Goal: Task Accomplishment & Management: Manage account settings

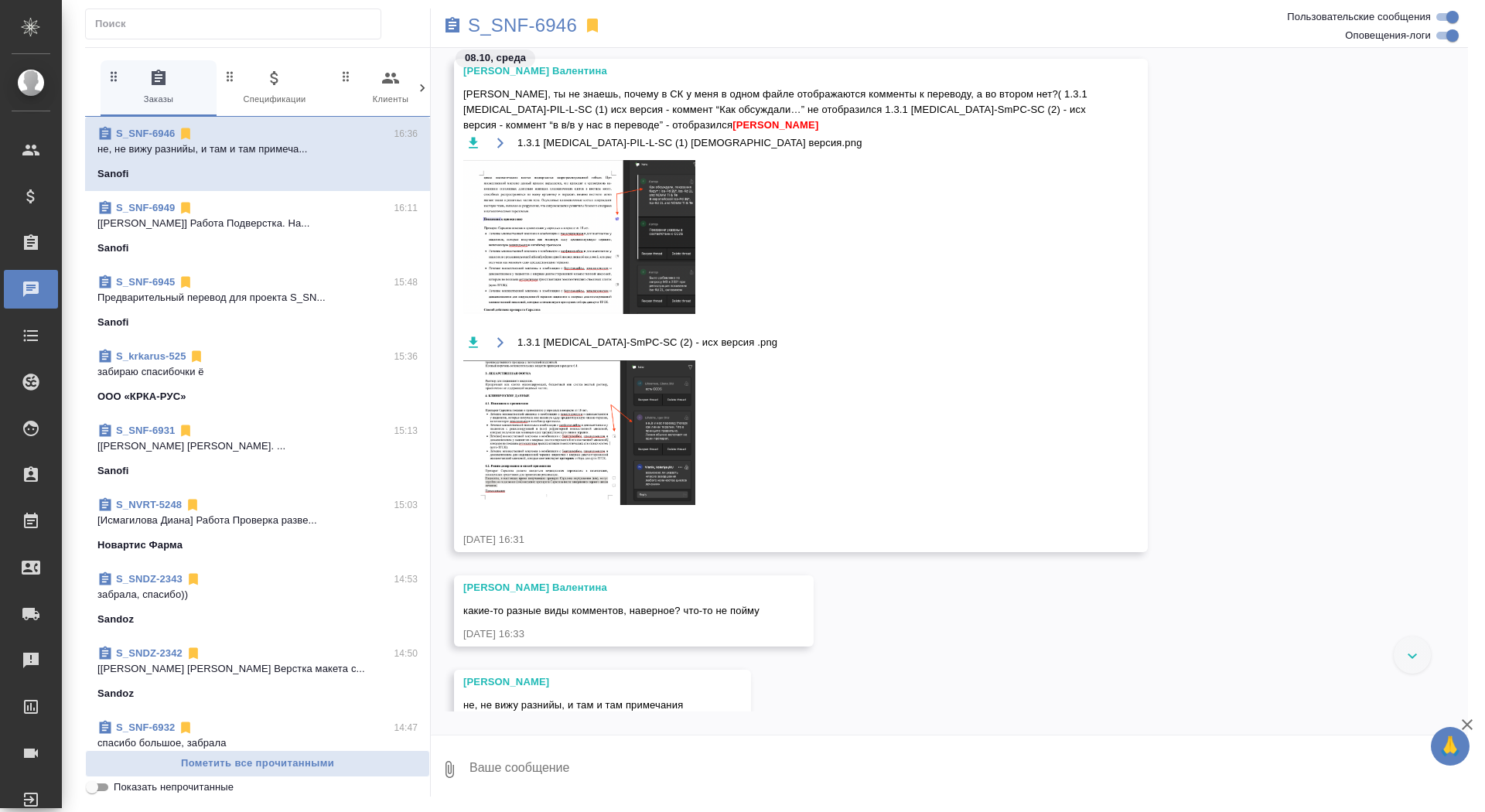
scroll to position [27597, 0]
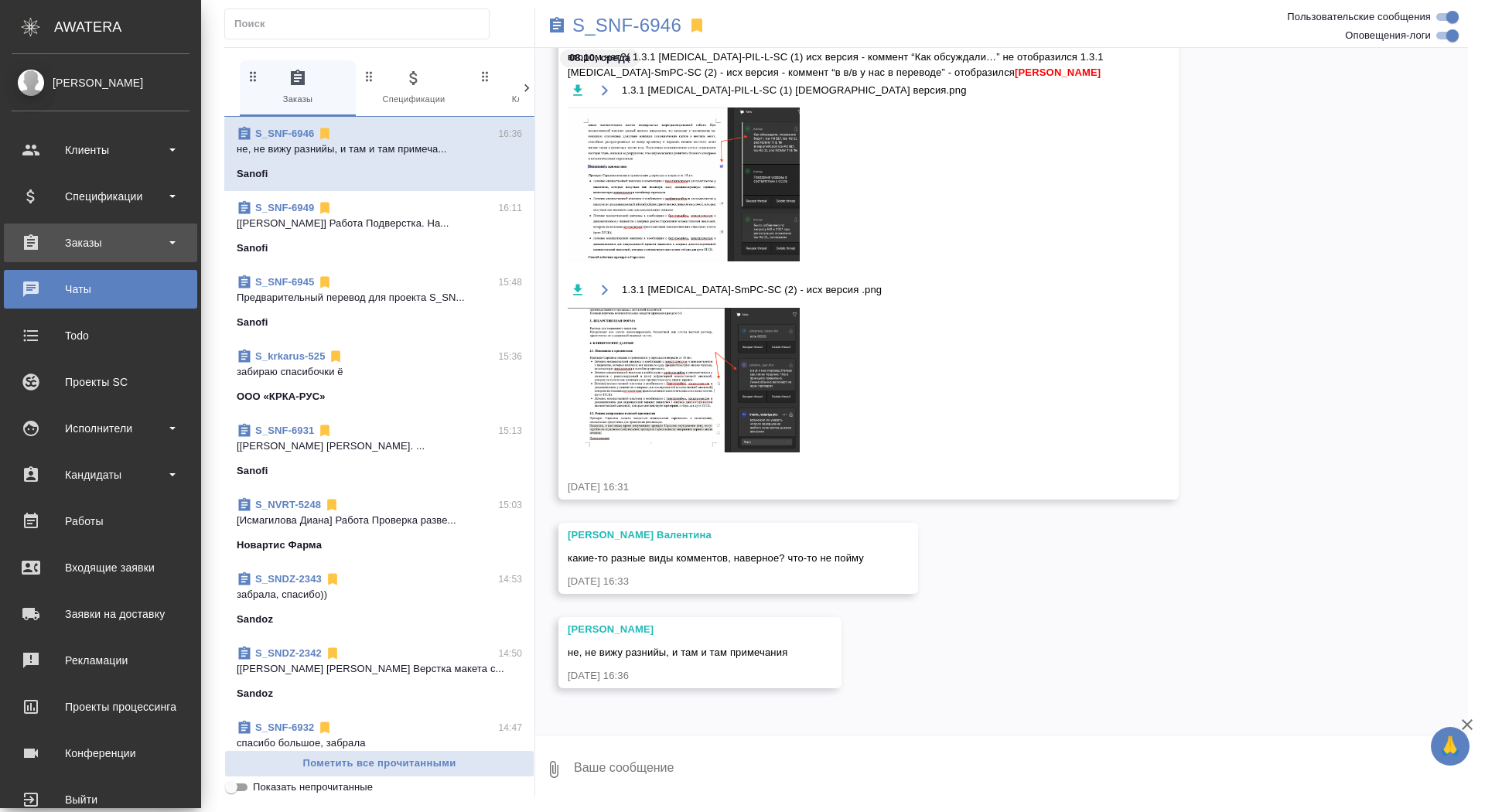
click at [74, 240] on div "Заказы" at bounding box center [101, 242] width 178 height 23
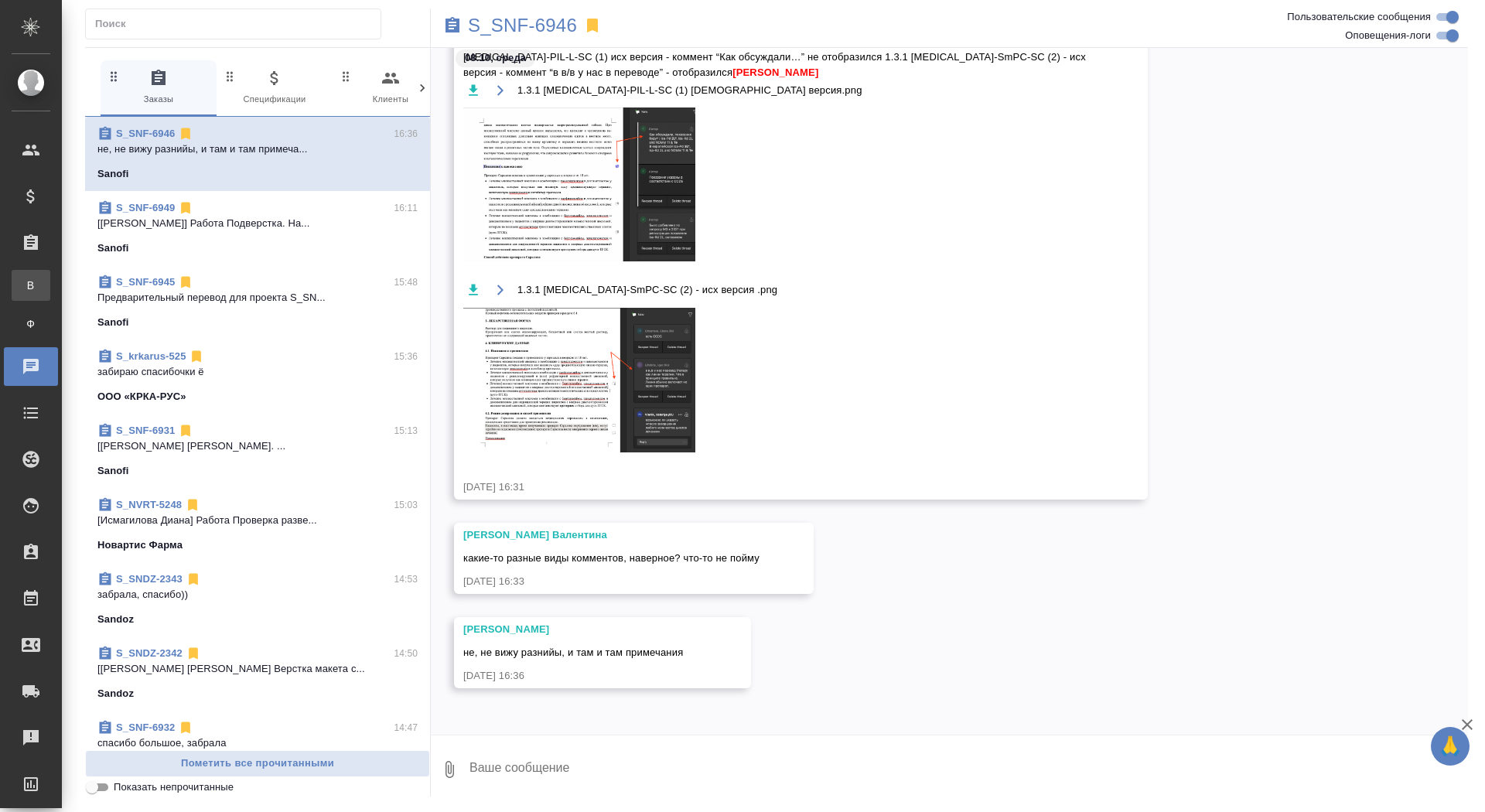
click at [23, 289] on div "Все заказы" at bounding box center [11, 285] width 23 height 15
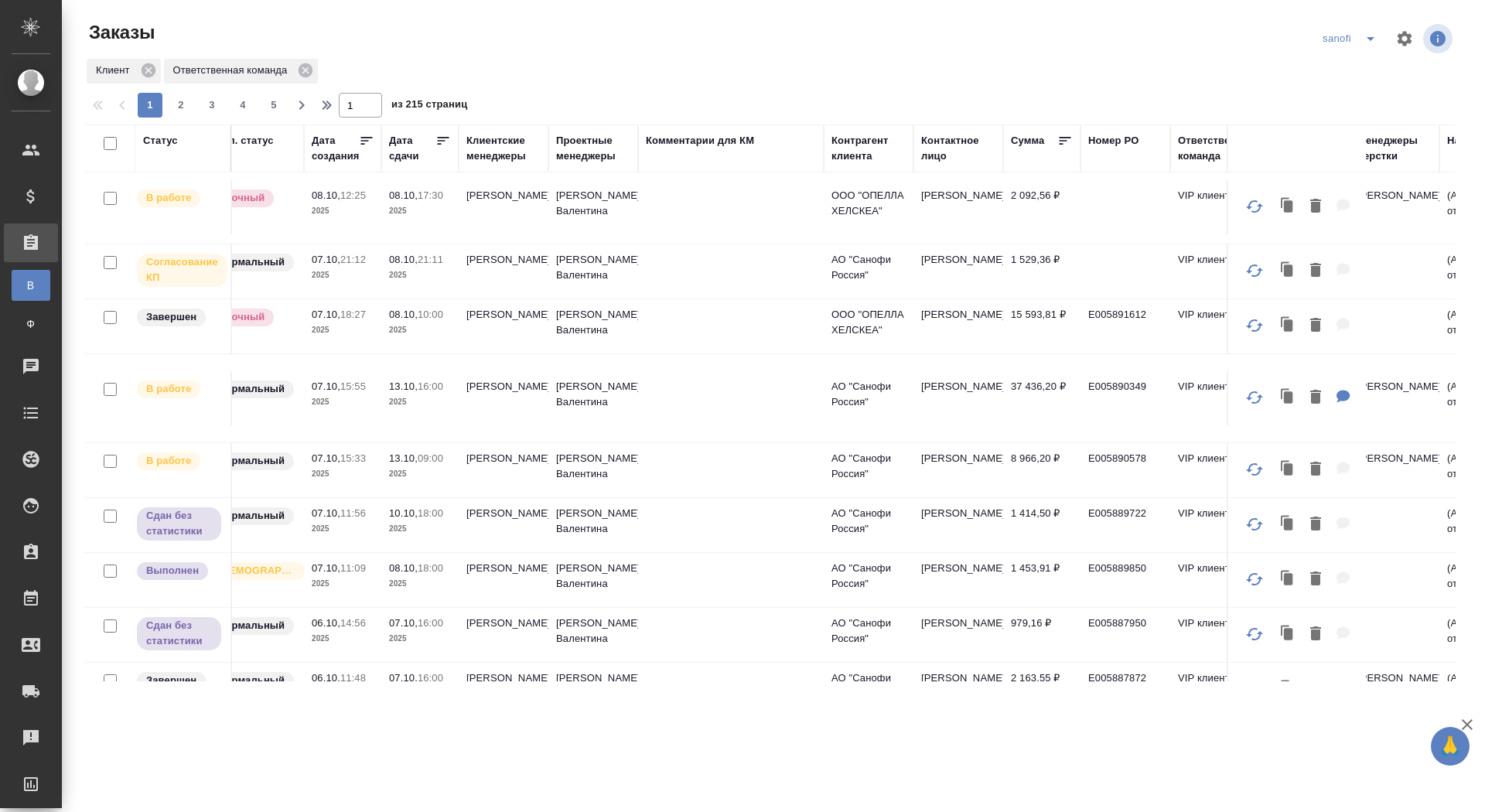
scroll to position [2, 418]
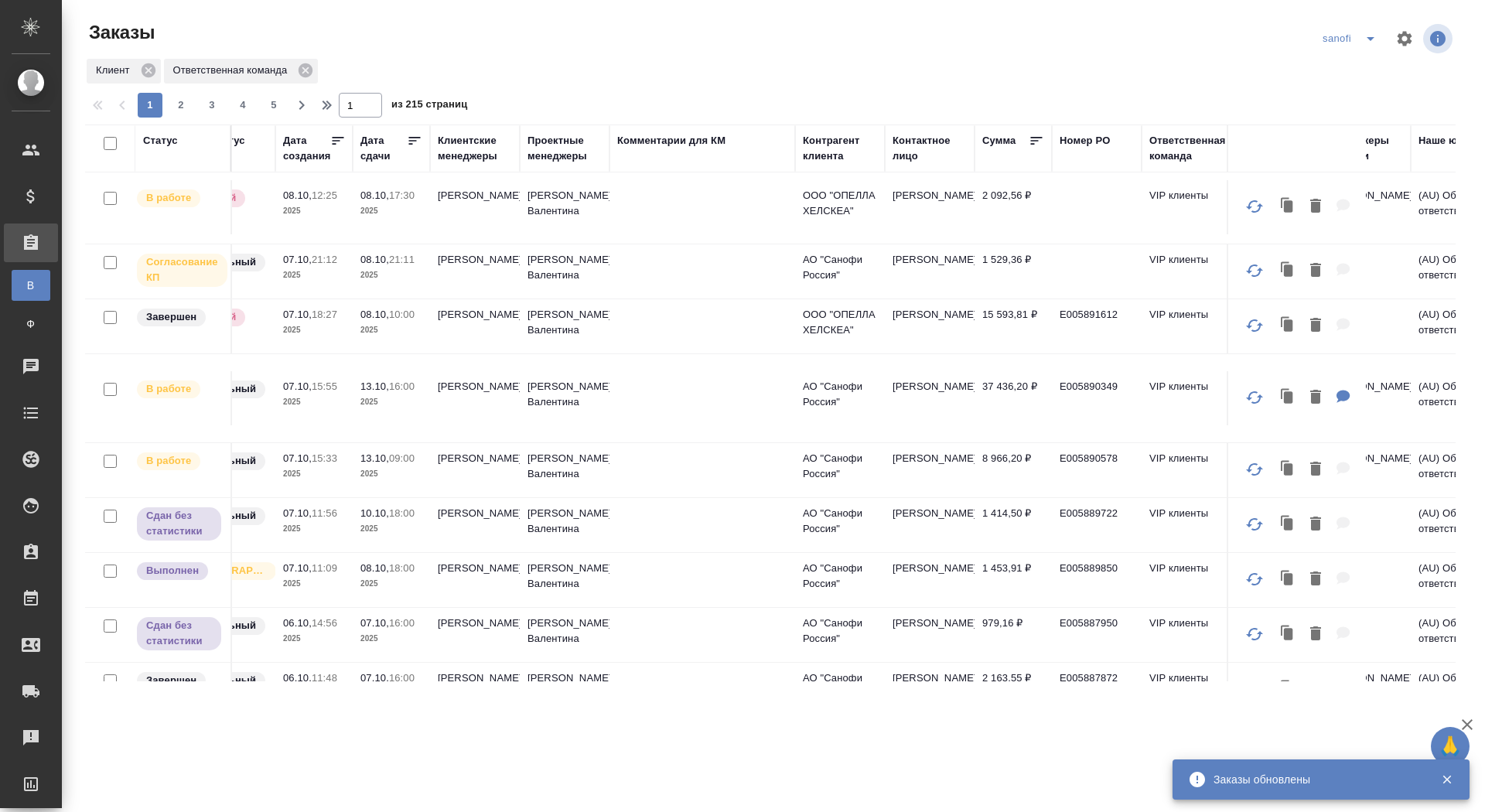
click at [559, 253] on td "[PERSON_NAME] Валентина" at bounding box center [564, 271] width 89 height 54
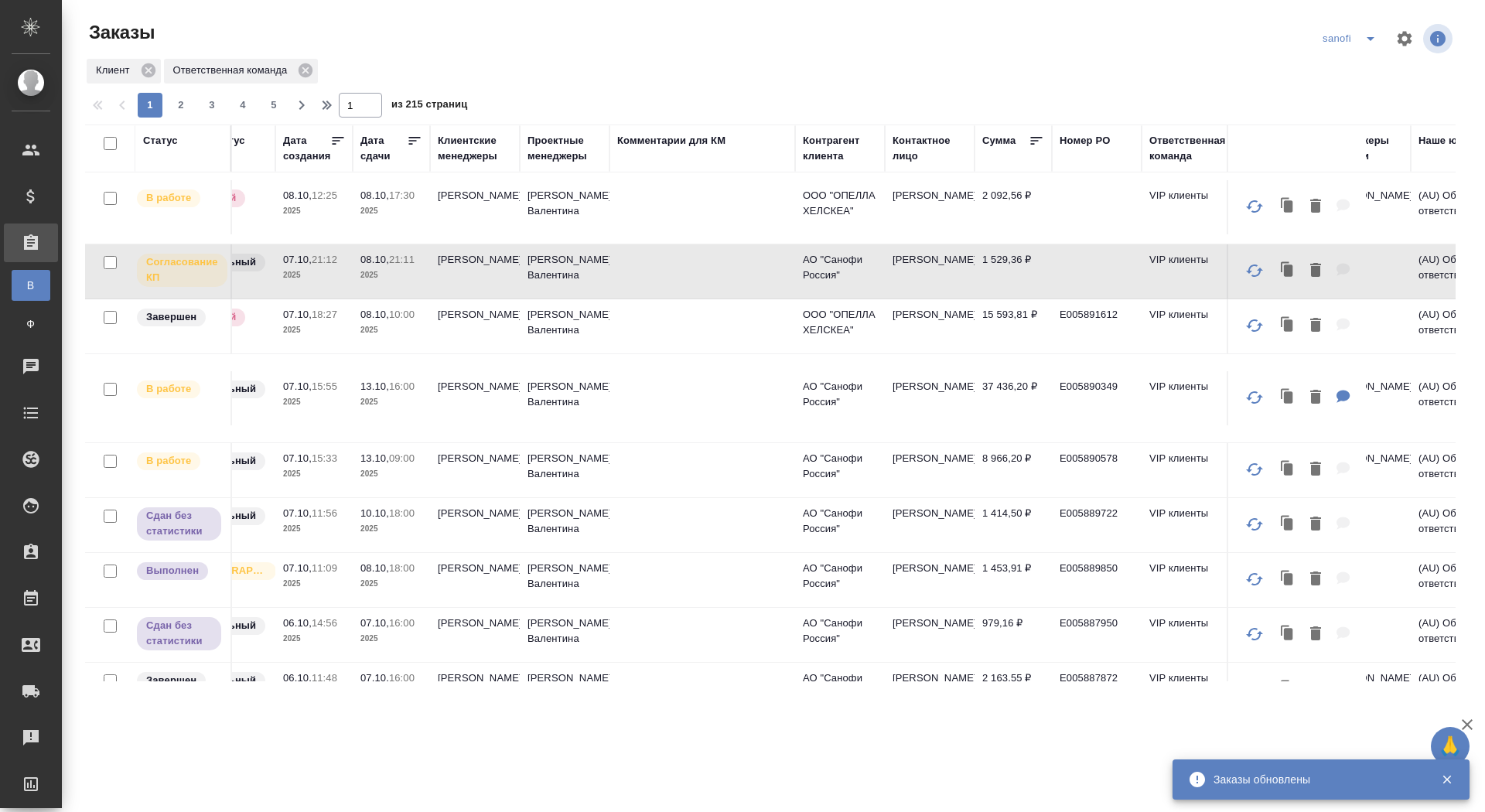
scroll to position [2, 0]
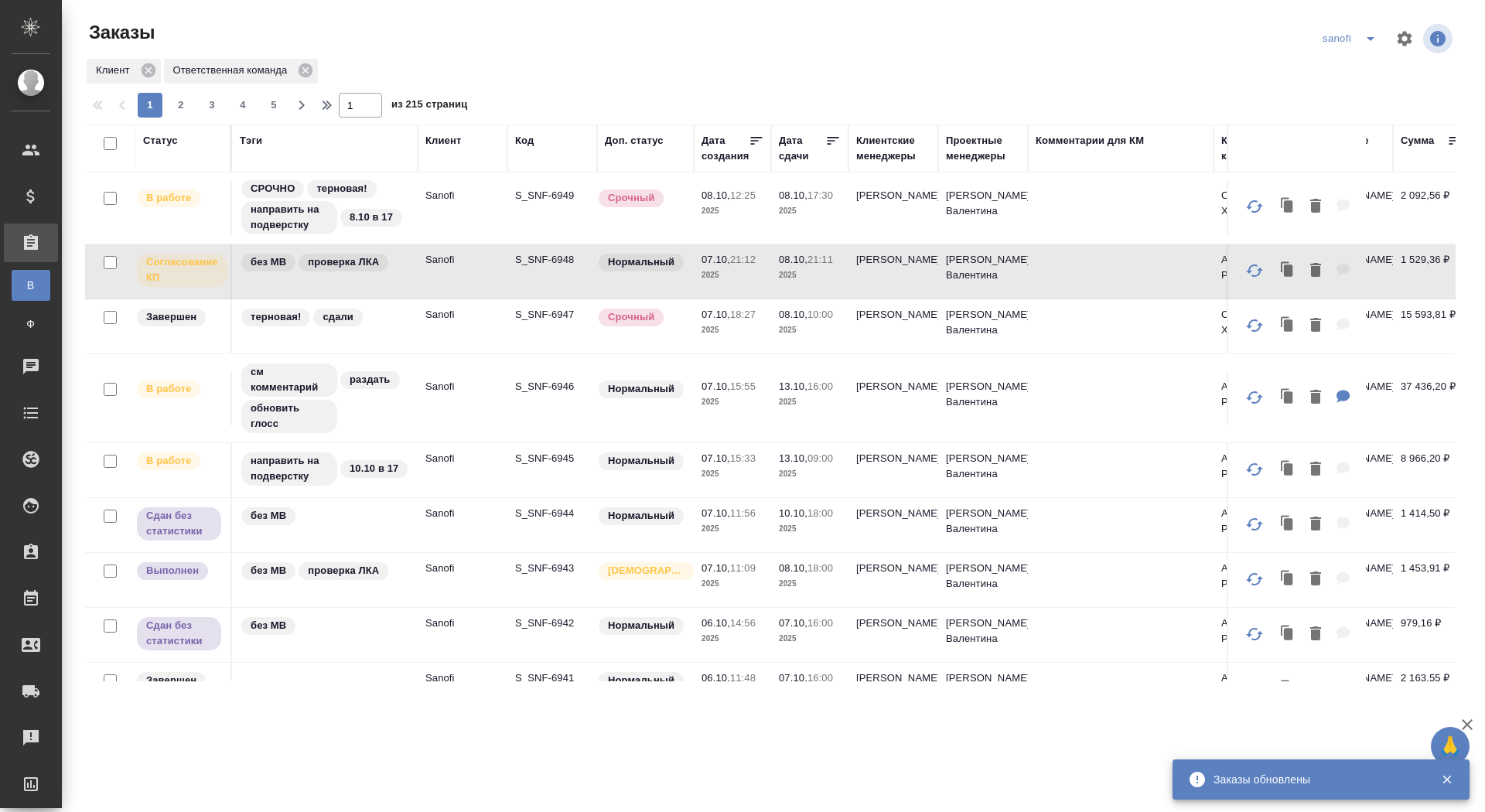
click at [539, 254] on p "S_SNF-6948" at bounding box center [552, 259] width 74 height 15
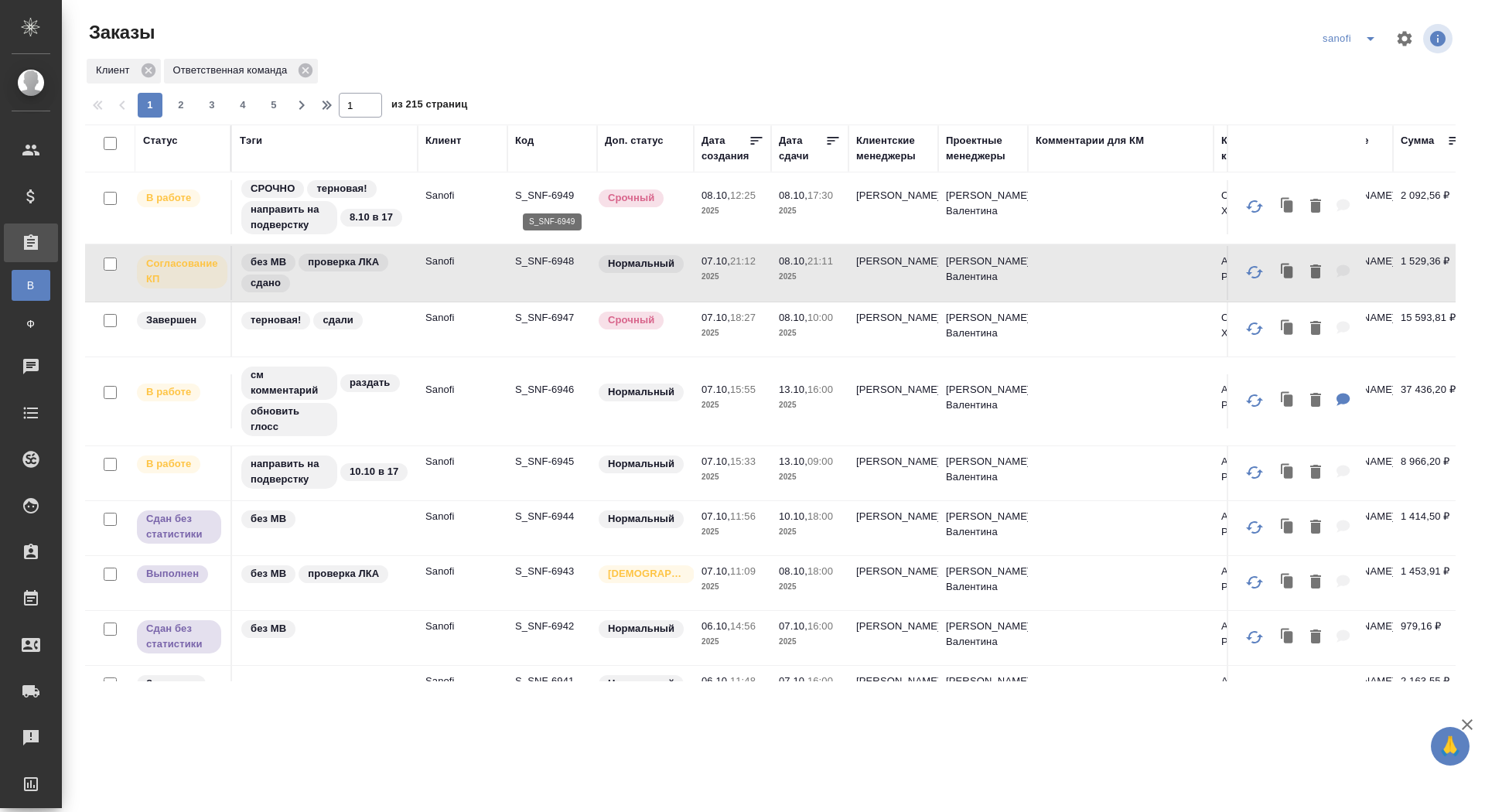
click at [543, 193] on p "S_SNF-6949" at bounding box center [552, 195] width 74 height 15
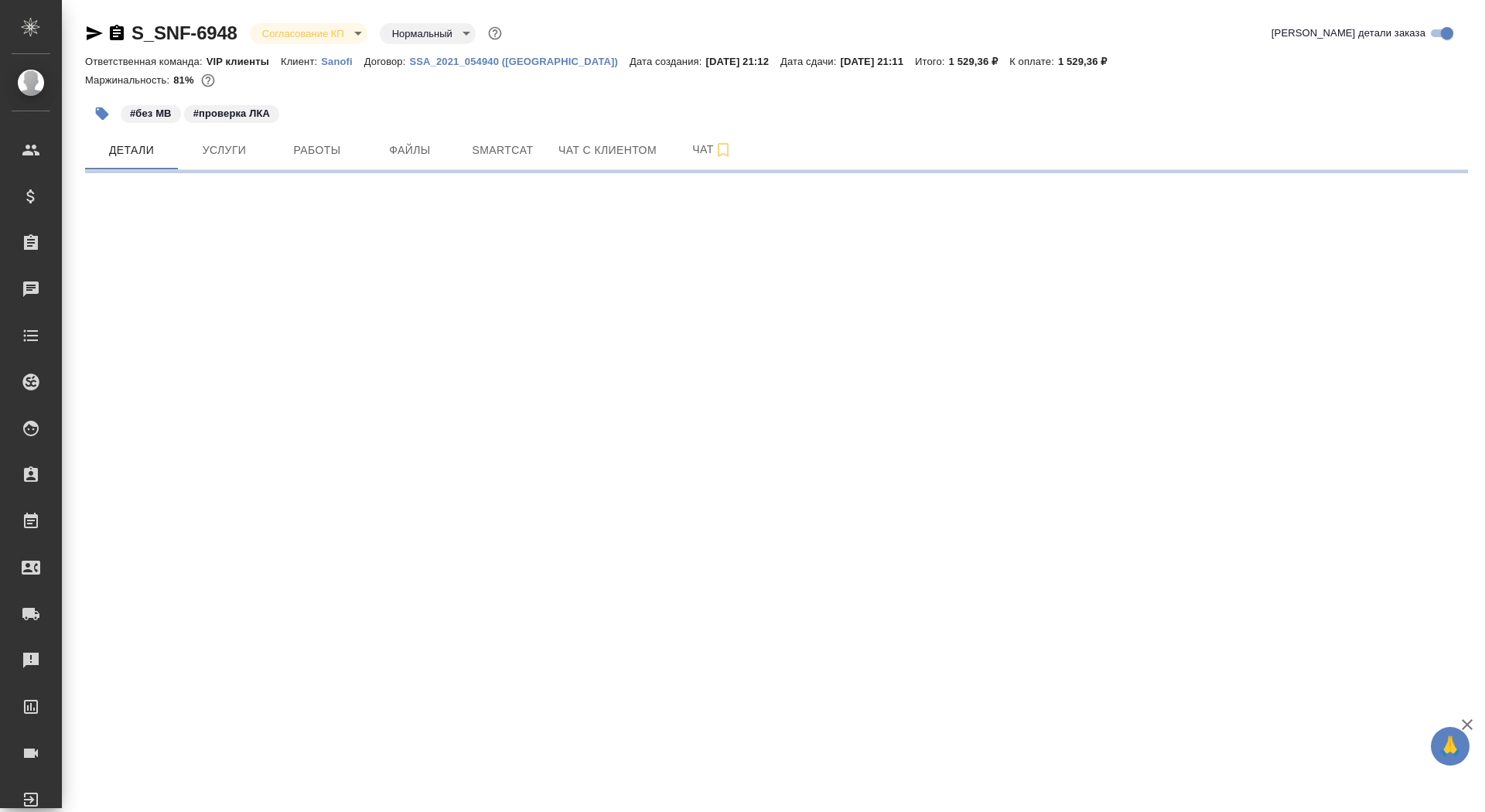
select select "RU"
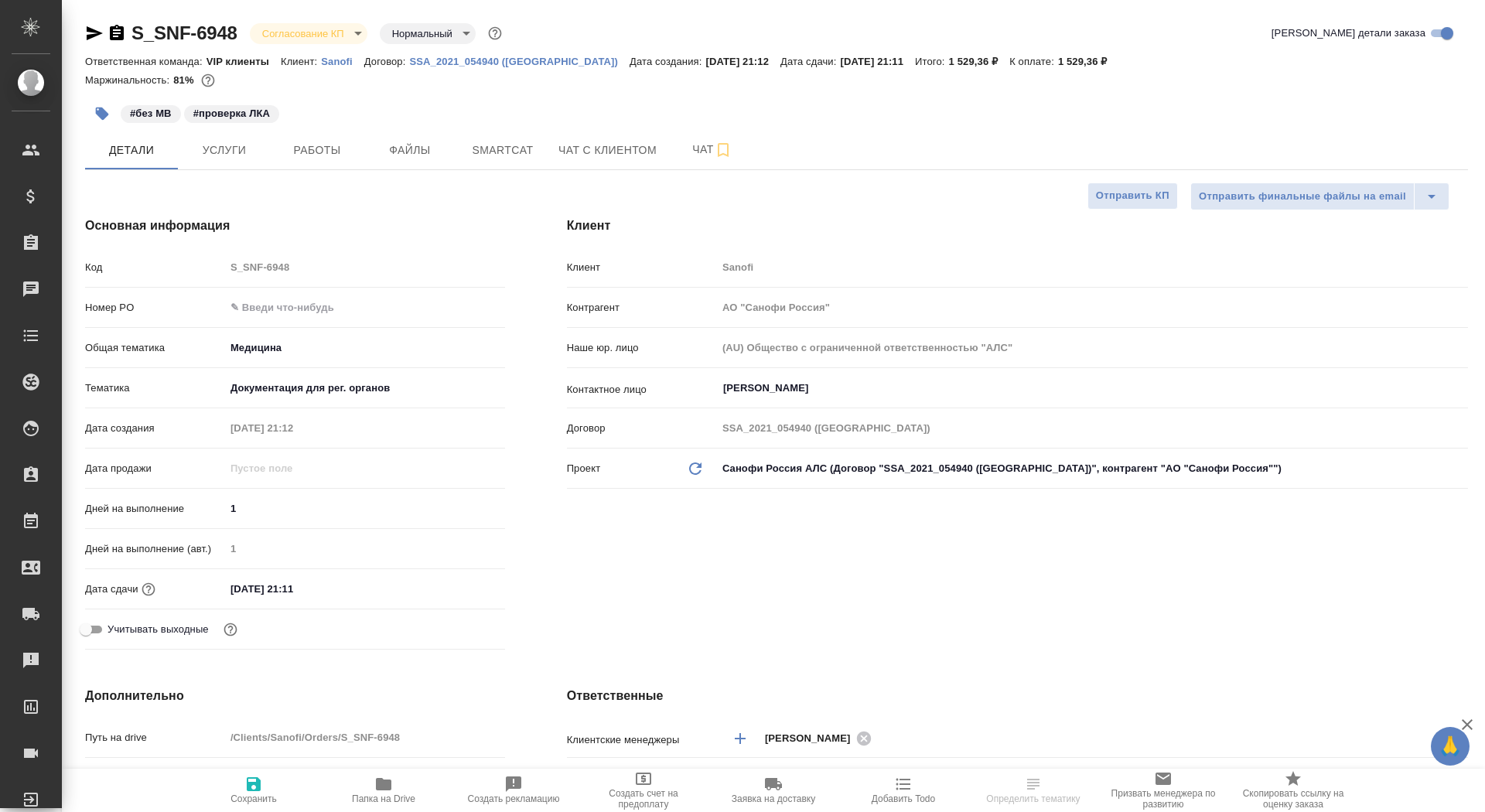
type textarea "x"
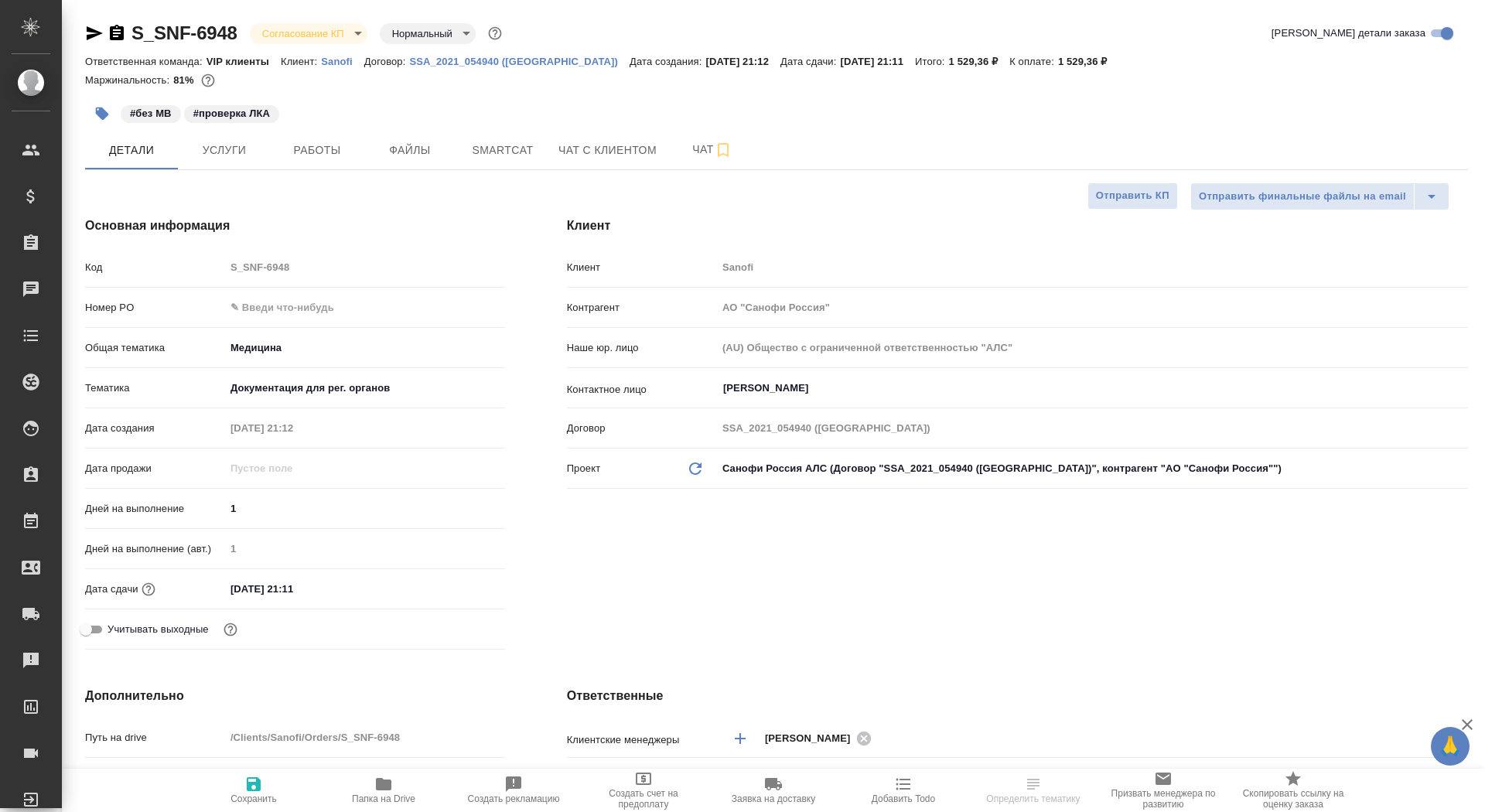
type textarea "x"
click at [690, 152] on span "Чат" at bounding box center [712, 149] width 74 height 19
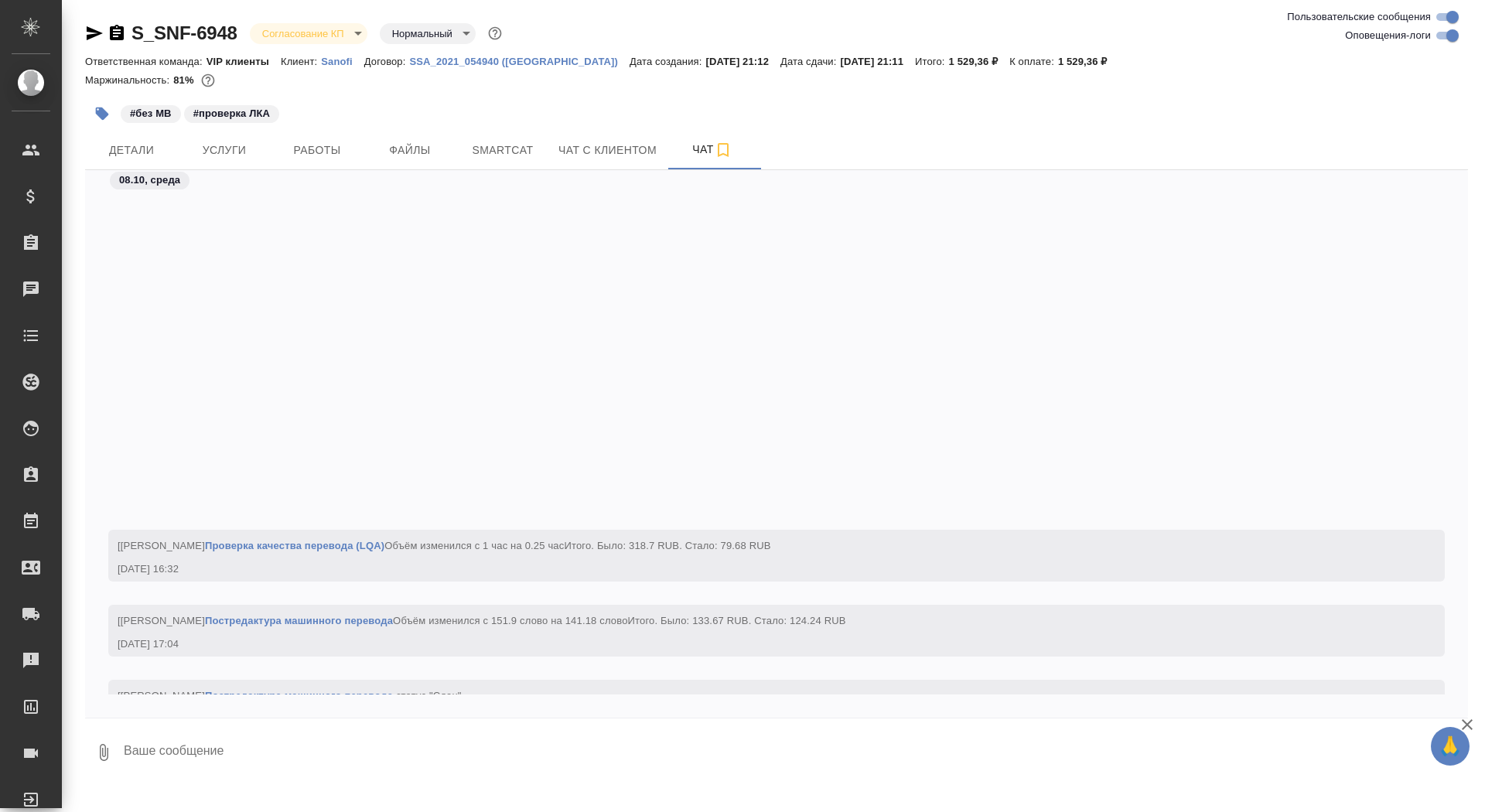
scroll to position [22729, 0]
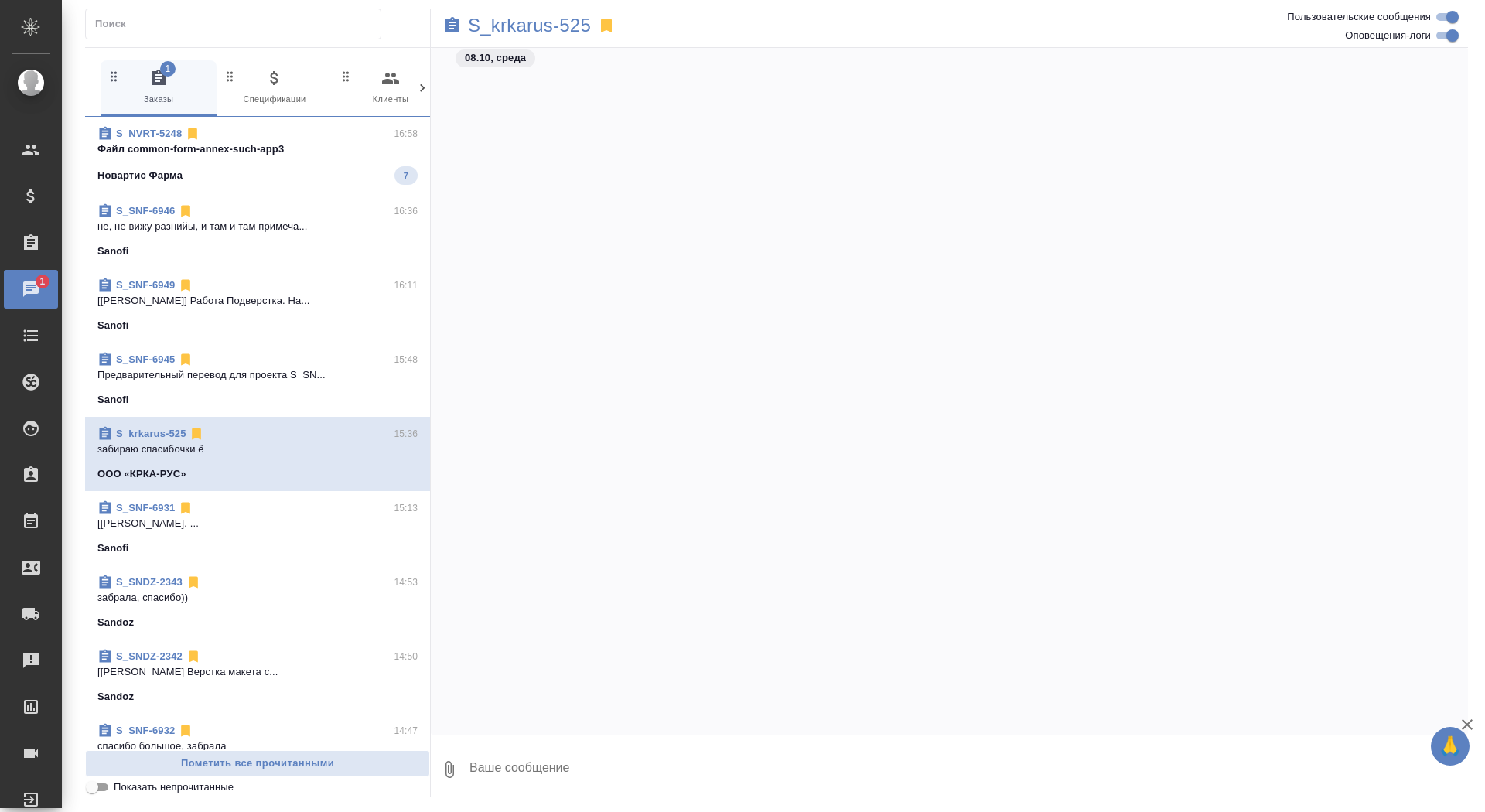
scroll to position [38192, 0]
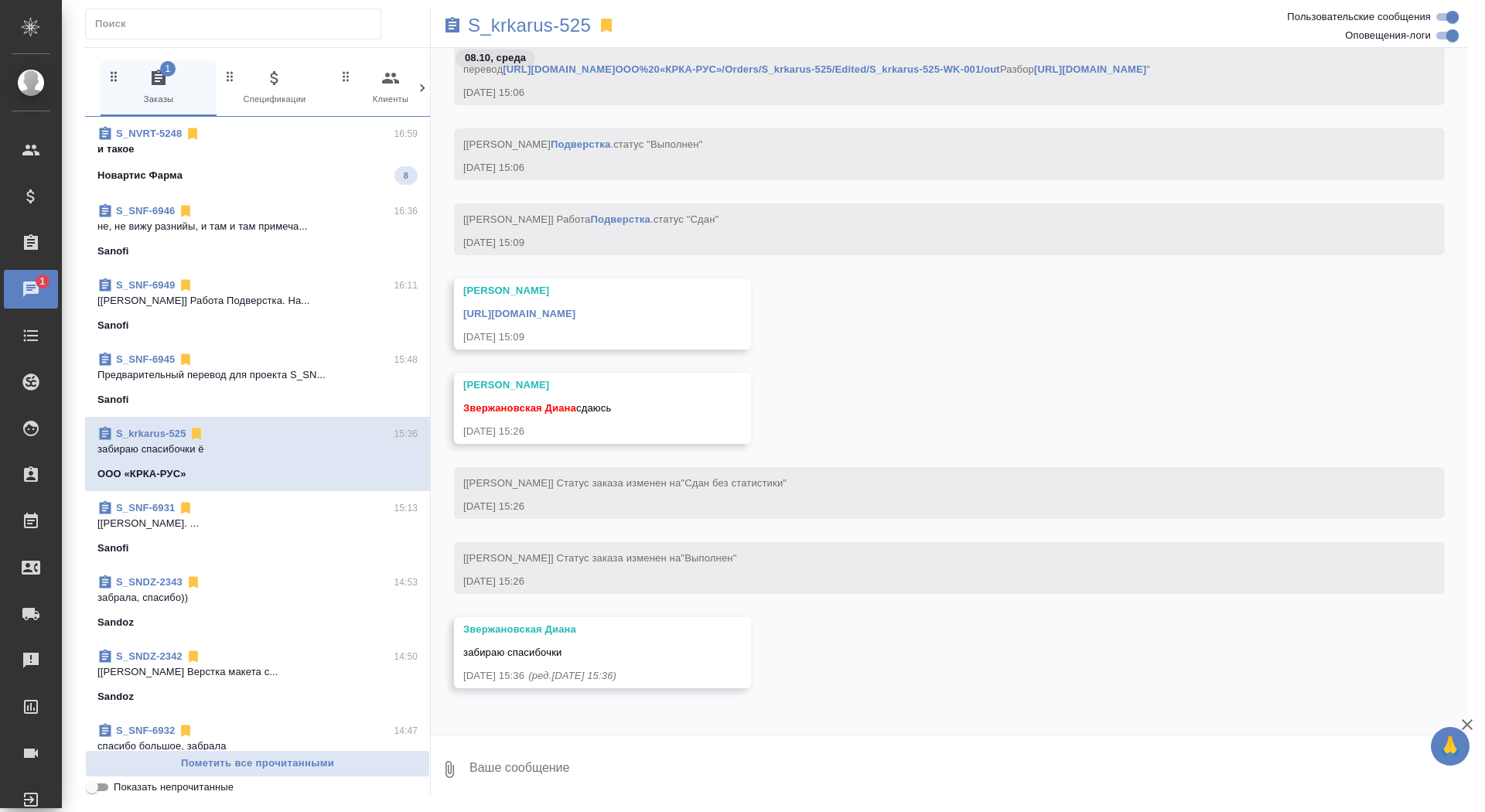
click at [255, 168] on div "Новартис Фарма 8" at bounding box center [257, 175] width 320 height 18
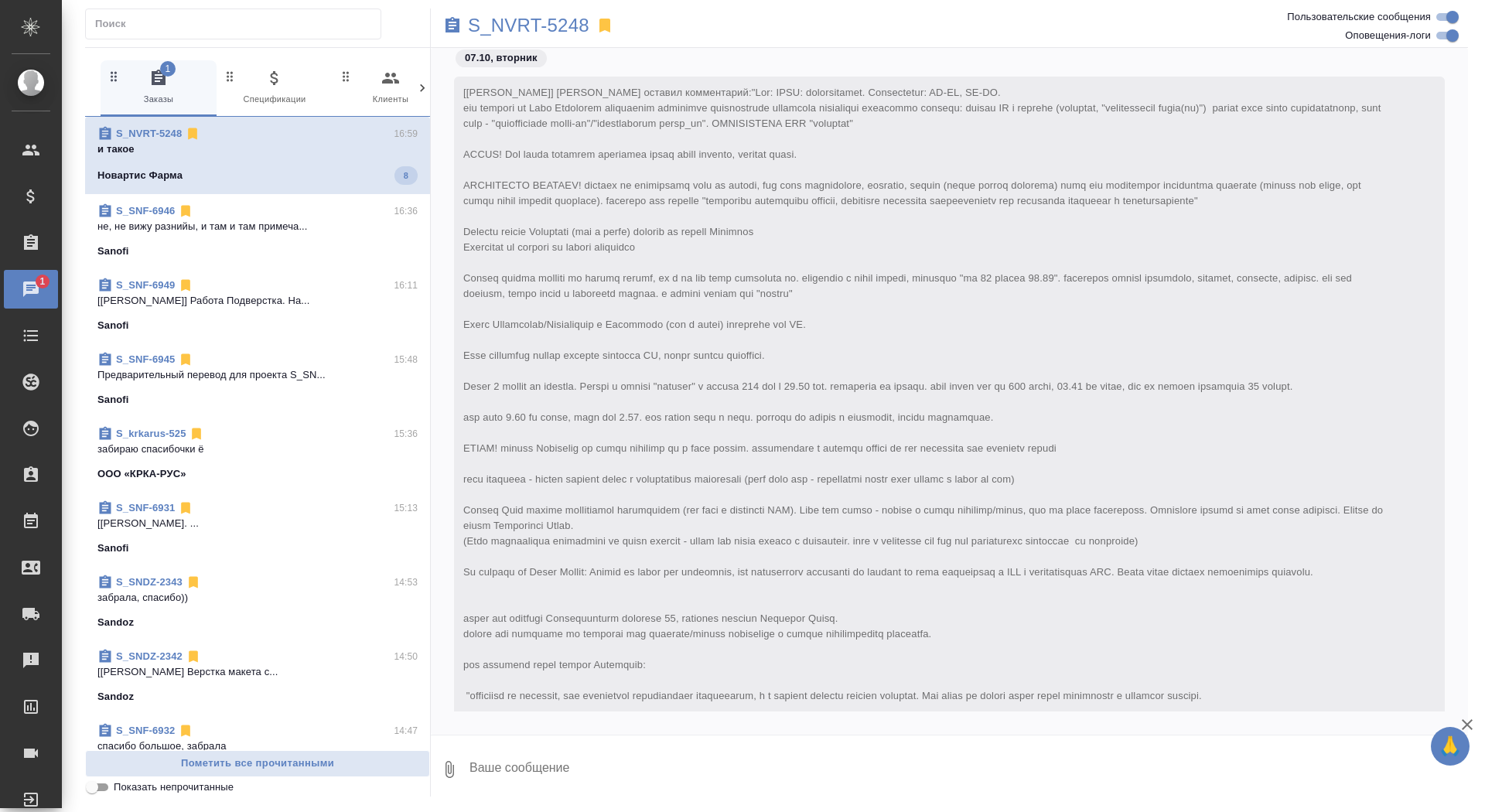
scroll to position [32573, 0]
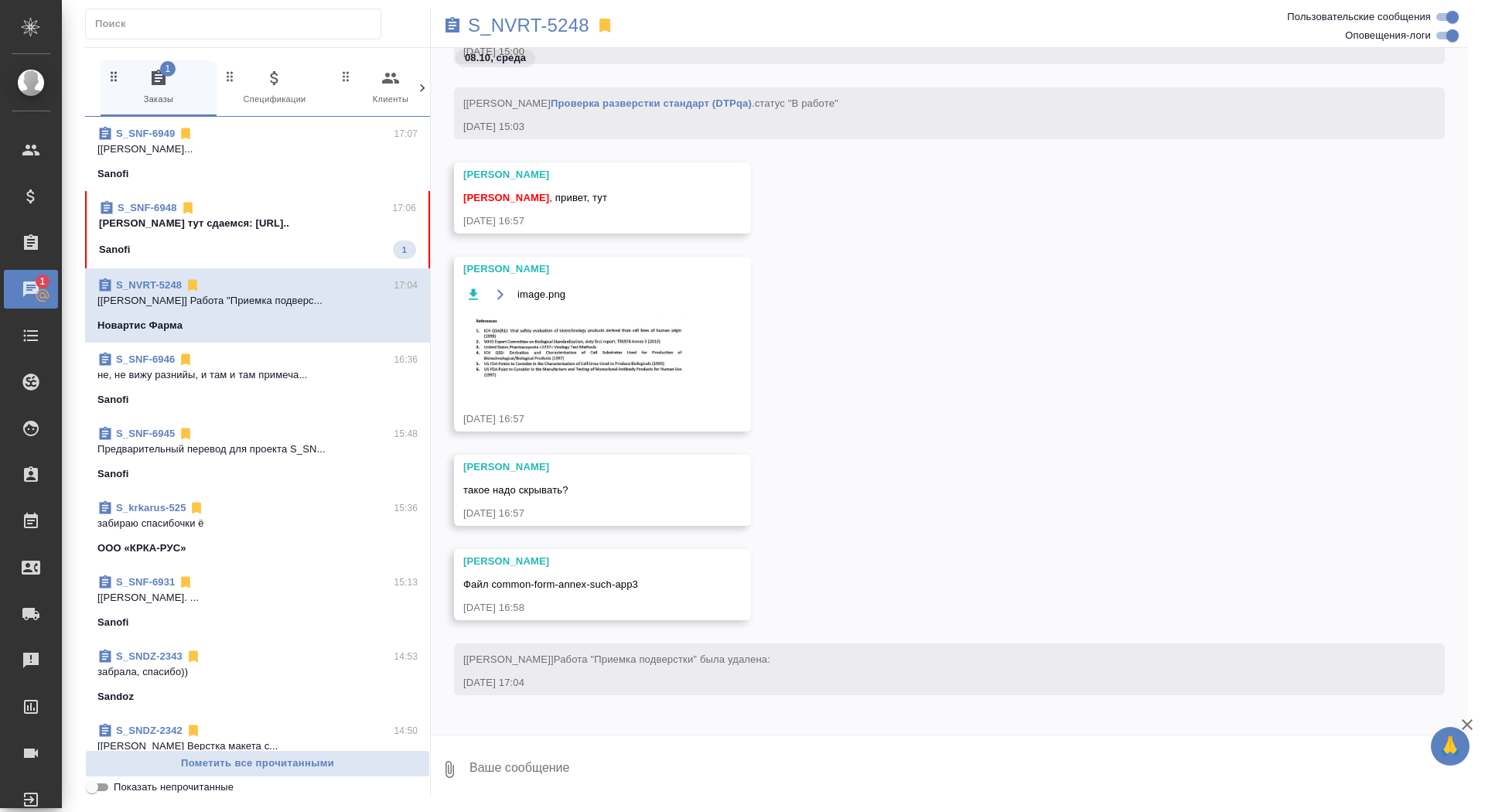
click at [328, 172] on div "Sanofi" at bounding box center [257, 173] width 320 height 15
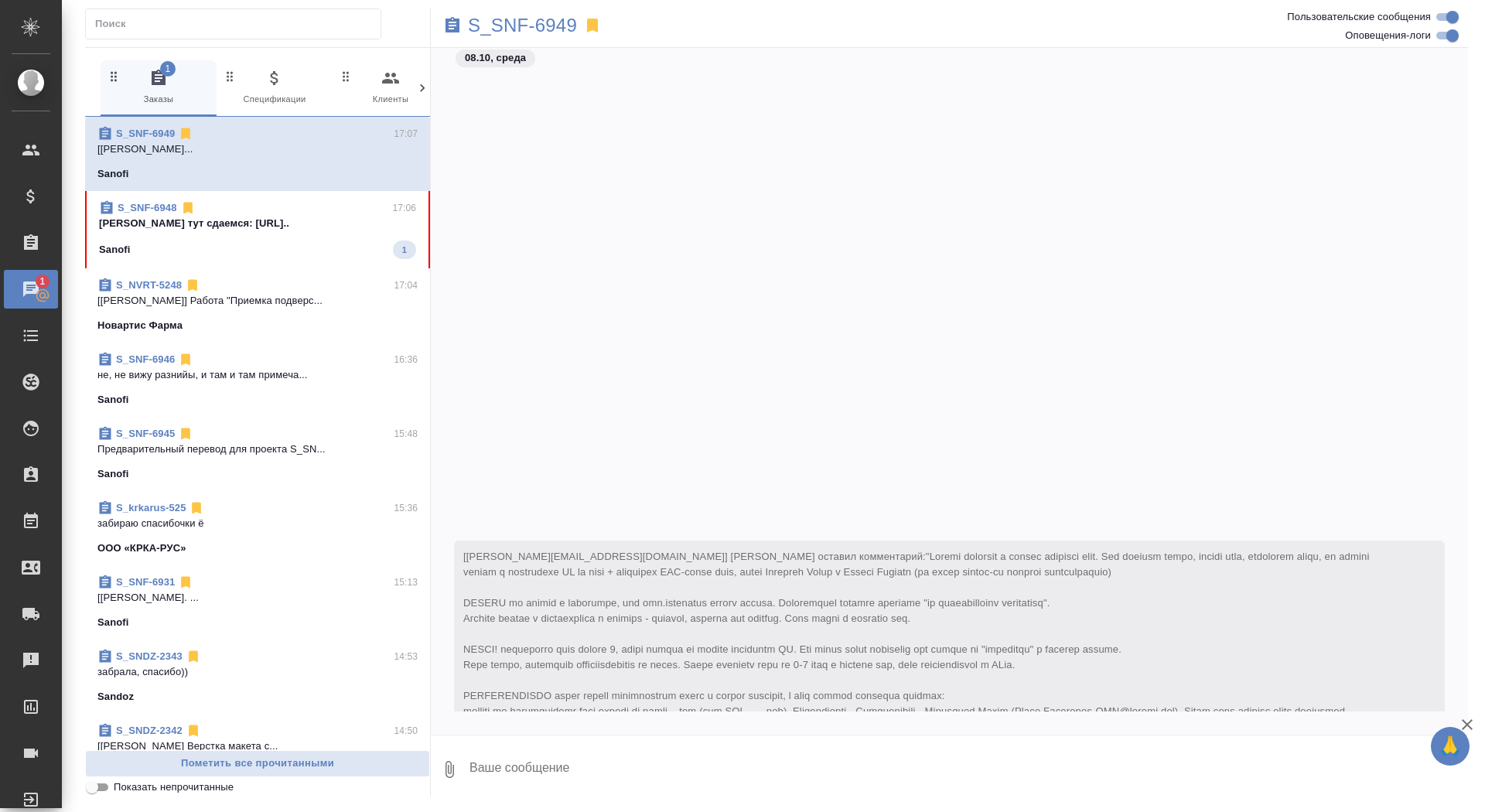
scroll to position [70137, 0]
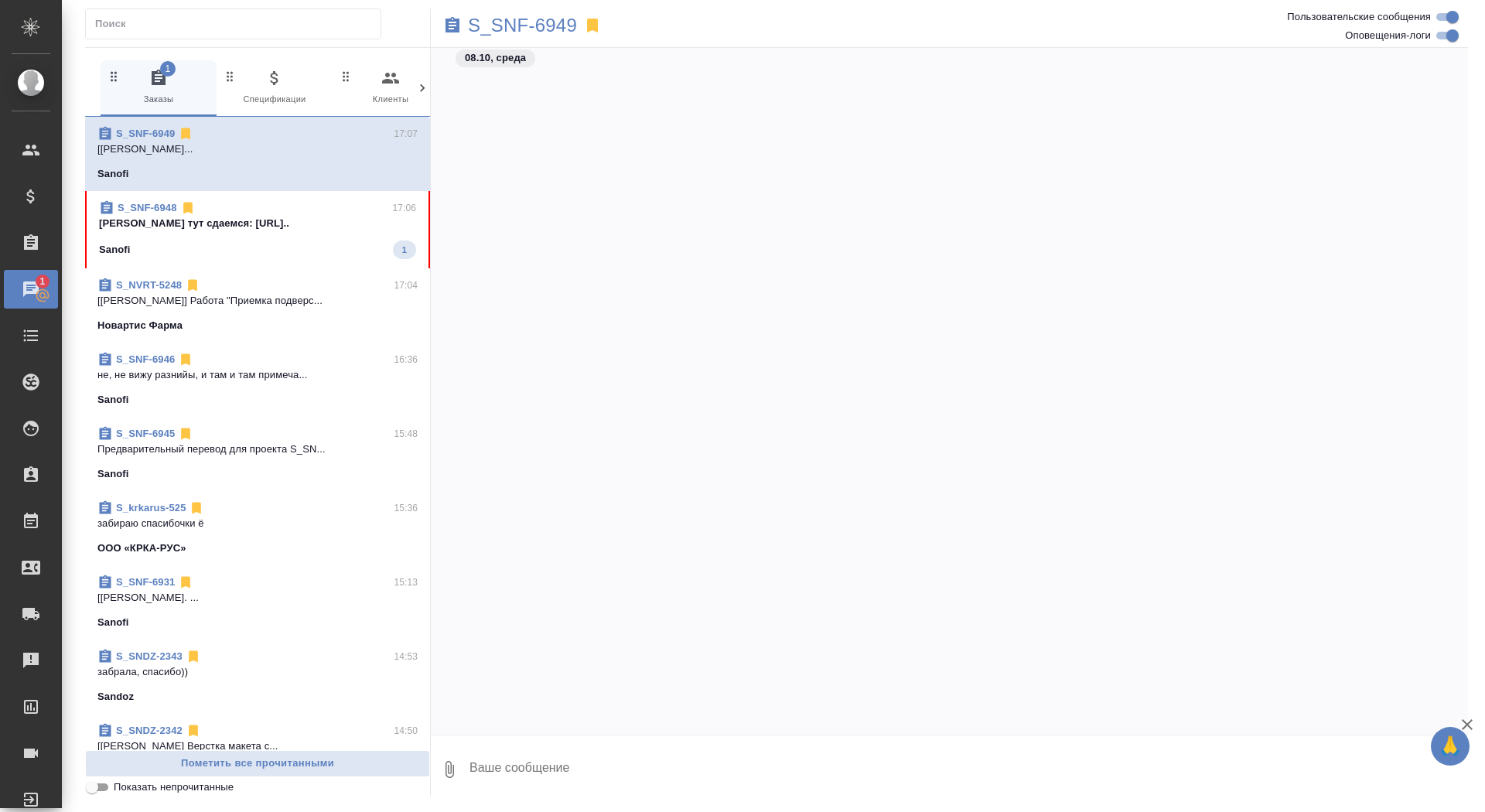
click at [318, 227] on p "Сайдашева Диляра тут сдаемся: https://dr..." at bounding box center [257, 223] width 317 height 15
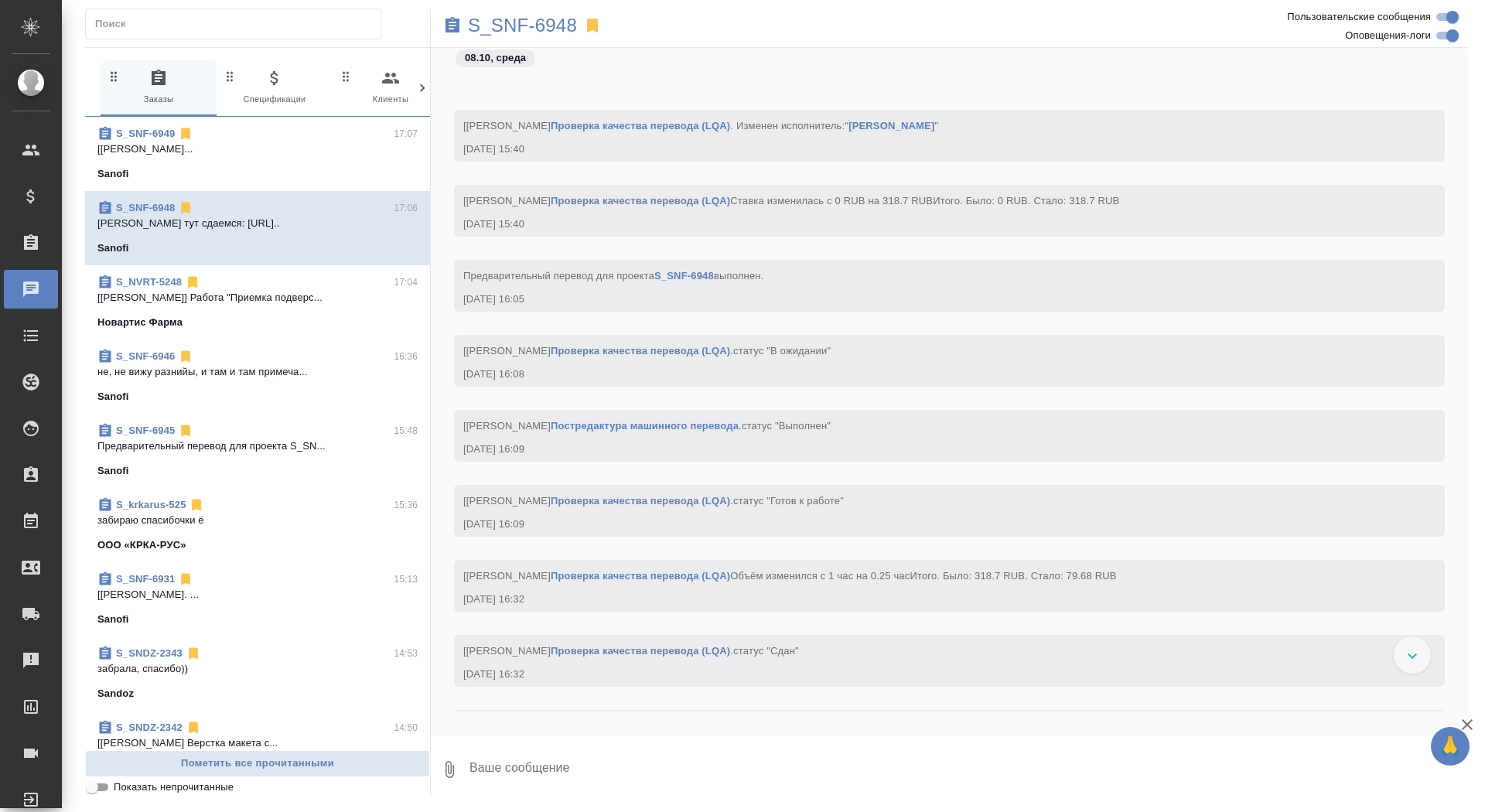
scroll to position [3877, 0]
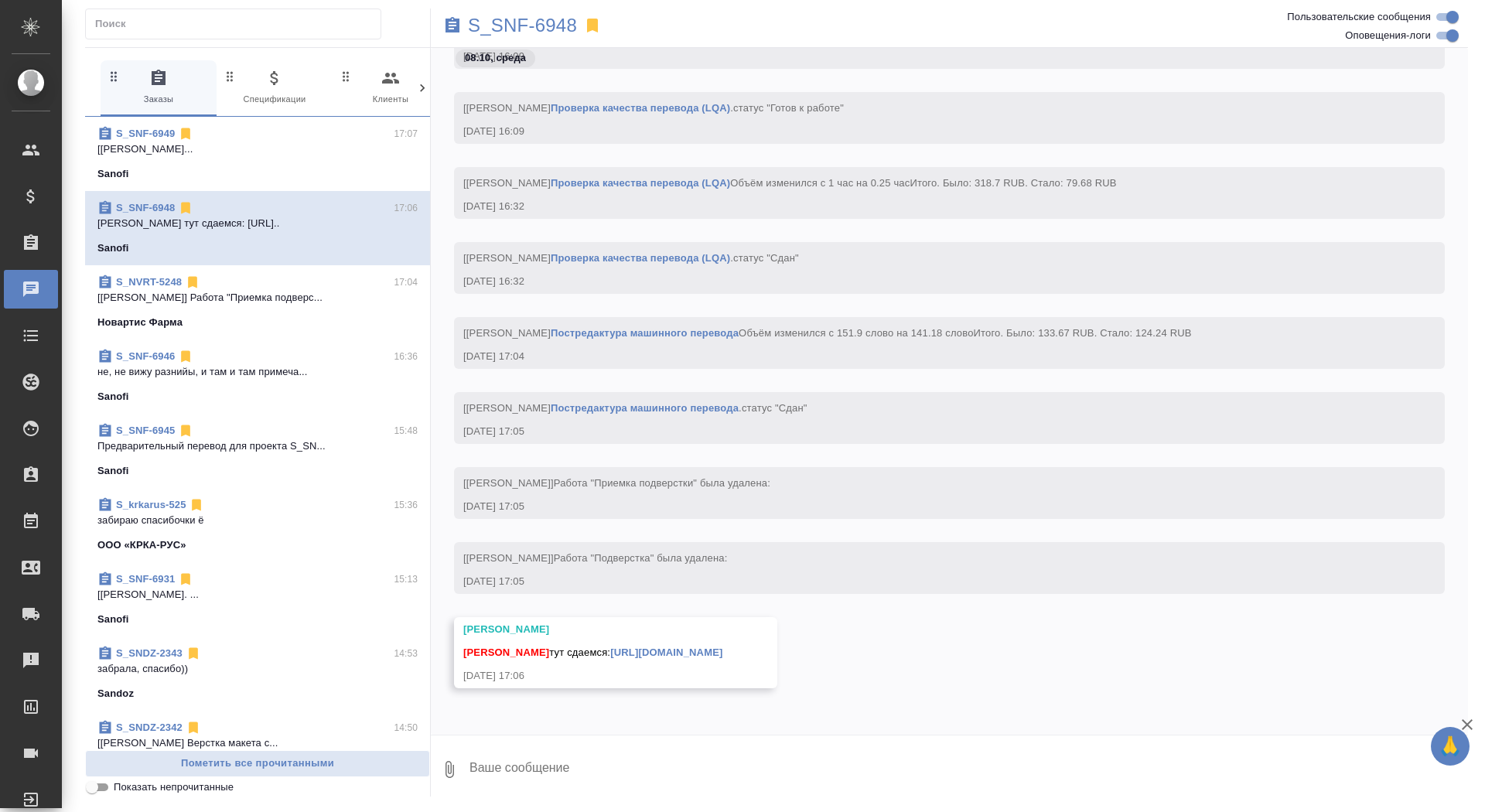
click at [595, 761] on textarea at bounding box center [967, 770] width 1000 height 53
type textarea "забрала, спасибо большое"
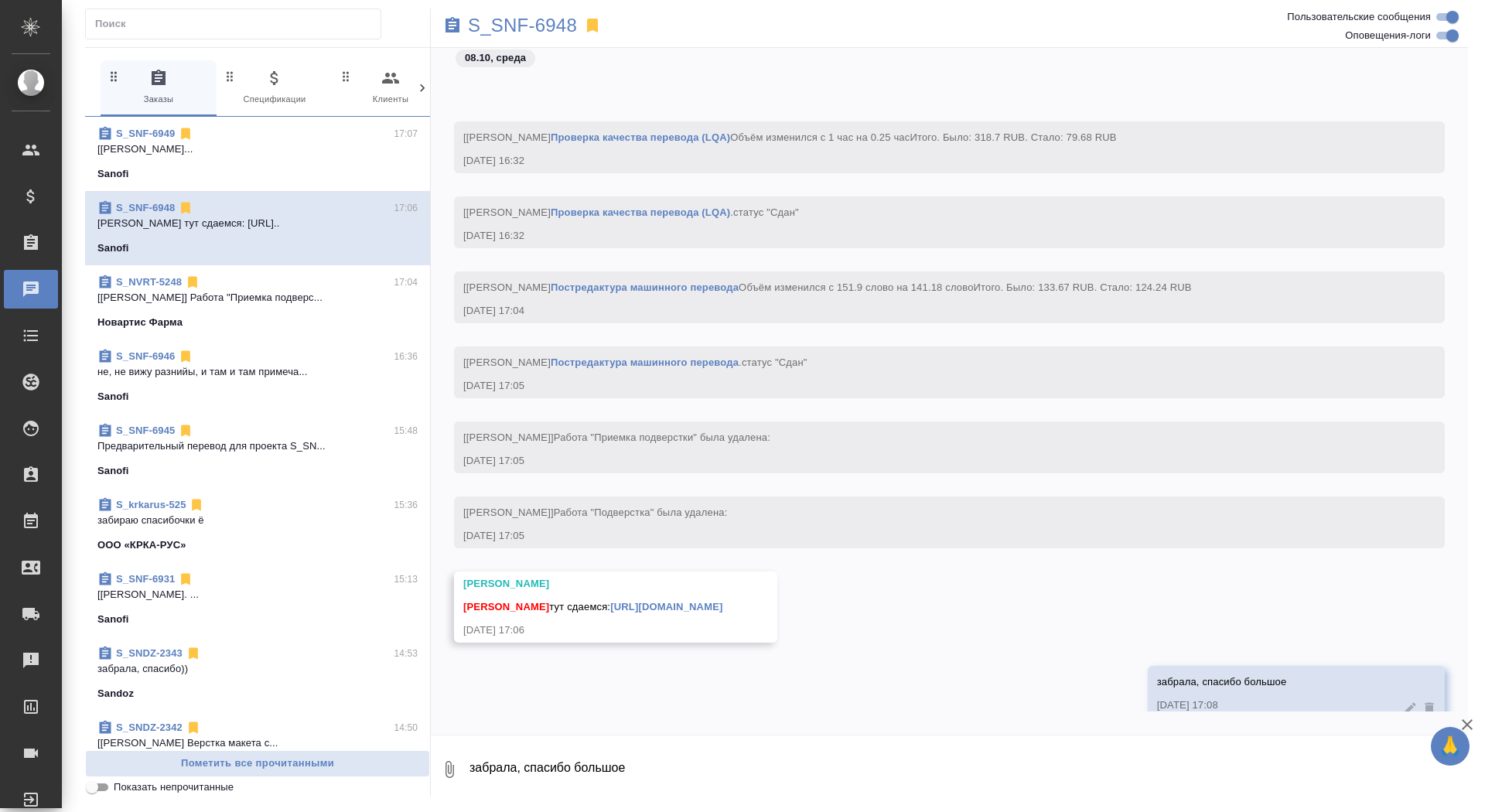
scroll to position [3952, 0]
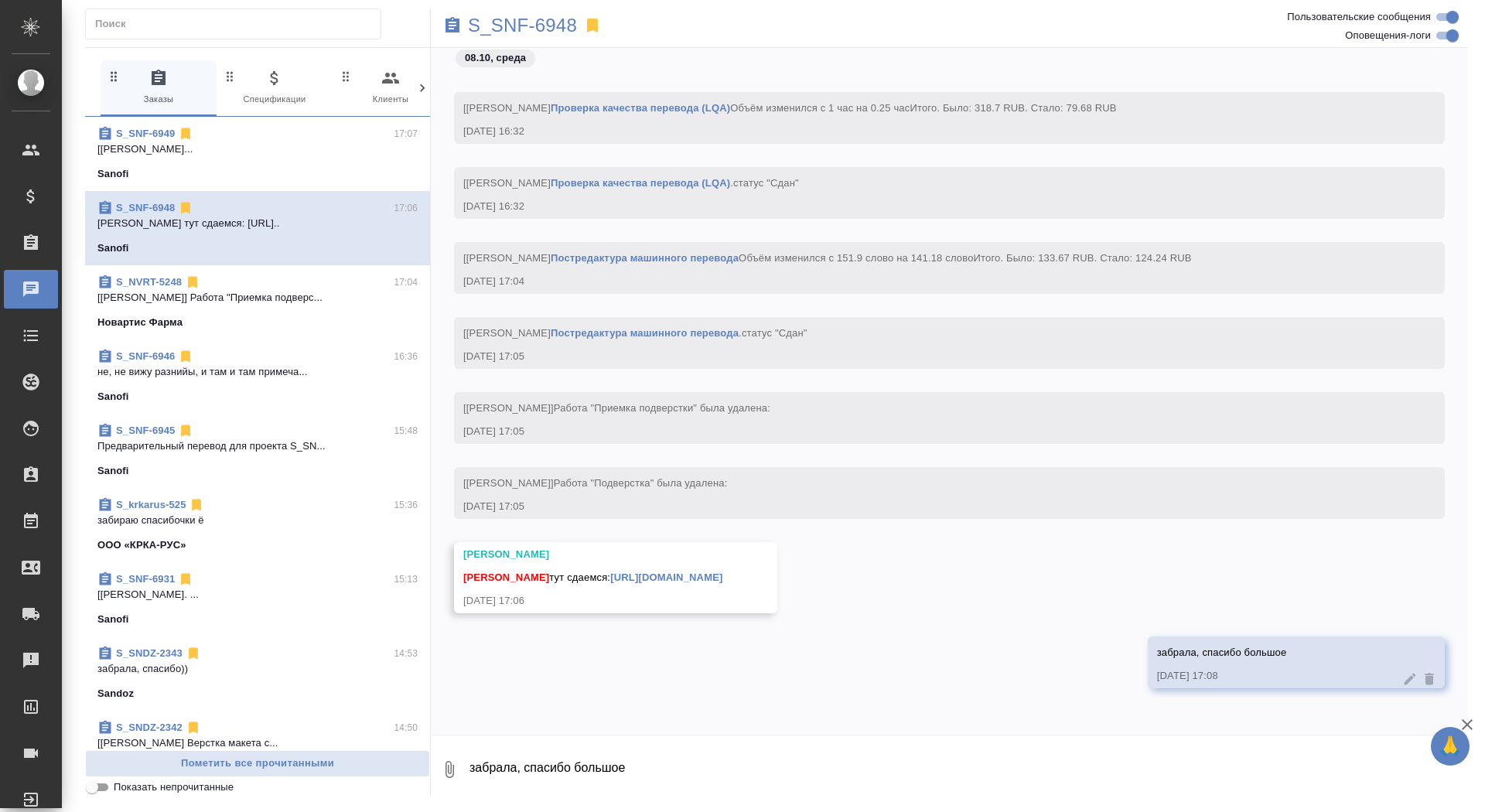
click at [722, 571] on link "https://drive.awatera.com/apps/files/files/10628521?dir=/Shares/Sanofi/Orders/S…" at bounding box center [666, 577] width 113 height 12
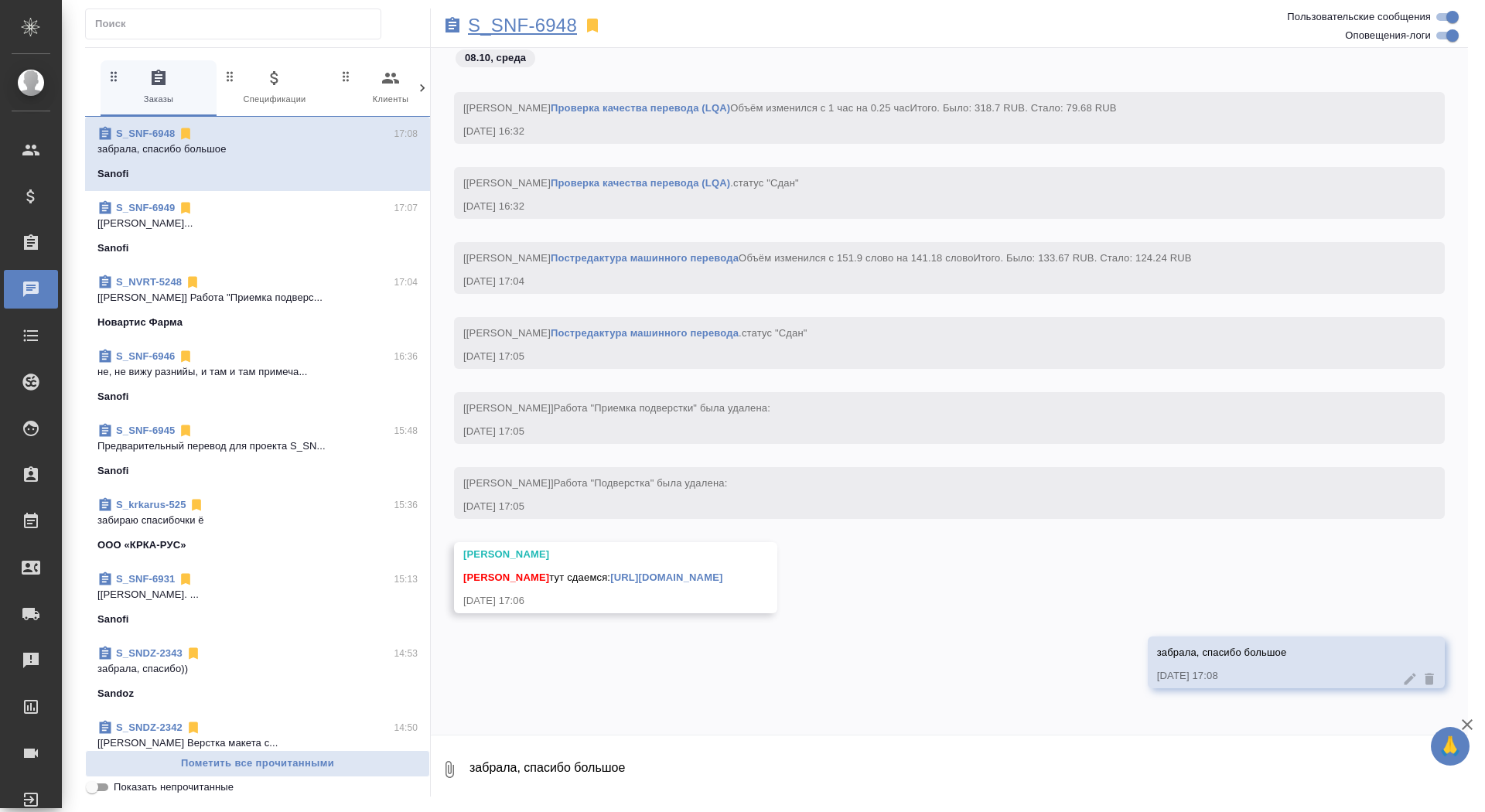
click at [507, 30] on p "S_SNF-6948" at bounding box center [522, 25] width 109 height 15
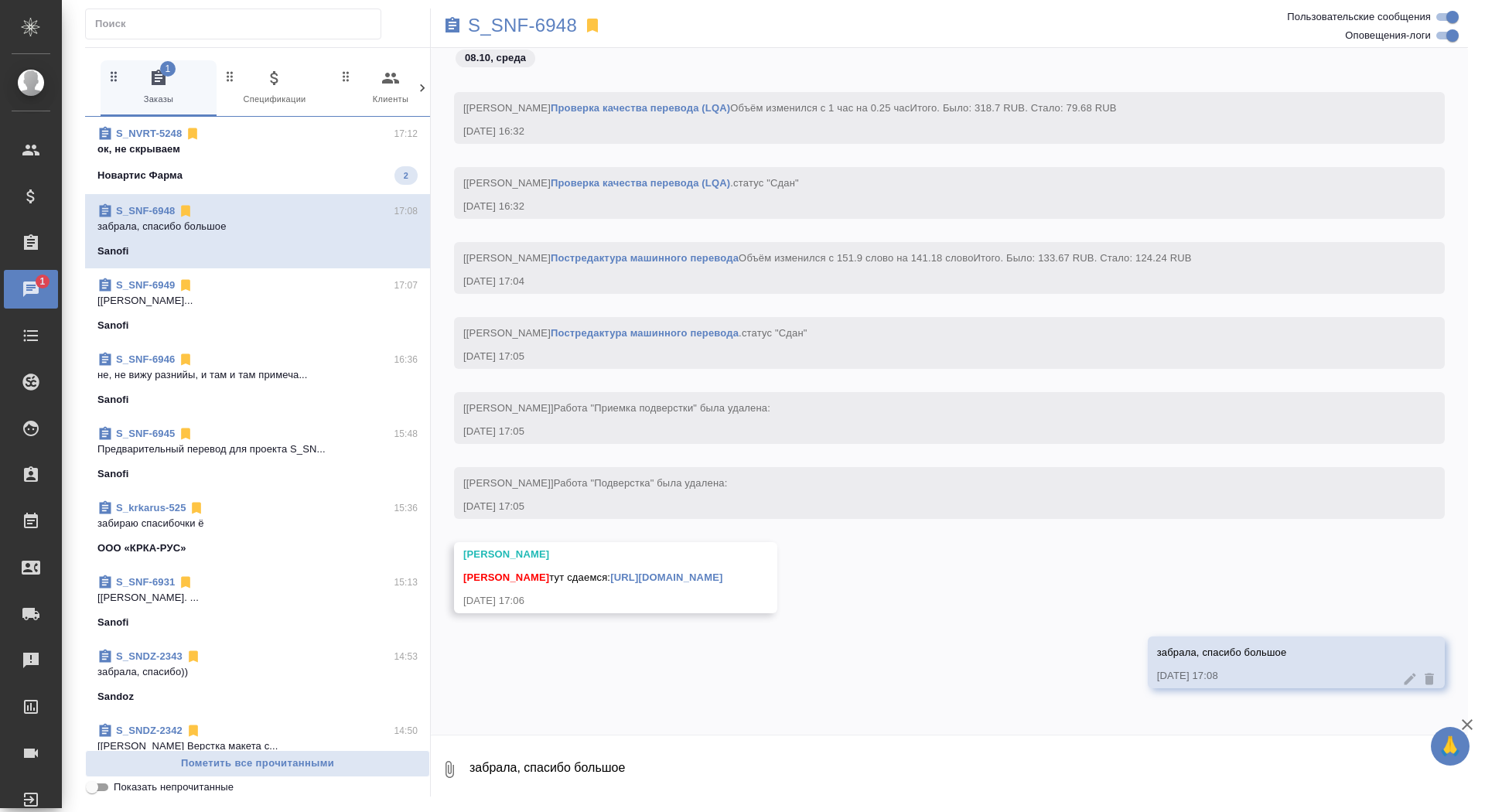
click at [374, 146] on p "ок, не скрываем" at bounding box center [257, 148] width 320 height 15
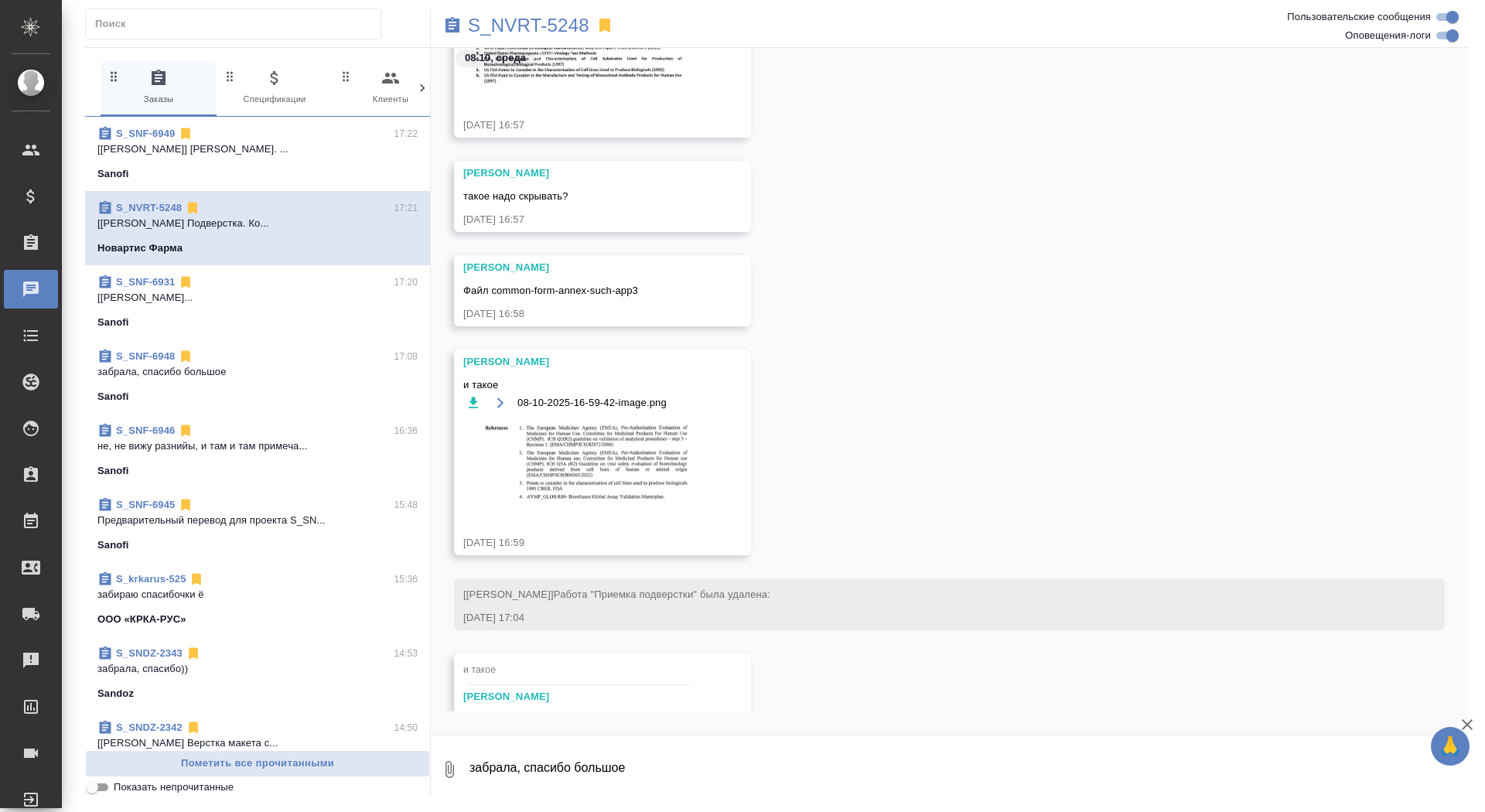
scroll to position [34407, 0]
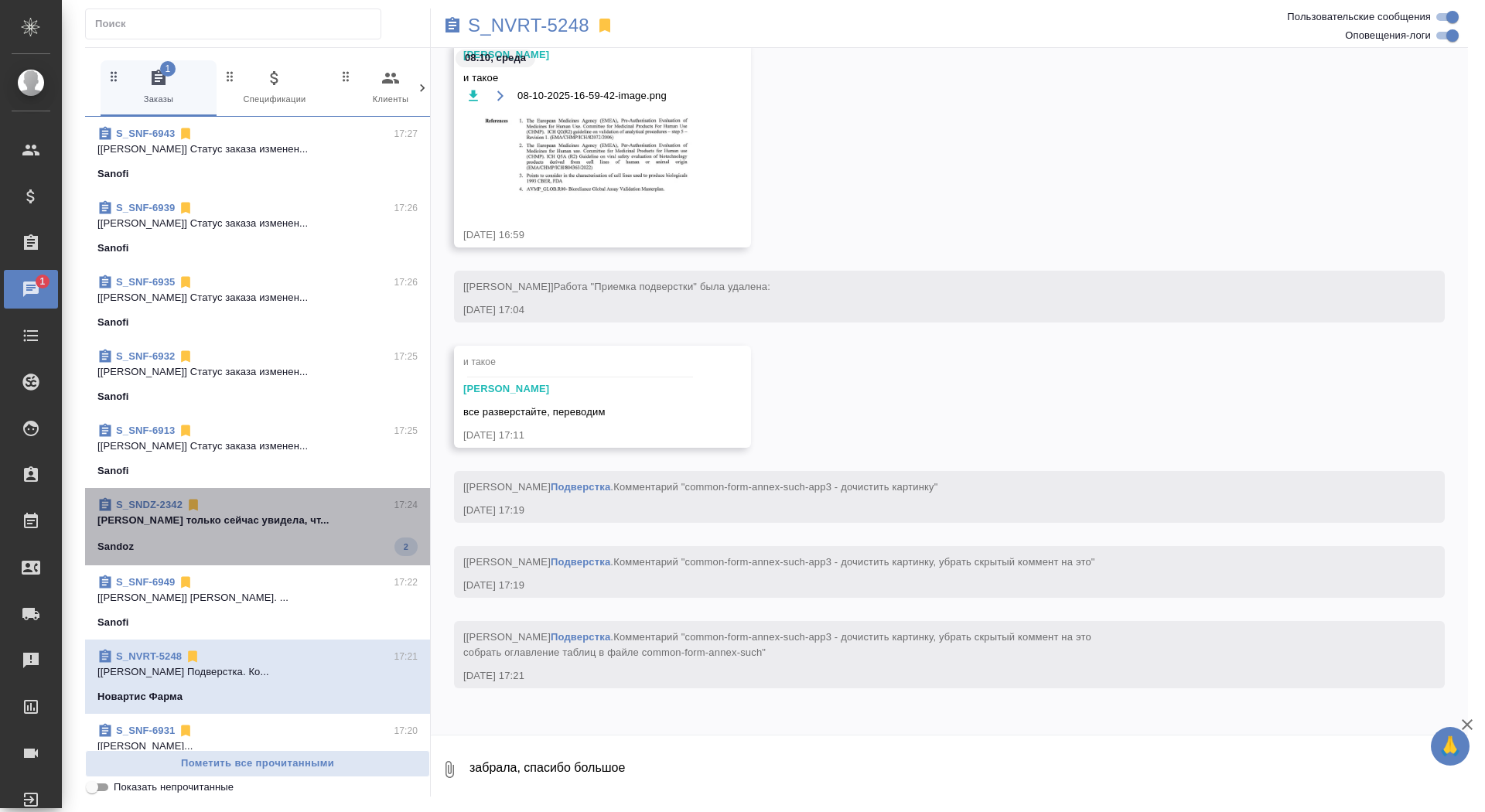
click at [268, 538] on div "Sandoz 2" at bounding box center [257, 546] width 320 height 18
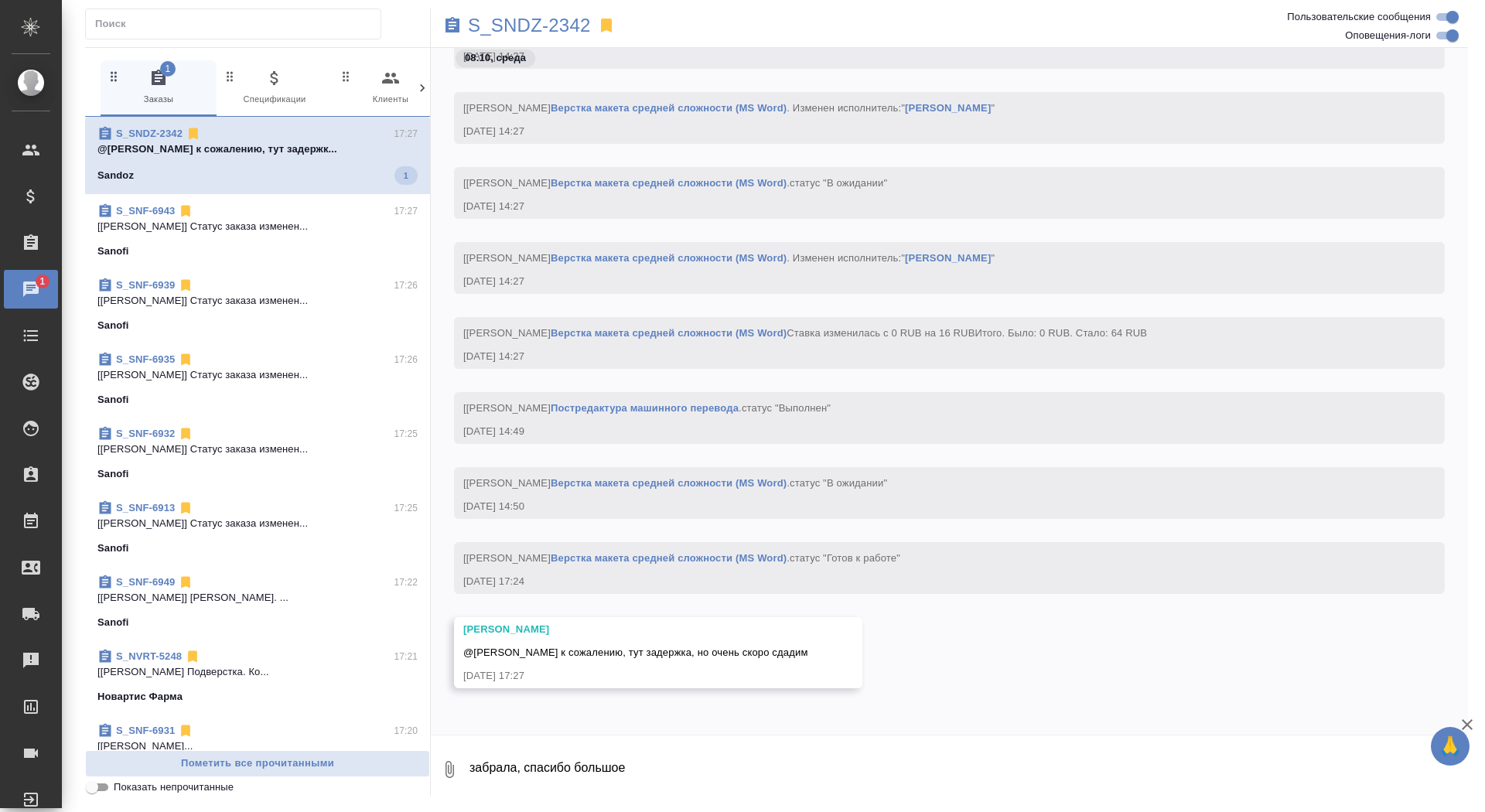
scroll to position [23575, 0]
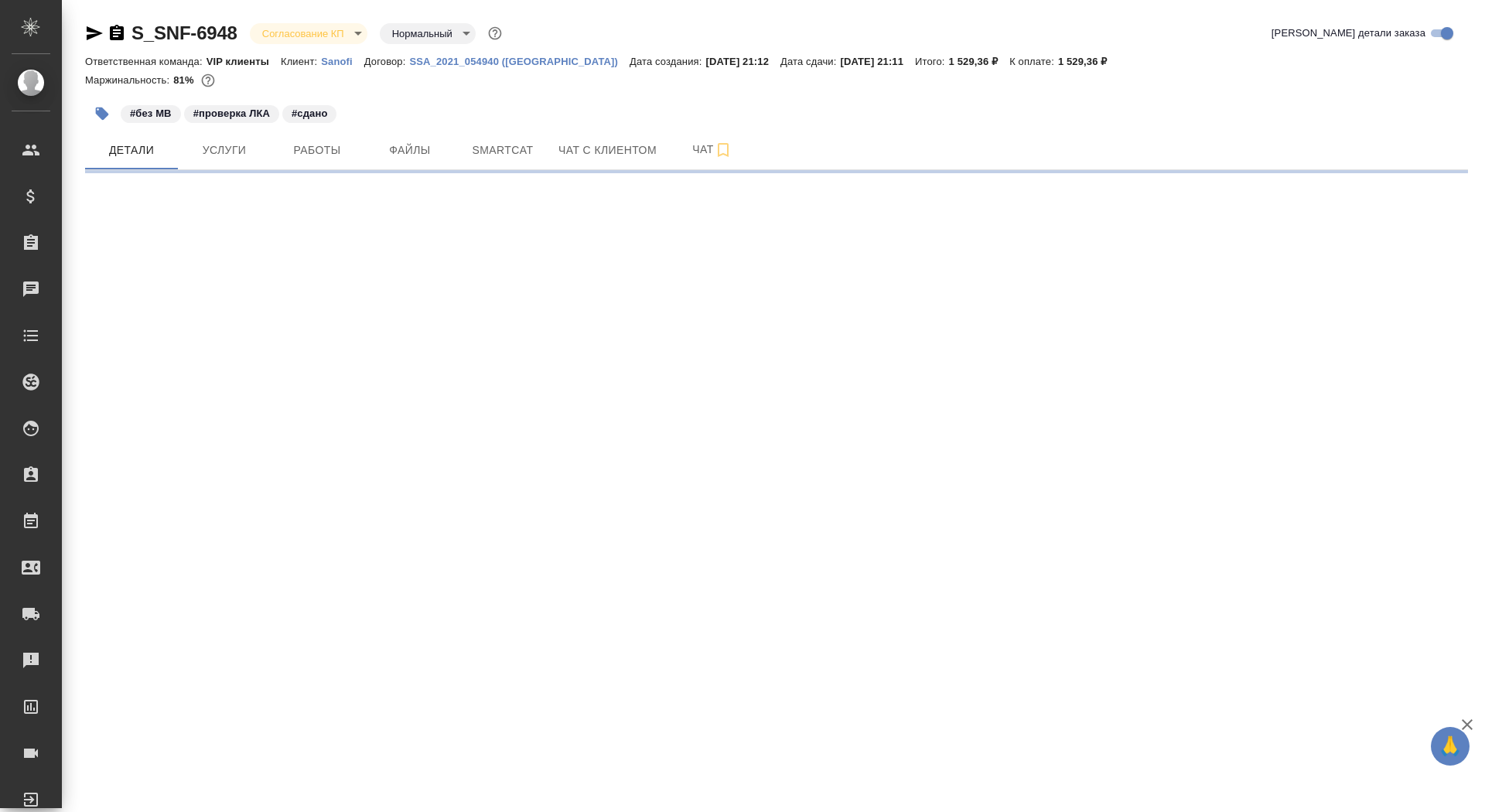
select select "RU"
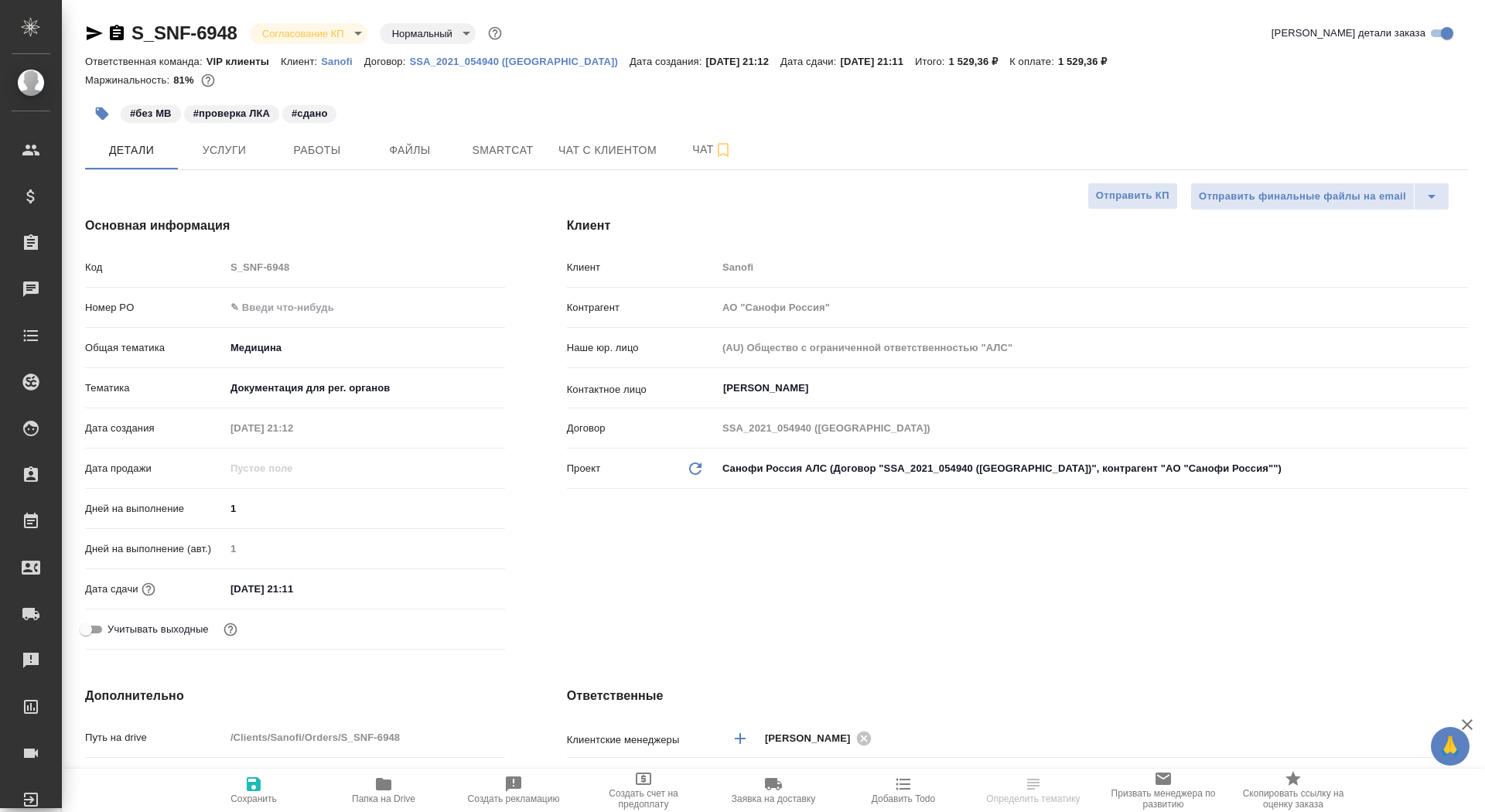
type textarea "x"
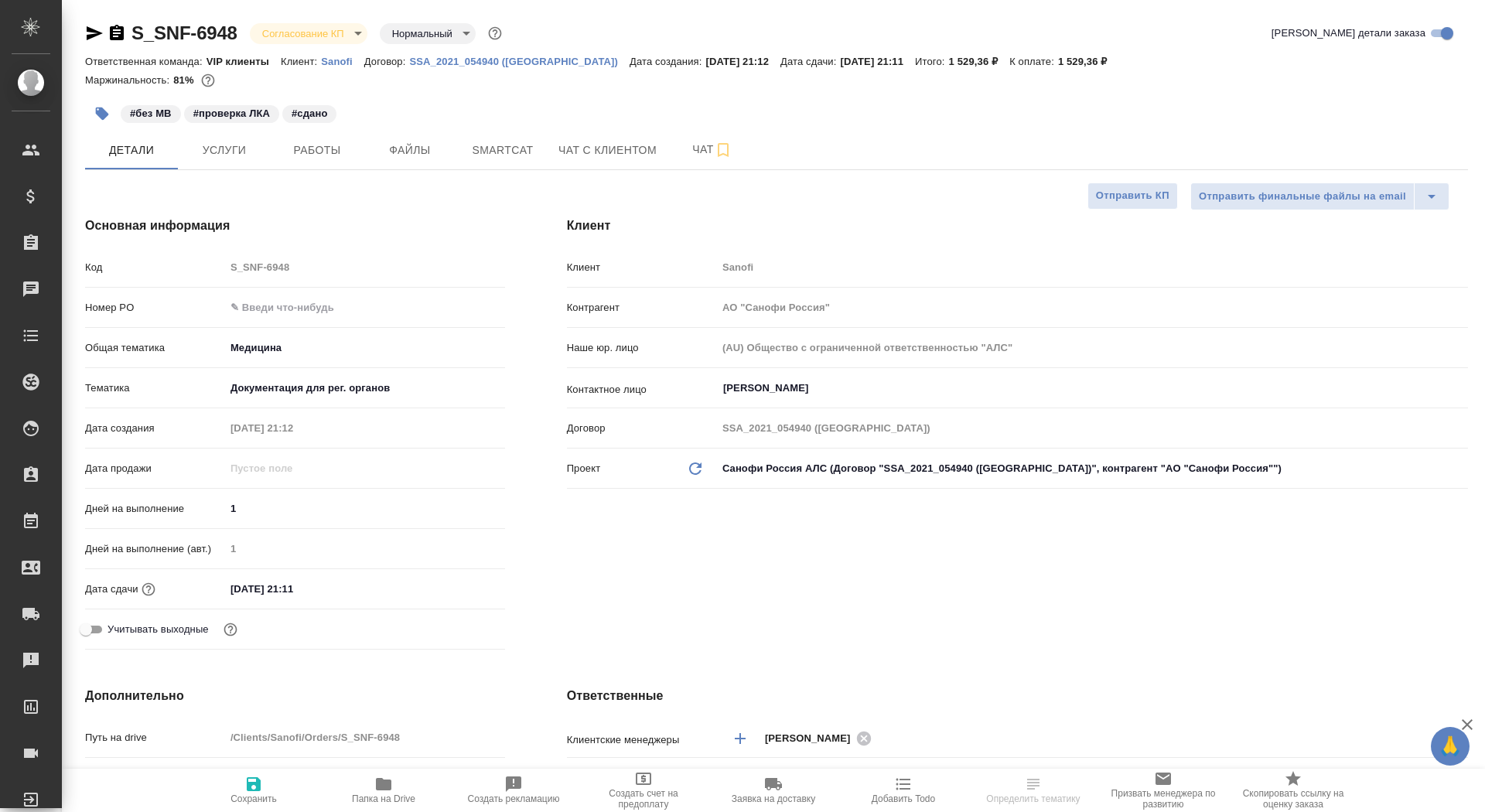
type textarea "x"
click at [115, 32] on icon "button" at bounding box center [117, 32] width 14 height 15
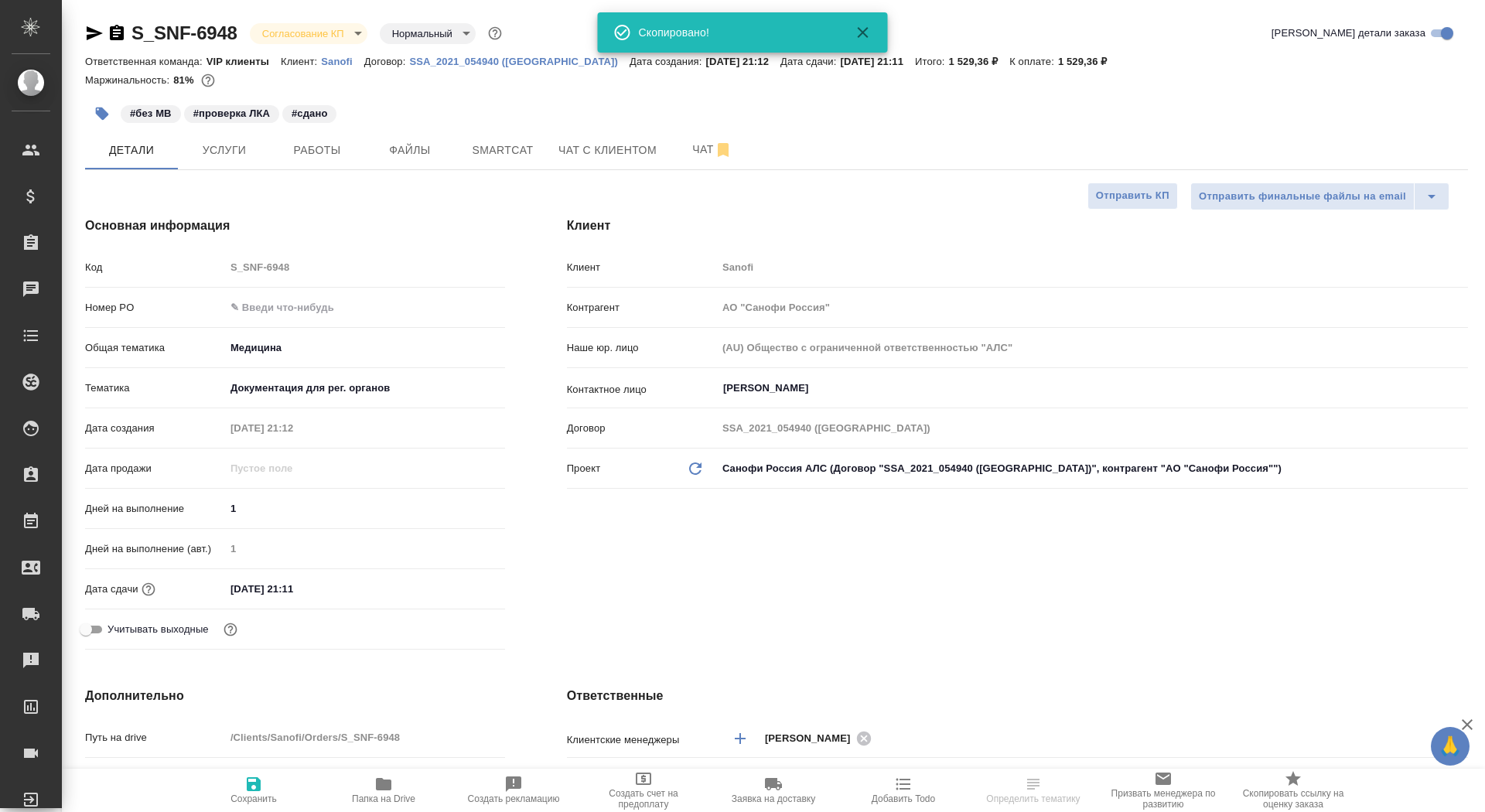
type textarea "x"
select select "RU"
type textarea "x"
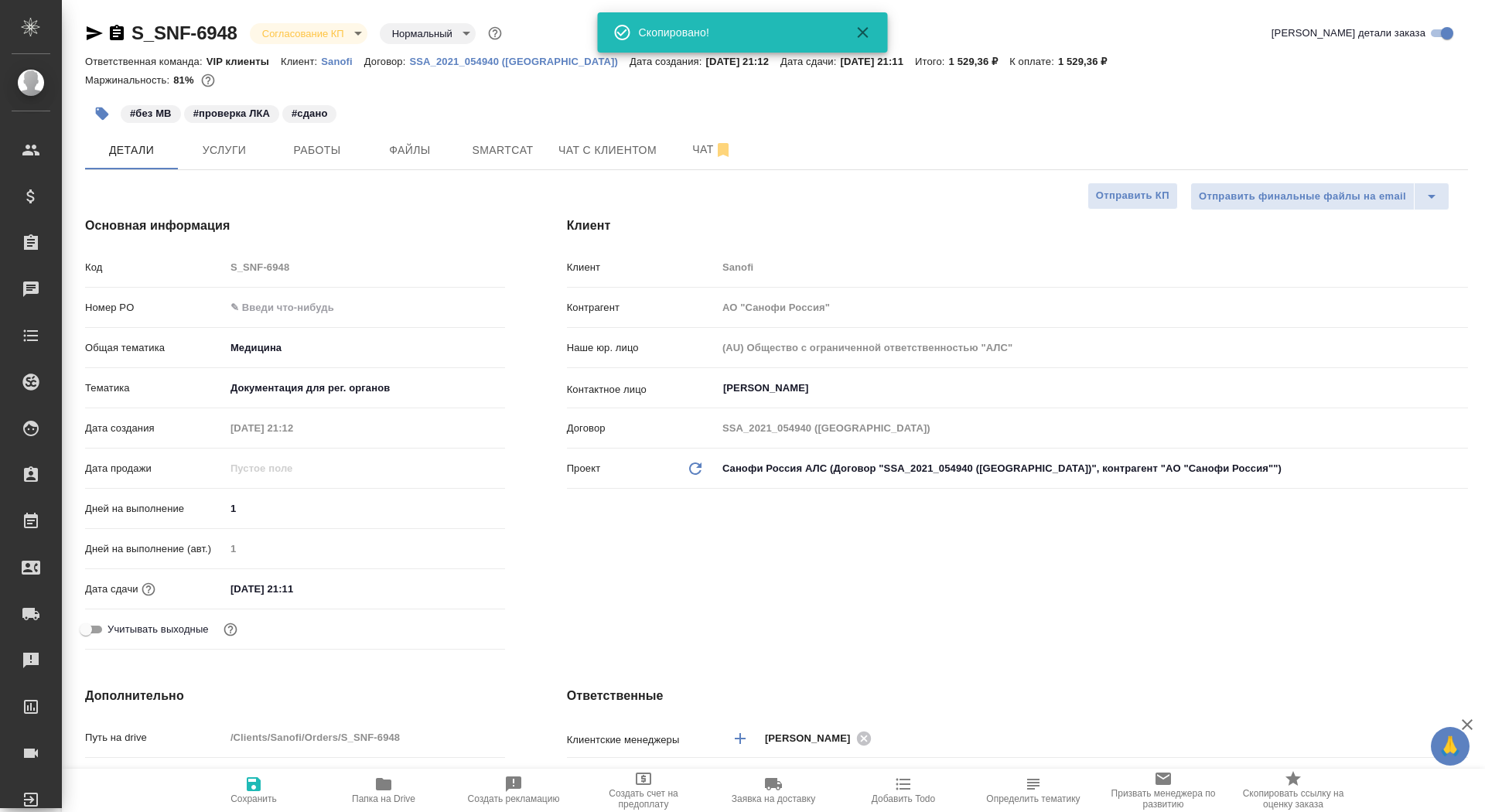
type textarea "x"
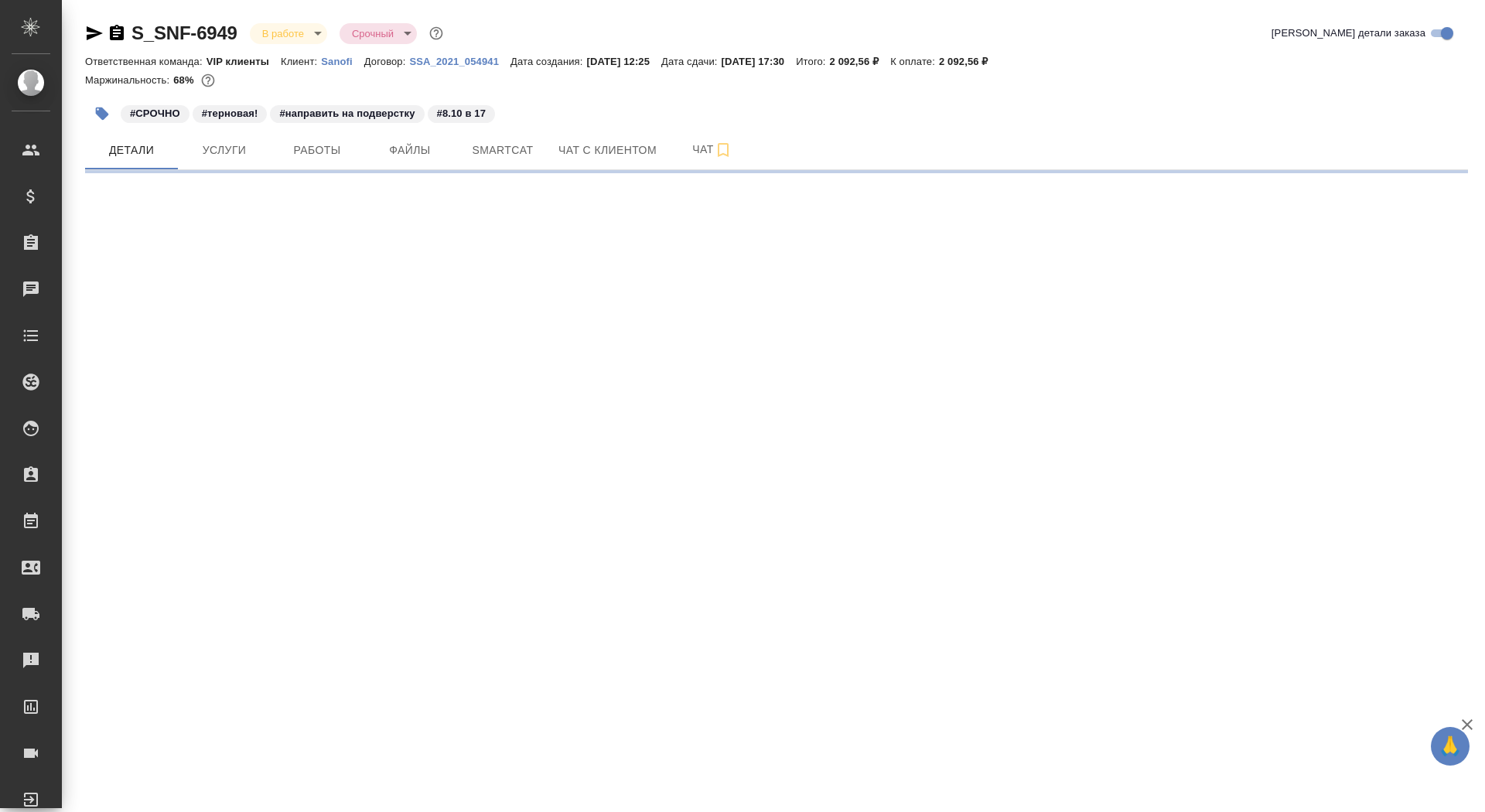
select select "RU"
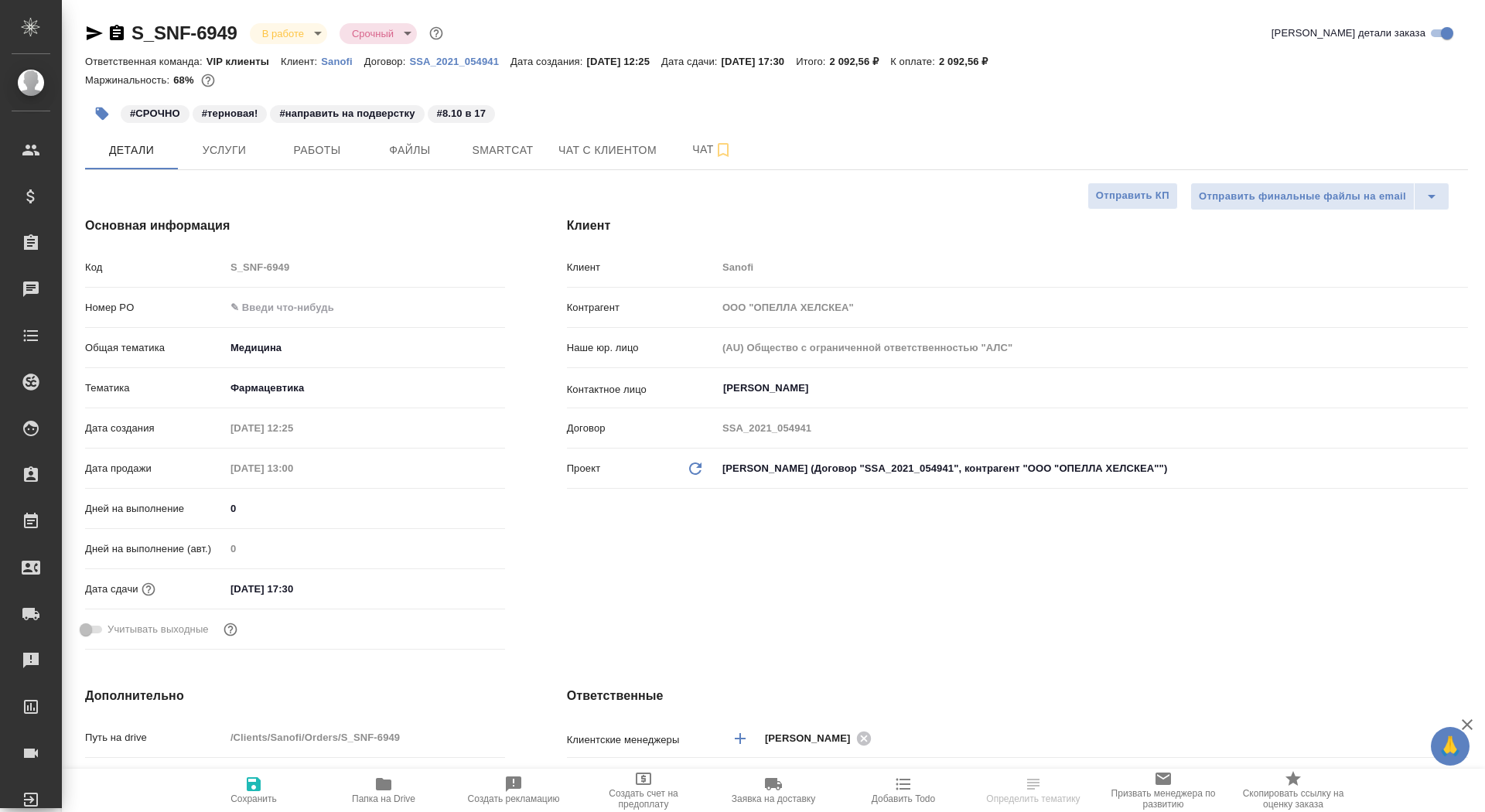
type textarea "x"
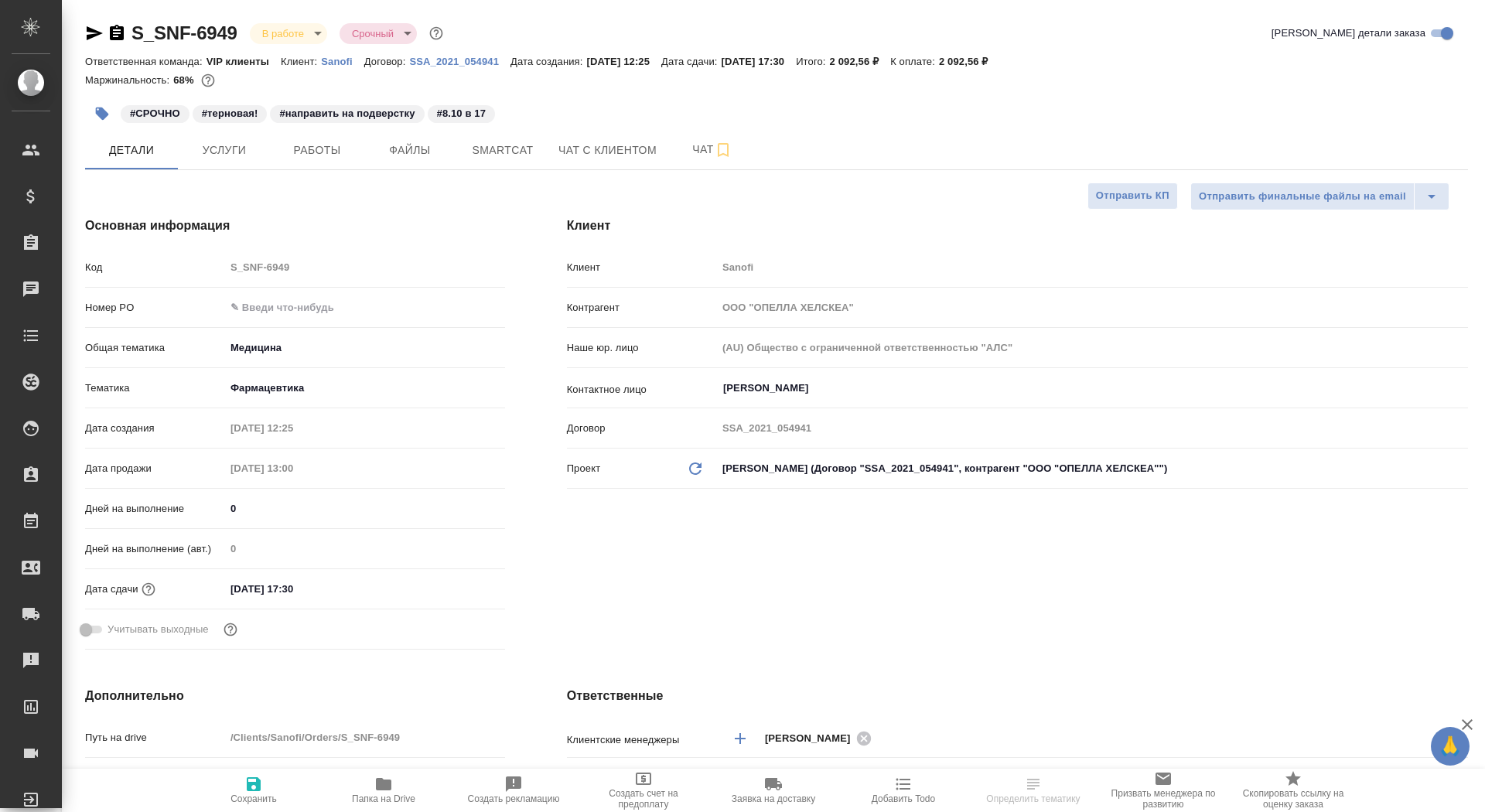
type textarea "x"
click at [693, 139] on button "Чат" at bounding box center [713, 150] width 93 height 38
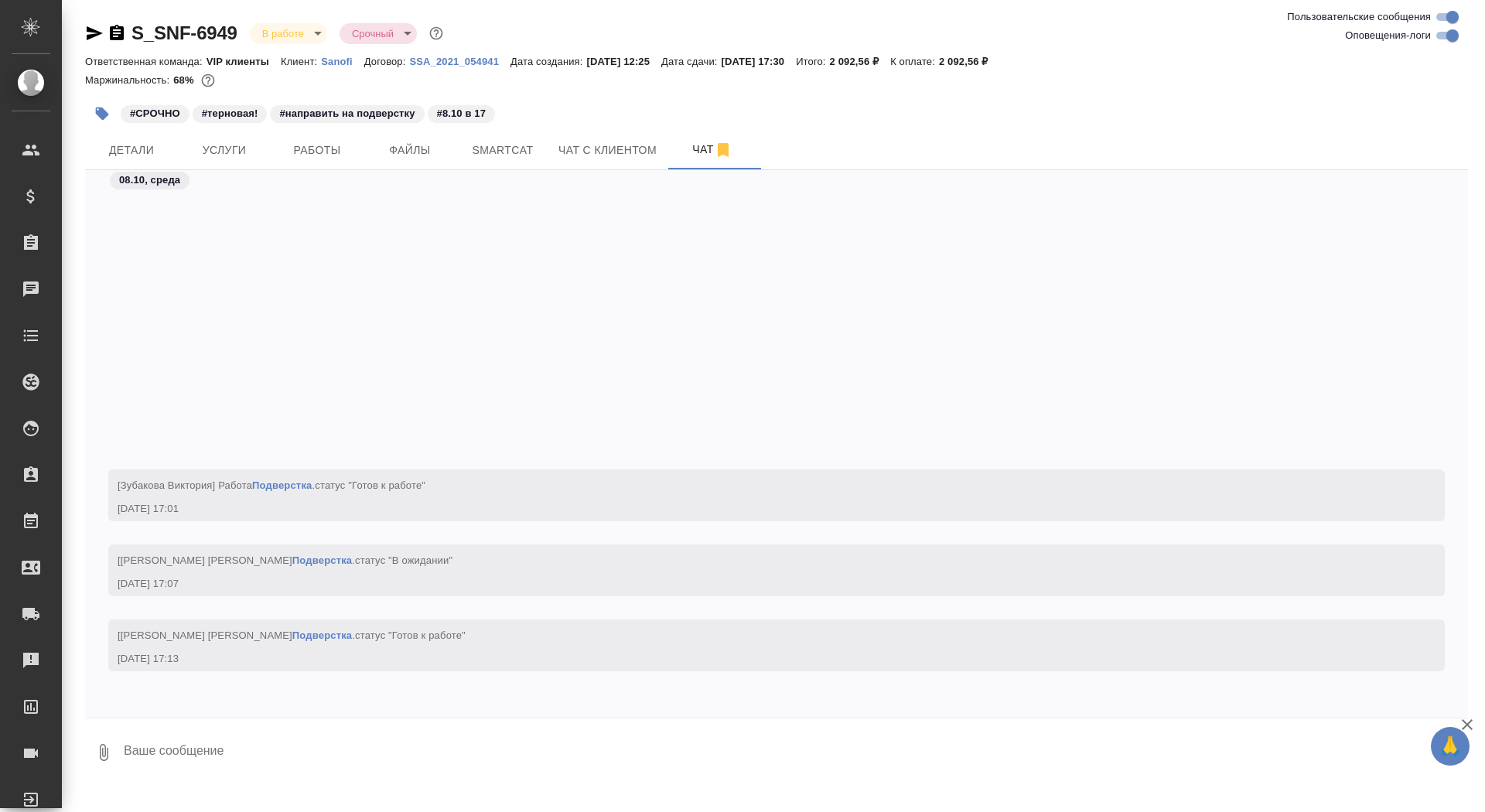
scroll to position [67318, 0]
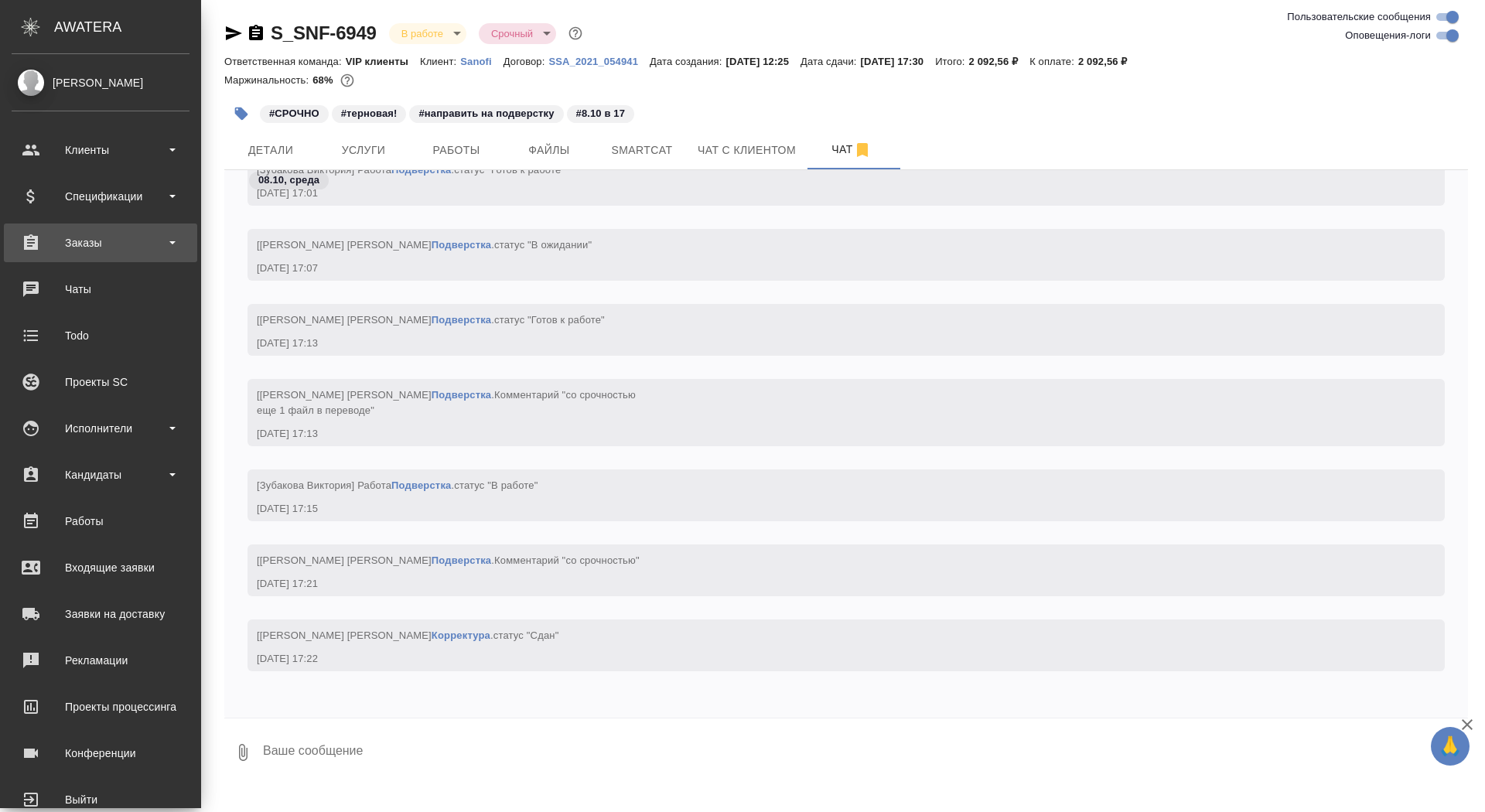
click at [38, 249] on div "Заказы" at bounding box center [101, 242] width 178 height 23
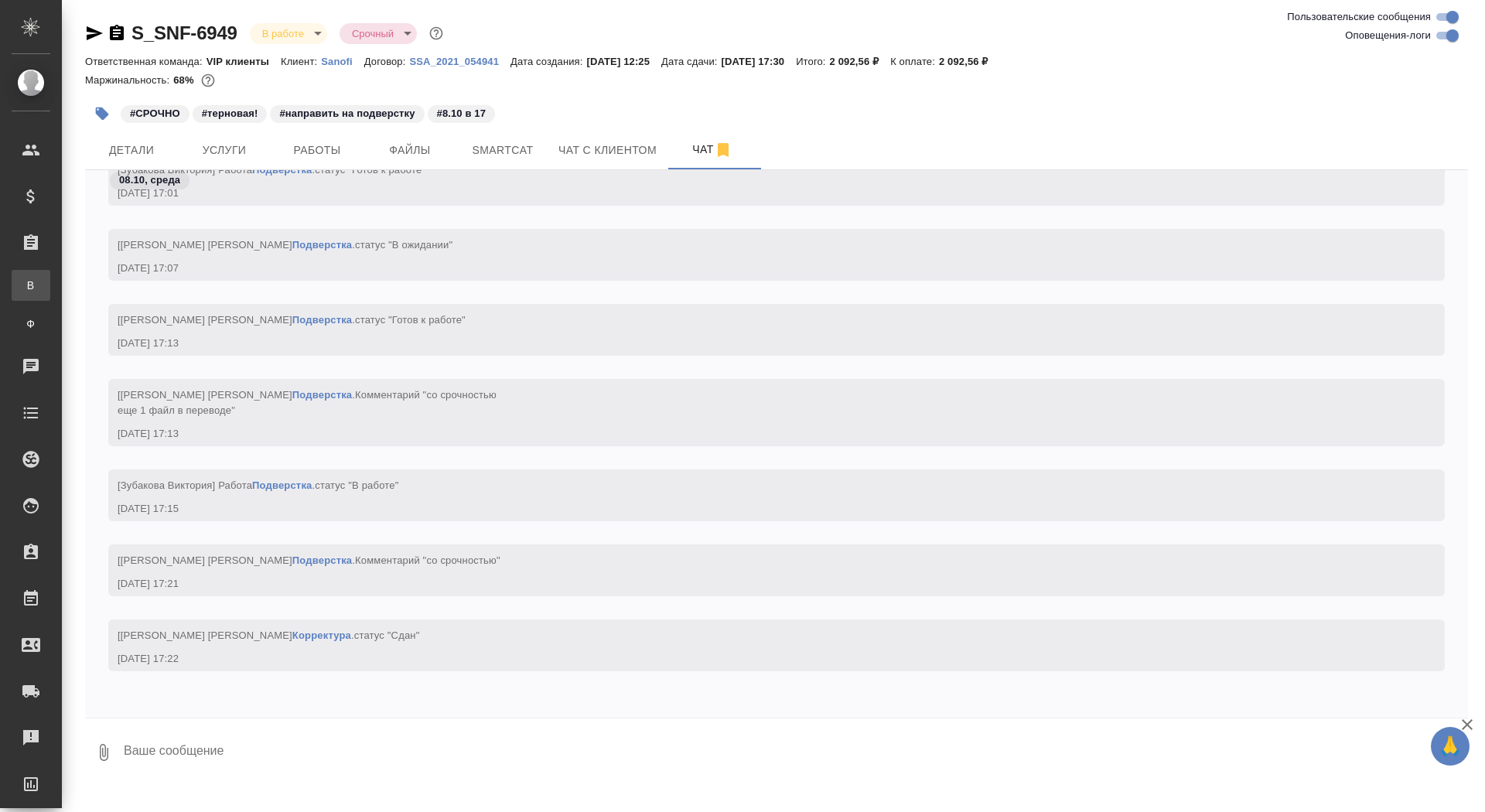
click at [46, 270] on link "В Все заказы" at bounding box center [31, 285] width 38 height 31
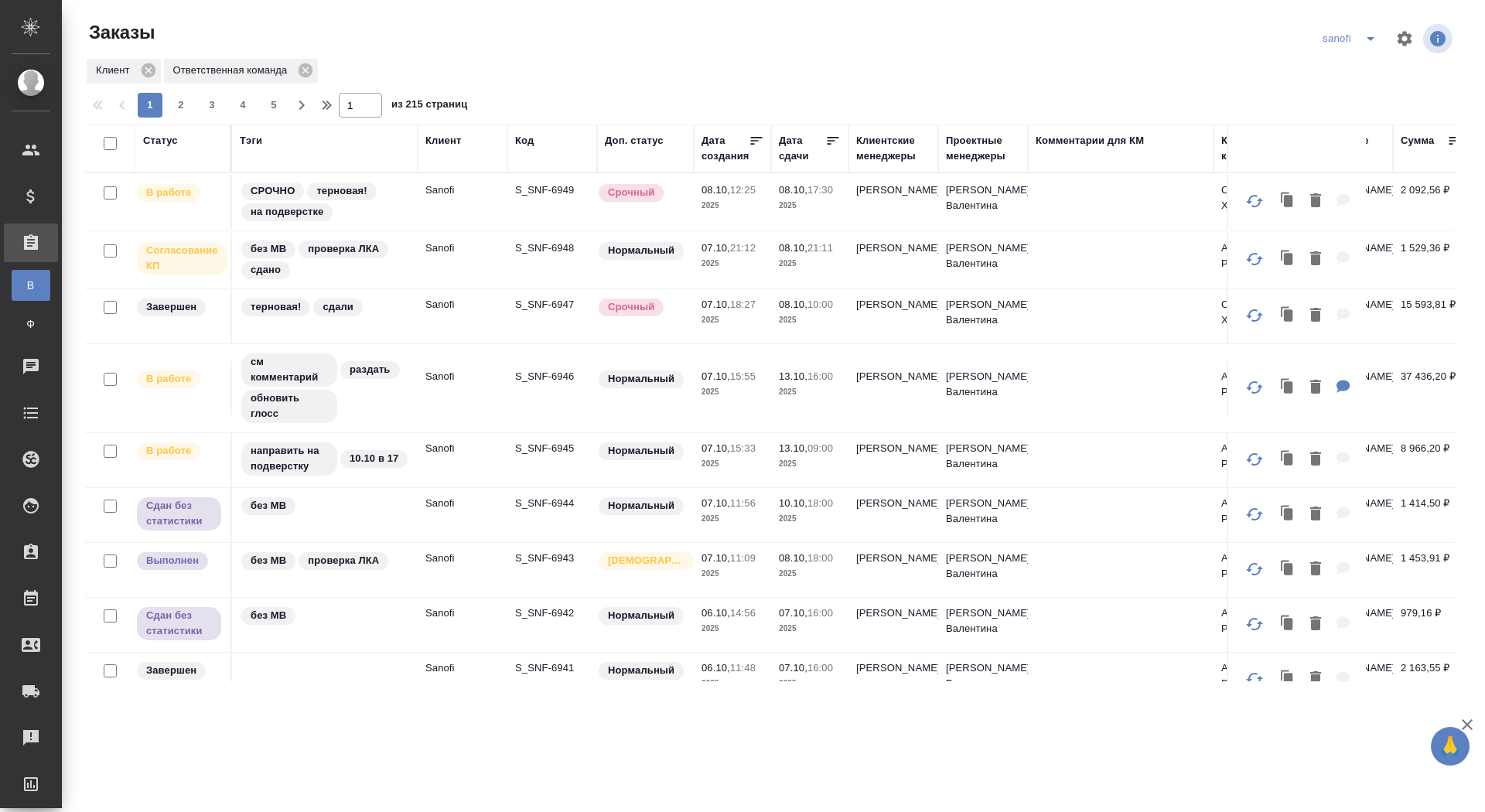
scroll to position [613, 0]
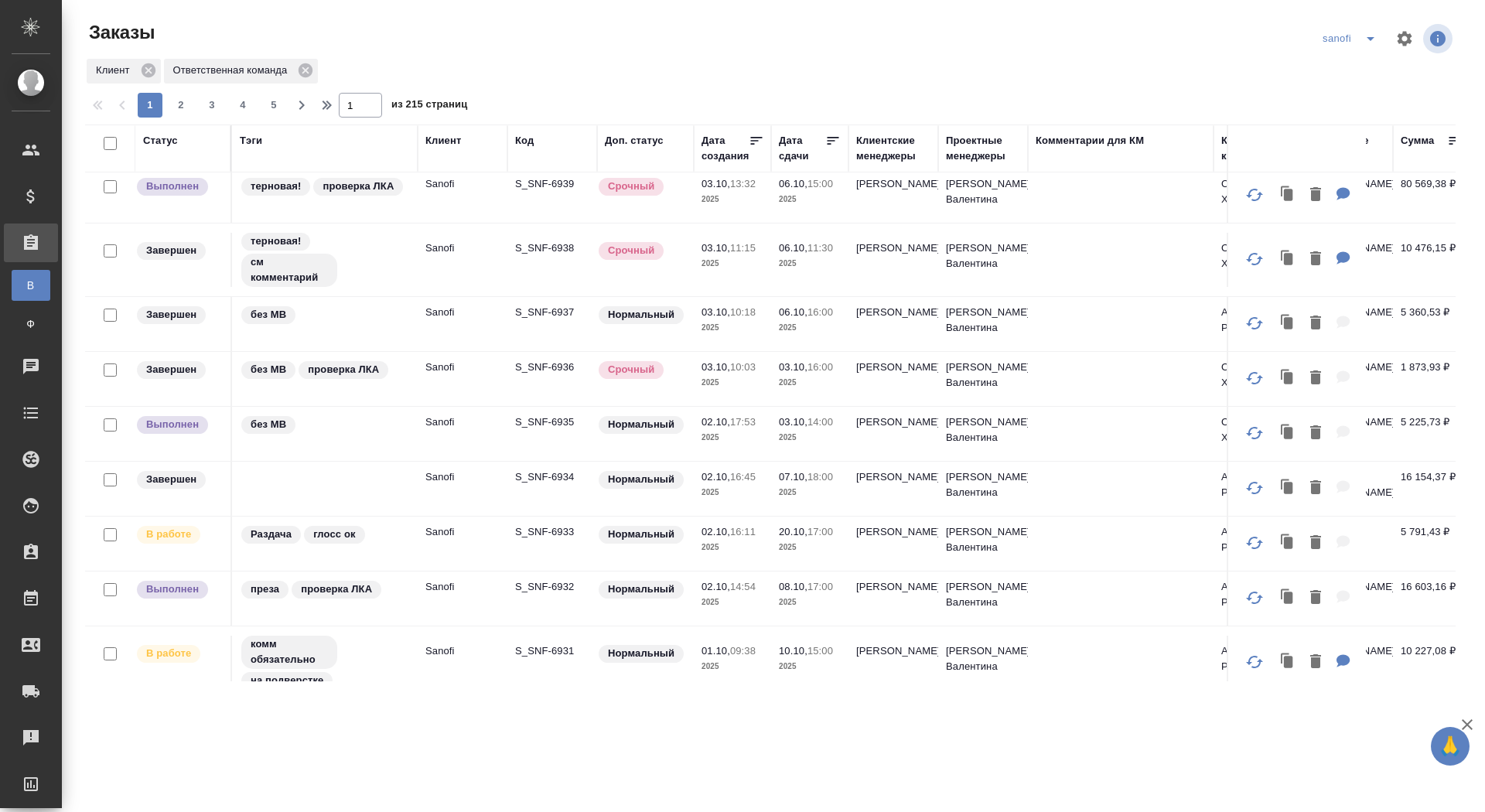
click at [164, 142] on div "Статус" at bounding box center [160, 140] width 35 height 15
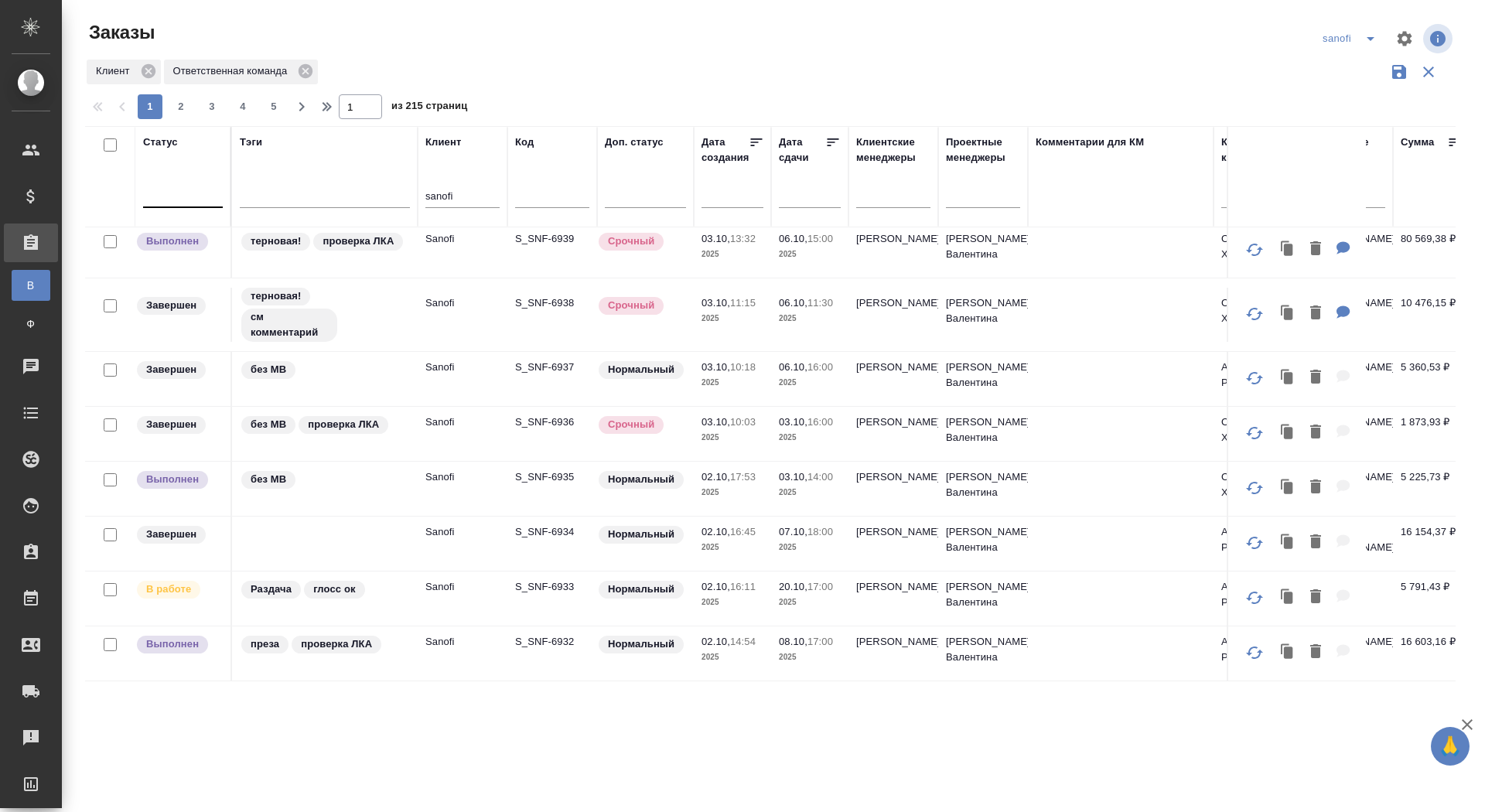
click at [177, 199] on div at bounding box center [183, 192] width 80 height 22
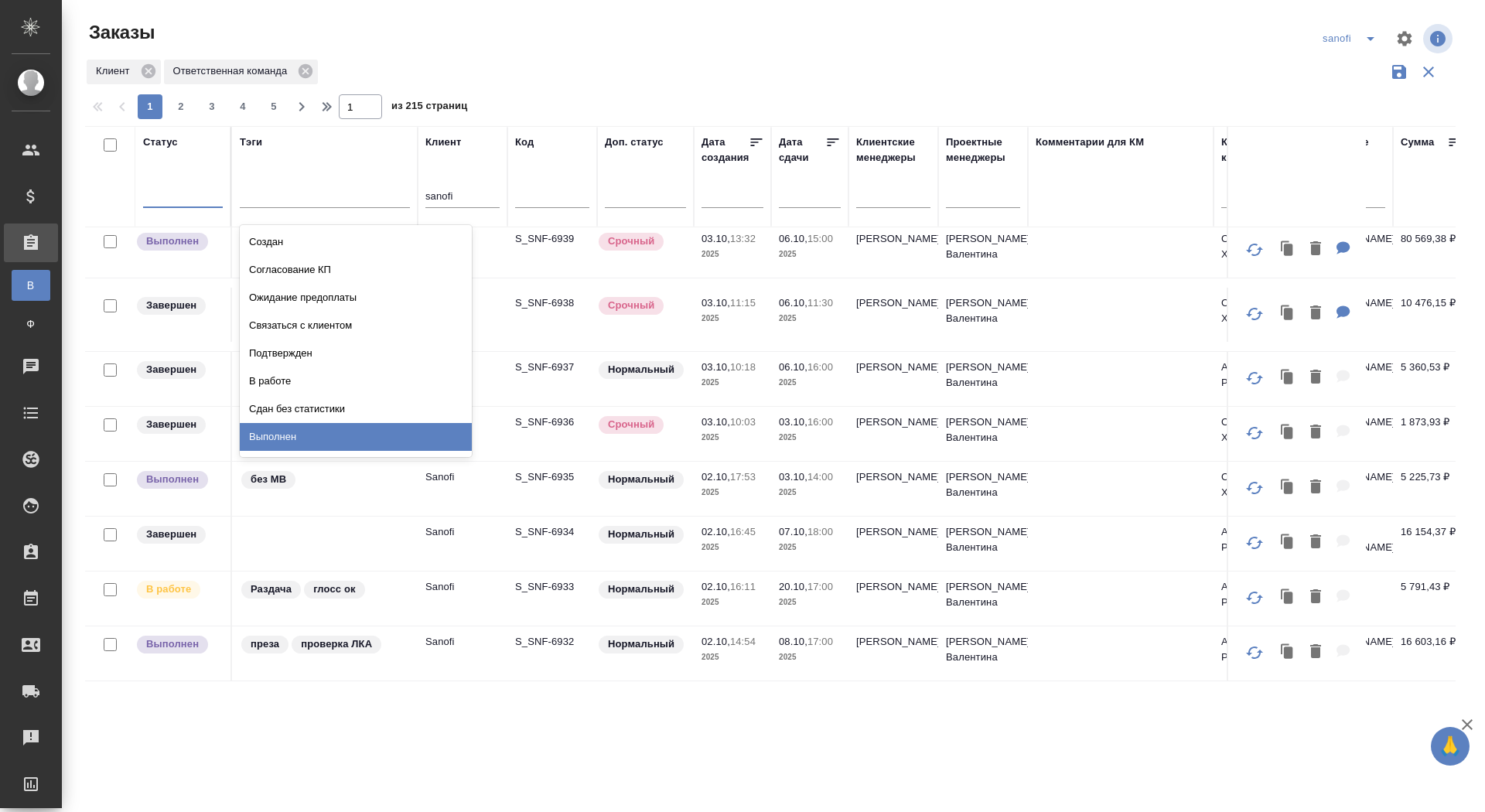
click at [305, 424] on div "Выполнен" at bounding box center [356, 436] width 232 height 28
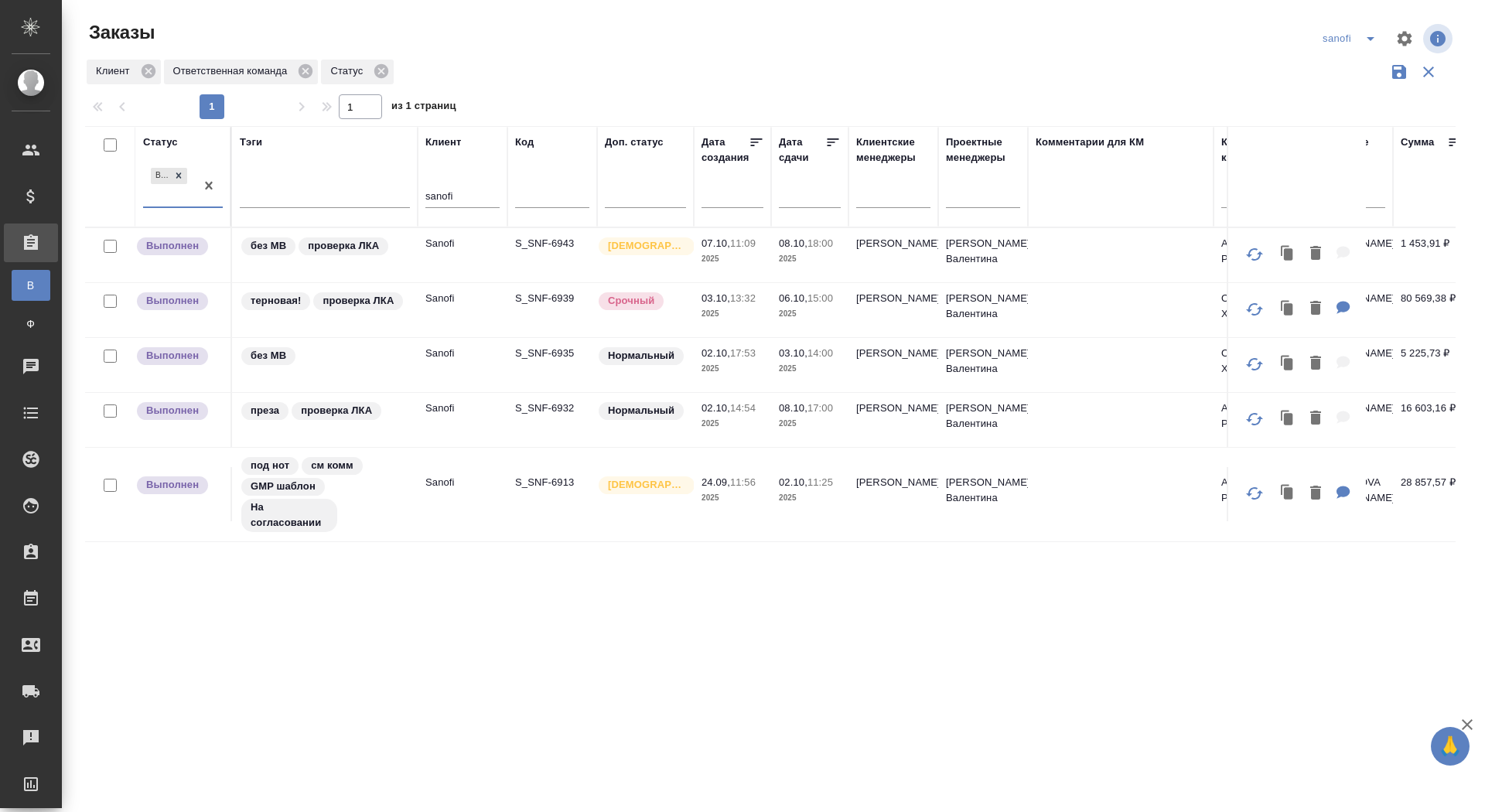
scroll to position [0, 0]
click at [559, 484] on p "S_SNF-6913" at bounding box center [552, 482] width 74 height 15
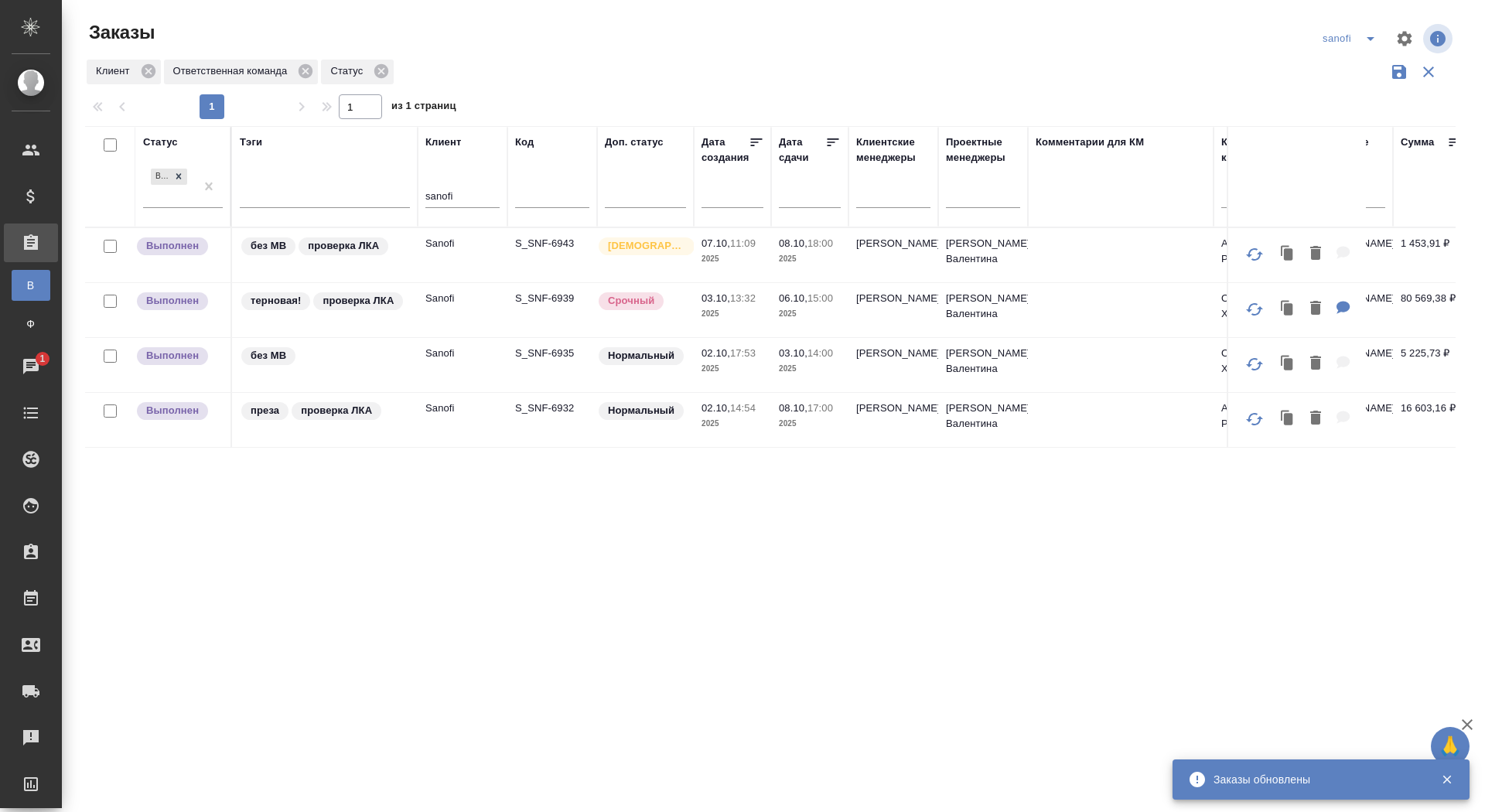
click at [553, 416] on td "S_SNF-6932" at bounding box center [552, 420] width 89 height 54
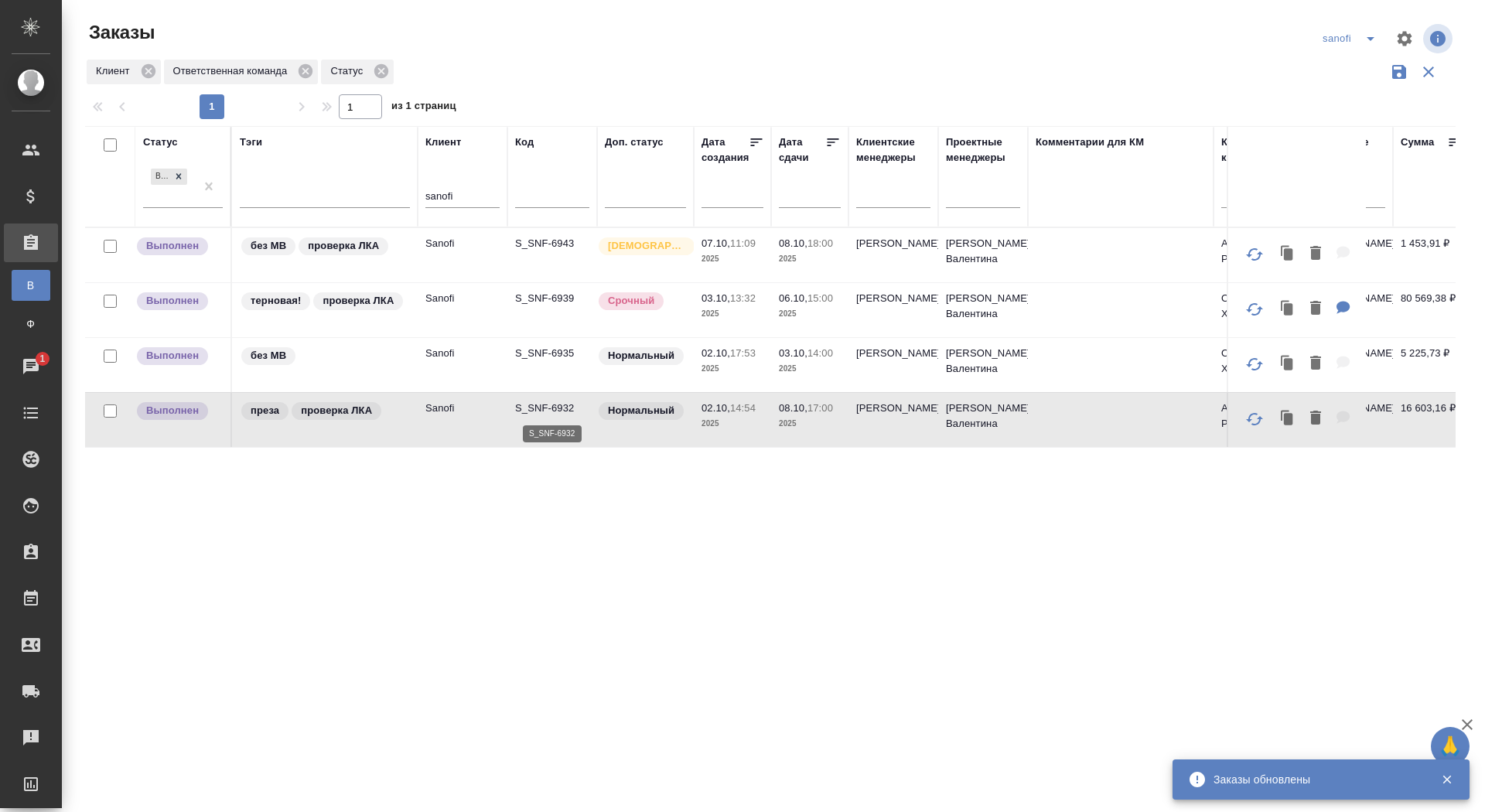
click at [545, 405] on p "S_SNF-6932" at bounding box center [552, 408] width 74 height 15
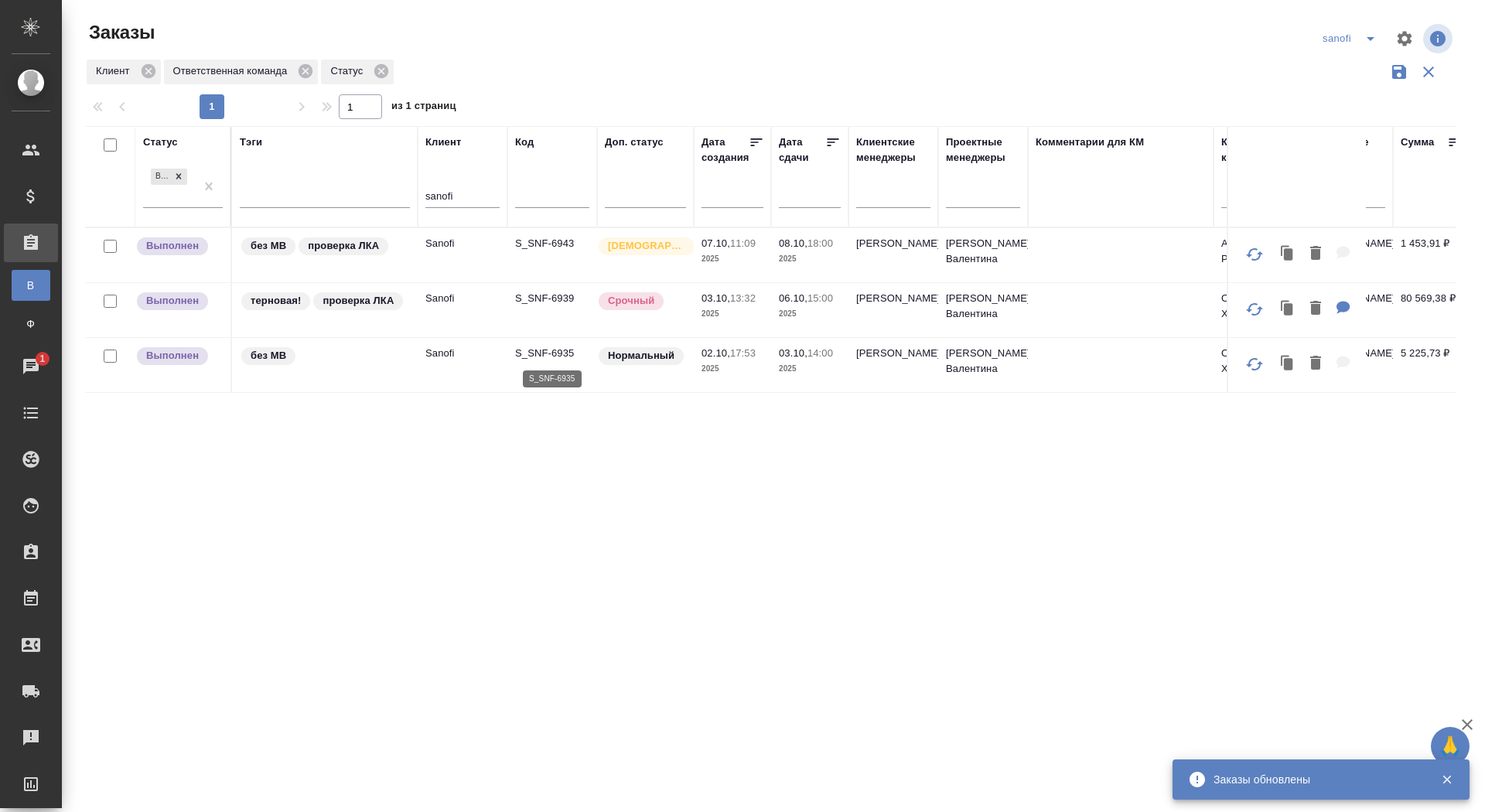
click at [547, 345] on p "S_SNF-6935" at bounding box center [552, 353] width 74 height 15
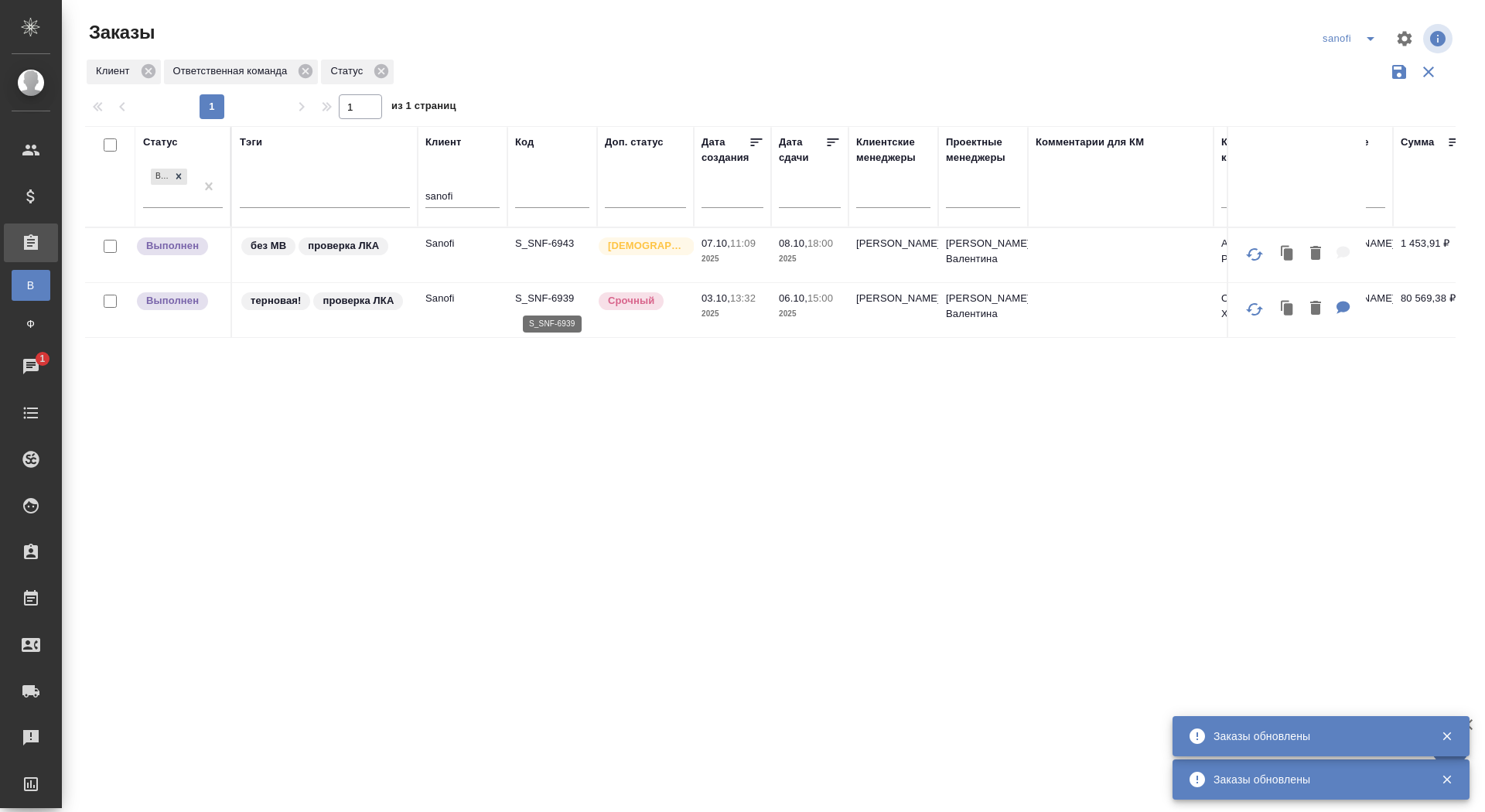
click at [556, 290] on p "S_SNF-6939" at bounding box center [552, 298] width 74 height 15
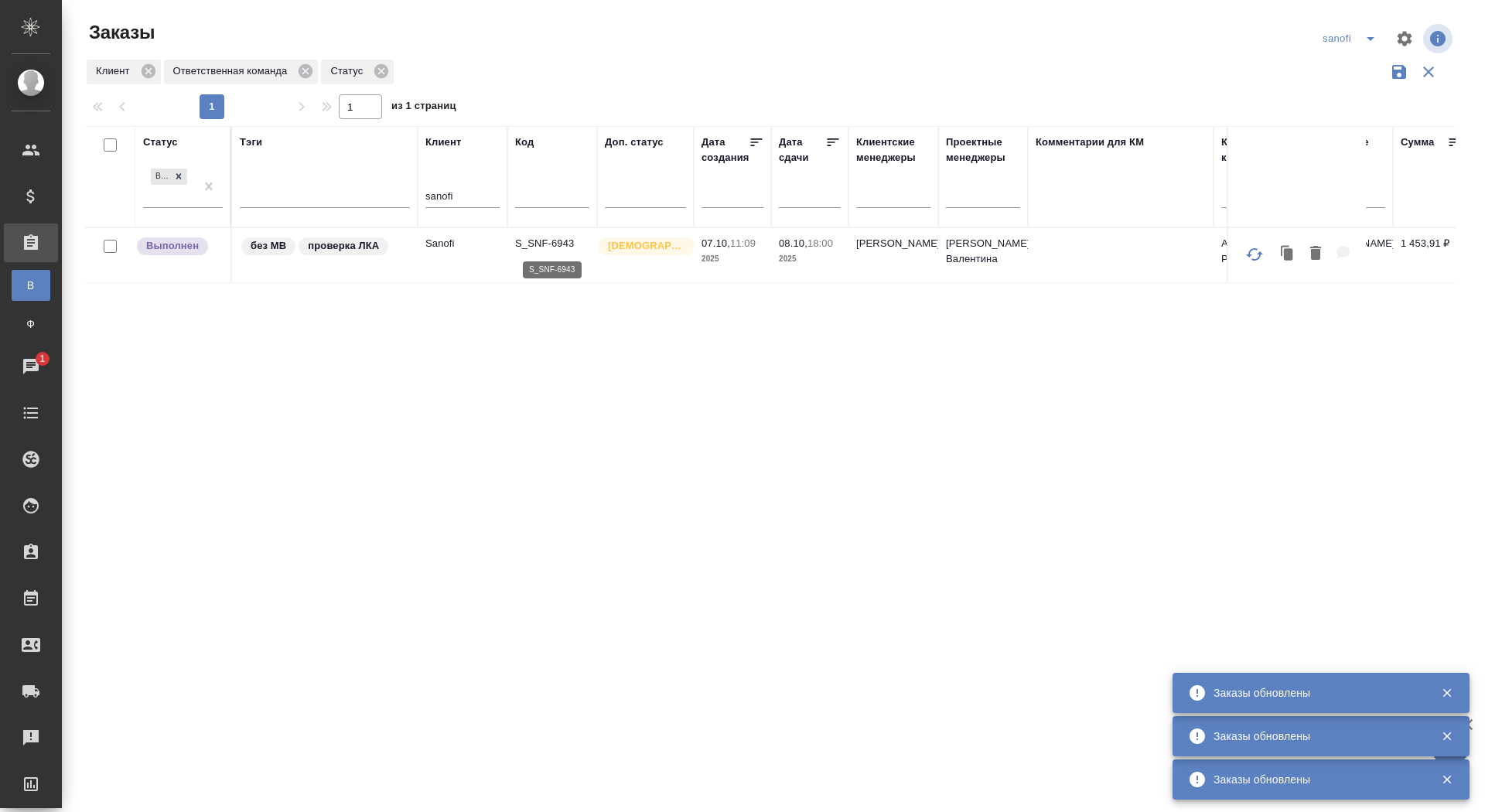
click at [557, 240] on p "S_SNF-6943" at bounding box center [552, 243] width 74 height 15
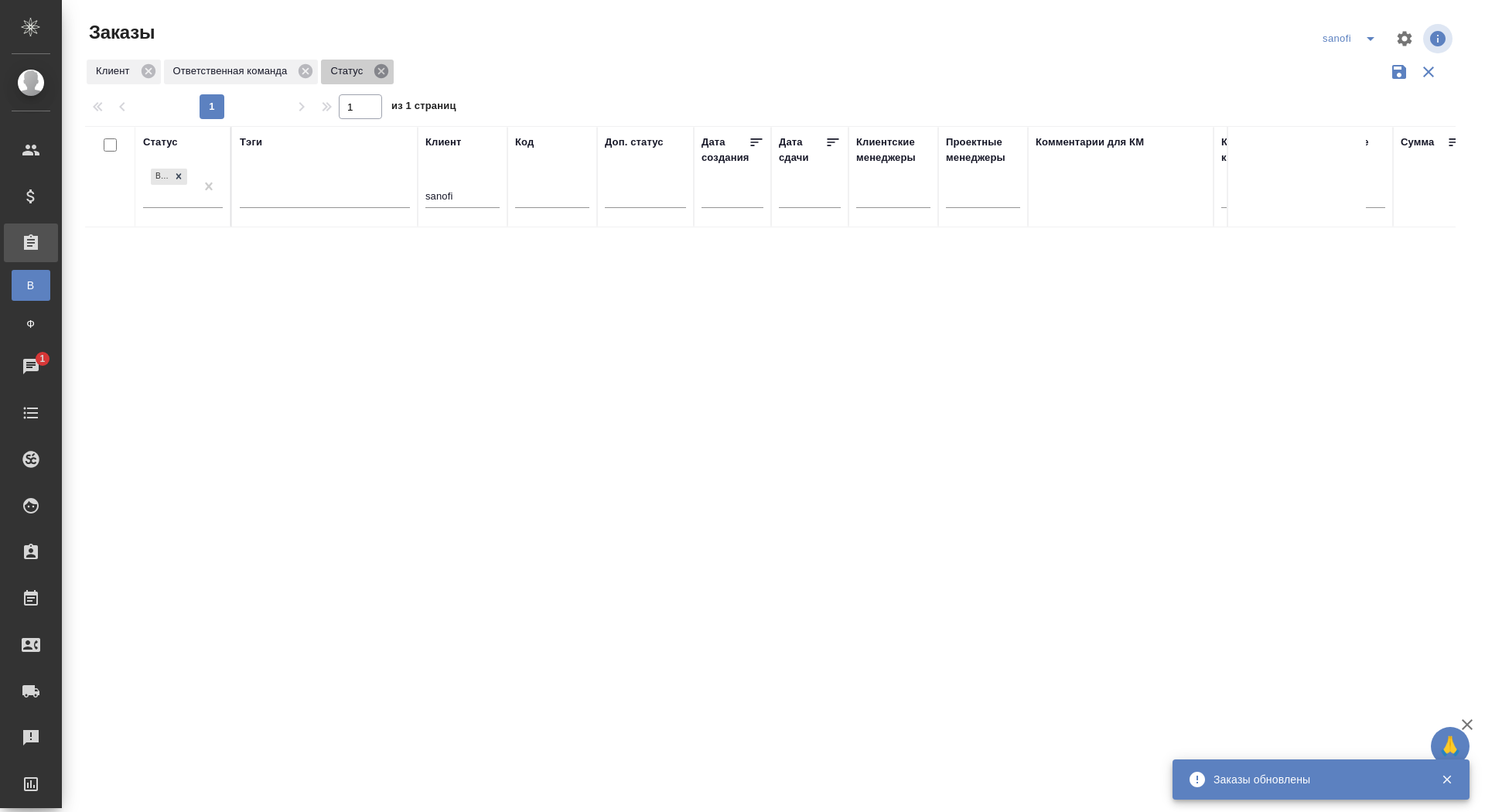
click at [390, 63] on icon at bounding box center [381, 71] width 17 height 17
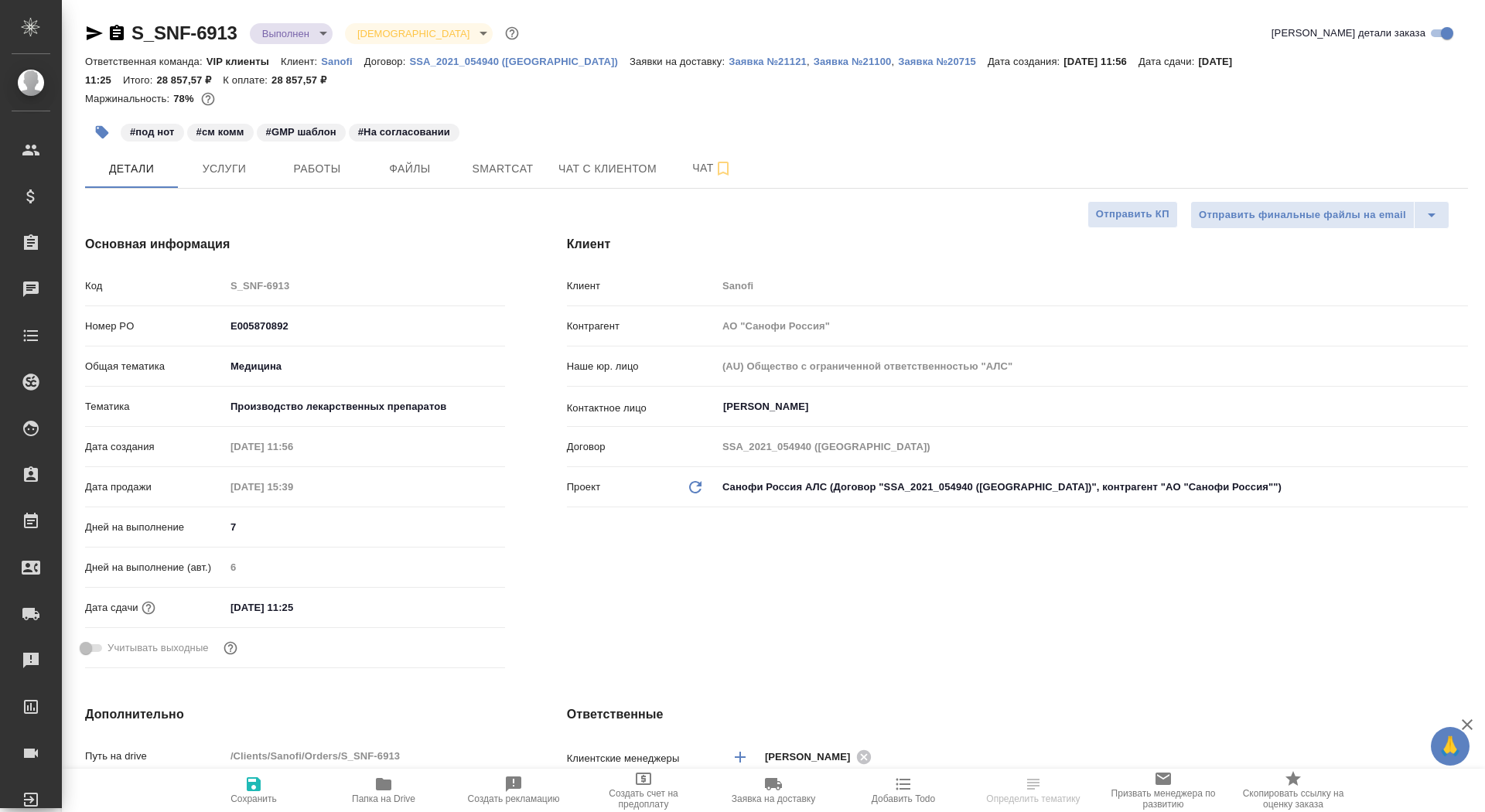
select select "RU"
click at [559, 484] on div "Клиент Клиент Sanofi Контрагент АО "Санофи Россия" Наше юр. лицо (AU) Общество …" at bounding box center [1017, 455] width 963 height 501
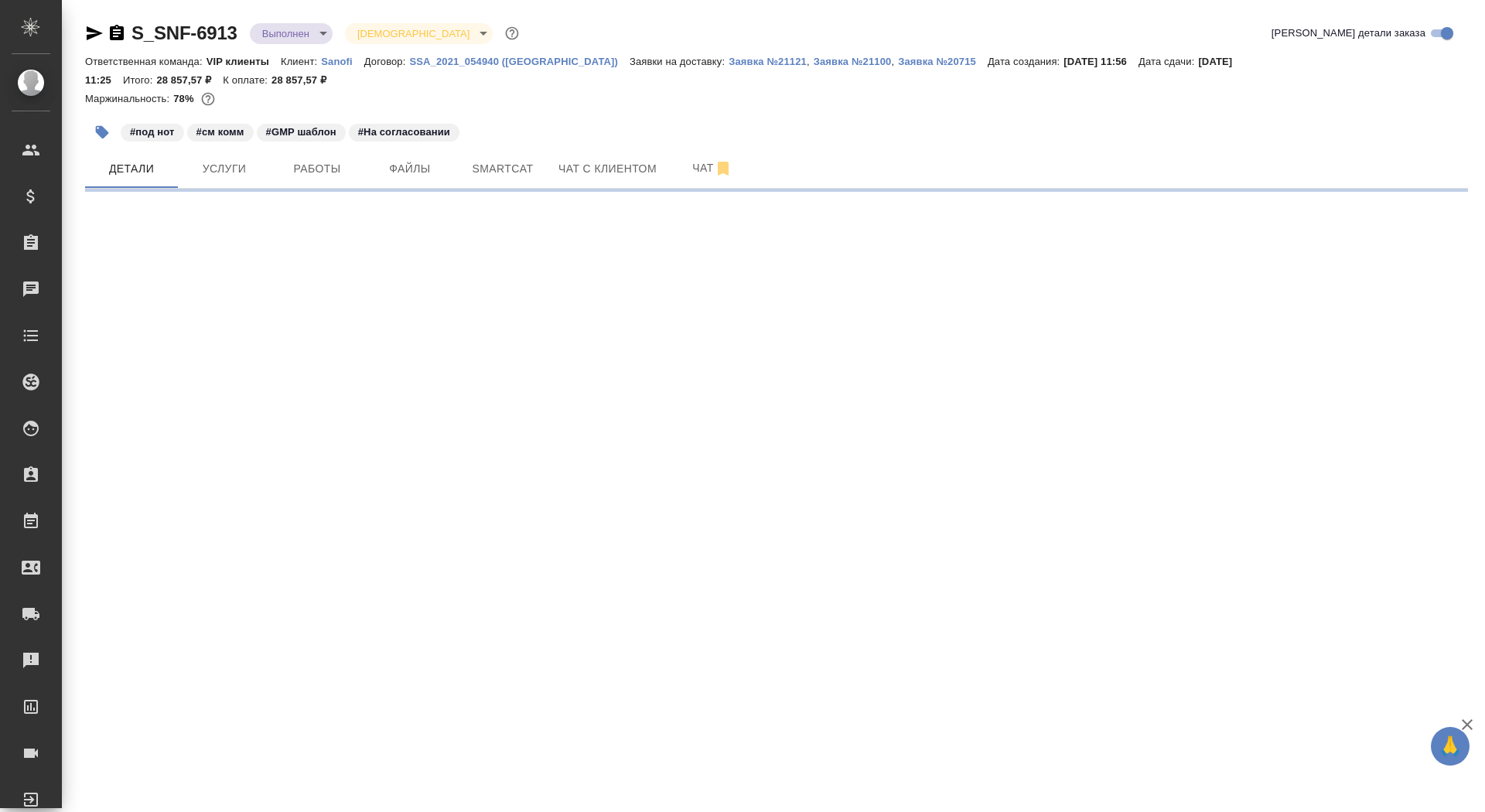
select select "RU"
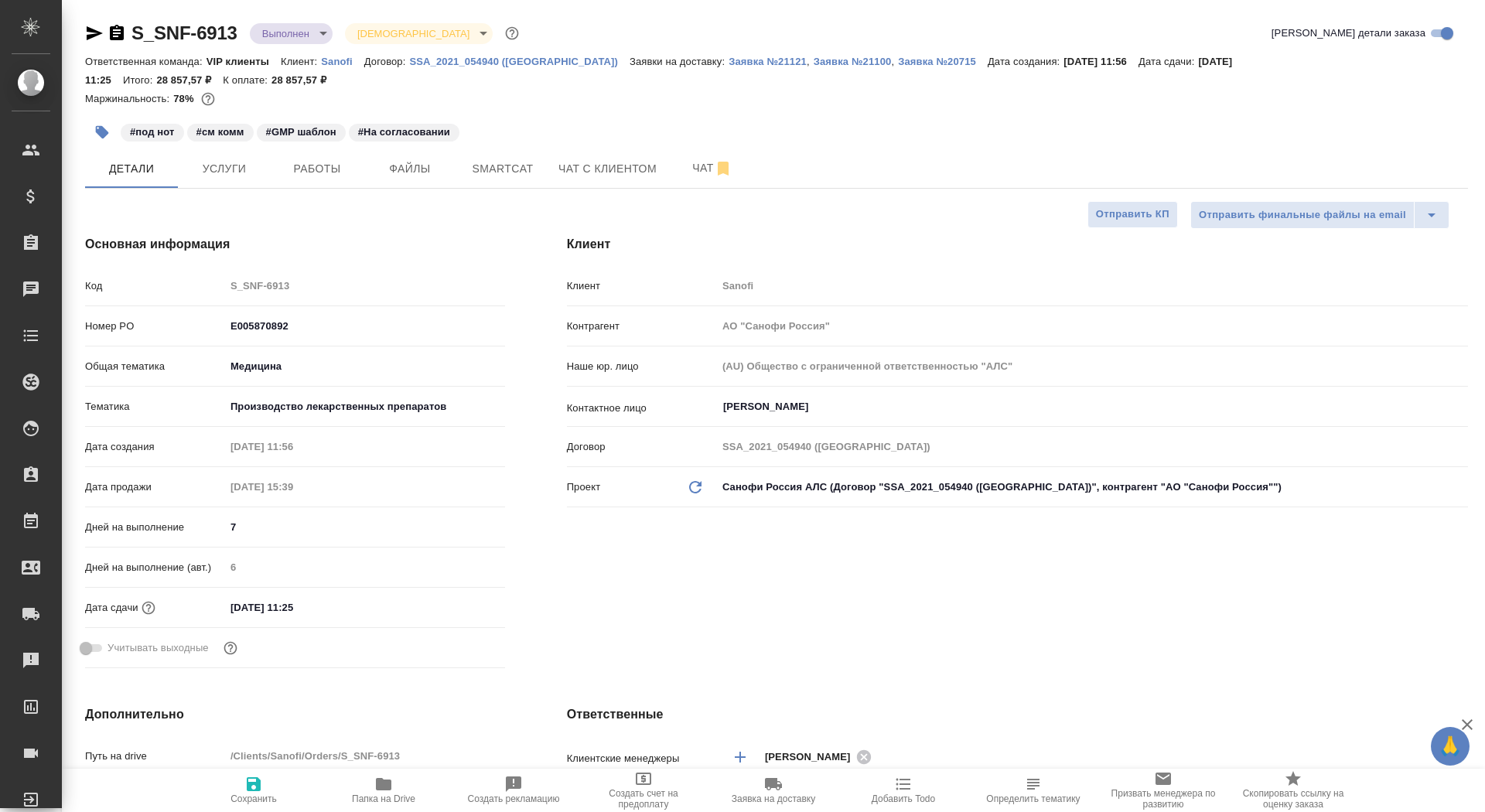
type textarea "x"
click at [687, 169] on span "Чат" at bounding box center [712, 168] width 74 height 19
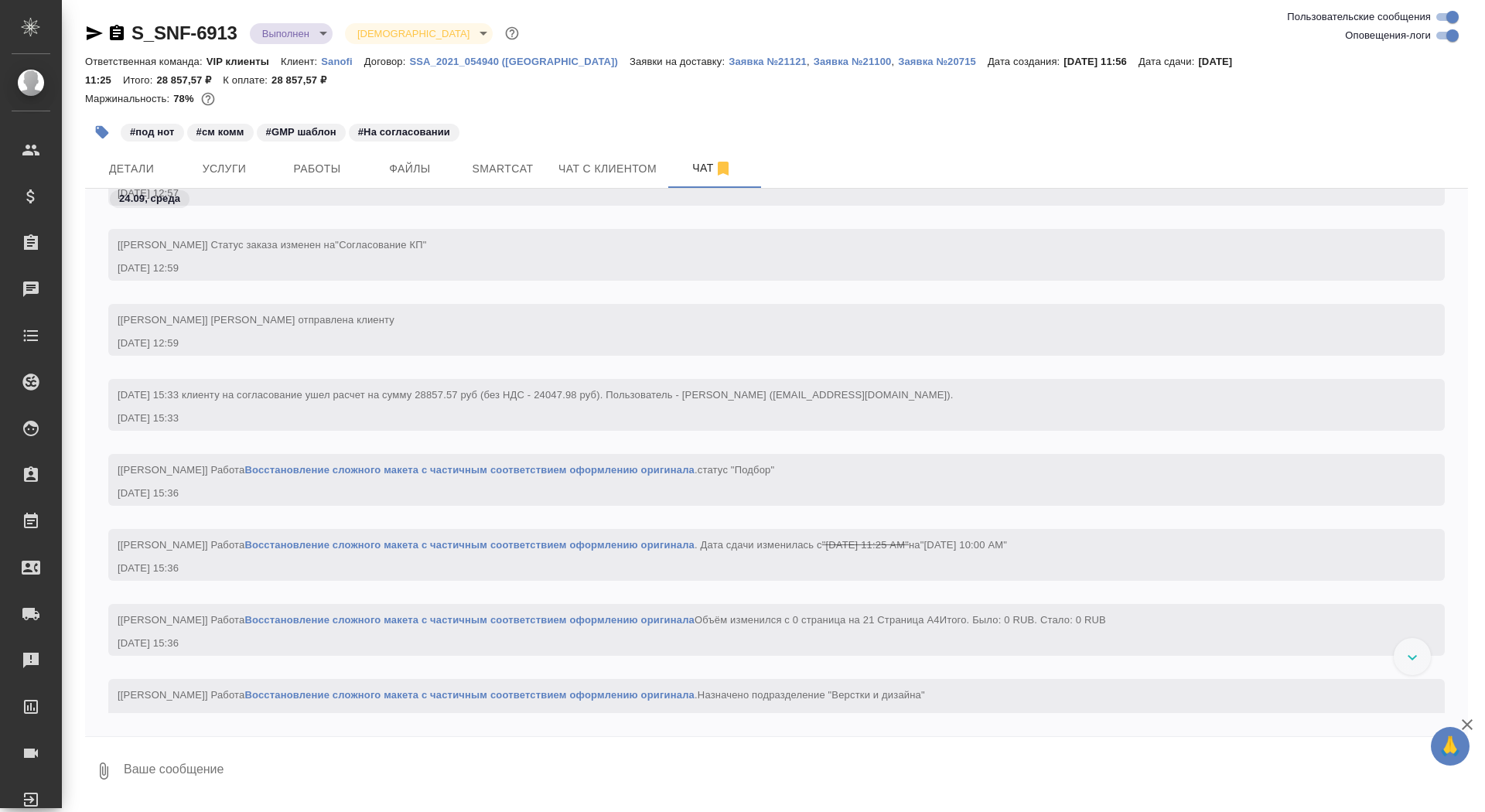
scroll to position [1116, 0]
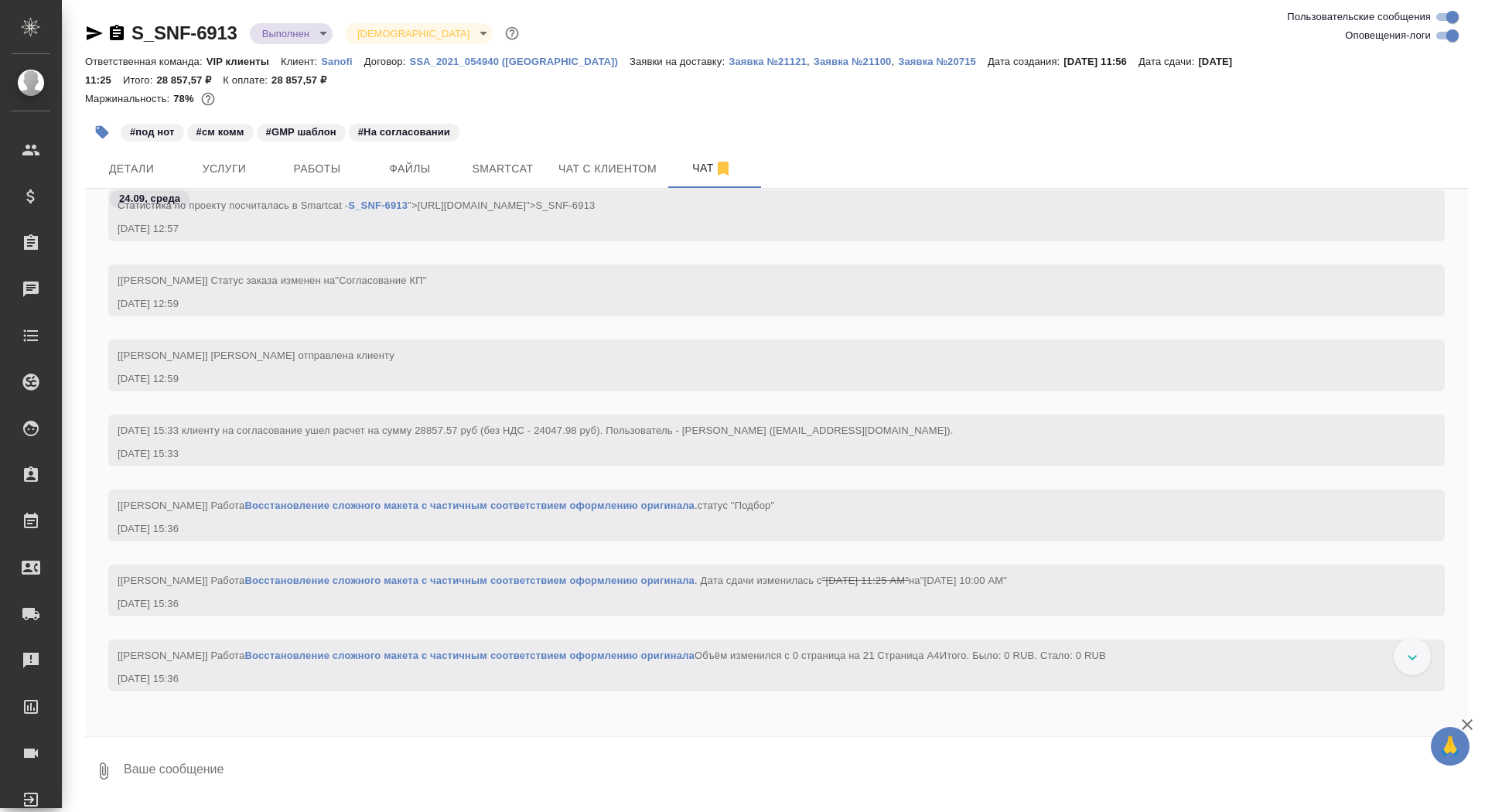
click at [118, 34] on icon "button" at bounding box center [117, 33] width 18 height 18
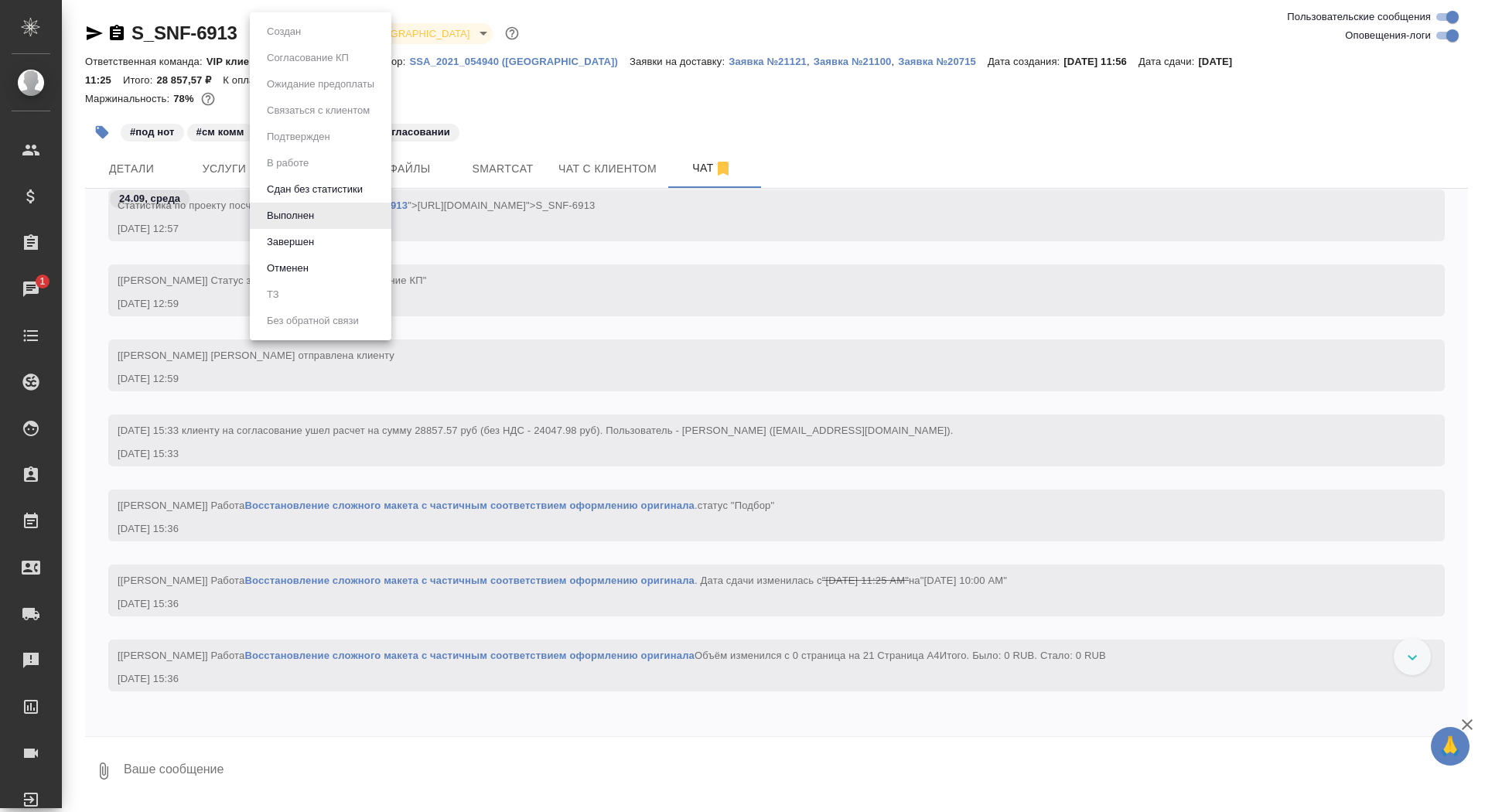
click at [268, 34] on body "🙏 .cls-1 fill:#fff; AWATERA Saydasheva Dilyara Клиенты Спецификации Заказы 1 Ча…" at bounding box center [742, 406] width 1485 height 812
click at [333, 246] on li "Завершен" at bounding box center [320, 242] width 141 height 26
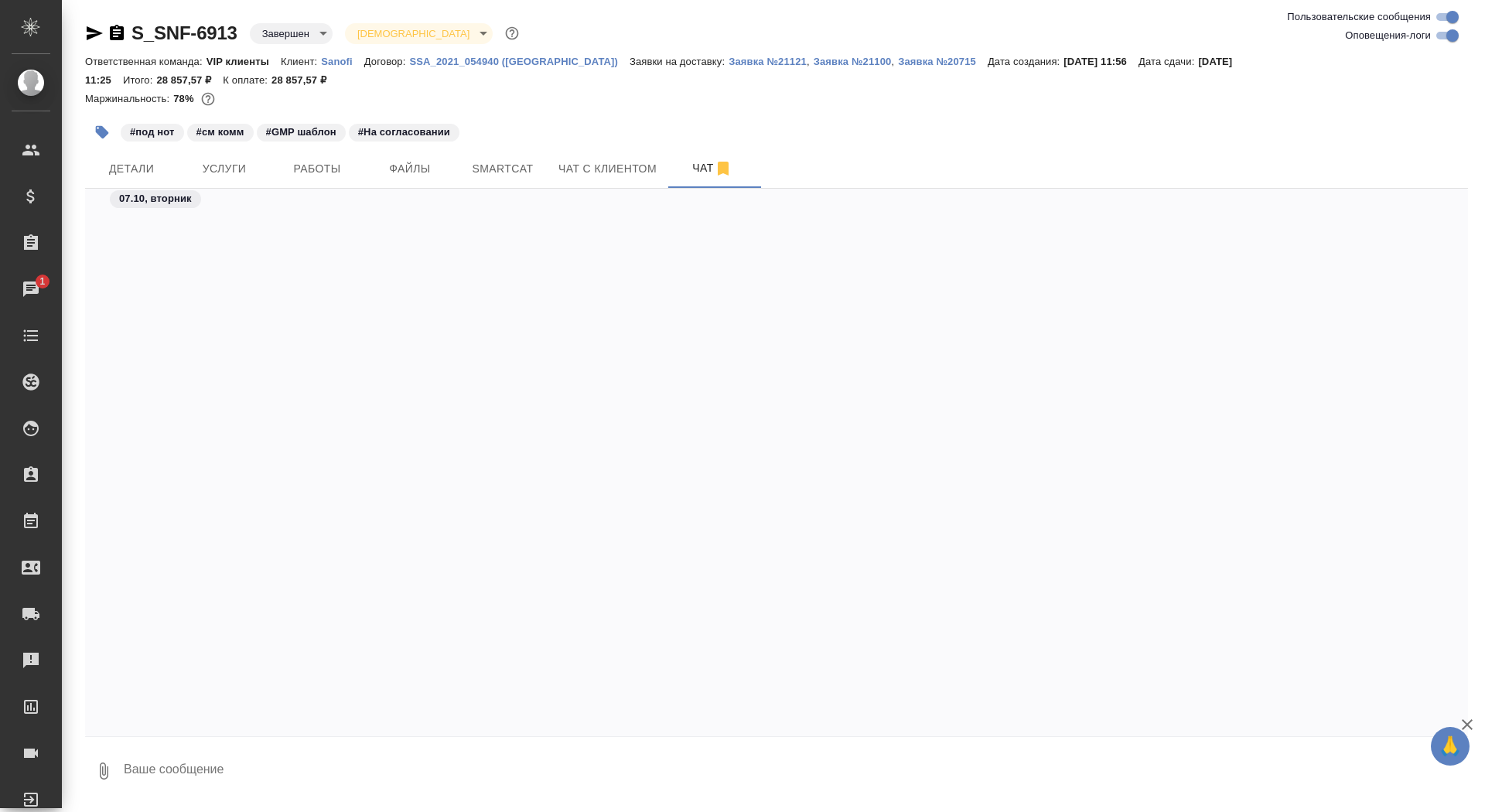
scroll to position [62786, 0]
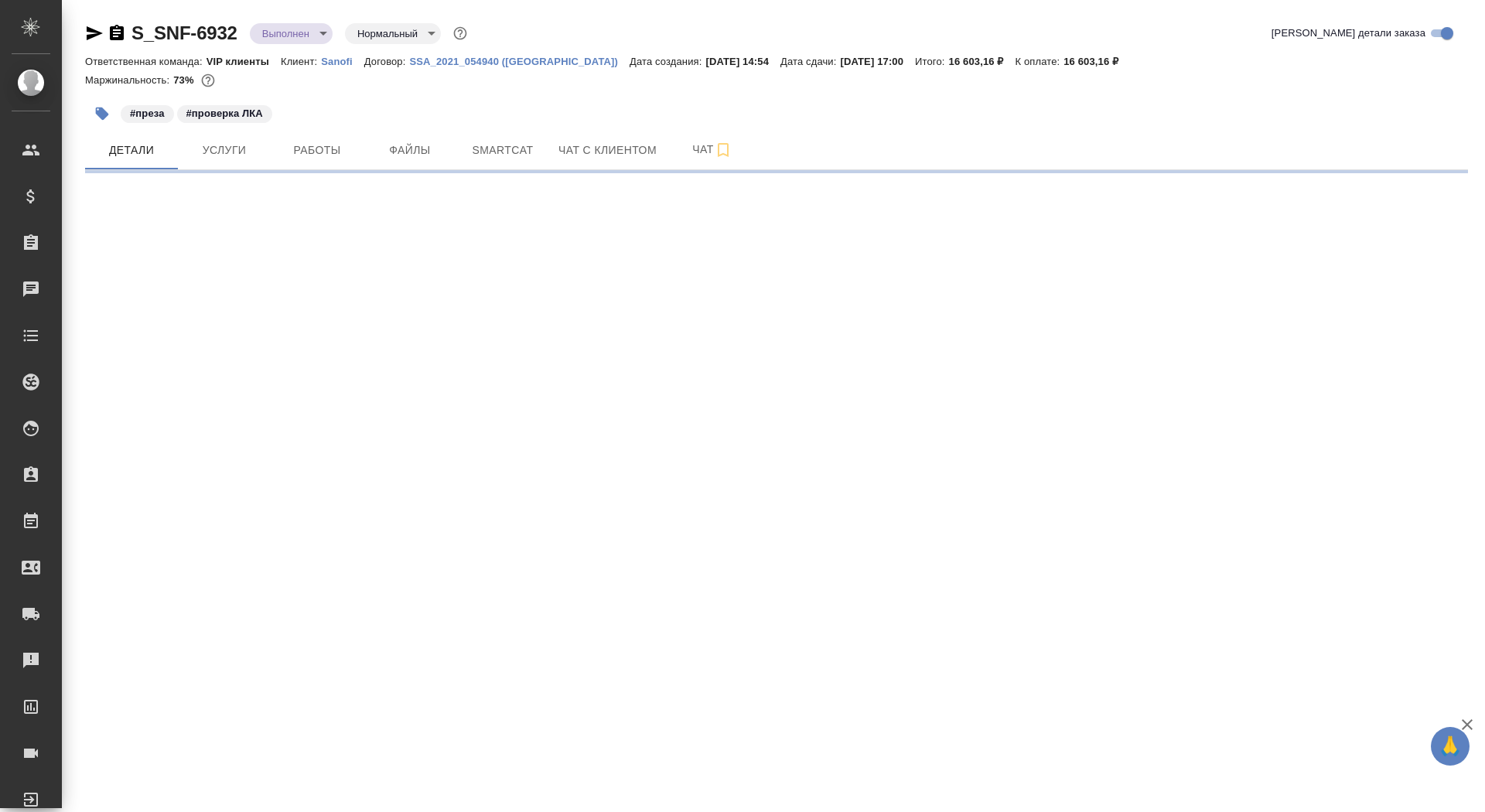
select select "RU"
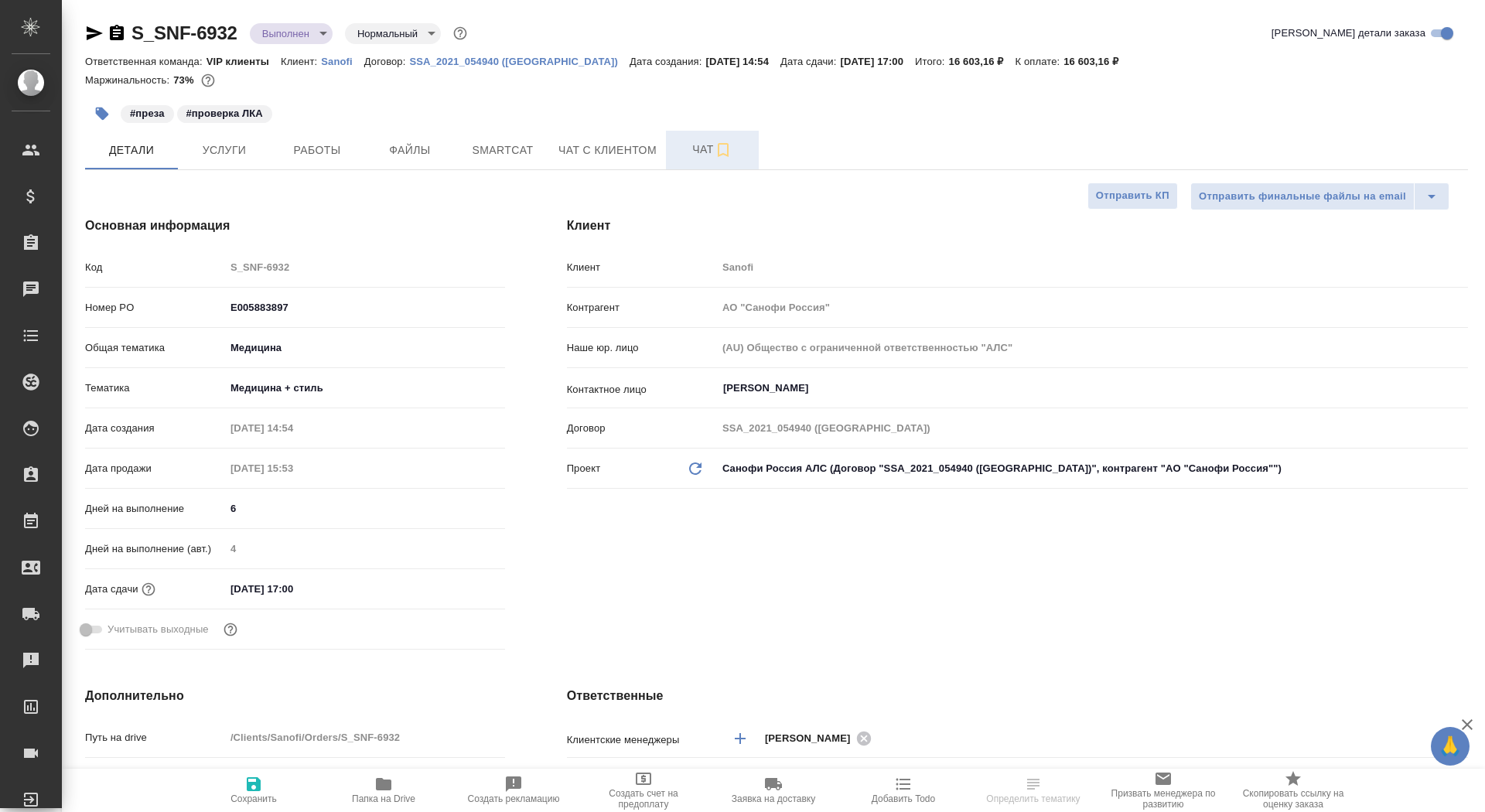
type textarea "x"
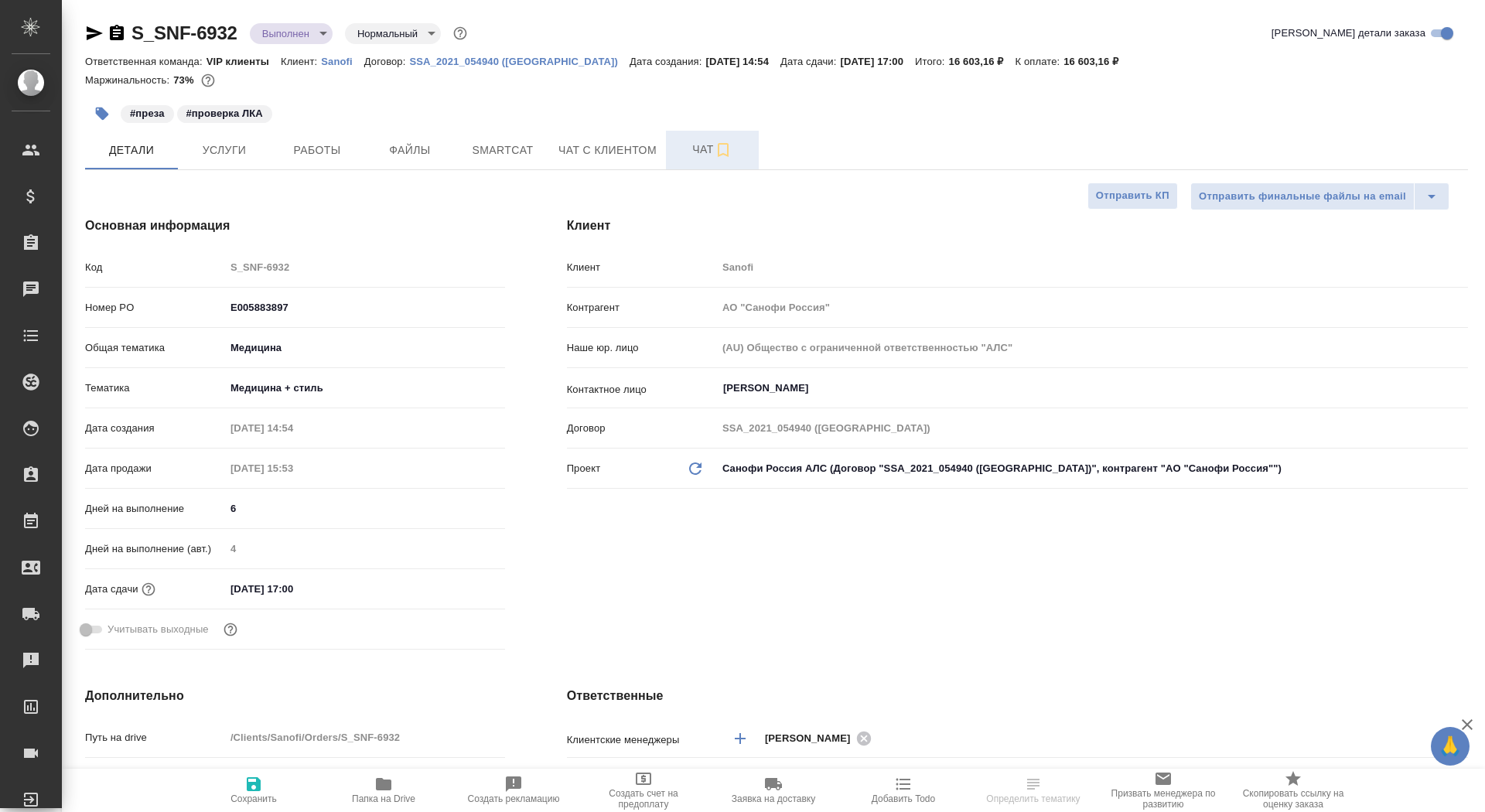
type textarea "x"
click at [681, 164] on button "Чат" at bounding box center [713, 150] width 93 height 38
type textarea "x"
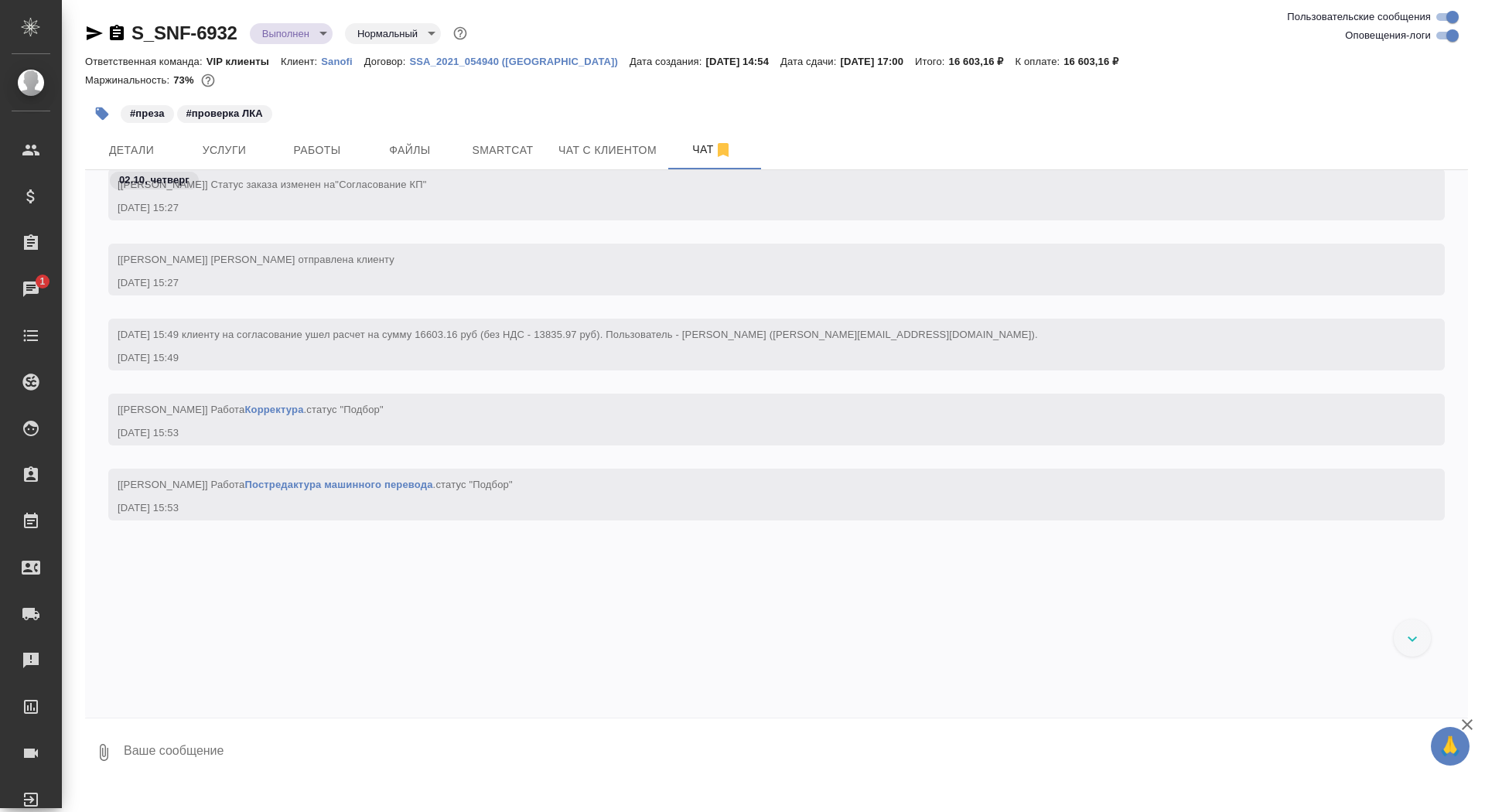
scroll to position [1252, 0]
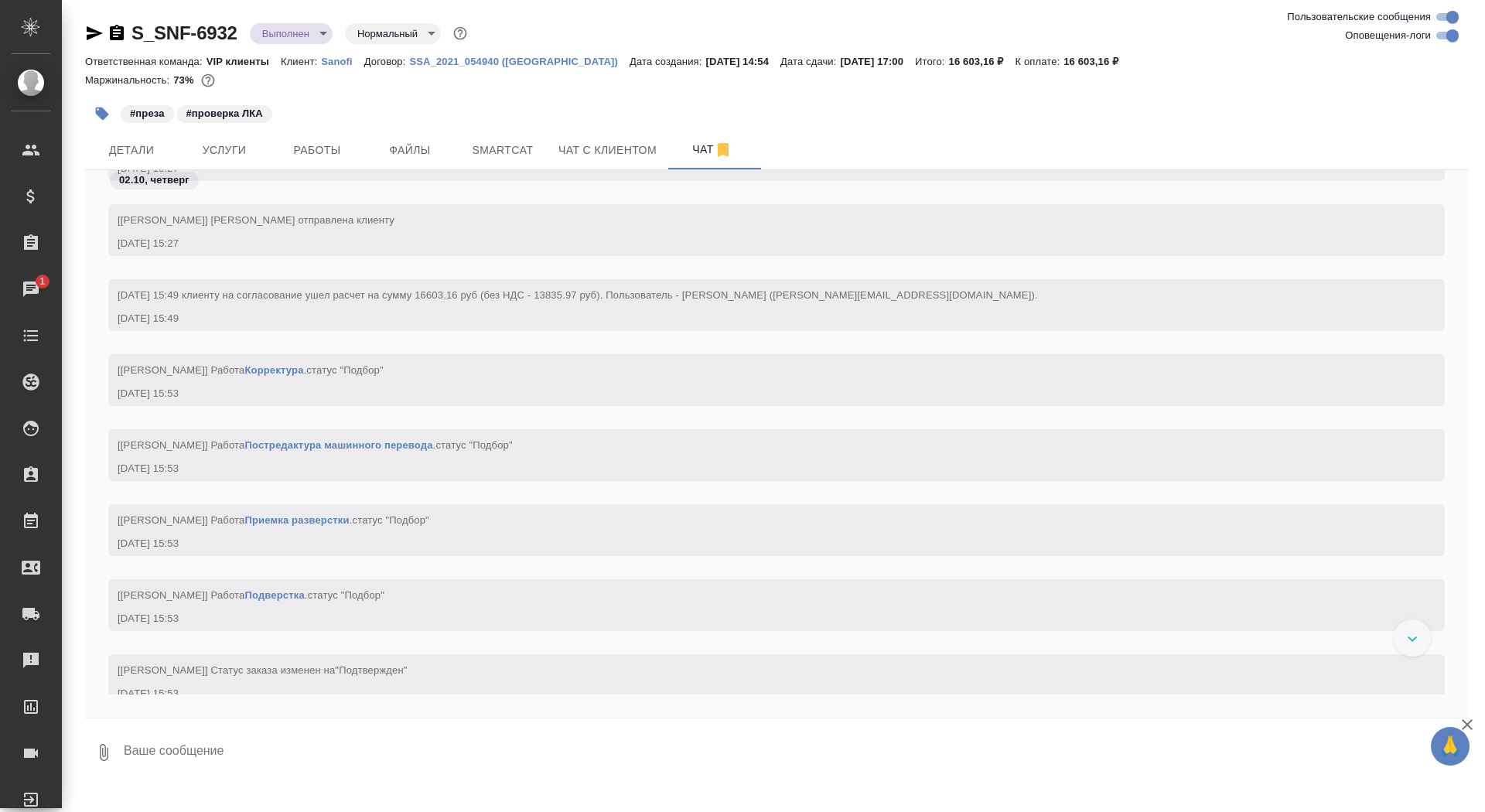
click at [117, 30] on icon "button" at bounding box center [117, 33] width 18 height 18
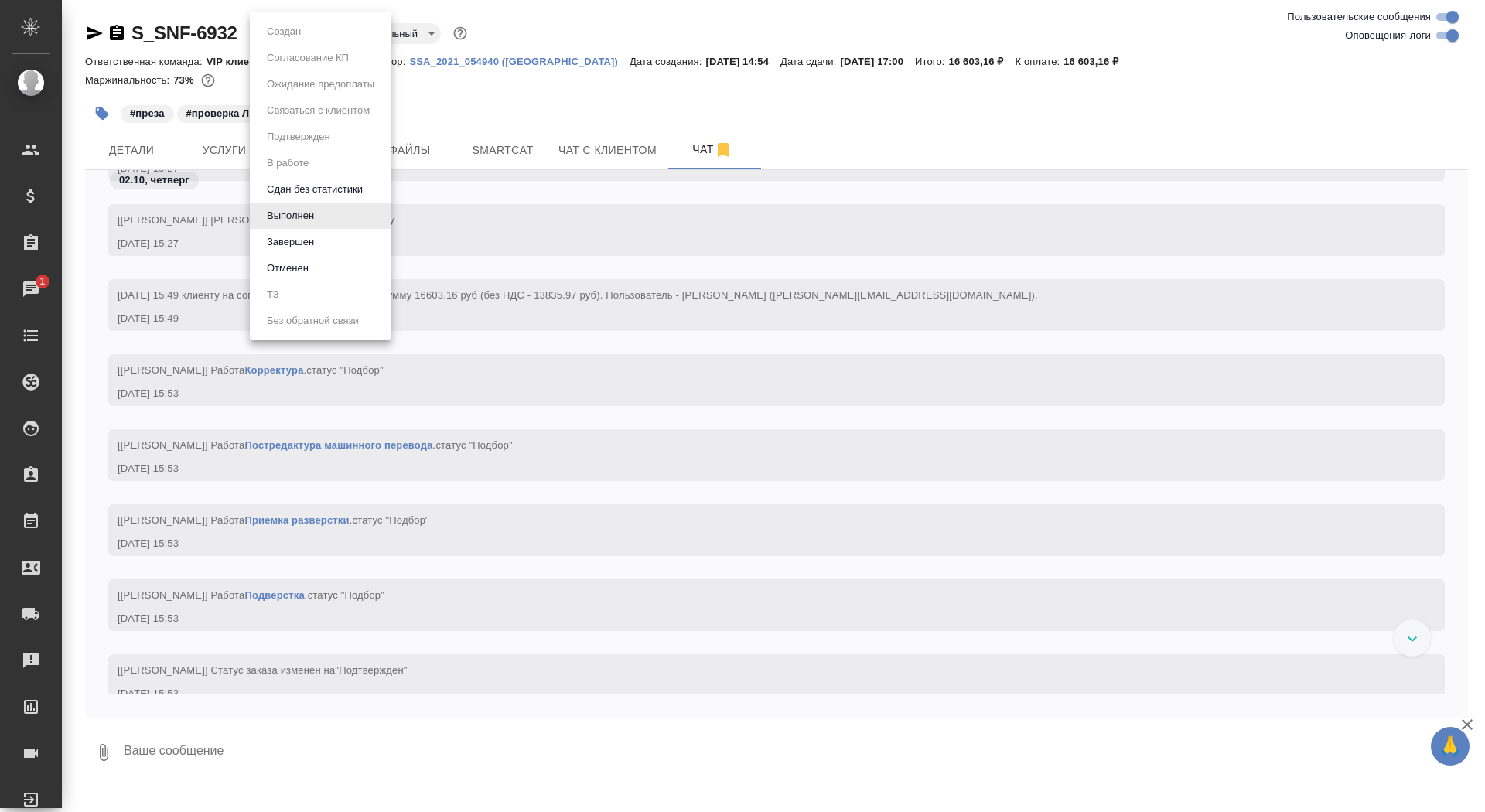
click at [286, 33] on body "🙏 .cls-1 fill:#fff; AWATERA Saydasheva Dilyara Клиенты Спецификации Заказы 1 Ча…" at bounding box center [742, 406] width 1485 height 812
click at [331, 246] on li "Завершен" at bounding box center [320, 242] width 141 height 26
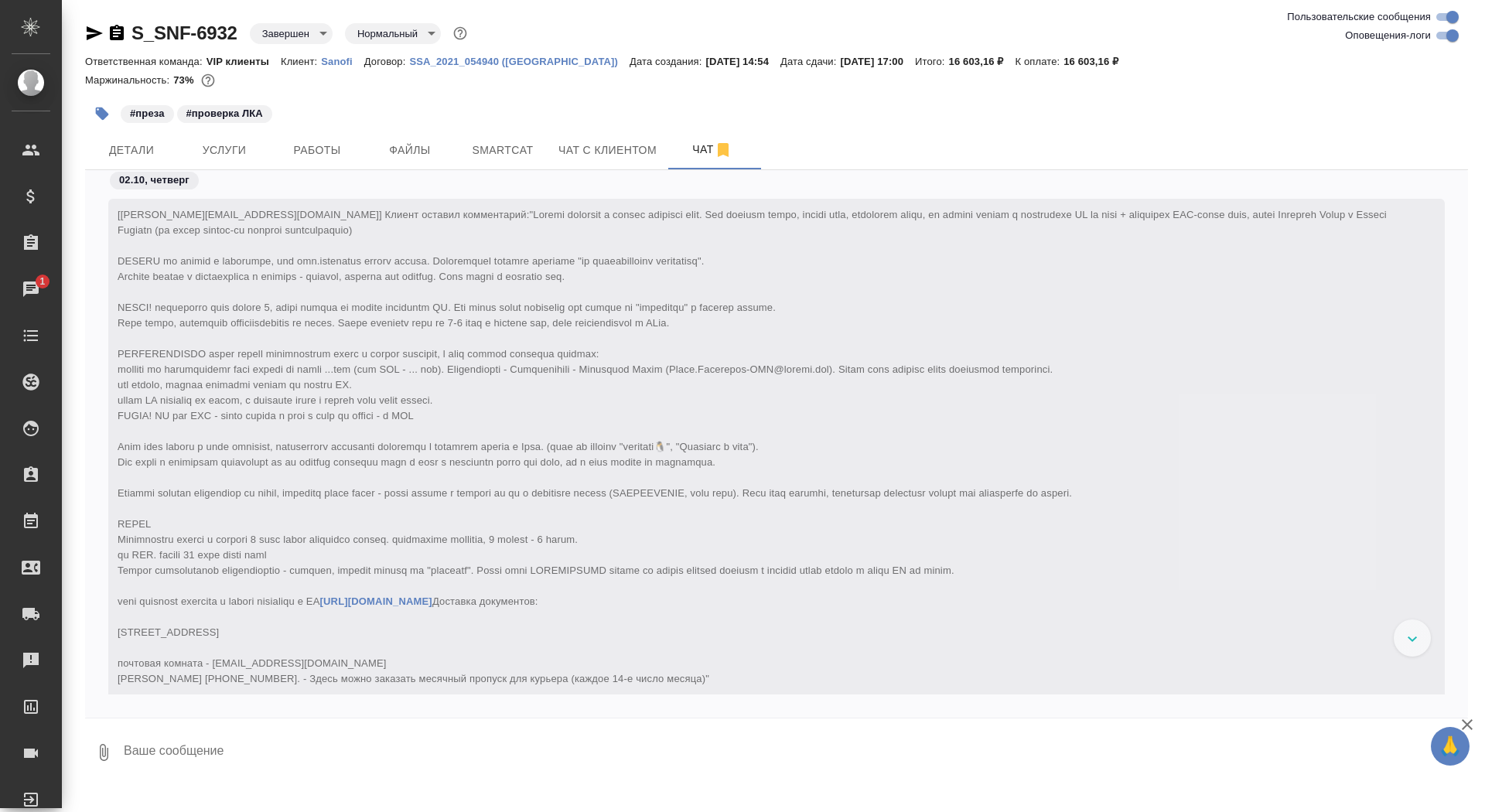
scroll to position [68096, 0]
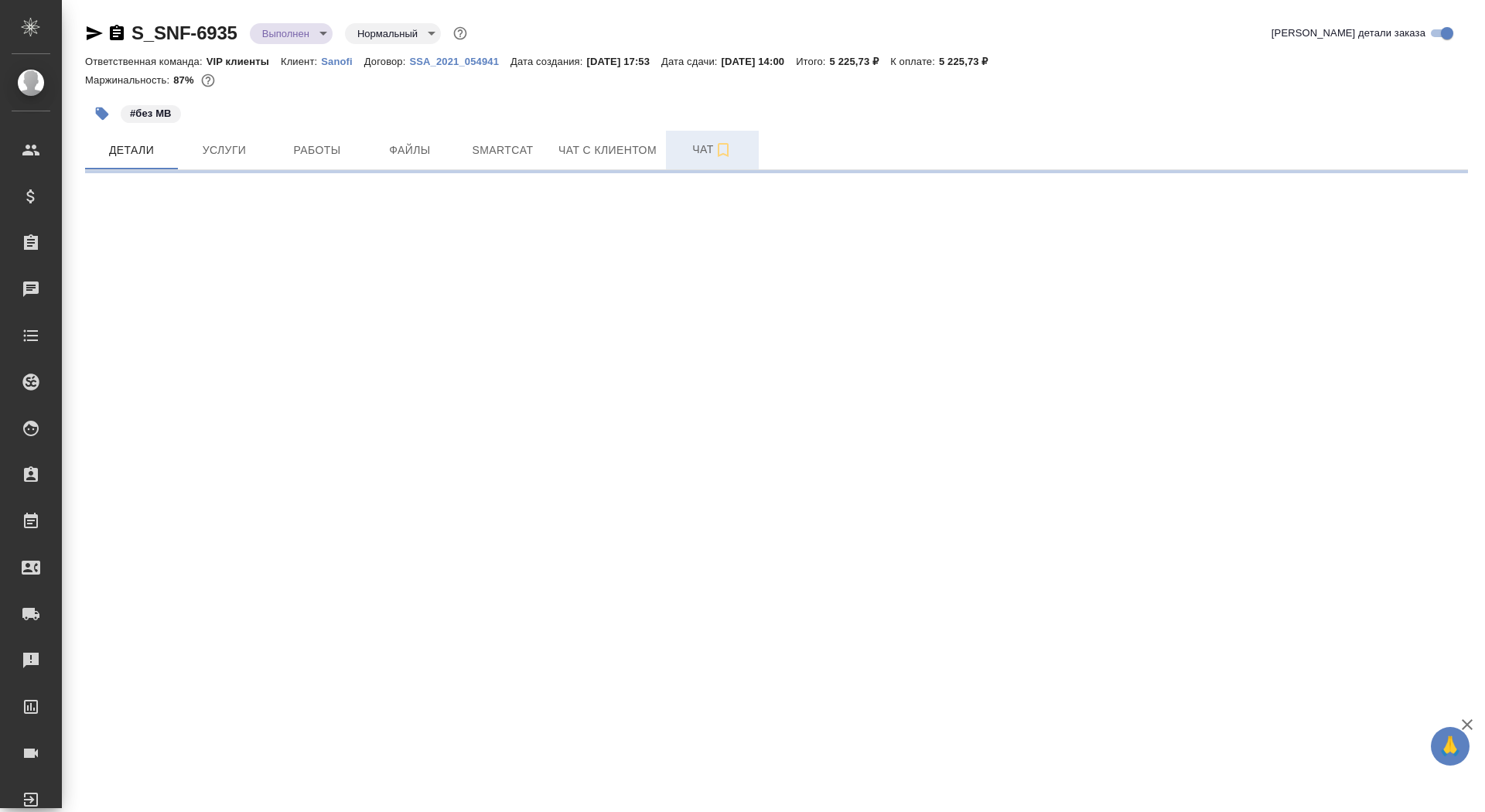
select select "RU"
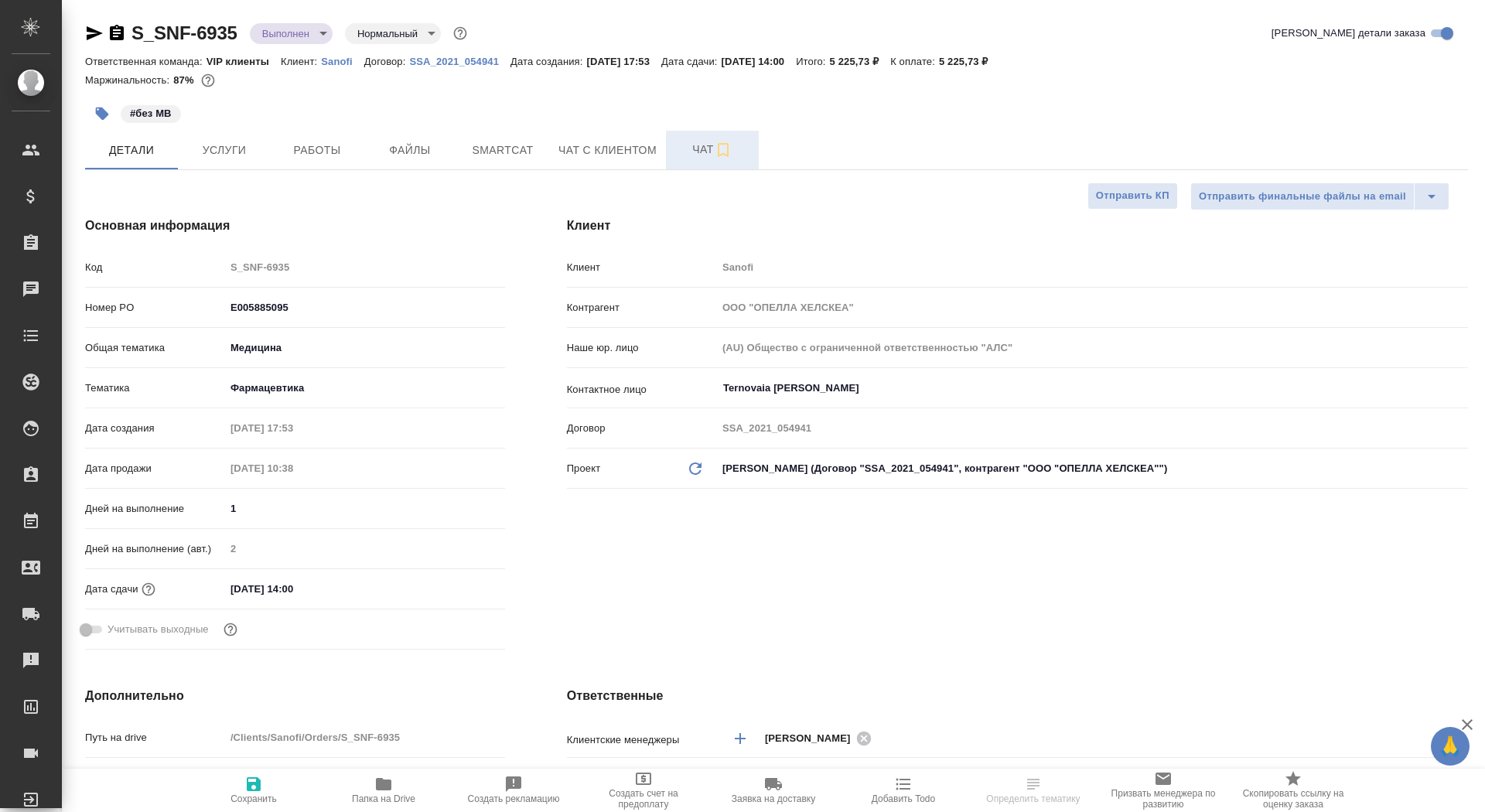
type textarea "x"
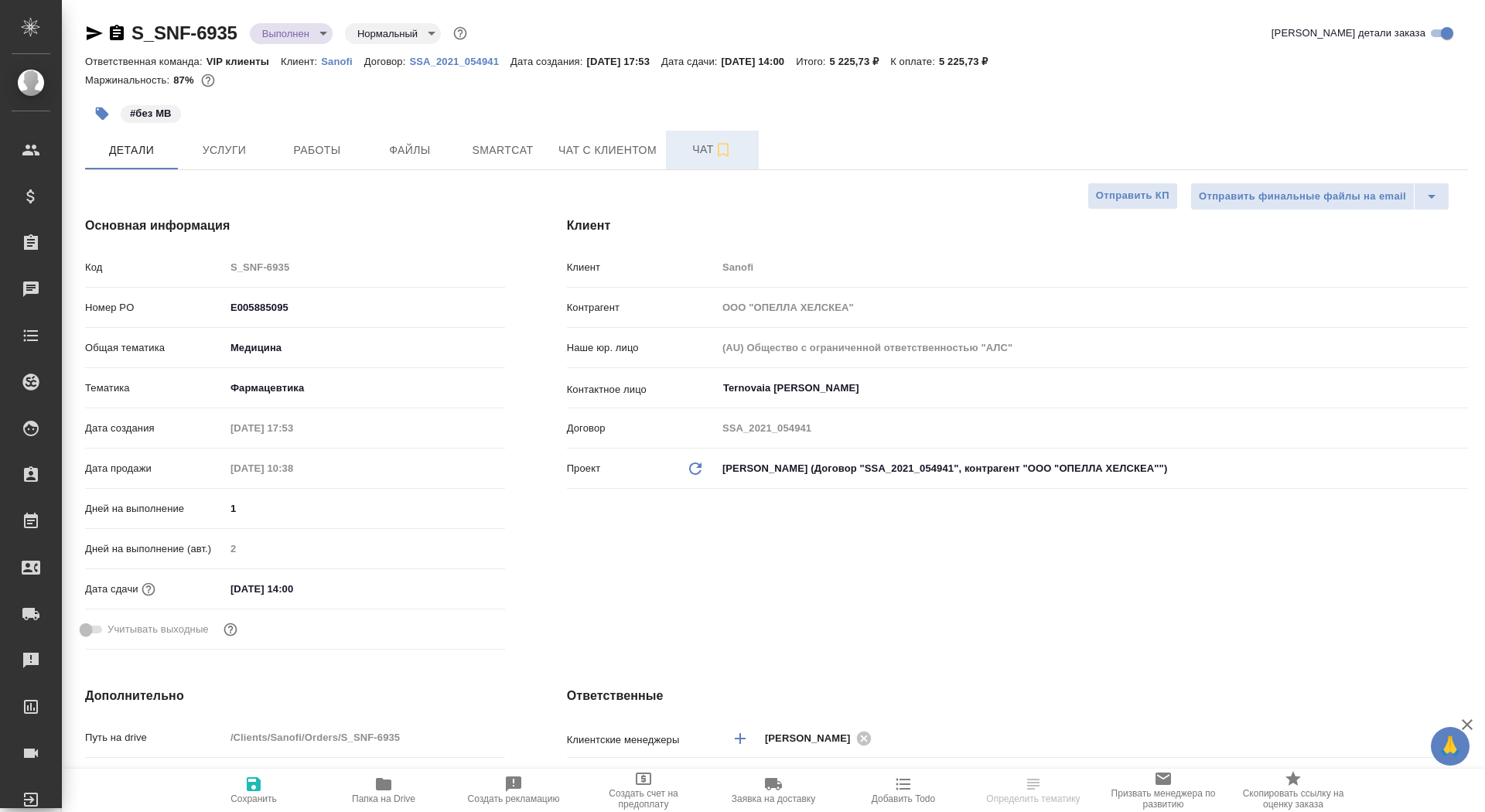
type textarea "x"
click at [679, 157] on span "Чат" at bounding box center [712, 149] width 74 height 19
type textarea "x"
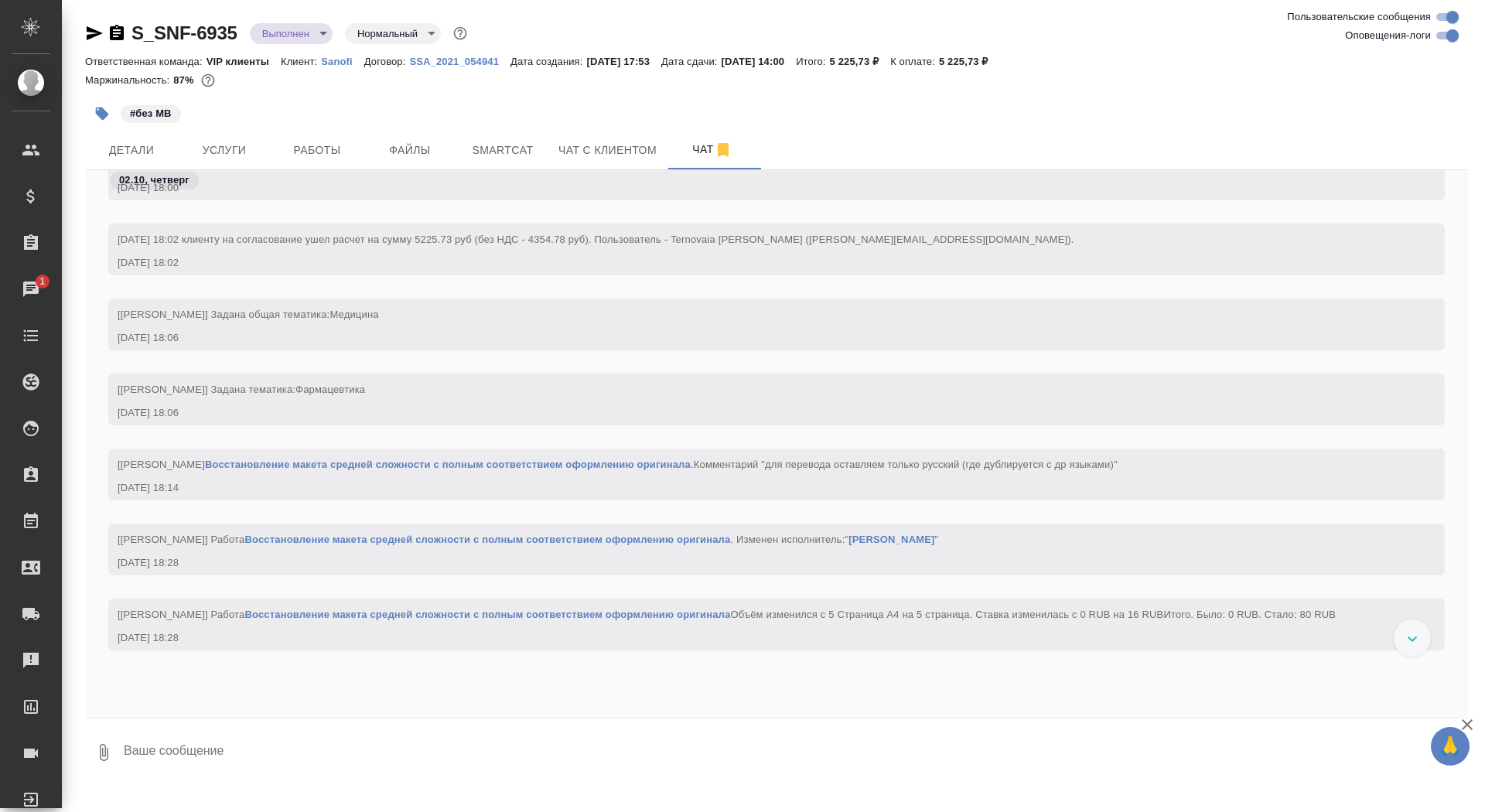
scroll to position [1372, 0]
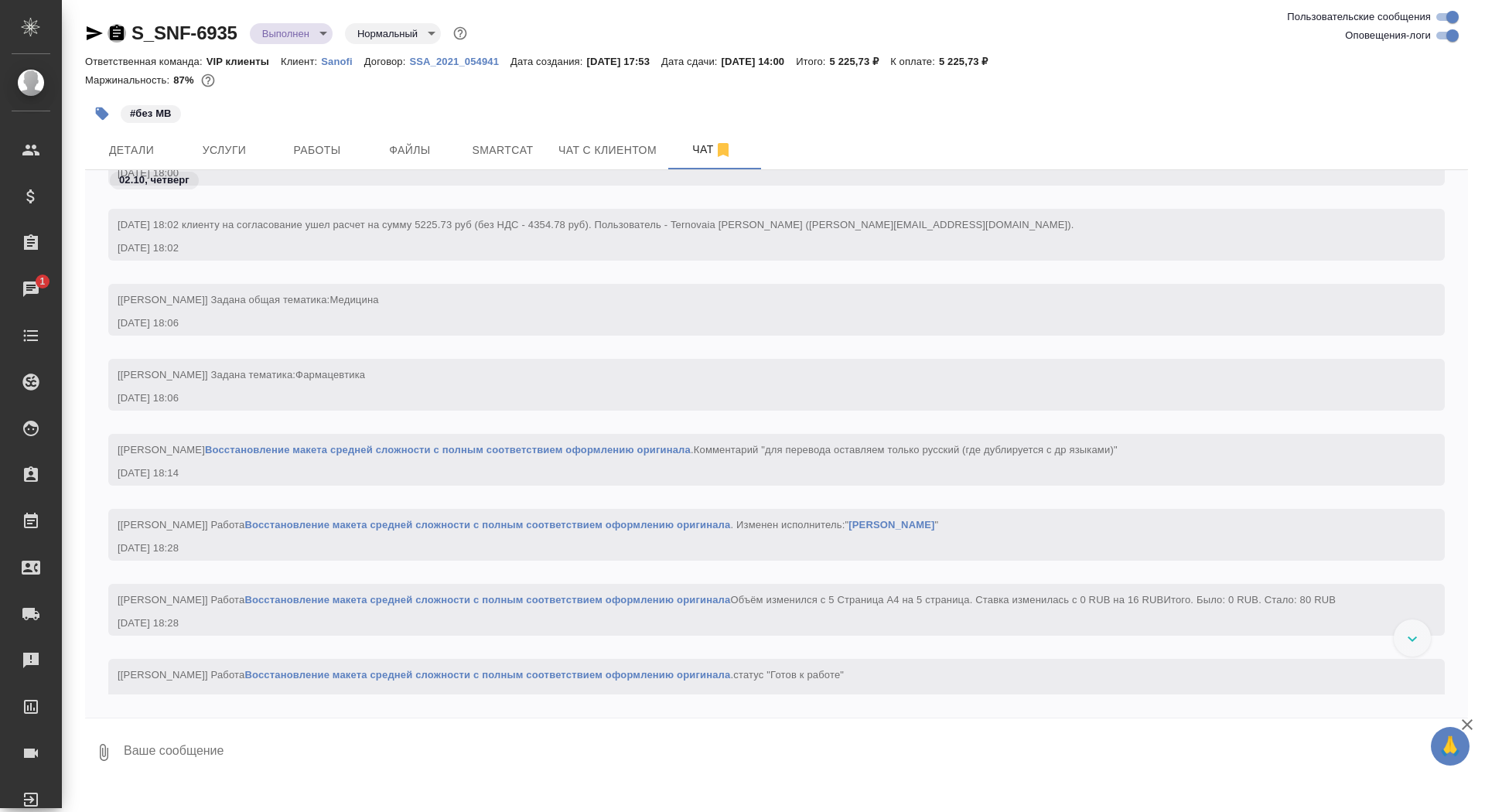
click at [116, 29] on icon "button" at bounding box center [117, 32] width 14 height 15
click at [306, 34] on body "🙏 .cls-1 fill:#fff; AWATERA Saydasheva Dilyara Клиенты Спецификации Заказы 1 Ча…" at bounding box center [742, 406] width 1485 height 812
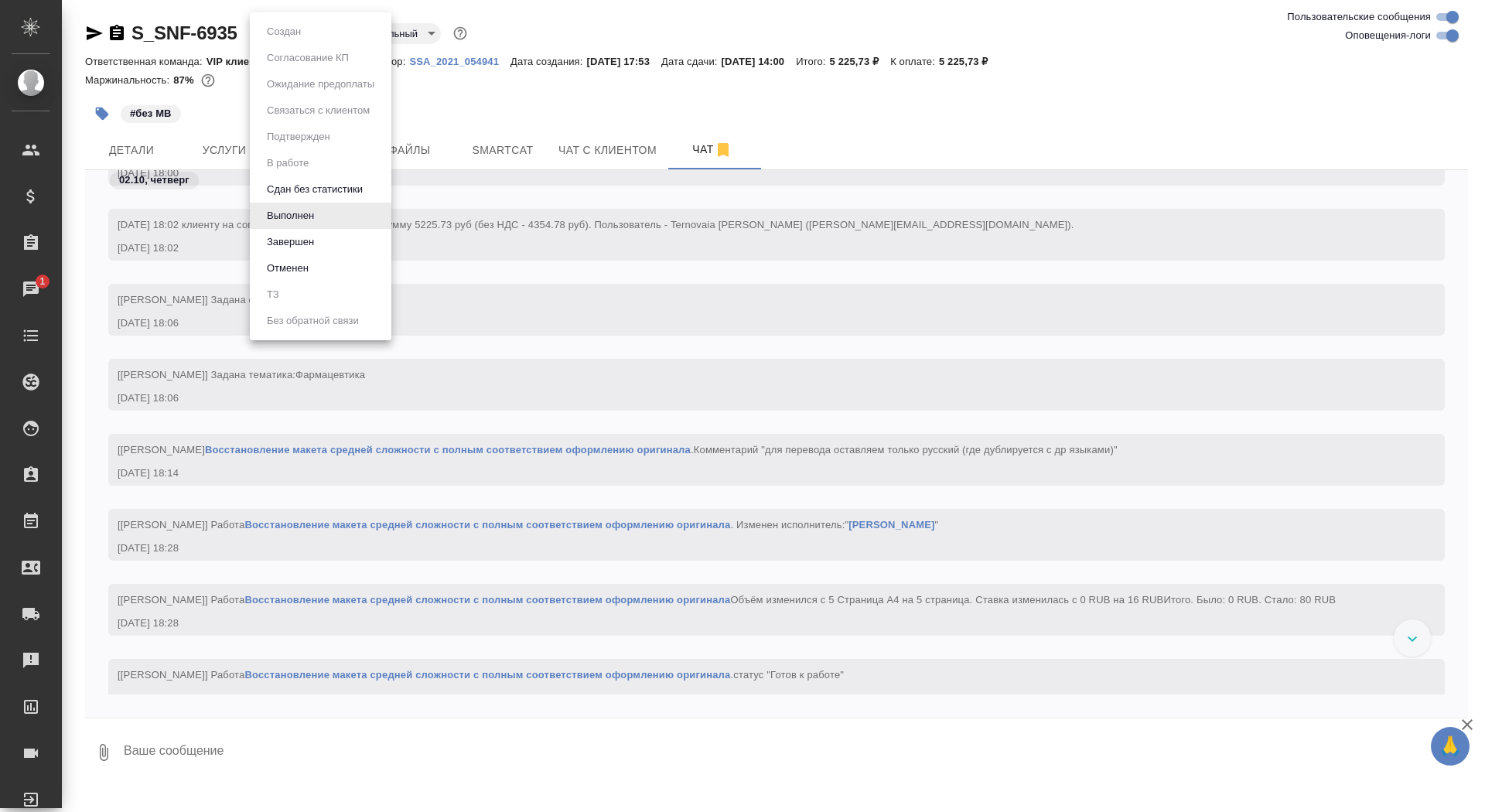
click at [345, 240] on li "Завершен" at bounding box center [320, 242] width 141 height 26
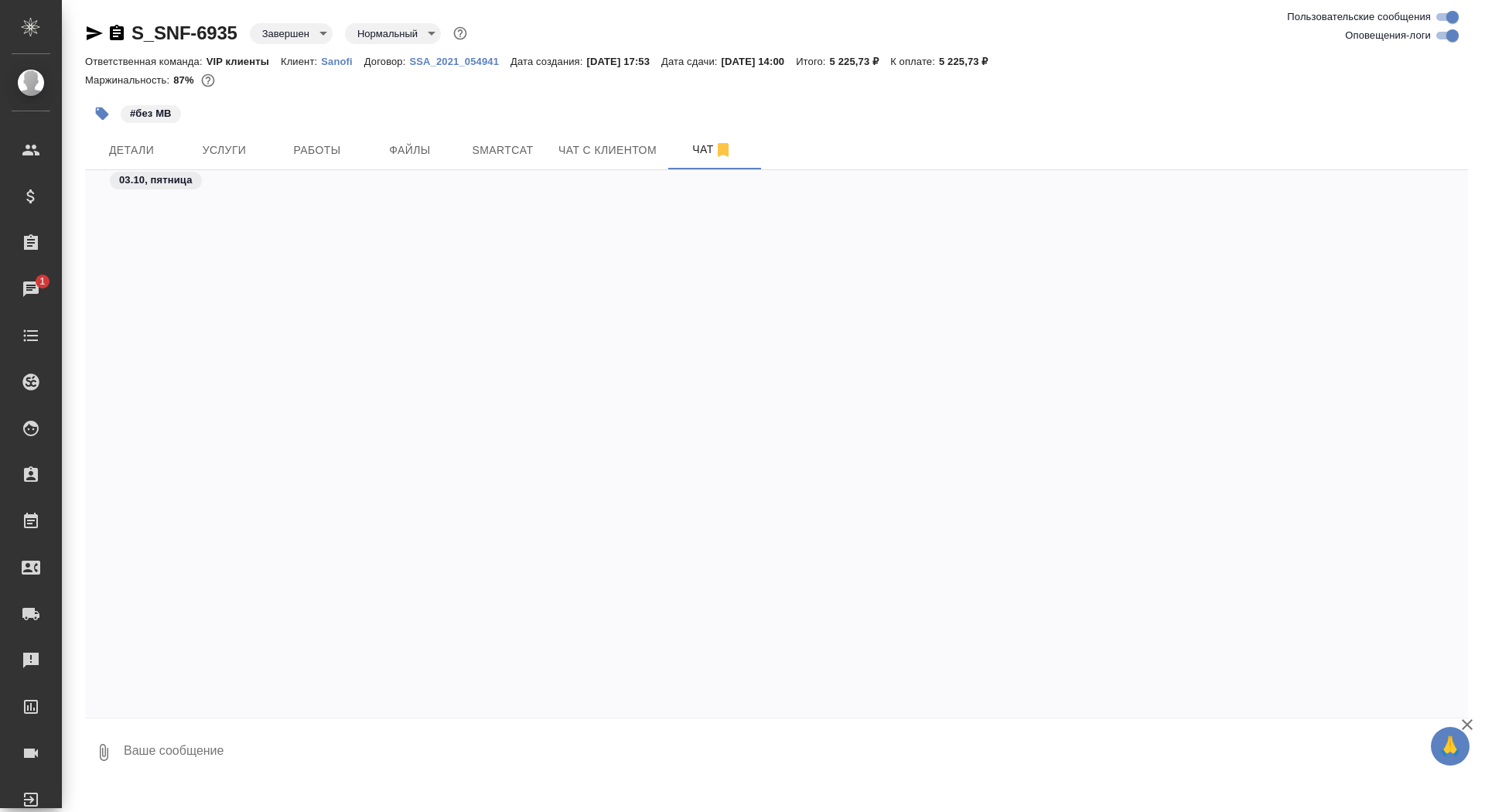
scroll to position [25985, 0]
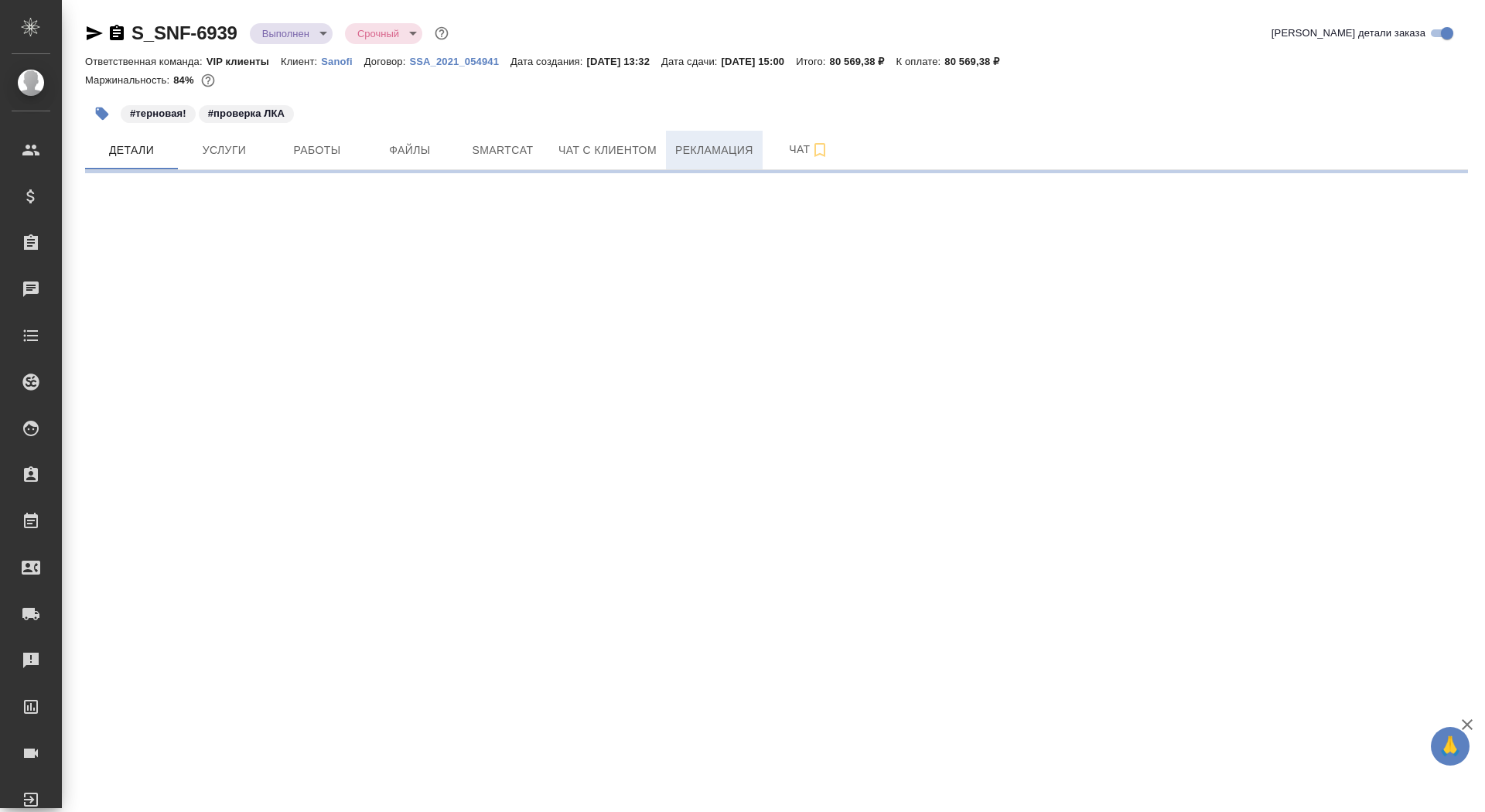
select select "RU"
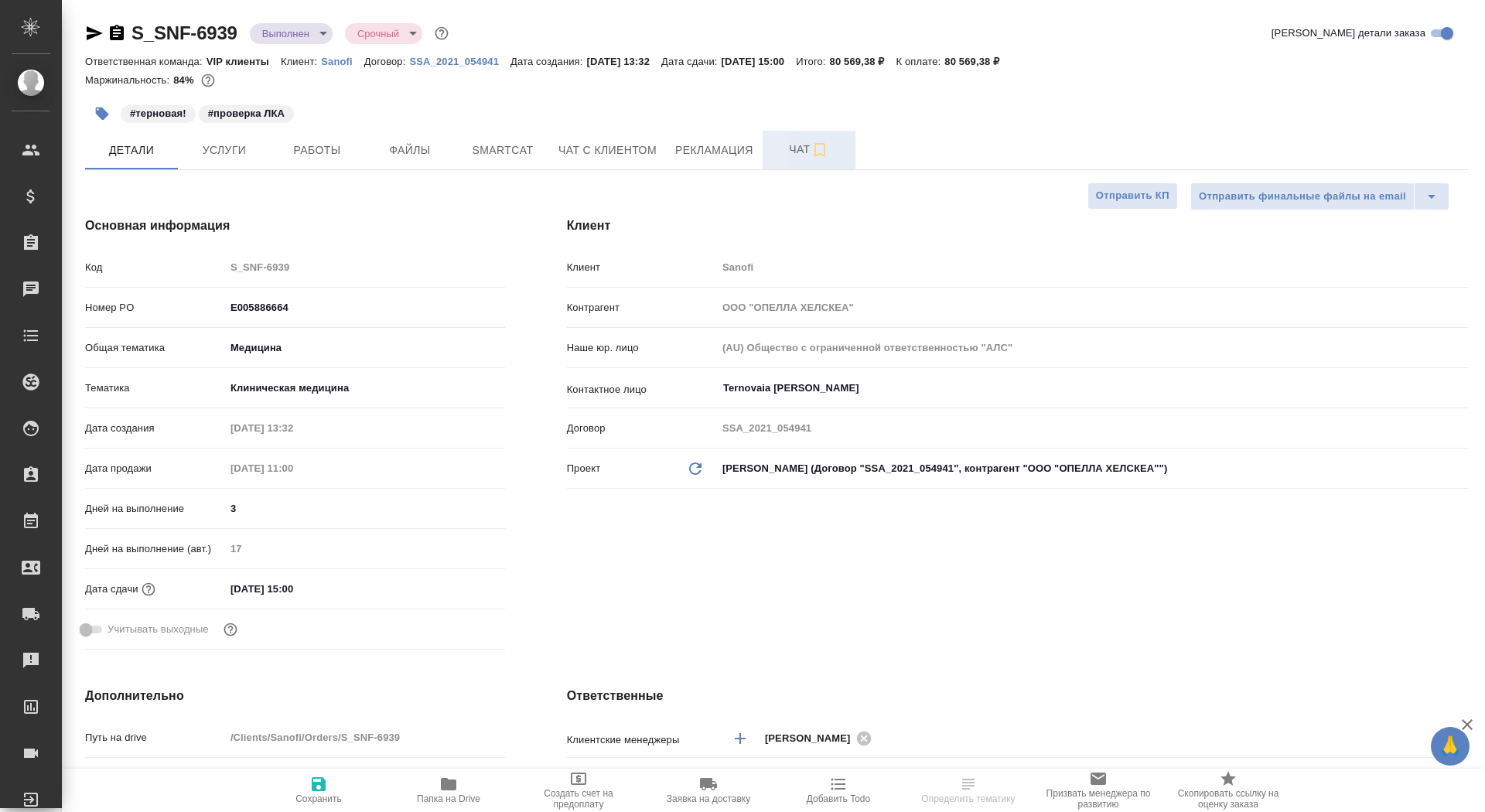
type textarea "x"
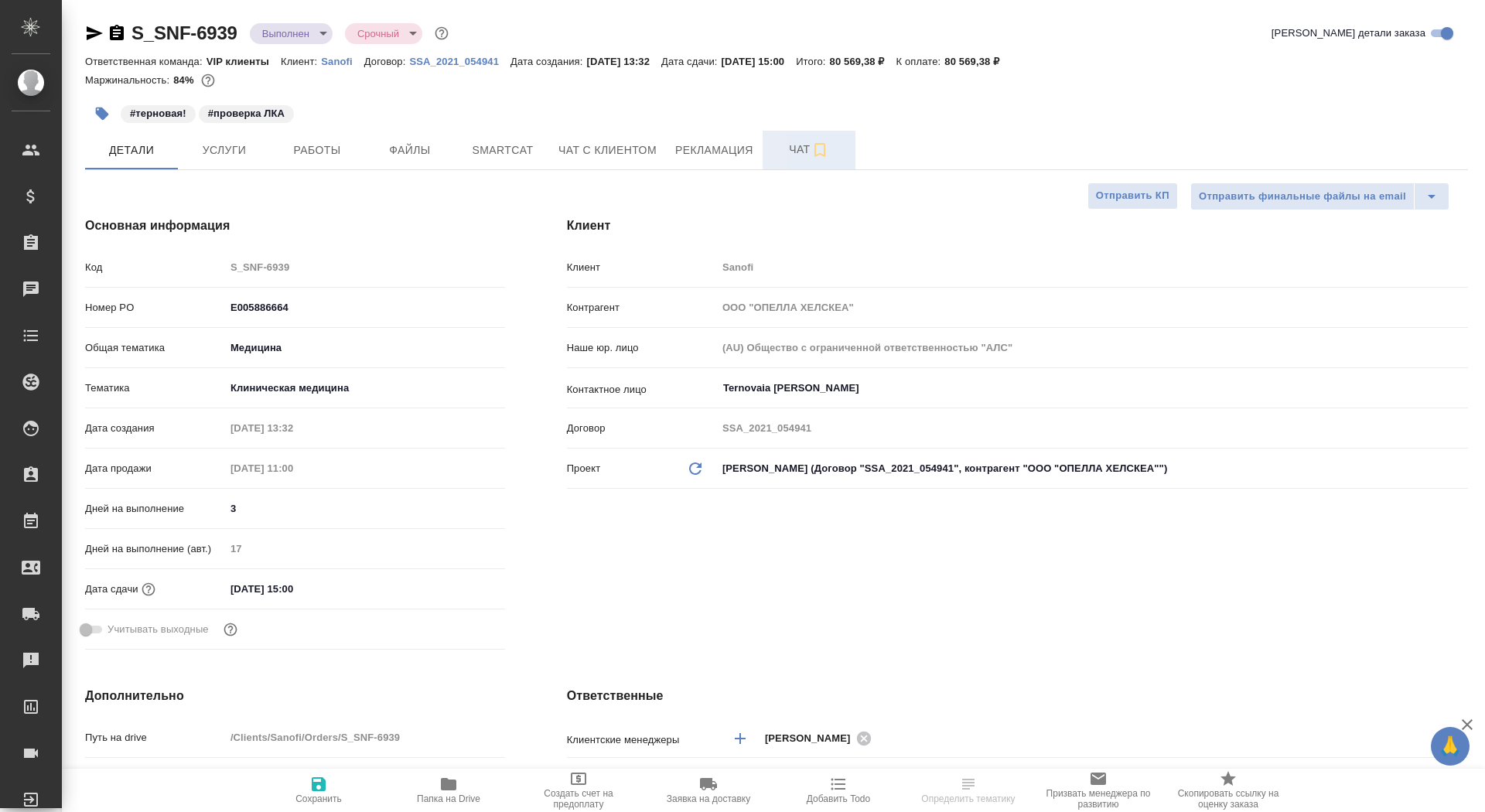
type textarea "x"
click at [788, 141] on span "Чат" at bounding box center [808, 149] width 74 height 19
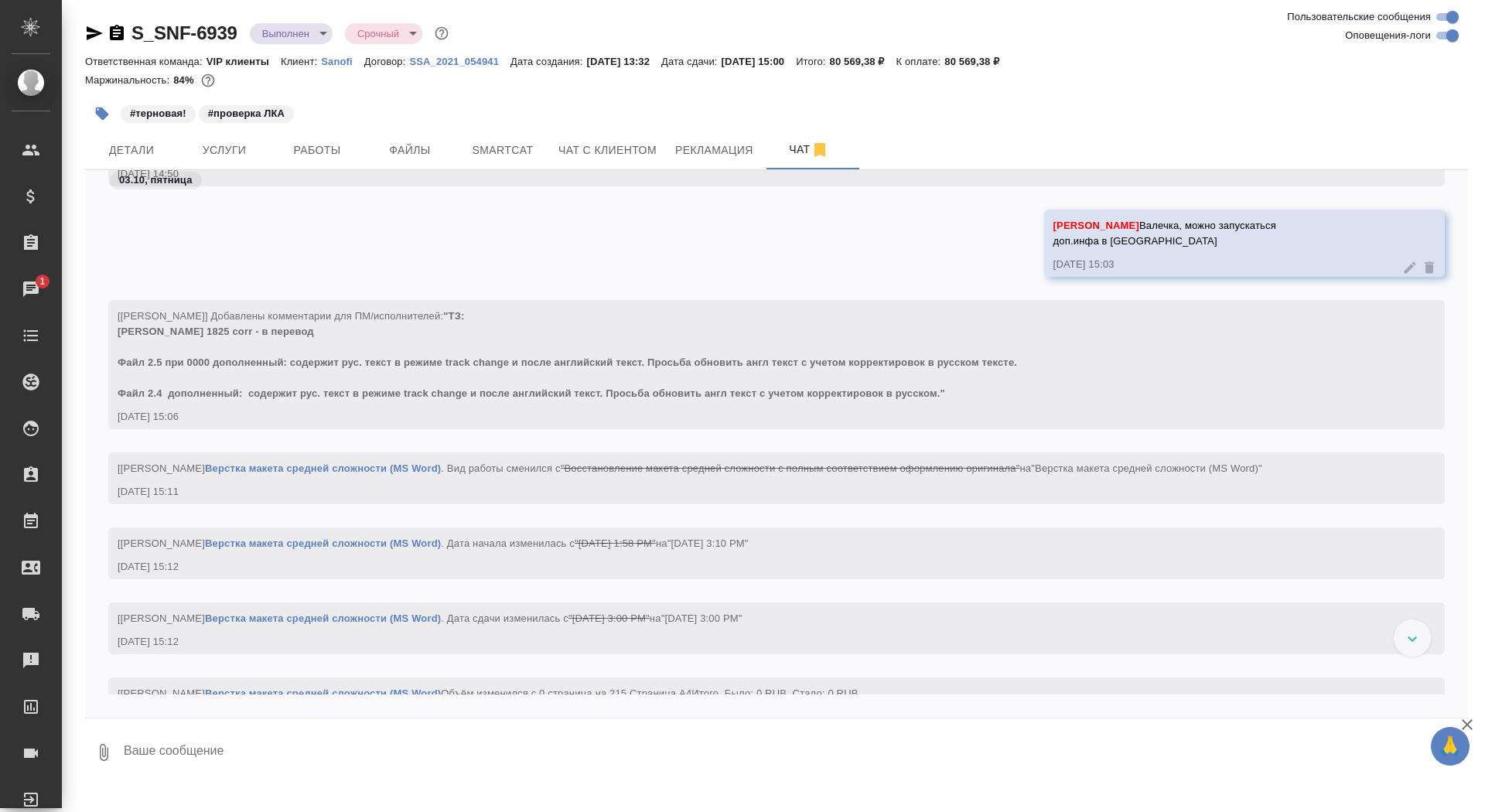
scroll to position [2136, 0]
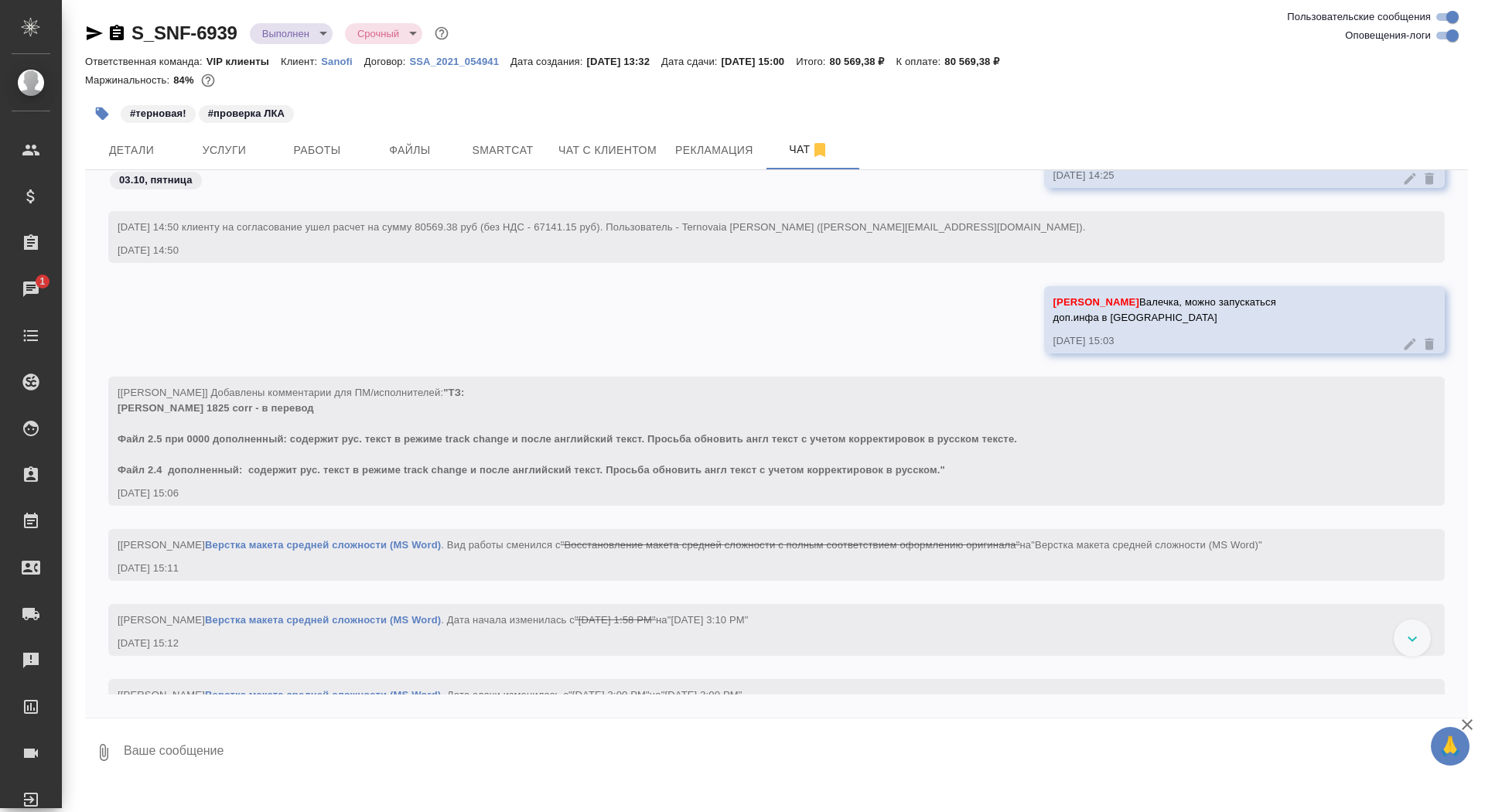
click at [114, 34] on icon "button" at bounding box center [117, 33] width 18 height 18
click at [314, 45] on div "S_SNF-6939 Выполнен completed Срочный urgent" at bounding box center [268, 33] width 366 height 25
click at [302, 35] on body "🙏 .cls-1 fill:#fff; AWATERA Saydasheva Dilyara Клиенты Спецификации Заказы 1 Ча…" at bounding box center [742, 406] width 1485 height 812
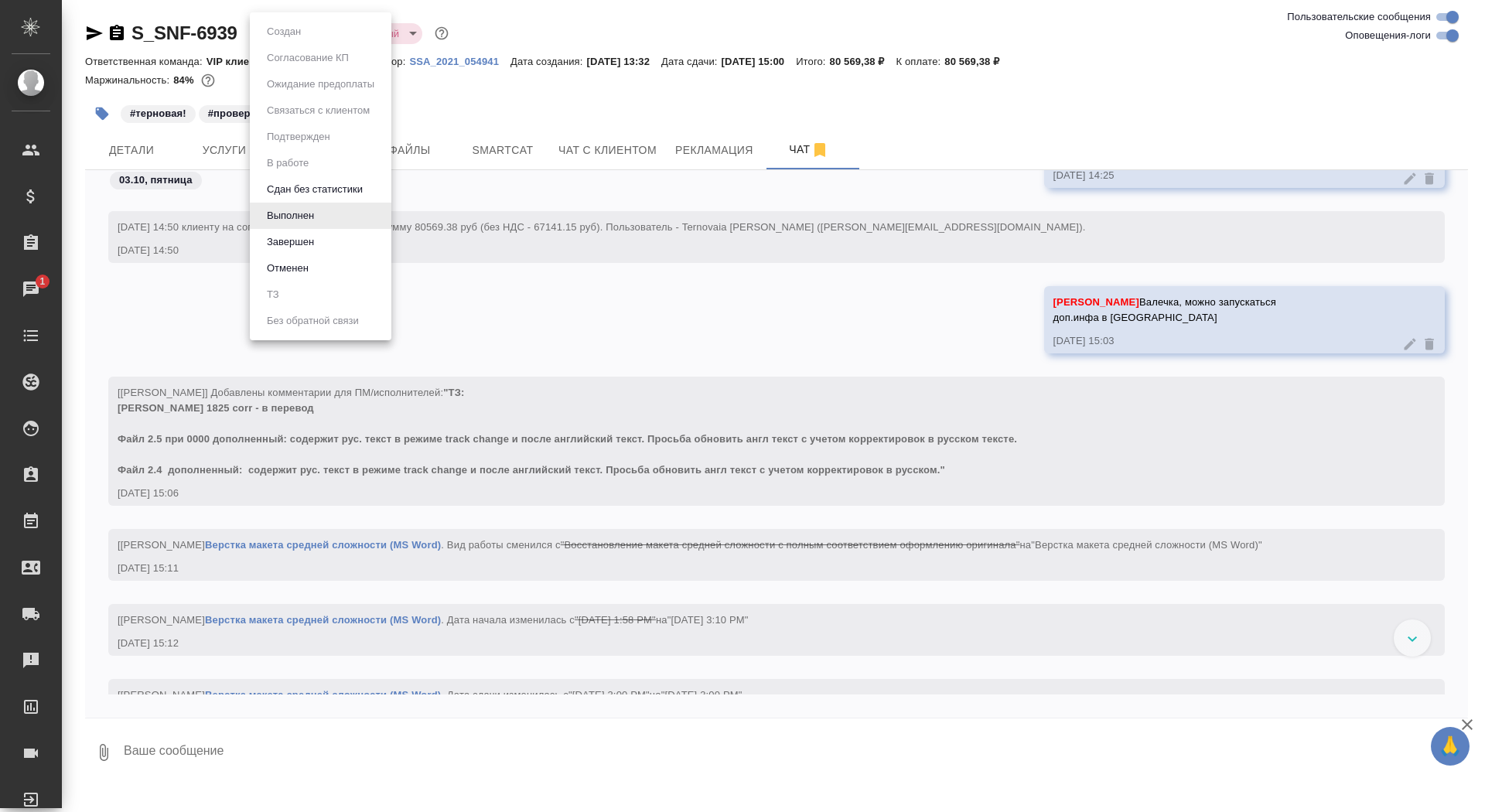
click at [368, 242] on li "Завершен" at bounding box center [320, 242] width 141 height 26
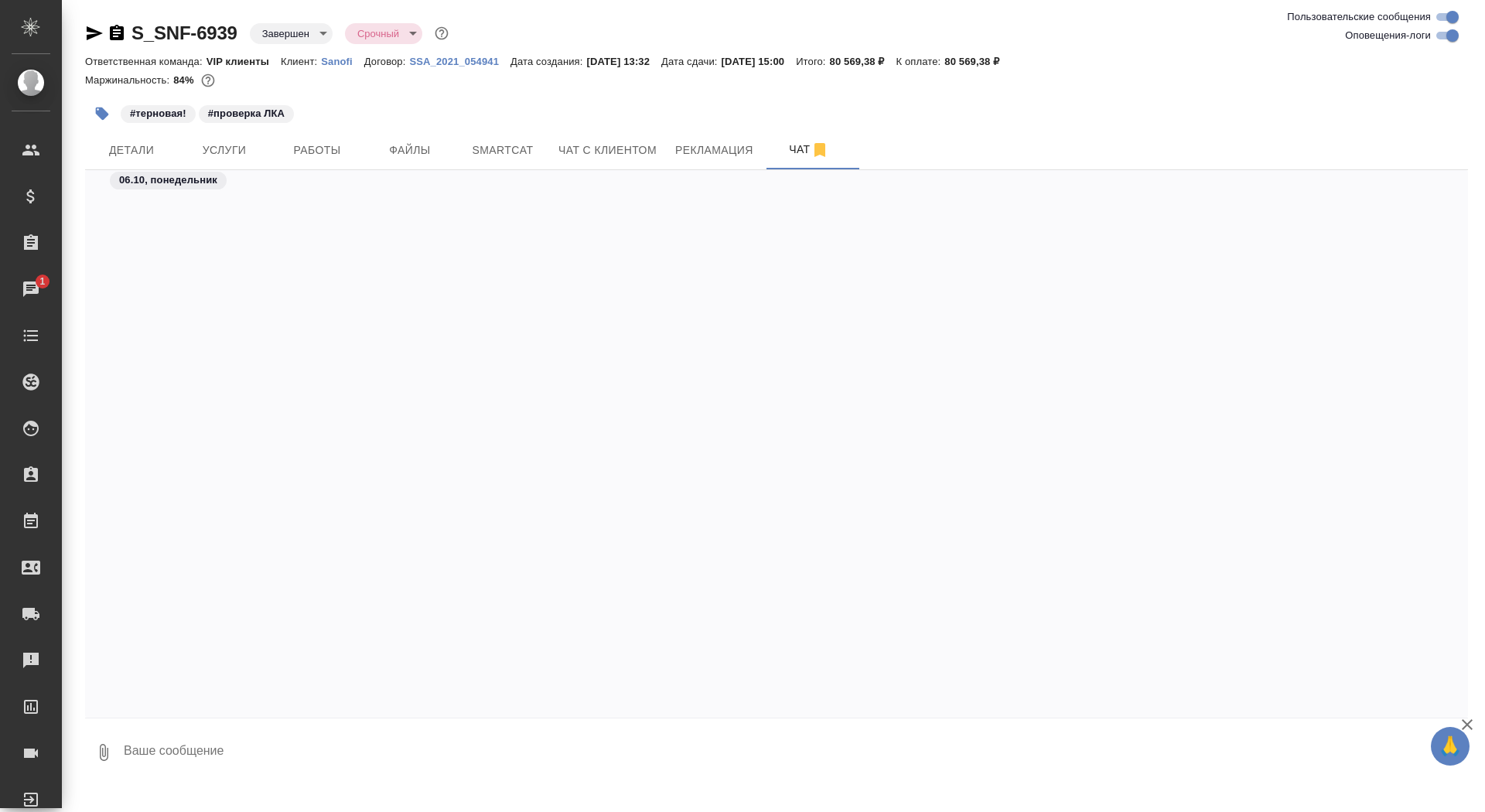
scroll to position [90926, 0]
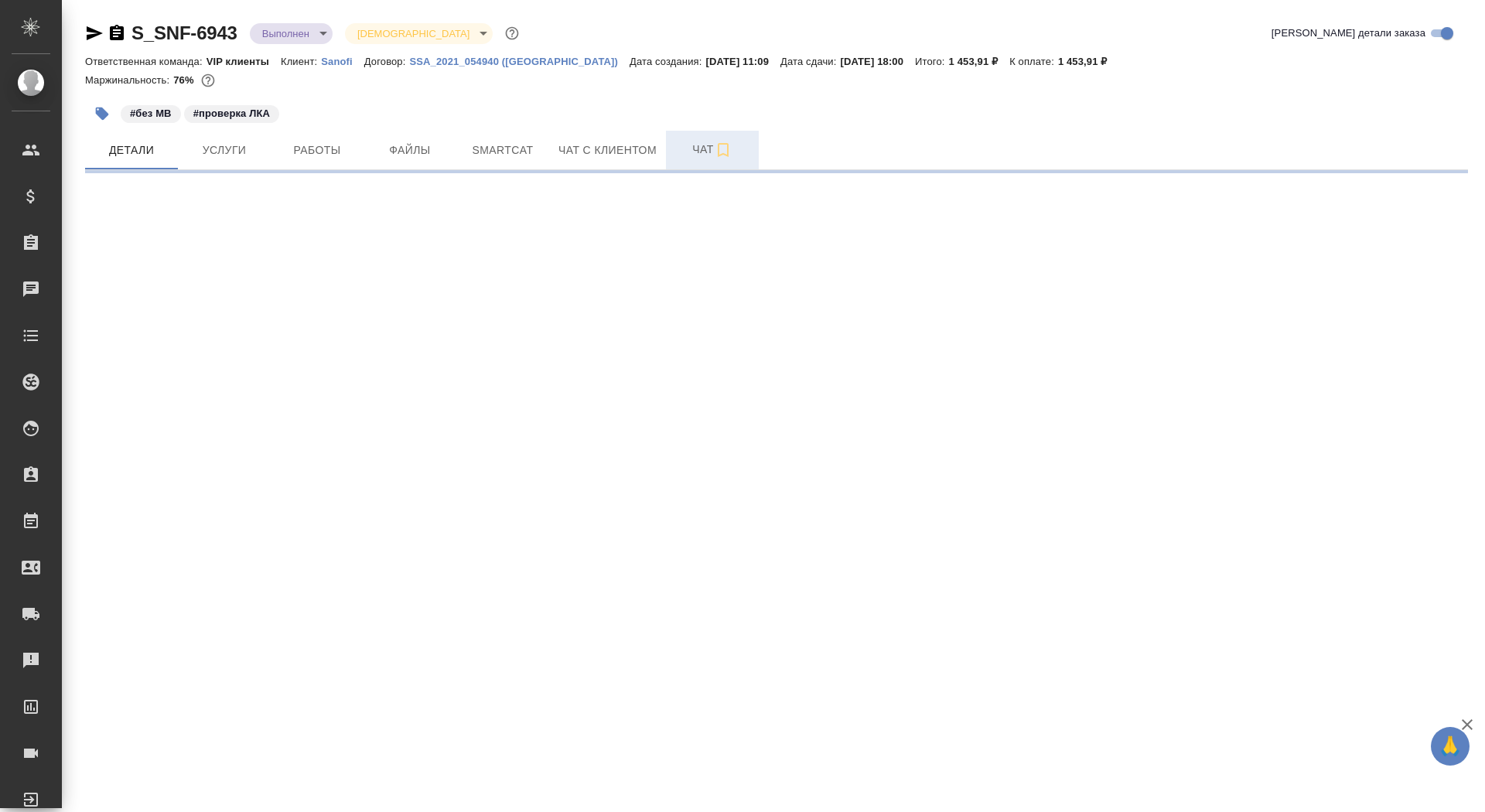
select select "RU"
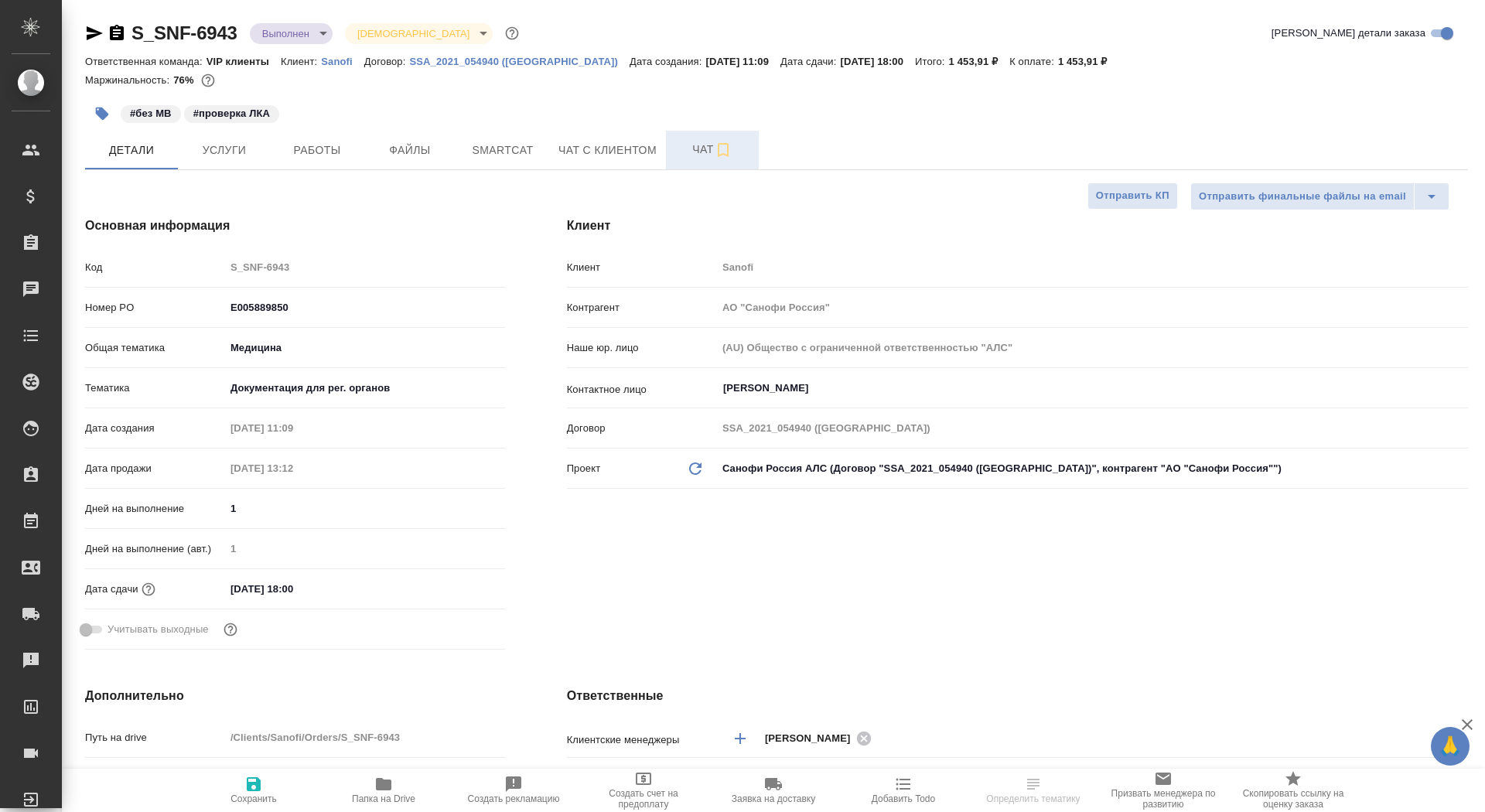
type textarea "x"
click at [677, 146] on span "Чат" at bounding box center [712, 149] width 74 height 19
type textarea "x"
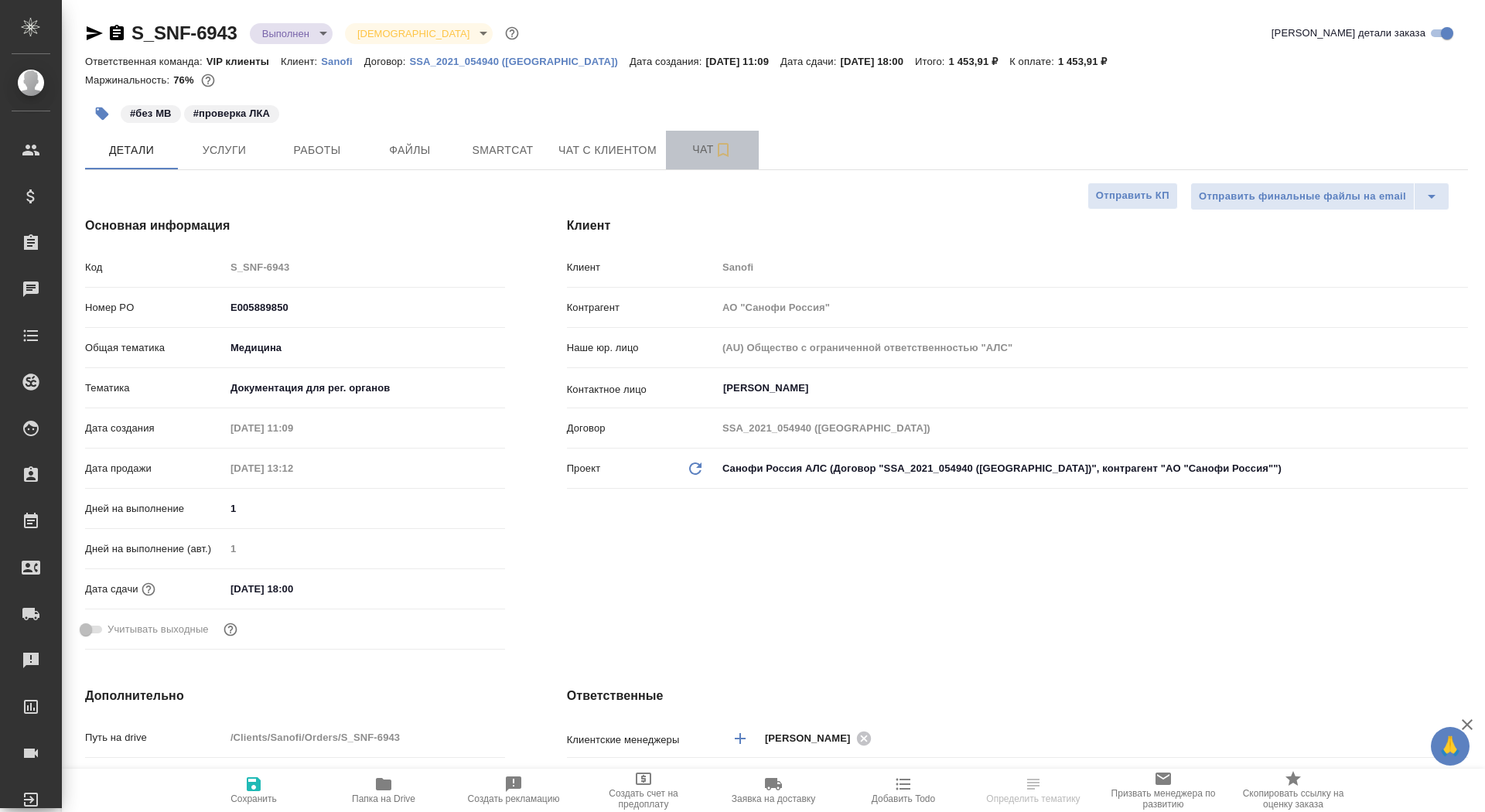
type textarea "x"
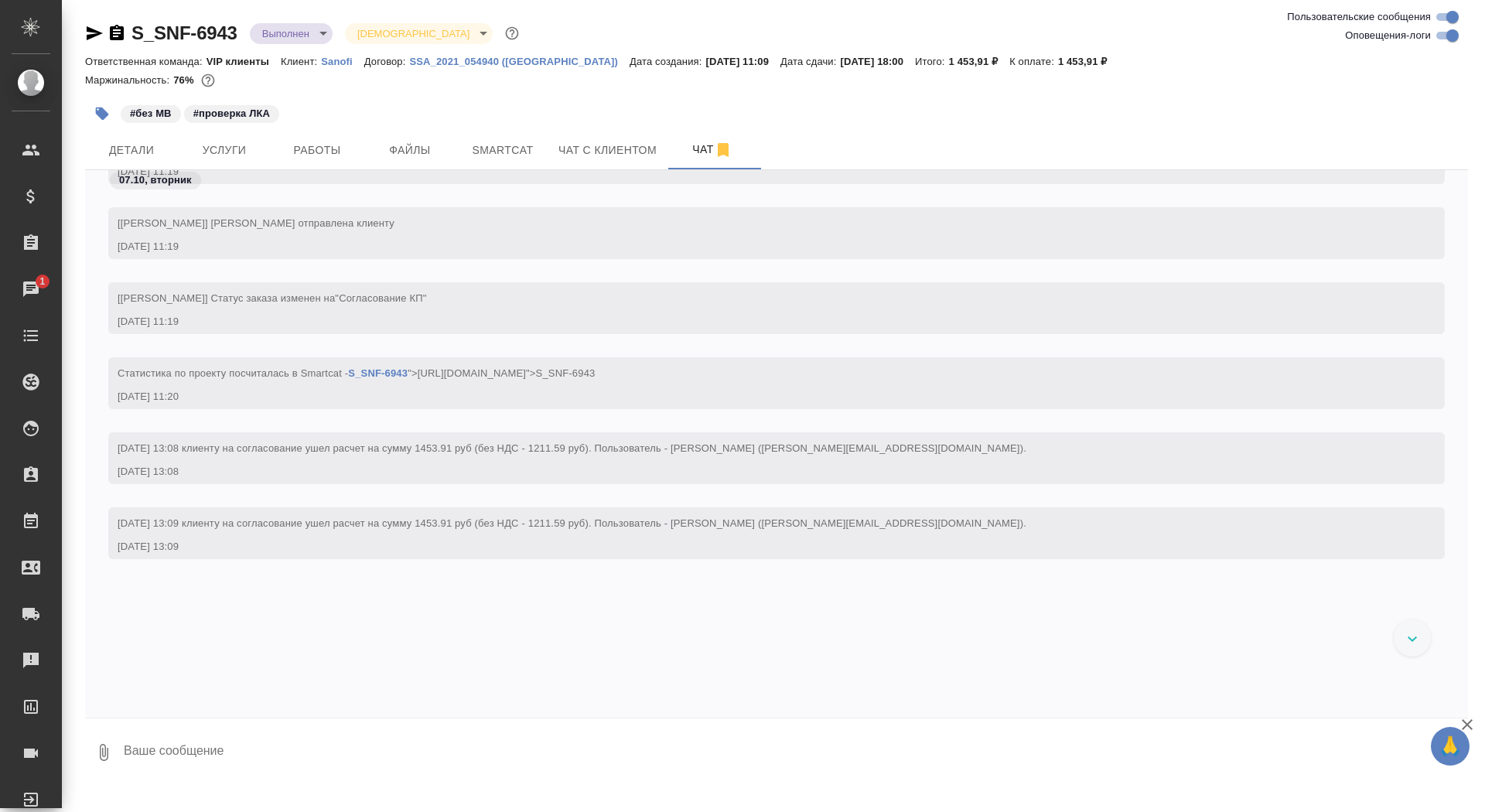
scroll to position [864, 0]
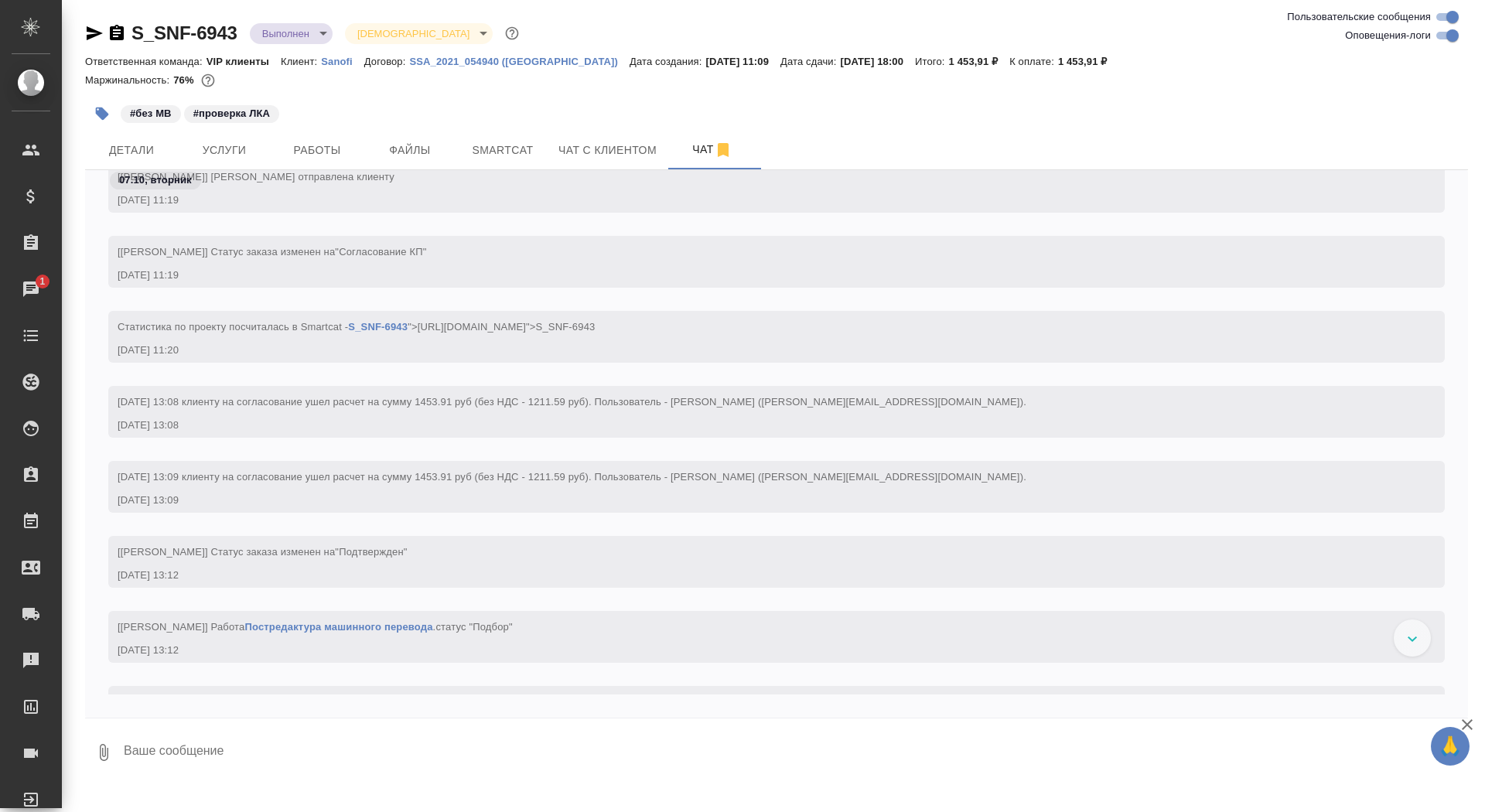
click at [116, 34] on icon "button" at bounding box center [117, 33] width 18 height 18
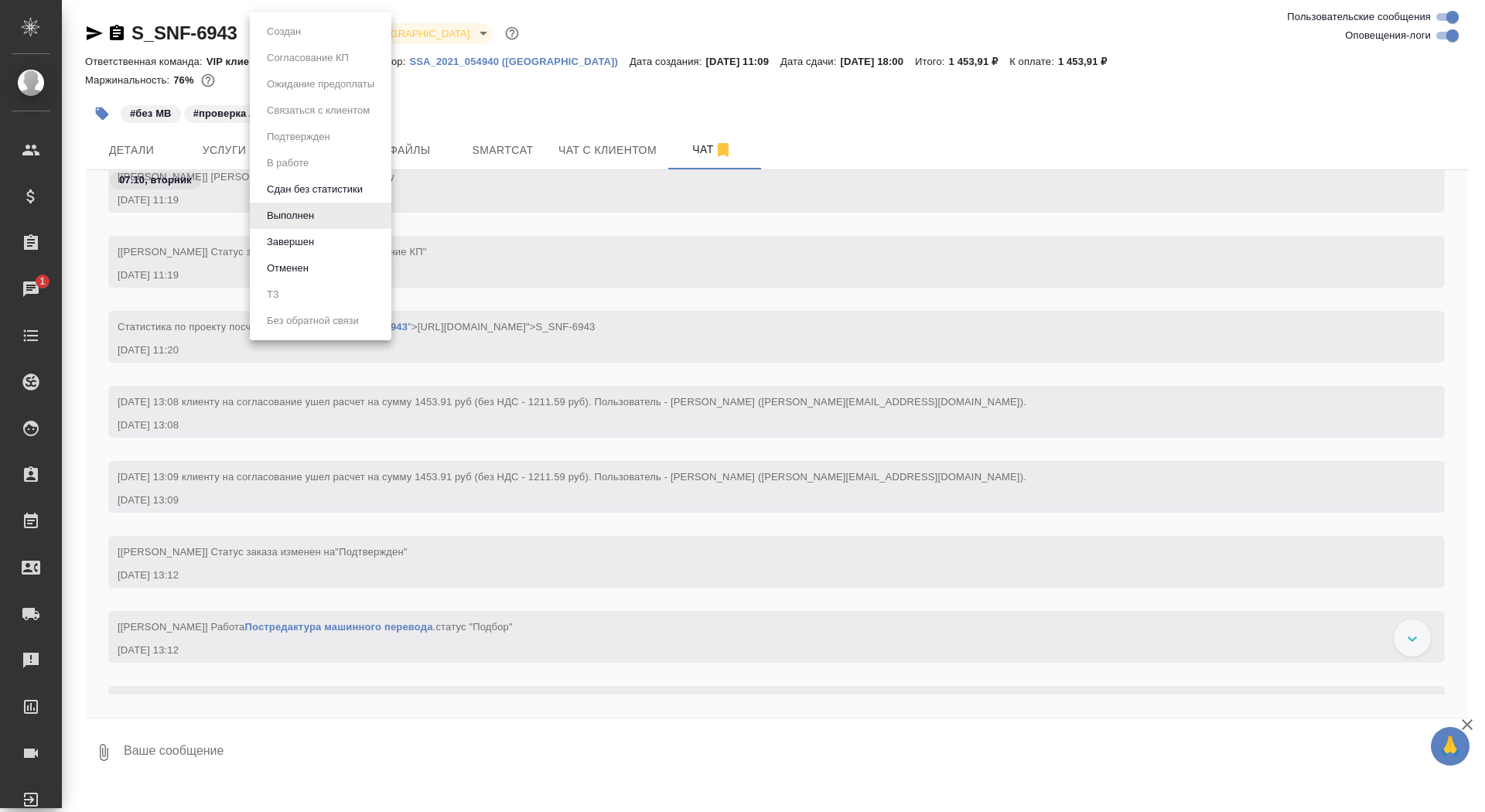
click at [295, 31] on body "🙏 .cls-1 fill:#fff; AWATERA Saydasheva Dilyara Клиенты Спецификации Заказы 1 Ча…" at bounding box center [742, 406] width 1485 height 812
click at [365, 235] on li "Завершен" at bounding box center [320, 242] width 141 height 26
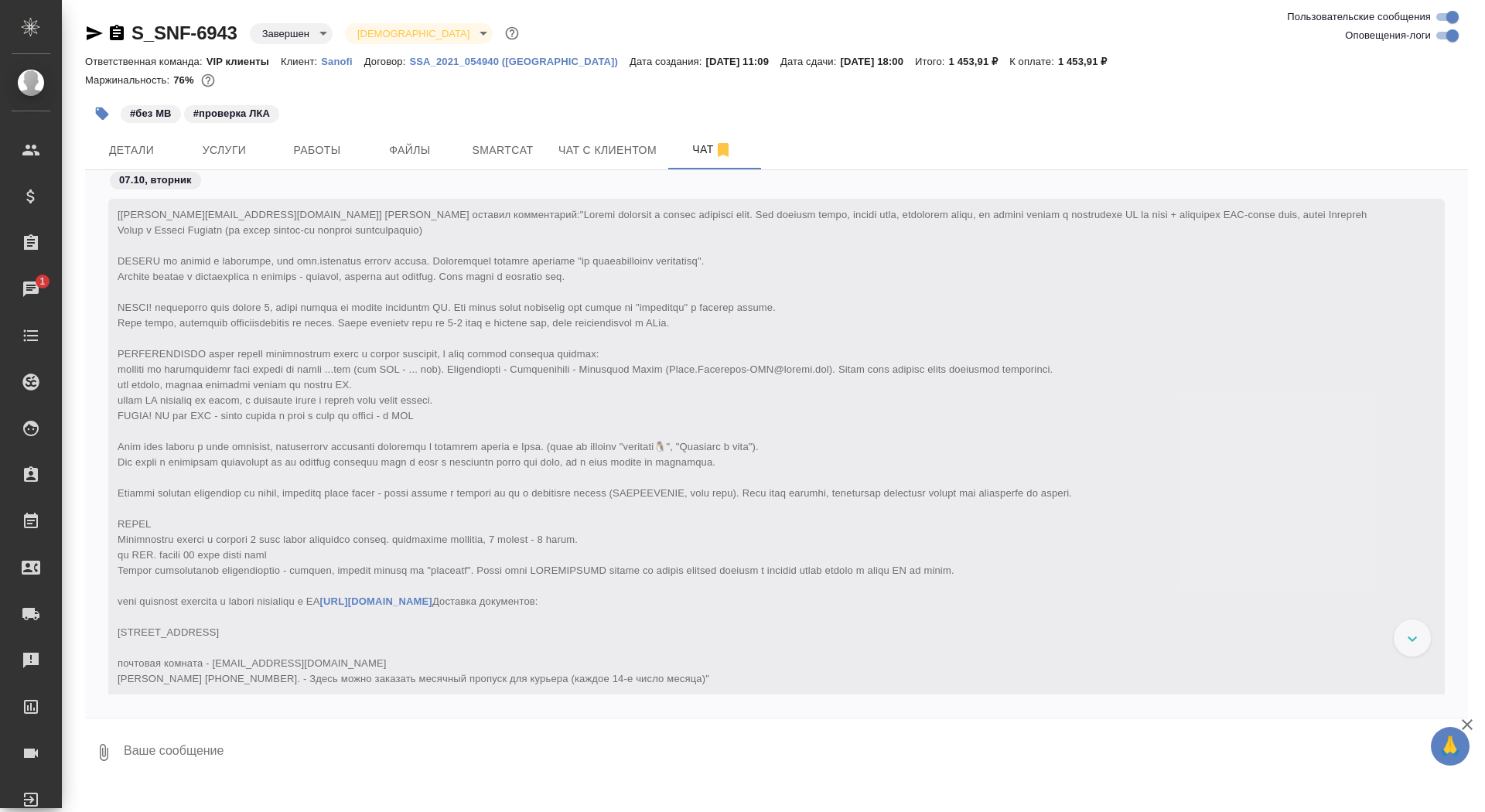
scroll to position [36122, 0]
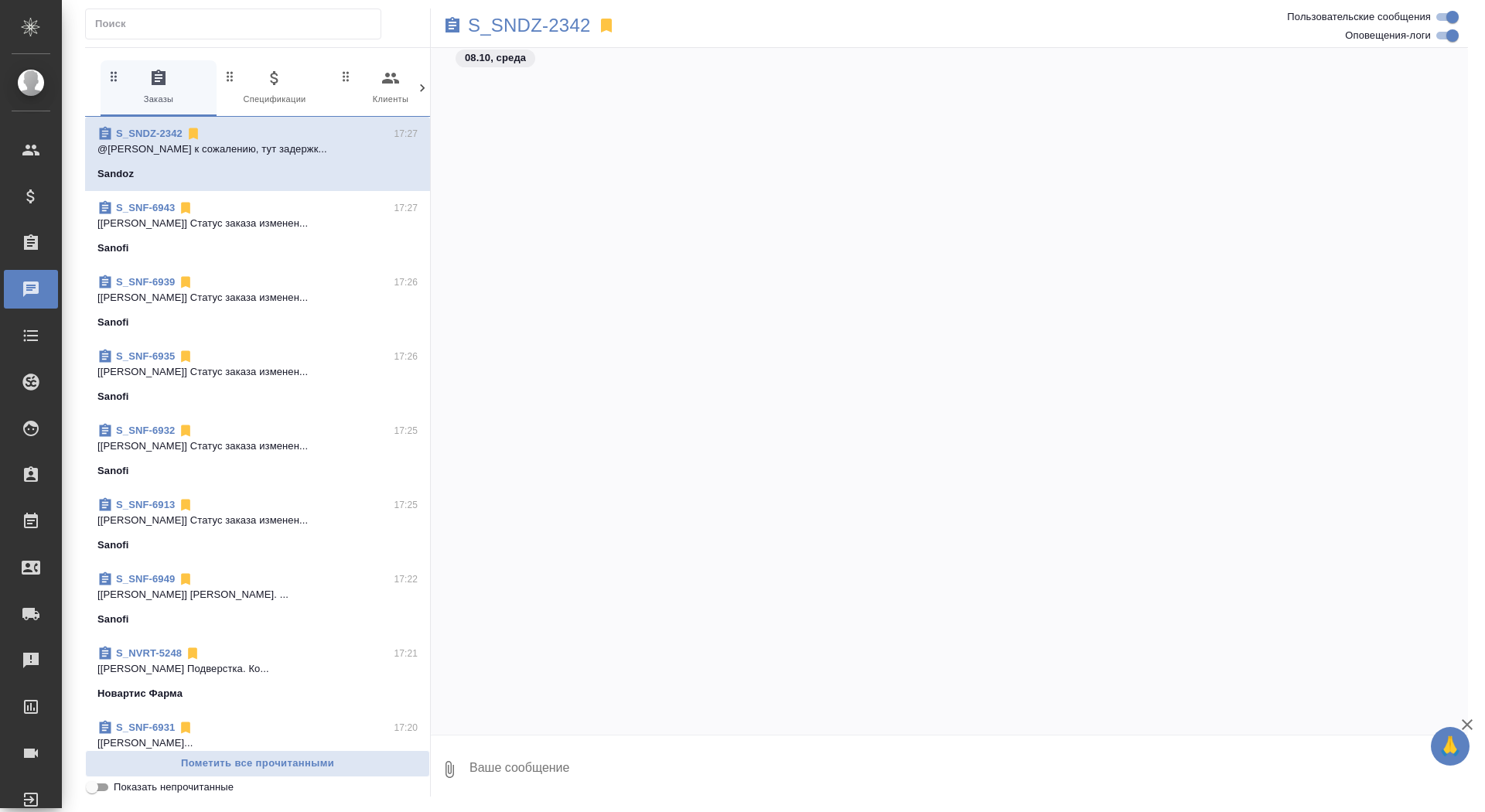
scroll to position [23575, 0]
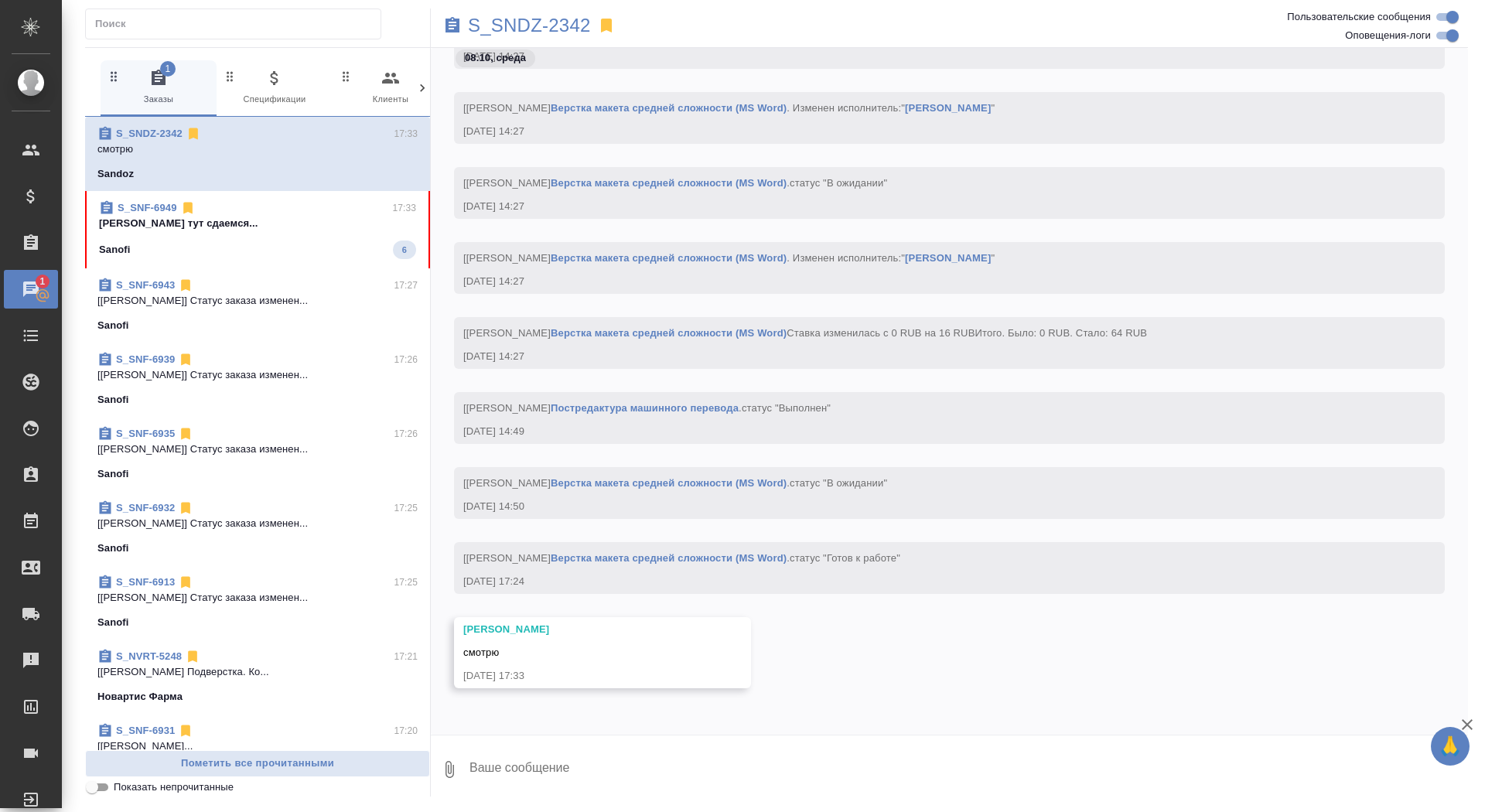
click at [334, 201] on div "S_SNF-6949 17:33" at bounding box center [257, 207] width 317 height 15
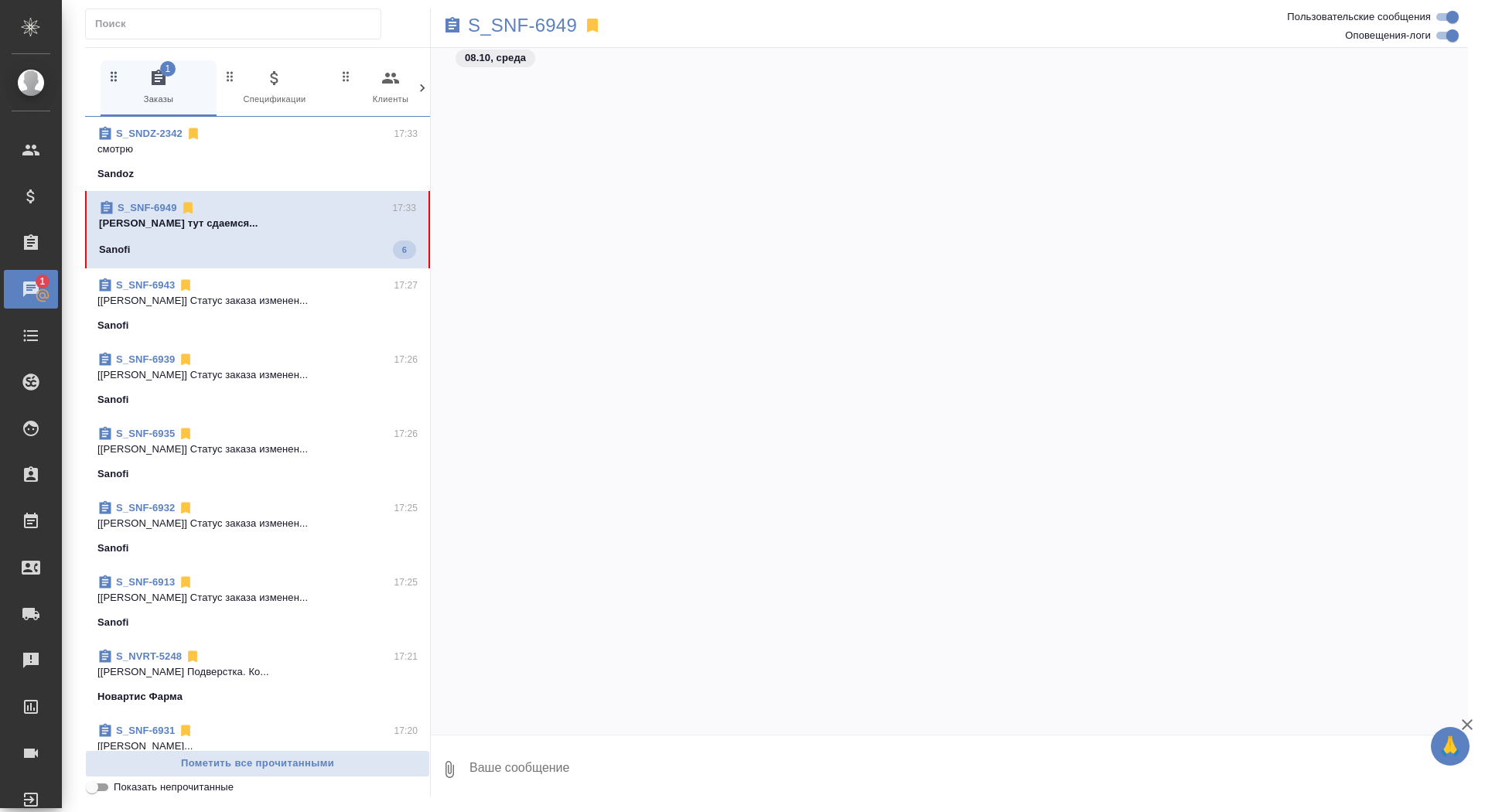
scroll to position [76050, 0]
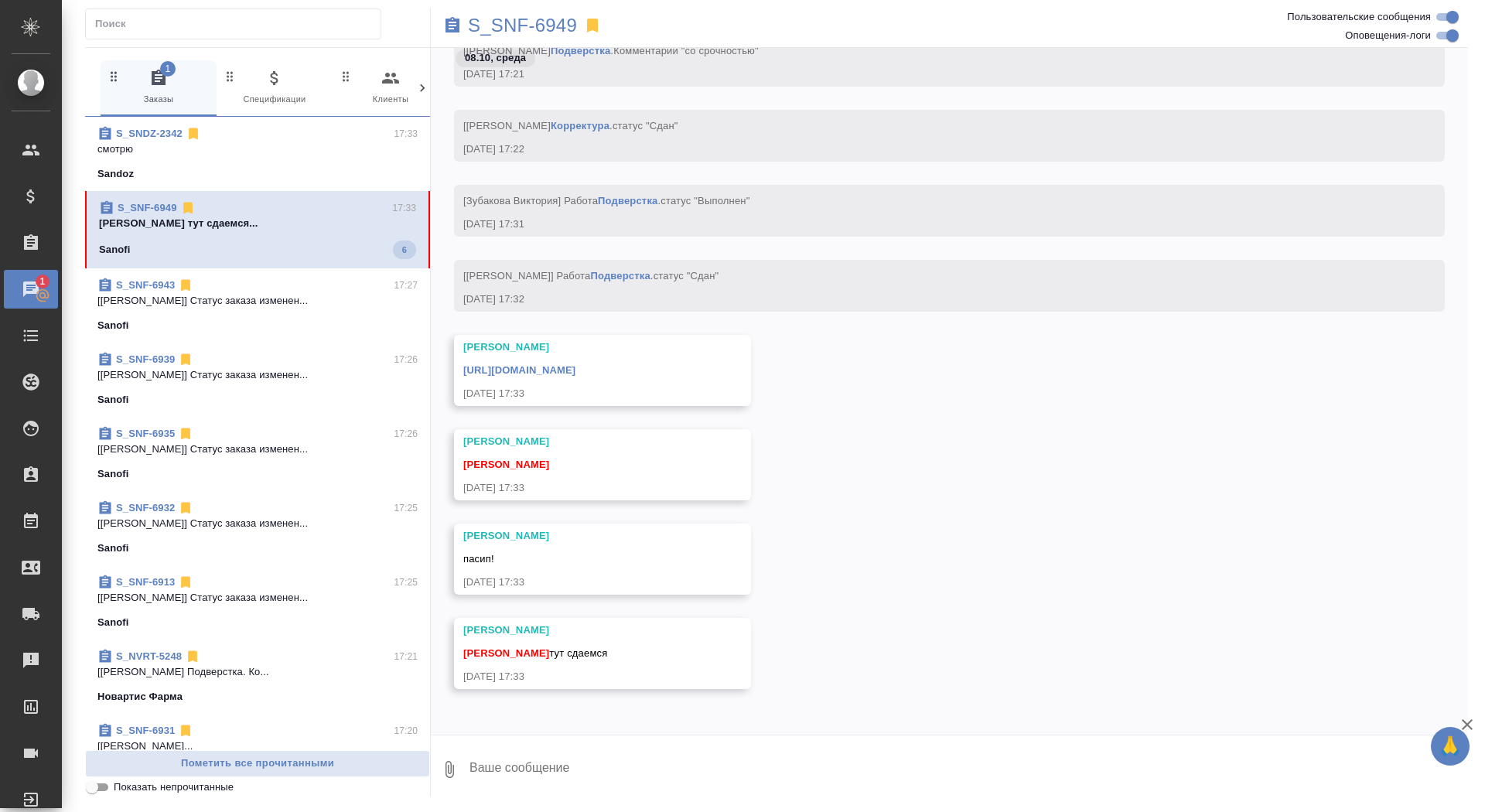
click at [673, 778] on textarea at bounding box center [967, 770] width 1000 height 53
type textarea "забрала, спасибо"
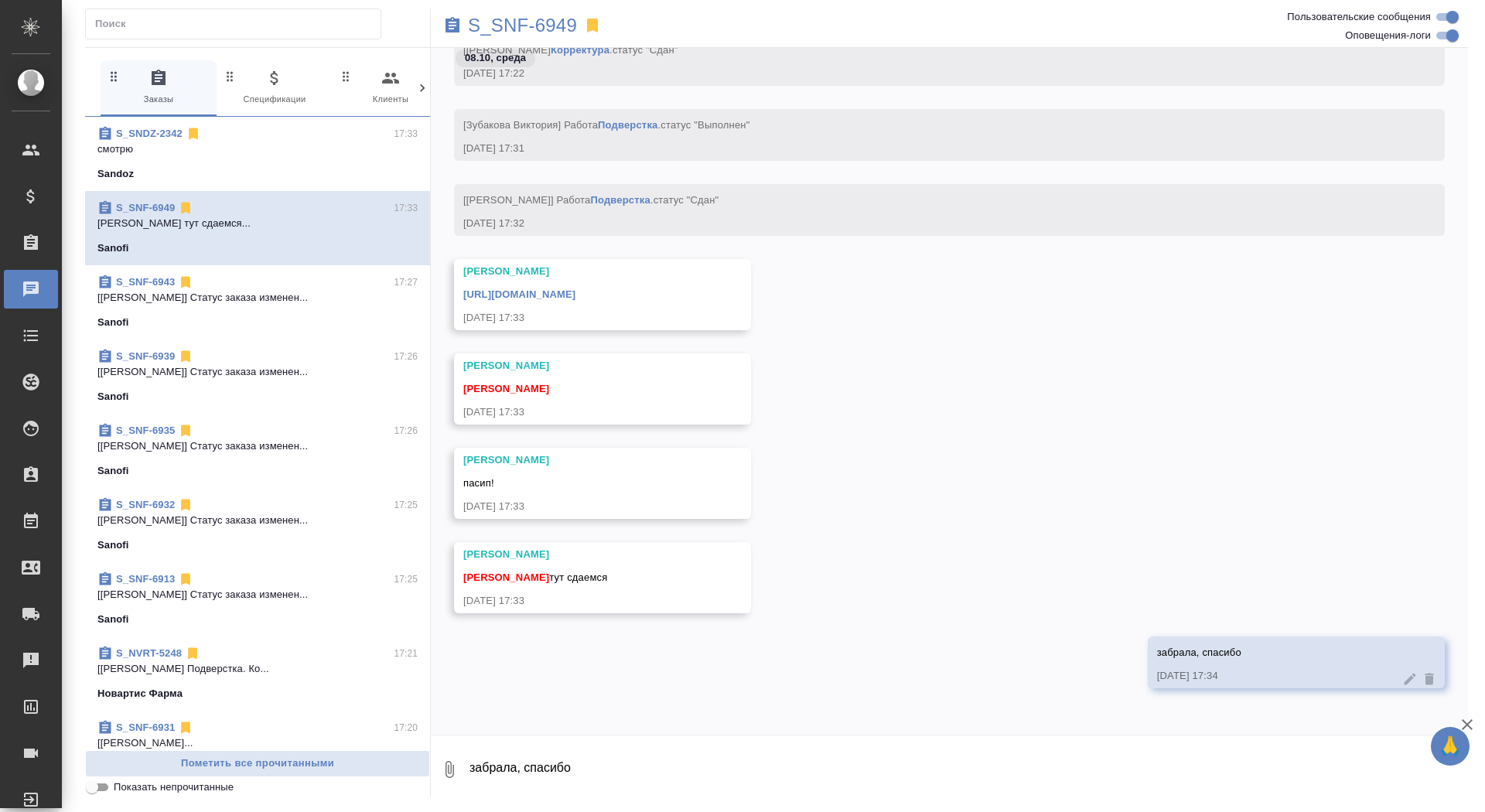
click at [575, 295] on link "https://drive.awatera.com/apps/files/files/10632655?dir=/Shares/Sanofi/Orders/S…" at bounding box center [519, 294] width 113 height 12
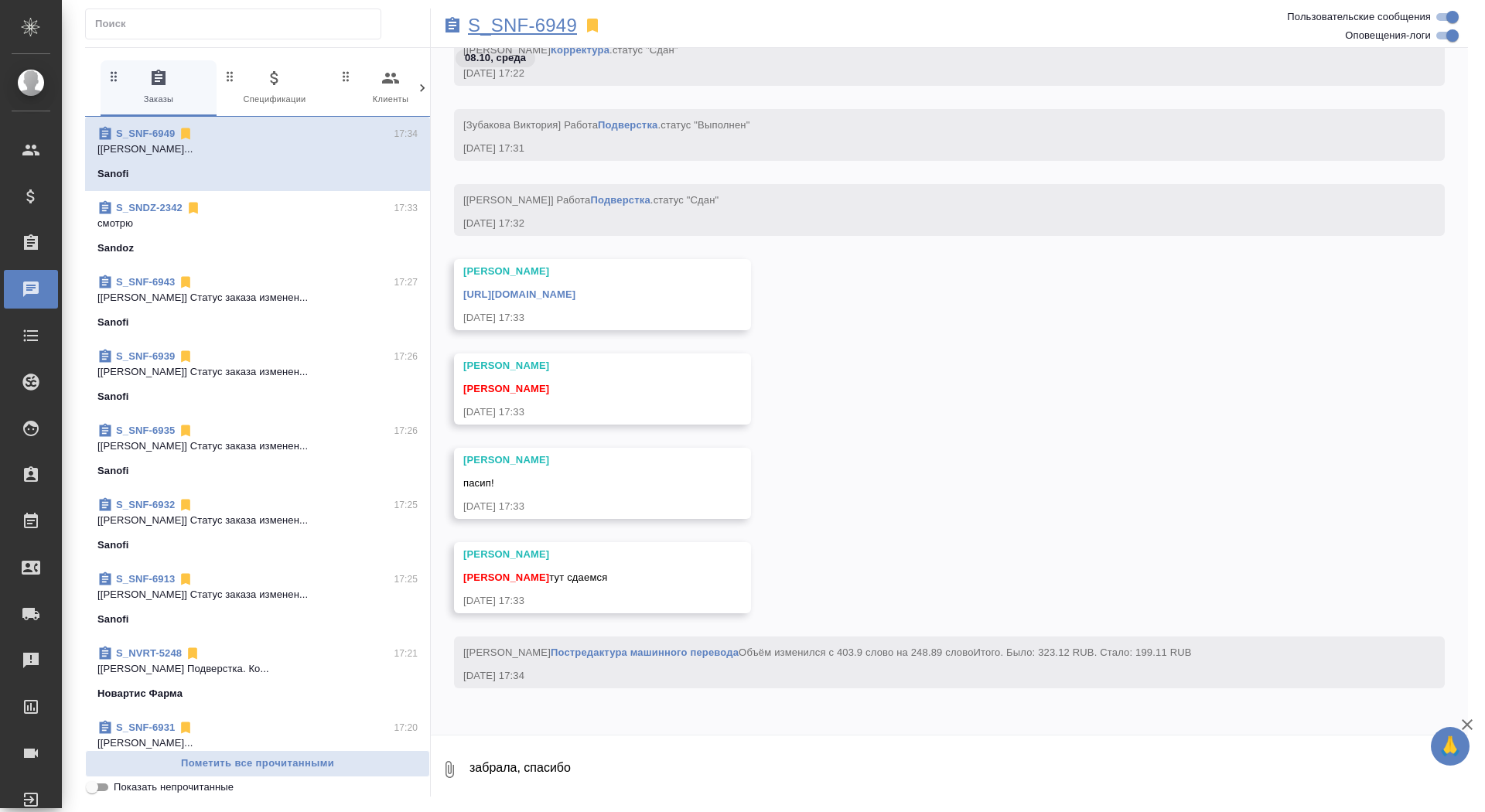
click at [533, 21] on p "S_SNF-6949" at bounding box center [522, 25] width 109 height 15
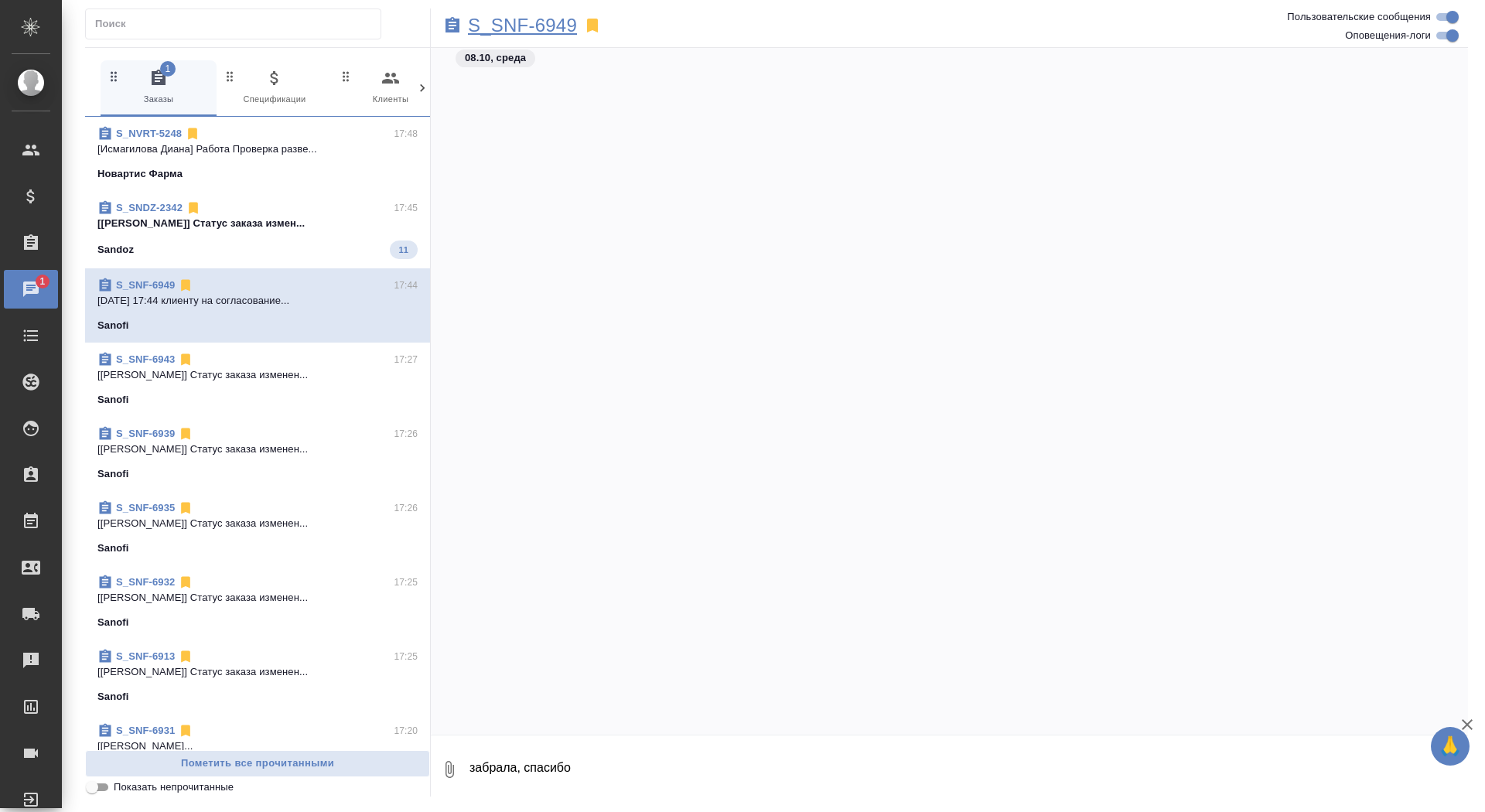
scroll to position [77293, 0]
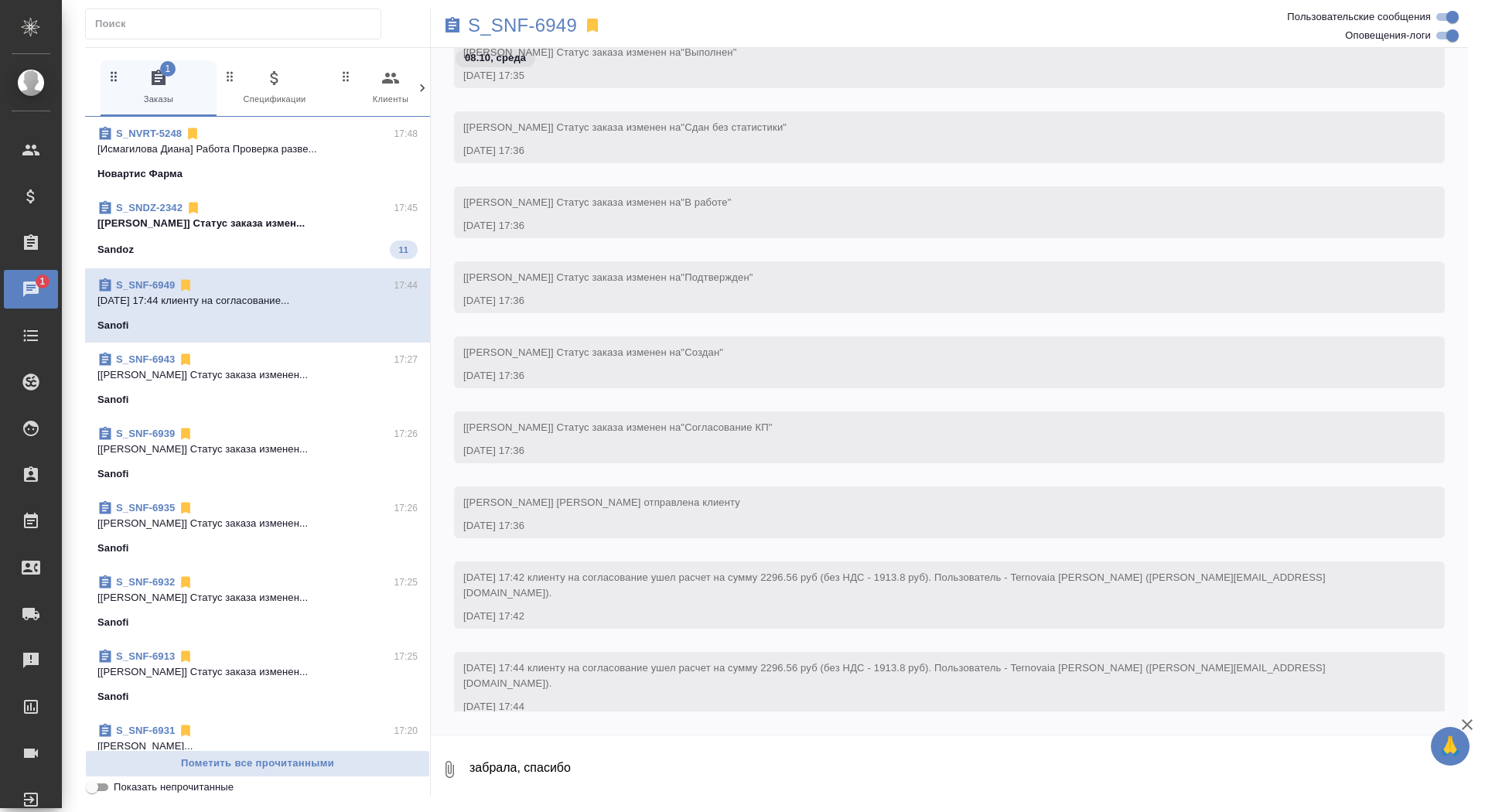
click at [288, 228] on p "[Горшкова Валентина] Статус заказа измен..." at bounding box center [257, 223] width 320 height 15
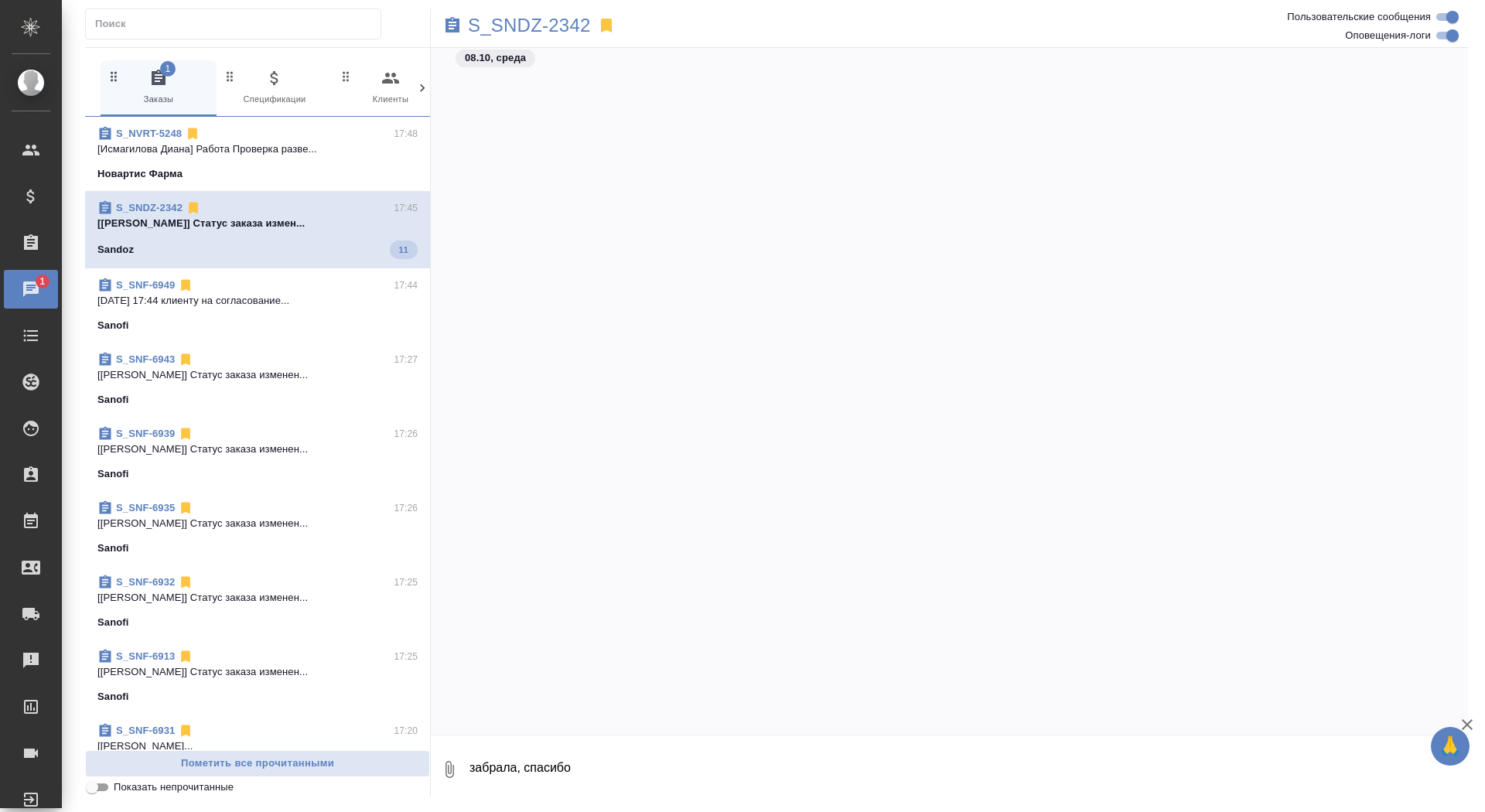
scroll to position [30507, 0]
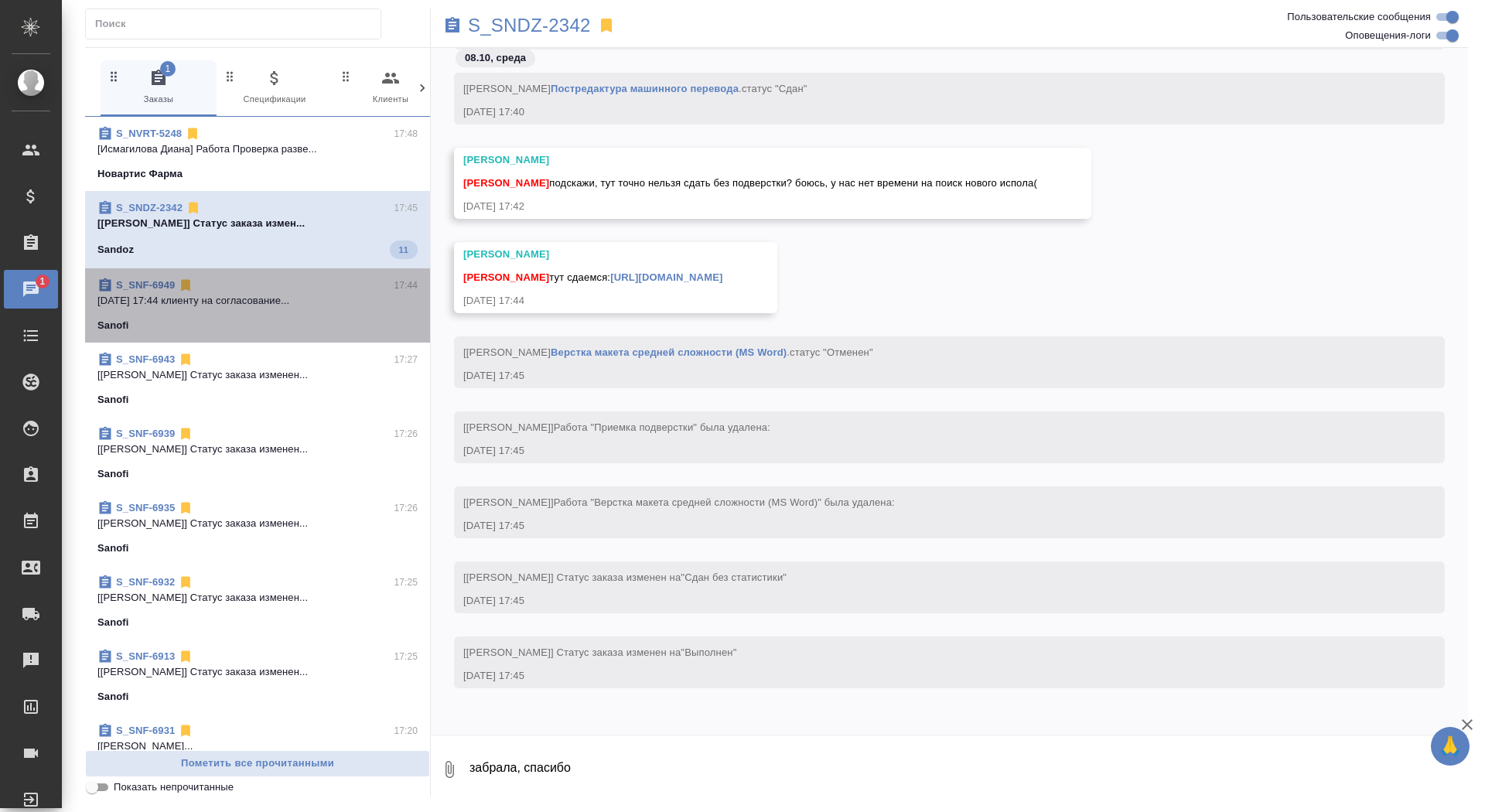
click at [258, 302] on p "08.10.2025 17:44 клиенту на согласование..." at bounding box center [257, 300] width 320 height 15
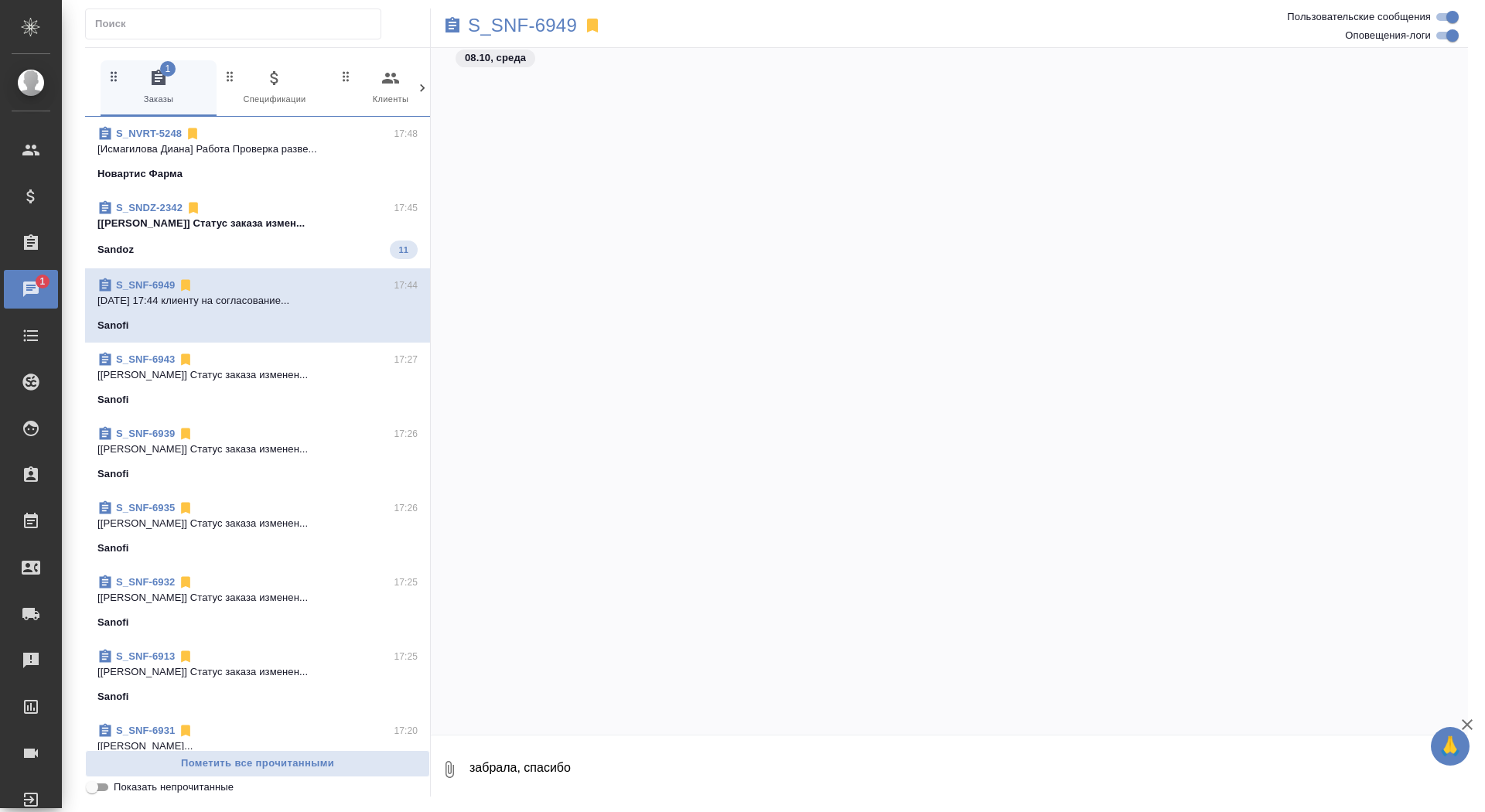
scroll to position [81959, 0]
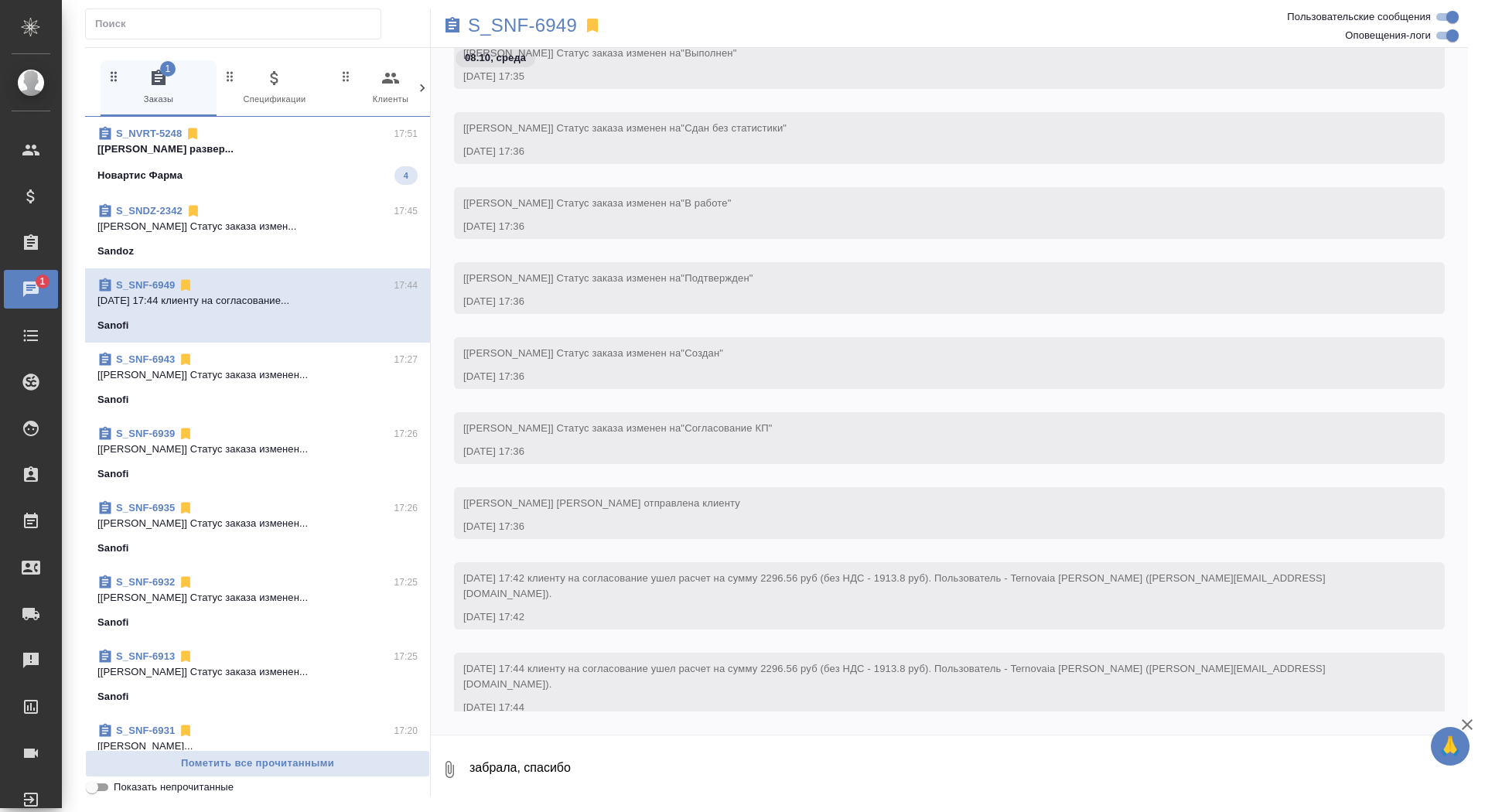
click at [280, 139] on div "S_NVRT-5248 17:51" at bounding box center [257, 133] width 320 height 15
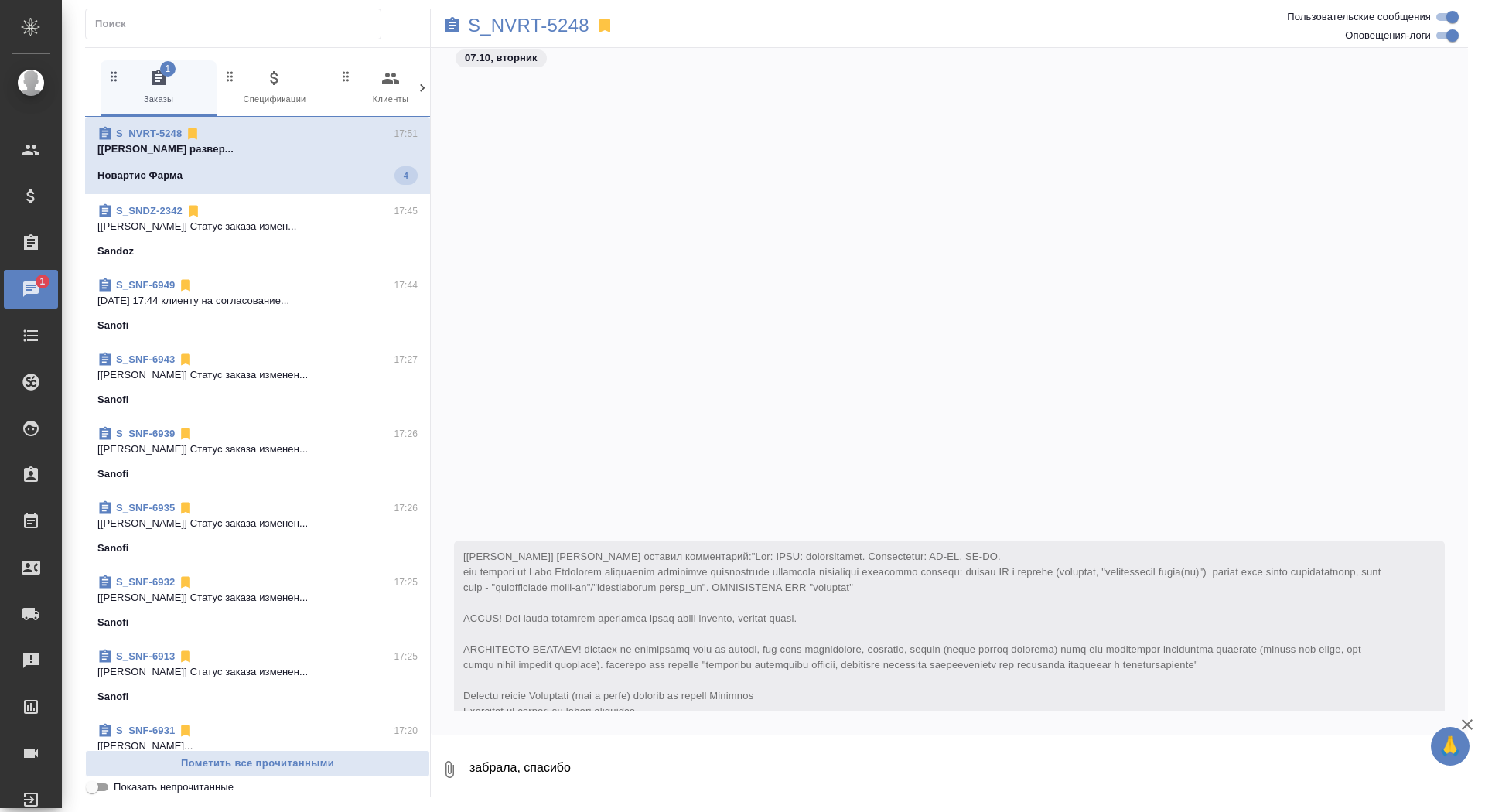
scroll to position [36992, 0]
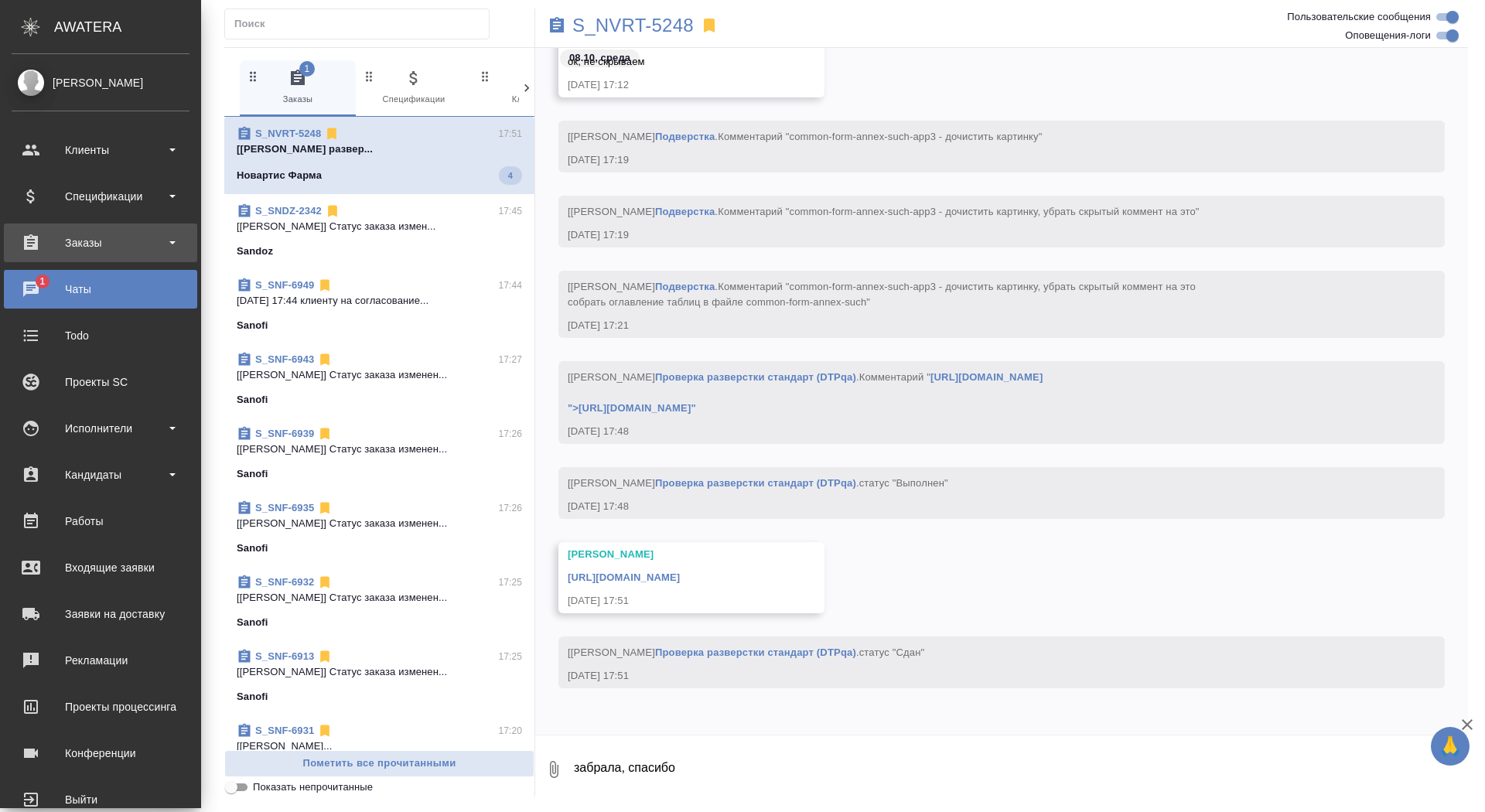
click at [25, 242] on div "Заказы" at bounding box center [101, 242] width 178 height 23
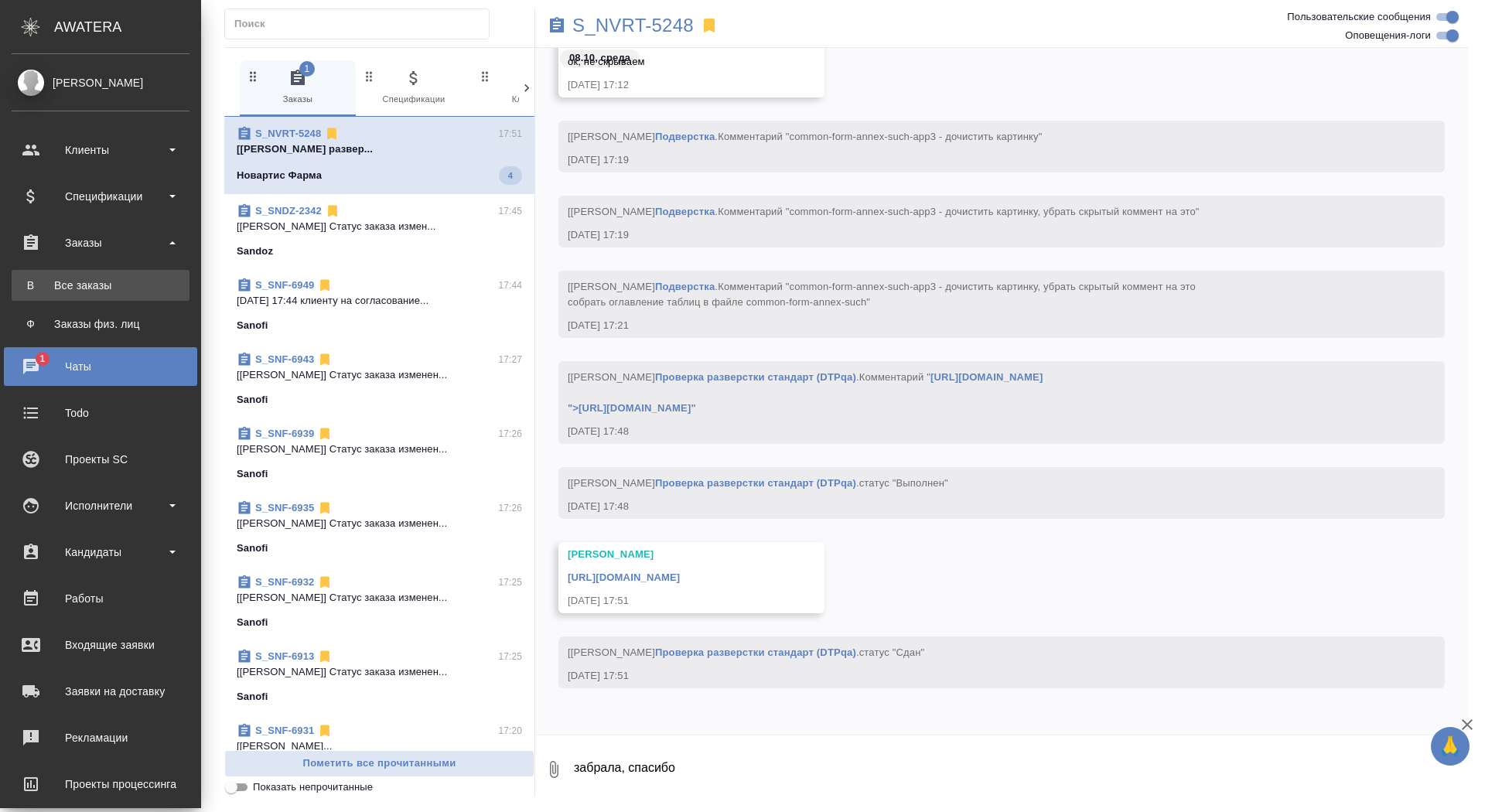
click at [30, 296] on link "В Все заказы" at bounding box center [101, 285] width 178 height 31
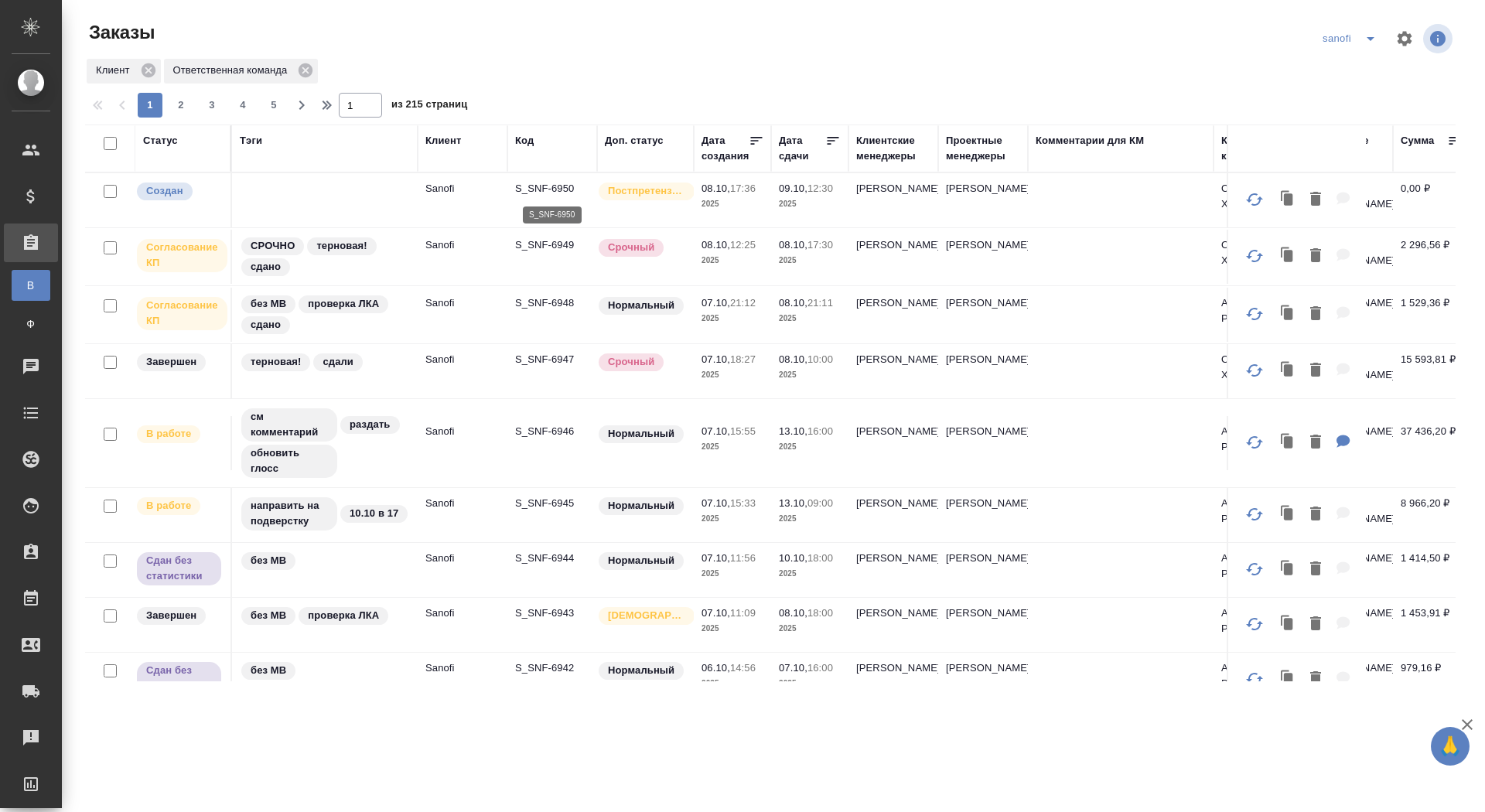
click at [530, 187] on p "S_SNF-6950" at bounding box center [552, 188] width 74 height 15
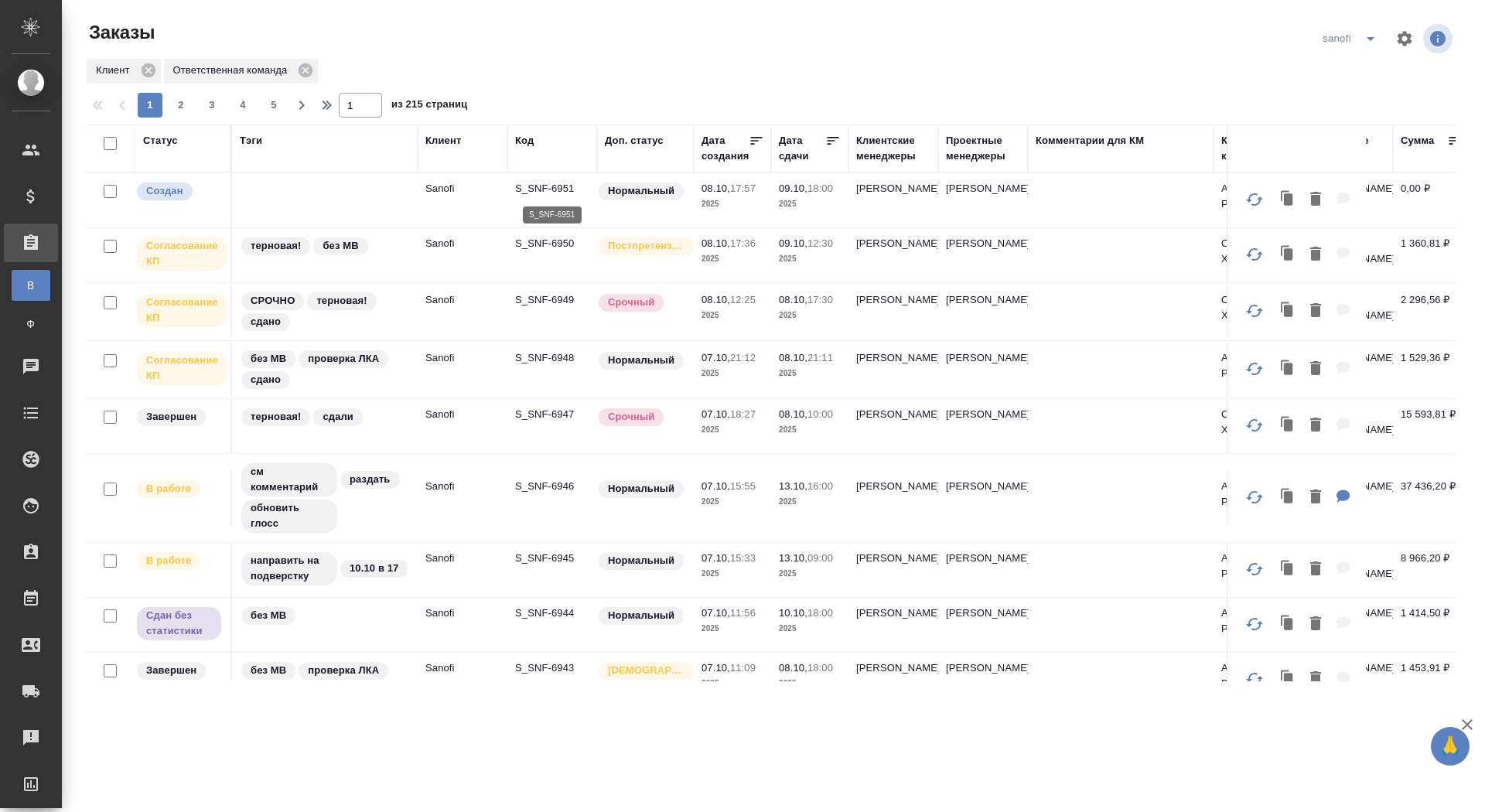
click at [551, 187] on p "S_SNF-6951" at bounding box center [552, 188] width 74 height 15
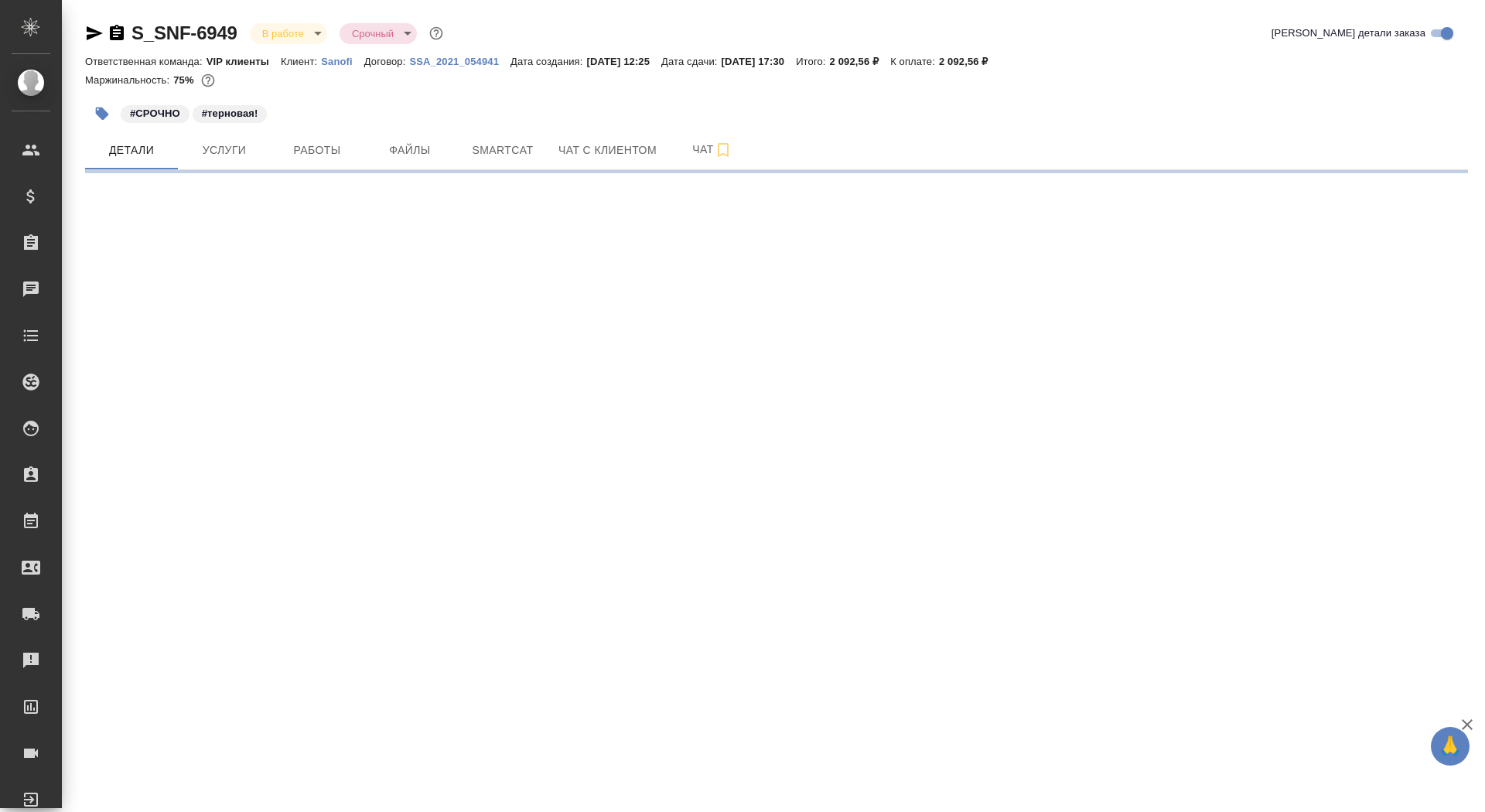
click at [116, 36] on icon "button" at bounding box center [117, 33] width 18 height 18
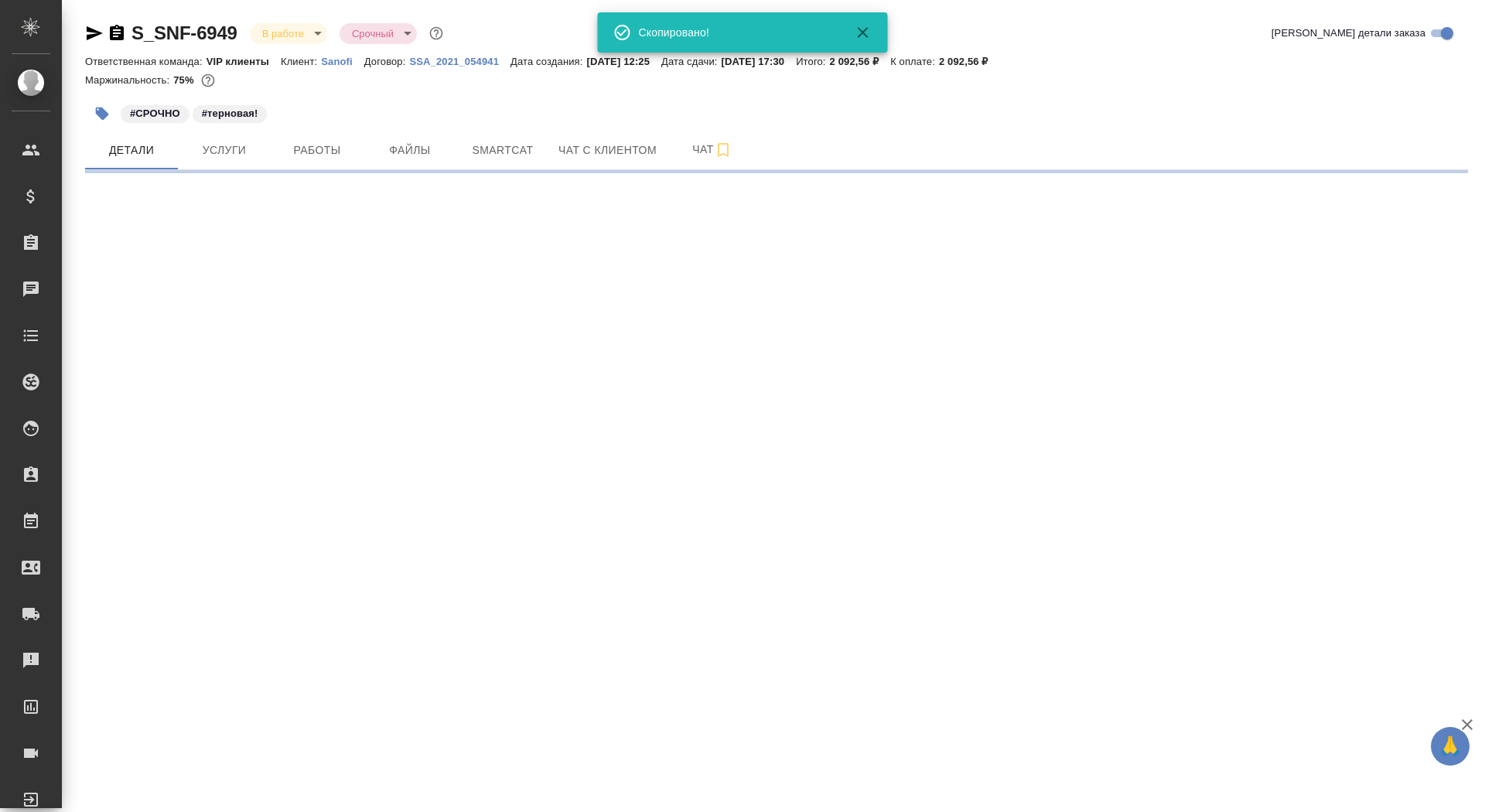
select select "RU"
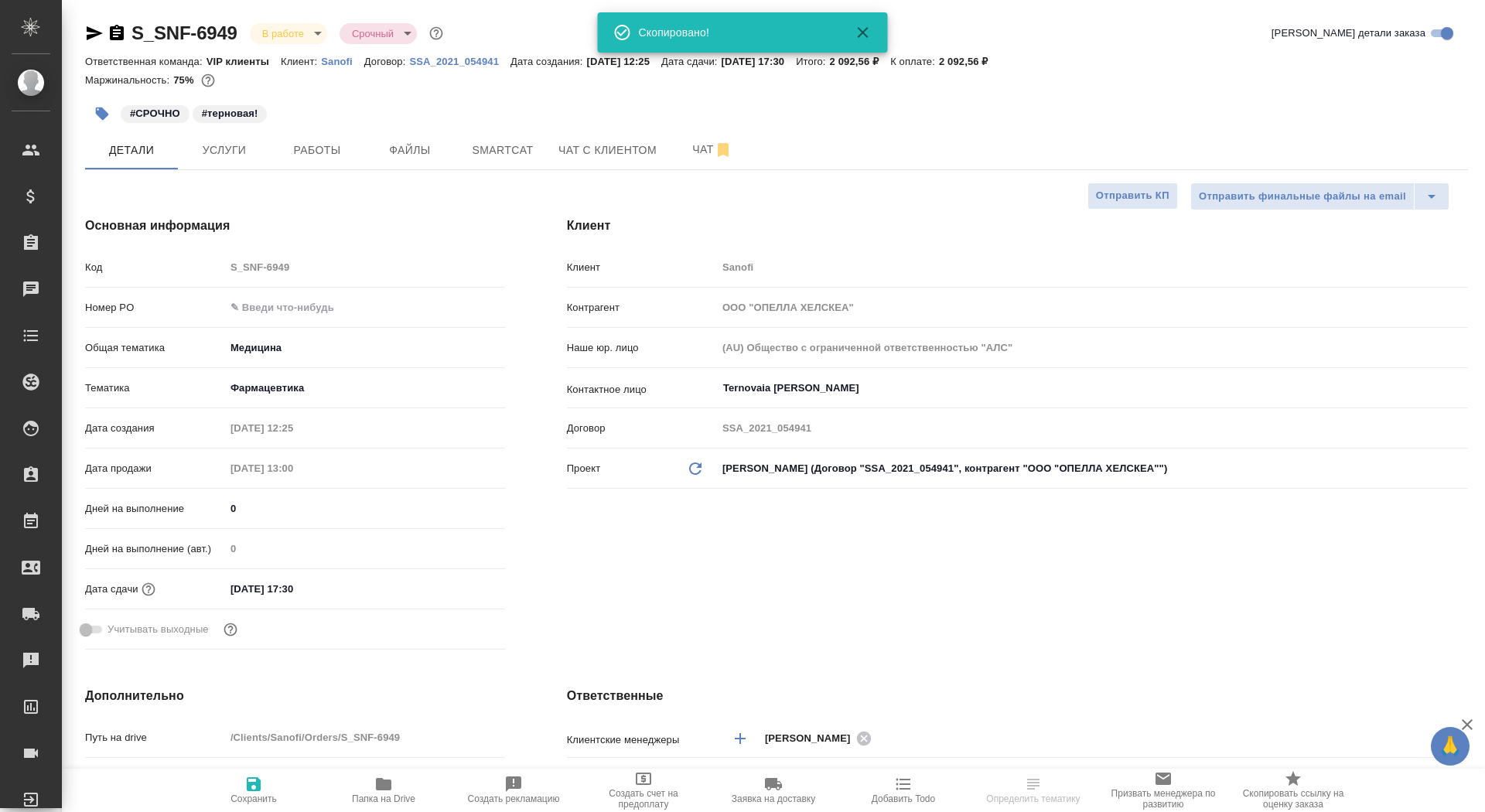
type textarea "x"
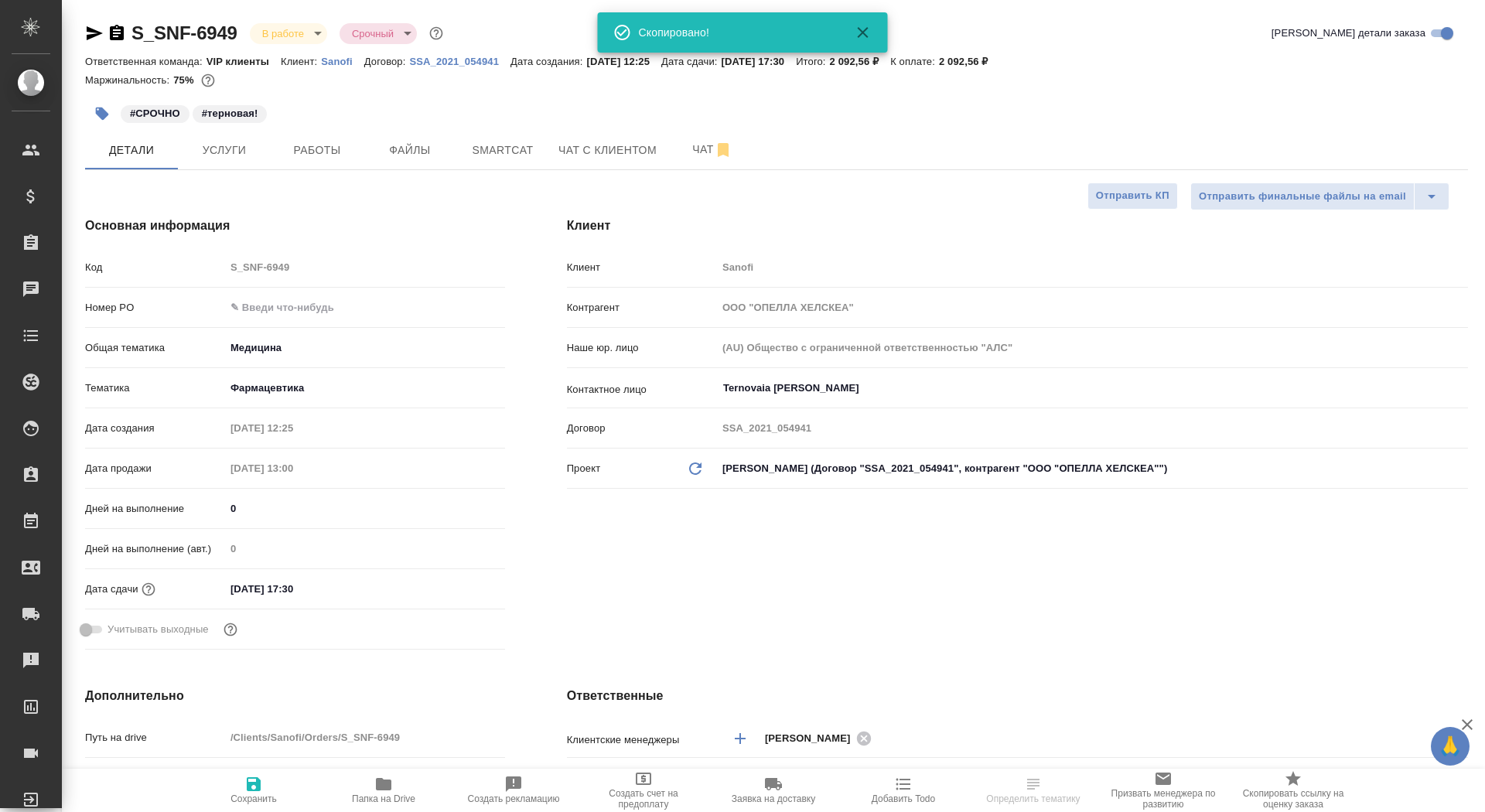
type textarea "x"
select select "RU"
type textarea "x"
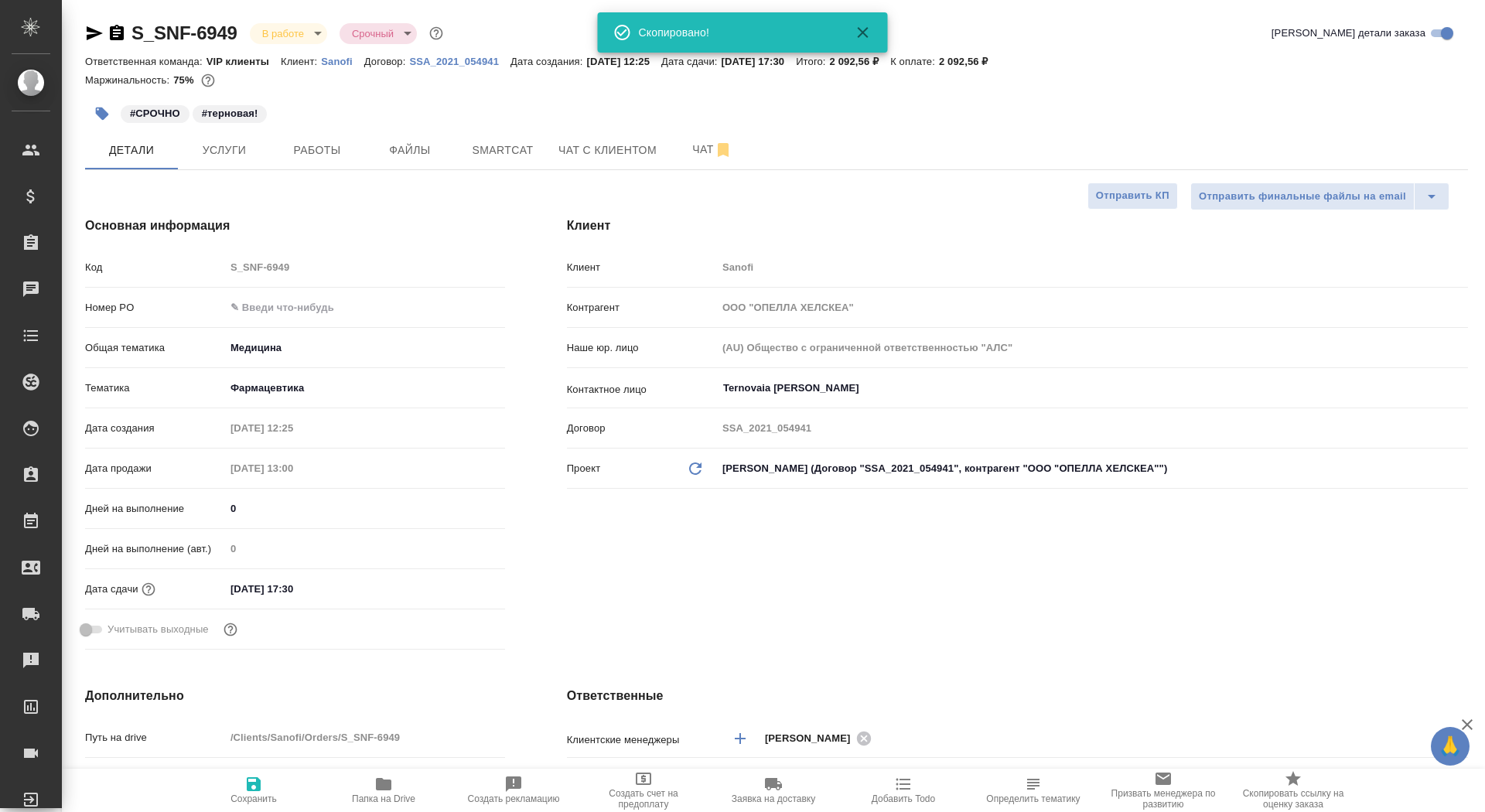
type textarea "x"
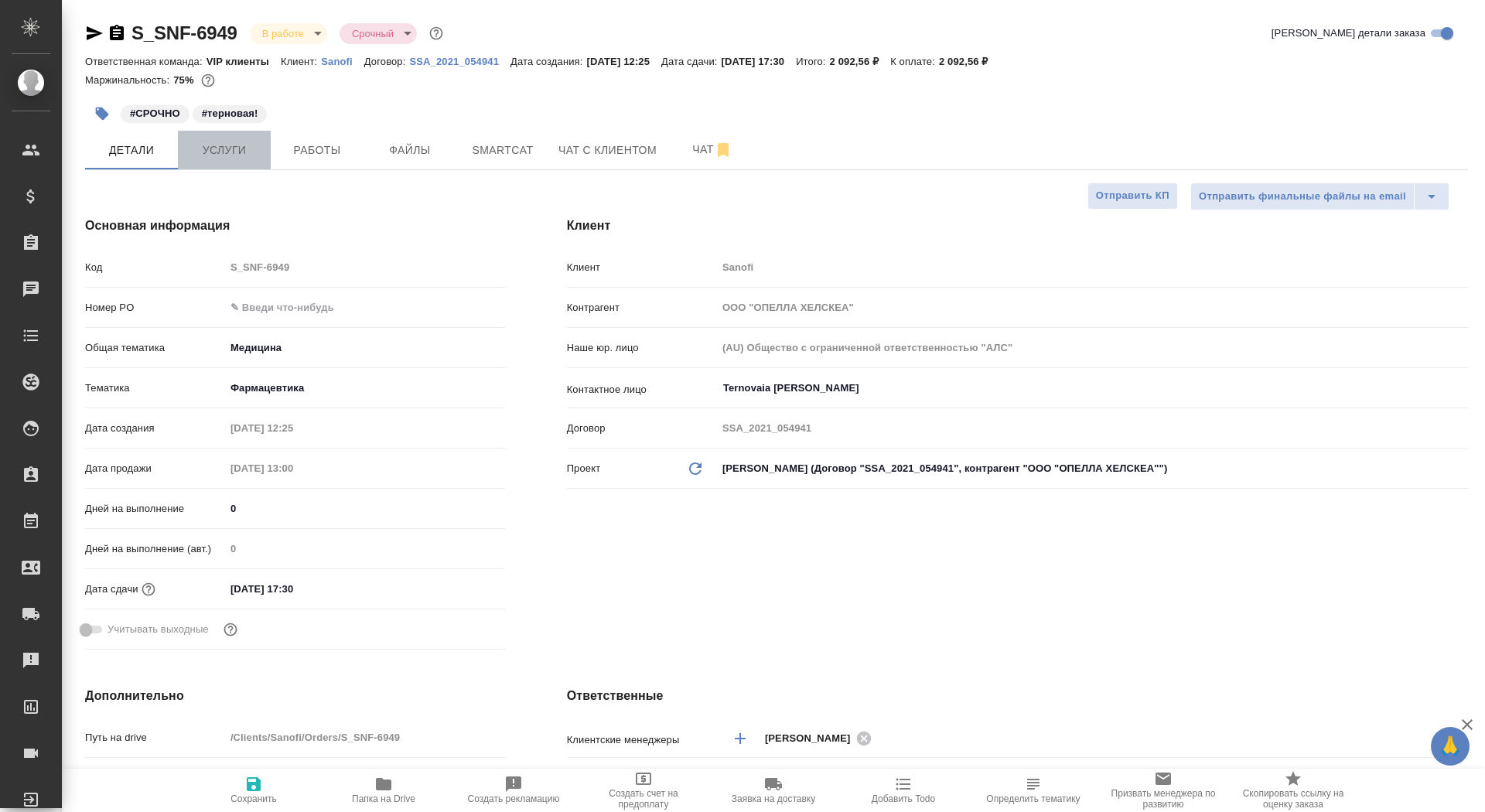
click at [236, 150] on span "Услуги" at bounding box center [224, 150] width 74 height 19
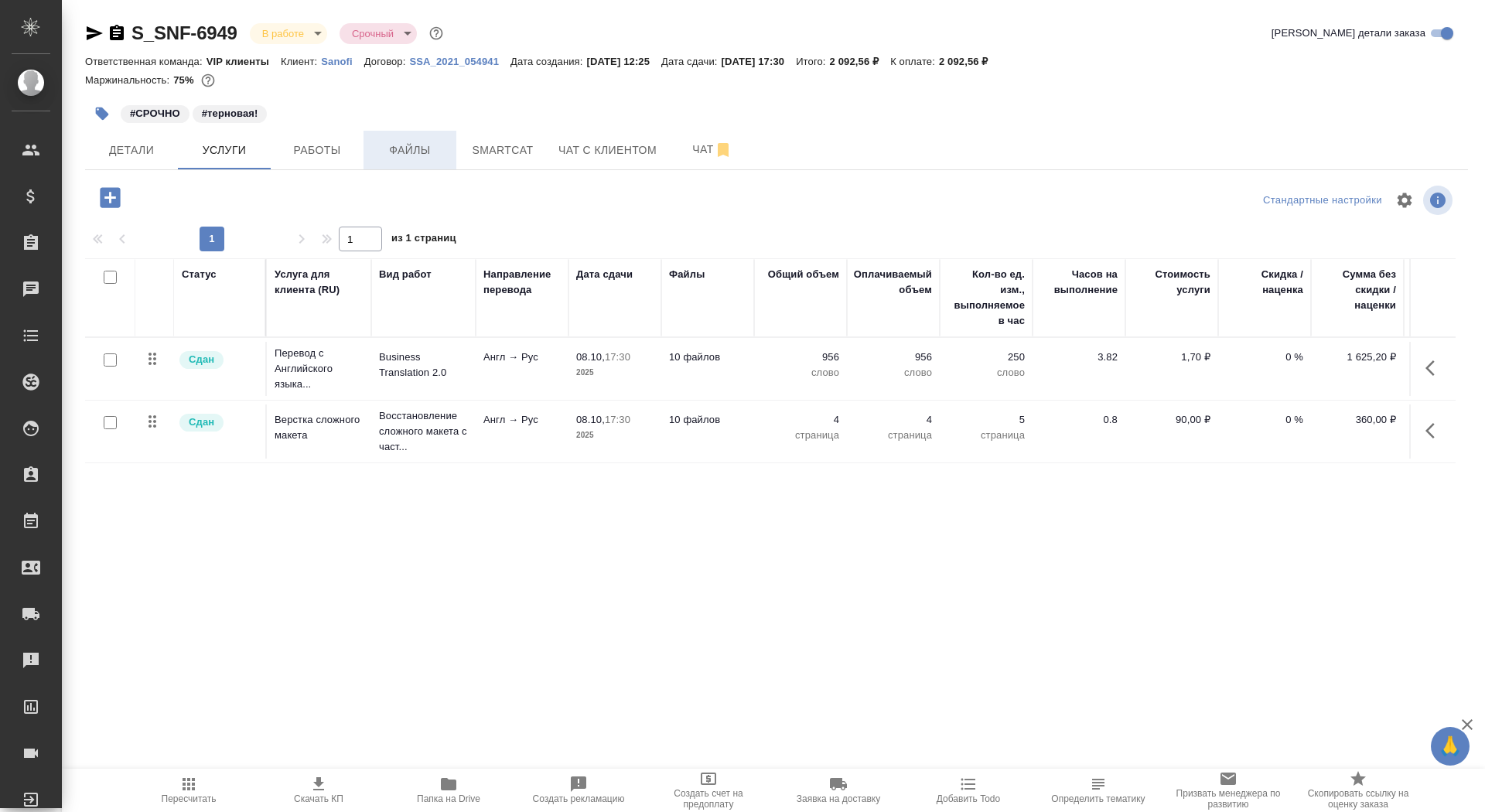
click at [417, 152] on span "Файлы" at bounding box center [409, 150] width 74 height 19
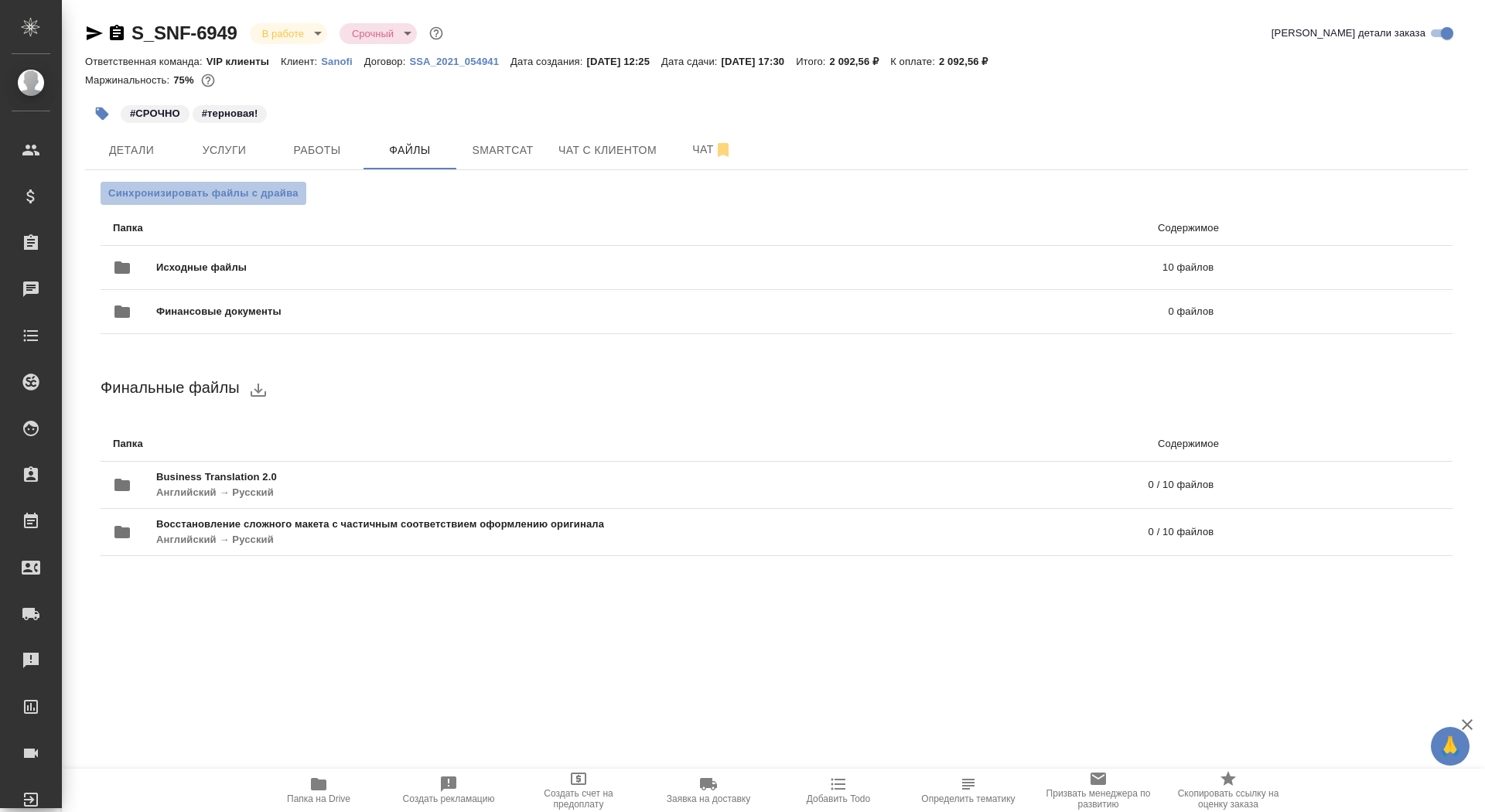
click at [267, 193] on span "Синхронизировать файлы с драйва" at bounding box center [203, 193] width 190 height 15
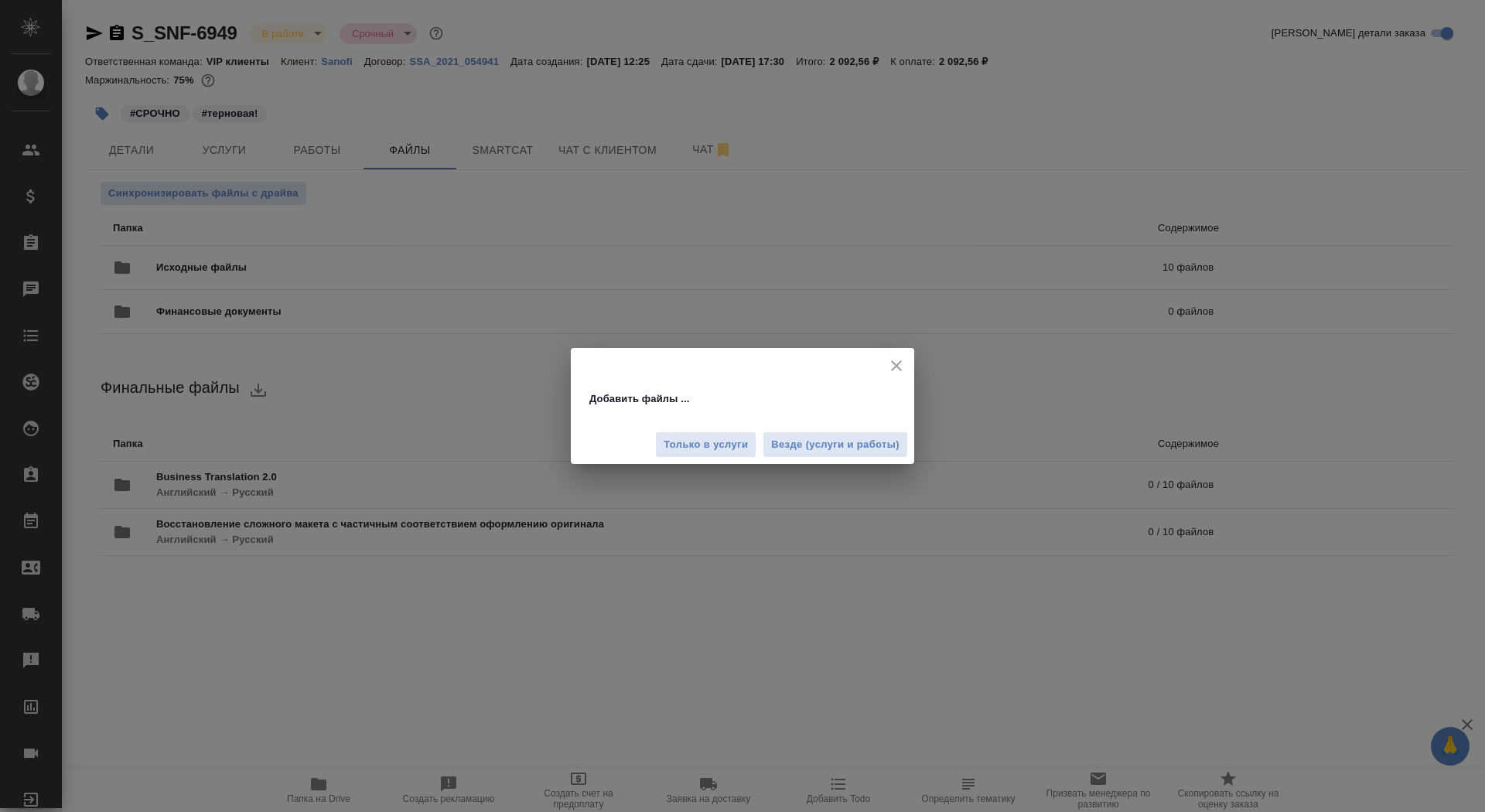
click at [688, 459] on div "Только в услуги Везде (услуги и работы)" at bounding box center [742, 439] width 343 height 52
click at [682, 447] on span "Только в услуги" at bounding box center [706, 445] width 85 height 18
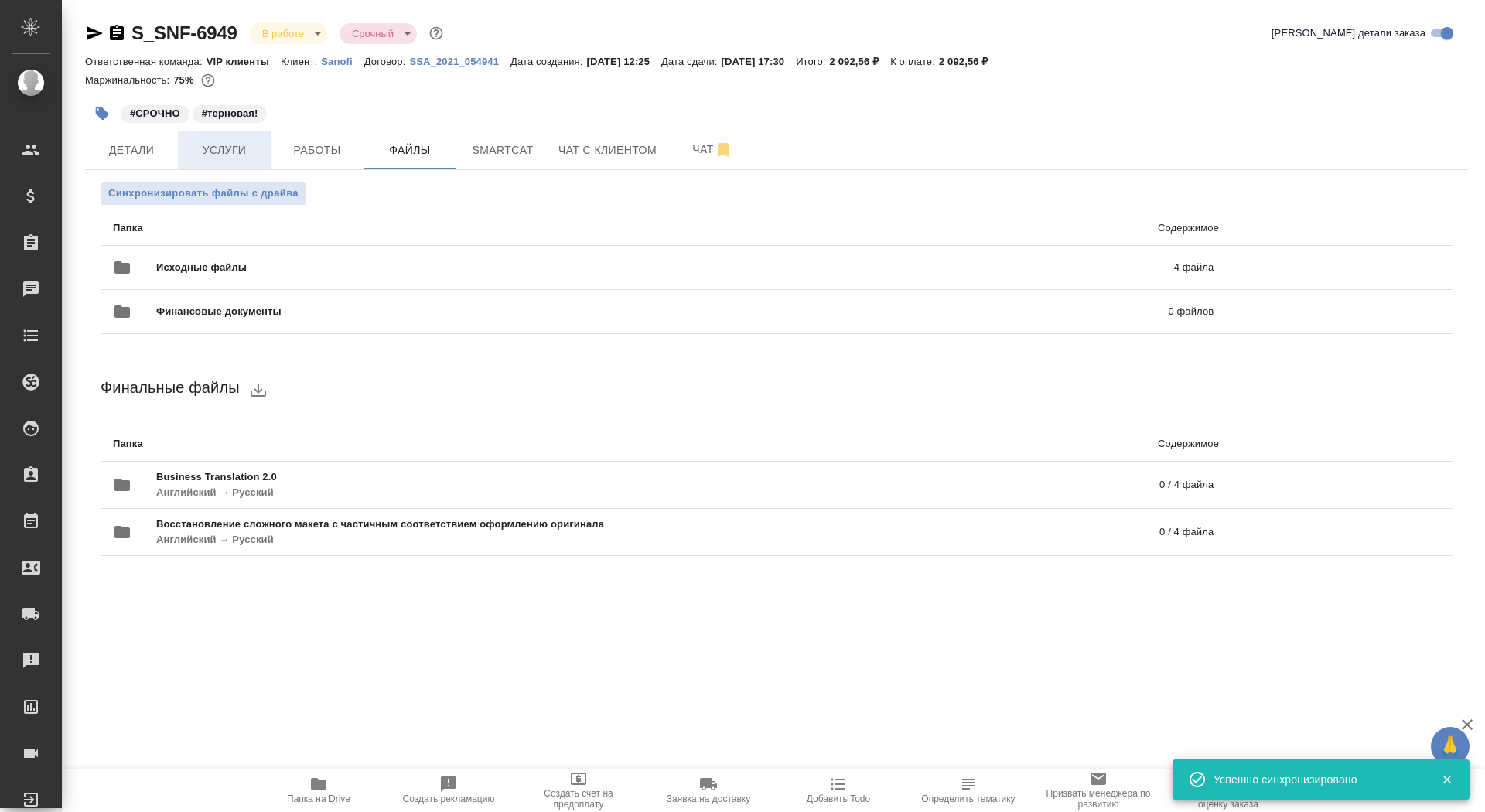
click at [221, 164] on button "Услуги" at bounding box center [224, 150] width 93 height 38
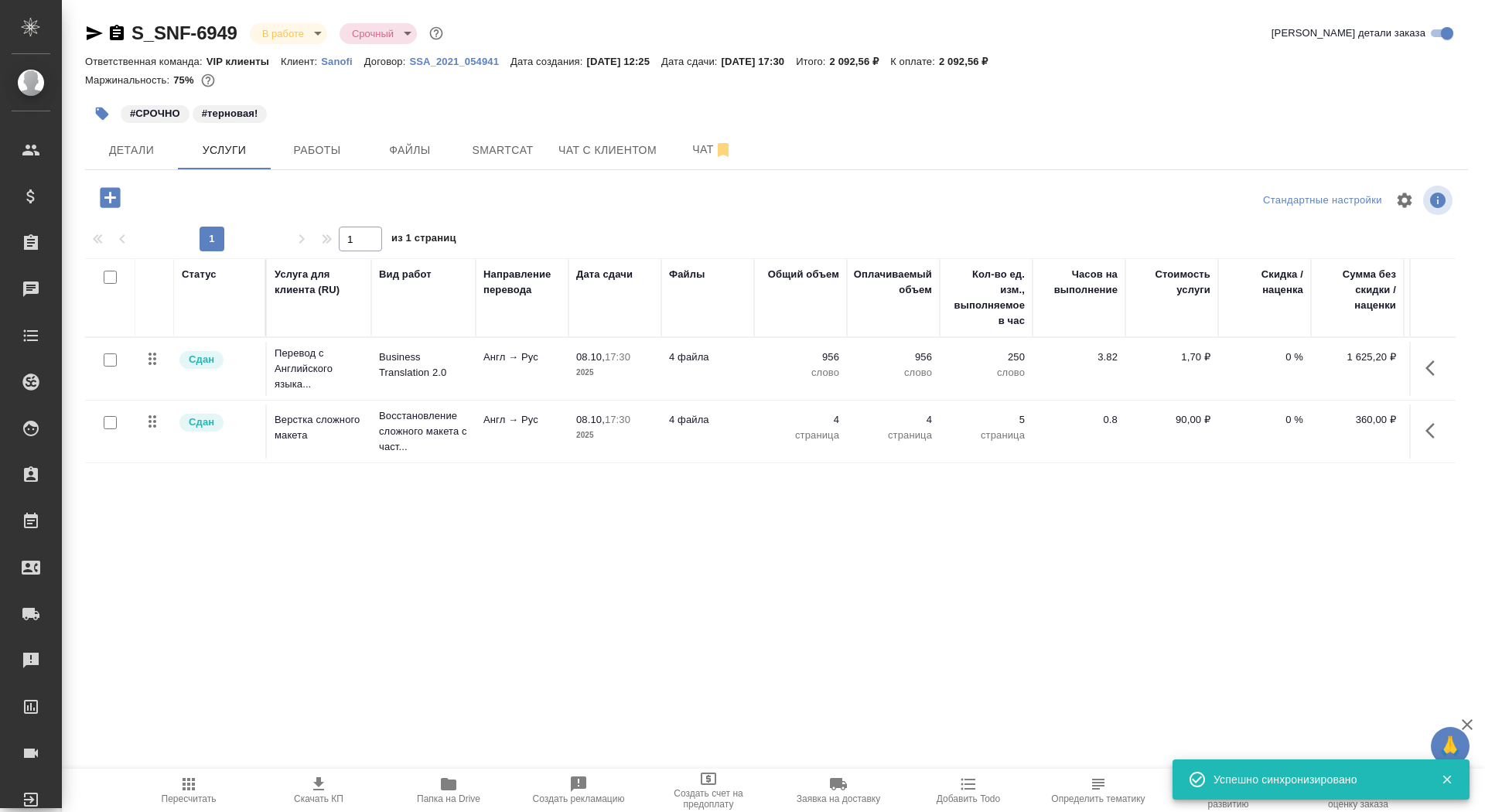
click at [619, 386] on td "08.10, 17:30 2025" at bounding box center [615, 369] width 93 height 54
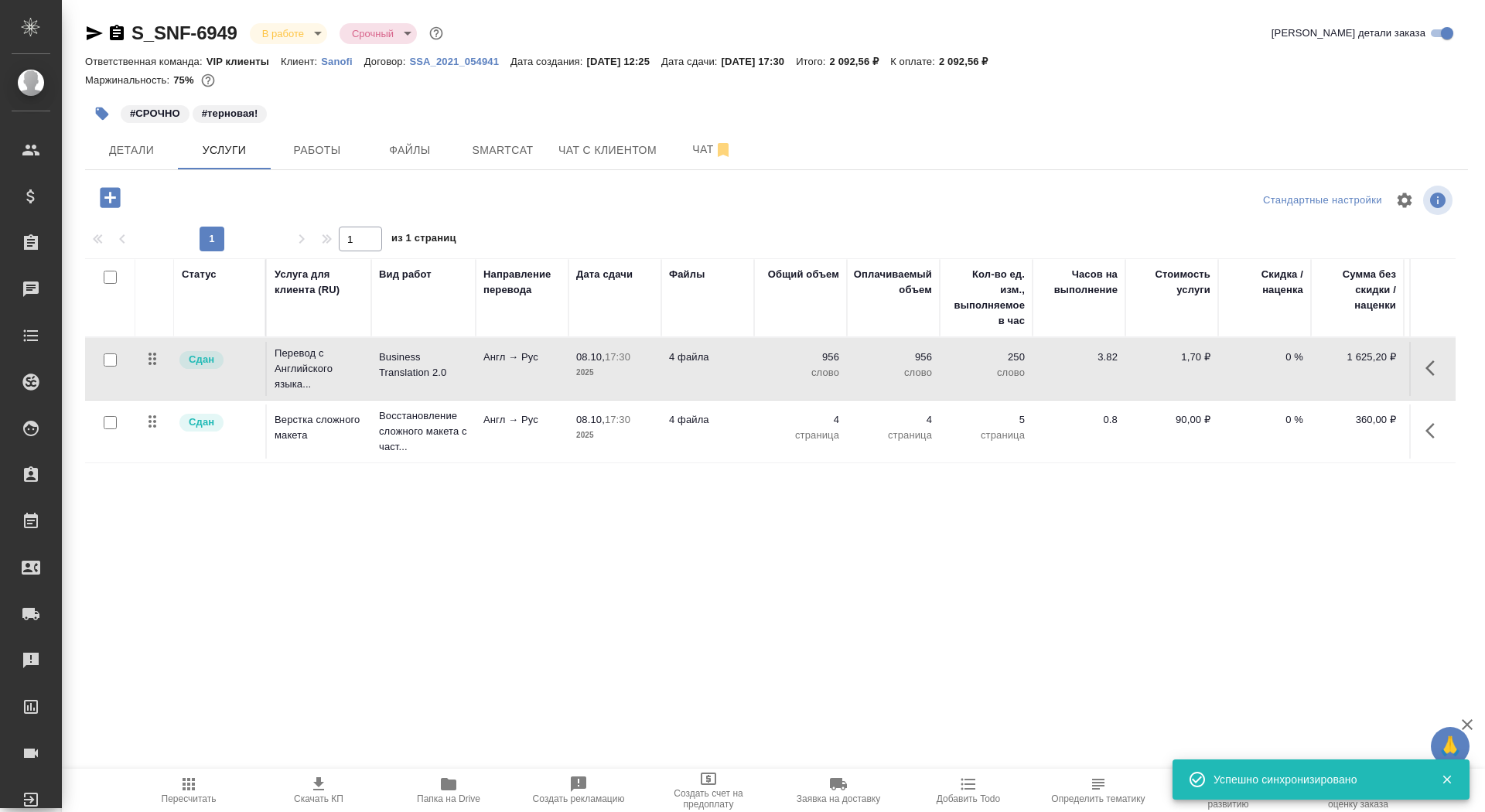
click at [619, 386] on td "08.10, 17:30 2025" at bounding box center [615, 369] width 93 height 54
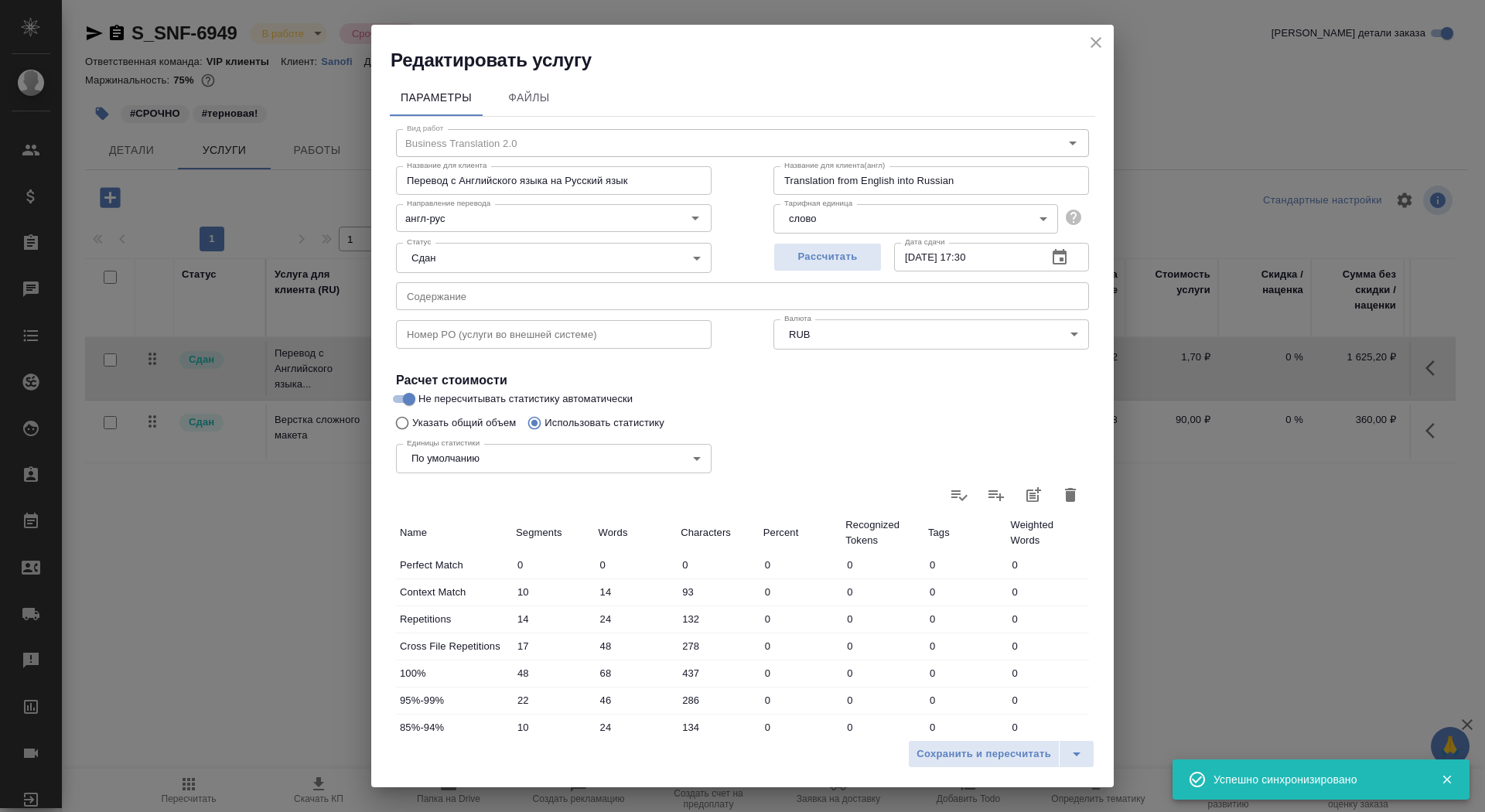
scroll to position [240, 0]
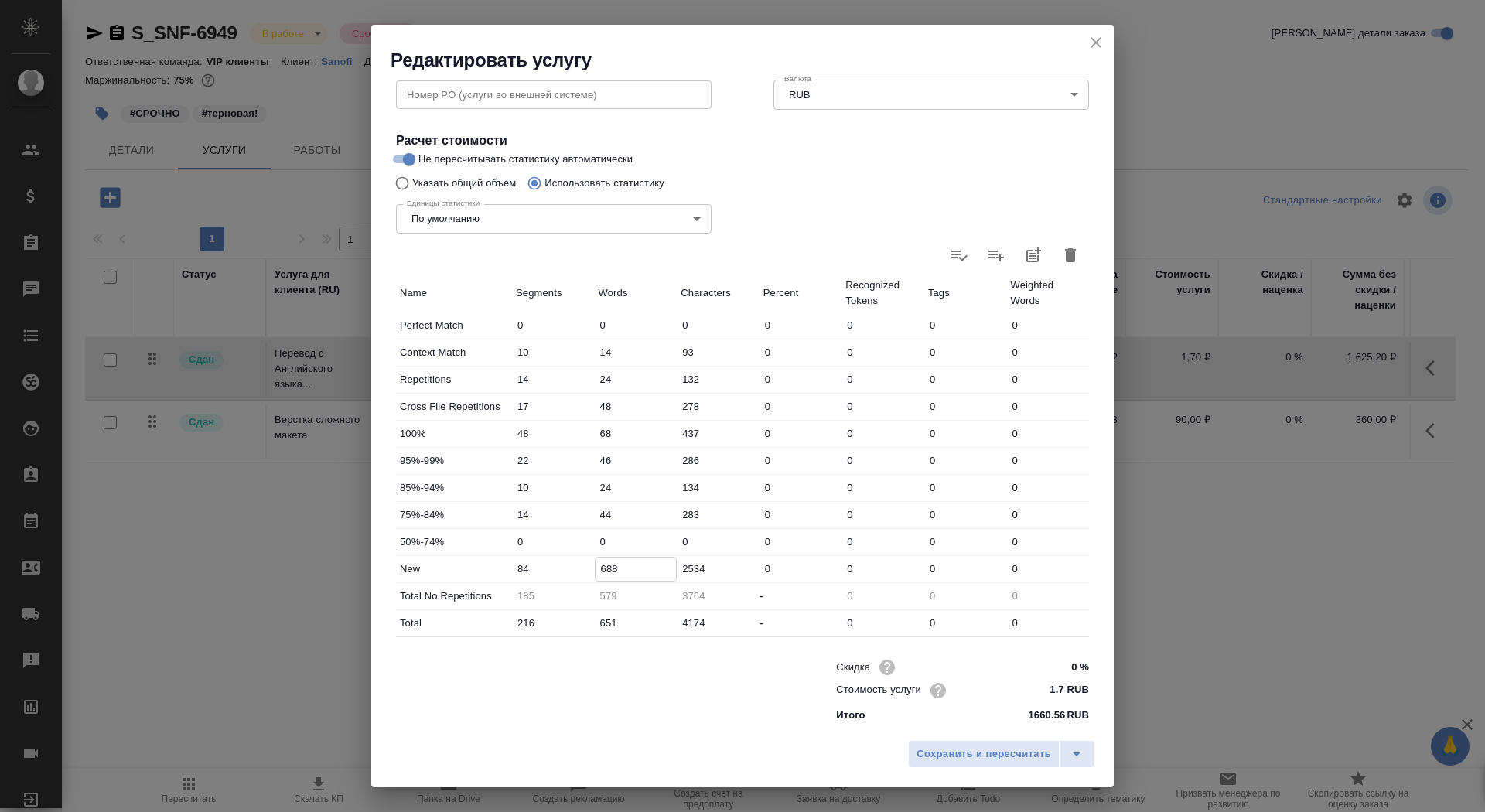
click at [598, 570] on input "688" at bounding box center [636, 569] width 81 height 22
type input "788"
click at [989, 770] on div "Сохранить и пересчитать" at bounding box center [742, 759] width 743 height 55
click at [989, 766] on button "Сохранить и пересчитать" at bounding box center [984, 754] width 152 height 28
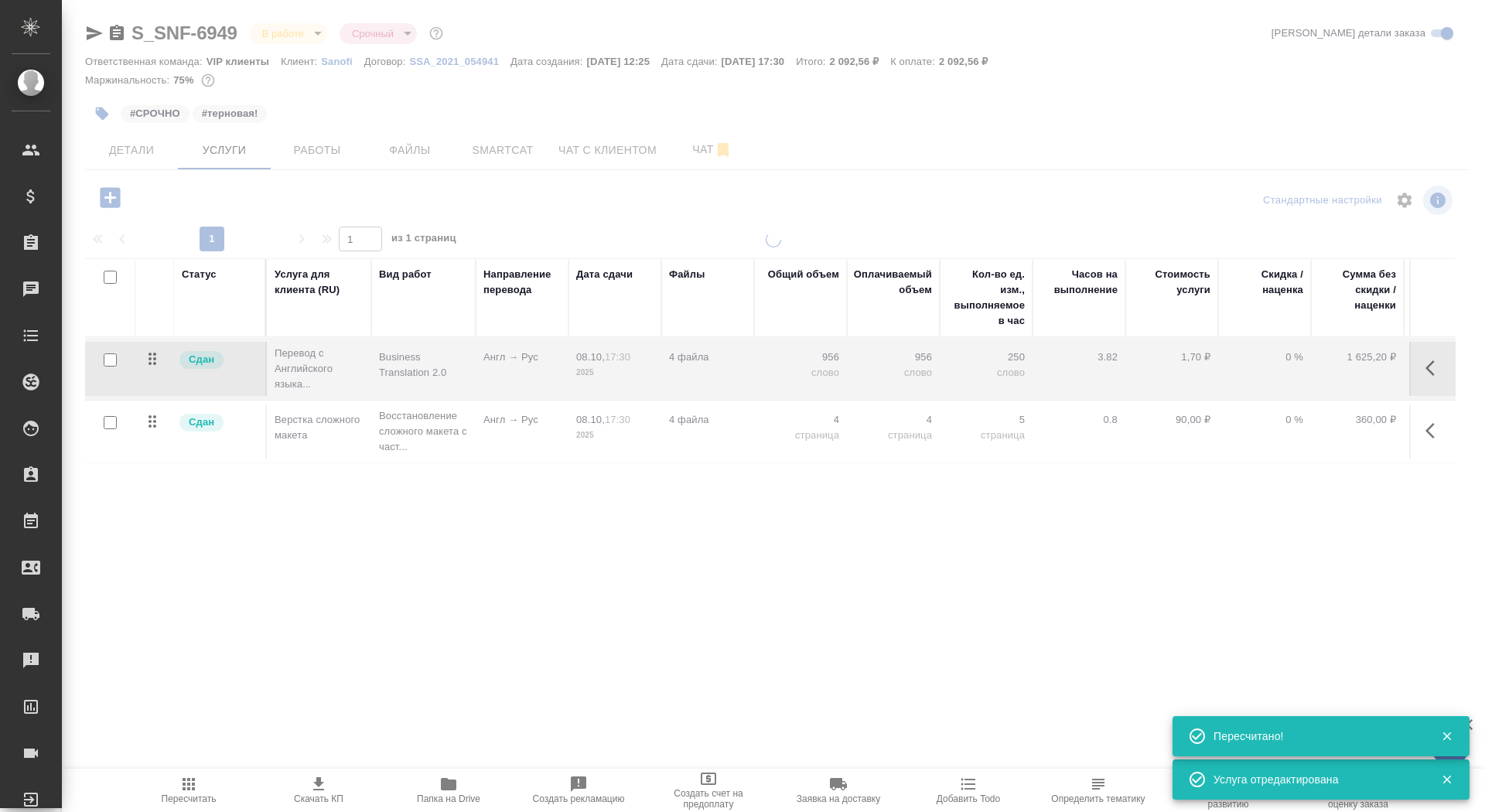
type input "completed"
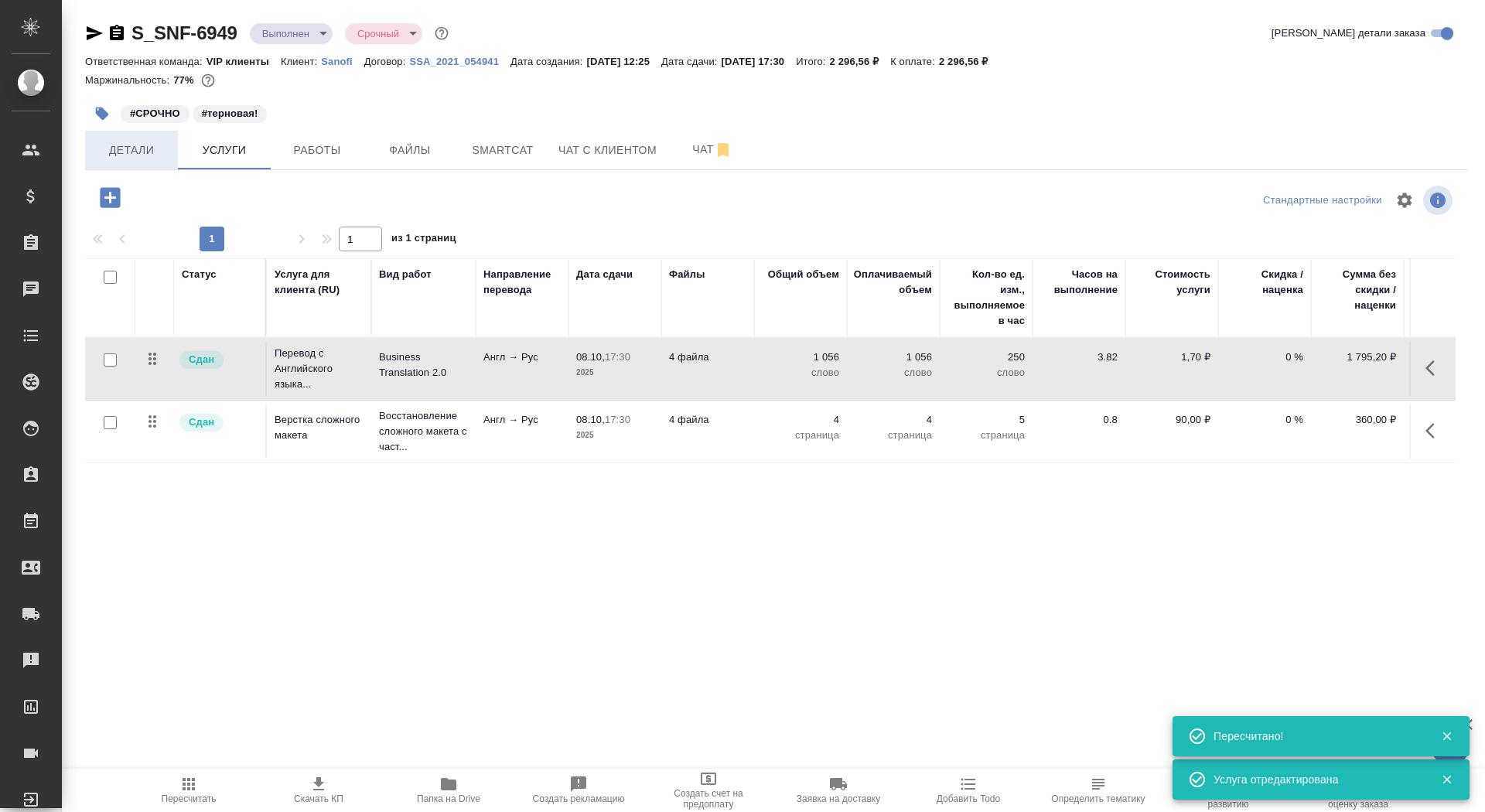
click at [115, 150] on span "Детали" at bounding box center [131, 150] width 74 height 19
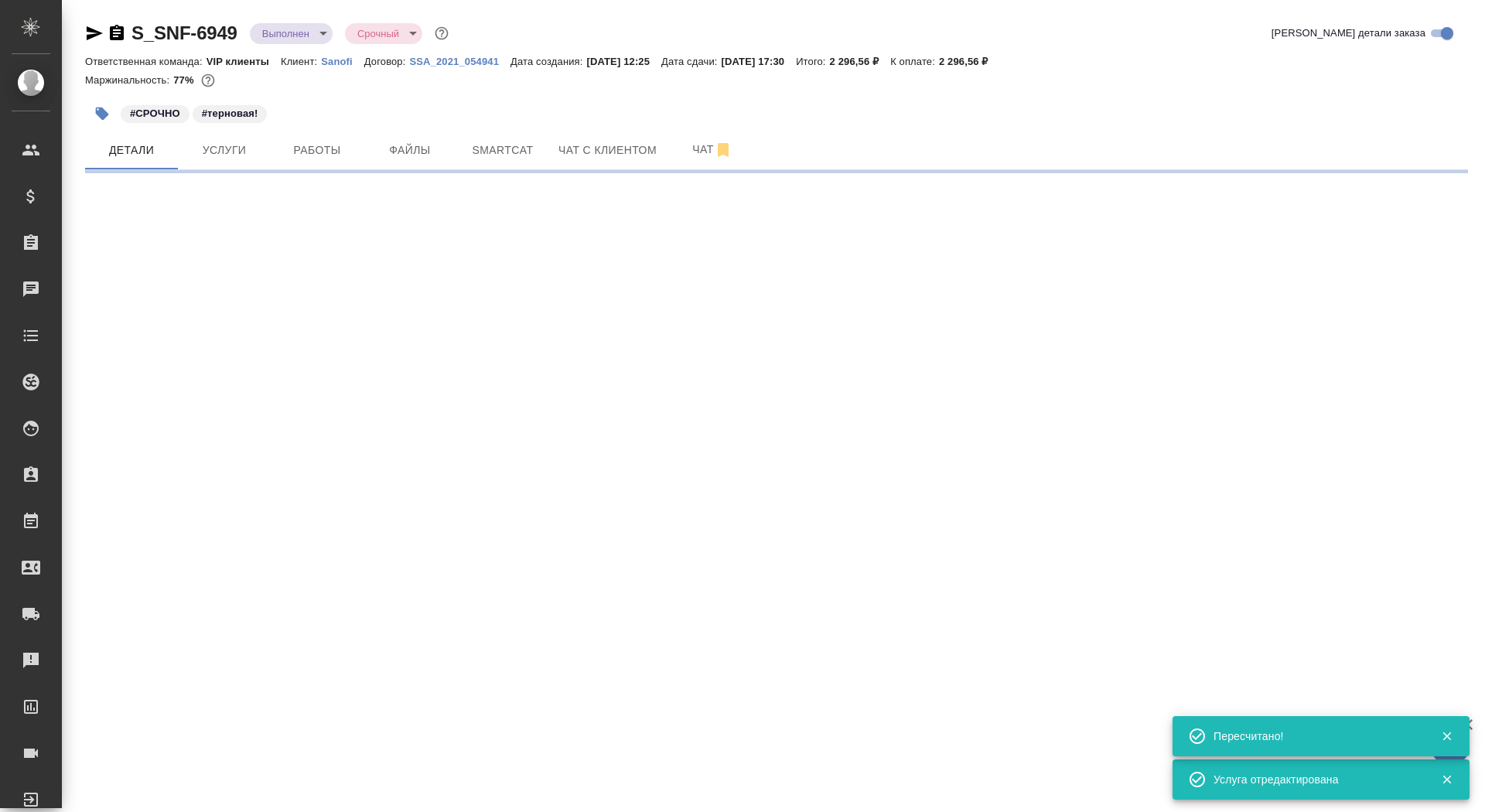
select select "RU"
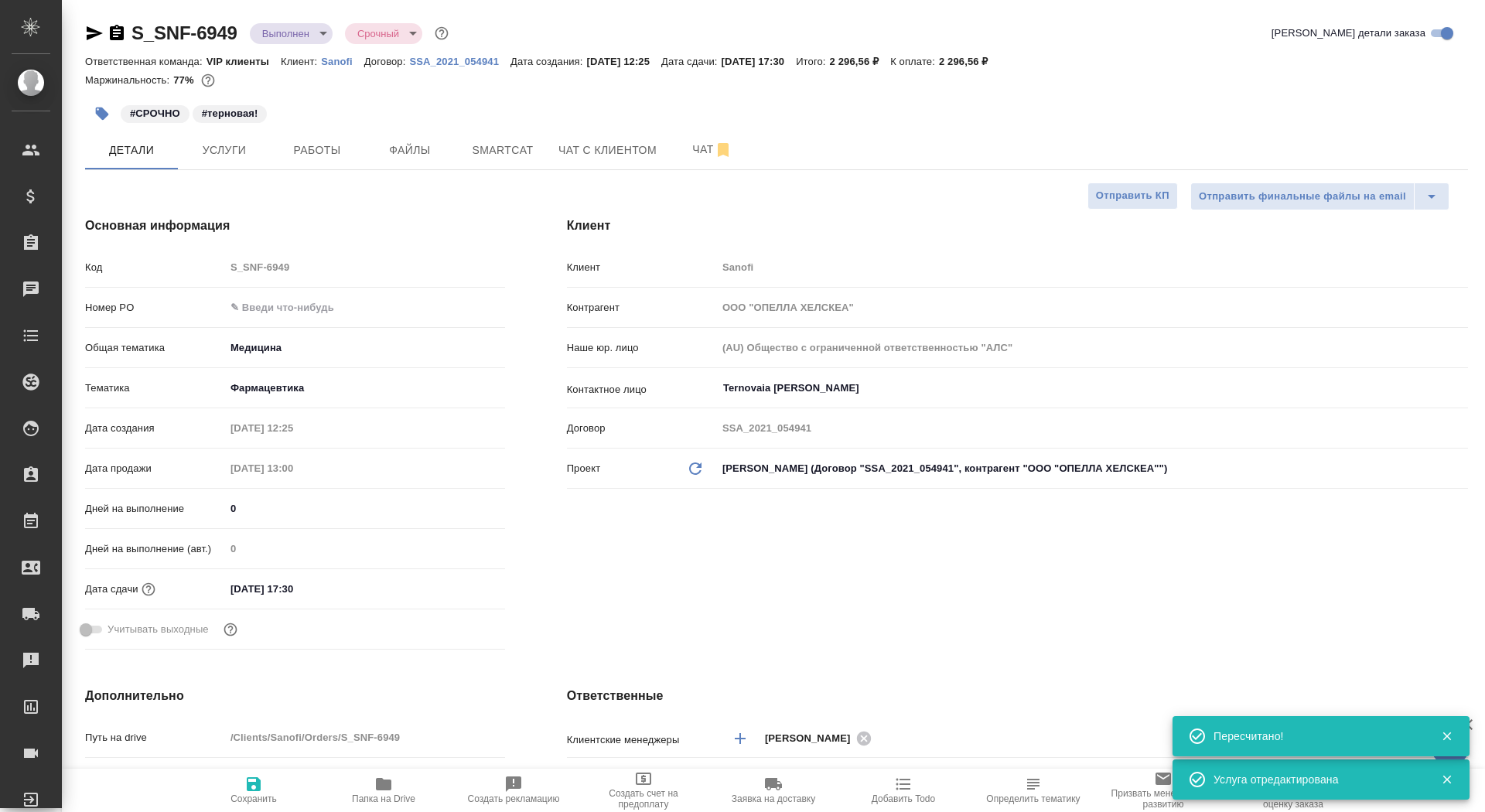
type textarea "x"
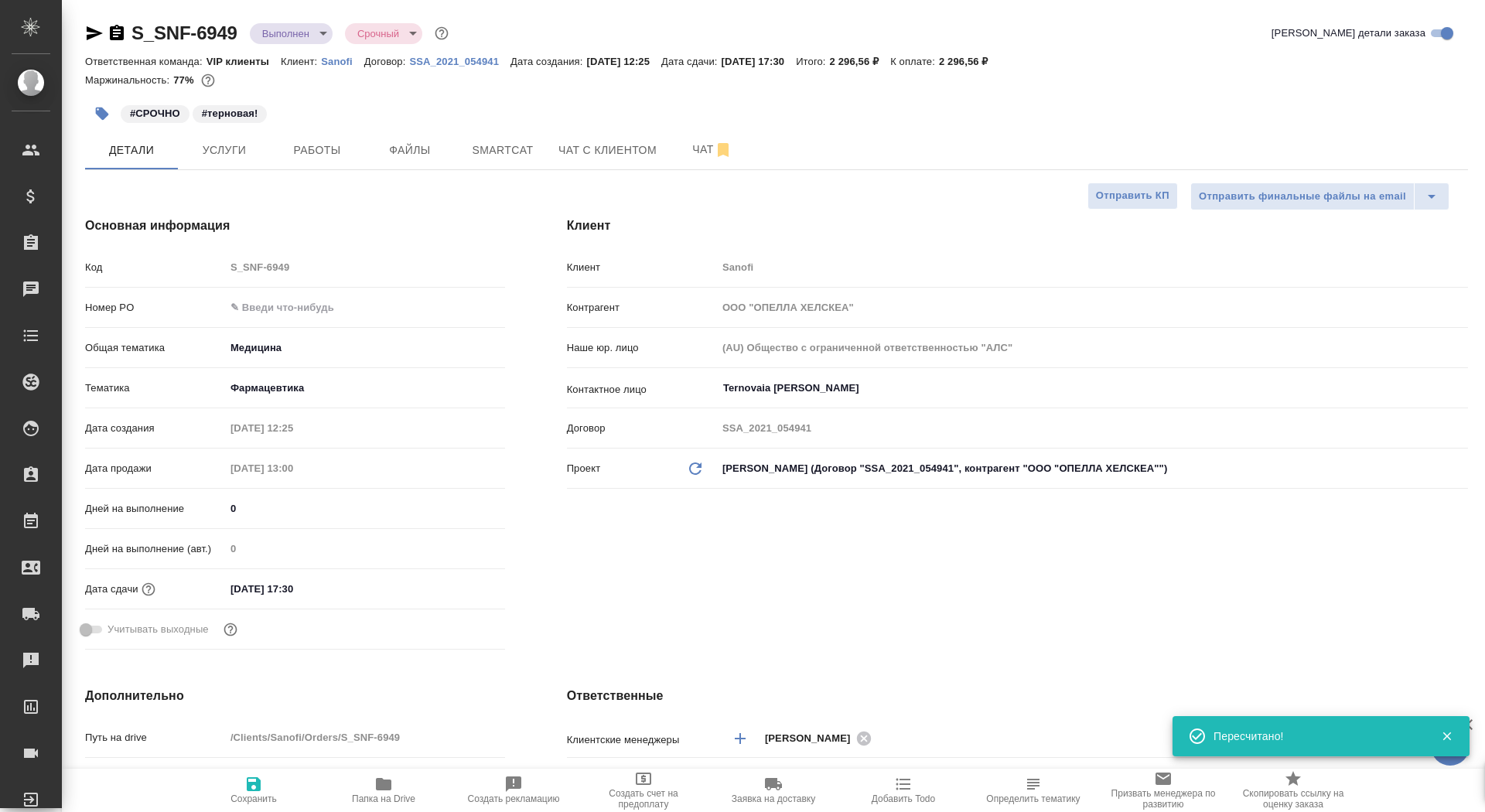
click at [263, 787] on span "Сохранить" at bounding box center [254, 789] width 112 height 30
type textarea "x"
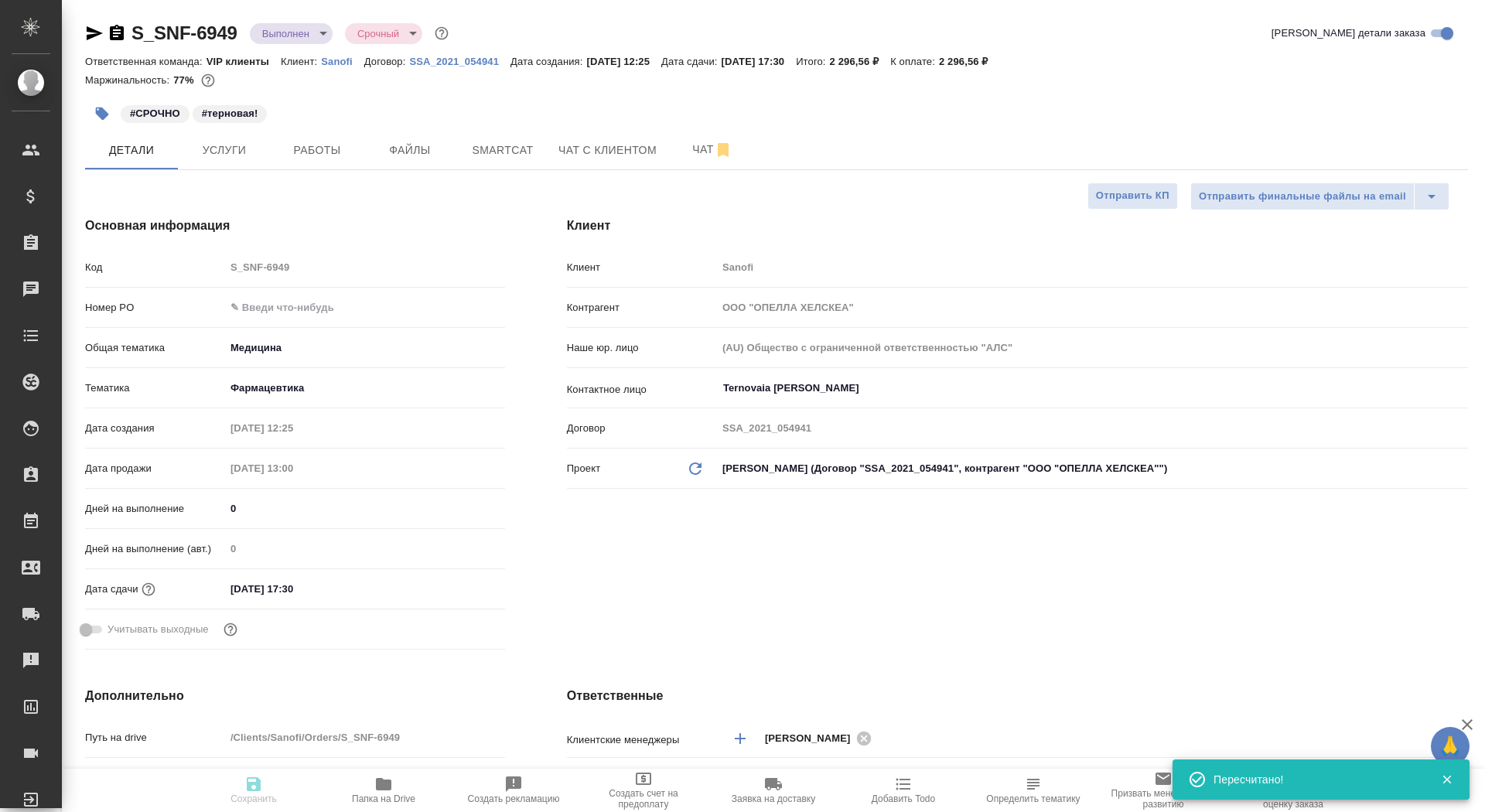
type textarea "x"
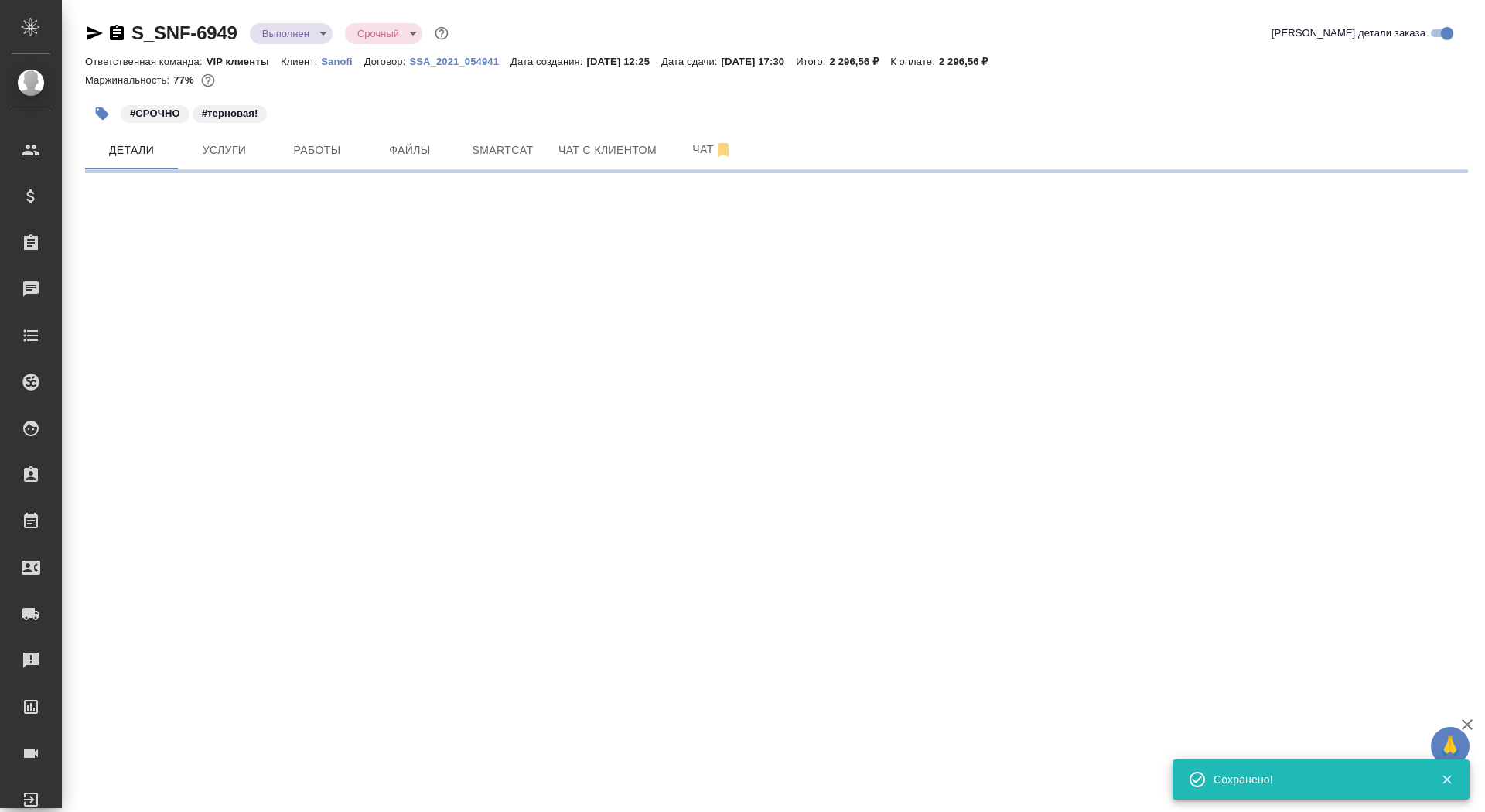
select select "RU"
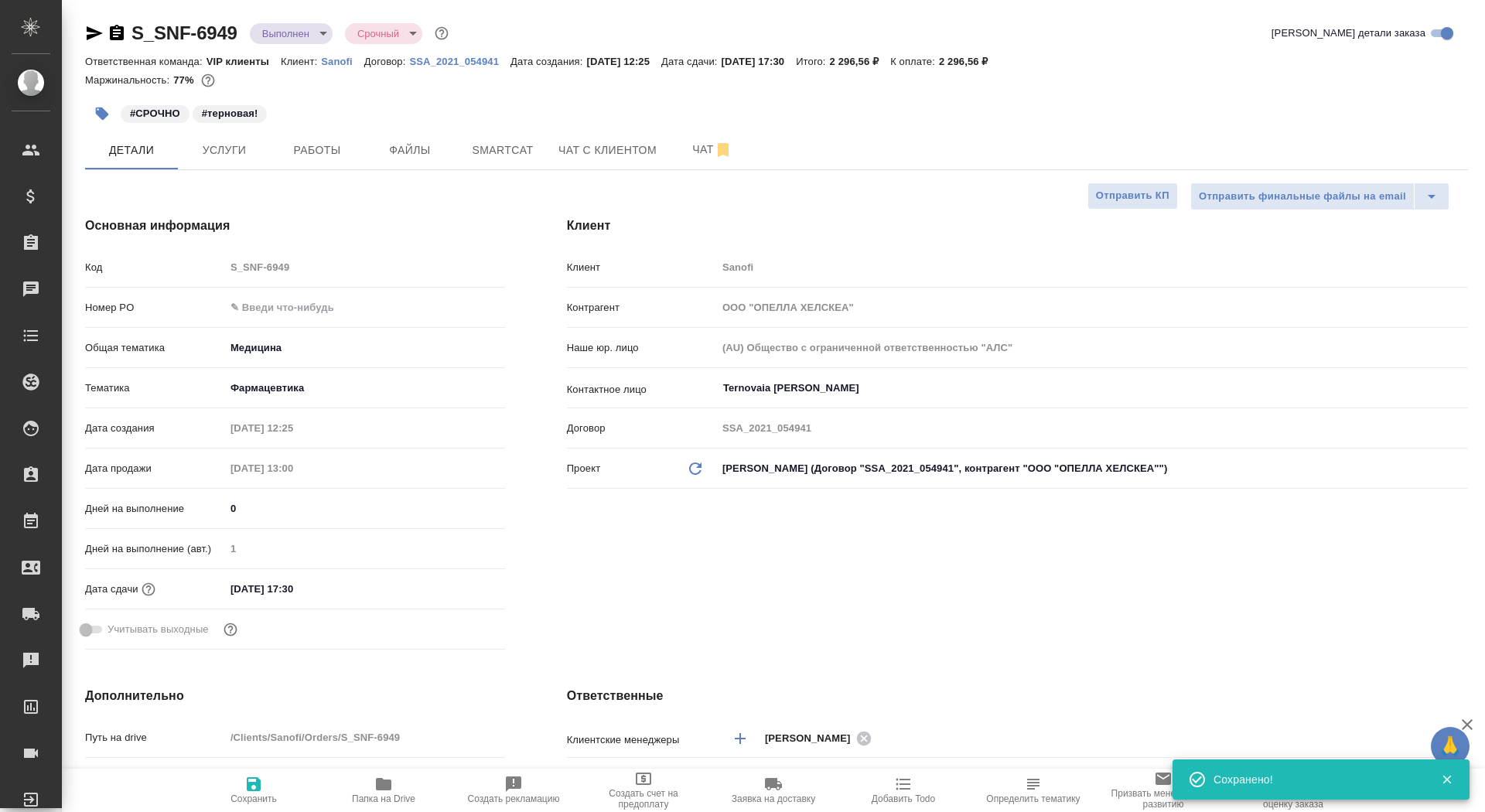
type textarea "x"
drag, startPoint x: 245, startPoint y: 501, endPoint x: 196, endPoint y: 501, distance: 49.0
click at [196, 501] on div "Дней на выполнение 0" at bounding box center [295, 508] width 420 height 27
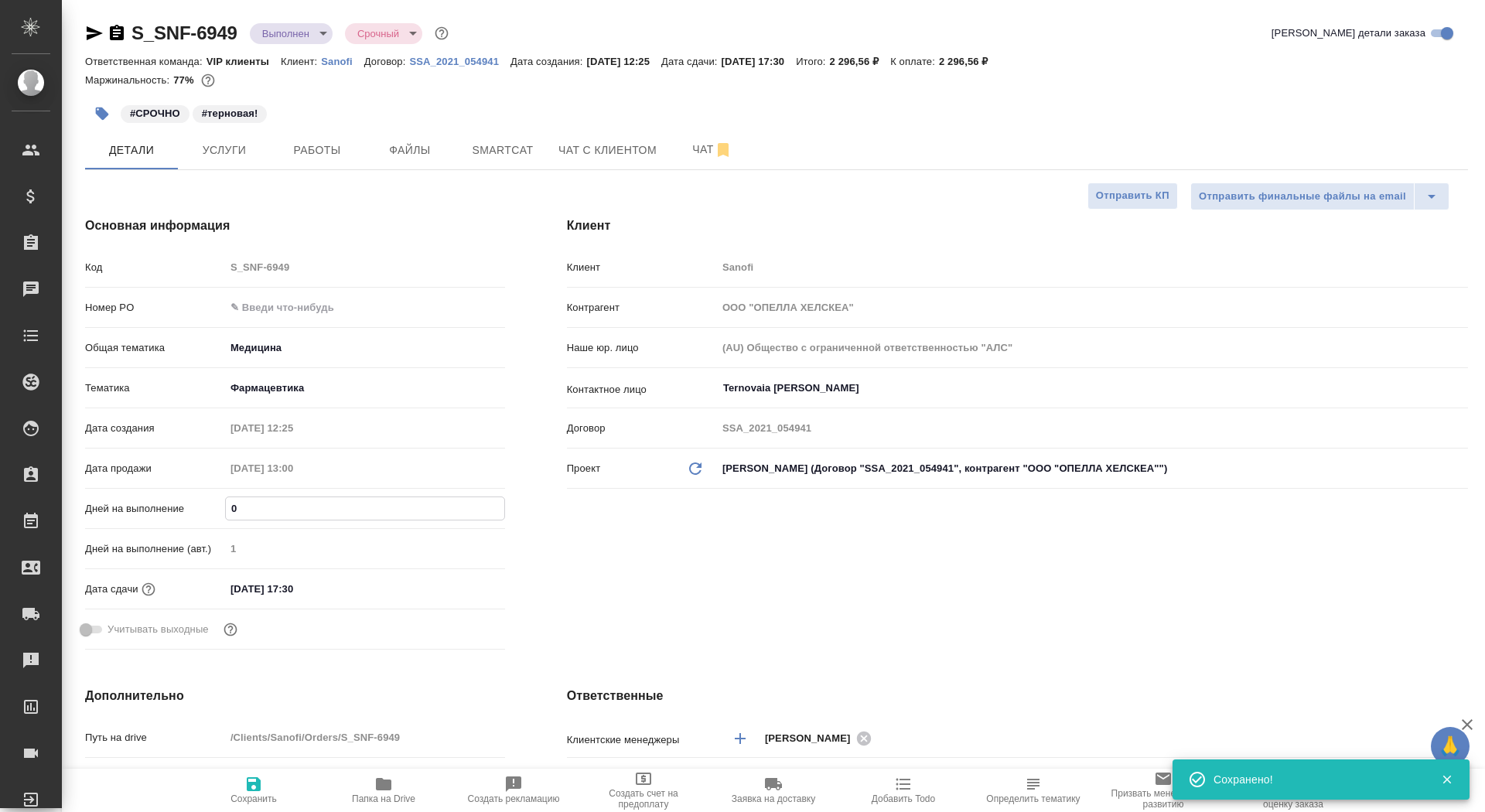
type input "1"
type textarea "x"
type input "1"
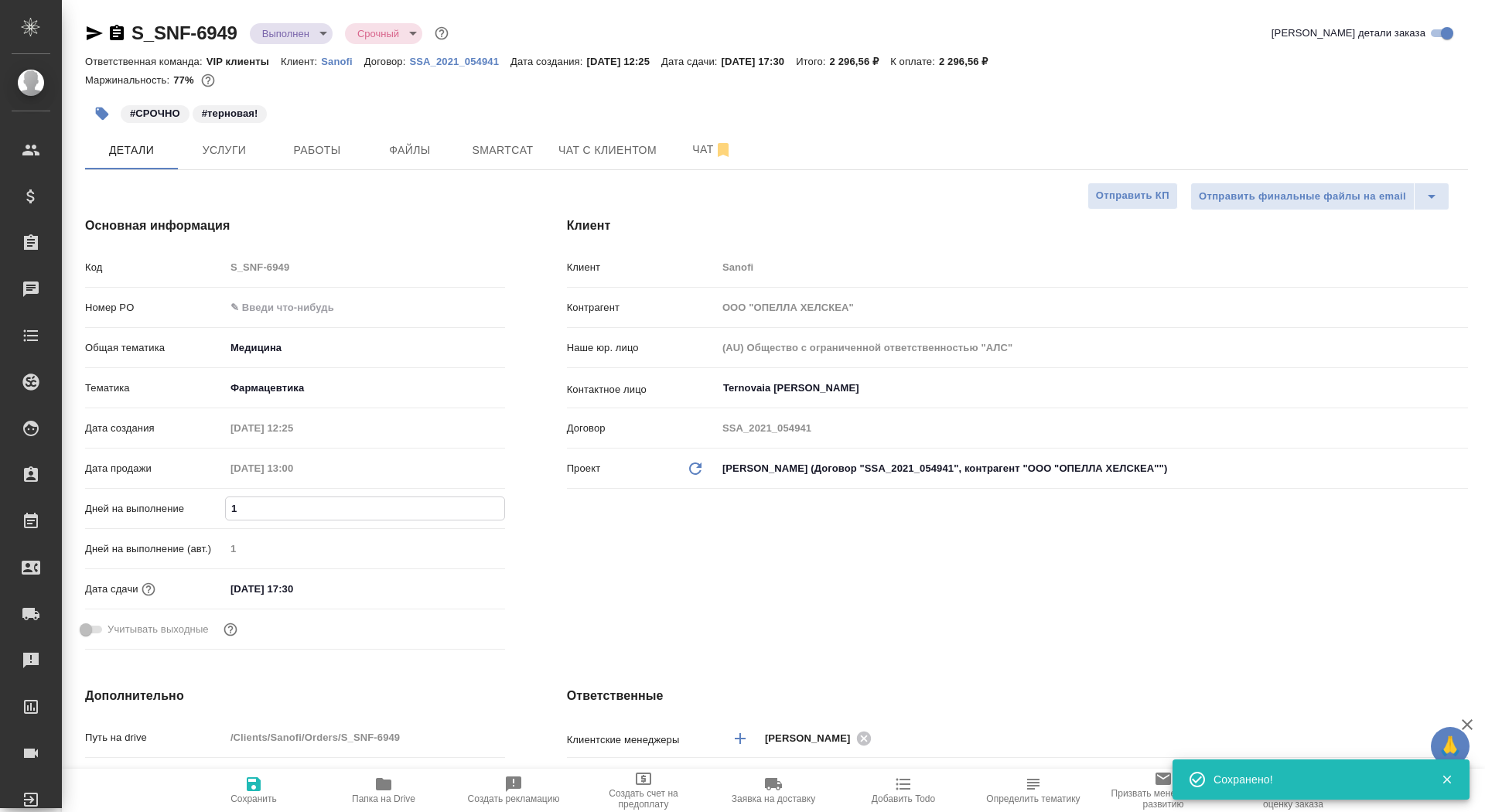
click at [264, 782] on span "Сохранить" at bounding box center [254, 789] width 112 height 30
type textarea "x"
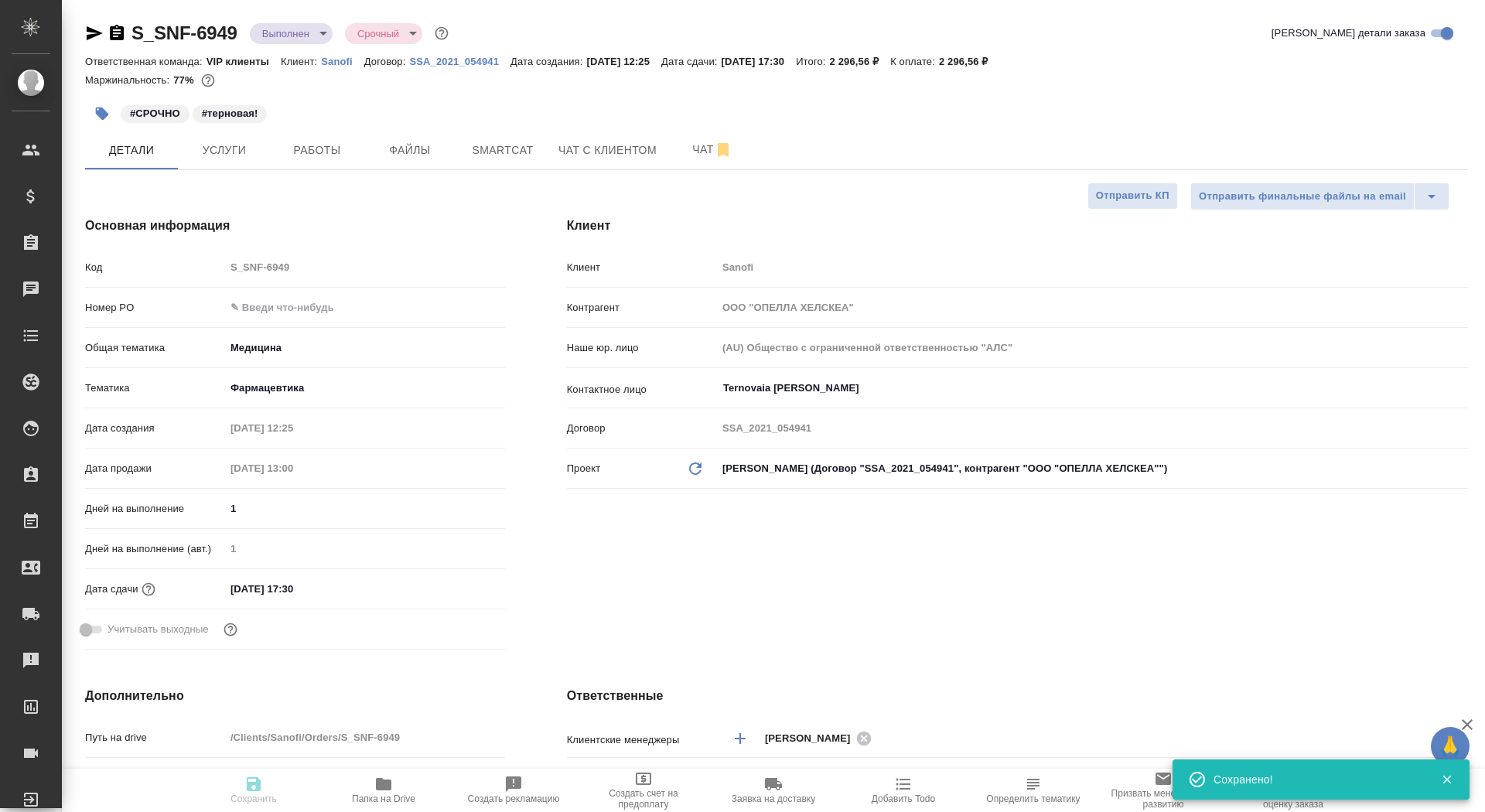
type textarea "x"
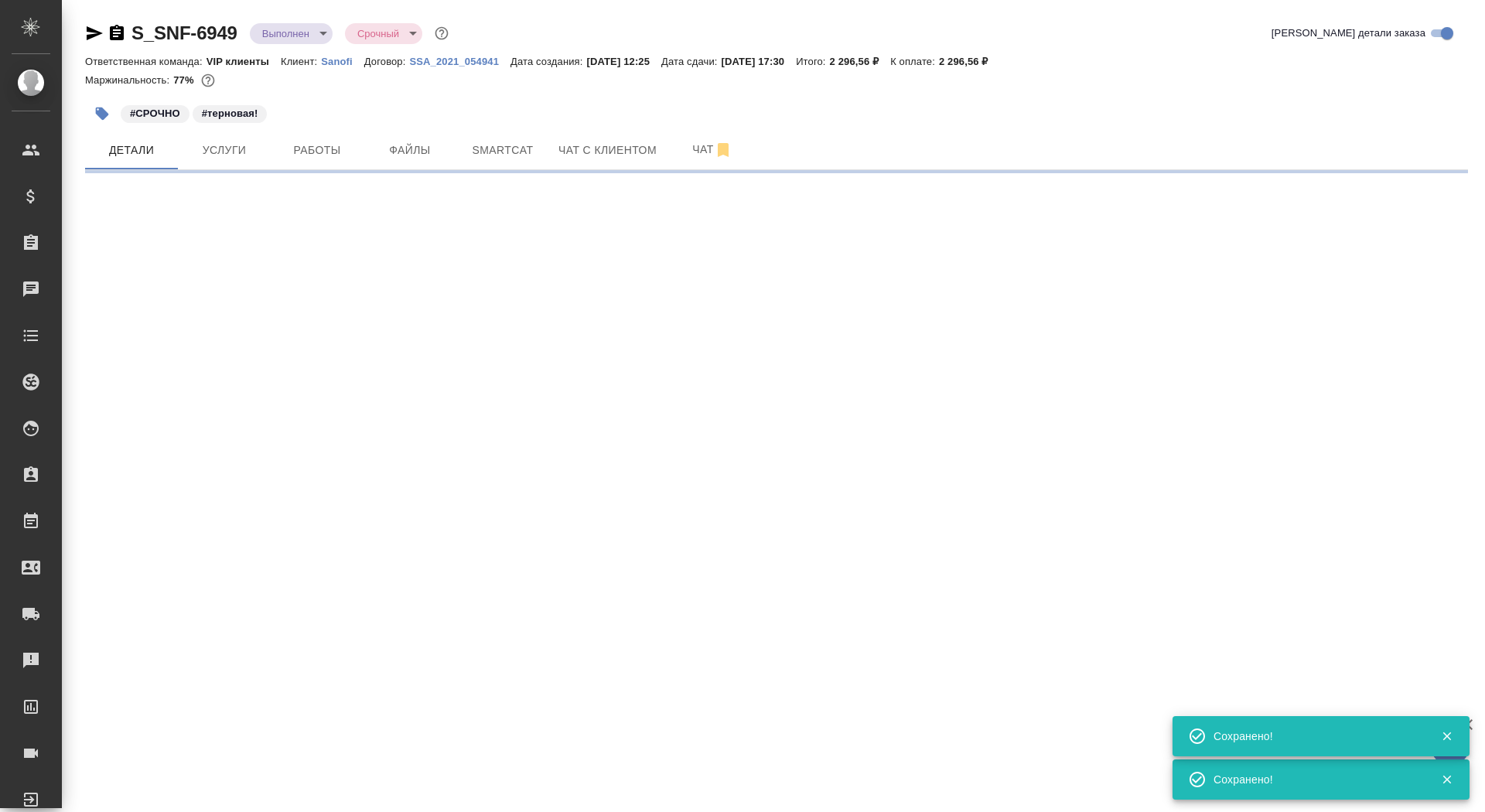
select select "RU"
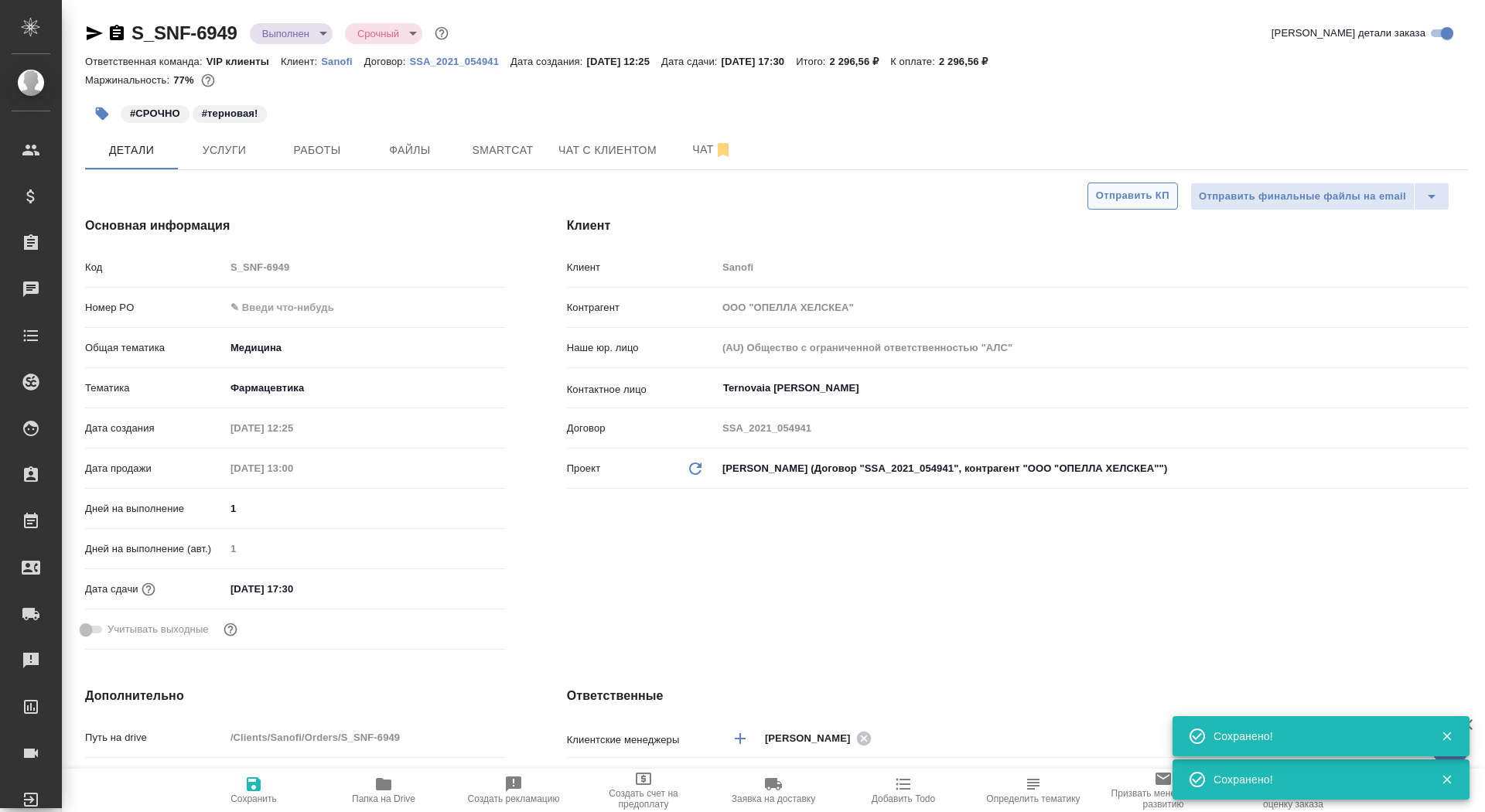
type textarea "x"
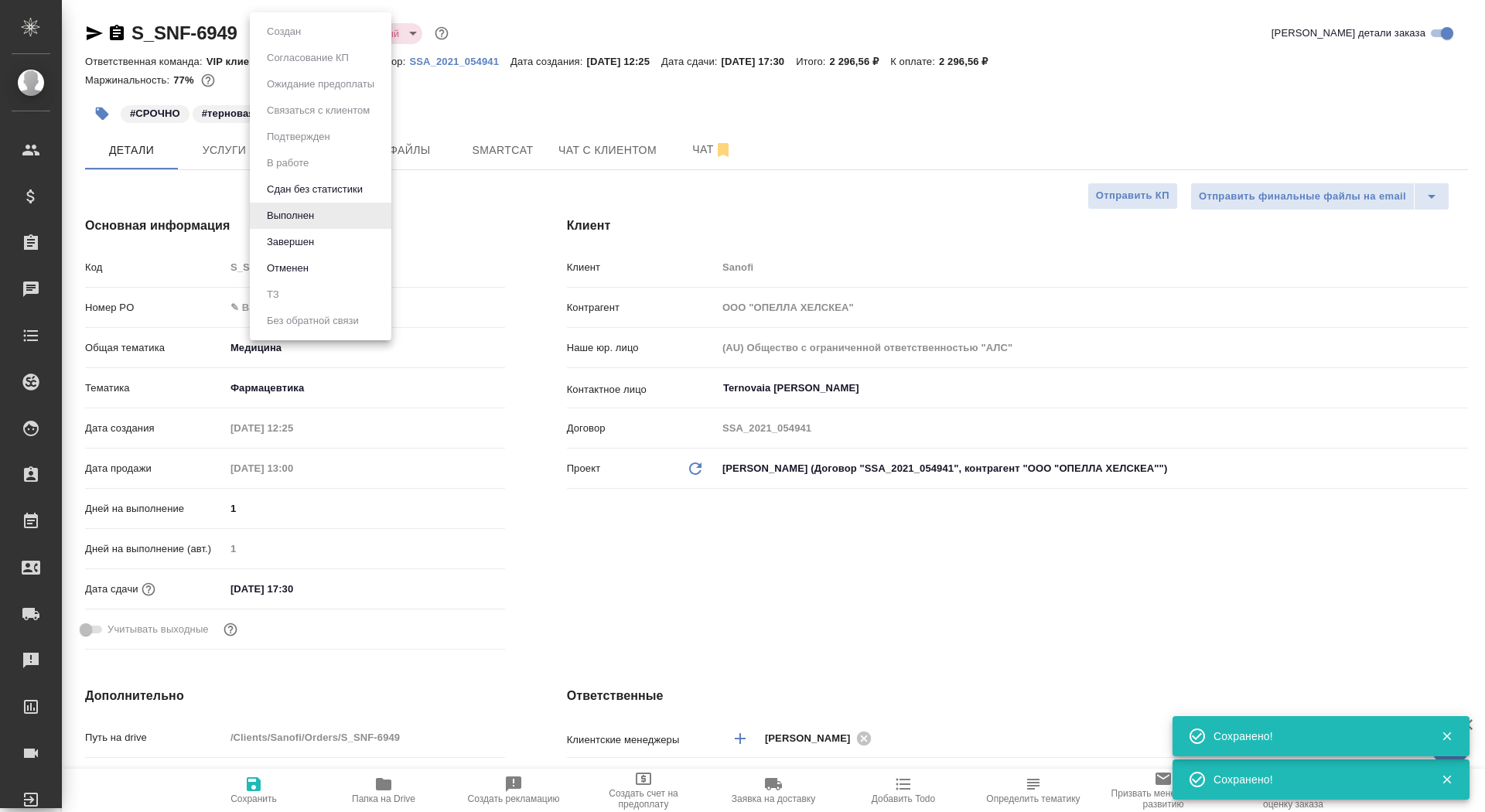
click at [284, 26] on body "🙏 .cls-1 fill:#fff; AWATERA Saydasheva Dilyara Клиенты Спецификации Заказы 0 Ча…" at bounding box center [742, 406] width 1485 height 812
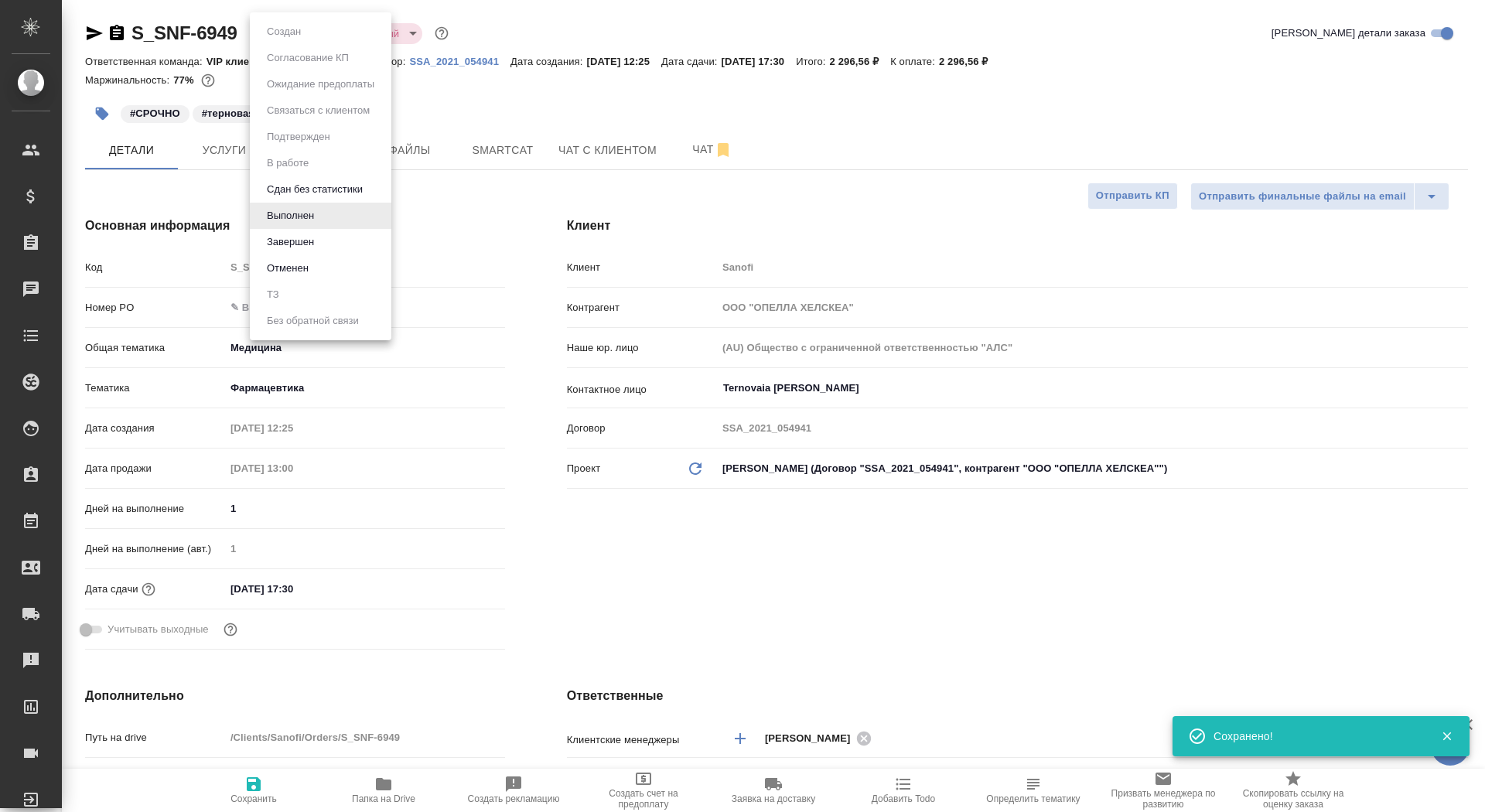
click at [346, 183] on button "Сдан без статистики" at bounding box center [315, 189] width 105 height 17
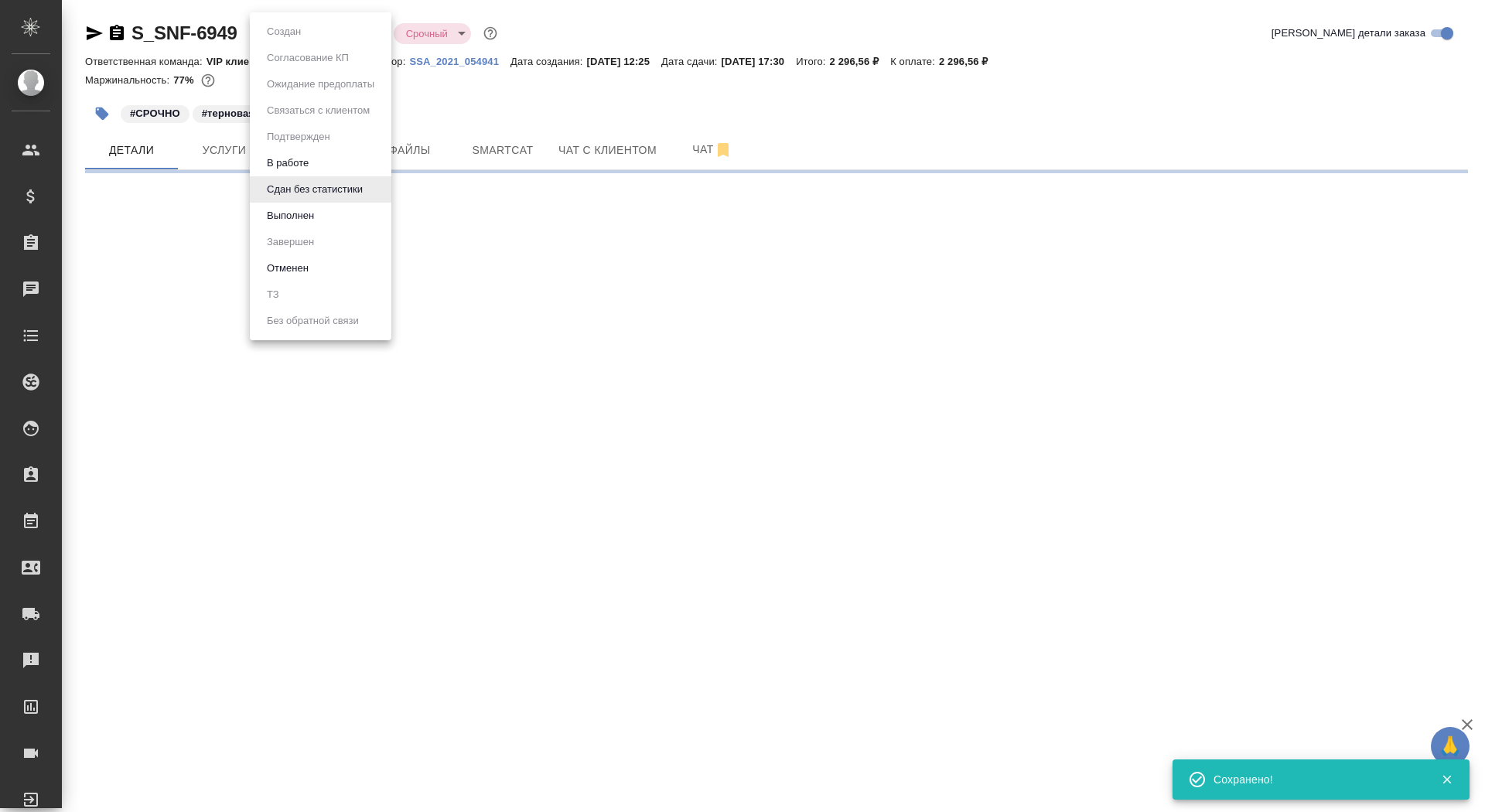
click at [302, 30] on body "🙏 .cls-1 fill:#fff; AWATERA Saydasheva Dilyara Клиенты Спецификации Заказы 0 Ча…" at bounding box center [742, 406] width 1485 height 812
select select "RU"
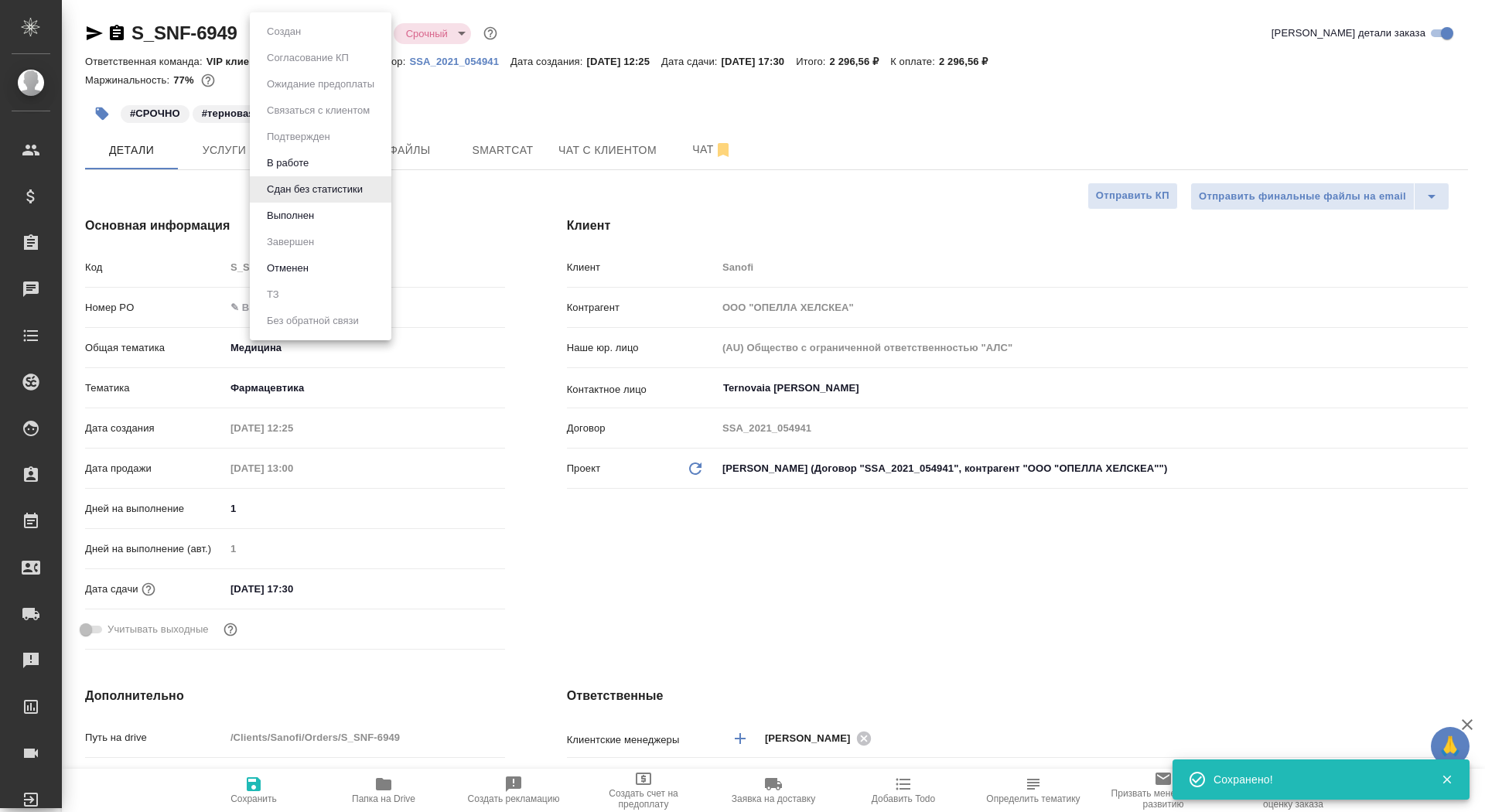
type textarea "x"
click at [346, 160] on li "В работе" at bounding box center [320, 163] width 141 height 26
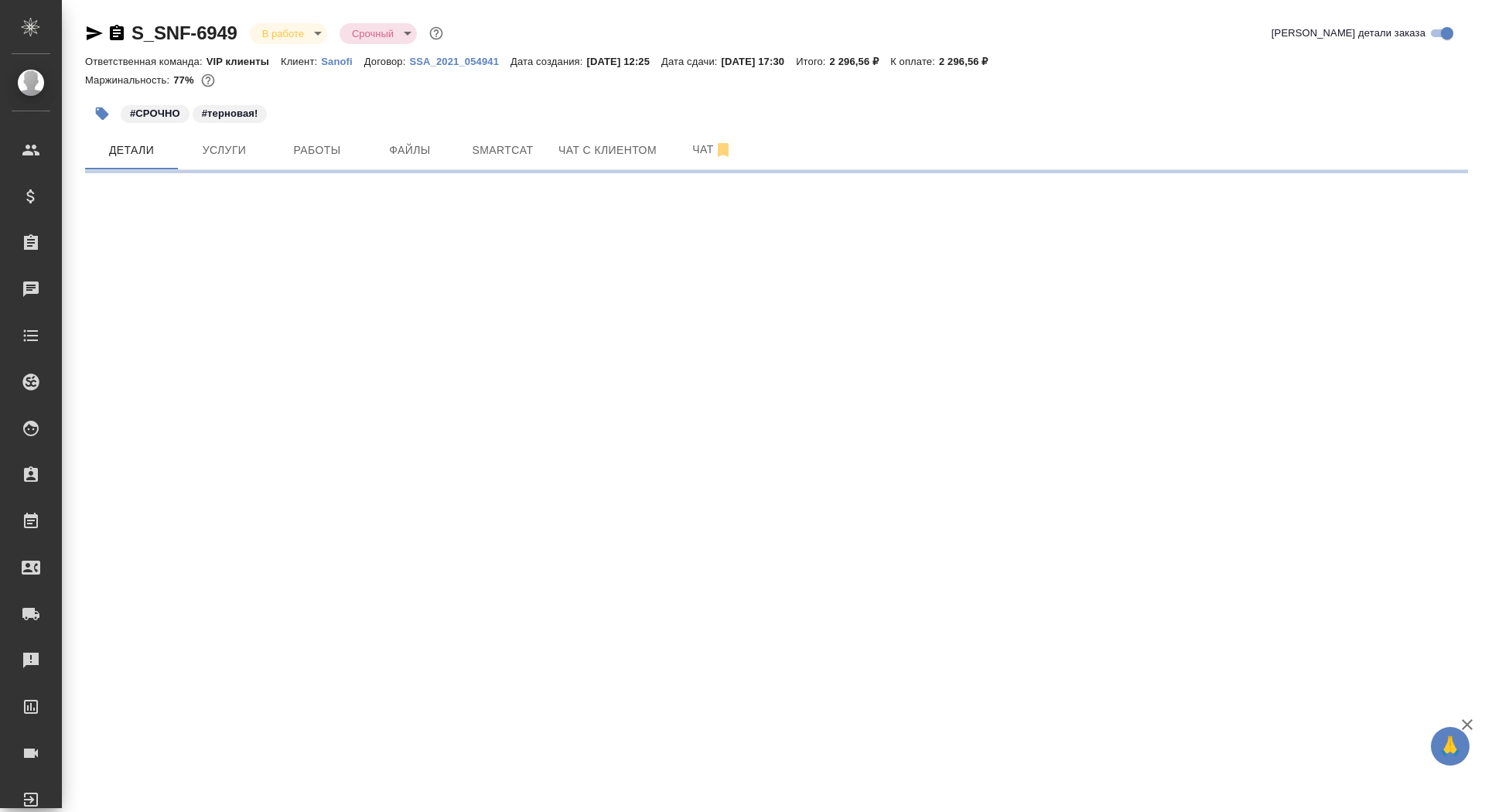
click at [290, 28] on body "🙏 .cls-1 fill:#fff; AWATERA Saydasheva Dilyara Клиенты Спецификации Заказы 0 Ча…" at bounding box center [742, 406] width 1485 height 812
select select "RU"
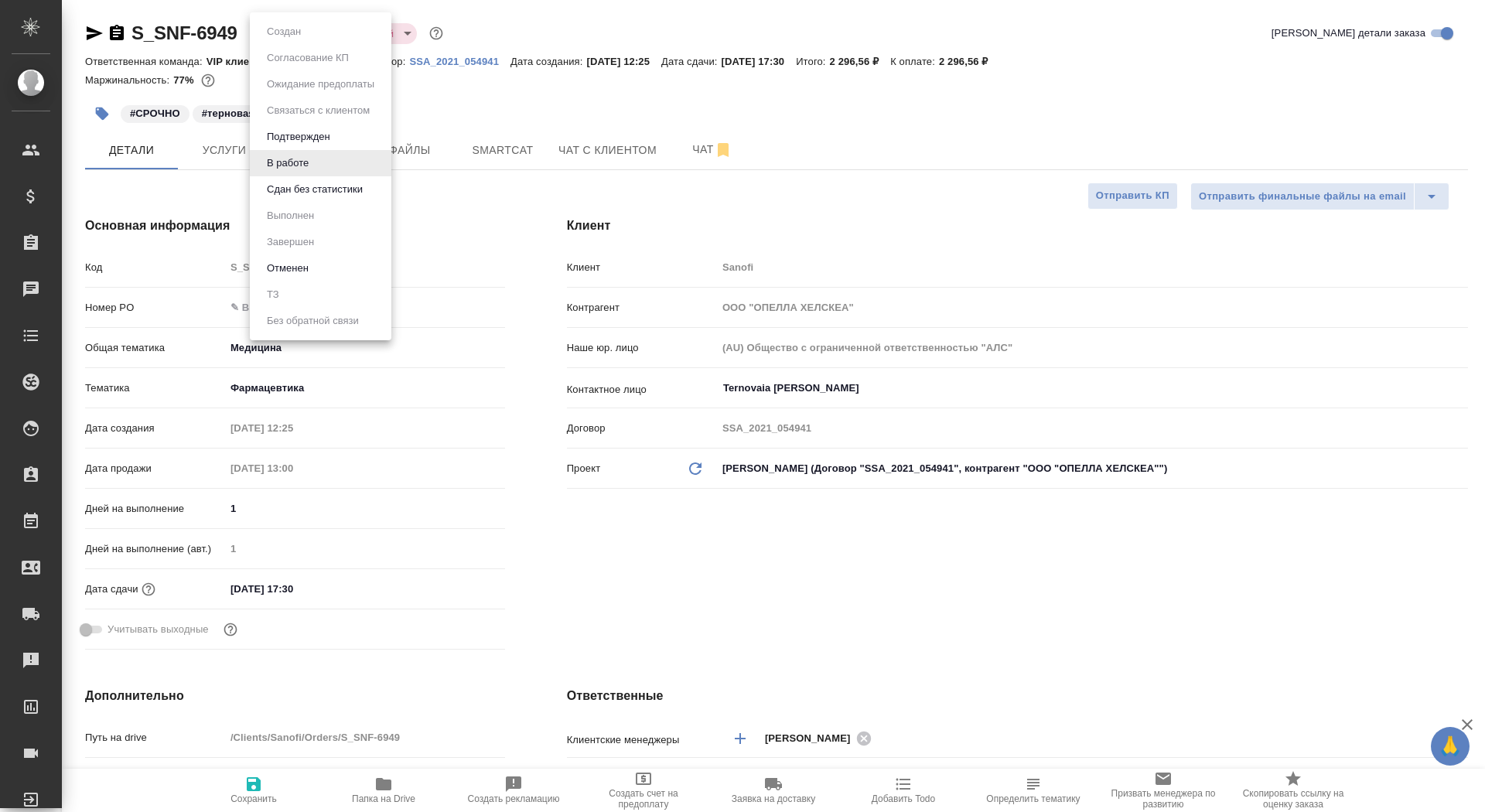
type textarea "x"
click at [327, 132] on button "Подтвержден" at bounding box center [298, 136] width 73 height 17
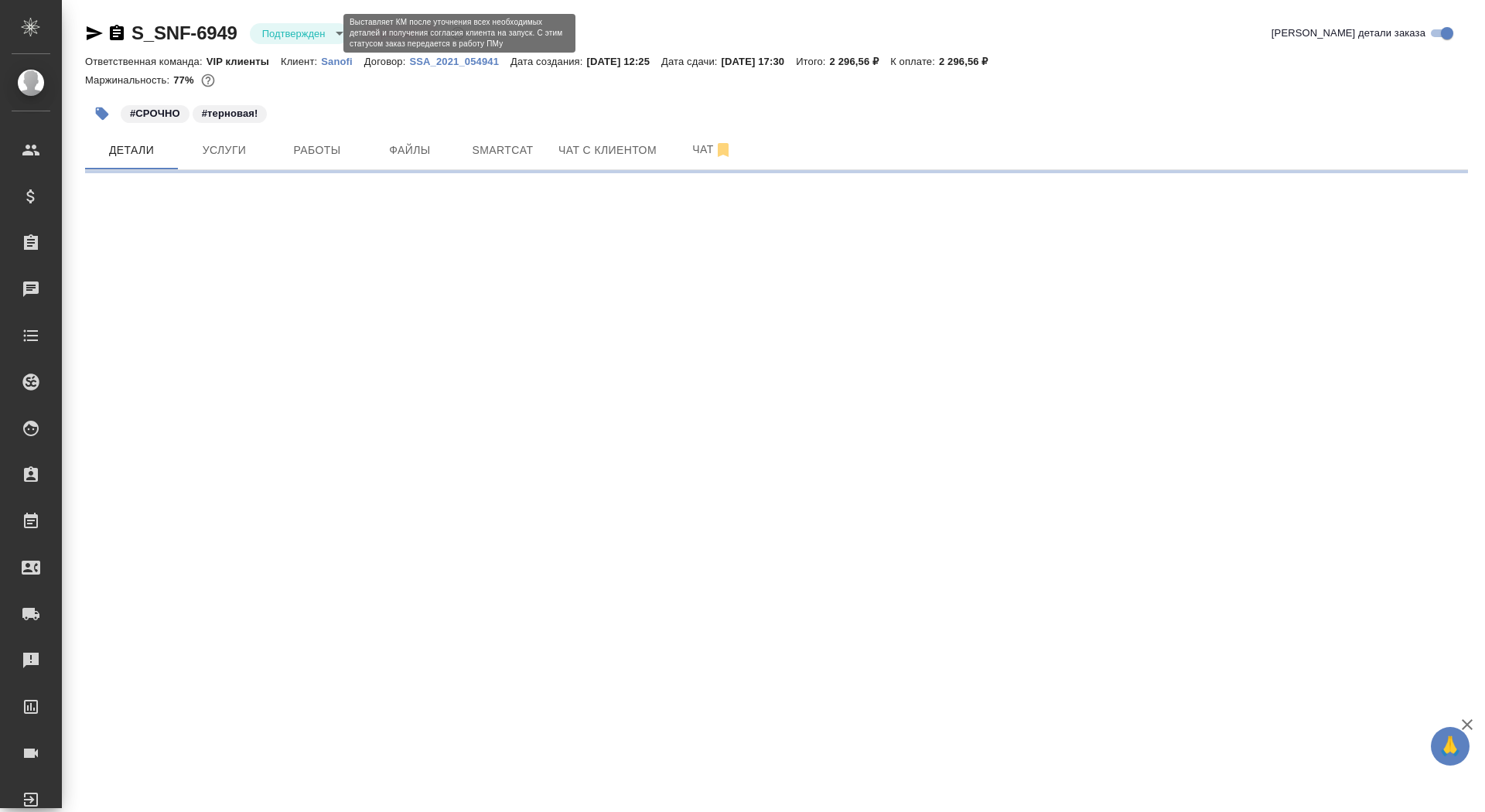
click at [286, 37] on body "🙏 .cls-1 fill:#fff; AWATERA Saydasheva Dilyara Клиенты Спецификации Заказы 0 Ча…" at bounding box center [742, 406] width 1485 height 812
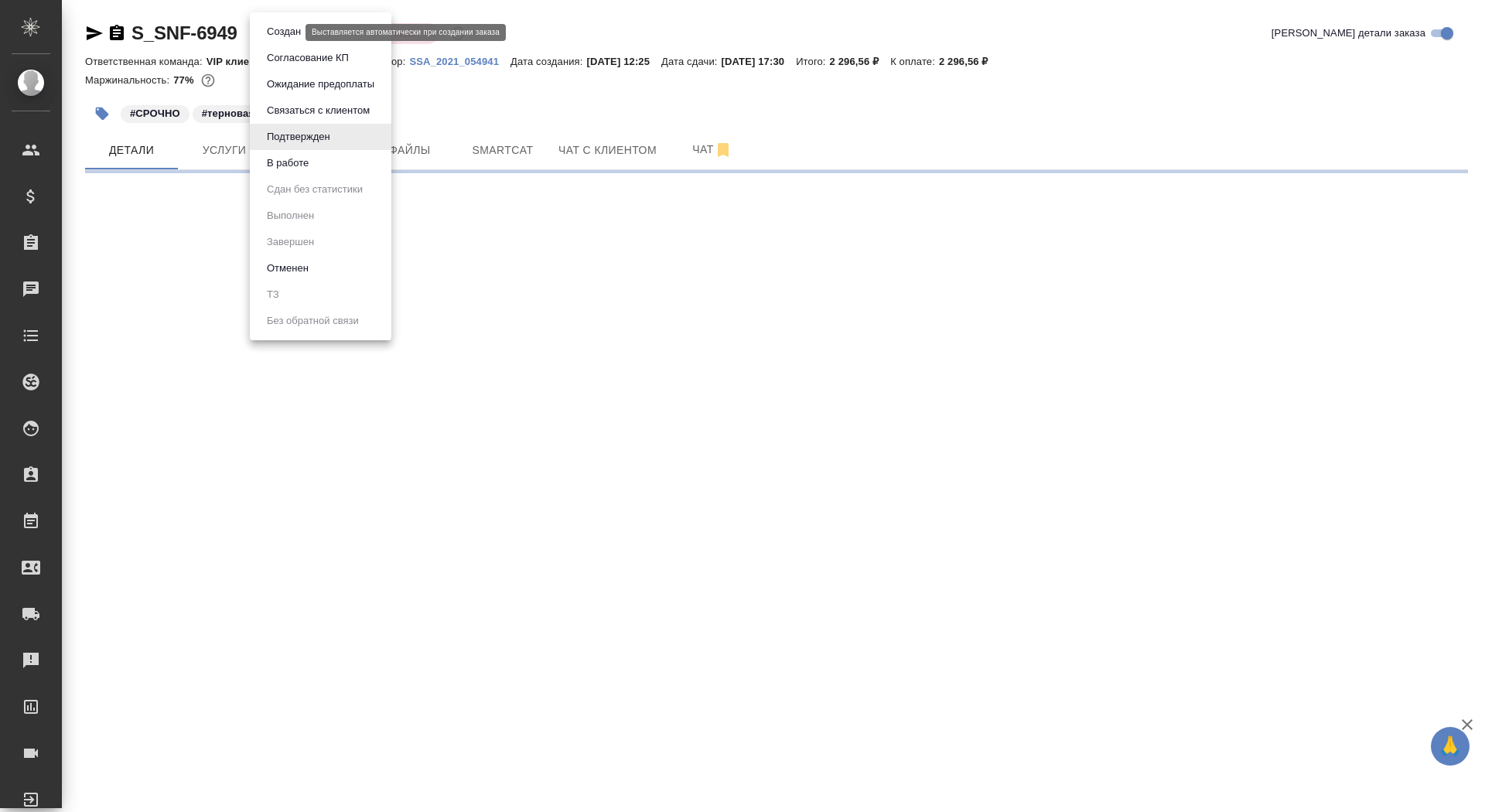
select select "RU"
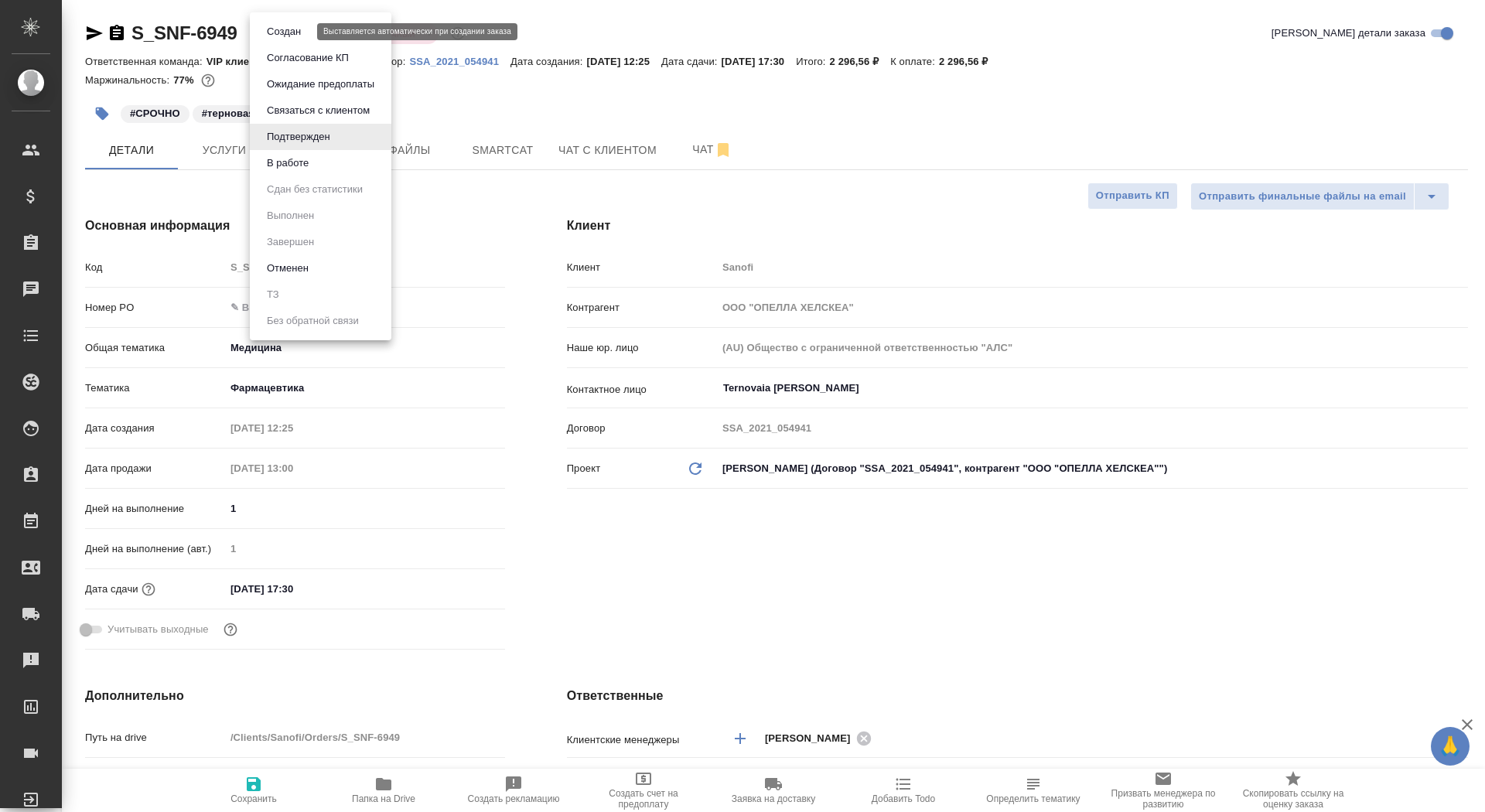
type textarea "x"
click at [290, 35] on button "Создан" at bounding box center [284, 31] width 43 height 17
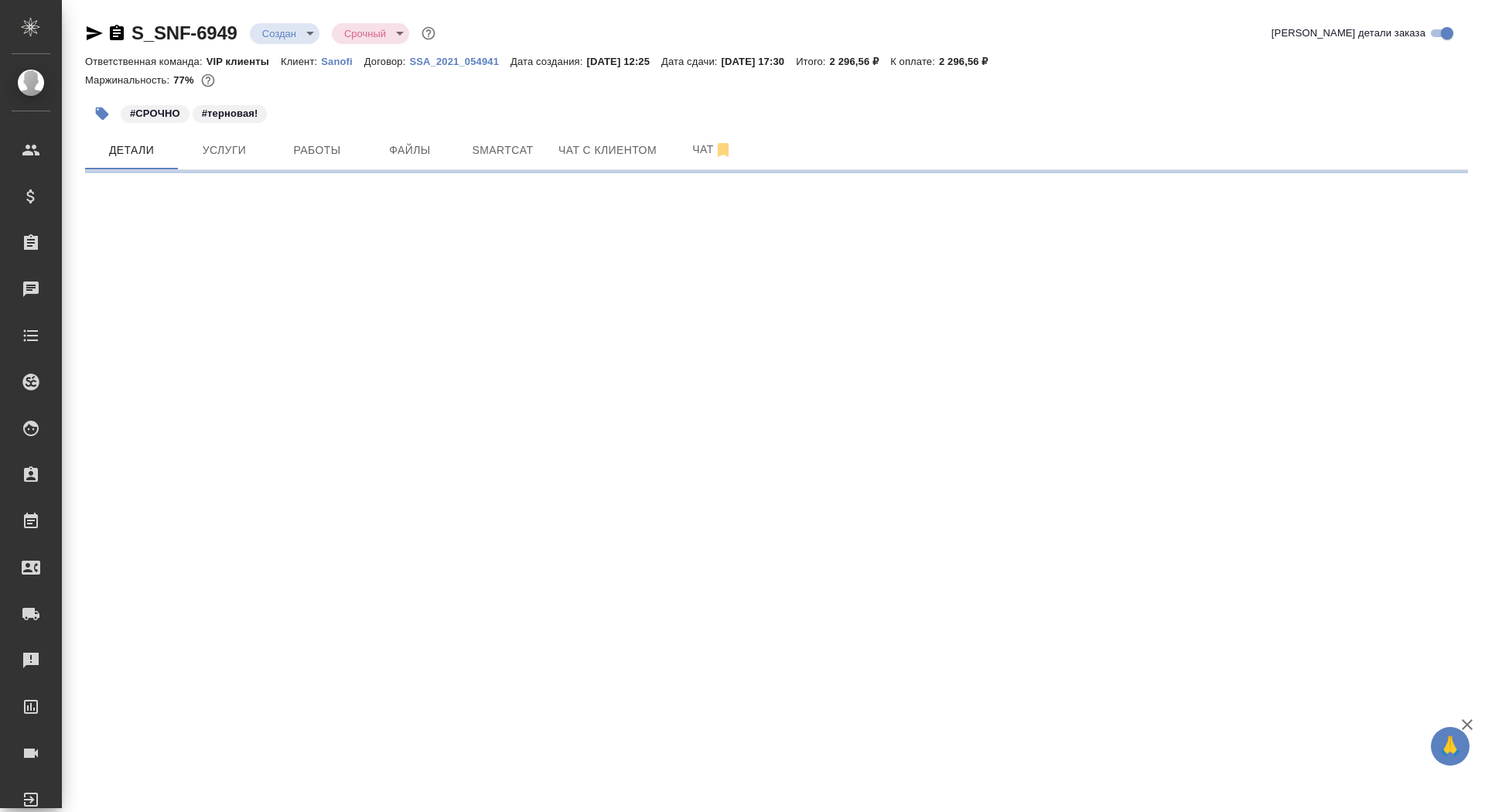
select select "RU"
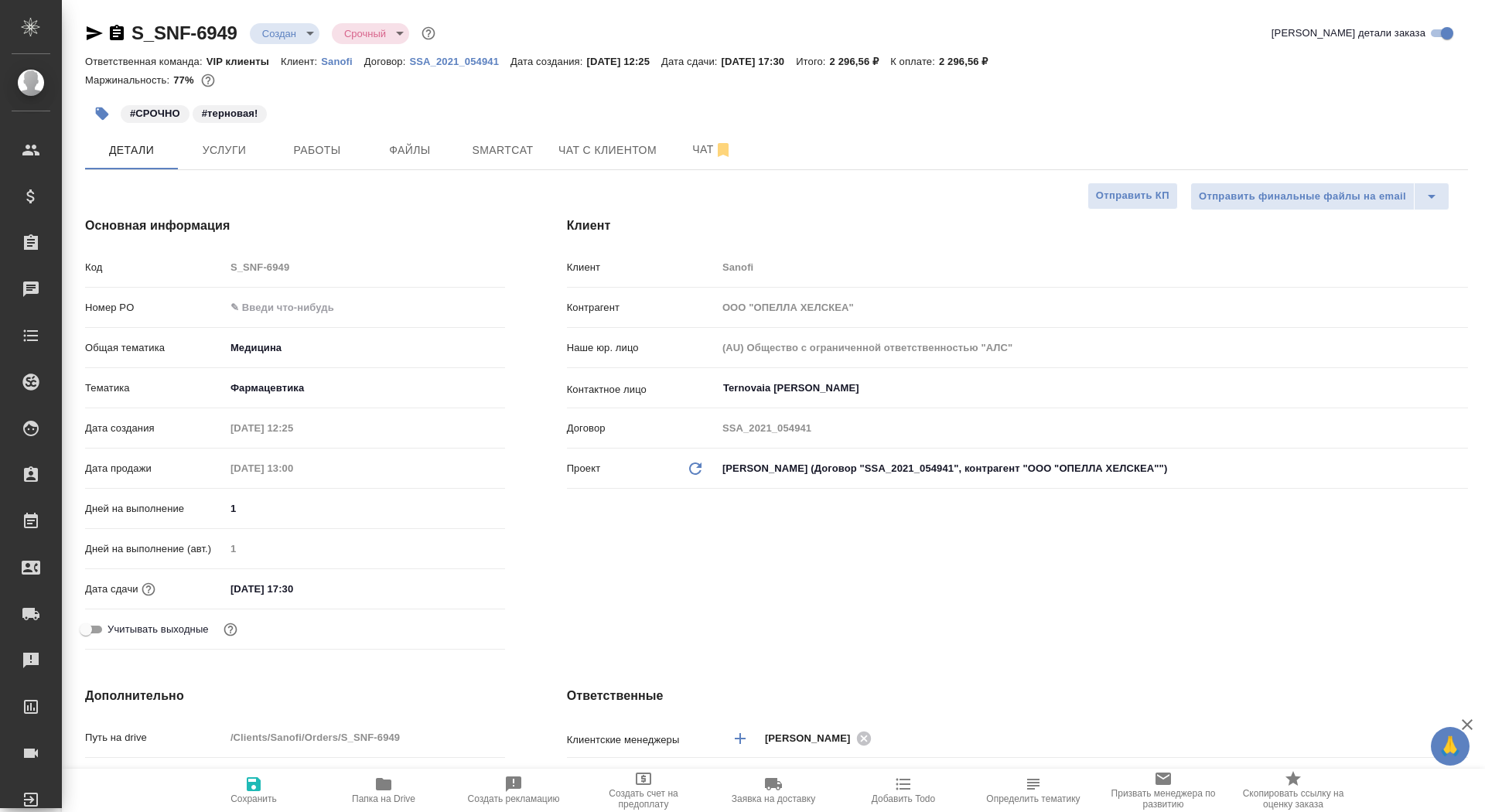
type textarea "x"
click at [1146, 202] on span "Отправить КП" at bounding box center [1133, 196] width 73 height 18
type textarea "x"
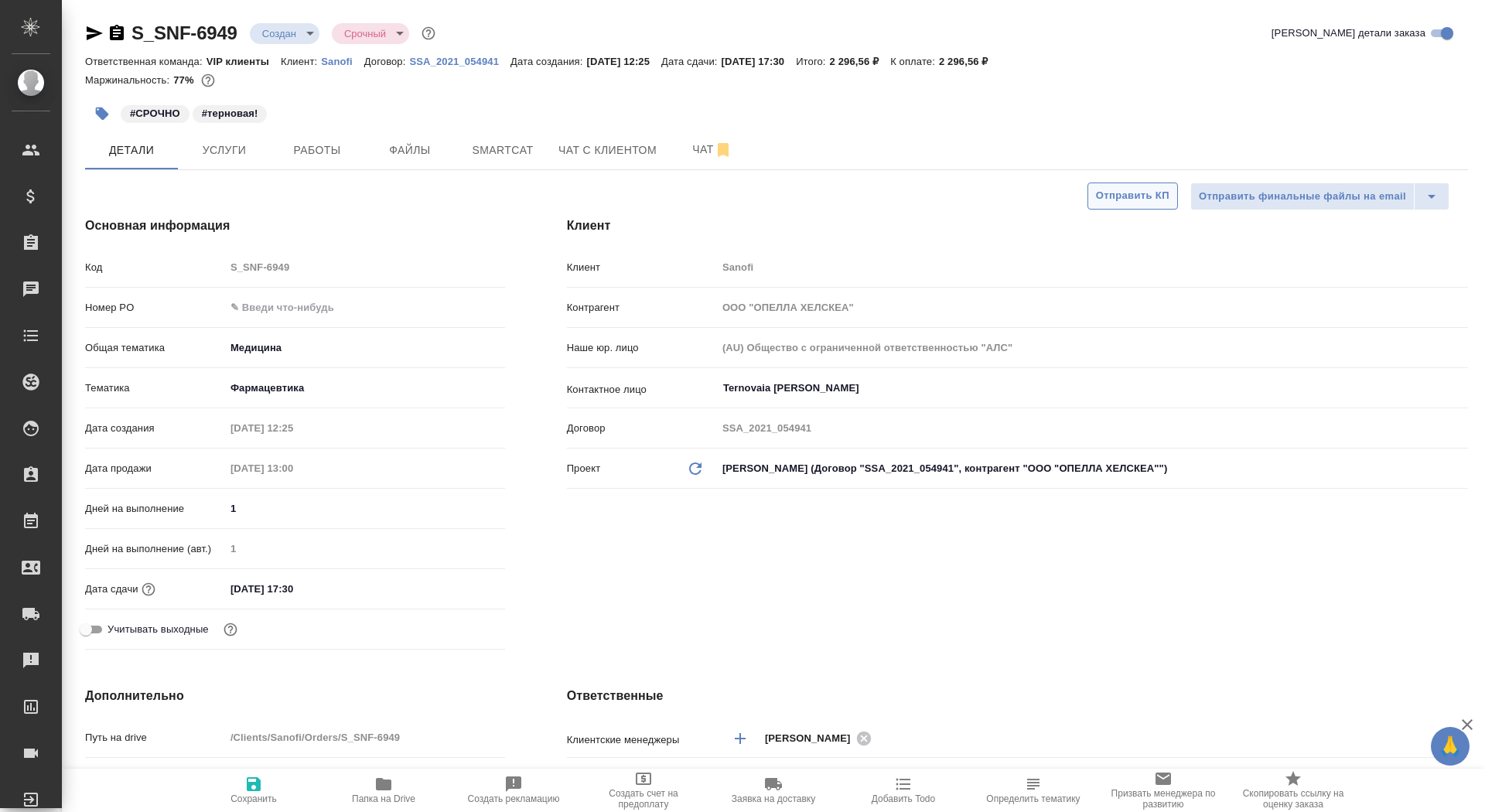
type textarea "x"
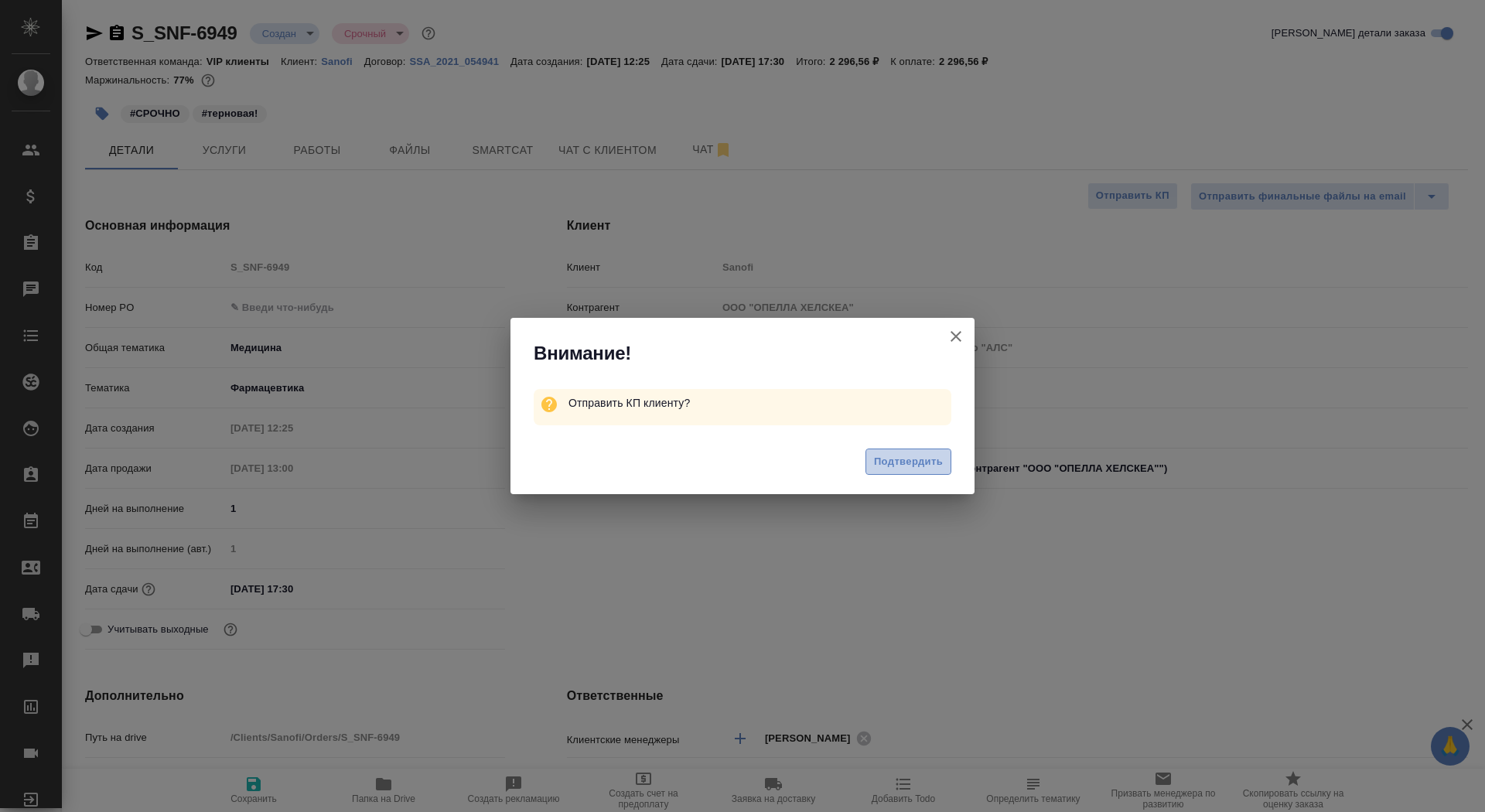
click at [912, 474] on button "Подтвердить" at bounding box center [909, 462] width 86 height 27
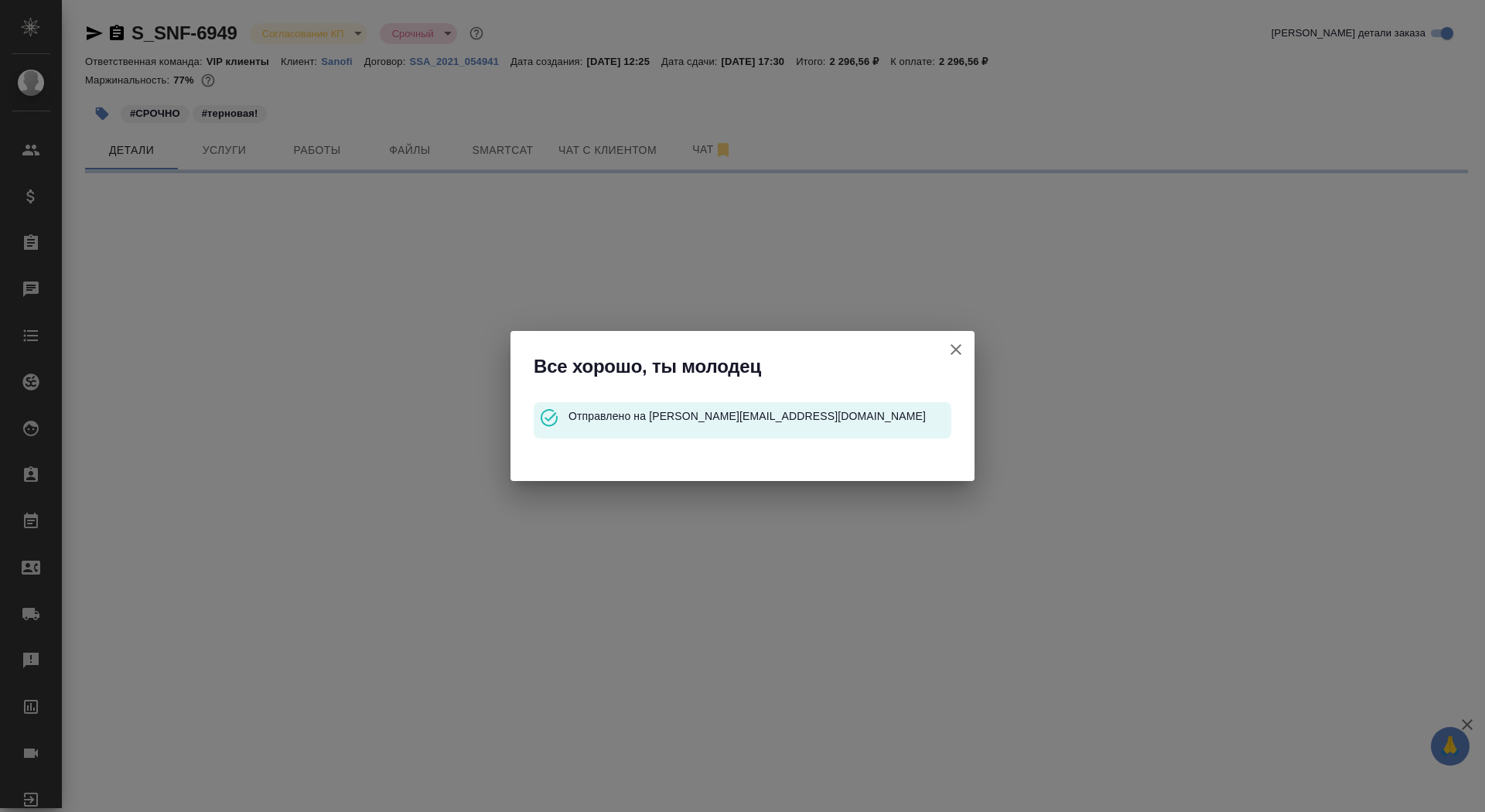
select select "RU"
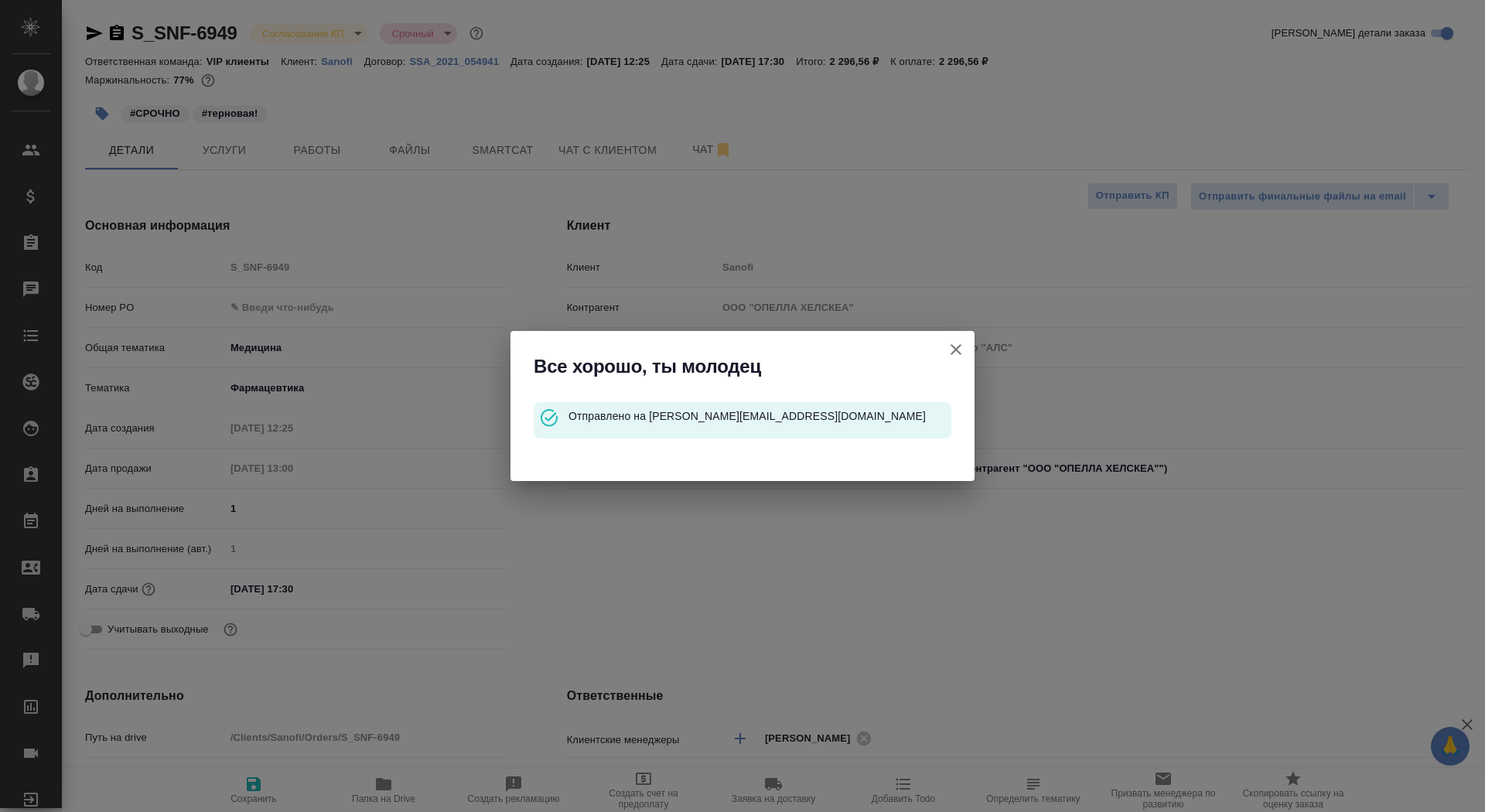
type textarea "x"
click at [956, 349] on icon "button" at bounding box center [956, 349] width 11 height 11
type textarea "x"
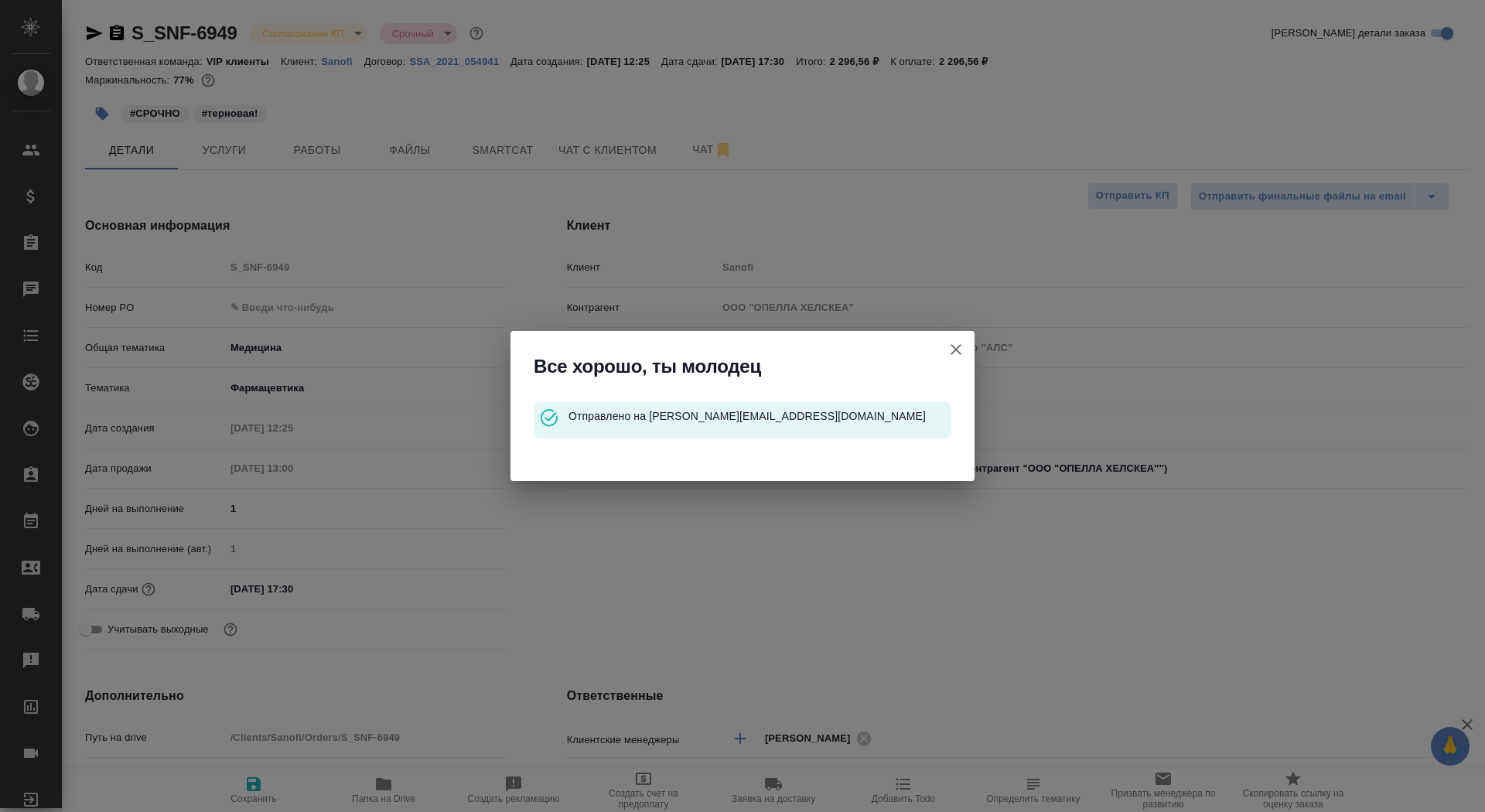
type textarea "x"
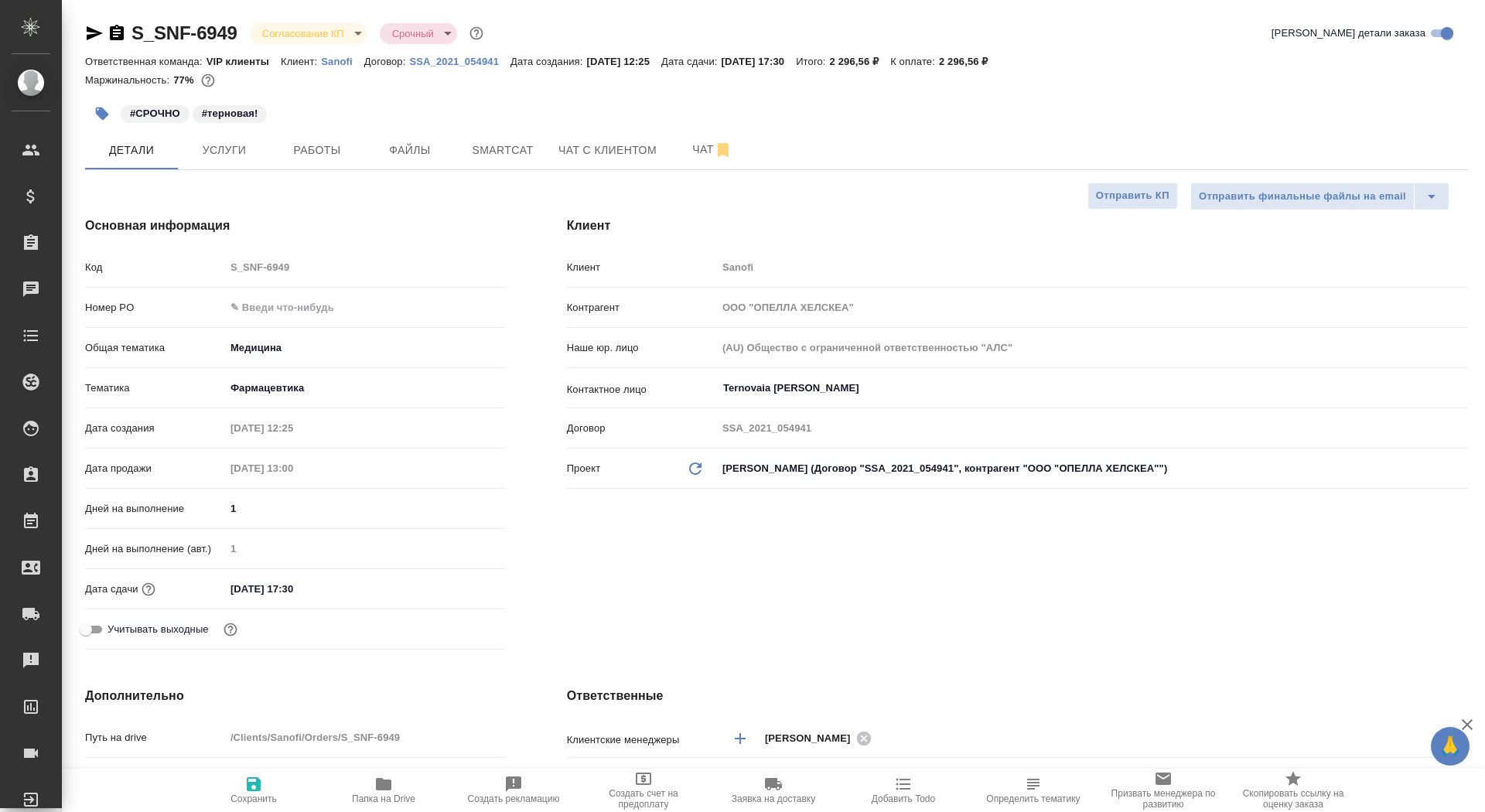
type textarea "x"
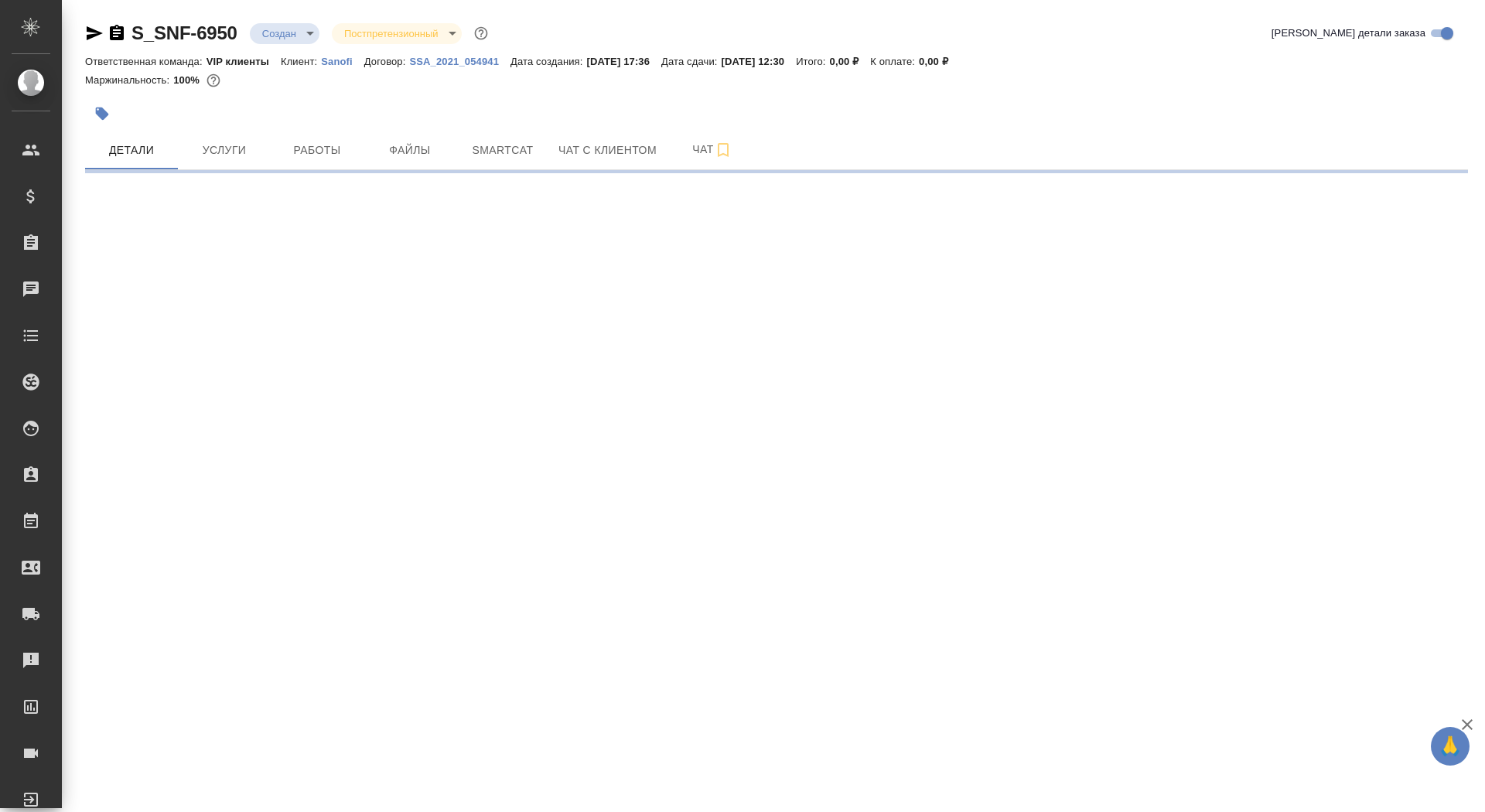
select select "RU"
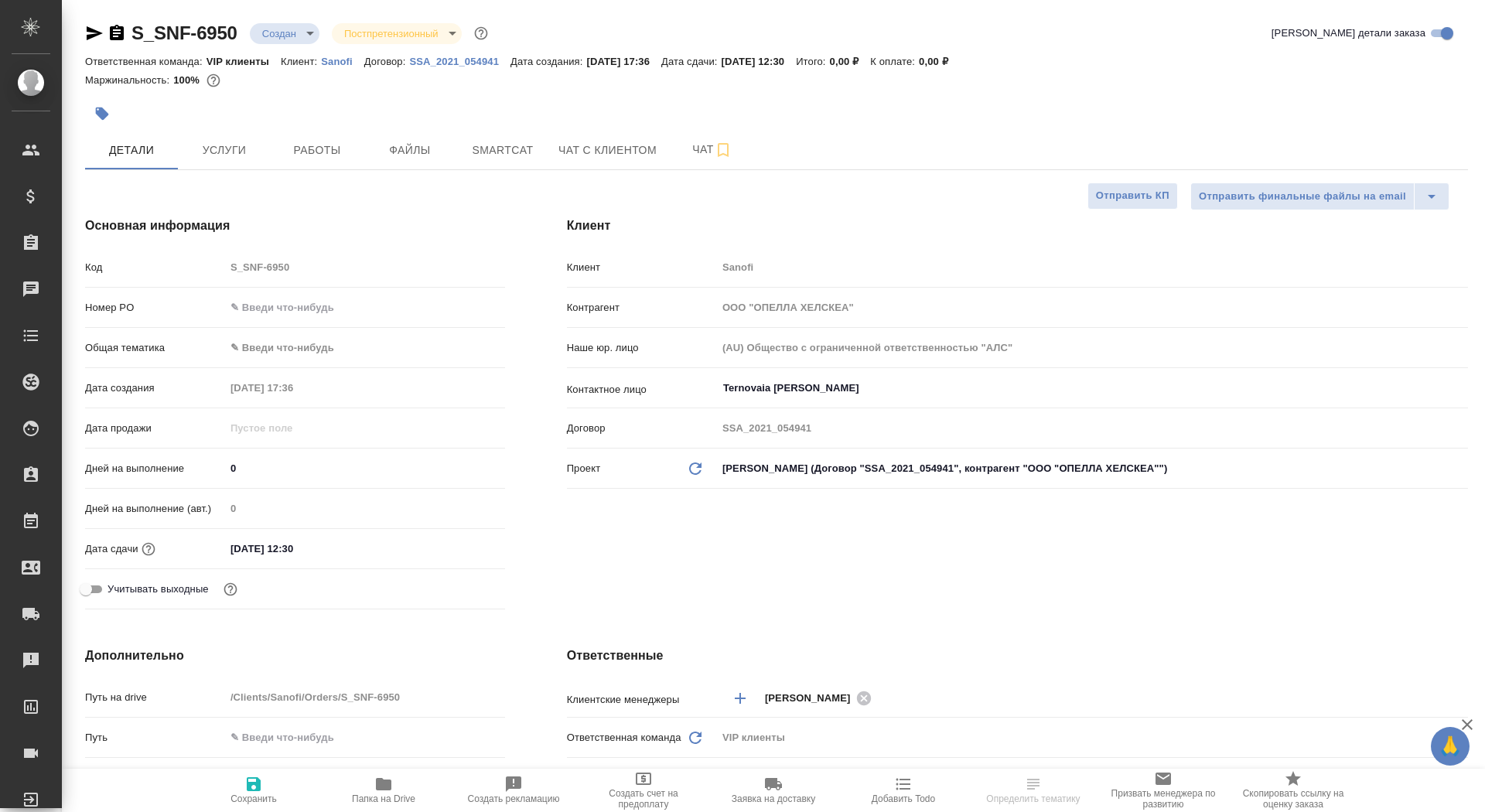
type textarea "x"
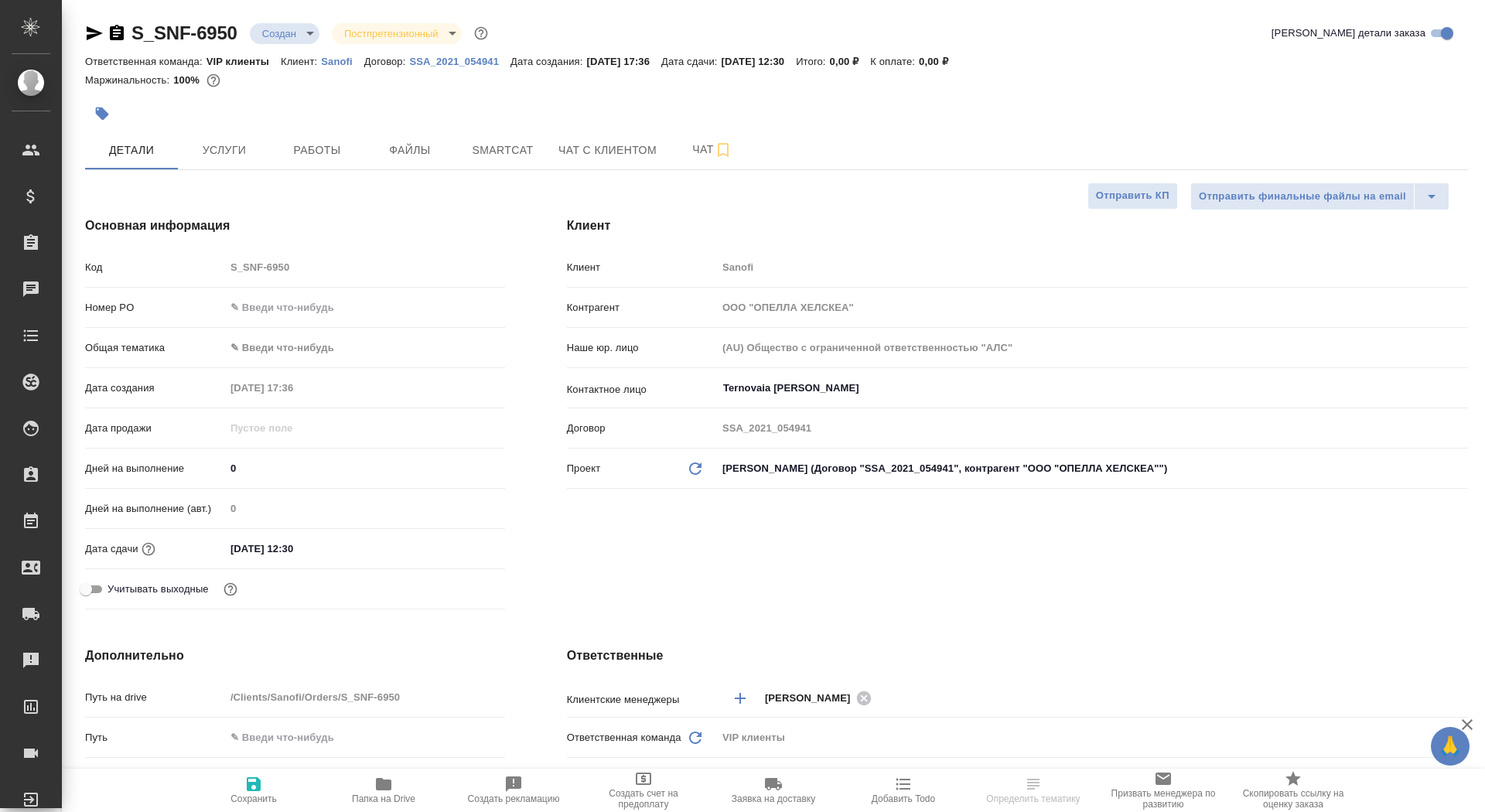
type textarea "x"
drag, startPoint x: 252, startPoint y: 465, endPoint x: 164, endPoint y: 462, distance: 88.1
click at [164, 462] on div "Дней на выполнение 0" at bounding box center [295, 468] width 420 height 27
type input "1"
type textarea "x"
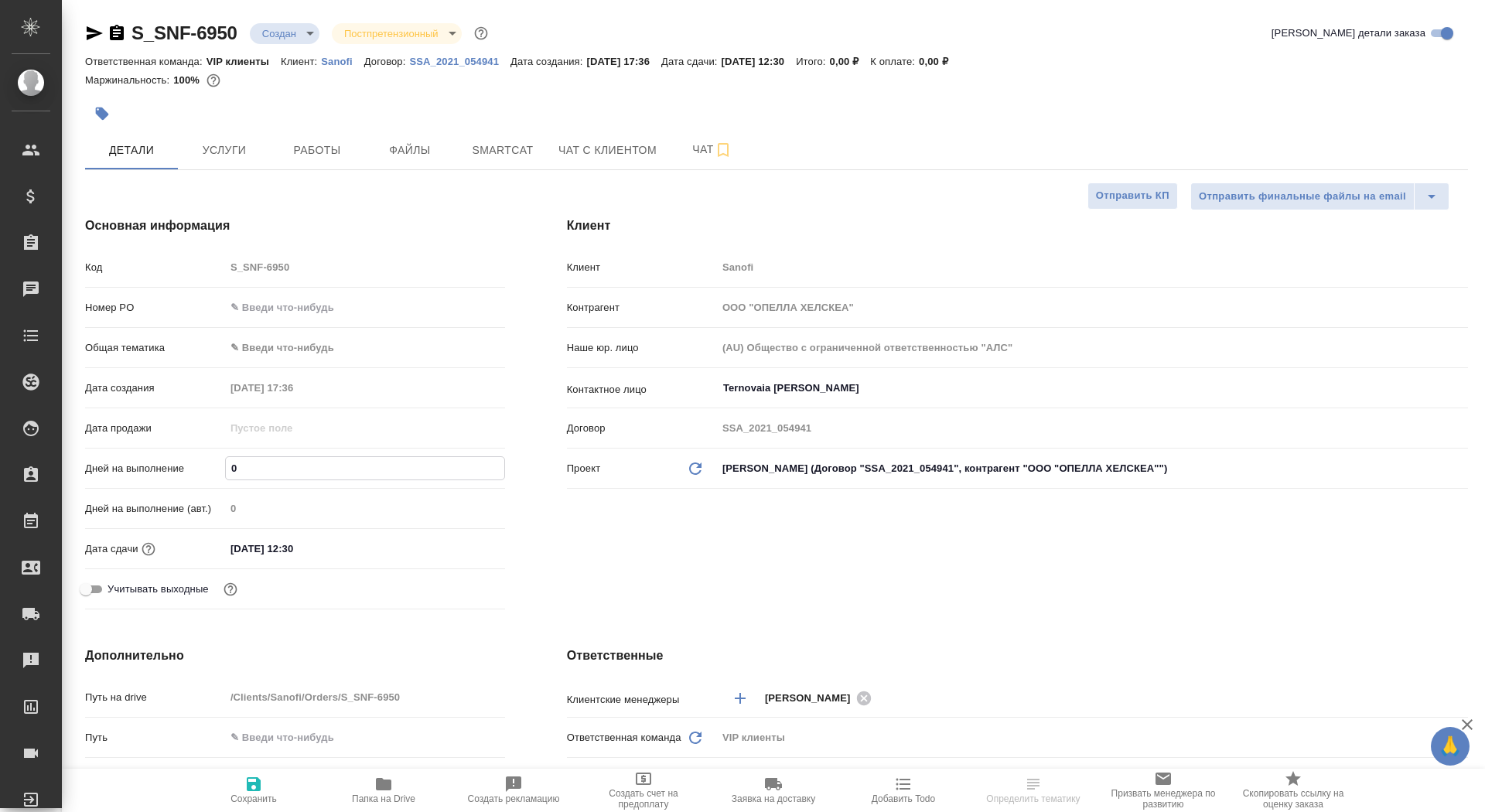
type textarea "x"
type input "1"
click at [255, 811] on button "Сохранить" at bounding box center [254, 790] width 130 height 43
type textarea "x"
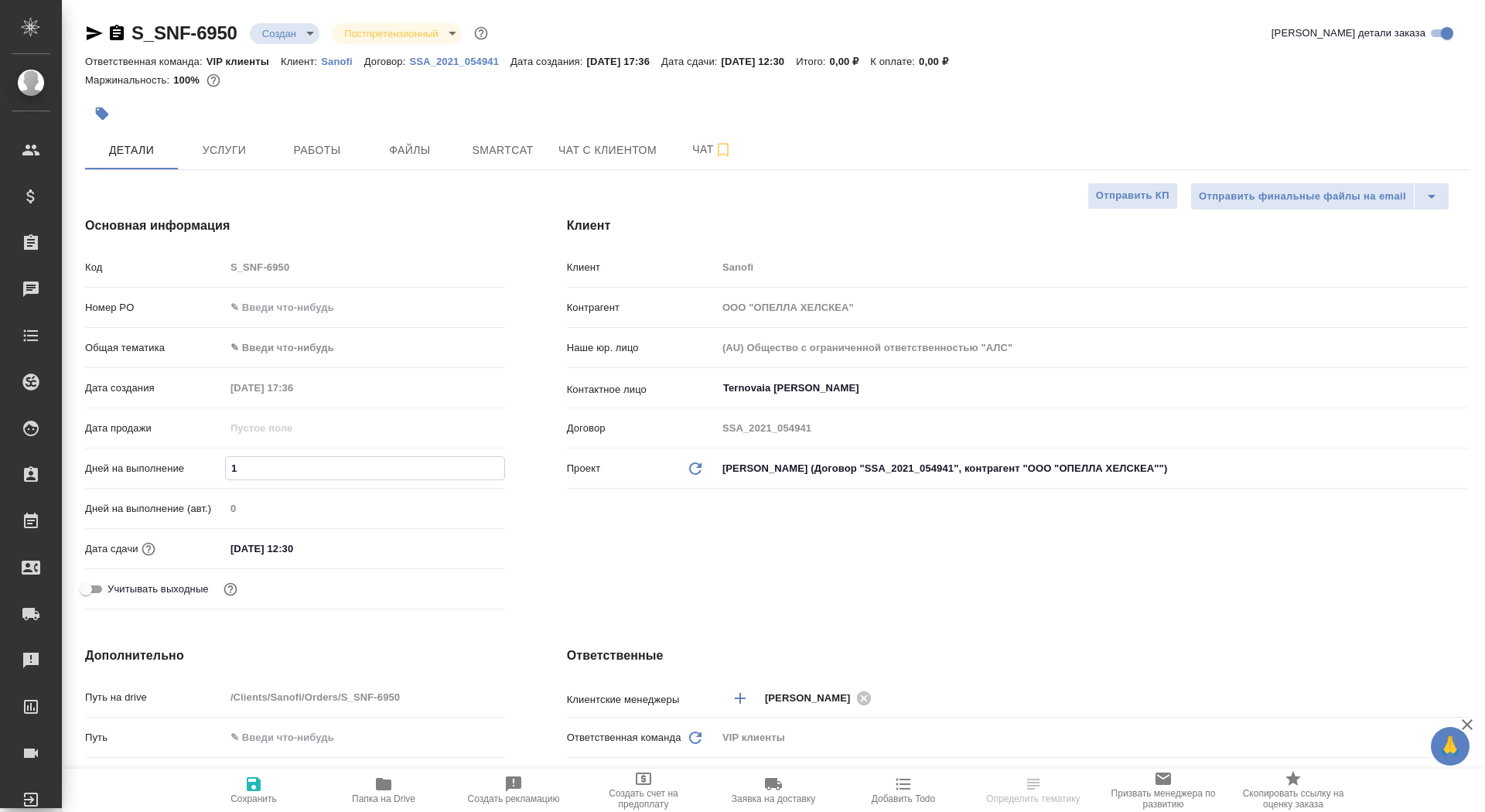
type textarea "x"
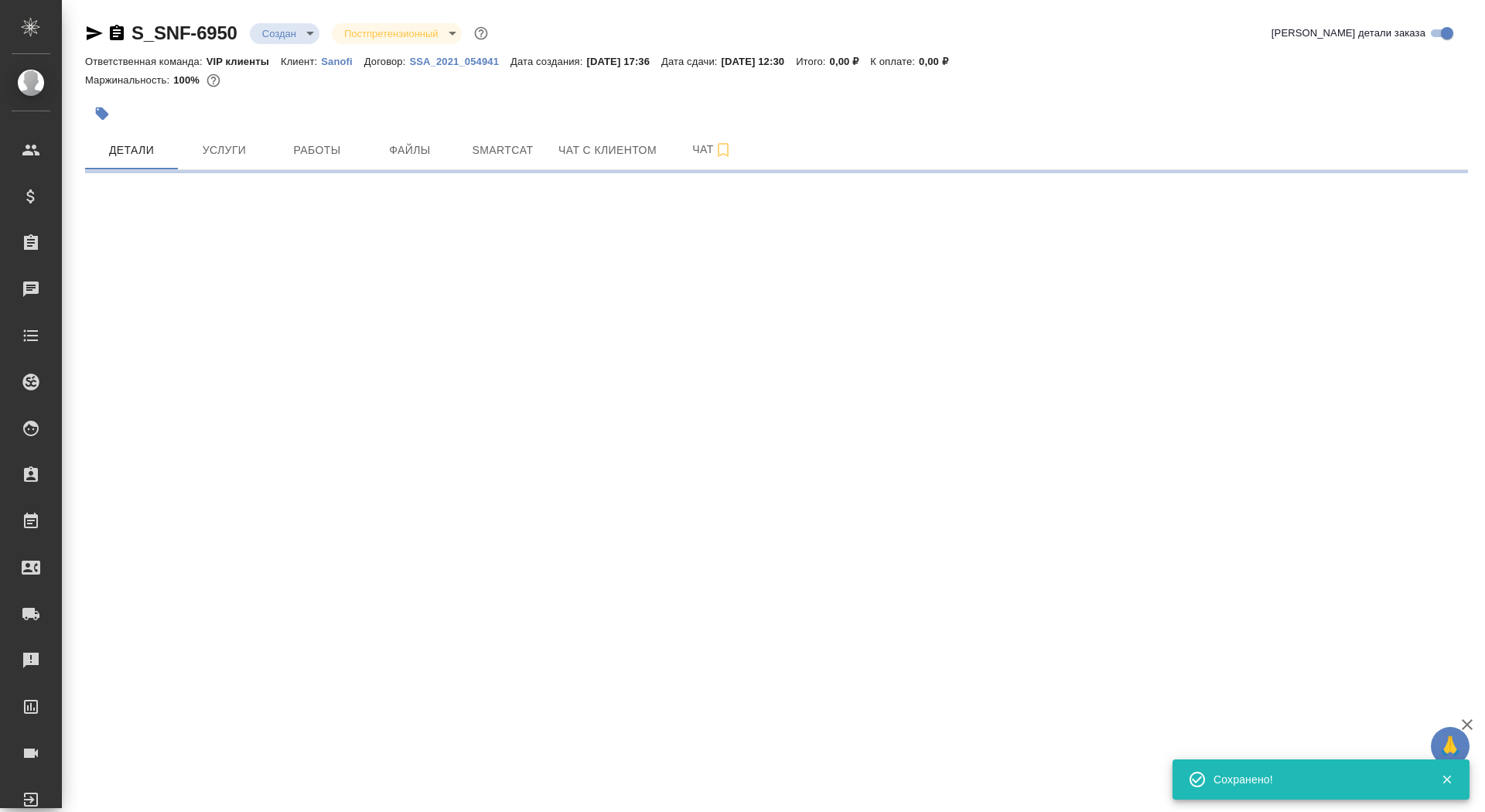
select select "RU"
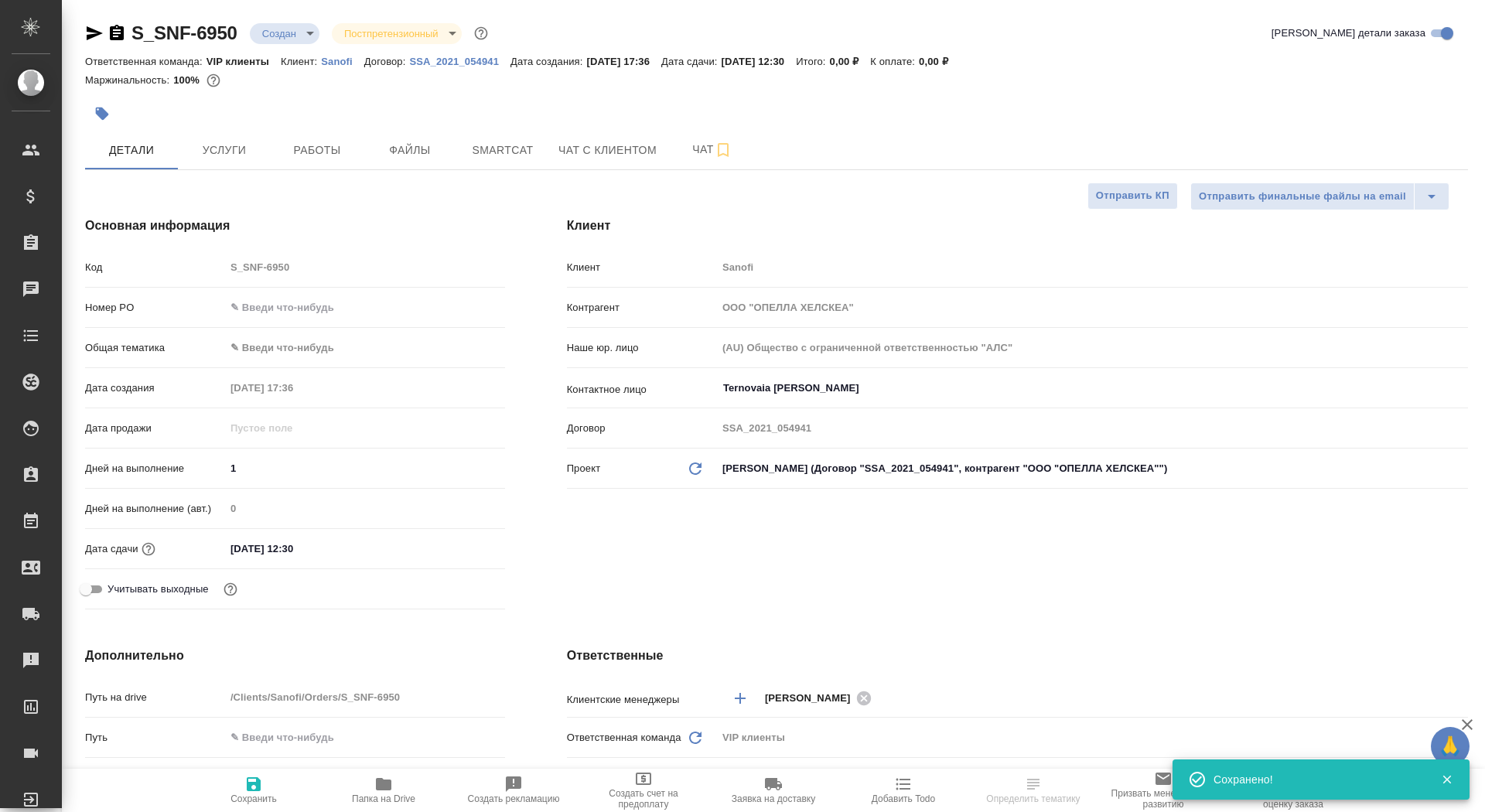
type textarea "x"
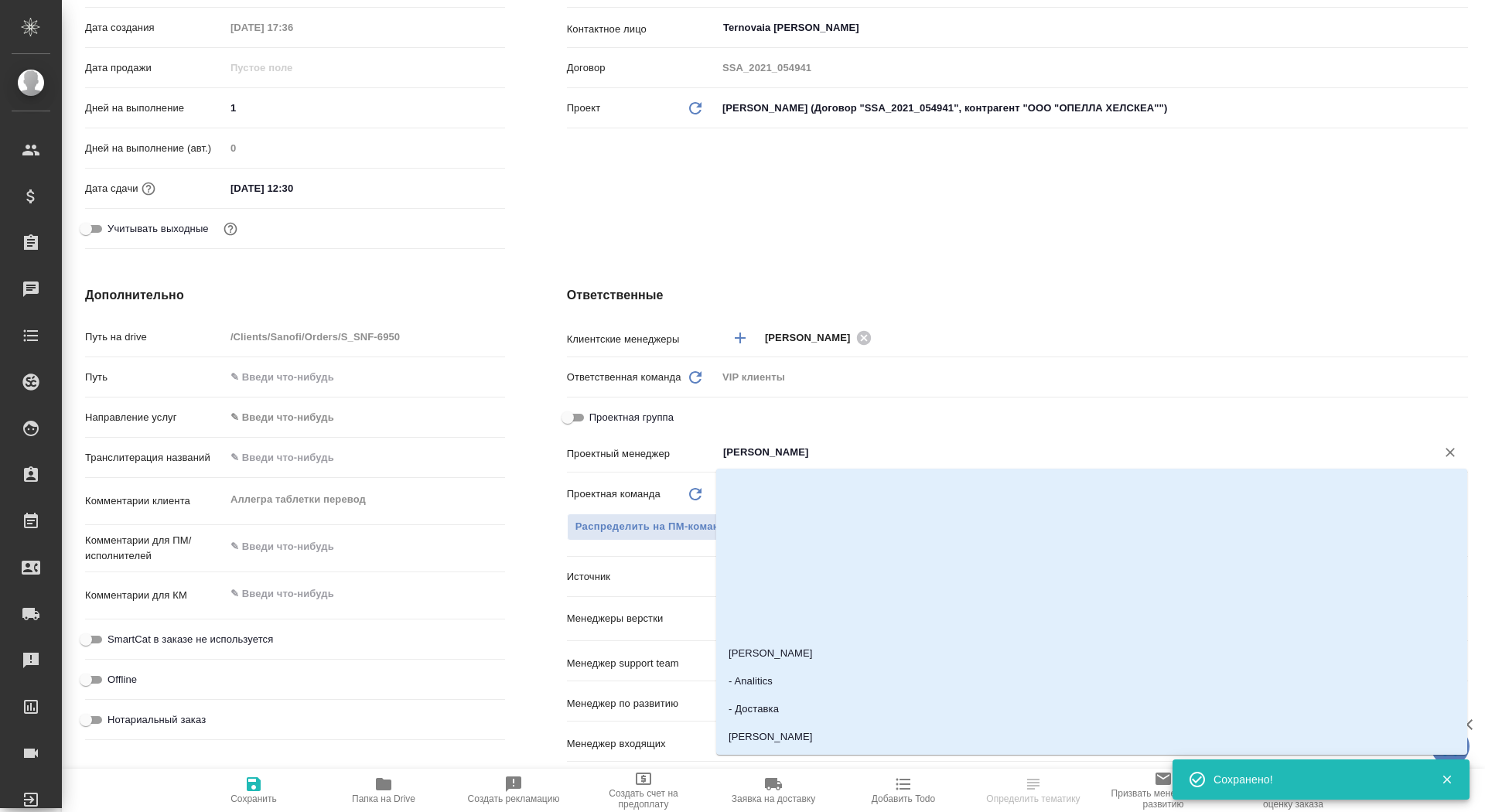
click at [795, 452] on input "[PERSON_NAME]" at bounding box center [1066, 451] width 690 height 18
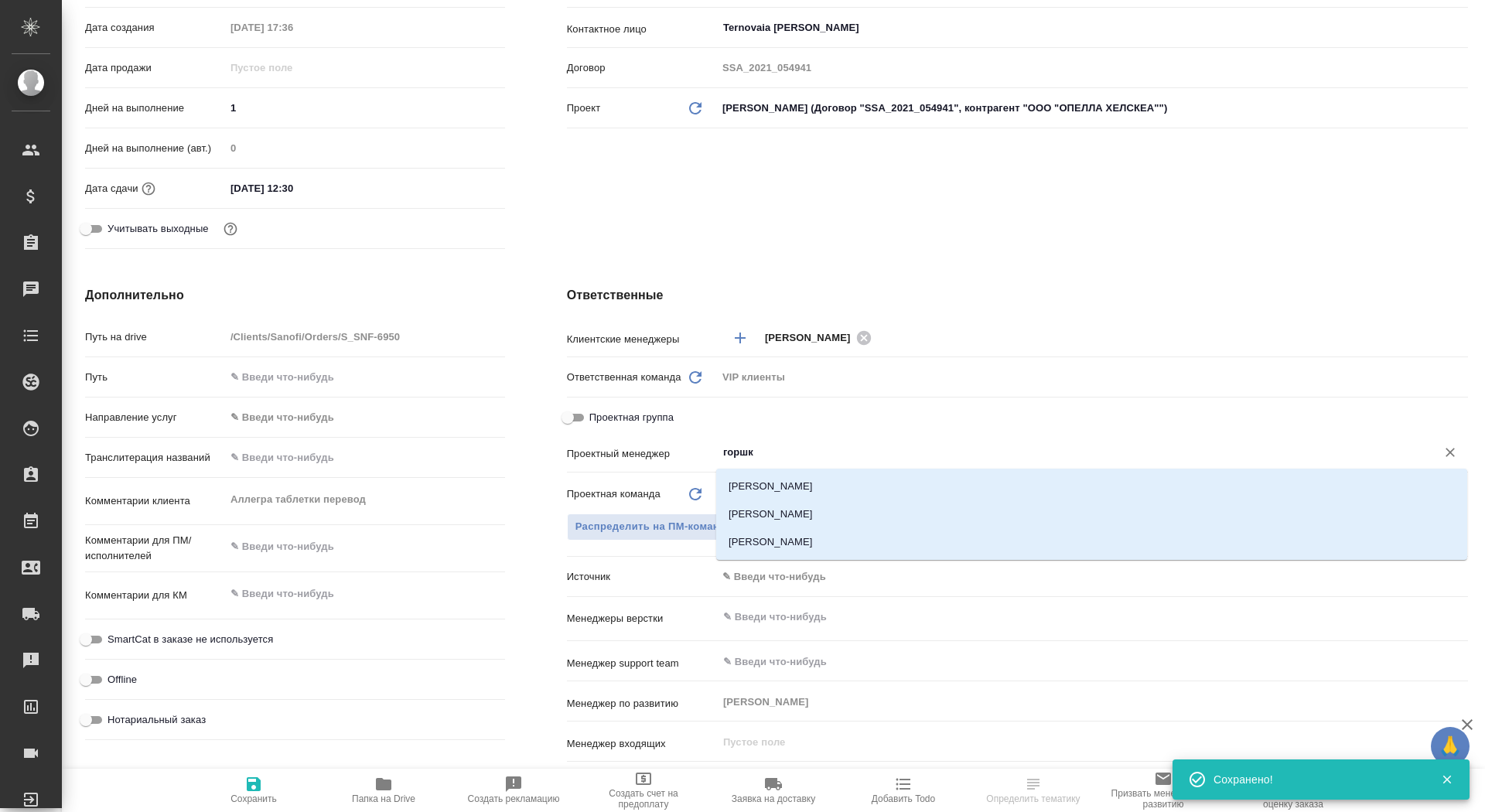
type input "горшко"
click at [843, 515] on li "[PERSON_NAME]" at bounding box center [1092, 514] width 751 height 28
type textarea "x"
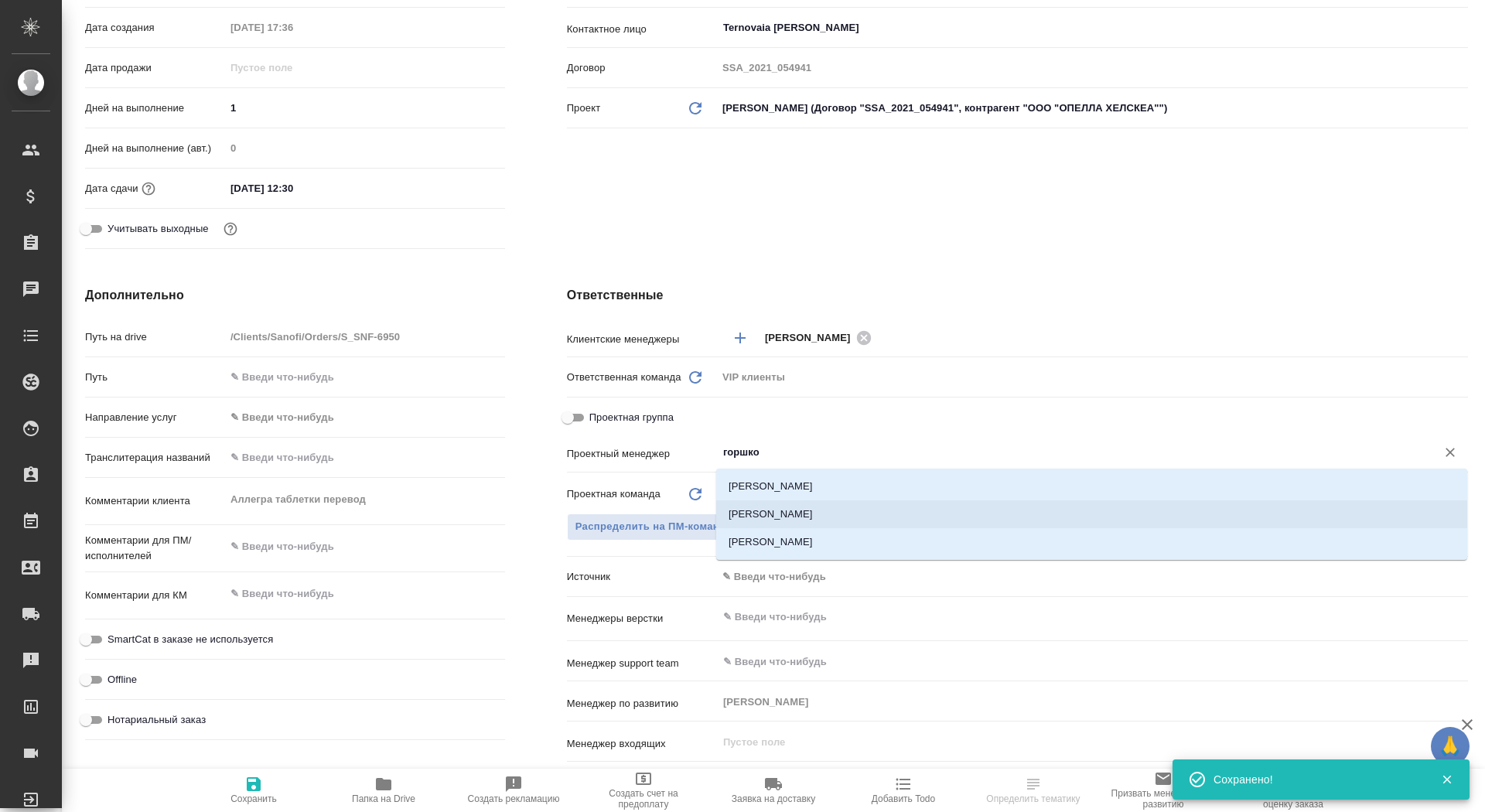
type input "[PERSON_NAME]"
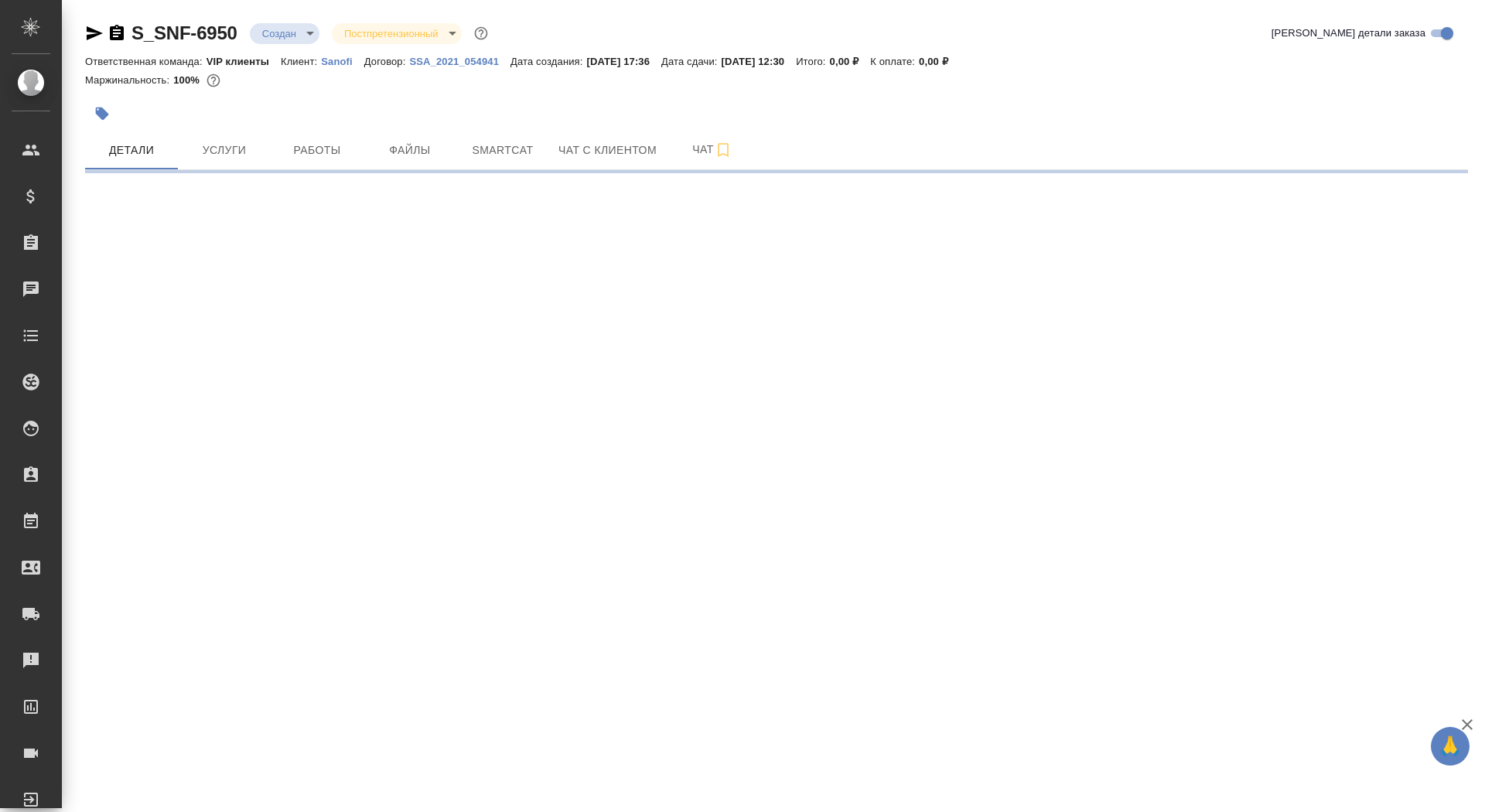
scroll to position [0, 0]
select select "RU"
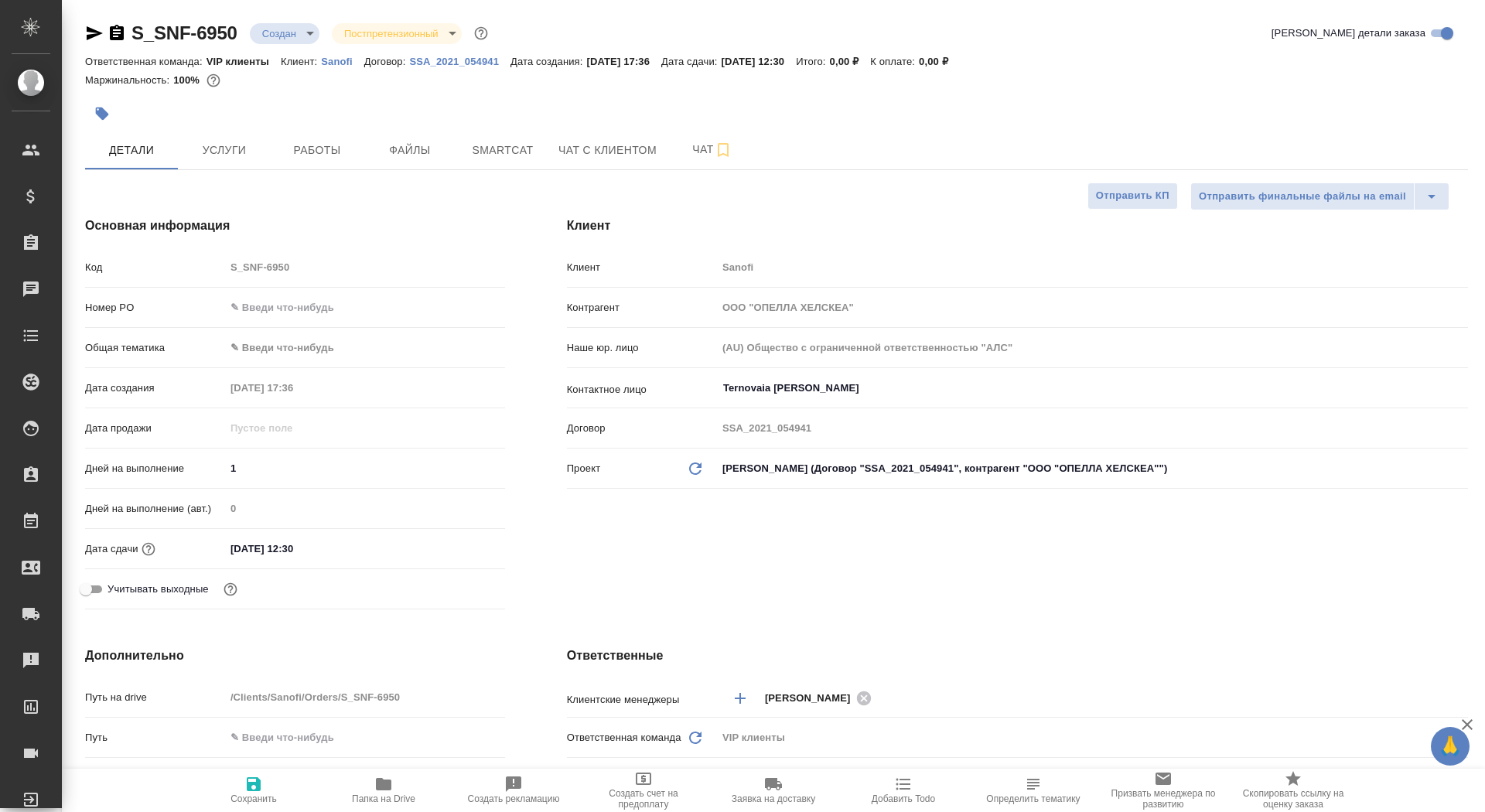
type textarea "x"
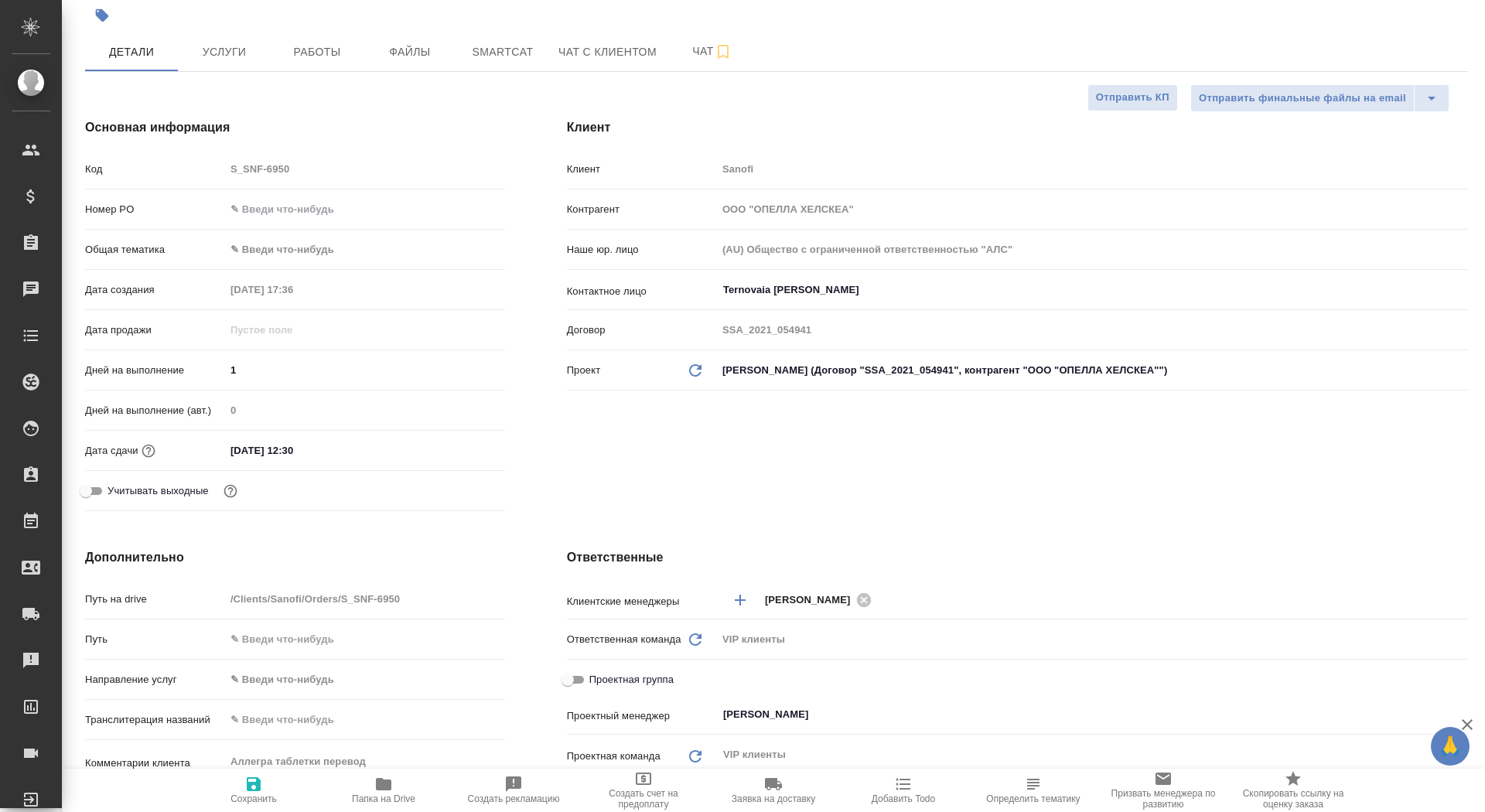
scroll to position [288, 0]
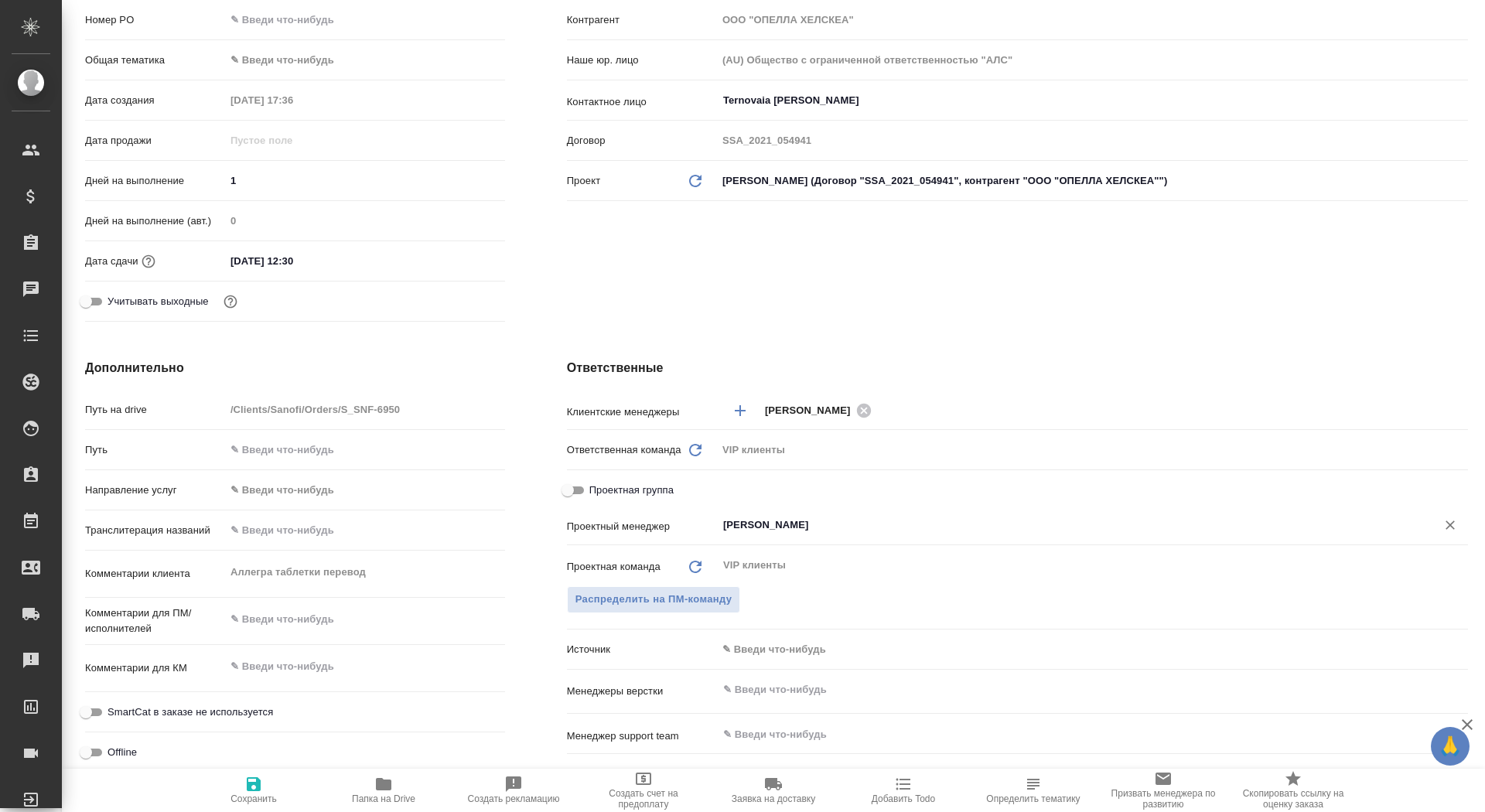
click at [772, 521] on input "[PERSON_NAME]" at bounding box center [1066, 525] width 690 height 18
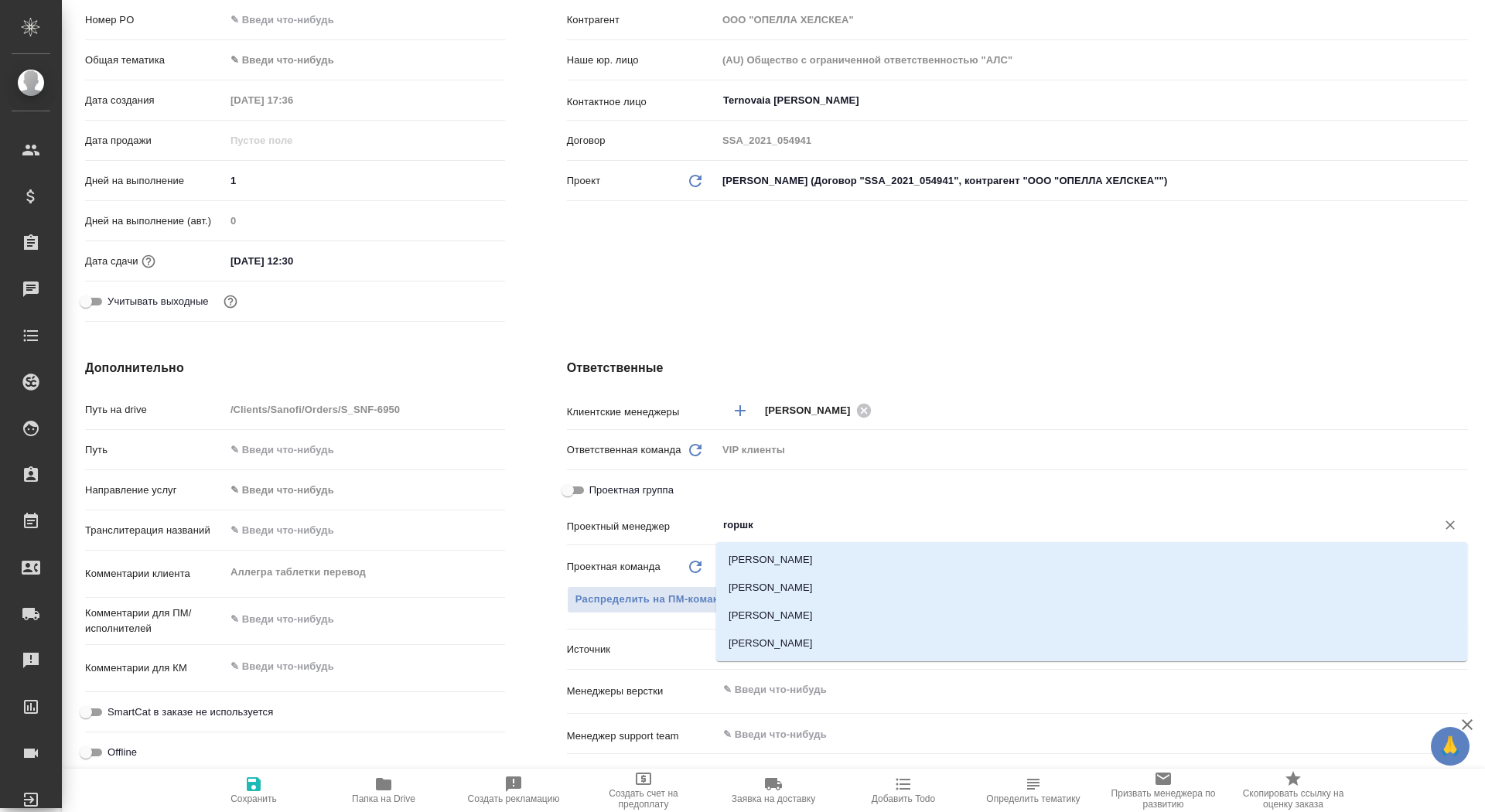
type input "горшко"
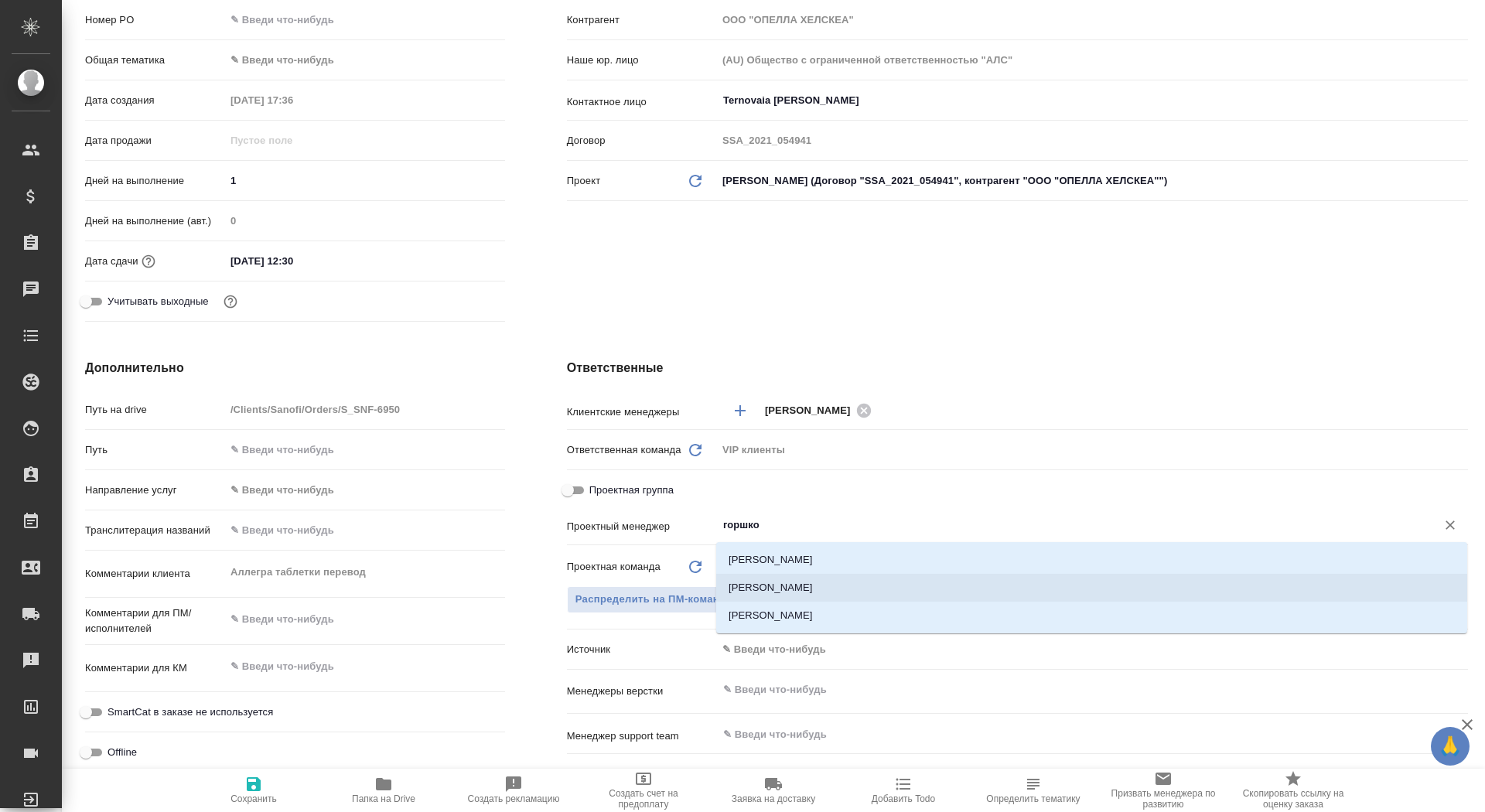
click at [808, 585] on li "[PERSON_NAME]" at bounding box center [1092, 587] width 751 height 28
type textarea "x"
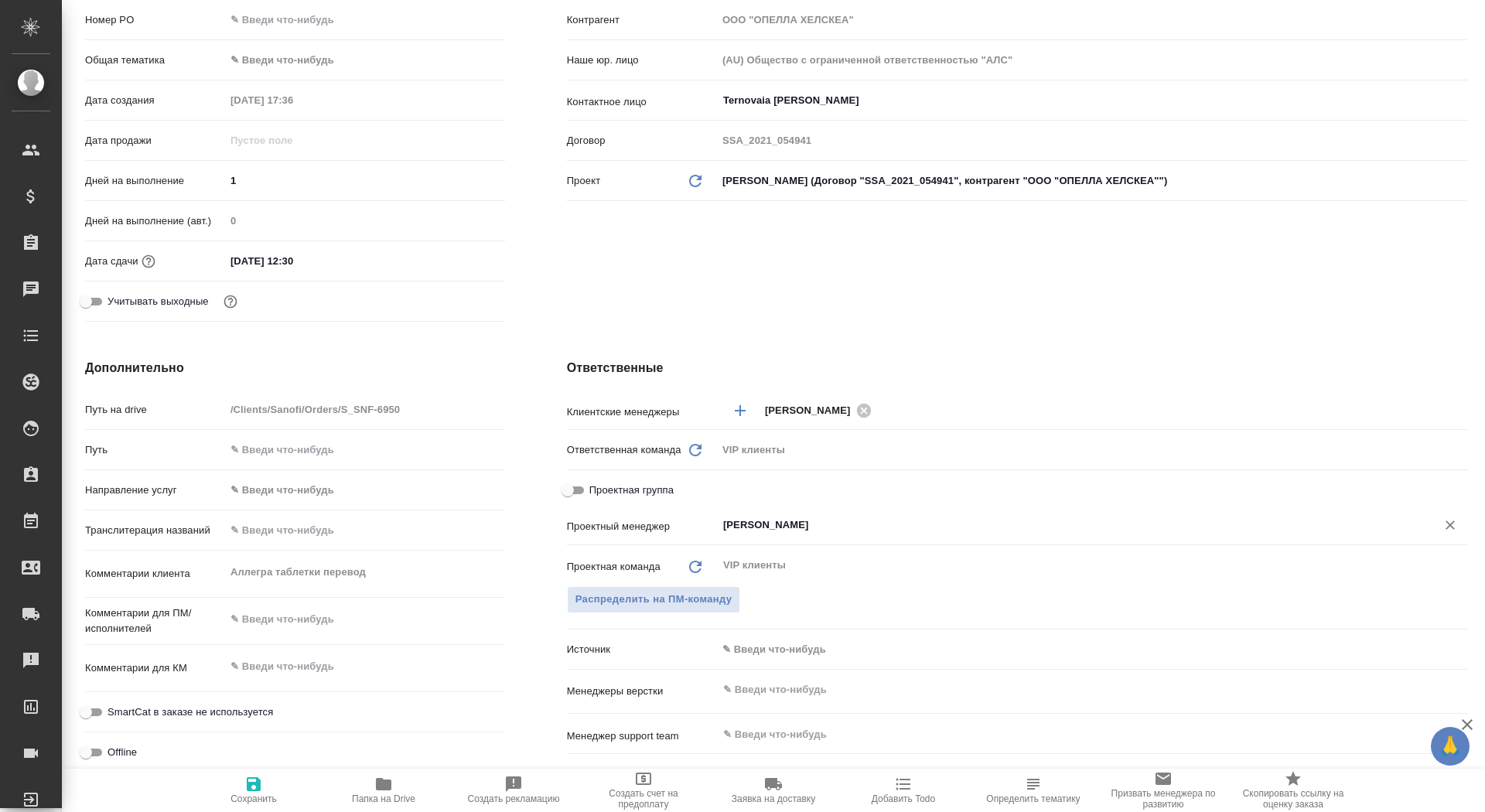
type input "[PERSON_NAME]"
click at [267, 776] on span "Сохранить" at bounding box center [254, 789] width 112 height 30
type textarea "x"
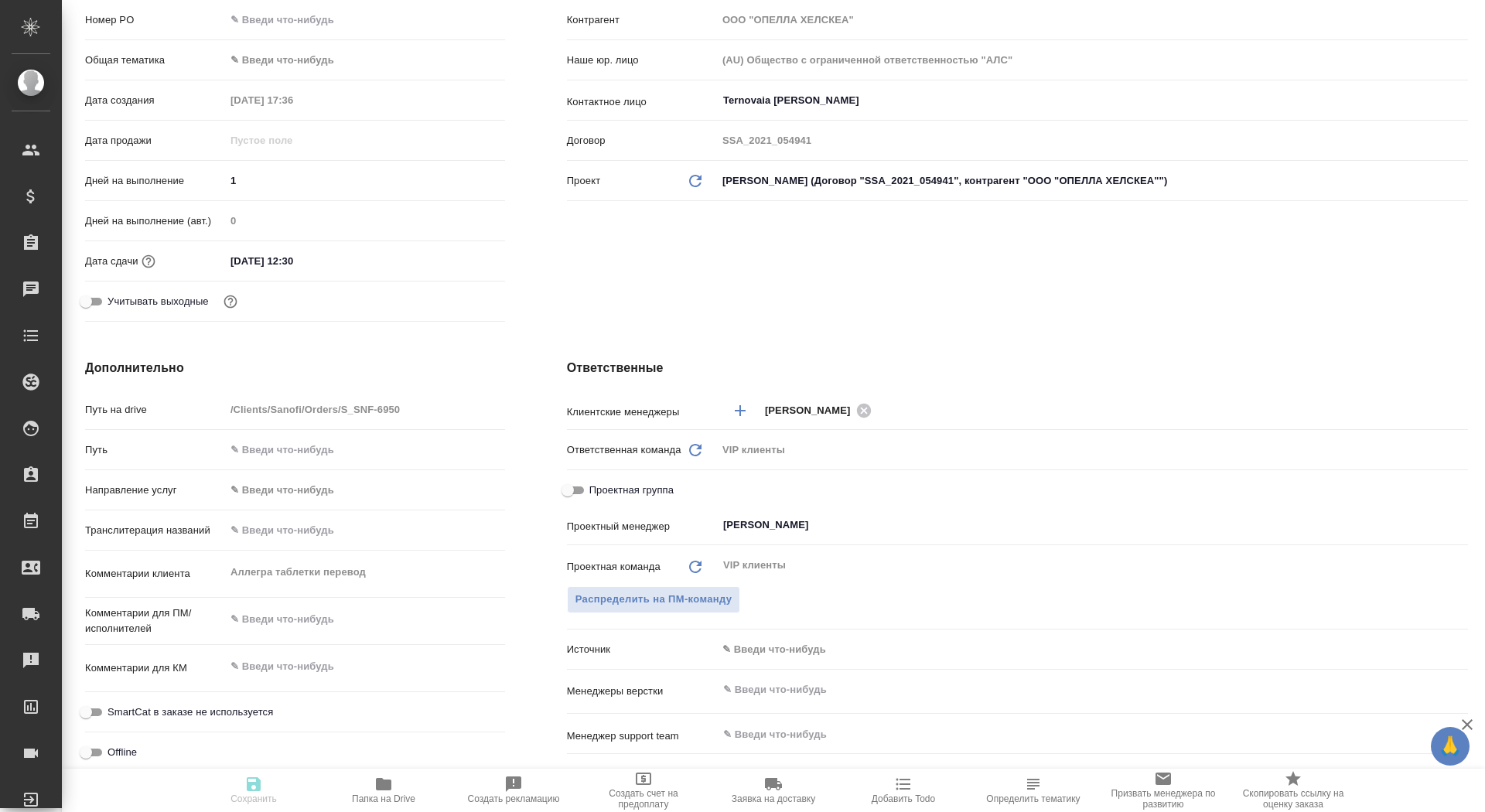
type textarea "x"
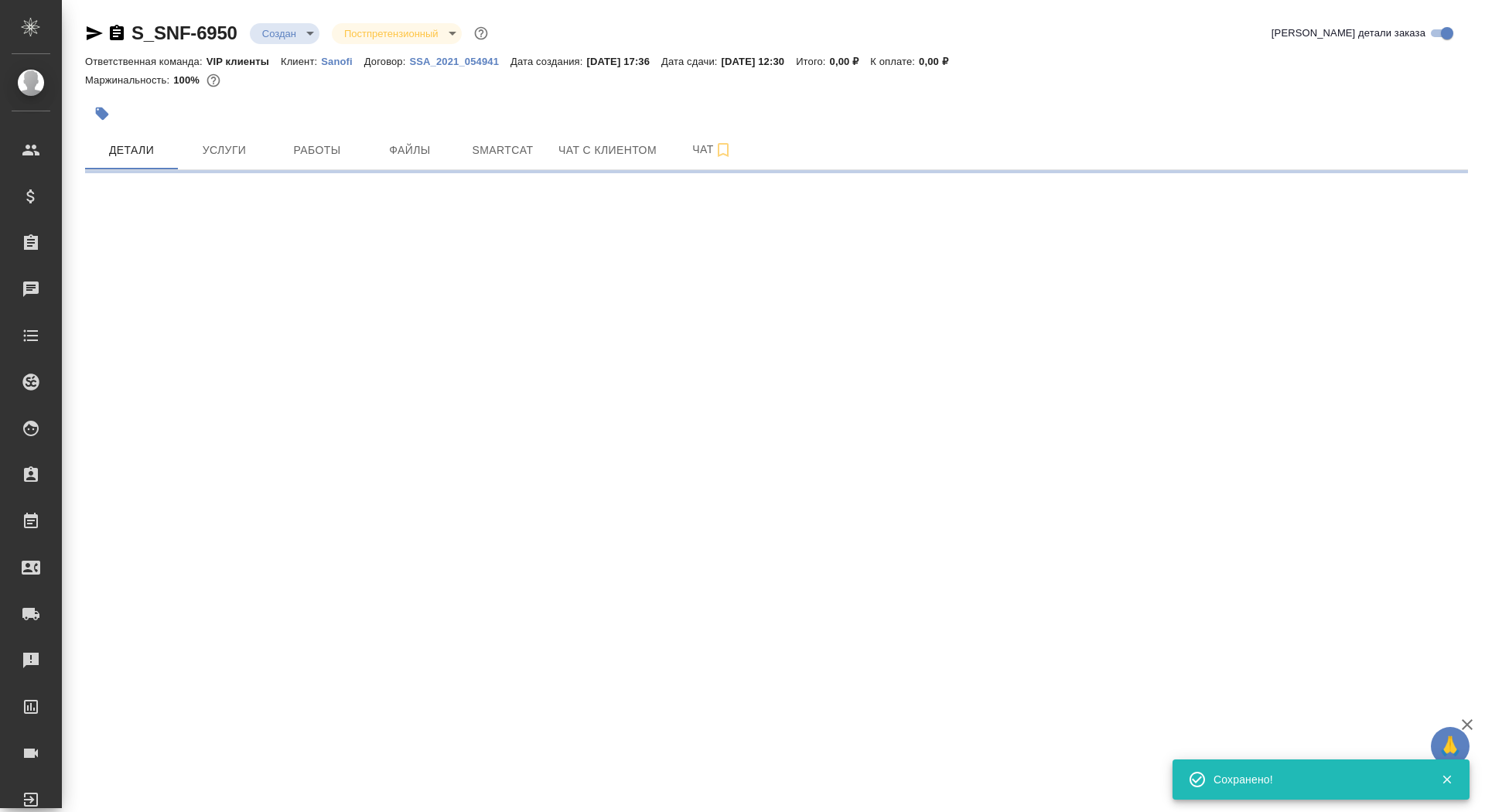
scroll to position [0, 0]
select select "RU"
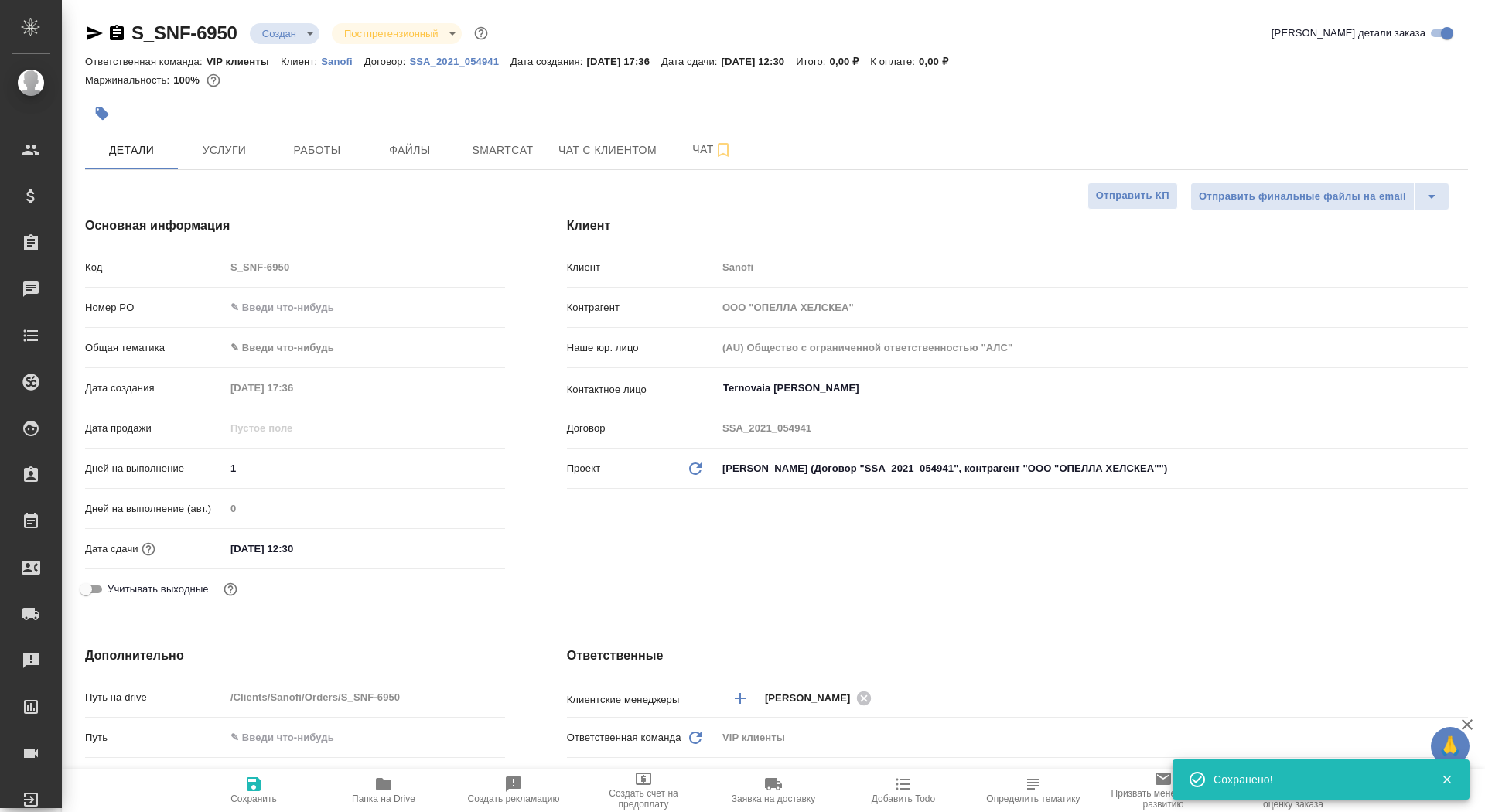
type textarea "x"
click at [351, 803] on button "Папка на Drive" at bounding box center [383, 790] width 130 height 43
type textarea "x"
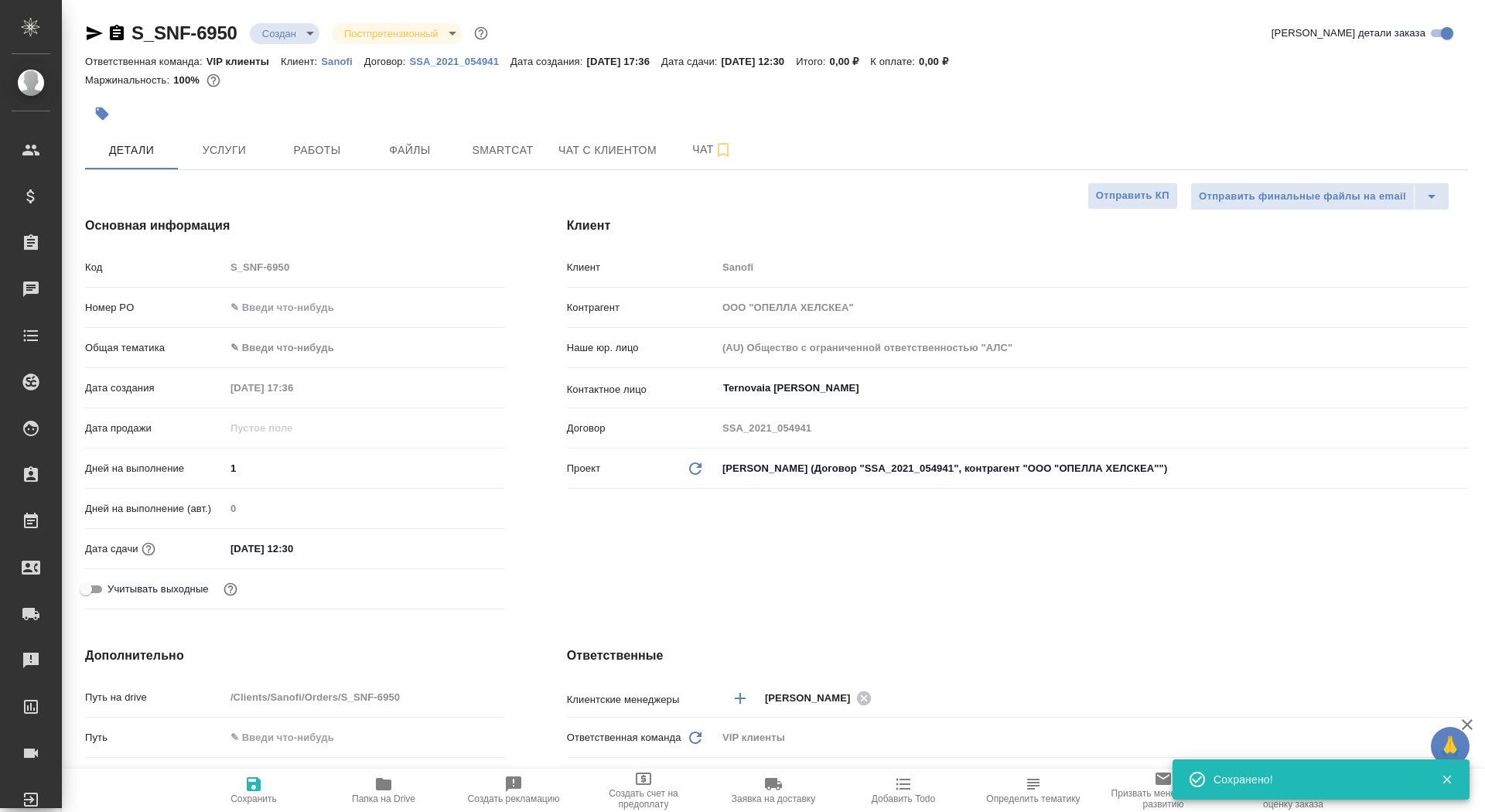
type textarea "x"
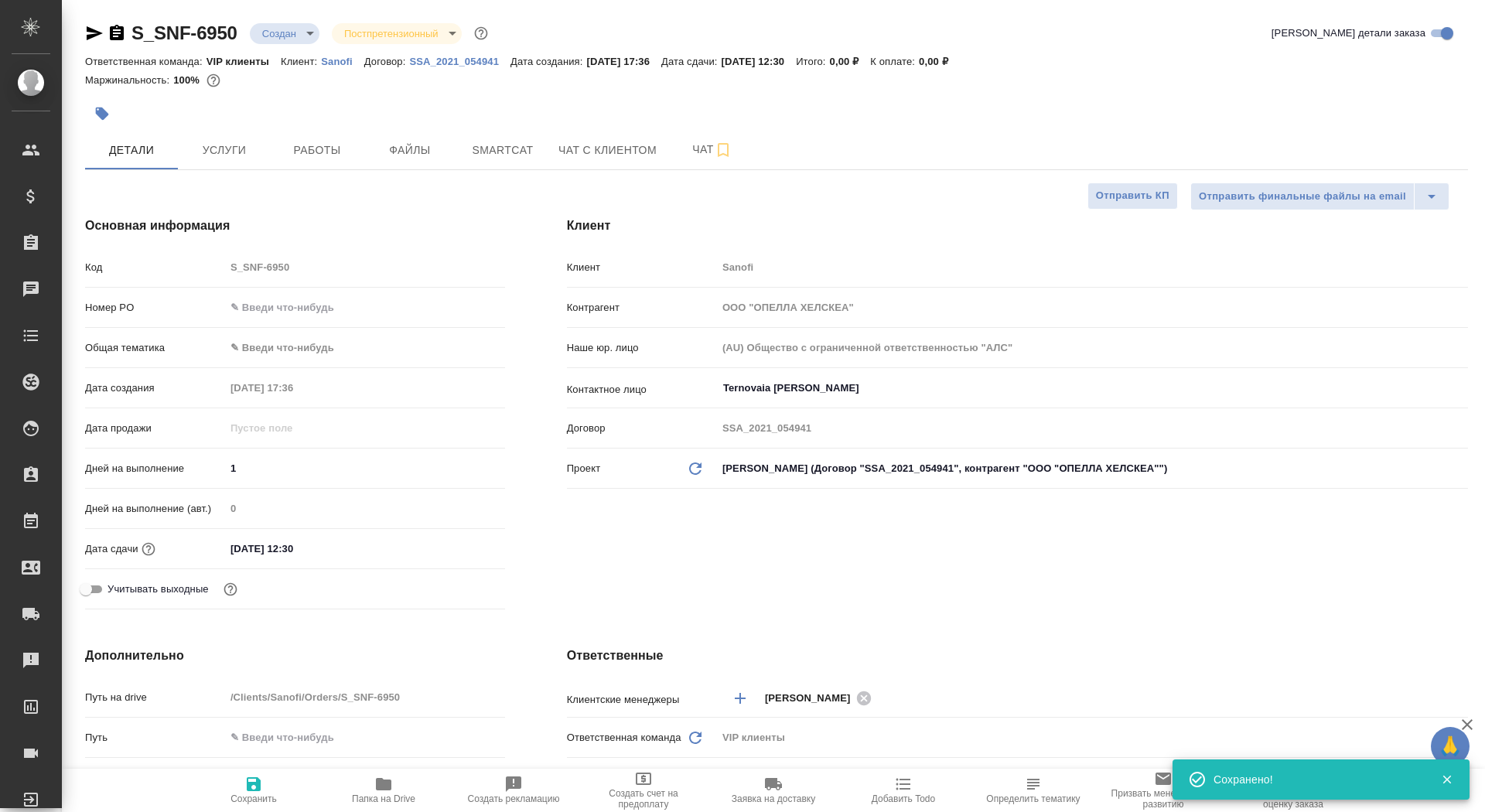
click at [113, 114] on button "button" at bounding box center [102, 113] width 34 height 34
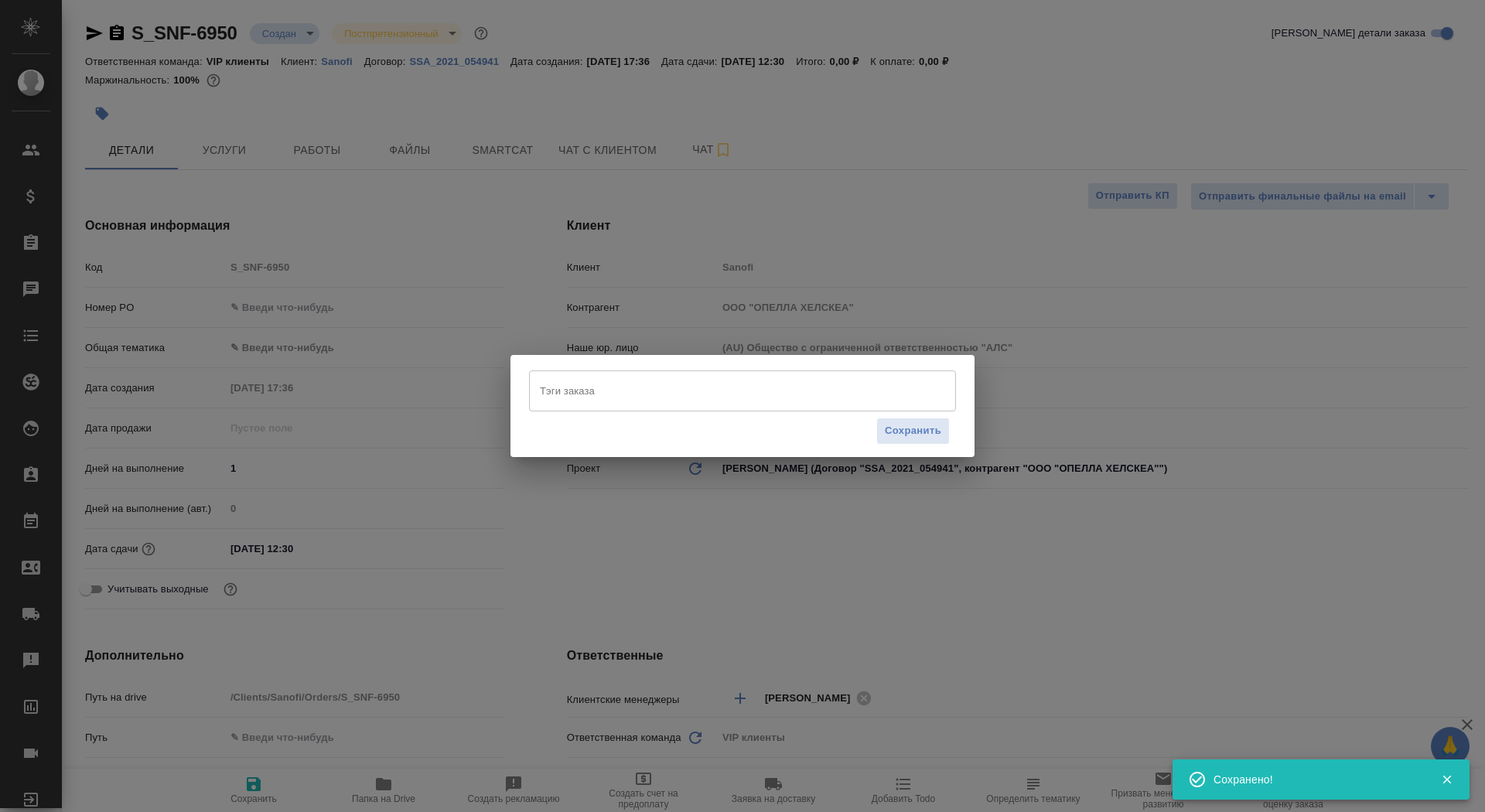
click at [675, 366] on div "Тэги заказа Тэги заказа Сохранить" at bounding box center [743, 405] width 464 height 101
click at [681, 385] on input "Тэги заказа" at bounding box center [728, 390] width 384 height 26
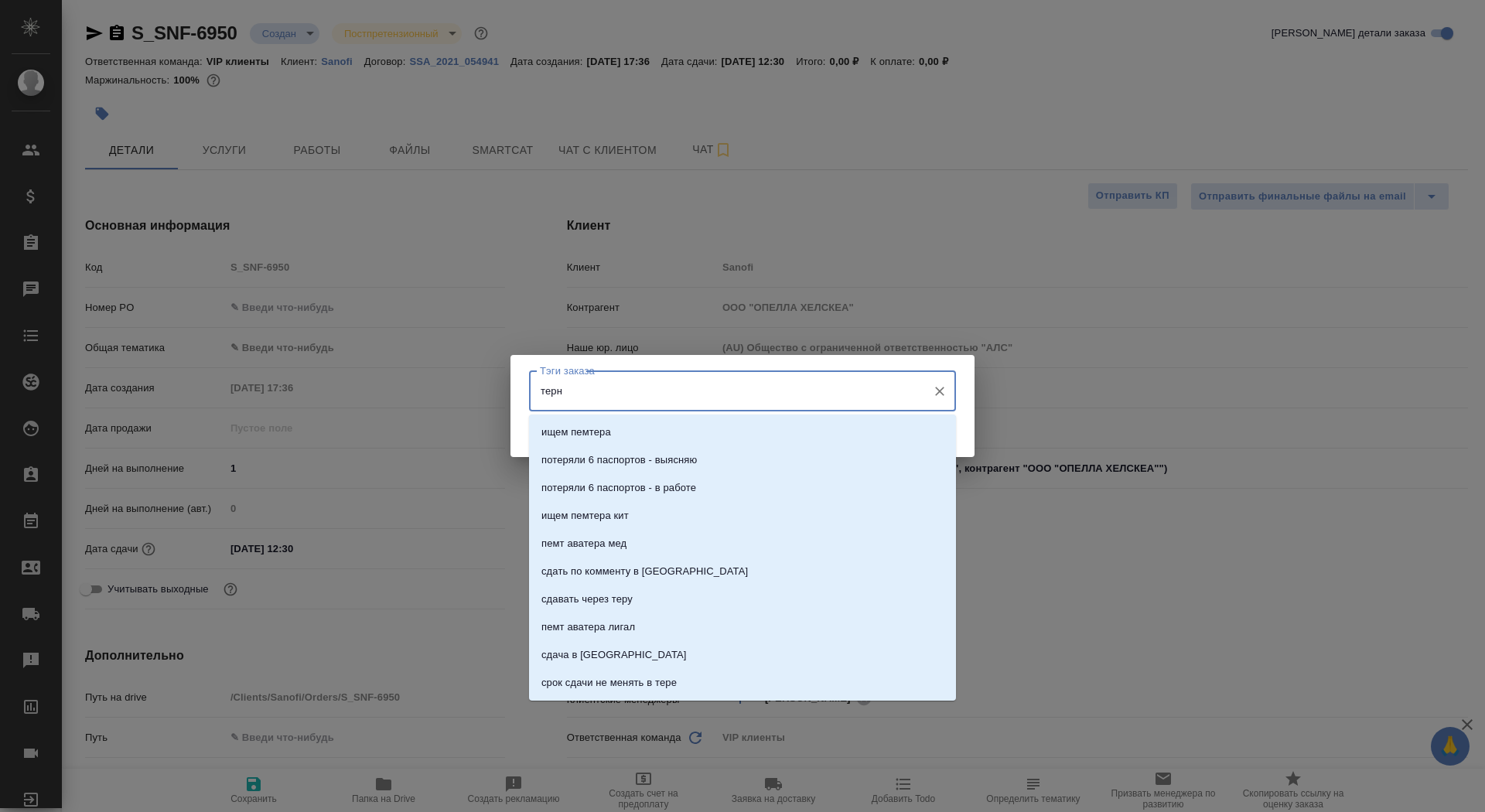
type input "терно"
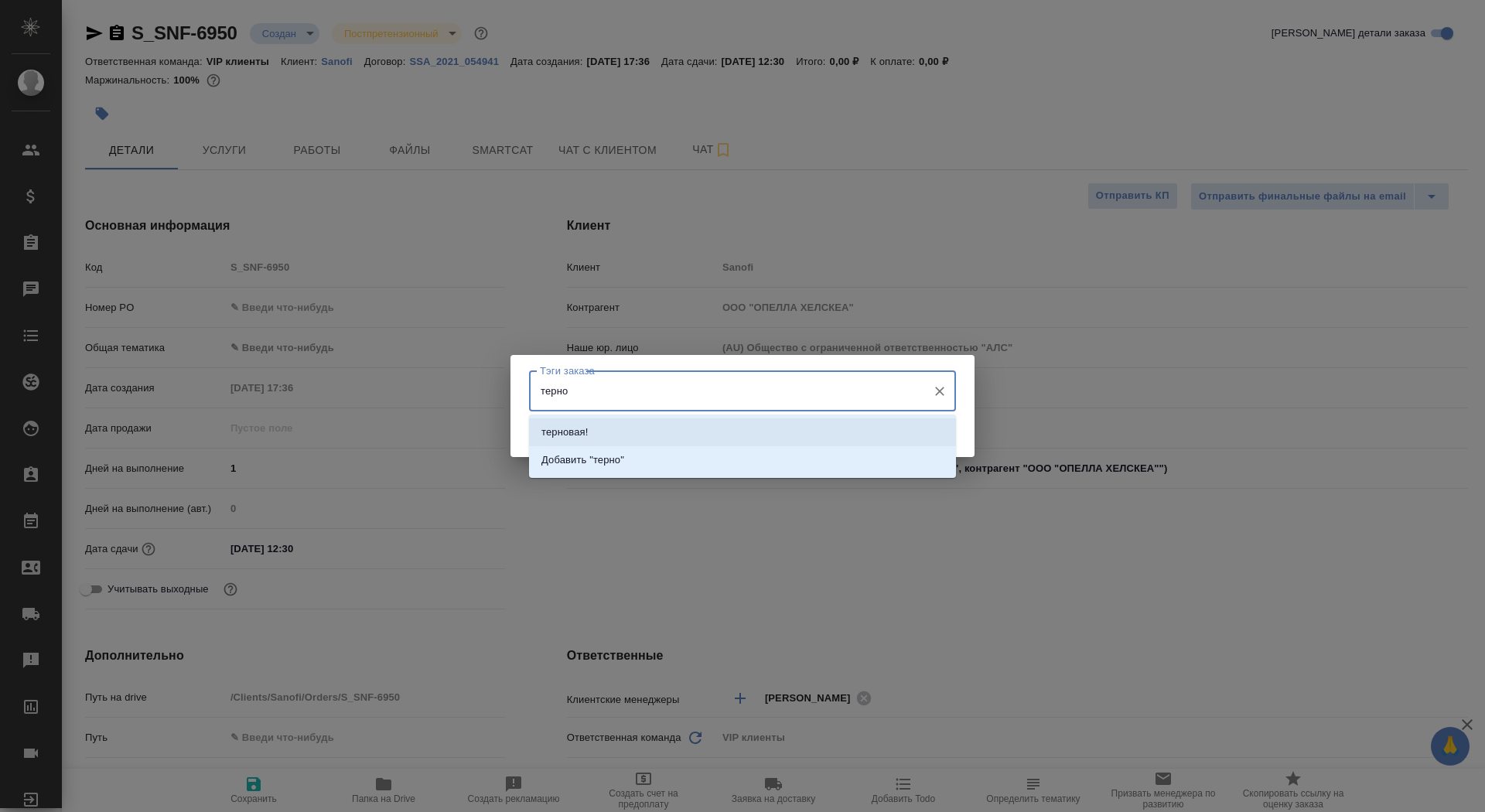
click at [765, 438] on li "терновая!" at bounding box center [742, 432] width 427 height 28
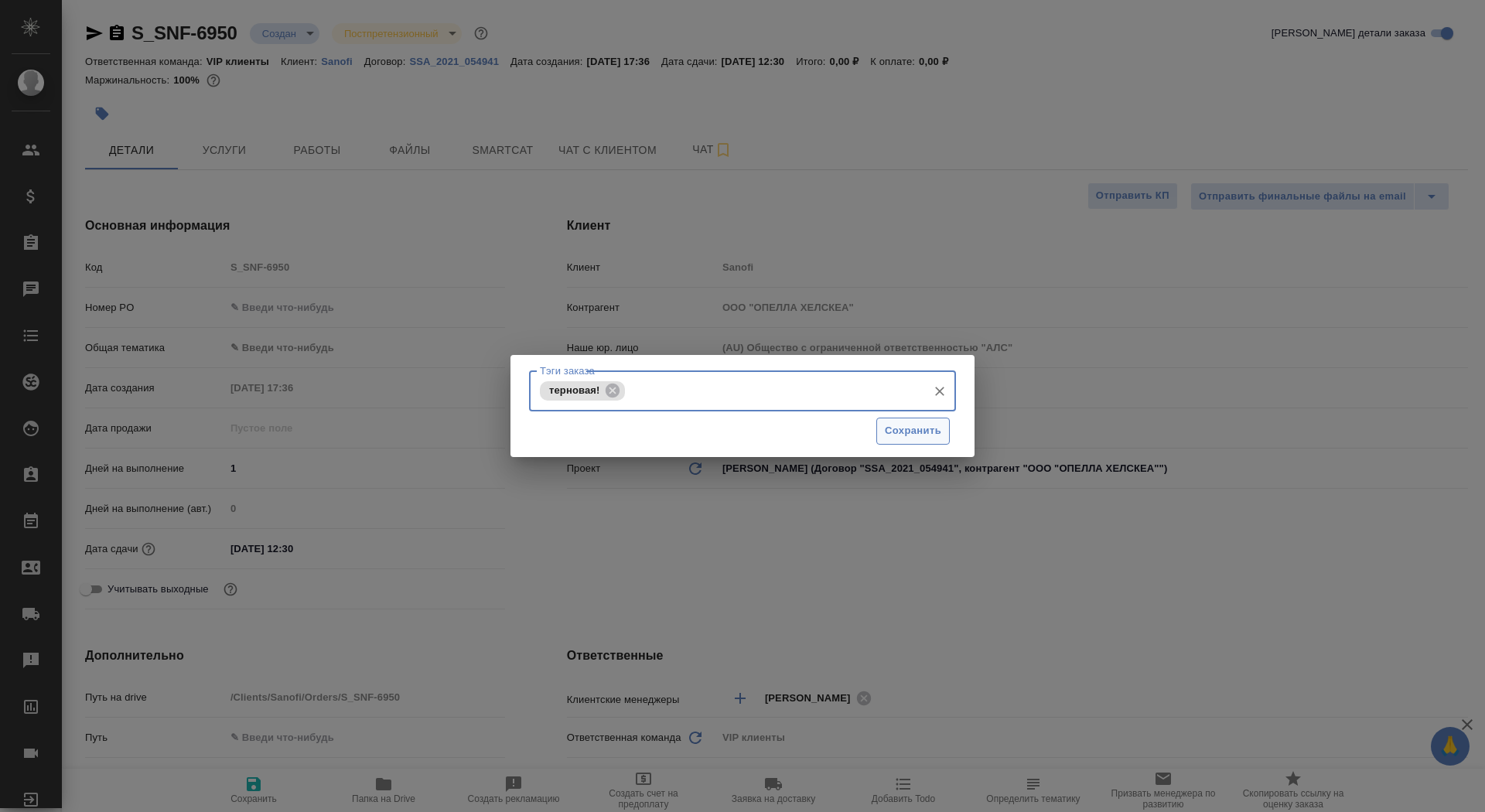
click at [926, 436] on span "Сохранить" at bounding box center [913, 431] width 57 height 18
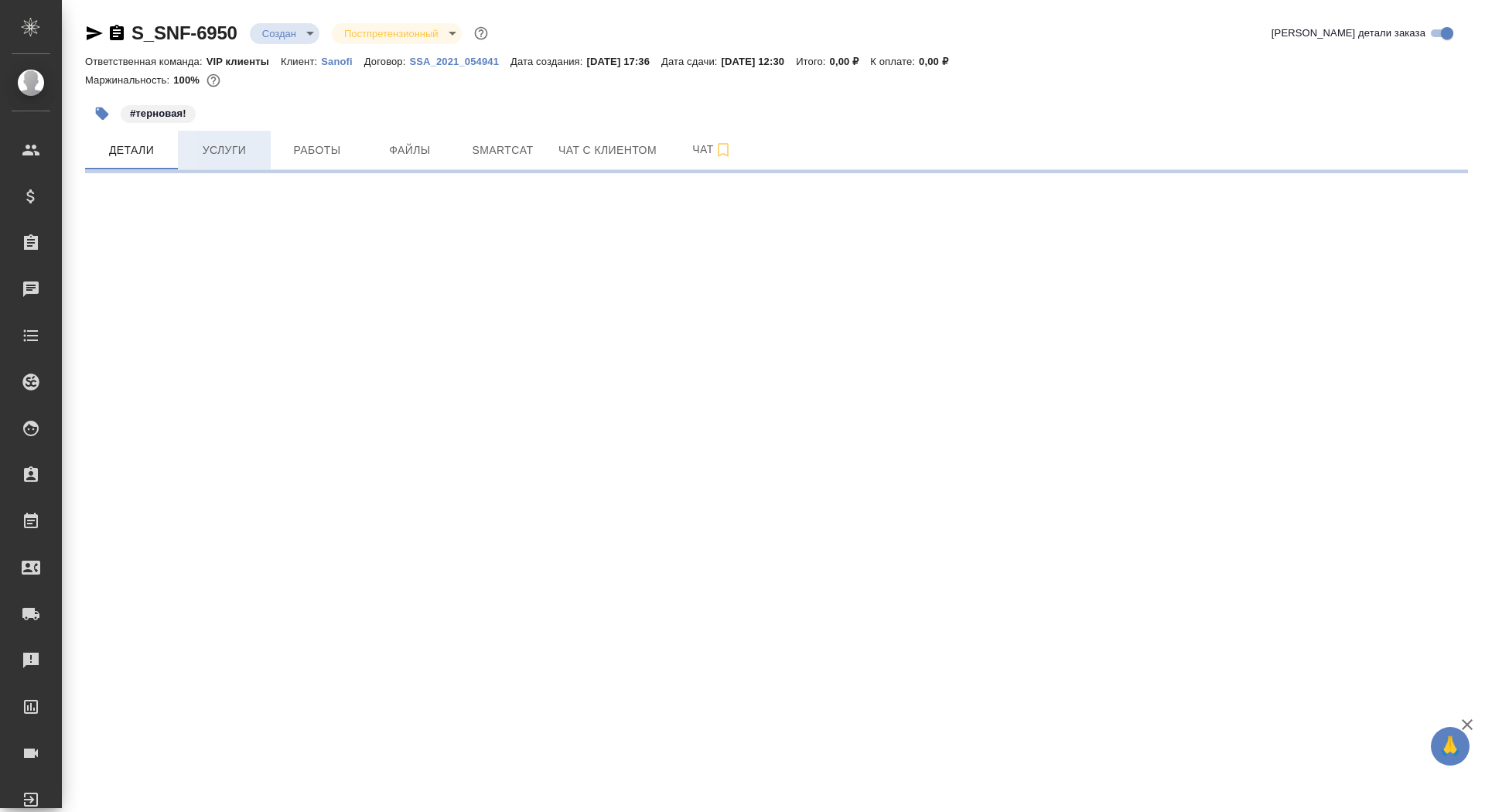
click at [243, 160] on span "Услуги" at bounding box center [224, 150] width 74 height 19
select select "RU"
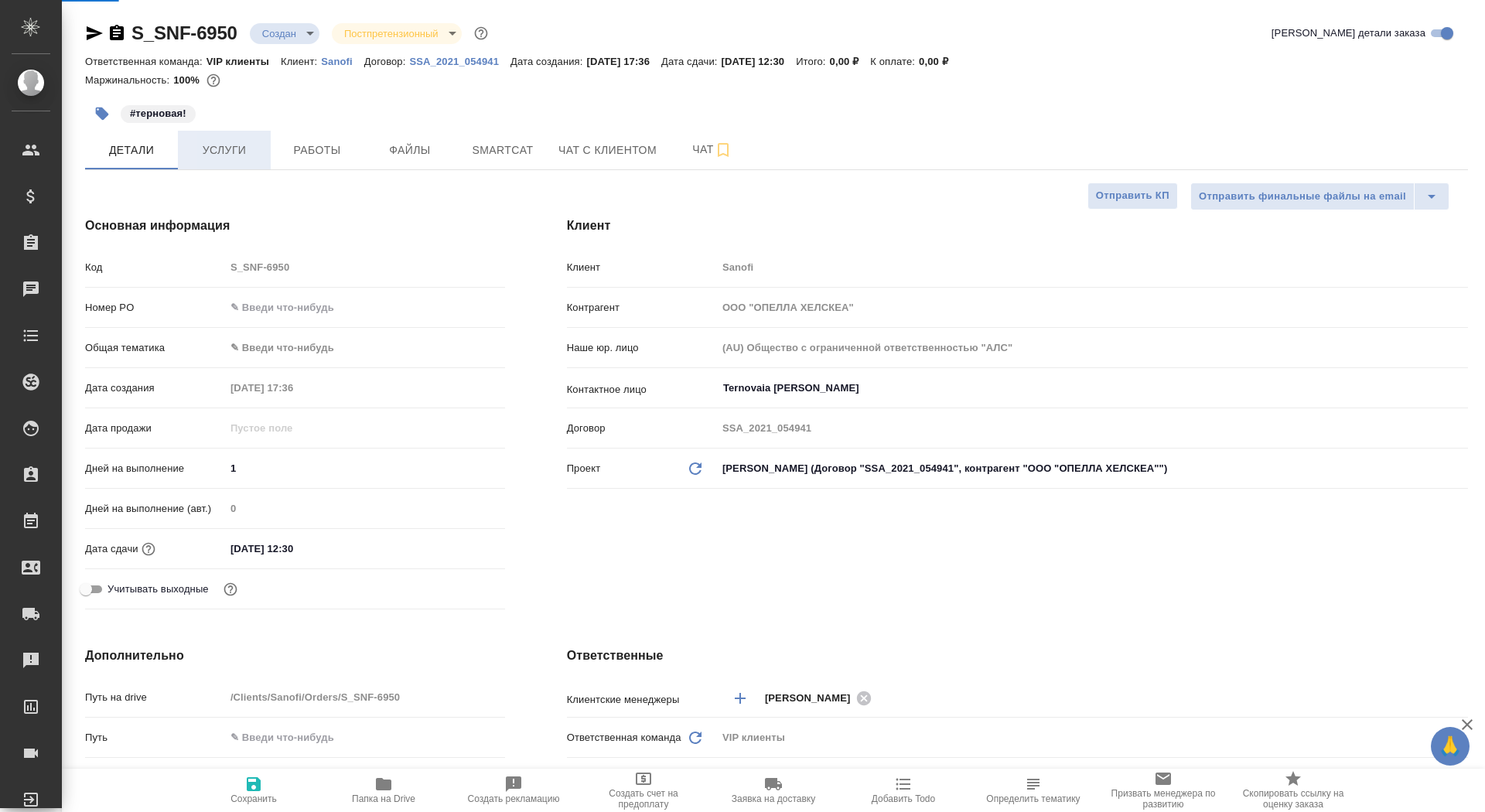
type textarea "x"
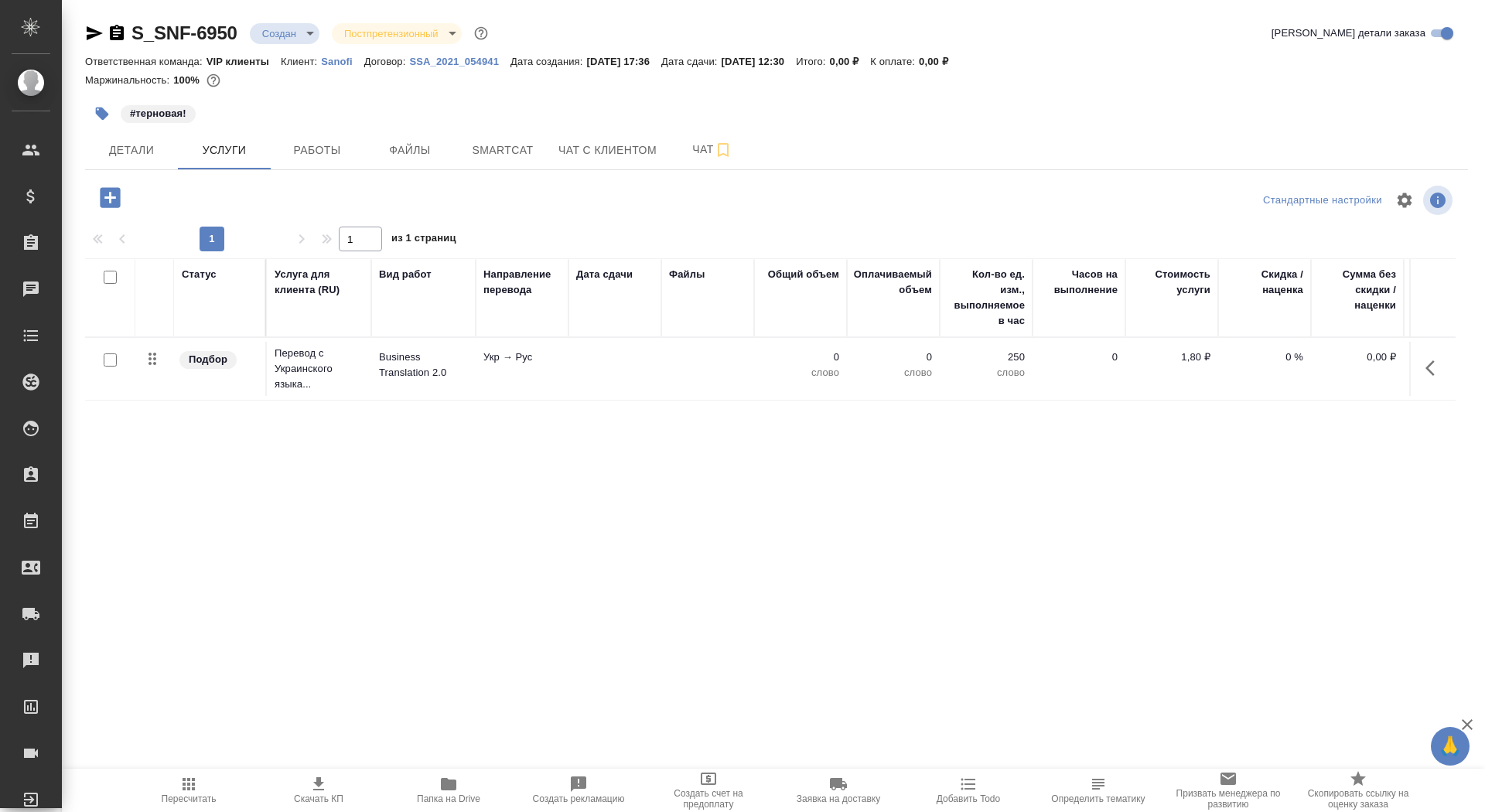
click at [109, 353] on input "checkbox" at bounding box center [110, 360] width 13 height 13
checkbox input "true"
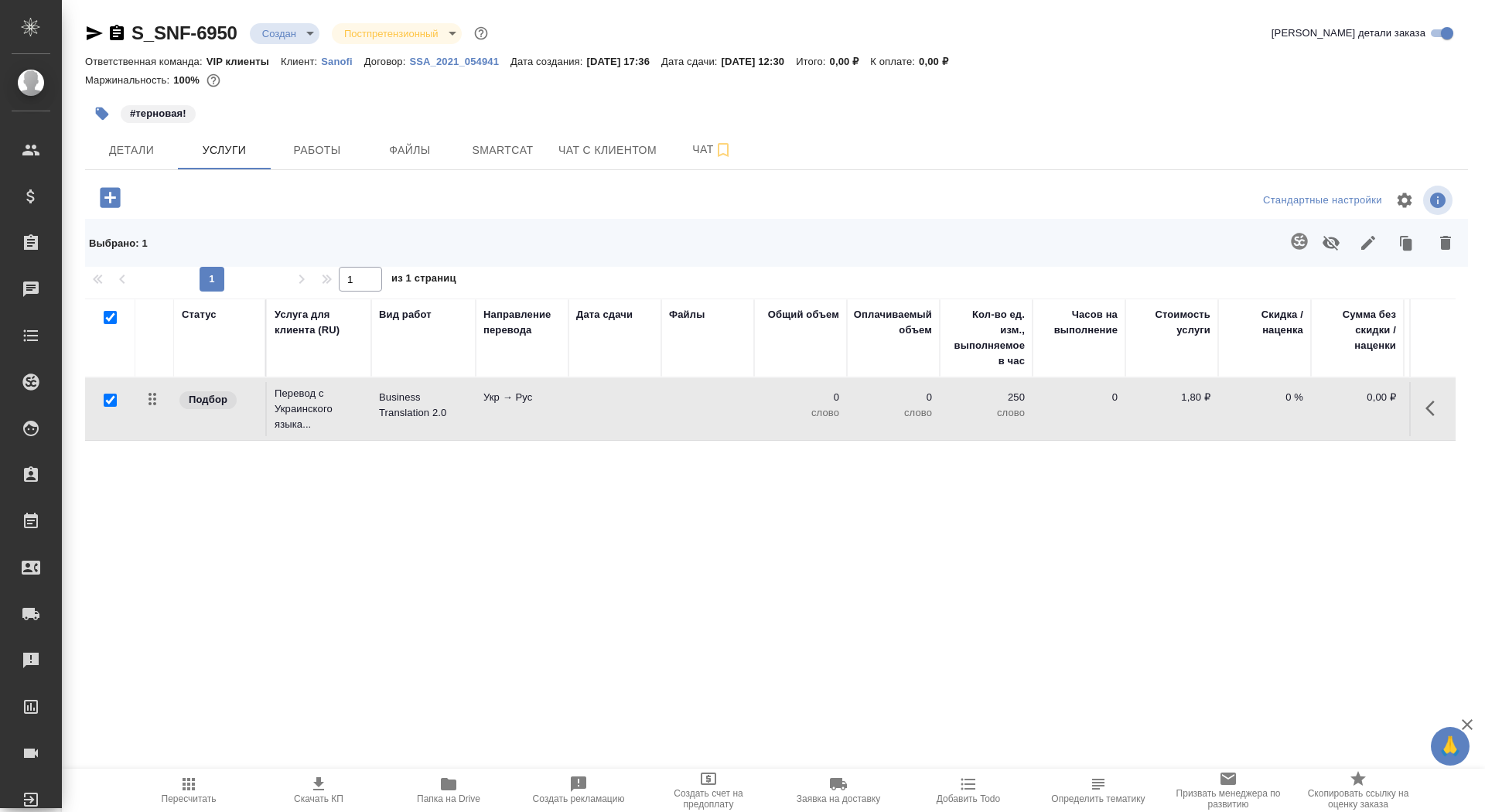
click at [1451, 252] on button "button" at bounding box center [1446, 242] width 38 height 40
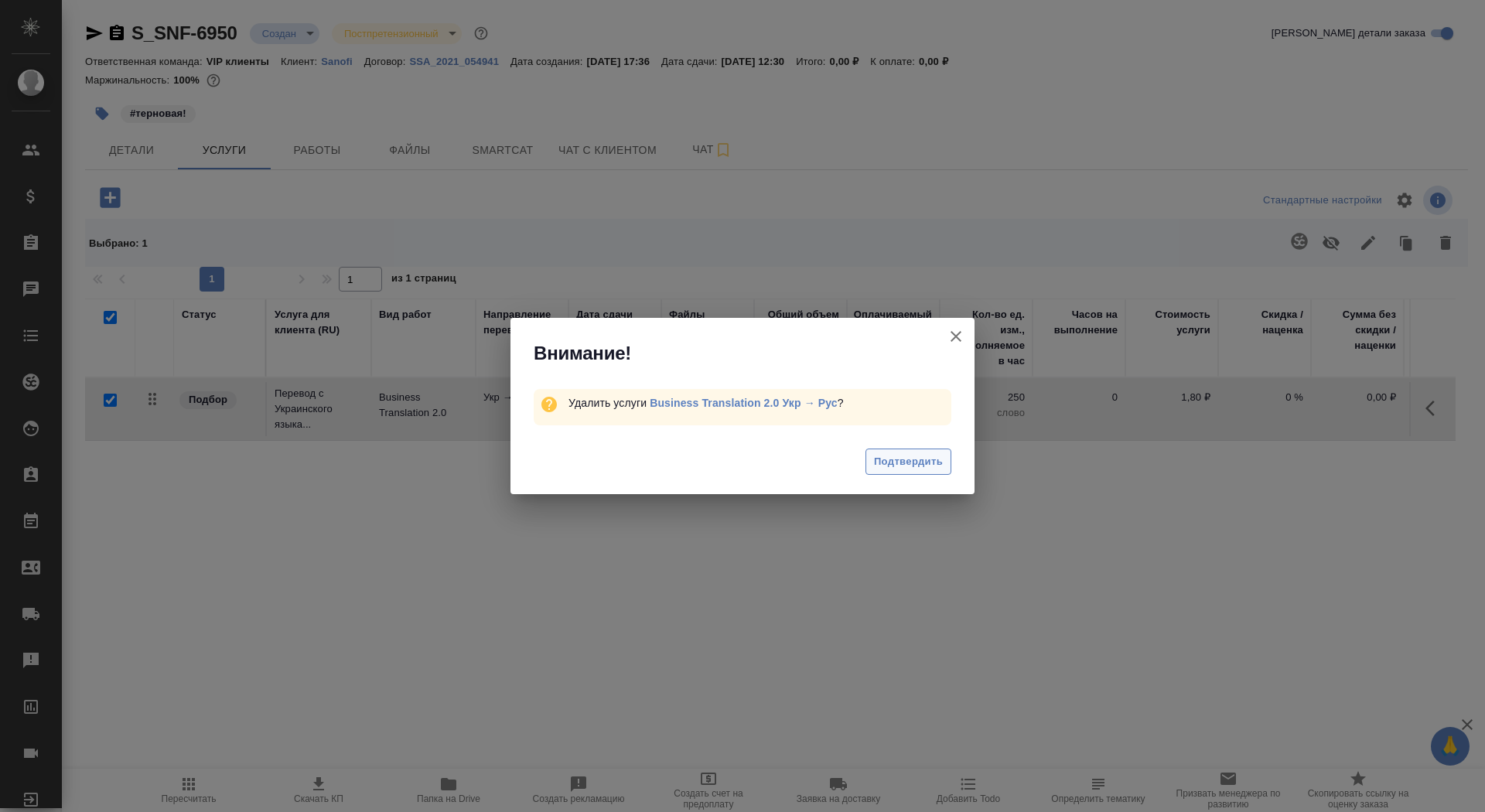
click at [875, 474] on button "Подтвердить" at bounding box center [909, 462] width 86 height 27
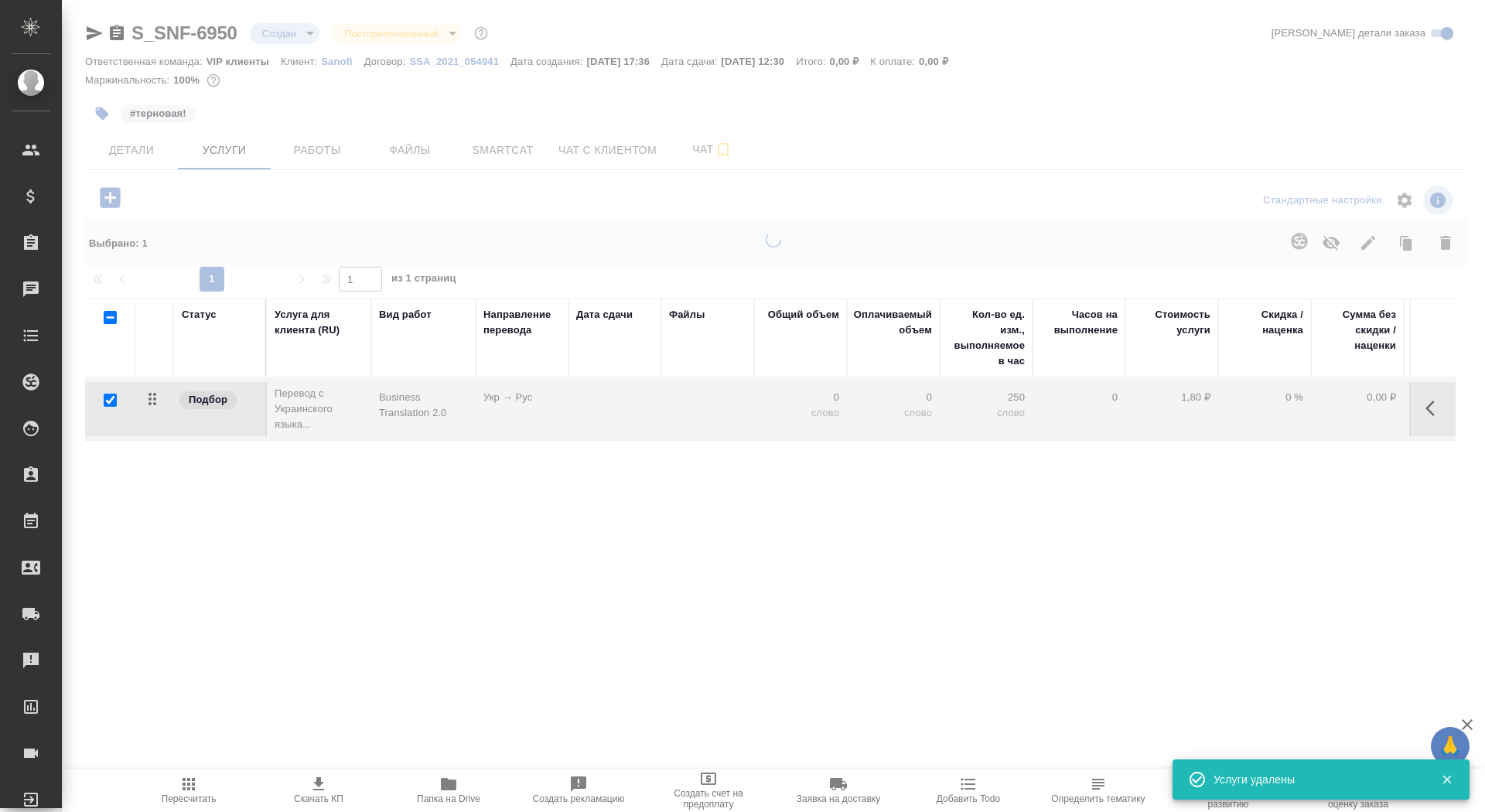
checkbox input "false"
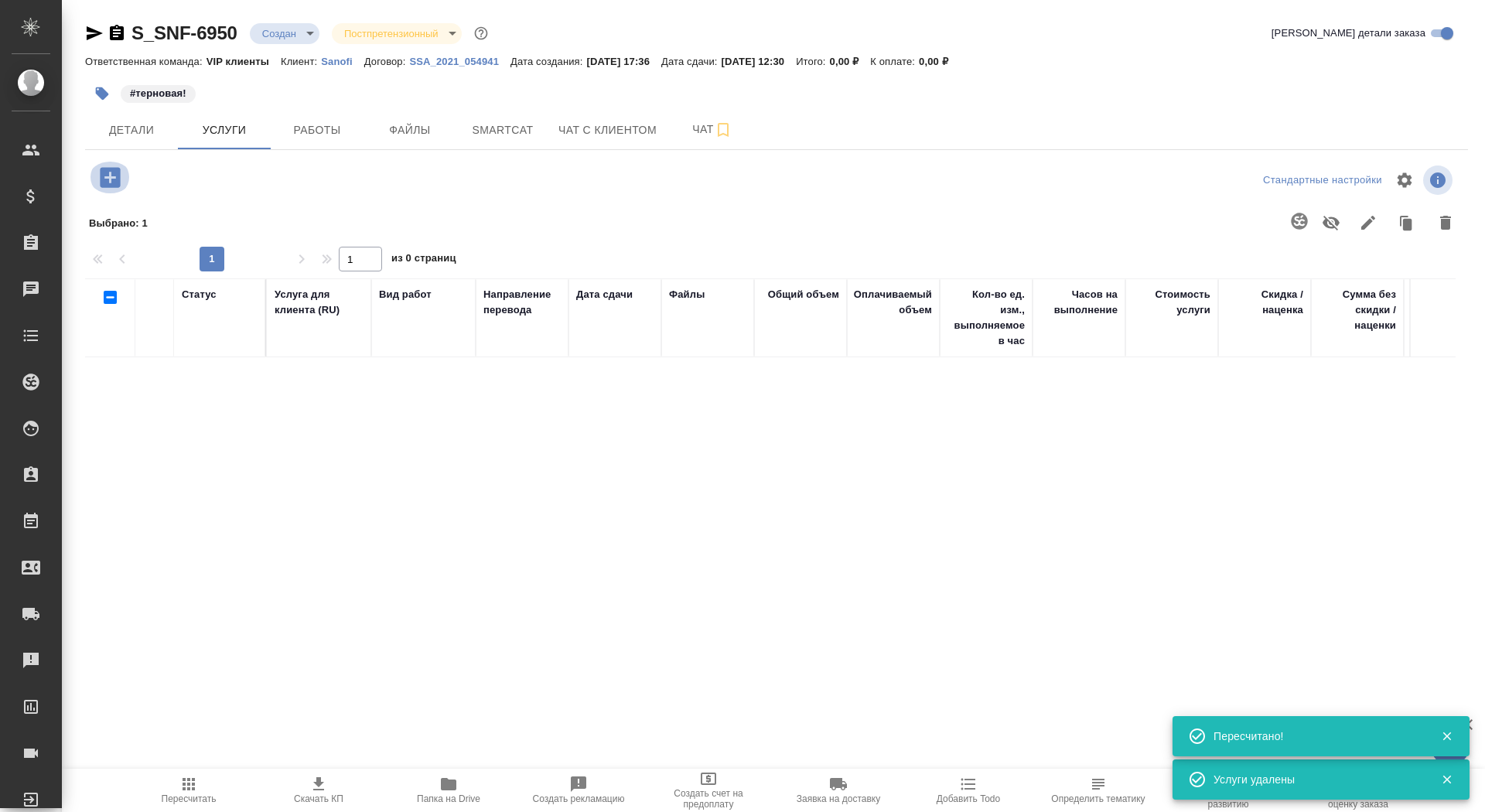
click at [107, 178] on icon "button" at bounding box center [110, 178] width 27 height 27
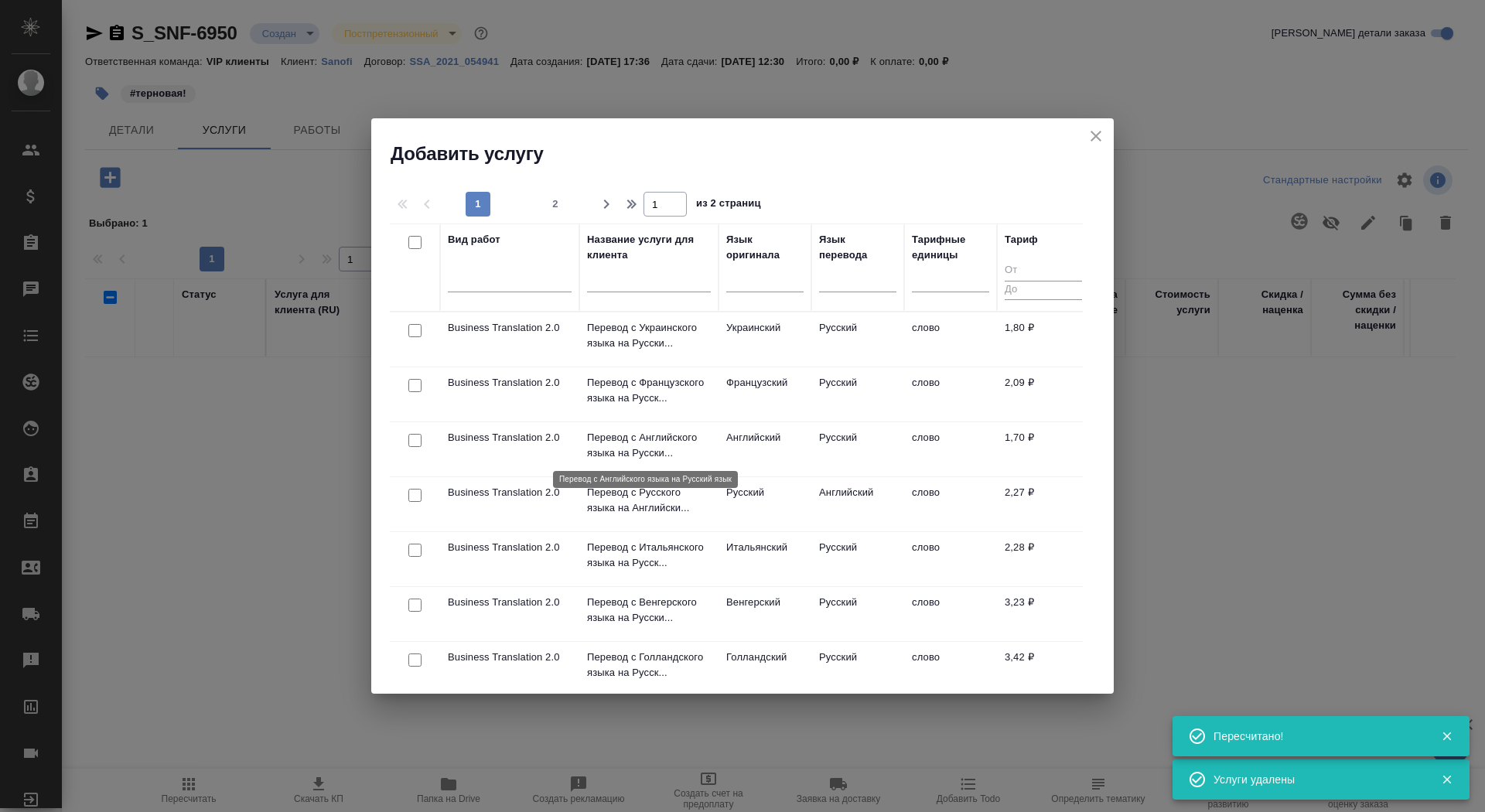
click at [600, 451] on p "Перевод с Английского языка на Русски..." at bounding box center [649, 445] width 124 height 31
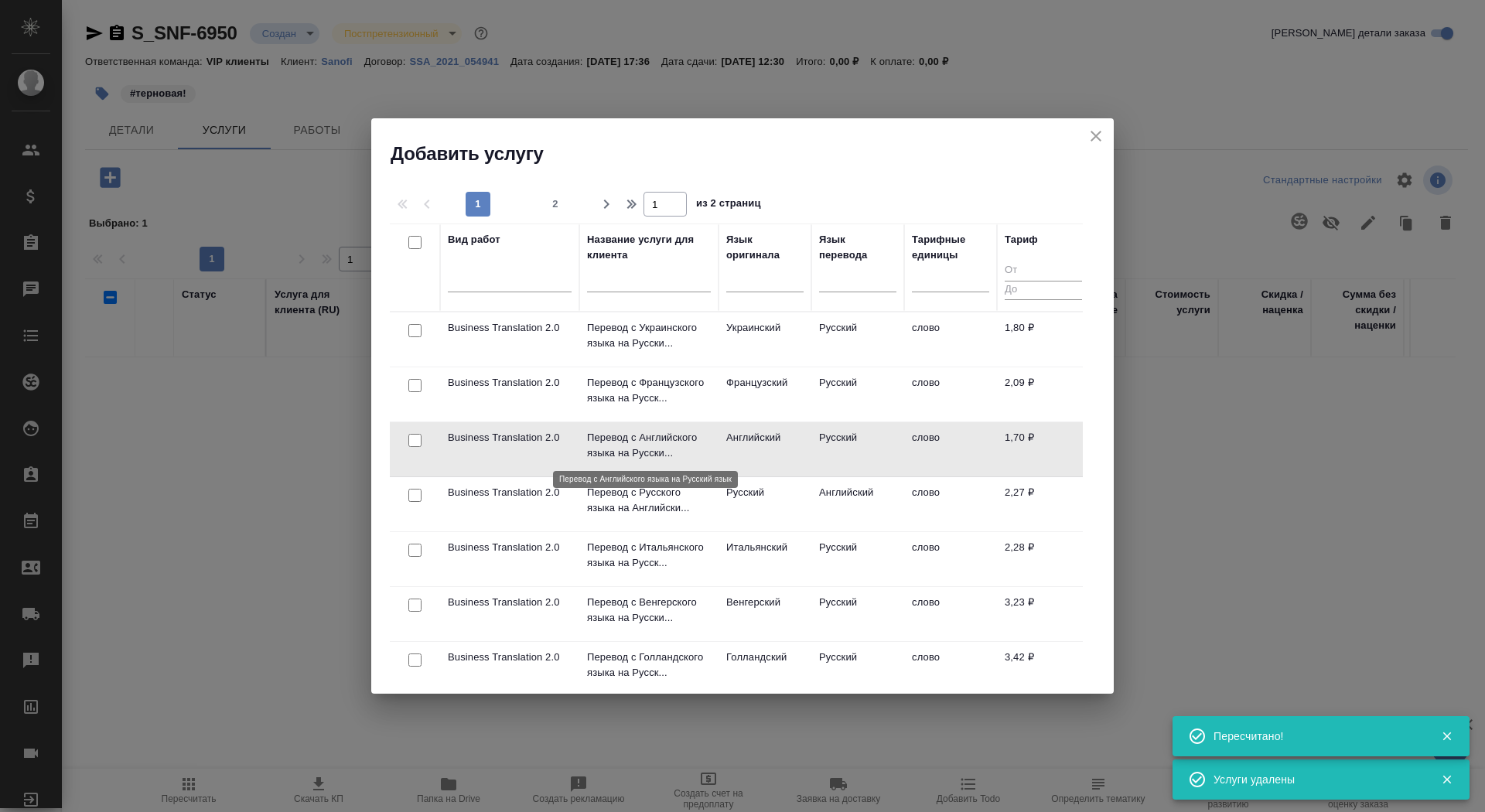
click at [600, 451] on p "Перевод с Английского языка на Русски..." at bounding box center [649, 445] width 124 height 31
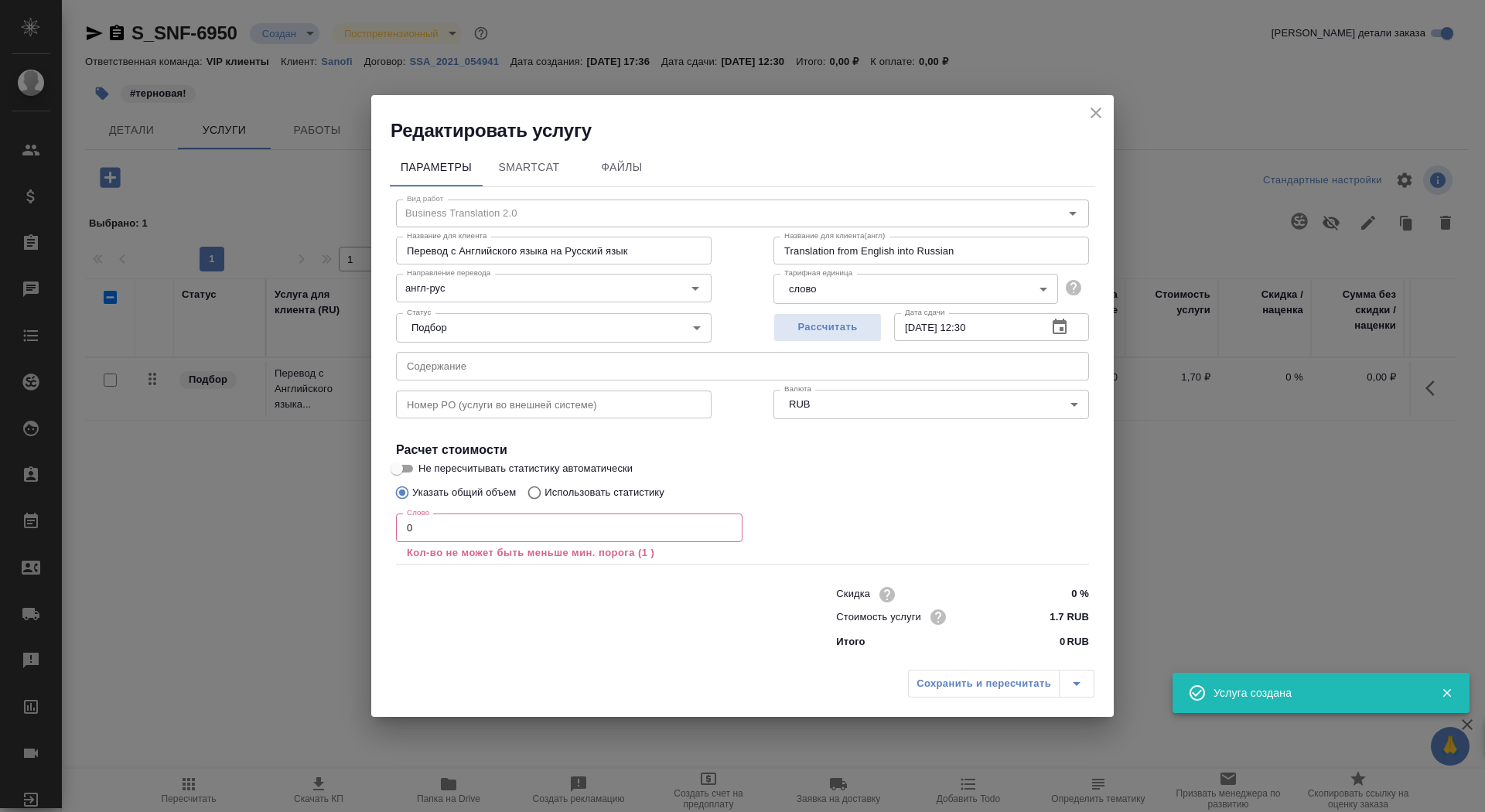
click at [447, 536] on input "0" at bounding box center [569, 527] width 346 height 28
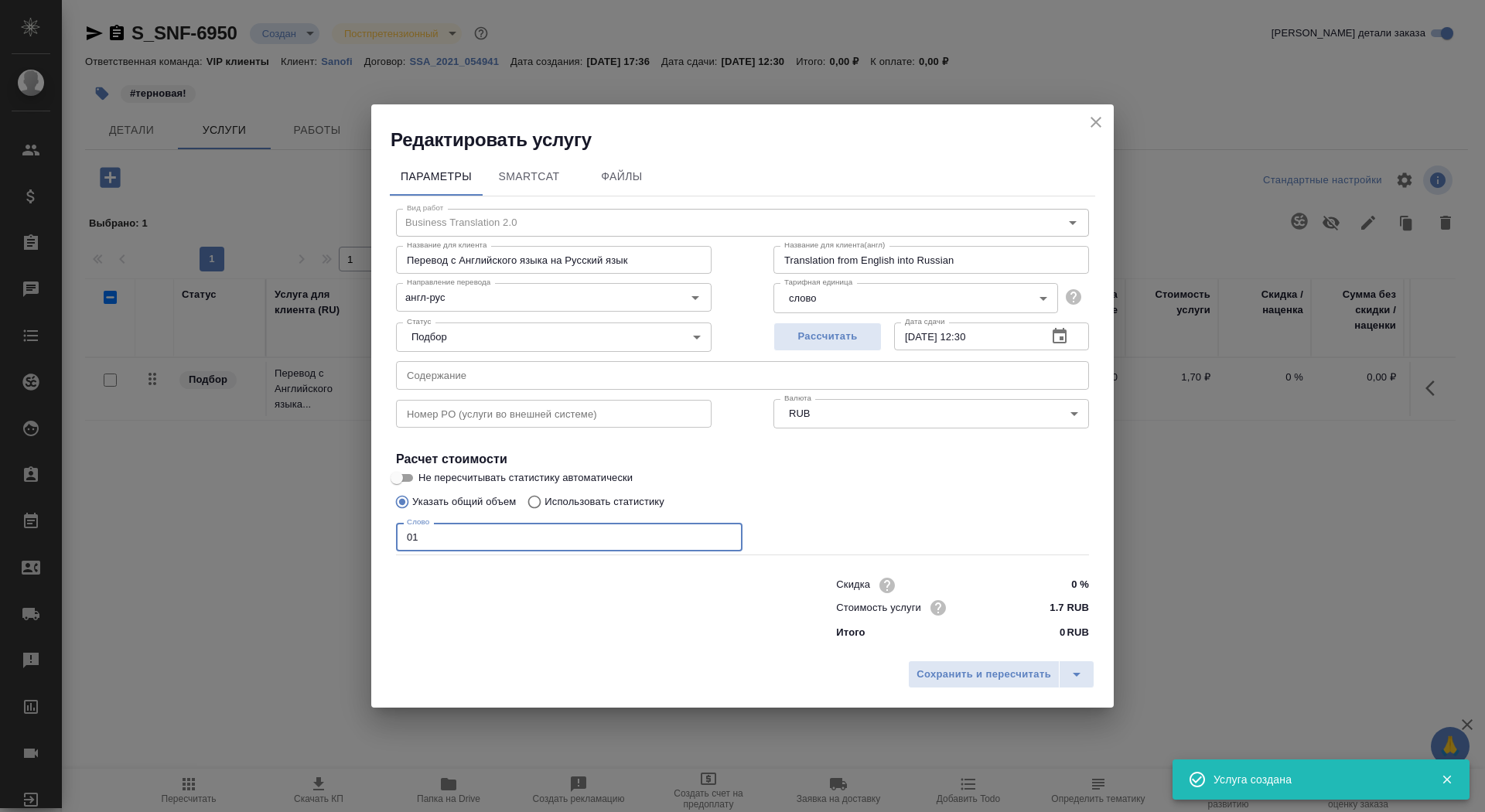
type input "01"
click at [405, 475] on input "Не пересчитывать статистику автоматически" at bounding box center [397, 477] width 56 height 18
checkbox input "true"
click at [955, 675] on span "Сохранить и пересчитать" at bounding box center [984, 675] width 135 height 18
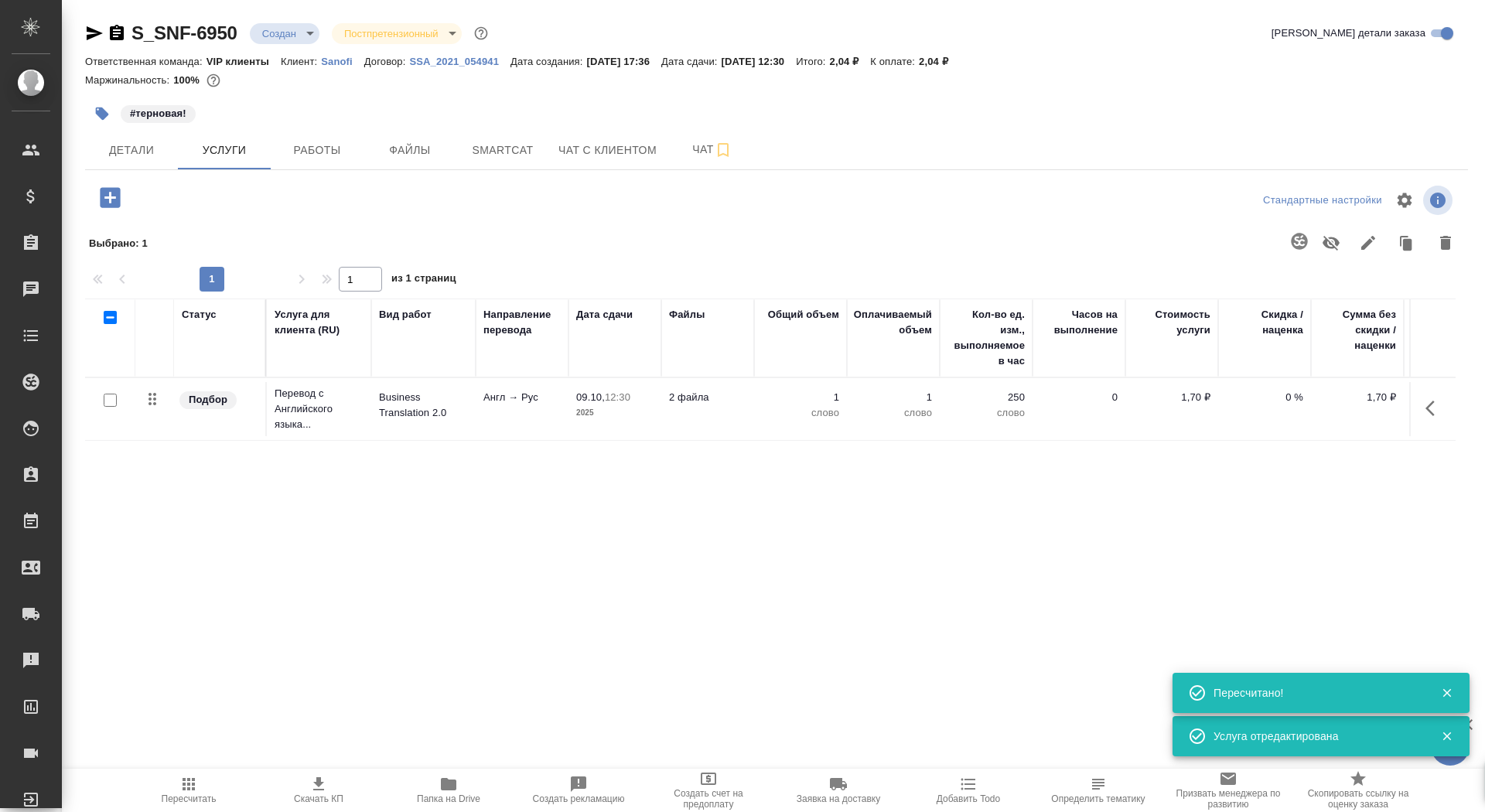
click at [111, 400] on input "checkbox" at bounding box center [110, 400] width 13 height 13
checkbox input "true"
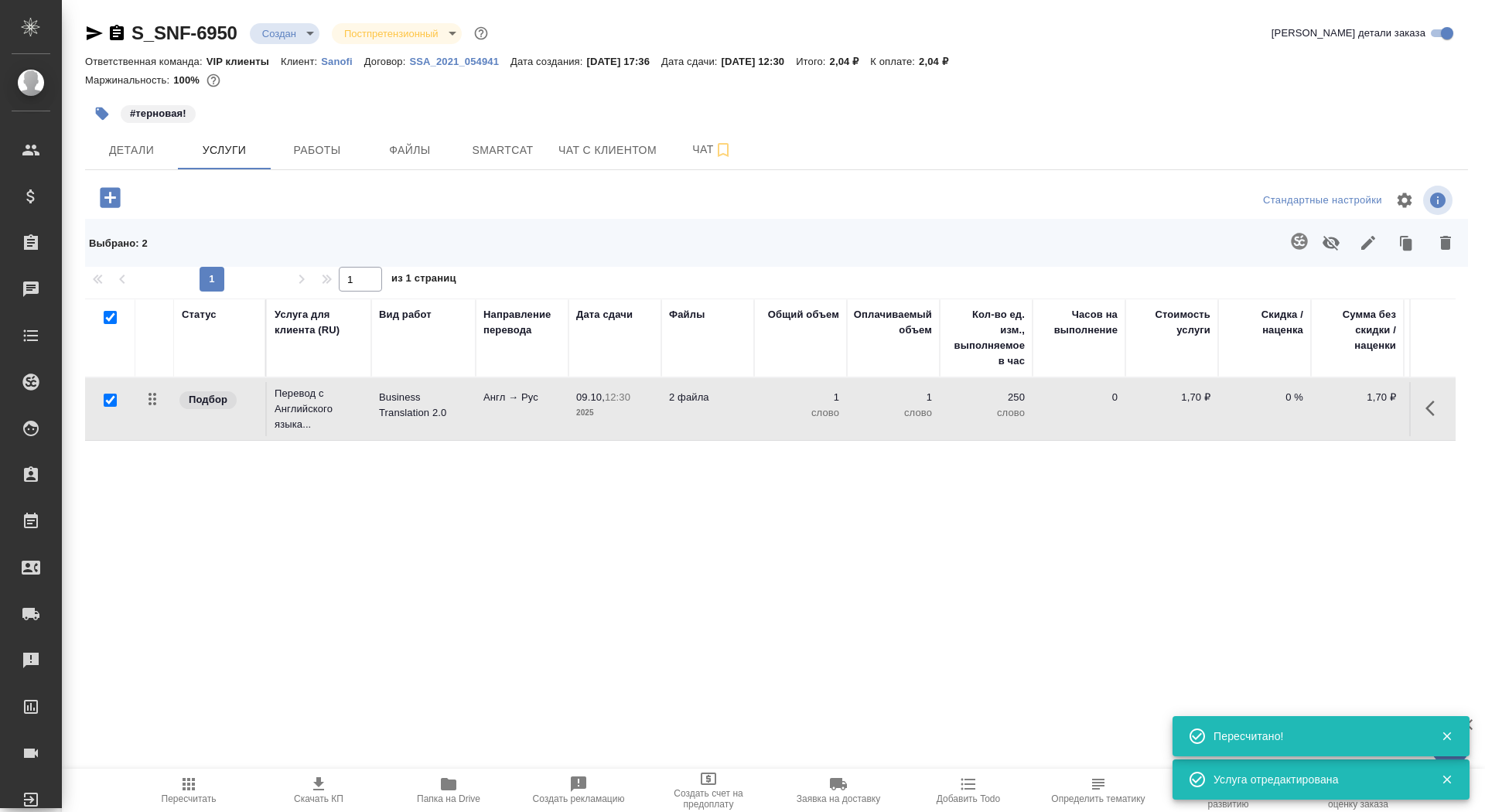
click at [1295, 239] on icon "button" at bounding box center [1299, 241] width 18 height 18
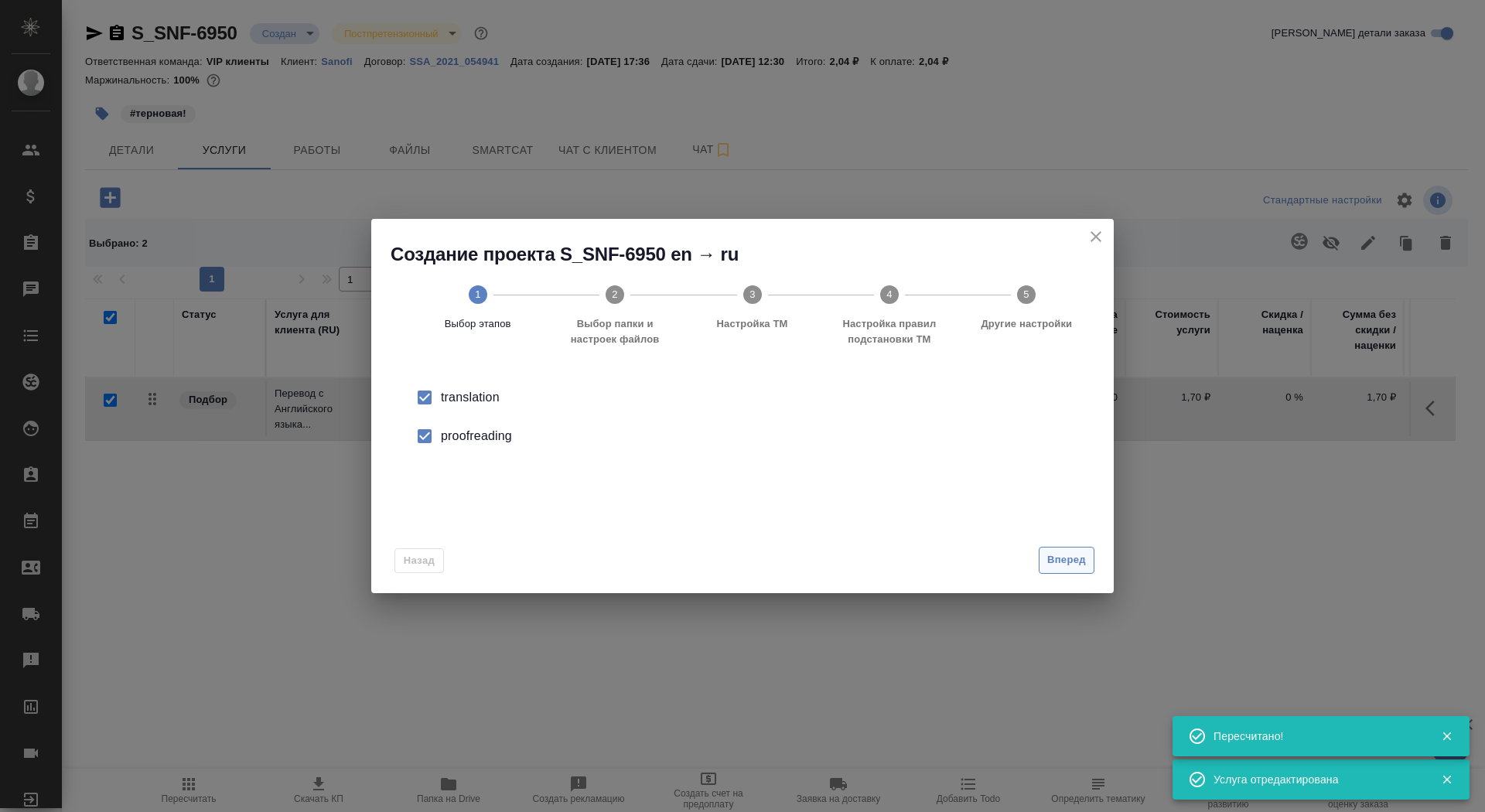
click at [1041, 556] on button "Вперед" at bounding box center [1067, 560] width 56 height 27
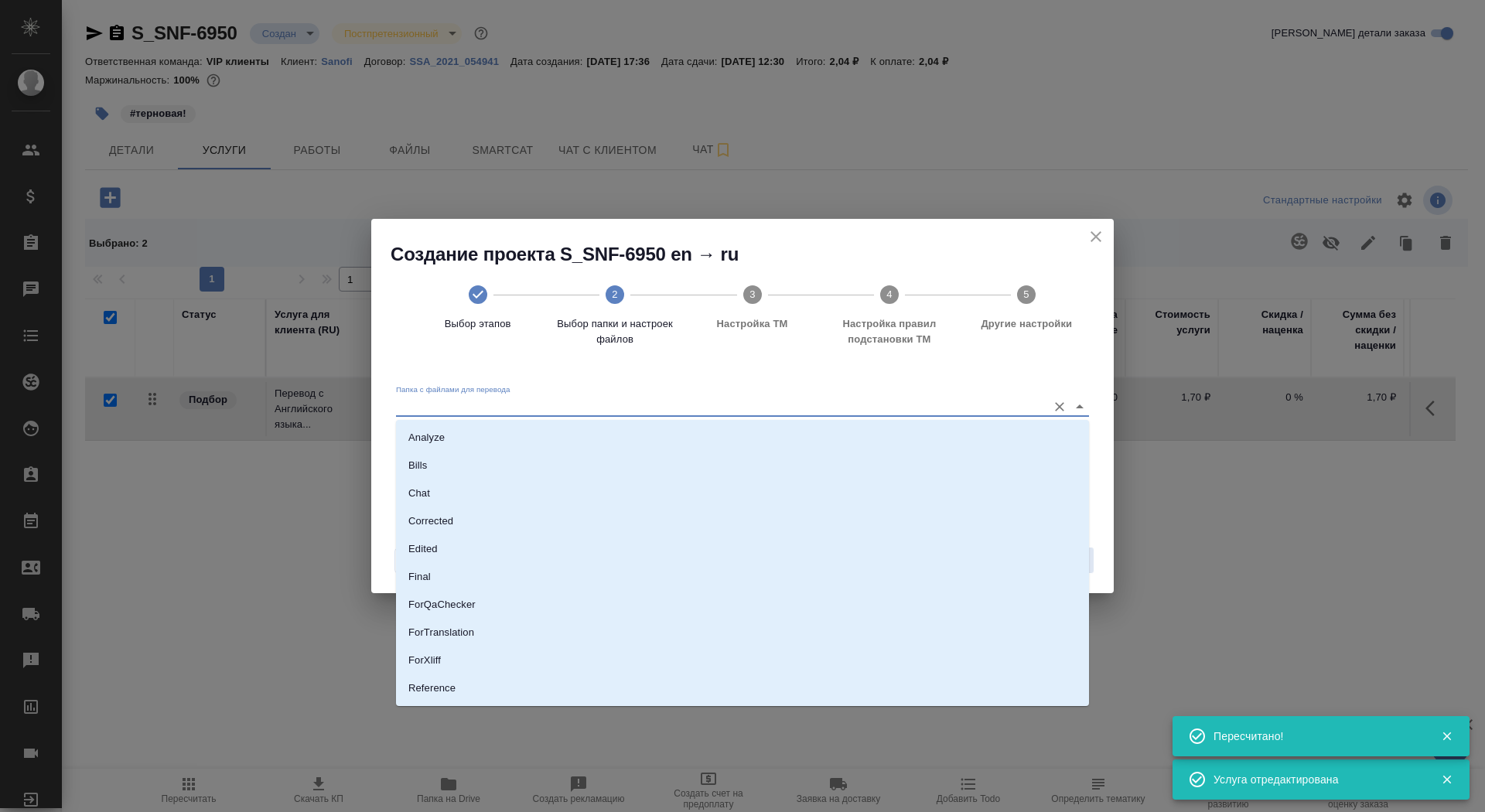
click at [929, 412] on input "Папка с файлами для перевода" at bounding box center [717, 405] width 644 height 18
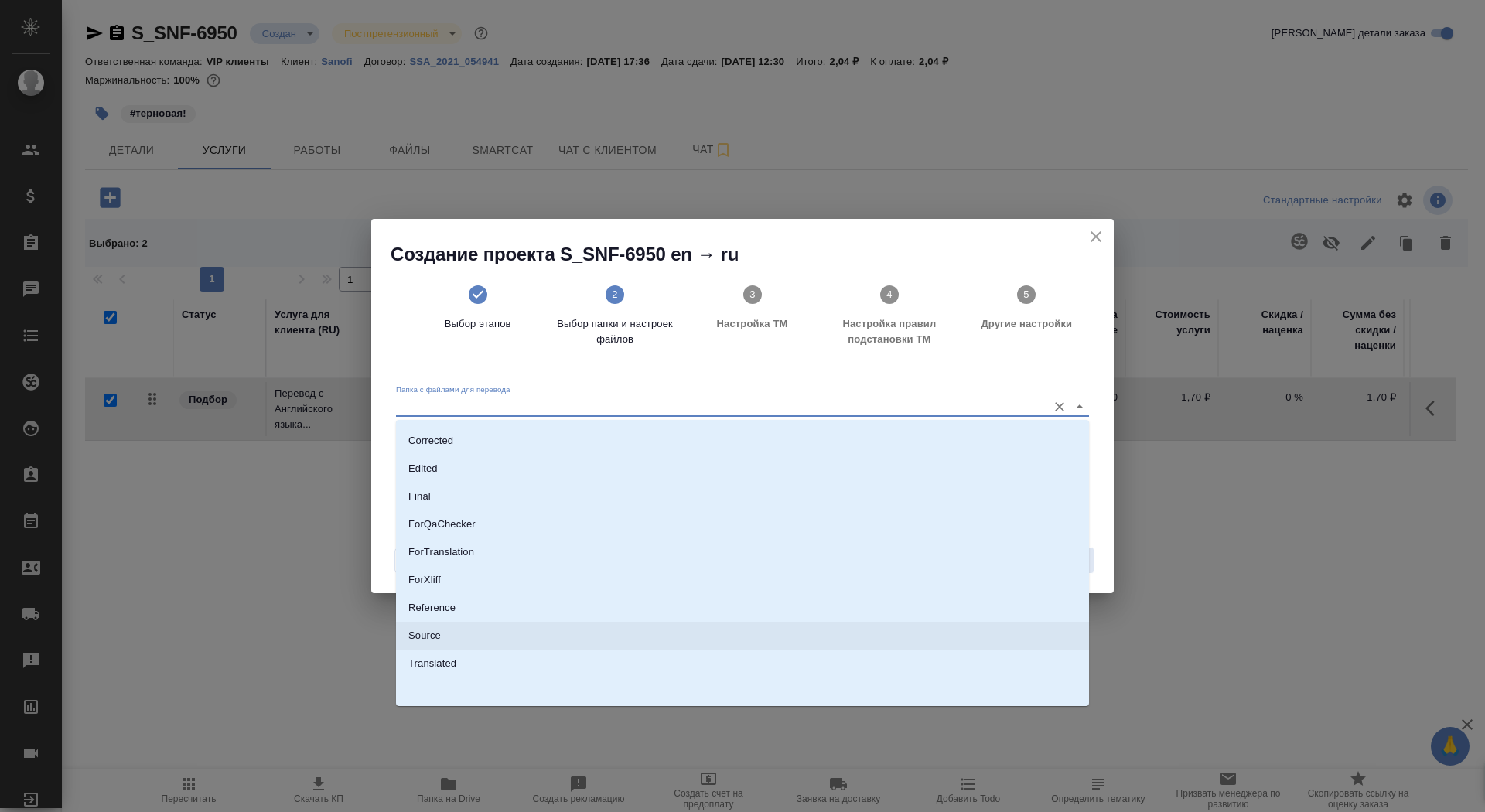
click at [910, 642] on li "Source" at bounding box center [742, 635] width 693 height 28
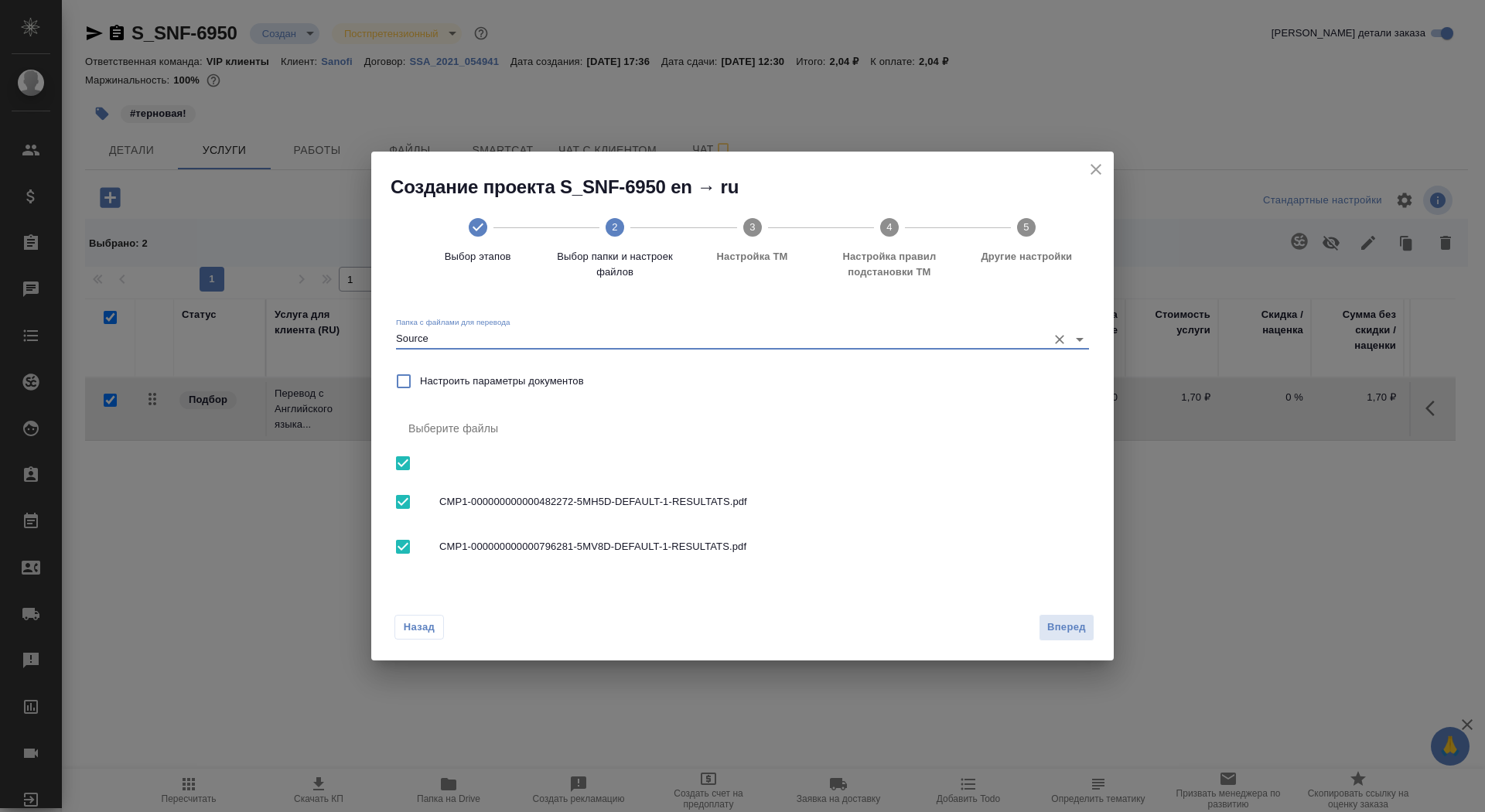
type input "Source"
click at [1073, 640] on button "Вперед" at bounding box center [1067, 628] width 56 height 27
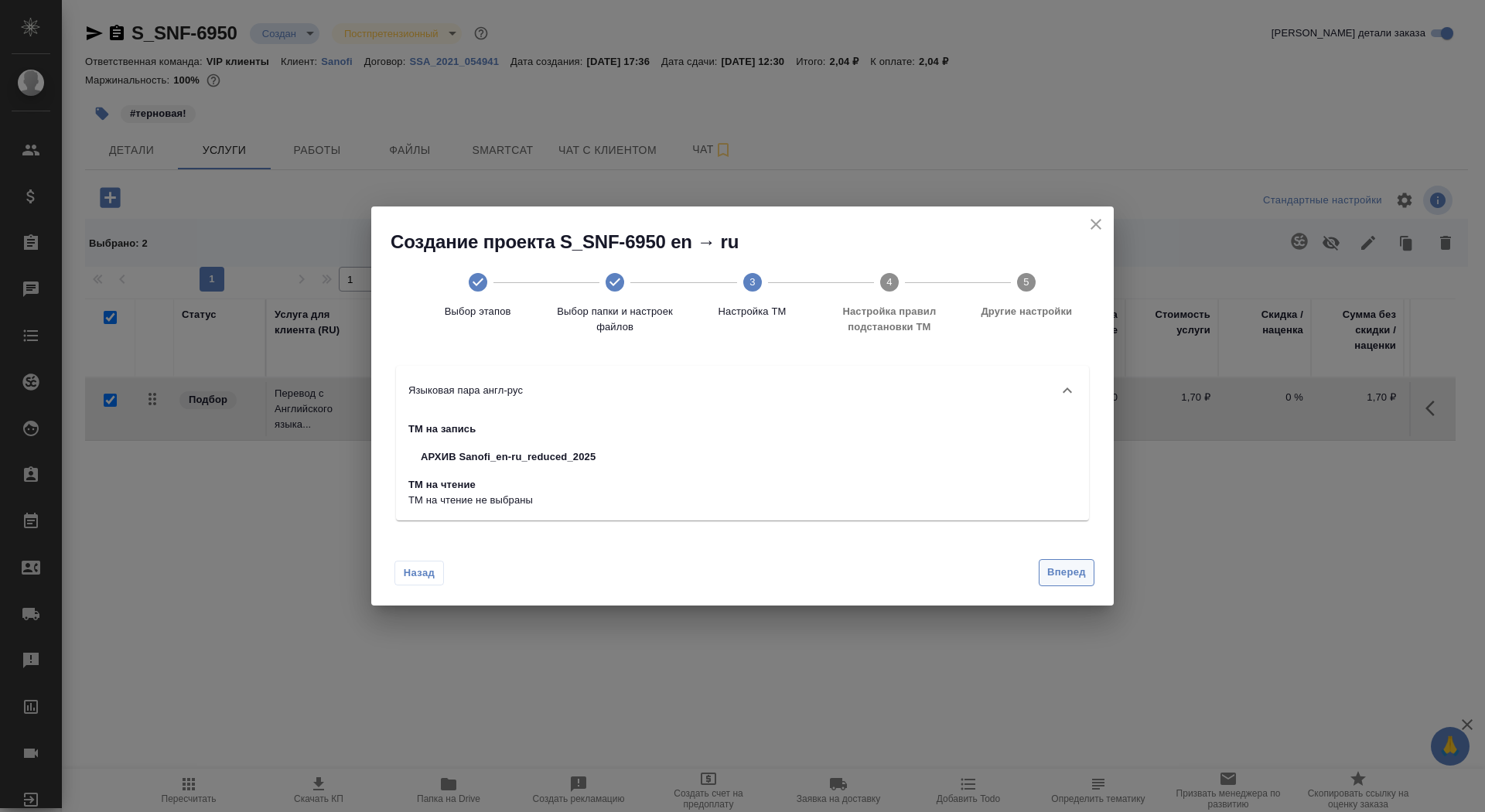
click at [1056, 581] on button "Вперед" at bounding box center [1067, 573] width 56 height 27
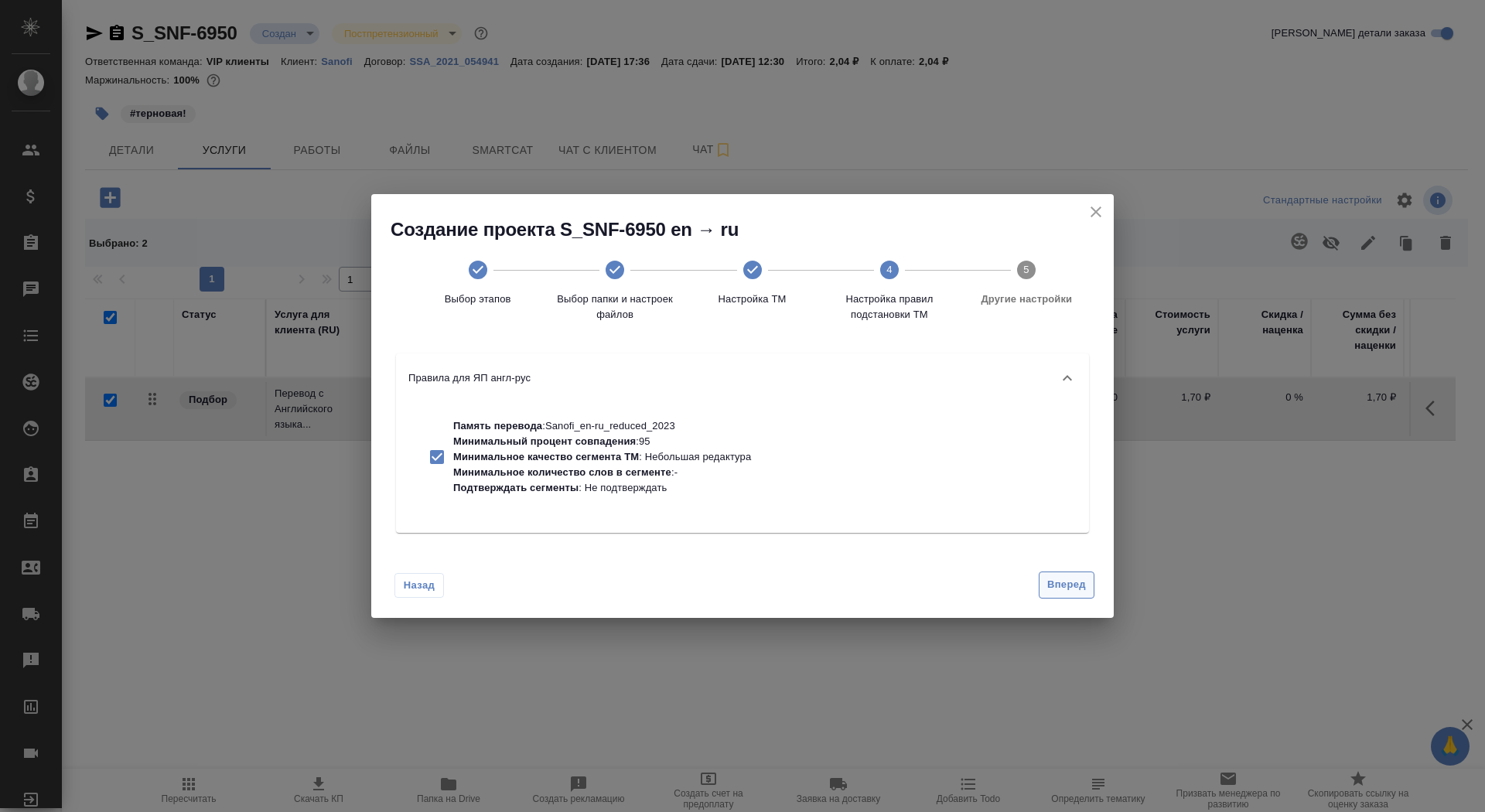
click at [1056, 582] on span "Вперед" at bounding box center [1067, 585] width 38 height 18
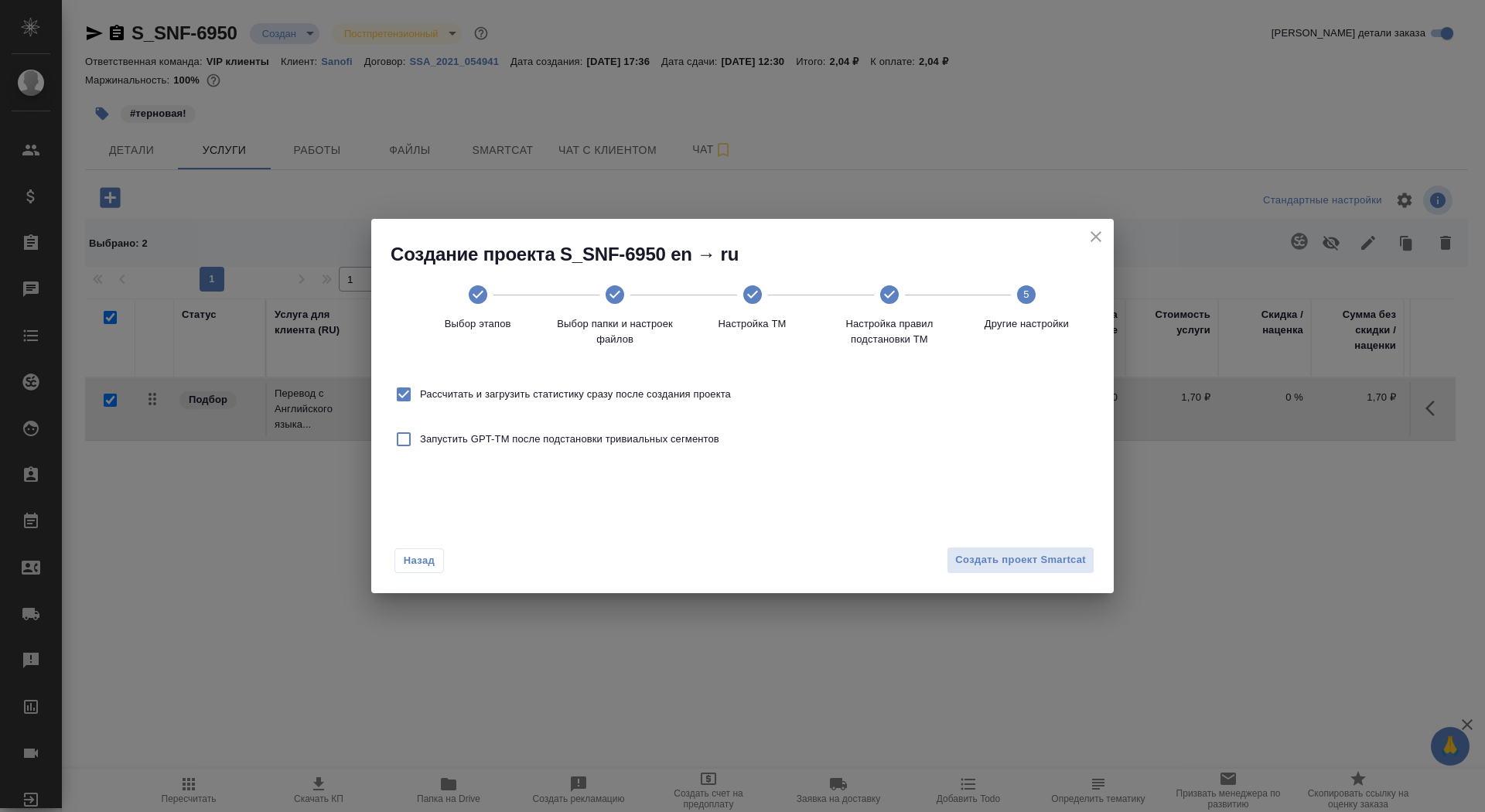
click at [1041, 543] on div "Назад Создать проект Smartcat" at bounding box center [742, 556] width 743 height 73
click at [1042, 545] on div "Назад Создать проект Smartcat" at bounding box center [742, 556] width 743 height 73
click at [1051, 566] on span "Создать проект Smartcat" at bounding box center [1021, 560] width 131 height 18
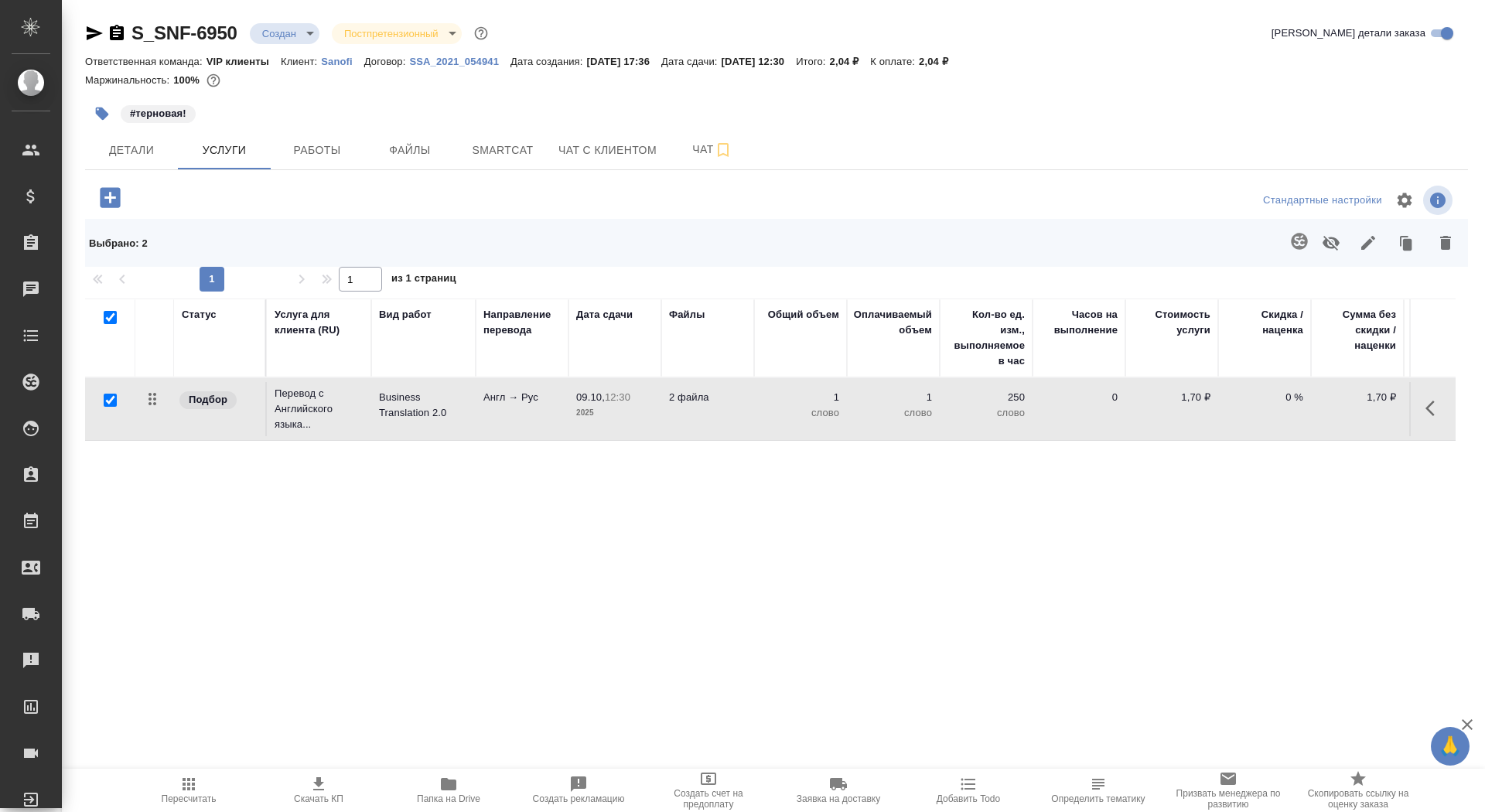
click at [453, 424] on td "Business Translation 2.0" at bounding box center [423, 409] width 105 height 54
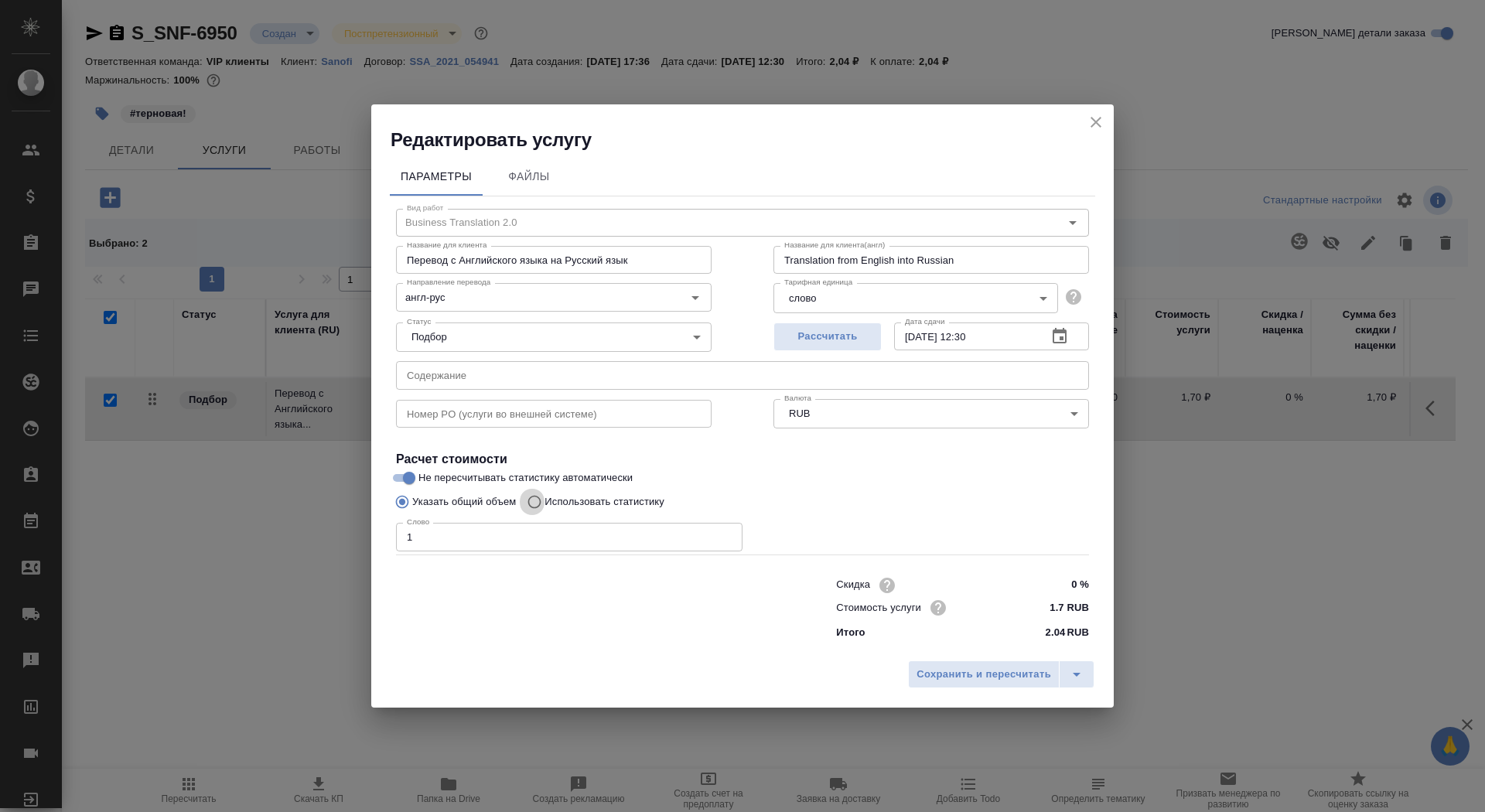
click at [542, 505] on input "Использовать статистику" at bounding box center [531, 502] width 25 height 30
radio input "true"
radio input "false"
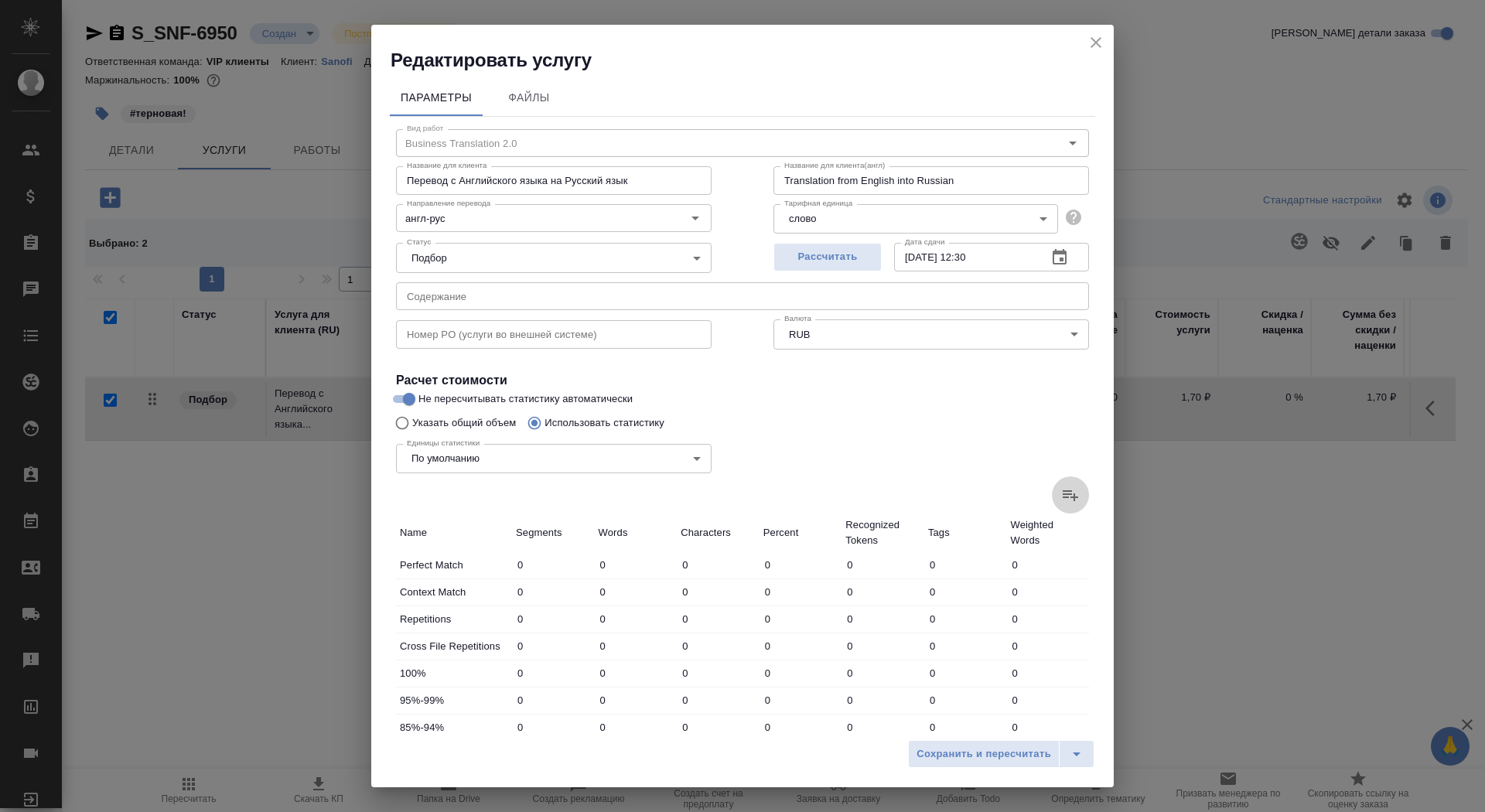
click at [1075, 491] on icon at bounding box center [1070, 495] width 18 height 18
click at [0, 0] on input "file" at bounding box center [0, 0] width 0 height 0
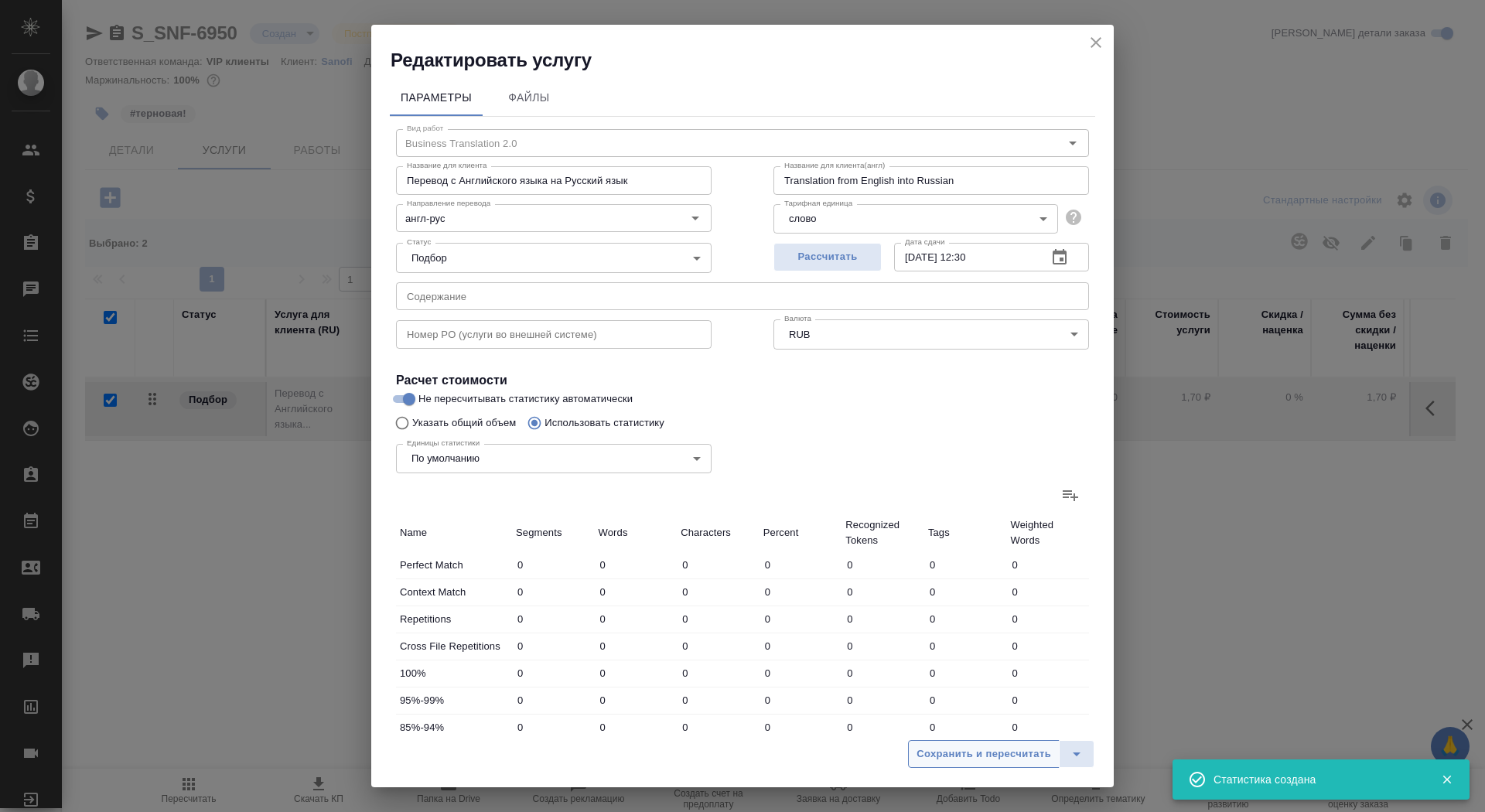
type input "22"
type input "27"
type input "187"
type input "21"
type input "49"
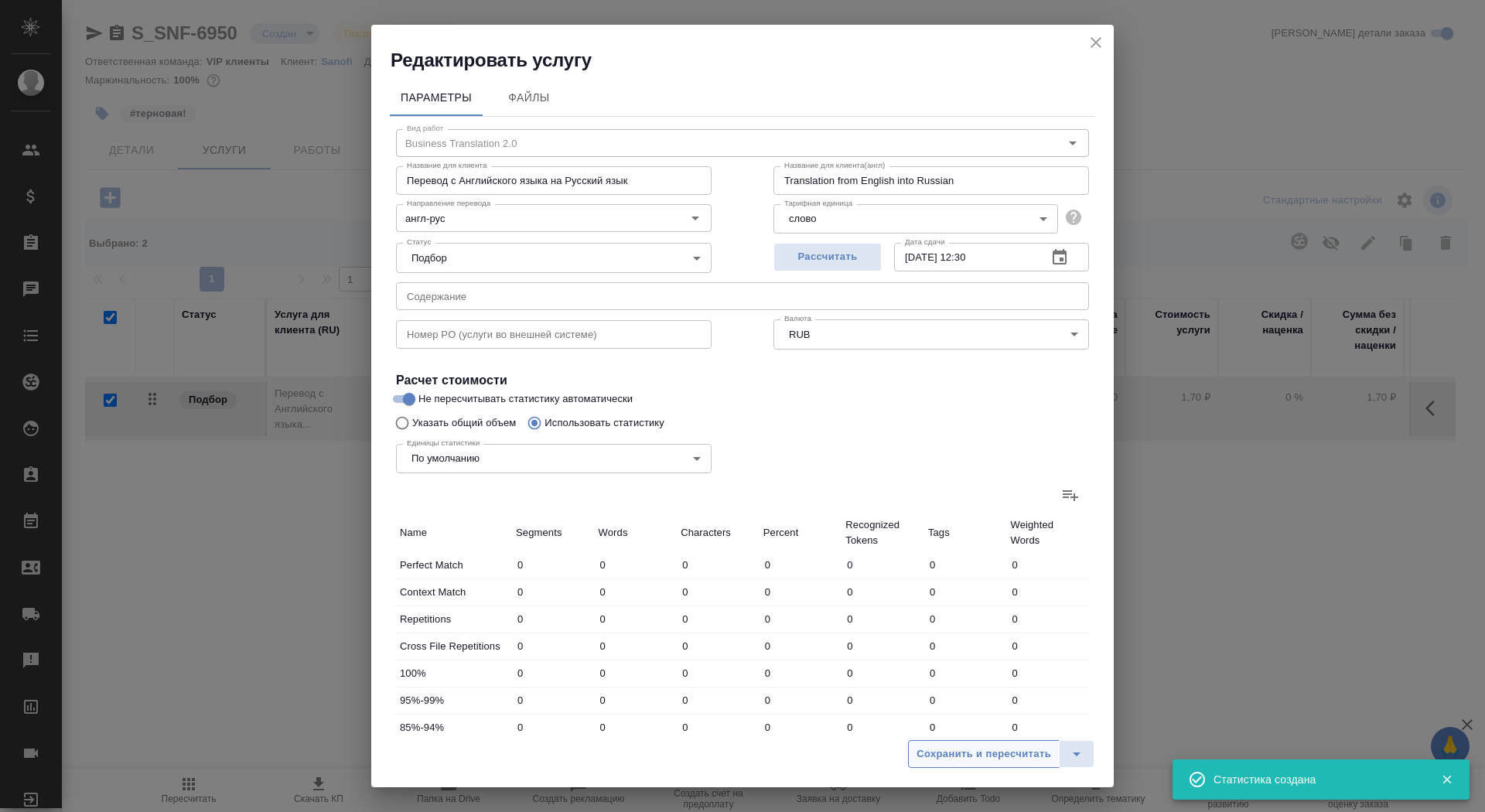
type input "326"
type input "40"
type input "175"
type input "1204"
type input "80"
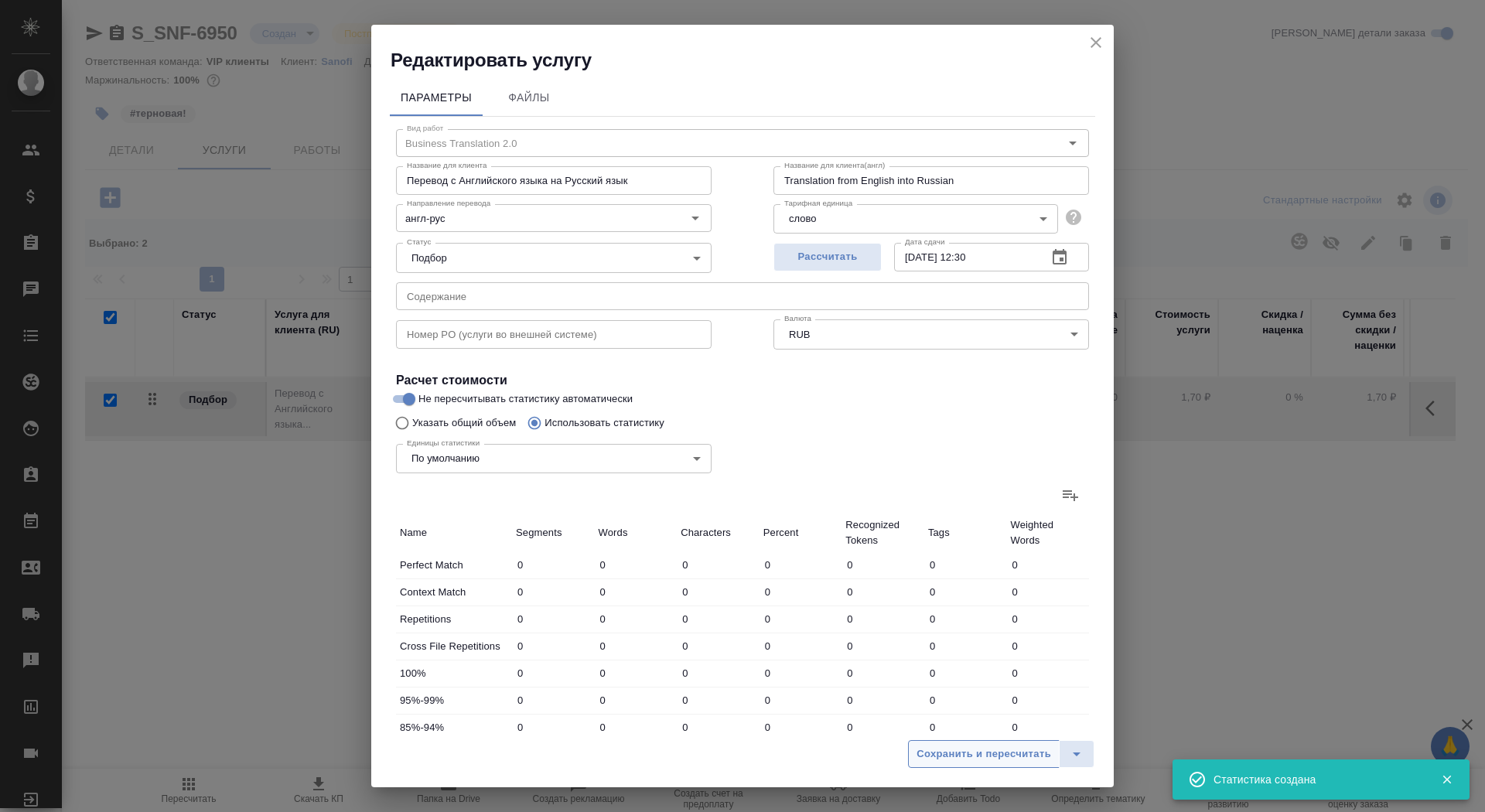
type input "216"
type input "1503"
type input "9"
type input "49"
type input "299"
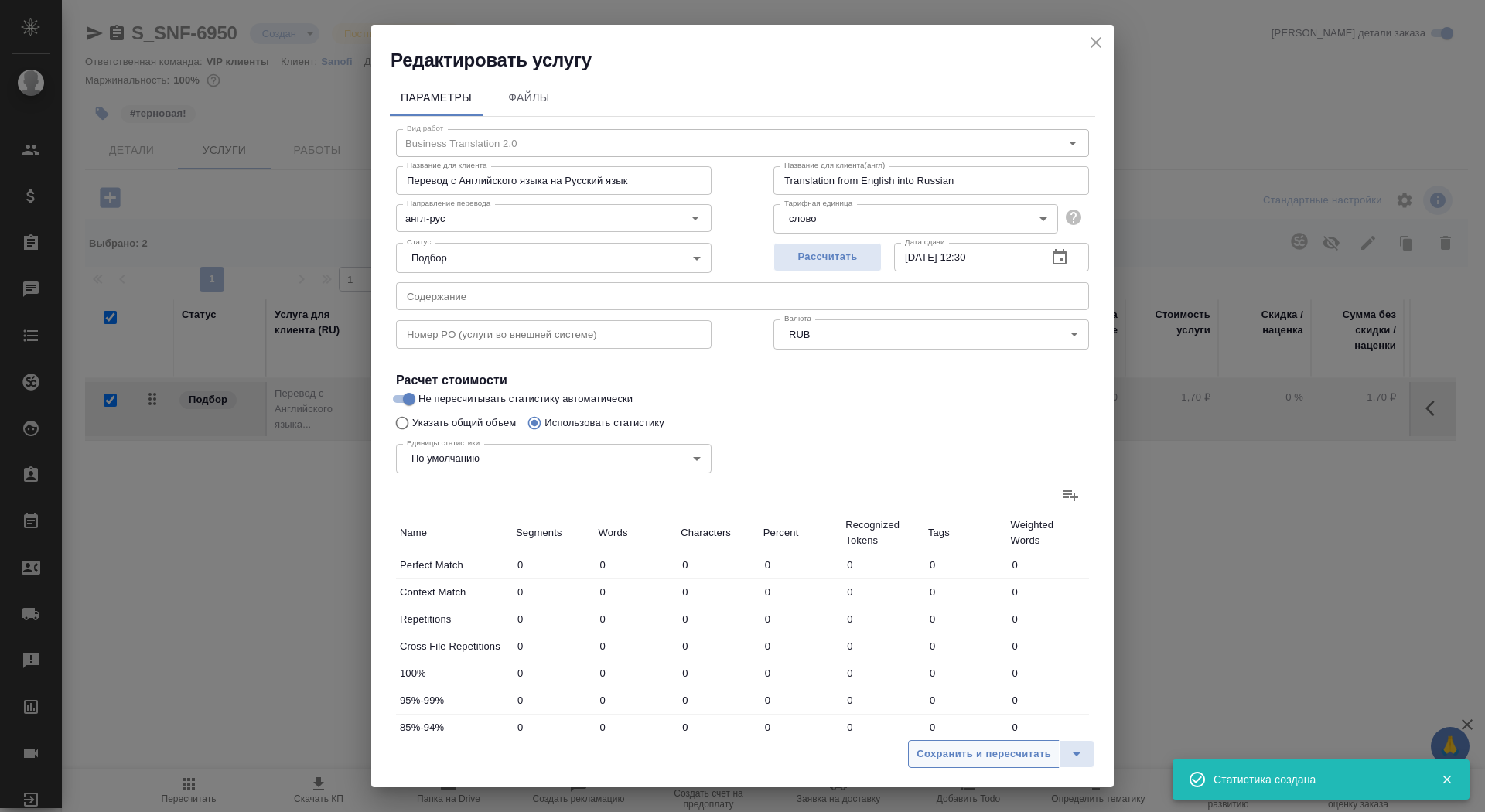
type input "6"
type input "54"
type input "337"
type input "11"
type input "43"
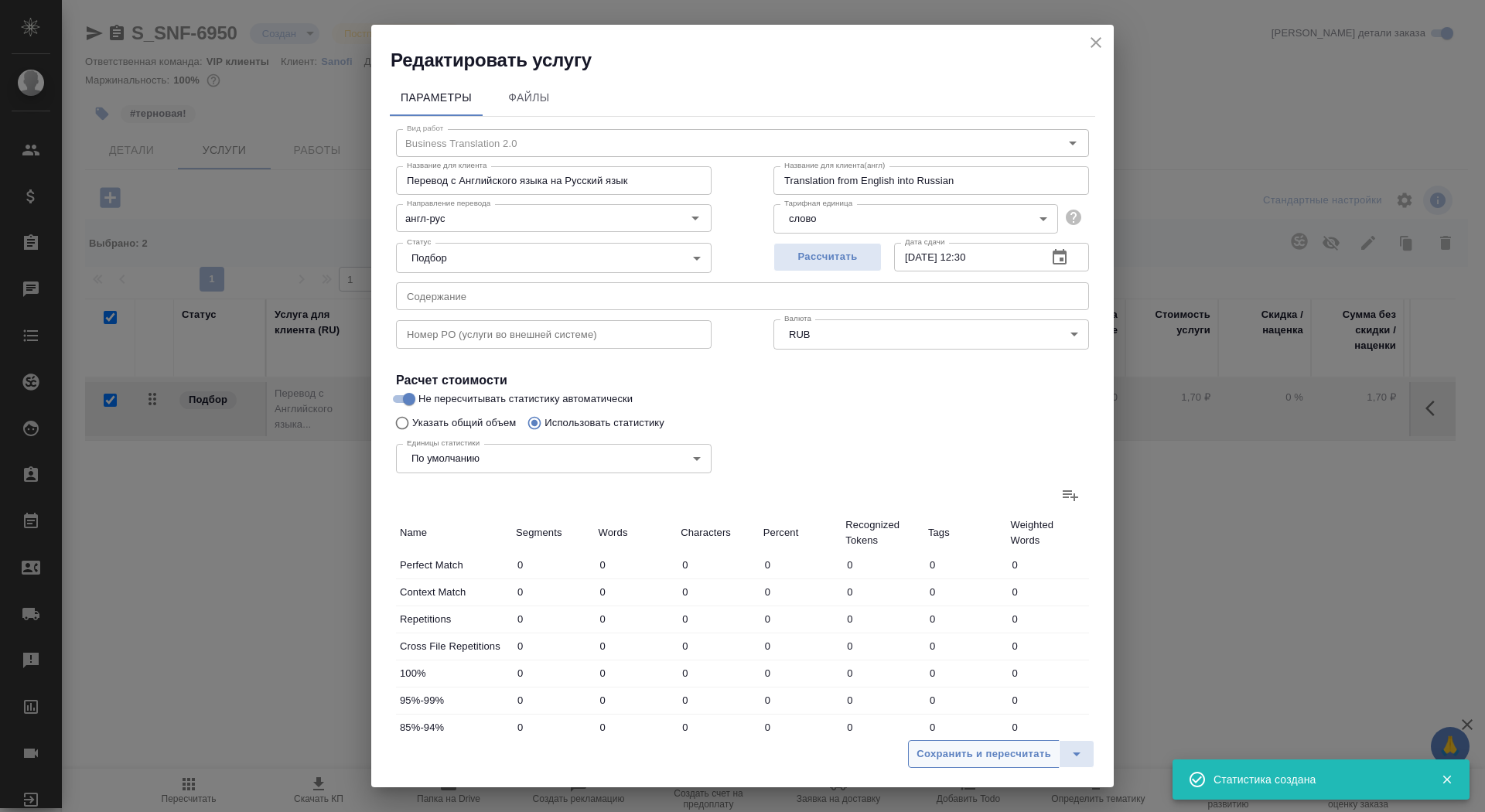
type input "317"
type input "37"
type input "143"
type input "921"
type input "163"
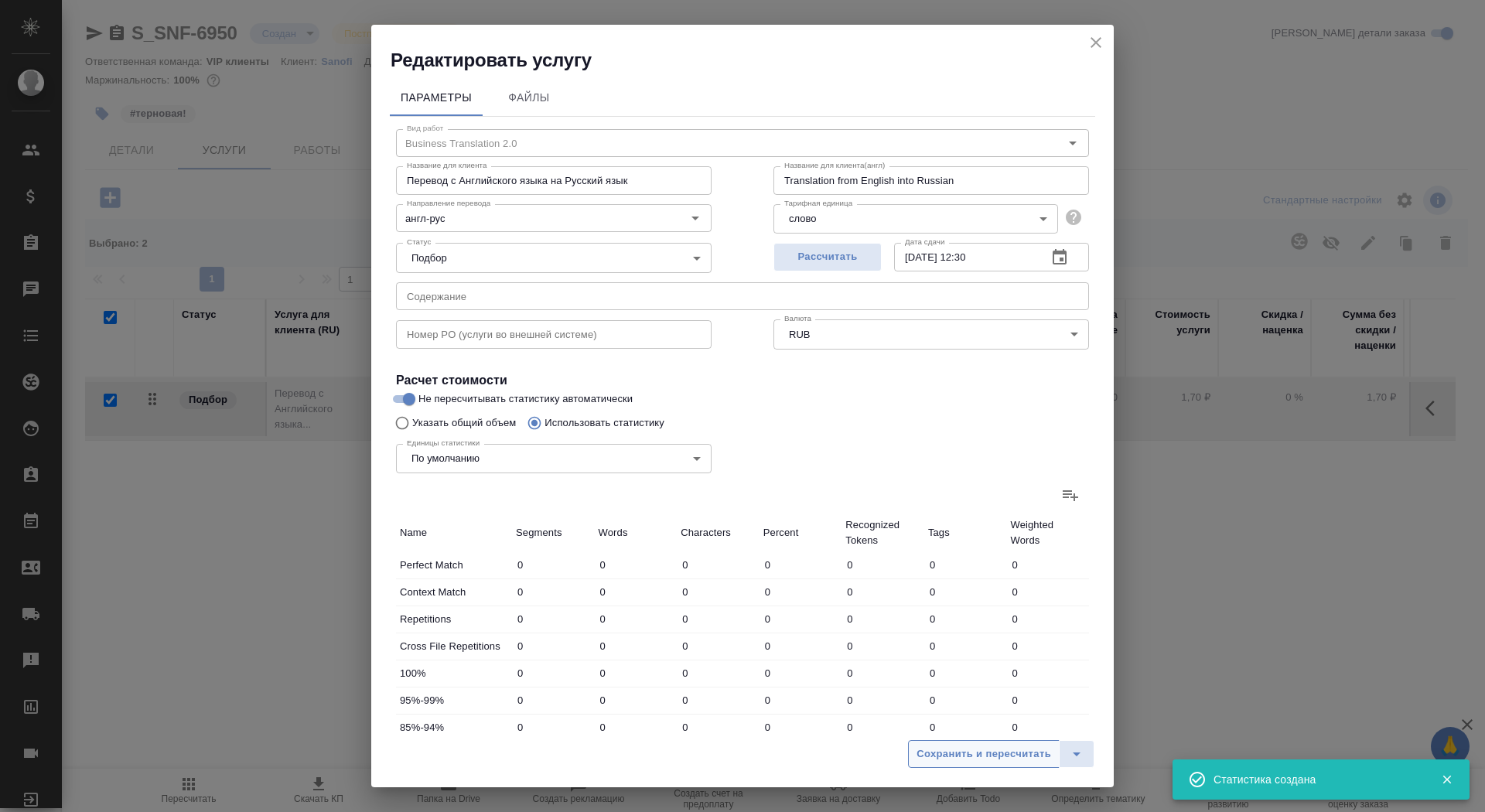
type input "530"
type input "3561"
type input "224"
type input "754"
type input "5091"
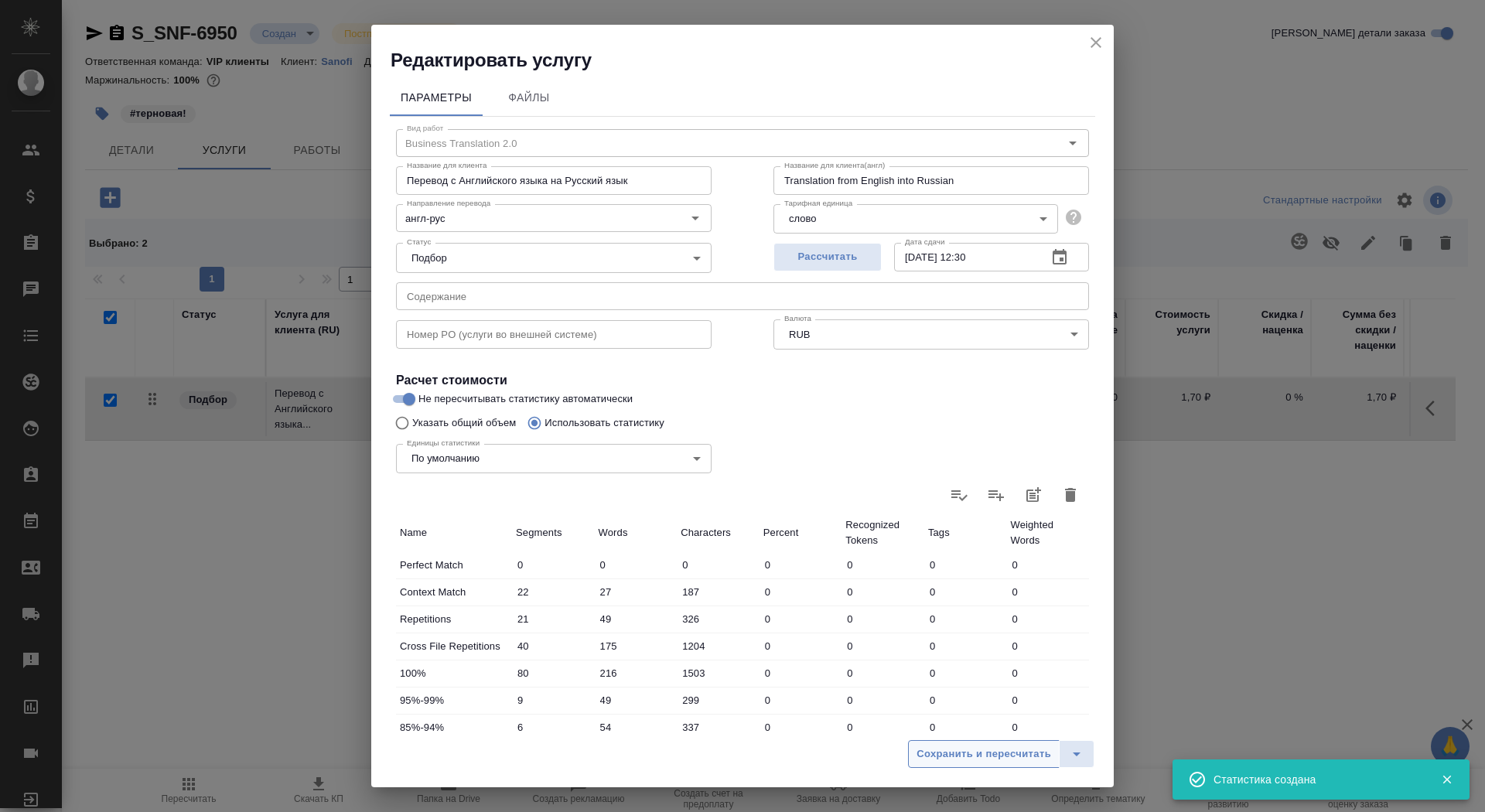
click at [936, 750] on span "Сохранить и пересчитать" at bounding box center [984, 755] width 135 height 18
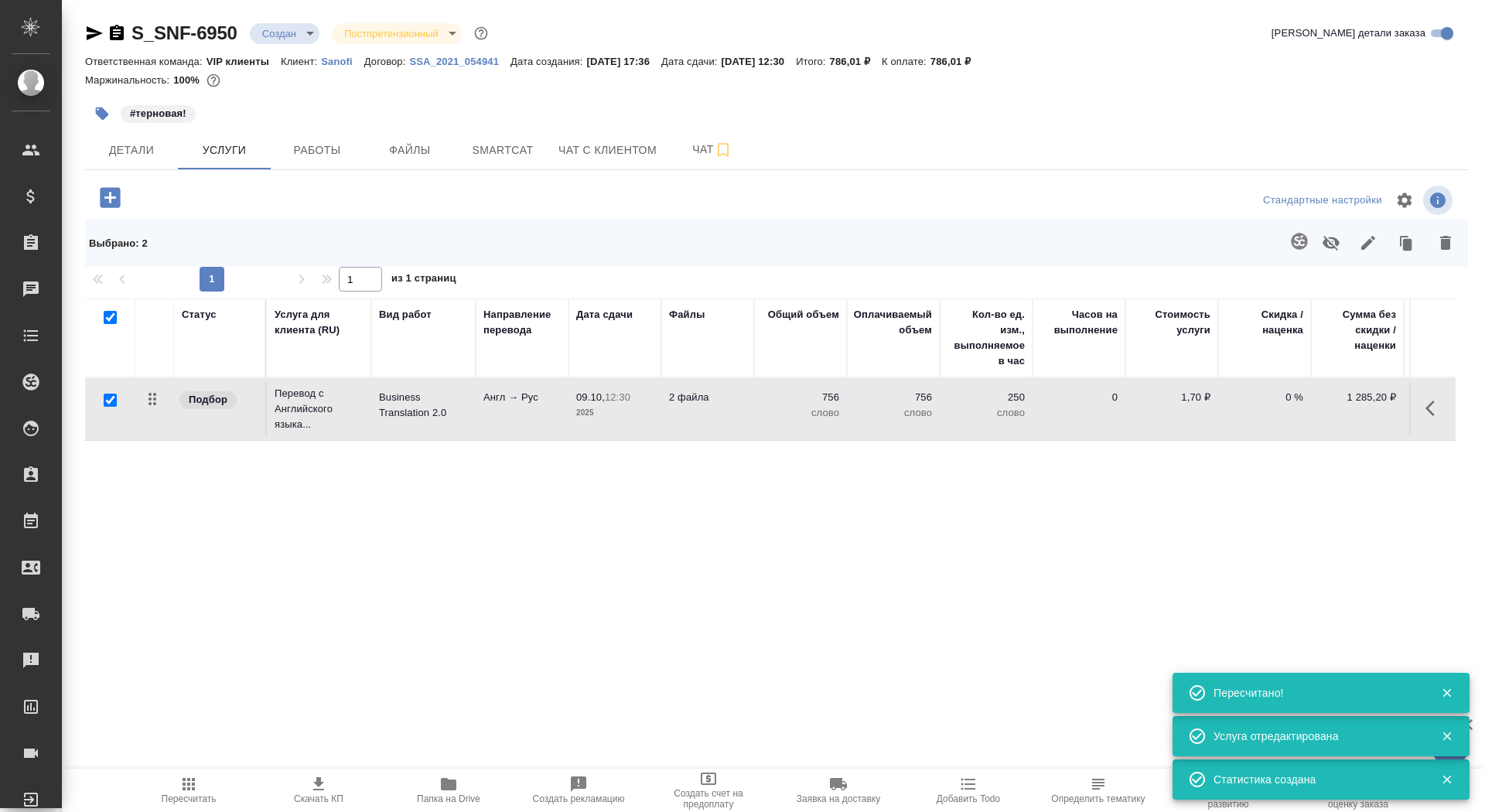
click at [583, 395] on p "09.10," at bounding box center [590, 397] width 29 height 12
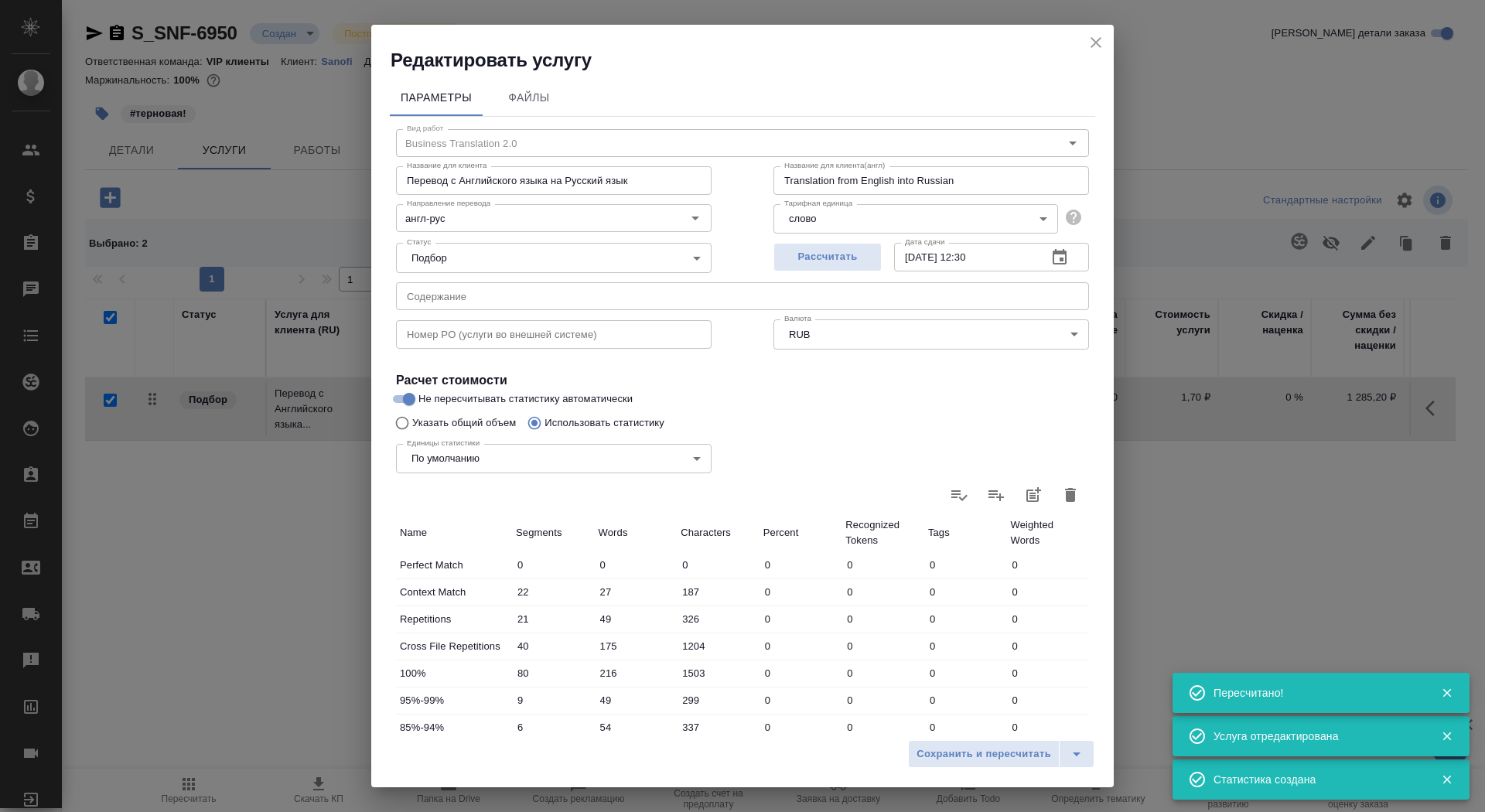
scroll to position [240, 0]
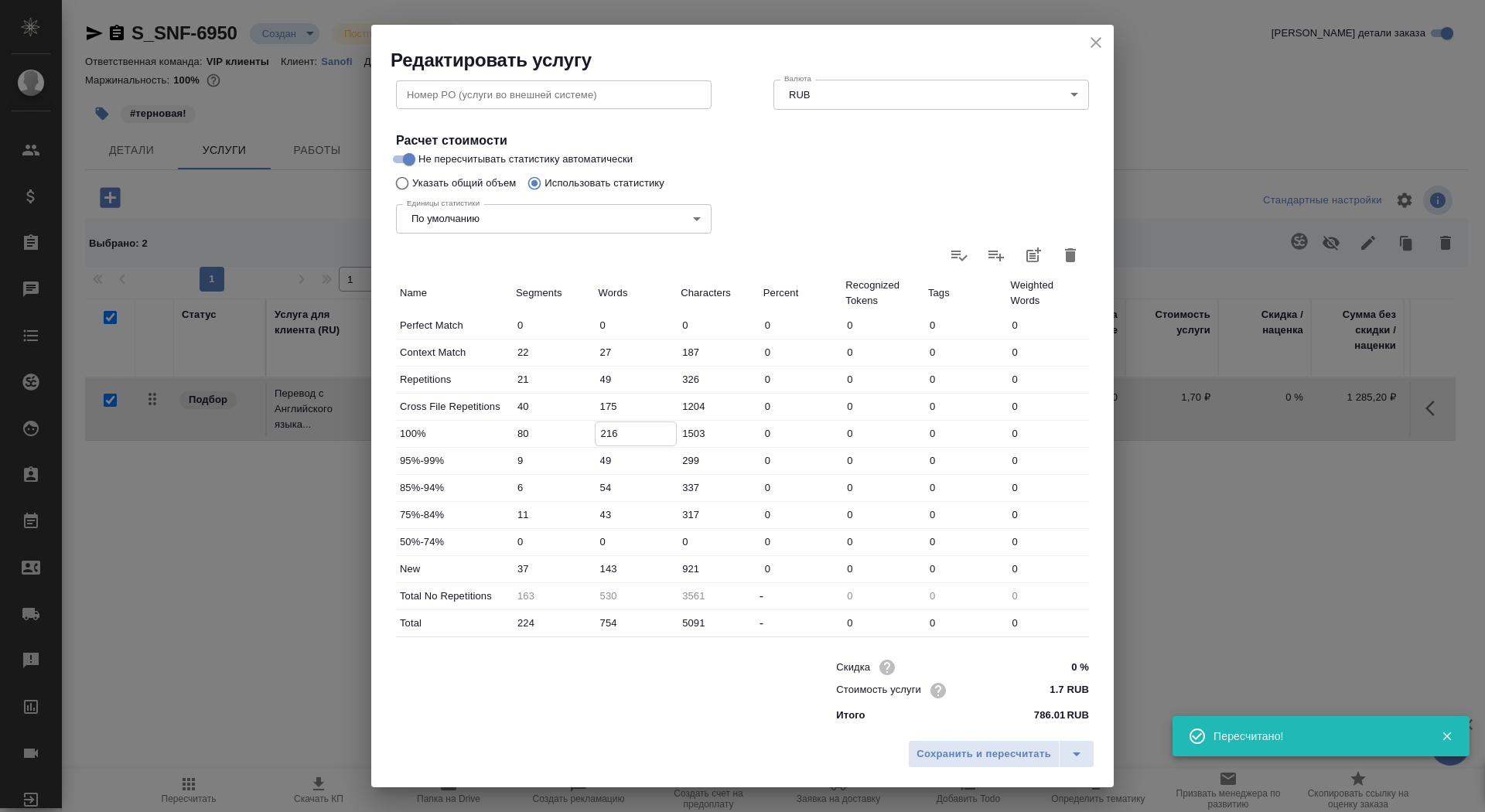
click at [612, 436] on input "216" at bounding box center [636, 433] width 81 height 22
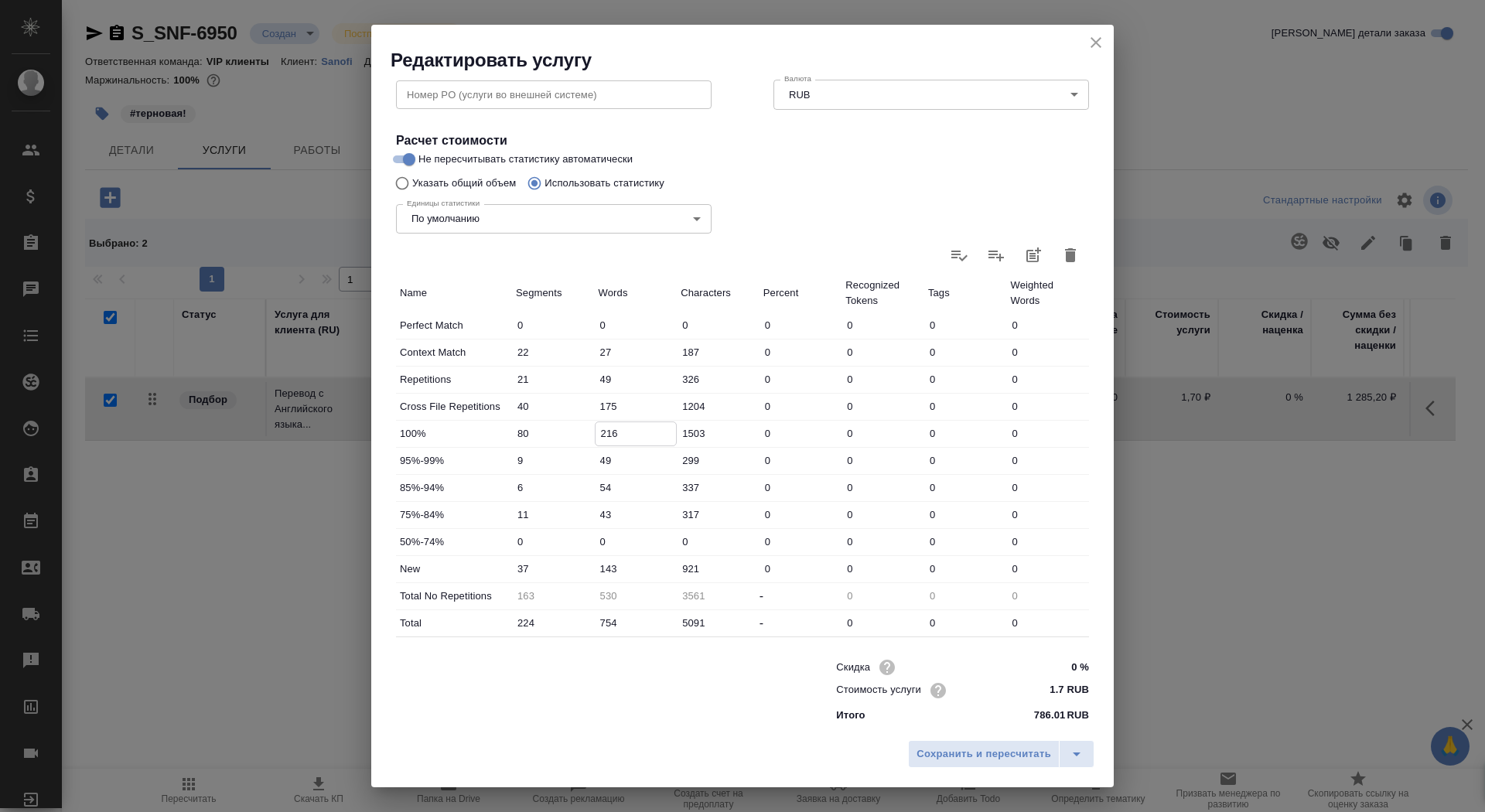
click at [605, 434] on input "216" at bounding box center [636, 433] width 81 height 22
type input "116"
click at [605, 569] on input "143" at bounding box center [636, 569] width 81 height 22
type input "243"
click at [997, 778] on div "Сохранить и пересчитать" at bounding box center [742, 759] width 743 height 55
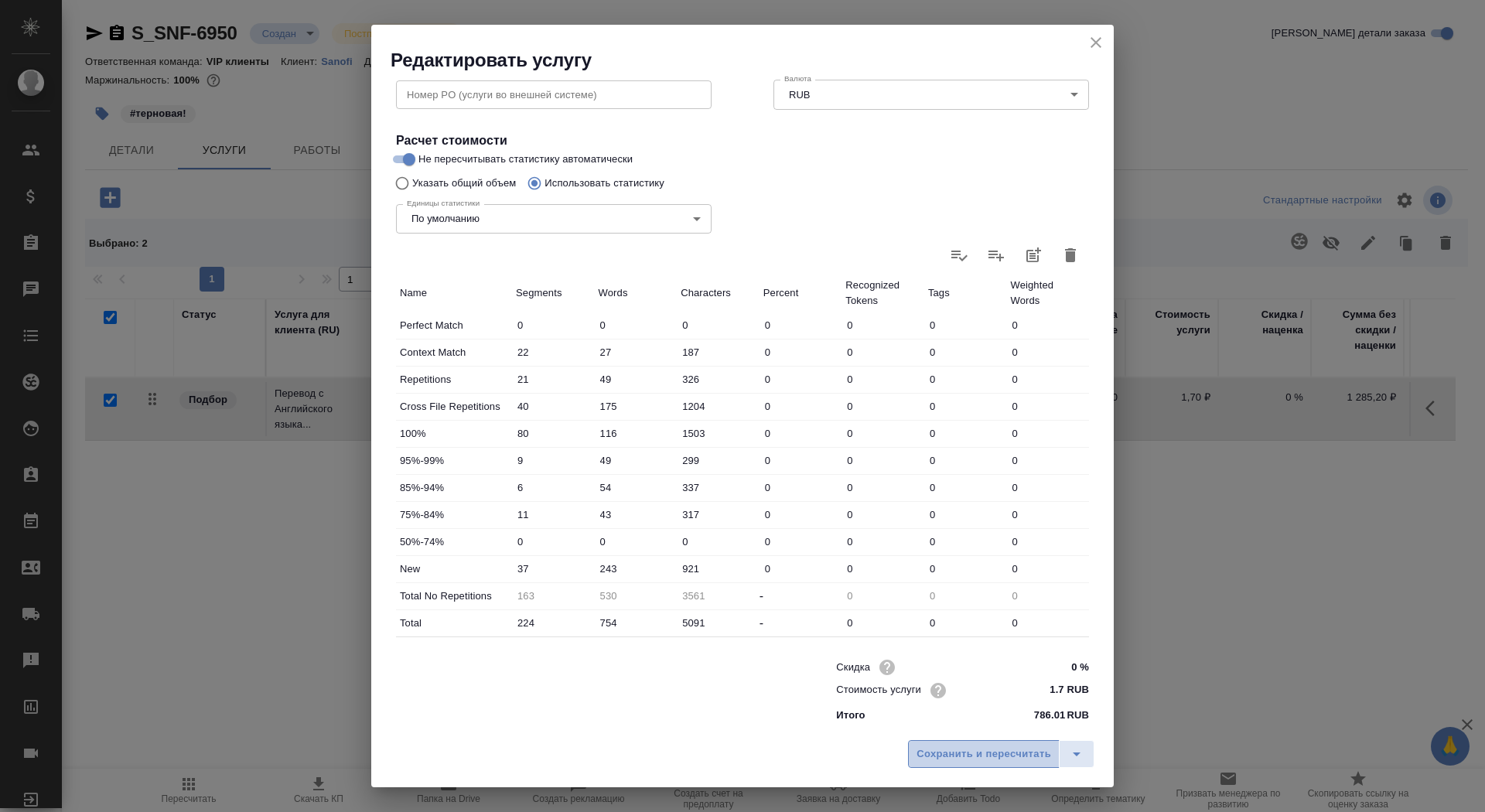
click at [994, 759] on span "Сохранить и пересчитать" at bounding box center [984, 755] width 135 height 18
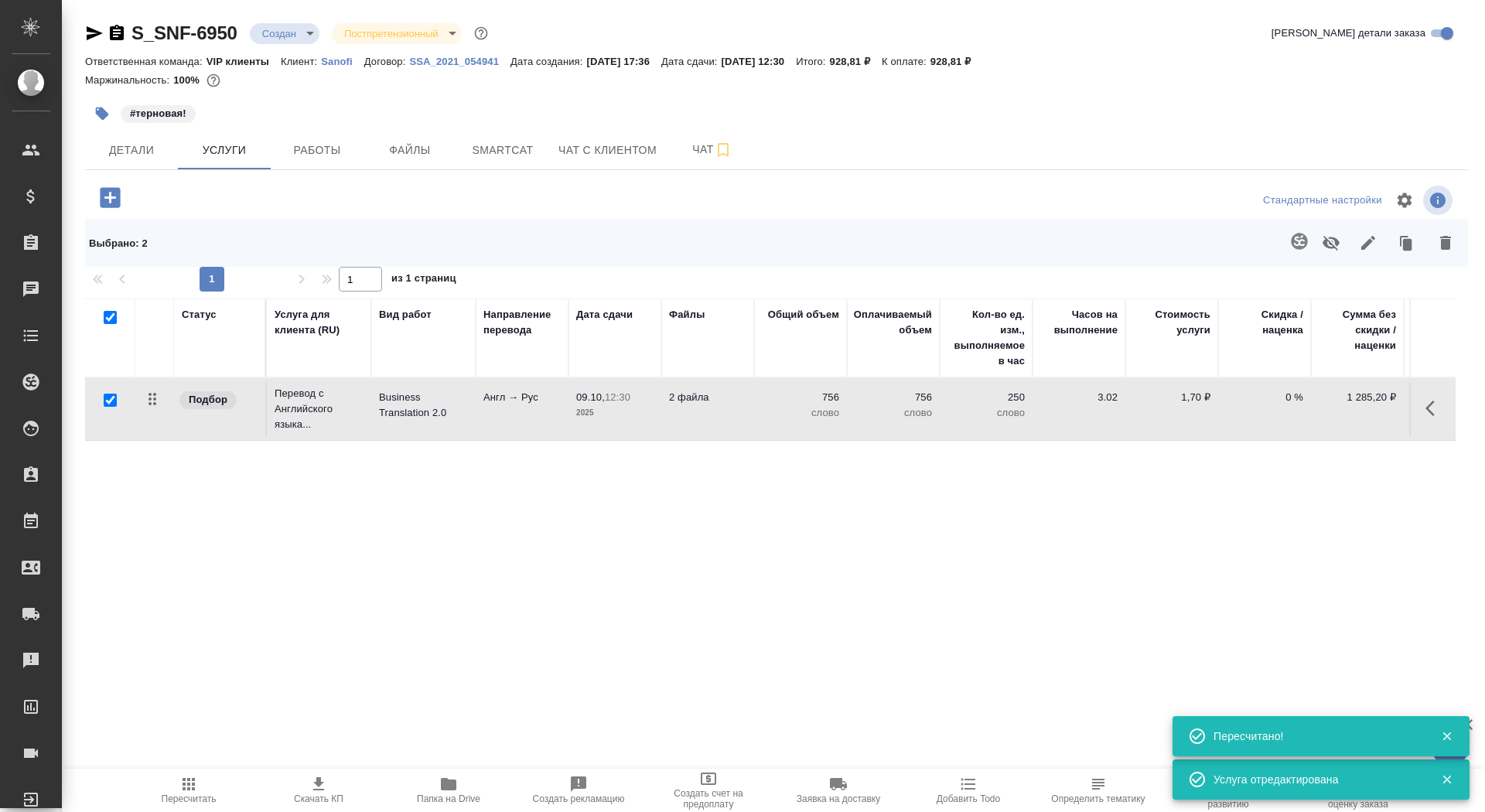
click at [108, 208] on icon "button" at bounding box center [110, 198] width 27 height 27
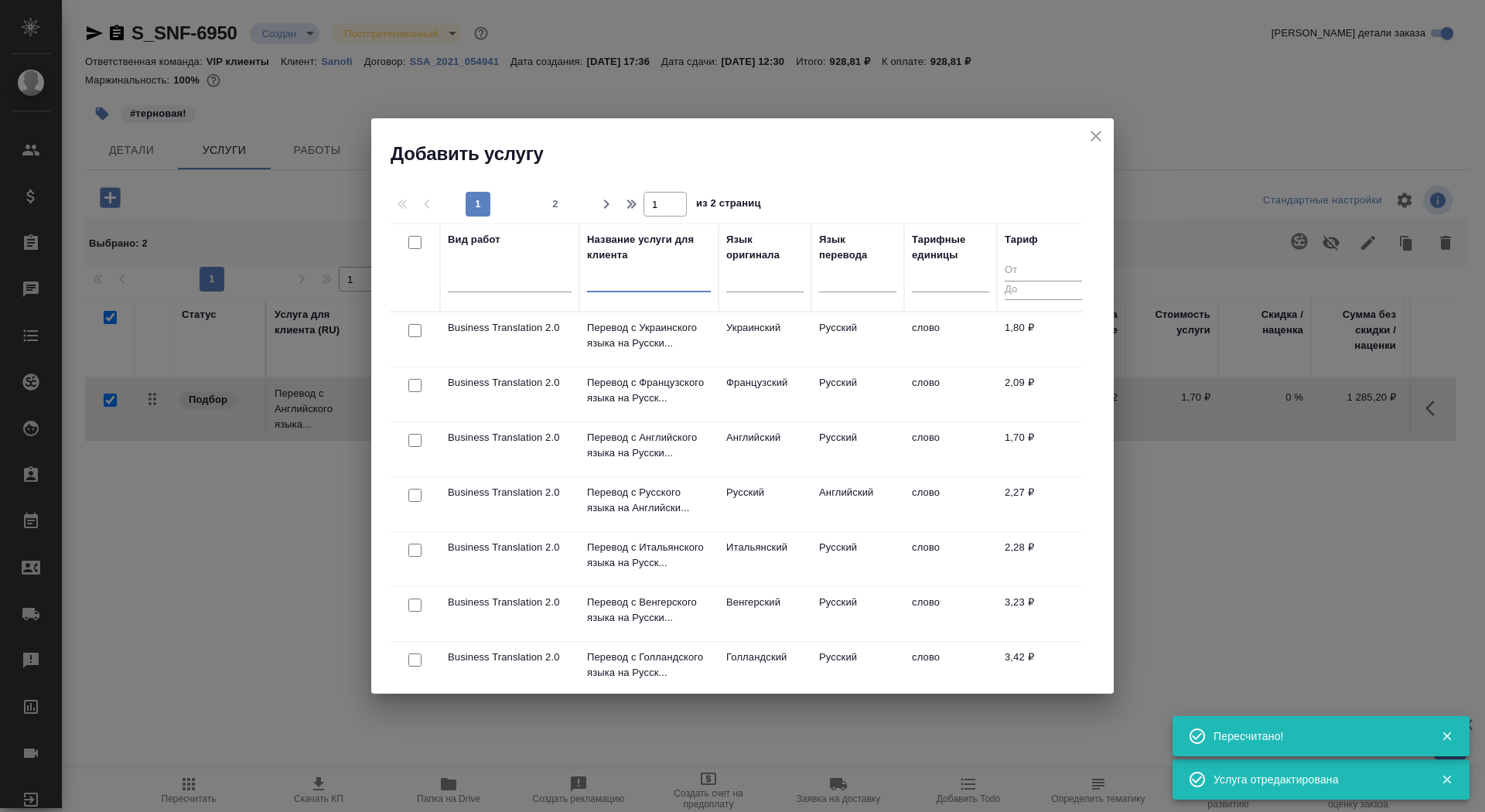
click at [646, 282] on input "text" at bounding box center [649, 282] width 124 height 19
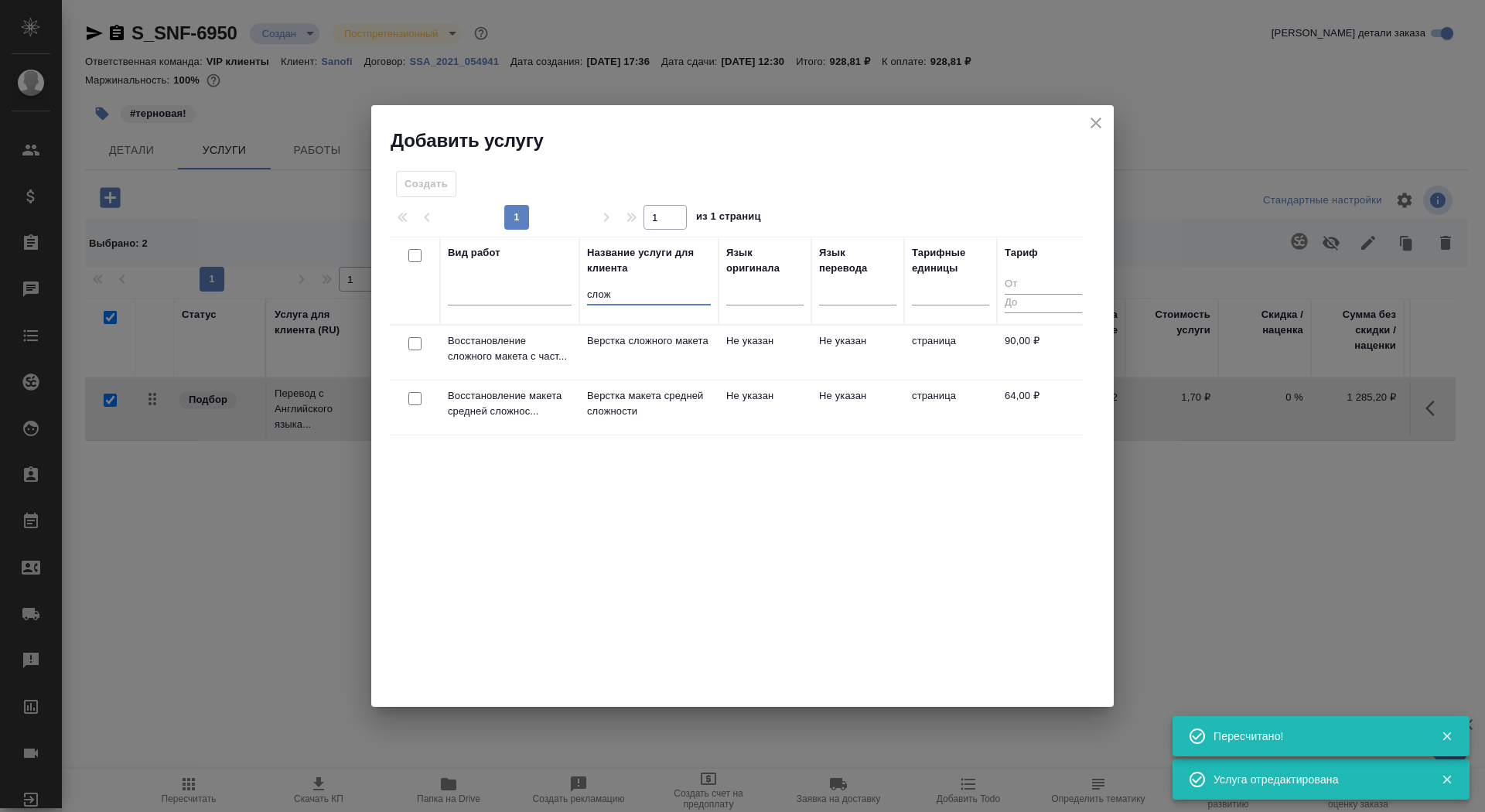
type input "слож"
click at [638, 349] on p "Верстка сложного макета" at bounding box center [649, 341] width 124 height 15
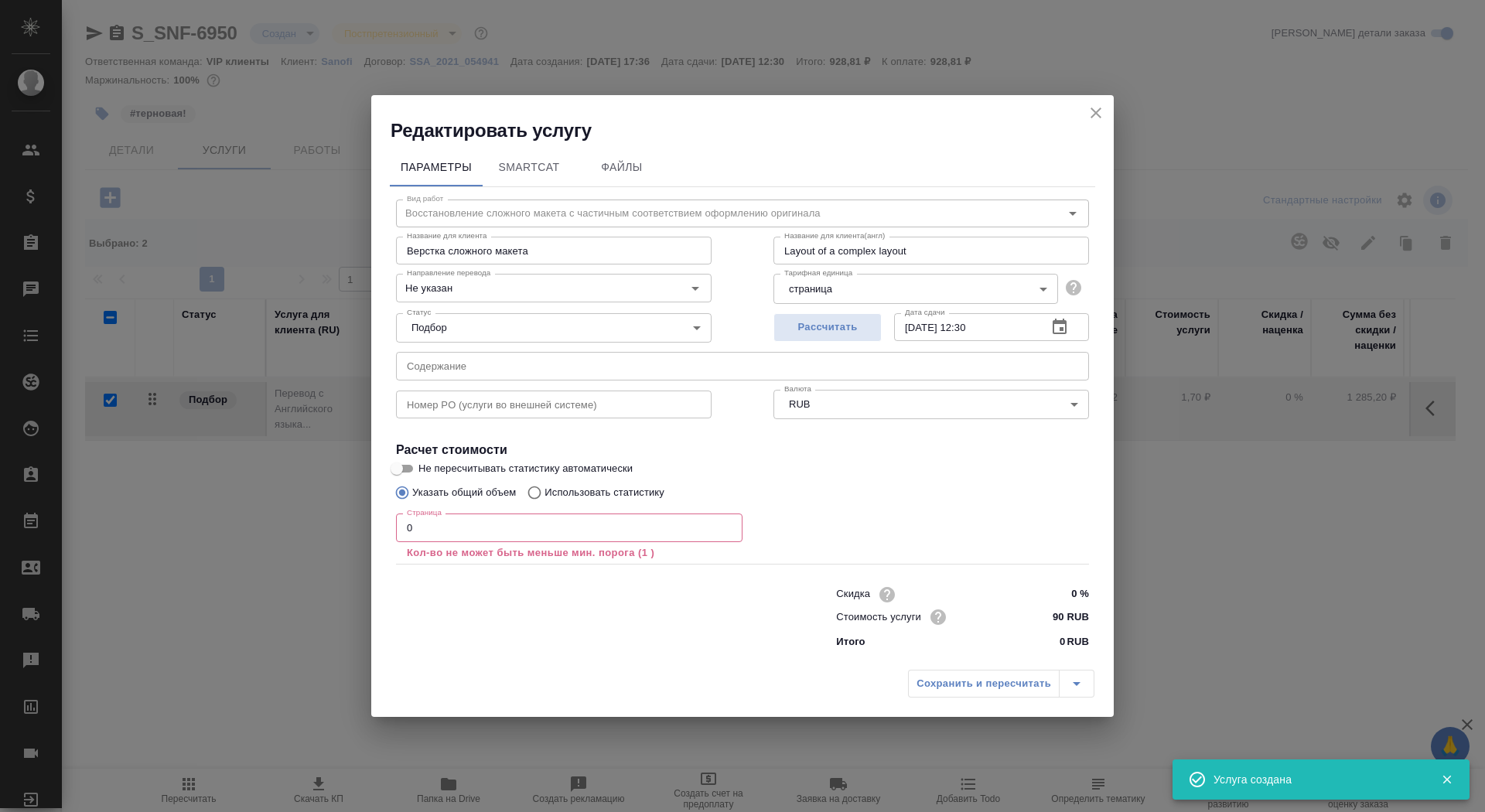
checkbox input "false"
click at [493, 540] on input "0" at bounding box center [569, 527] width 346 height 28
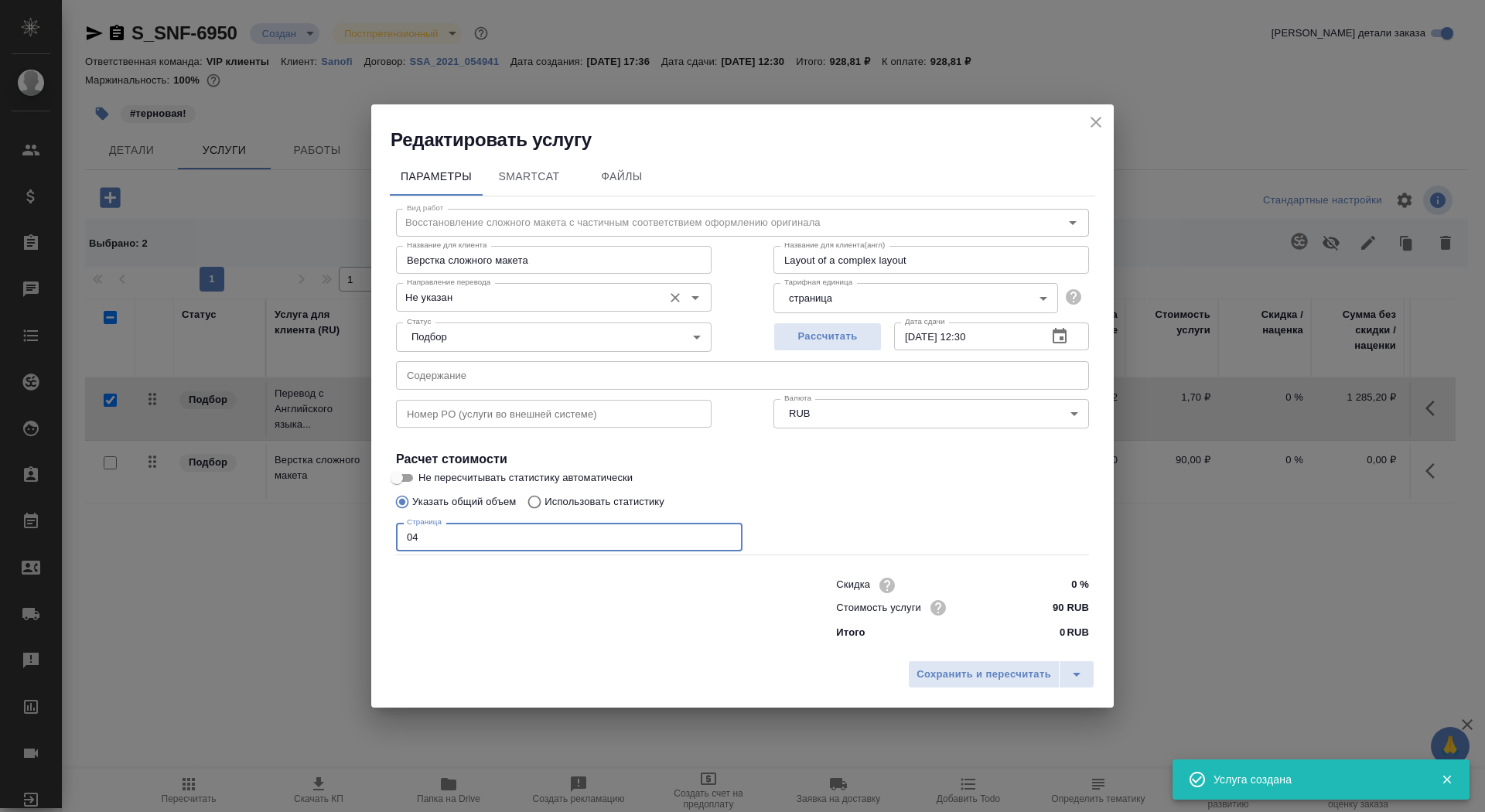
type input "04"
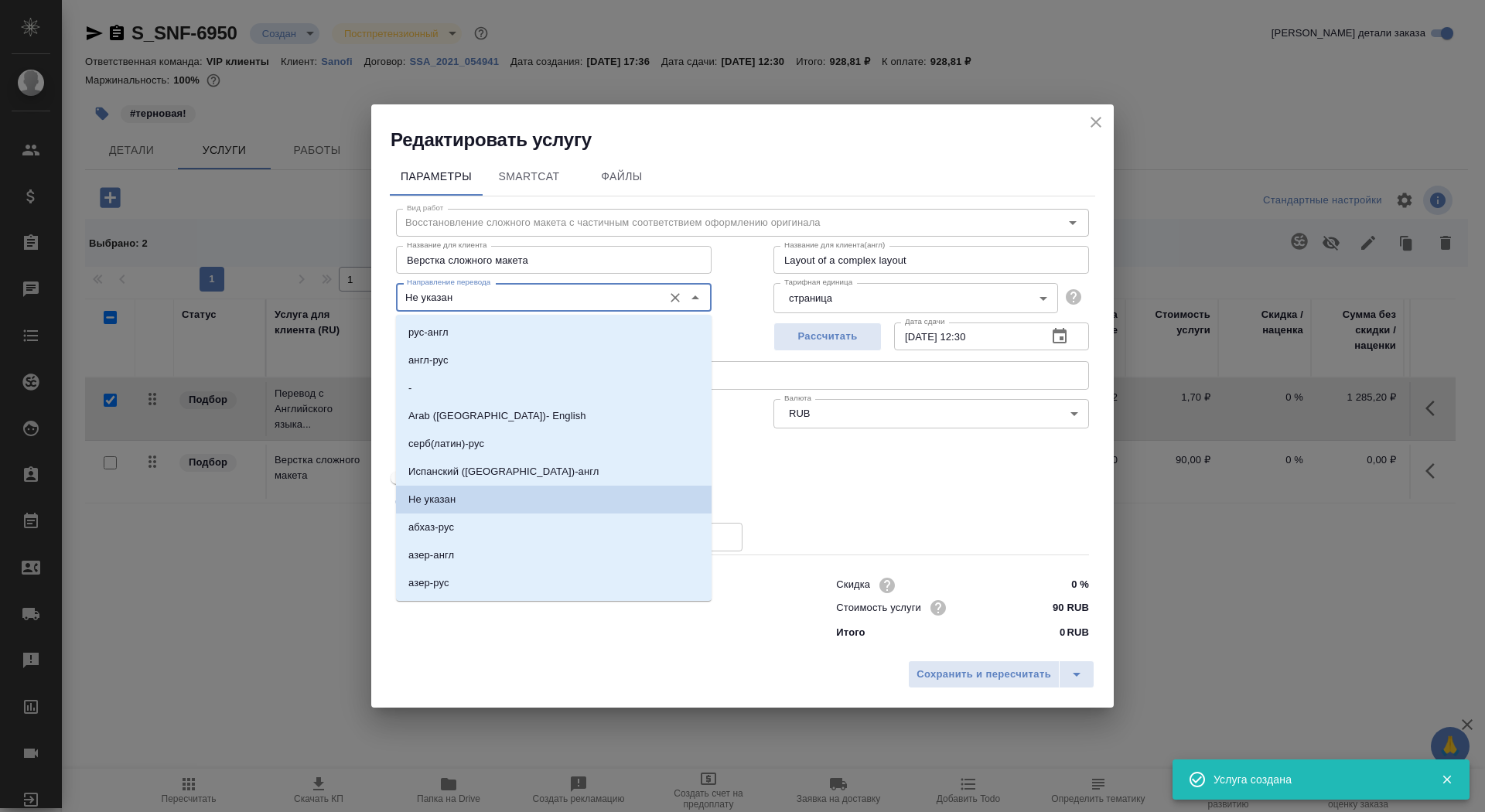
click at [481, 302] on input "Не указан" at bounding box center [527, 297] width 255 height 18
click at [484, 362] on li "англ-рус" at bounding box center [554, 360] width 316 height 28
type input "англ-рус"
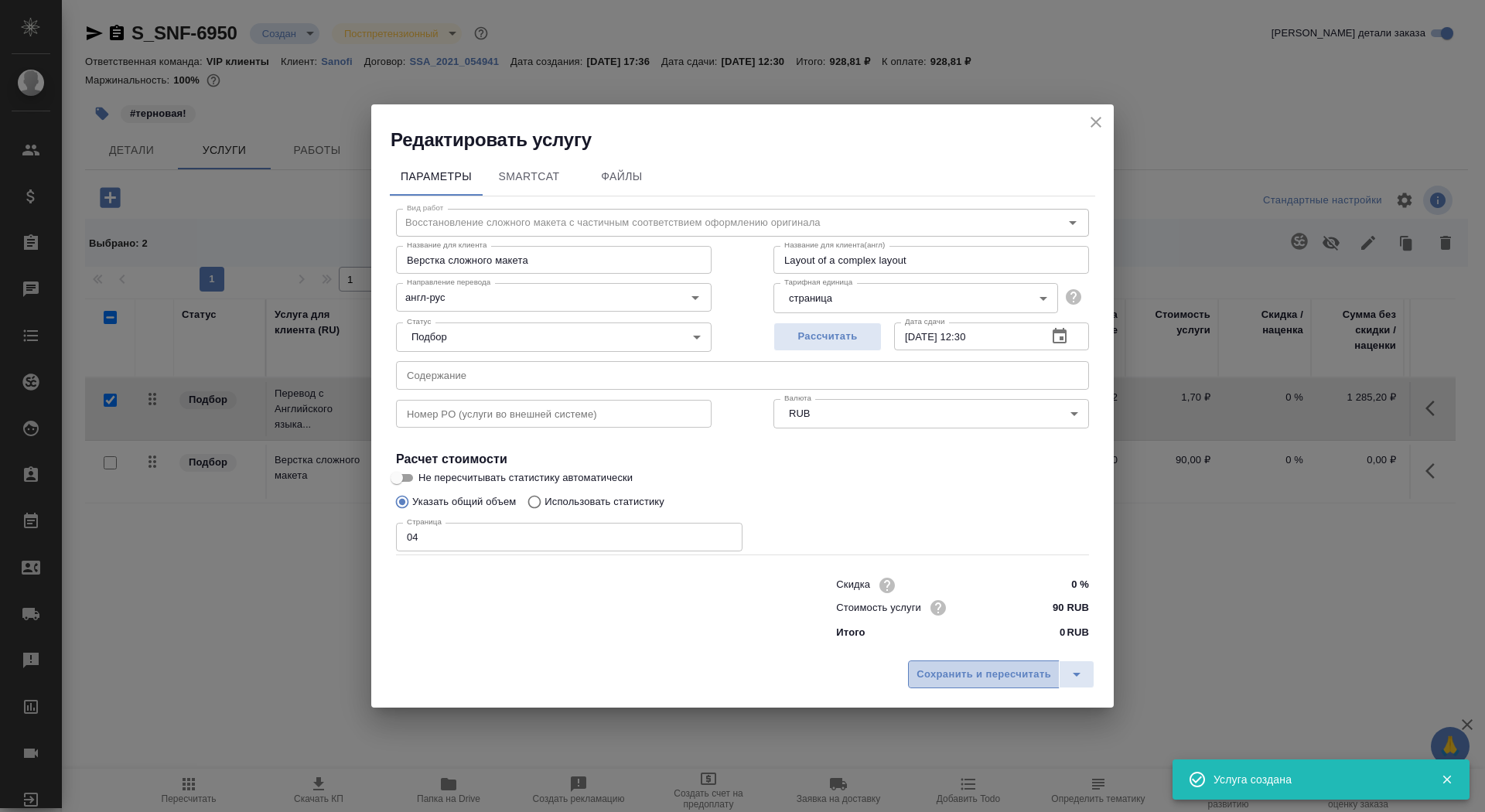
click at [957, 683] on button "Сохранить и пересчитать" at bounding box center [984, 674] width 152 height 28
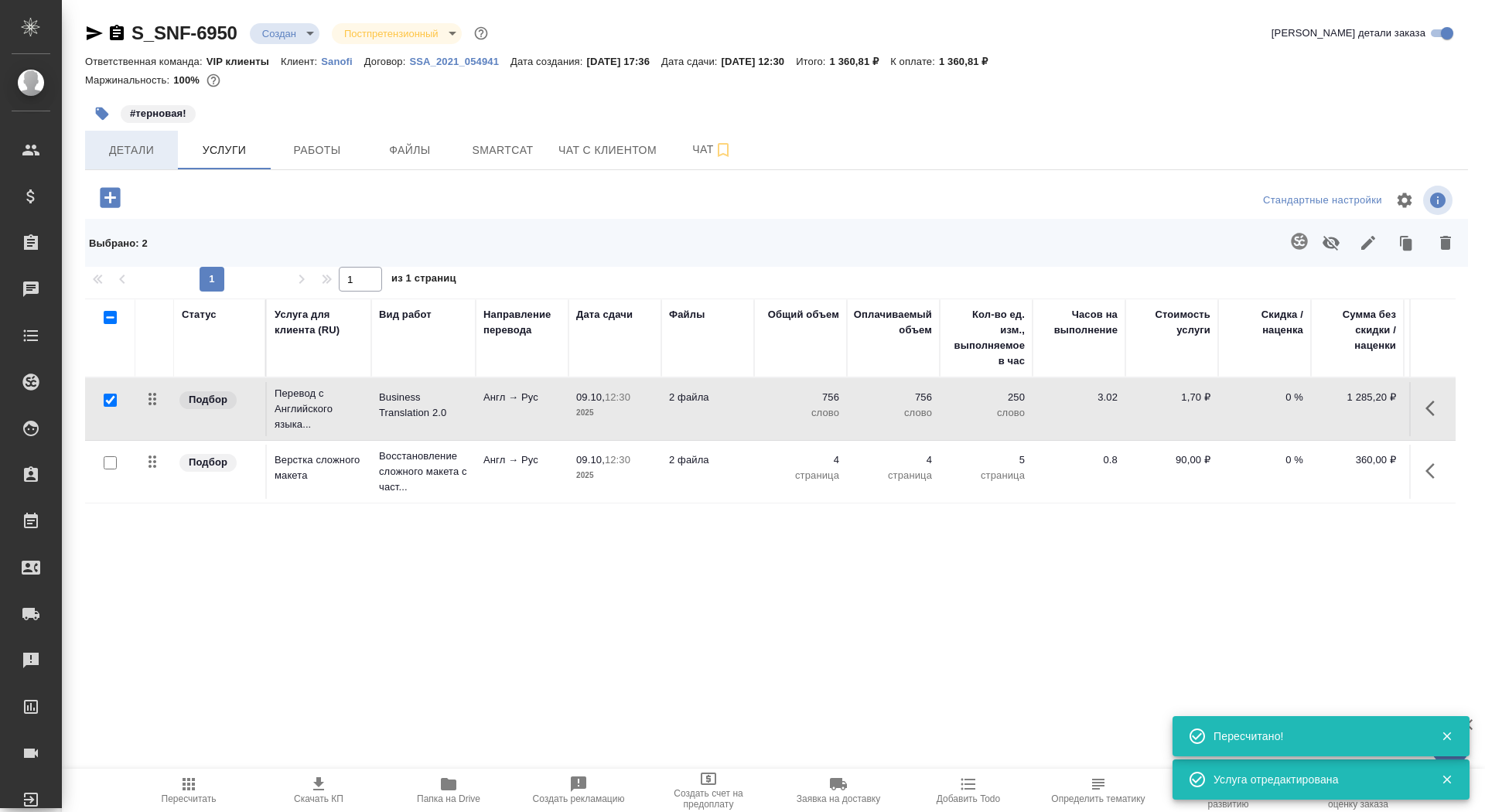
click at [126, 156] on span "Детали" at bounding box center [131, 150] width 74 height 19
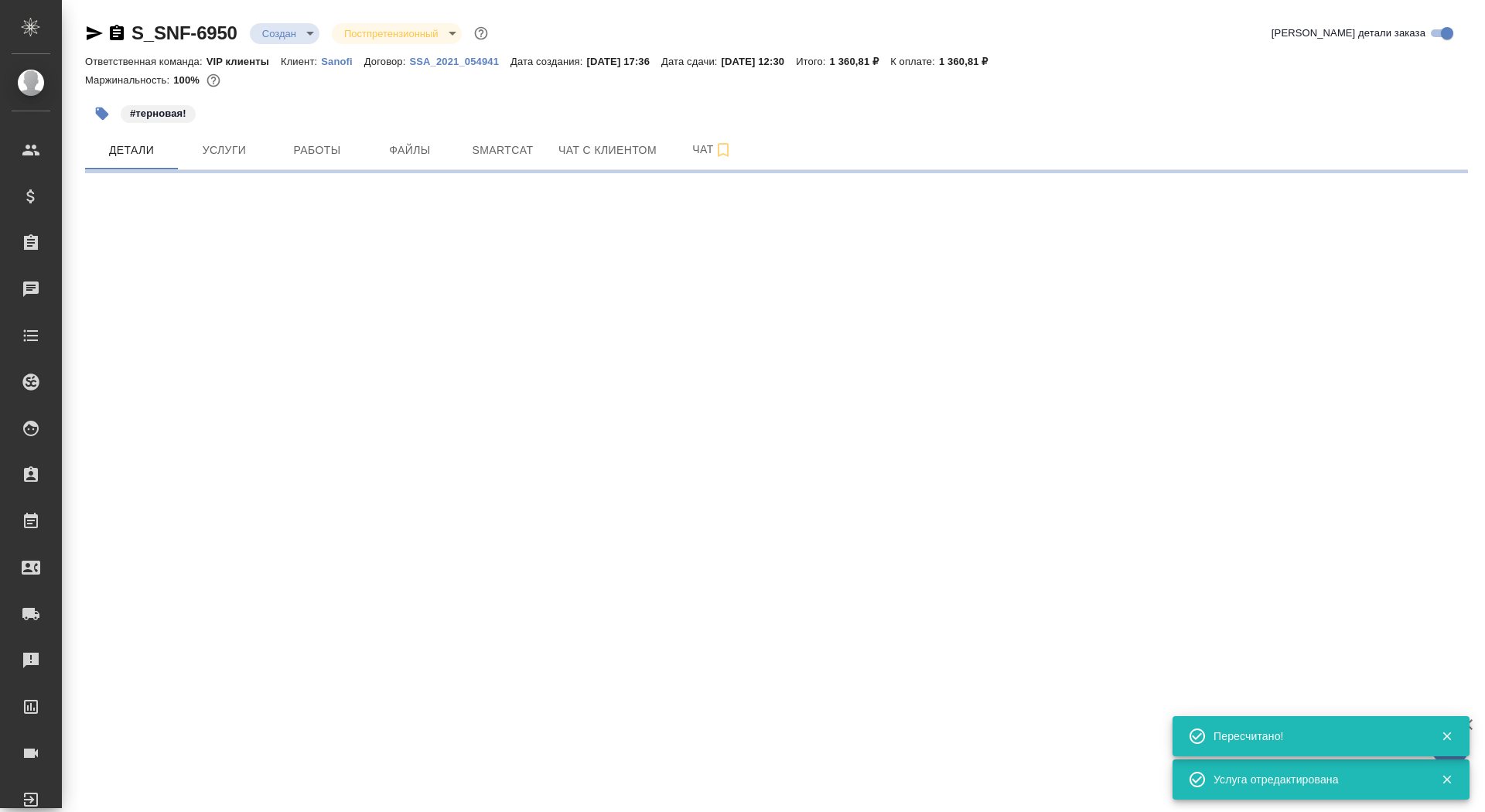
select select "RU"
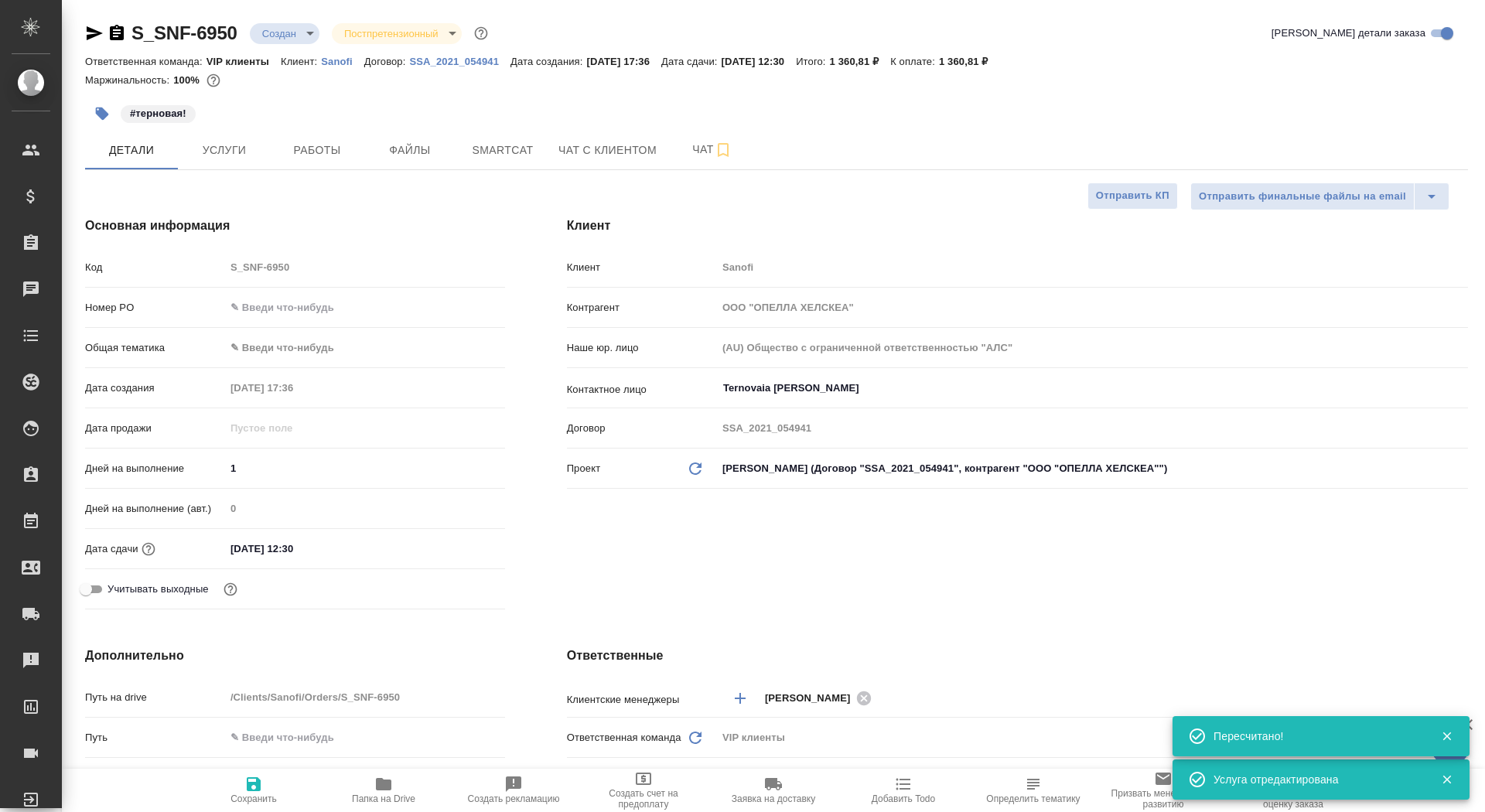
type textarea "x"
click at [263, 811] on button "Сохранить" at bounding box center [254, 790] width 130 height 43
type textarea "x"
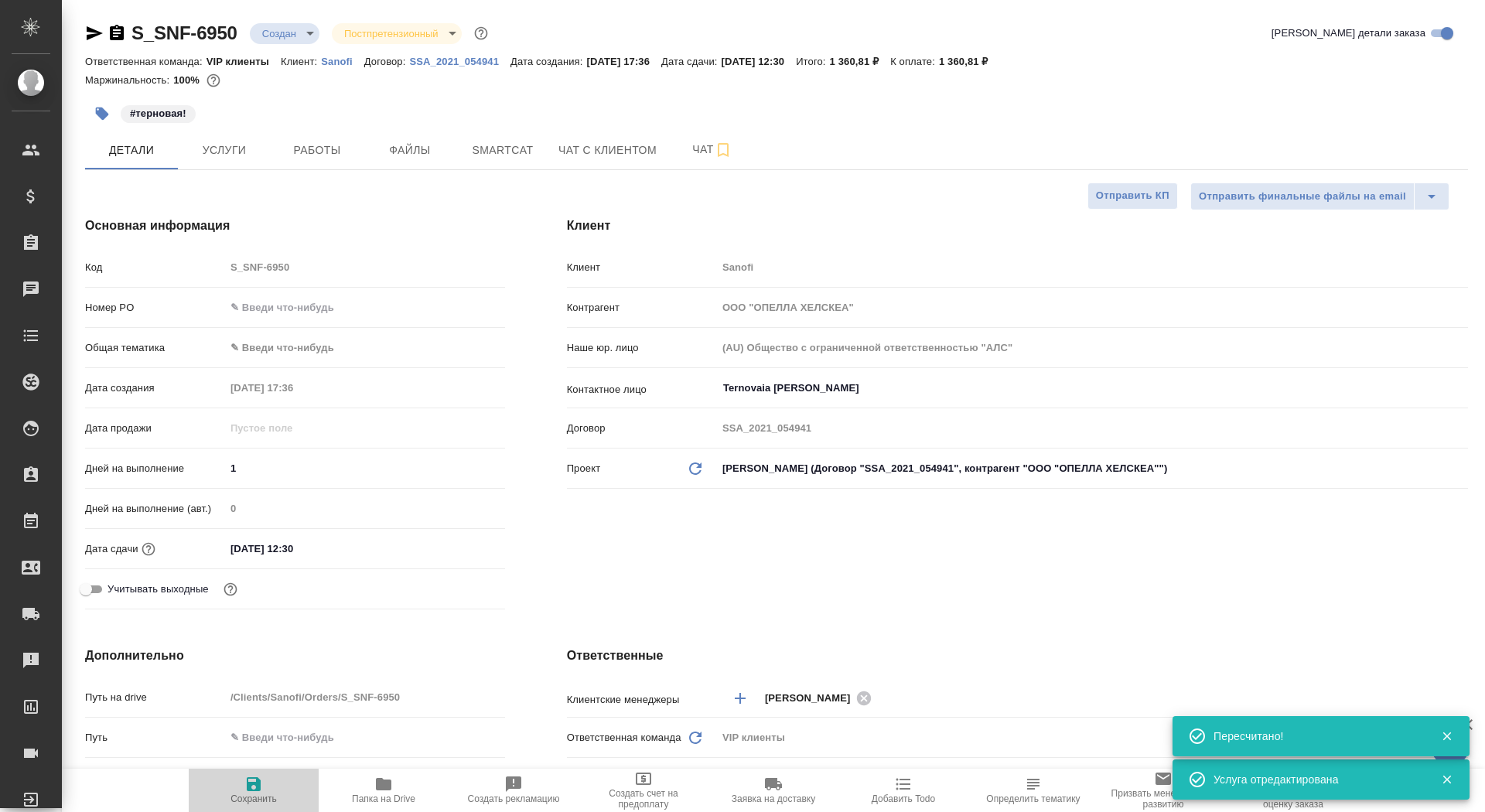
type textarea "x"
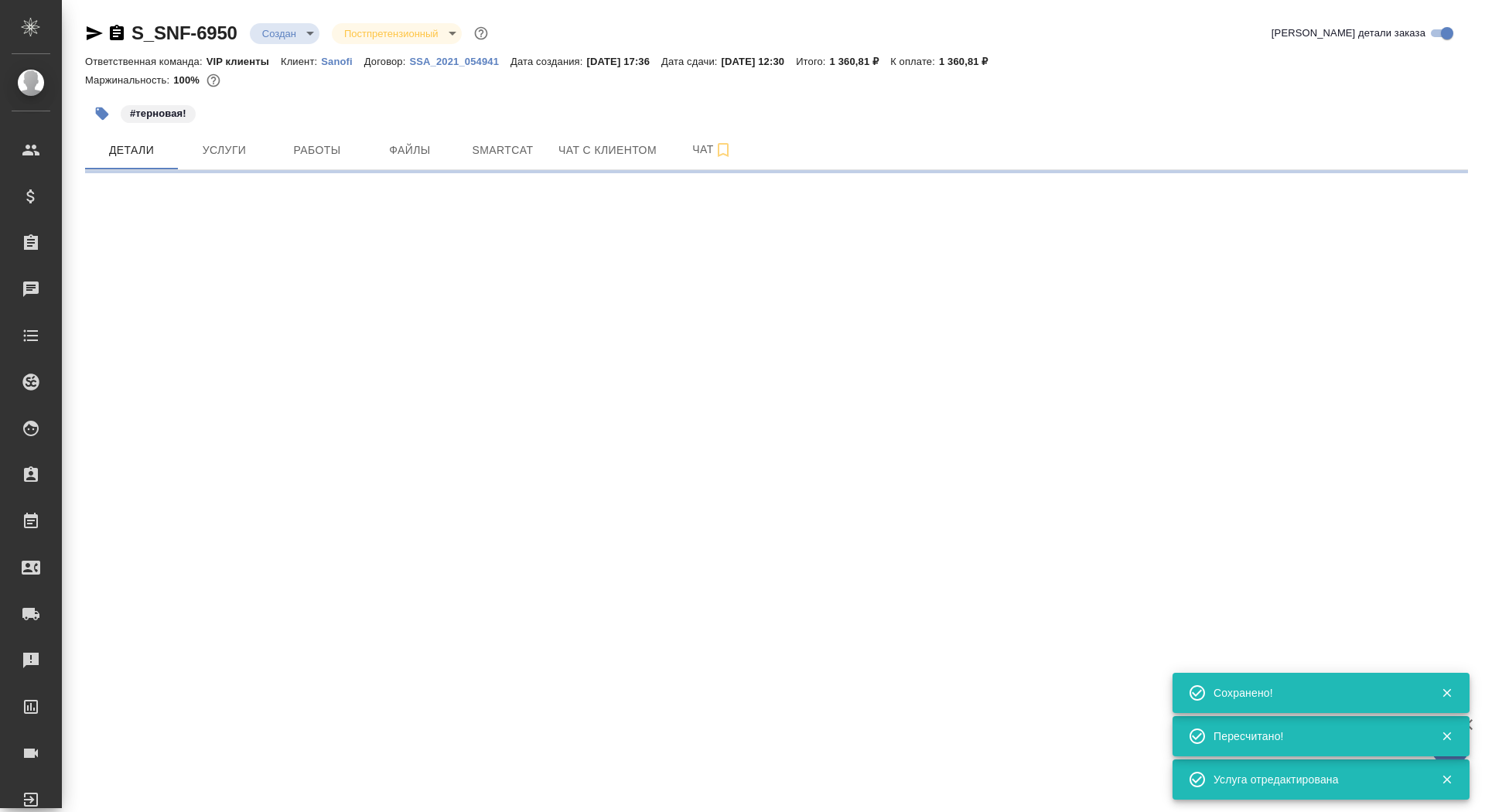
select select "RU"
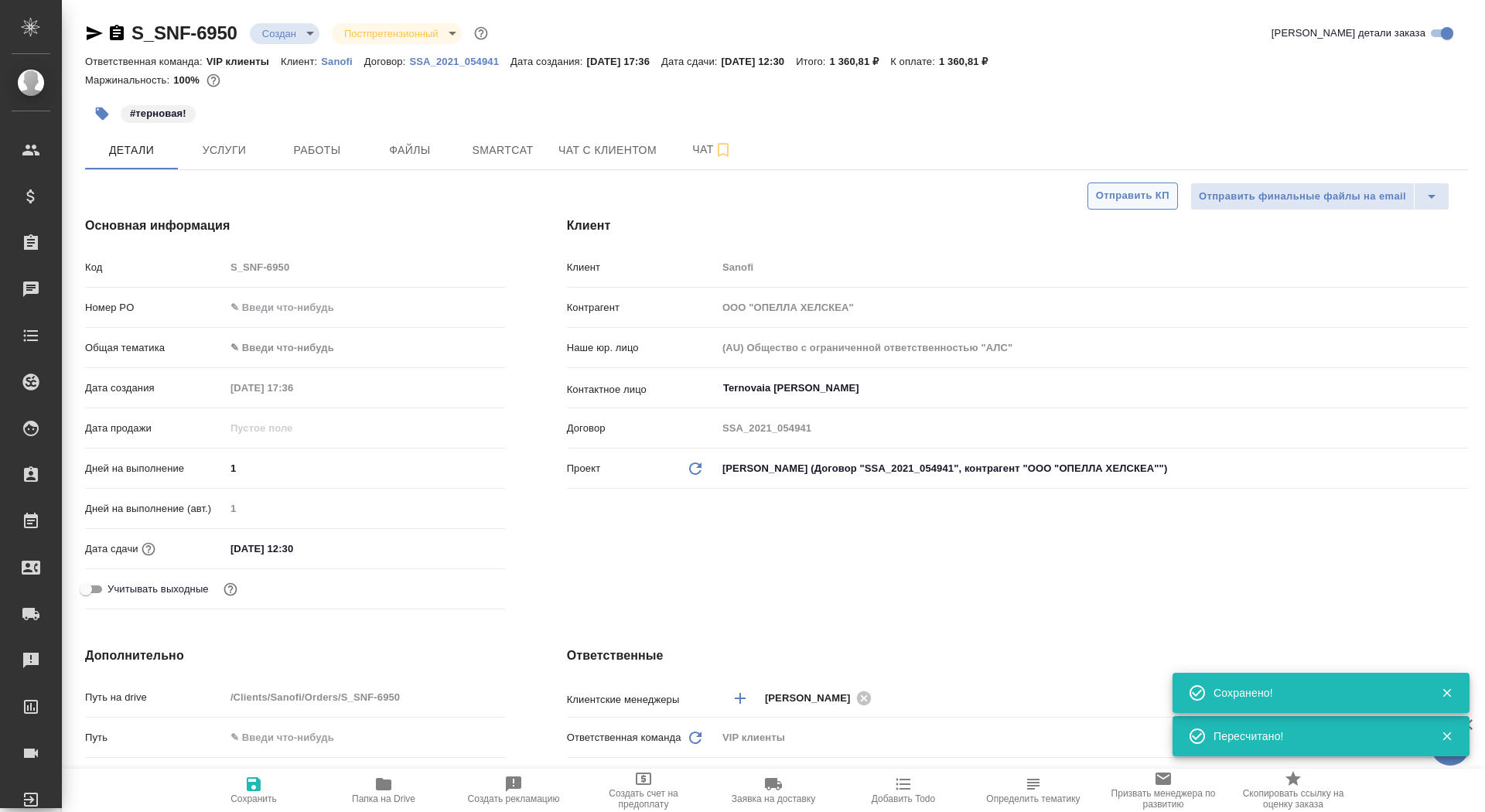
type textarea "x"
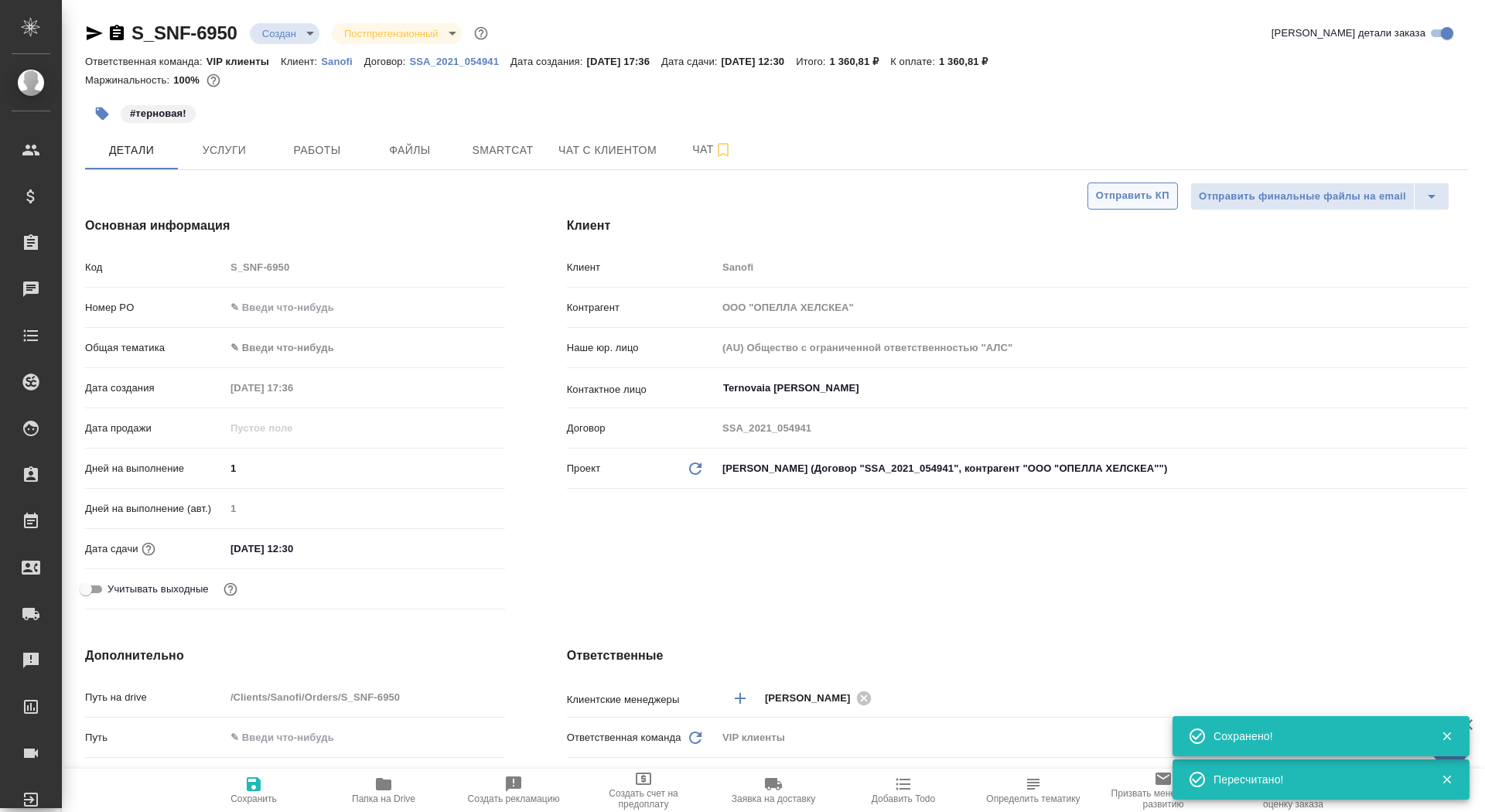
click at [1147, 202] on span "Отправить КП" at bounding box center [1133, 196] width 73 height 18
type textarea "x"
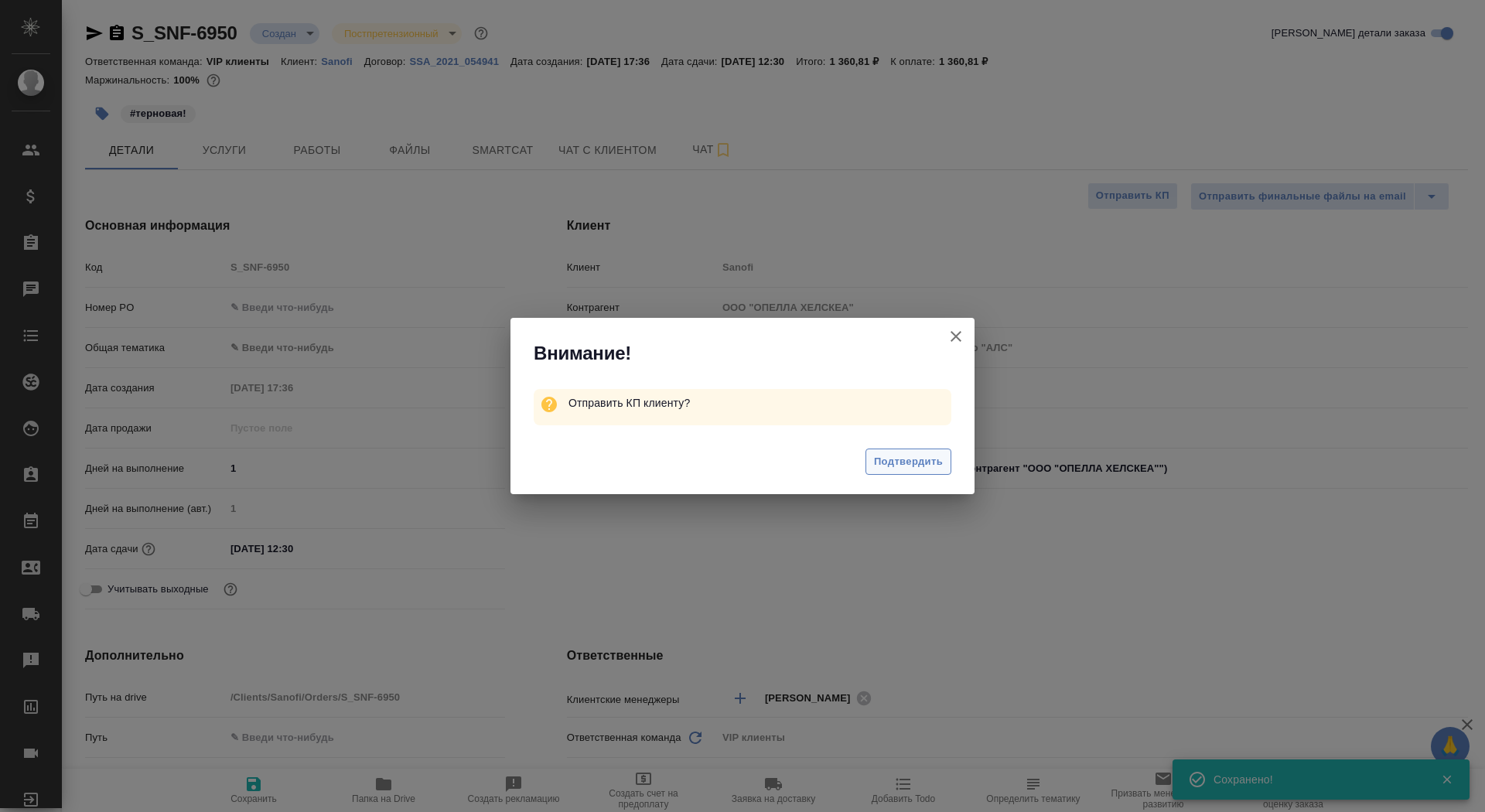
click at [917, 452] on button "Подтвердить" at bounding box center [909, 462] width 86 height 27
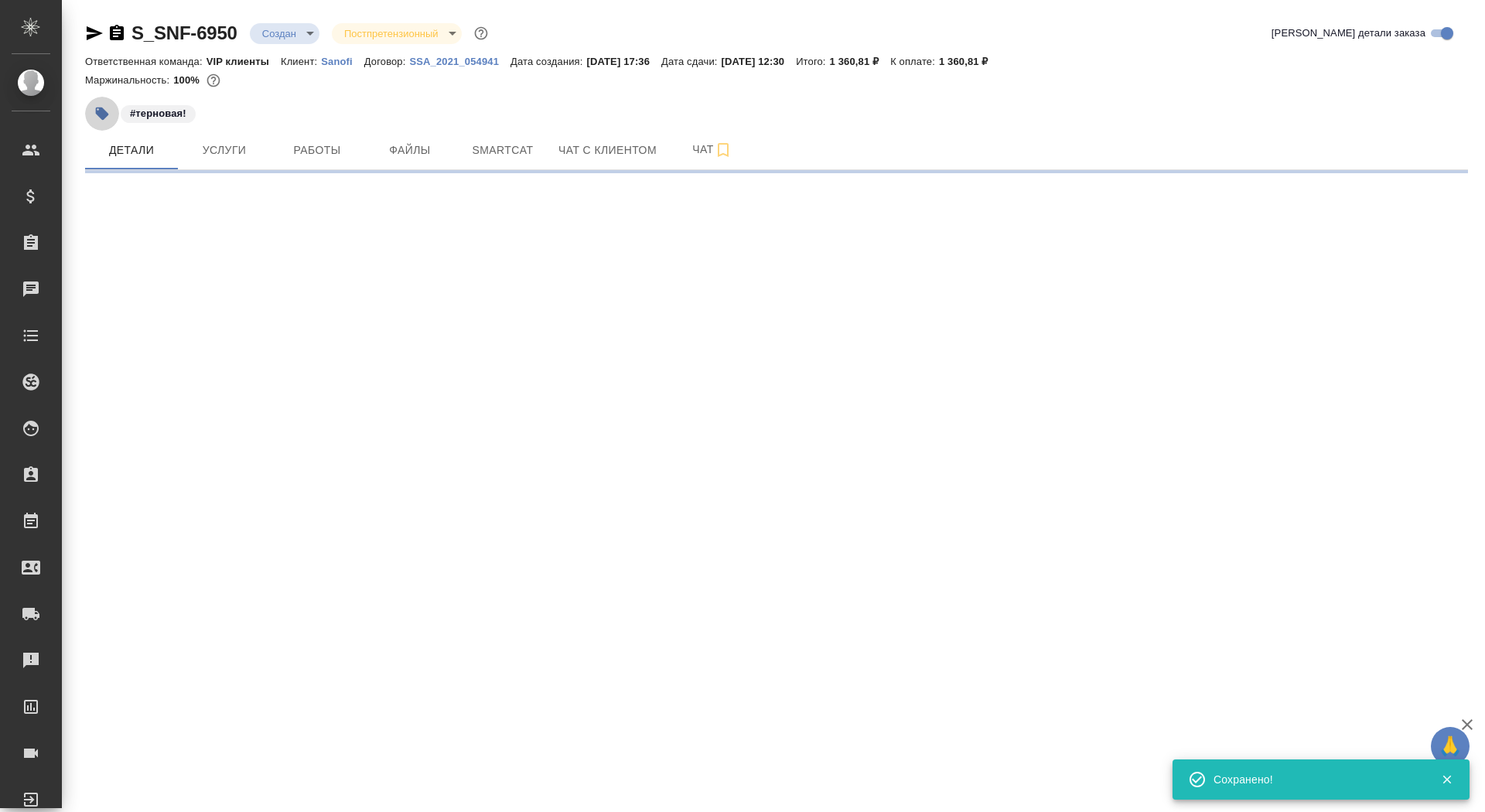
click at [101, 114] on icon "button" at bounding box center [102, 114] width 13 height 13
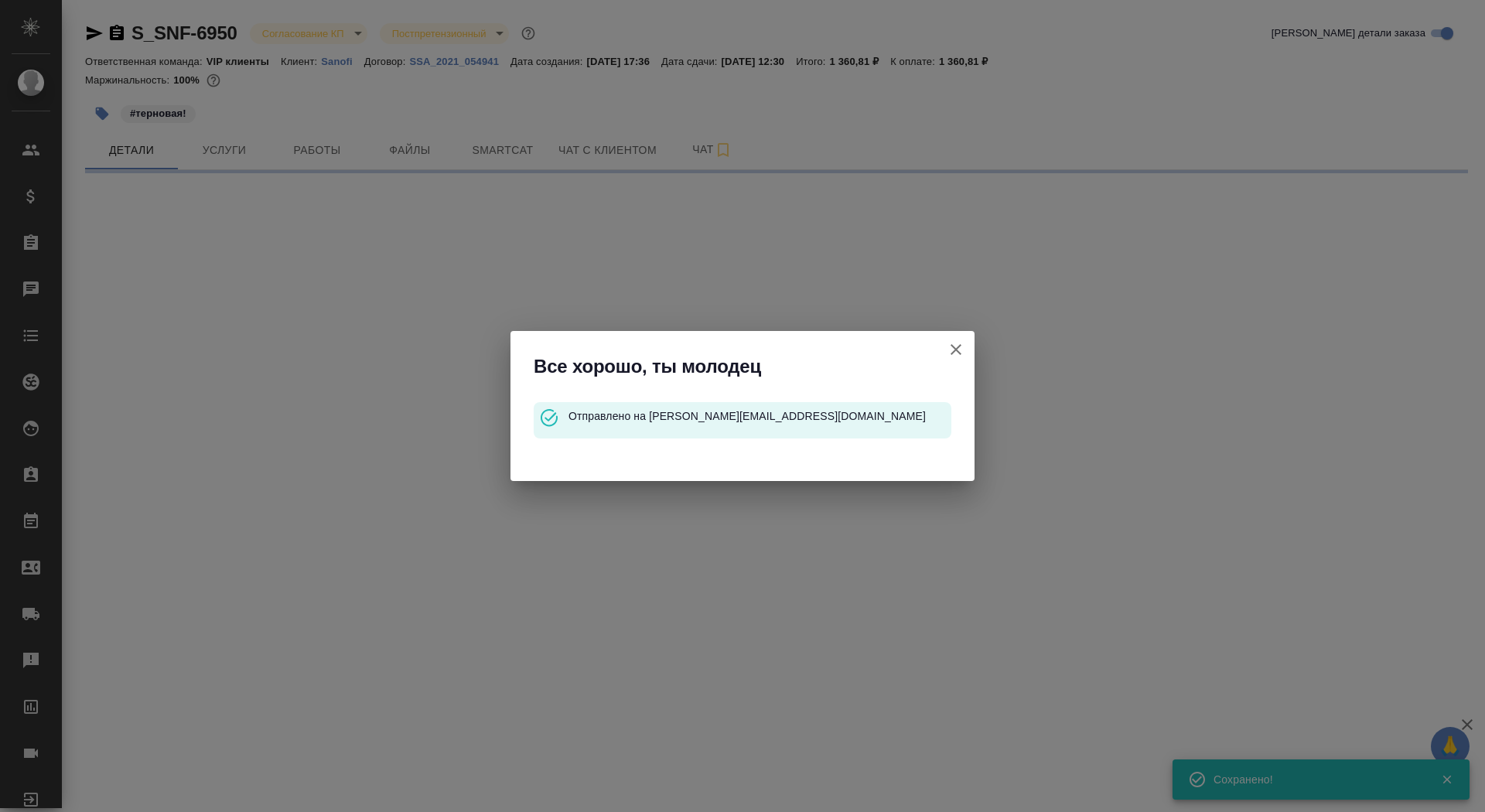
select select "RU"
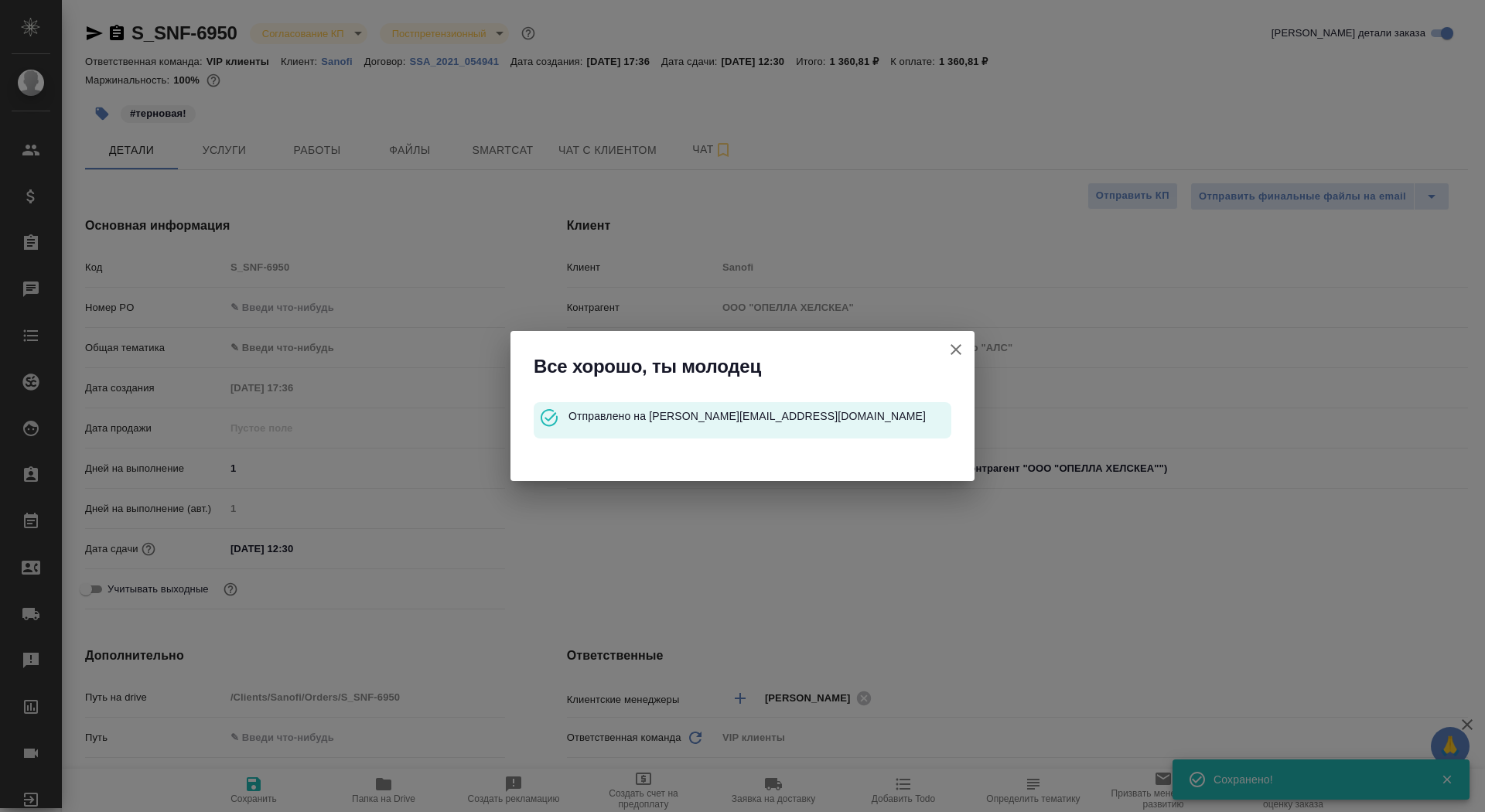
type textarea "x"
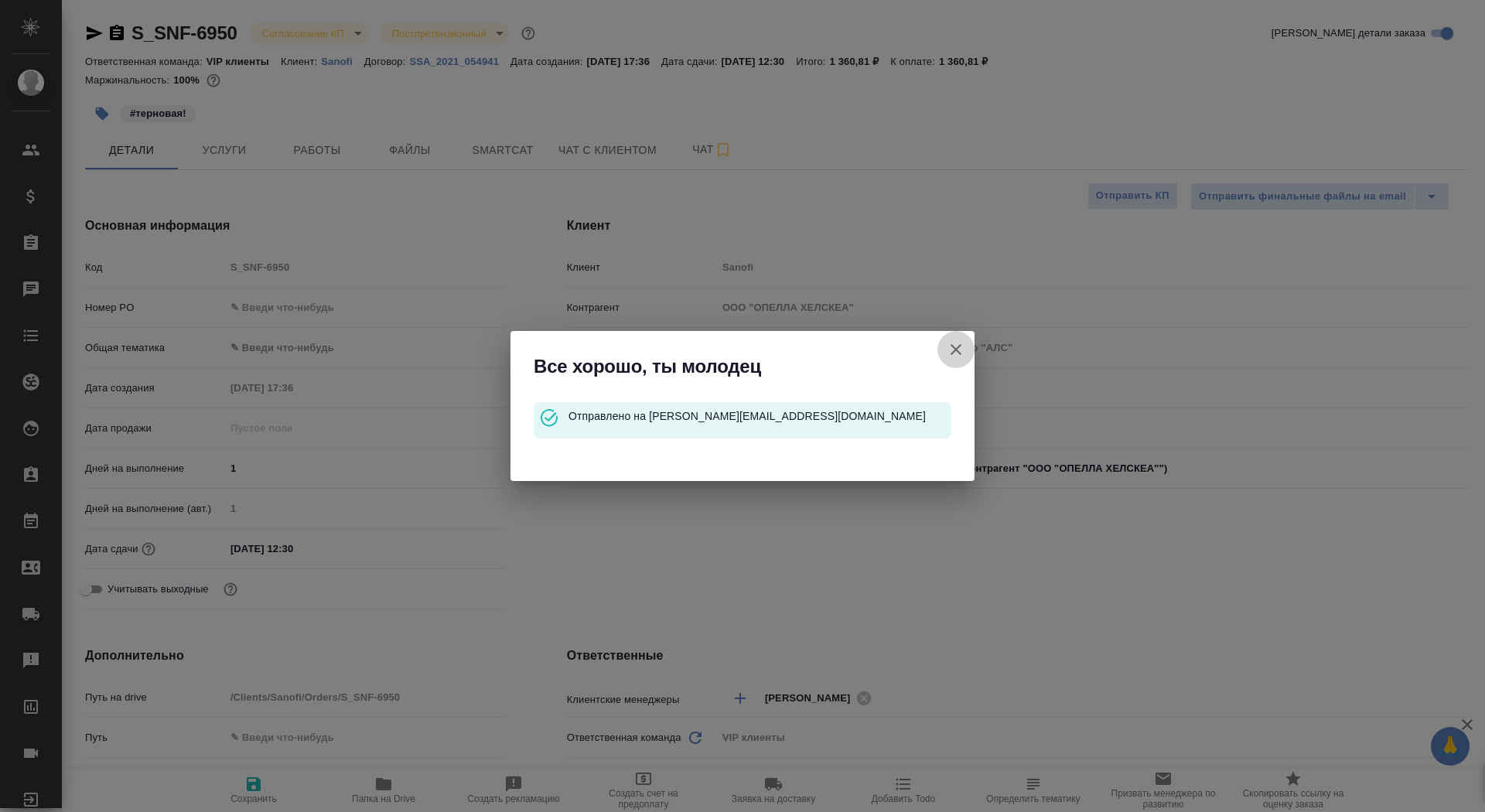
click at [950, 353] on icon "button" at bounding box center [956, 349] width 18 height 18
type textarea "x"
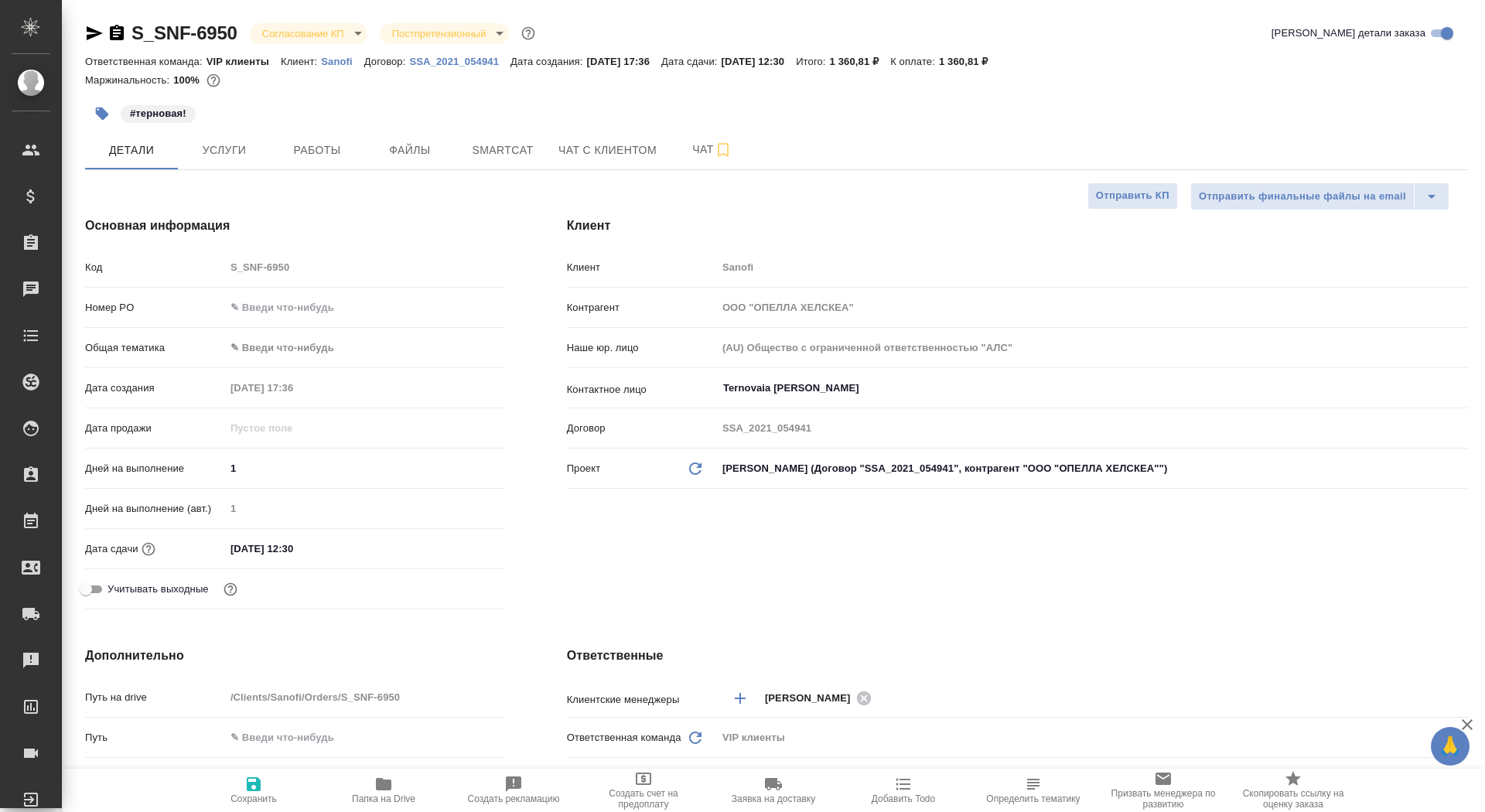
click at [90, 116] on button "button" at bounding box center [102, 113] width 34 height 34
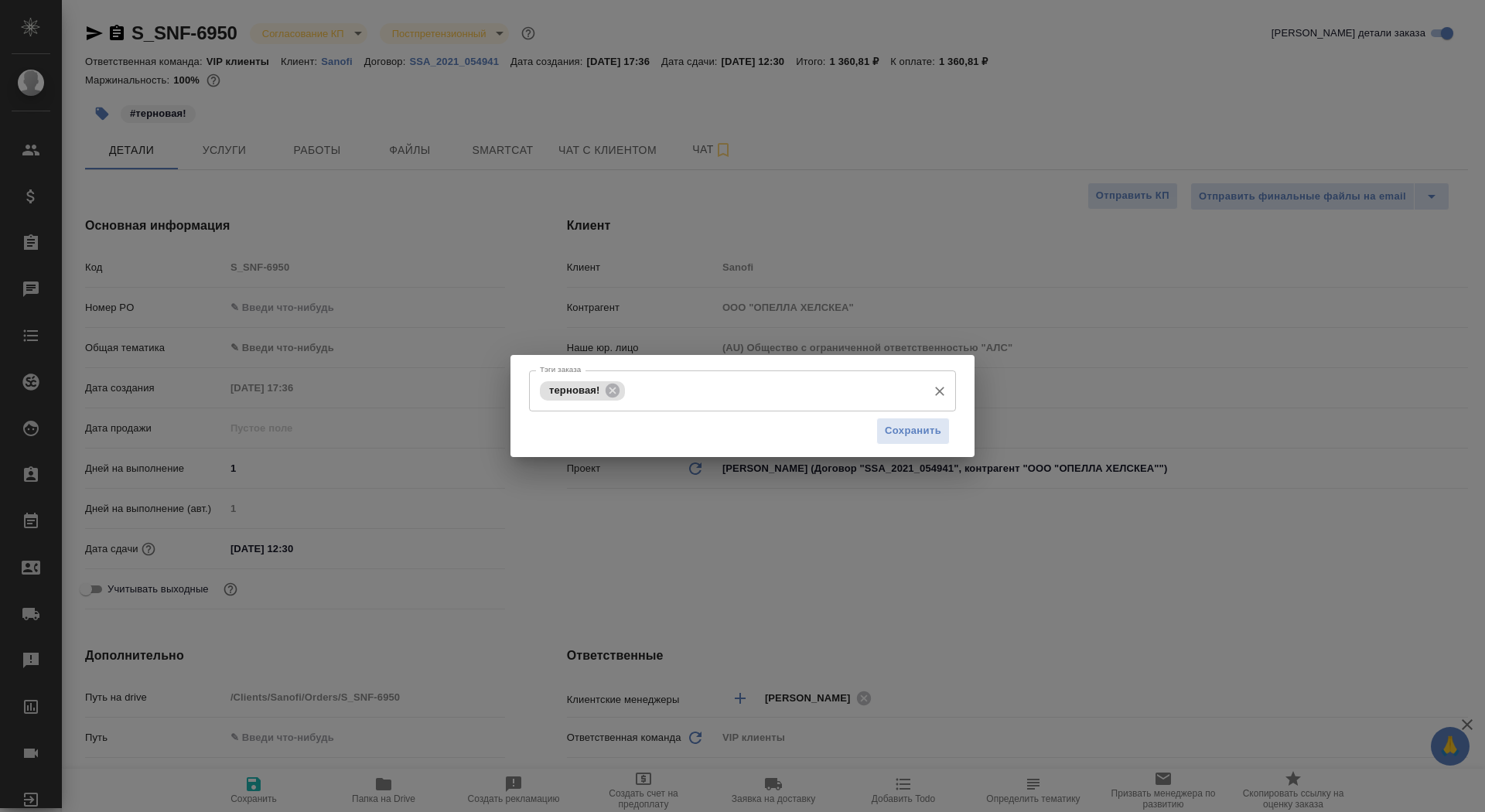
click at [717, 396] on input "Тэги заказа" at bounding box center [774, 390] width 290 height 26
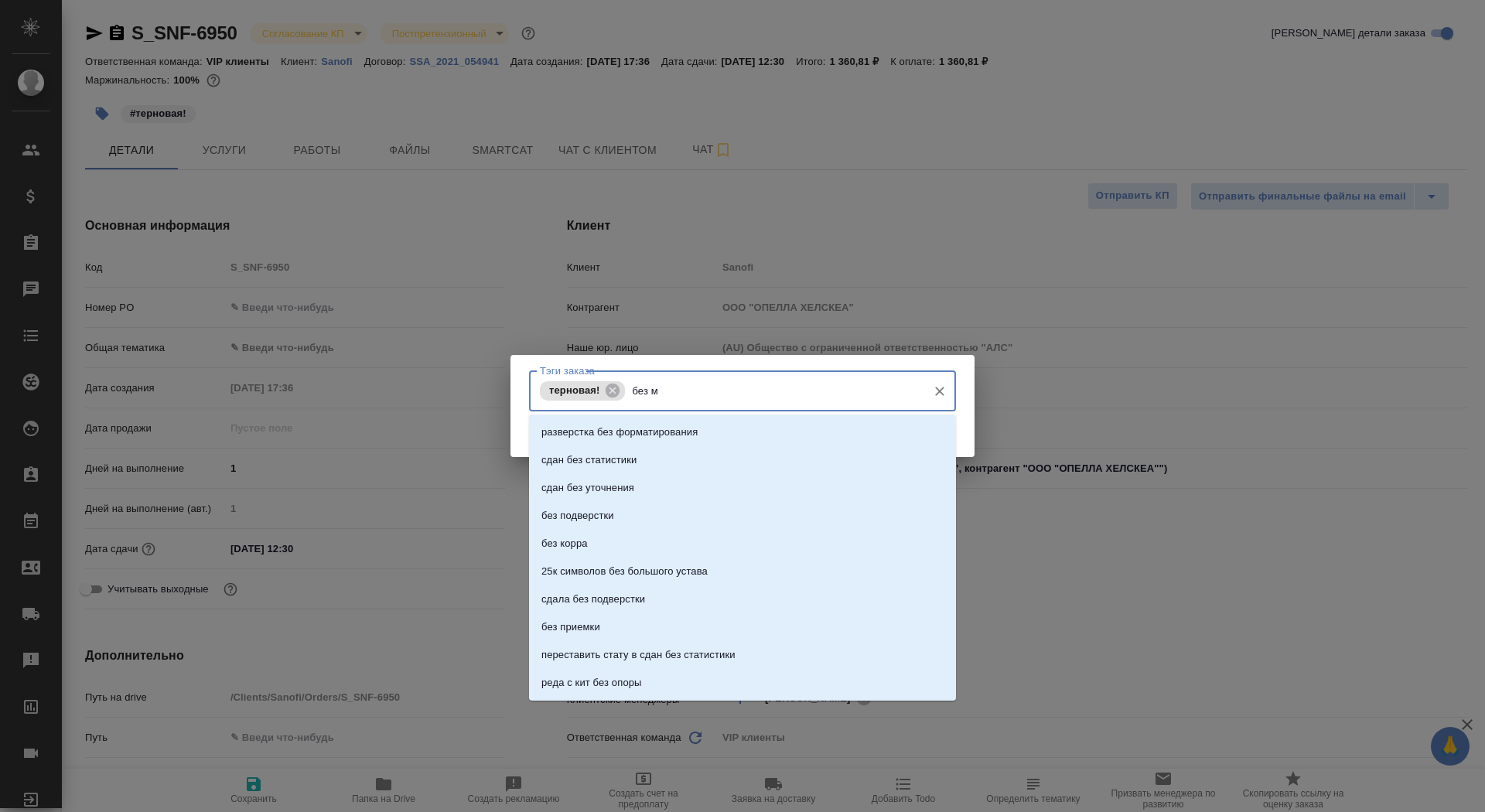
type input "без мв"
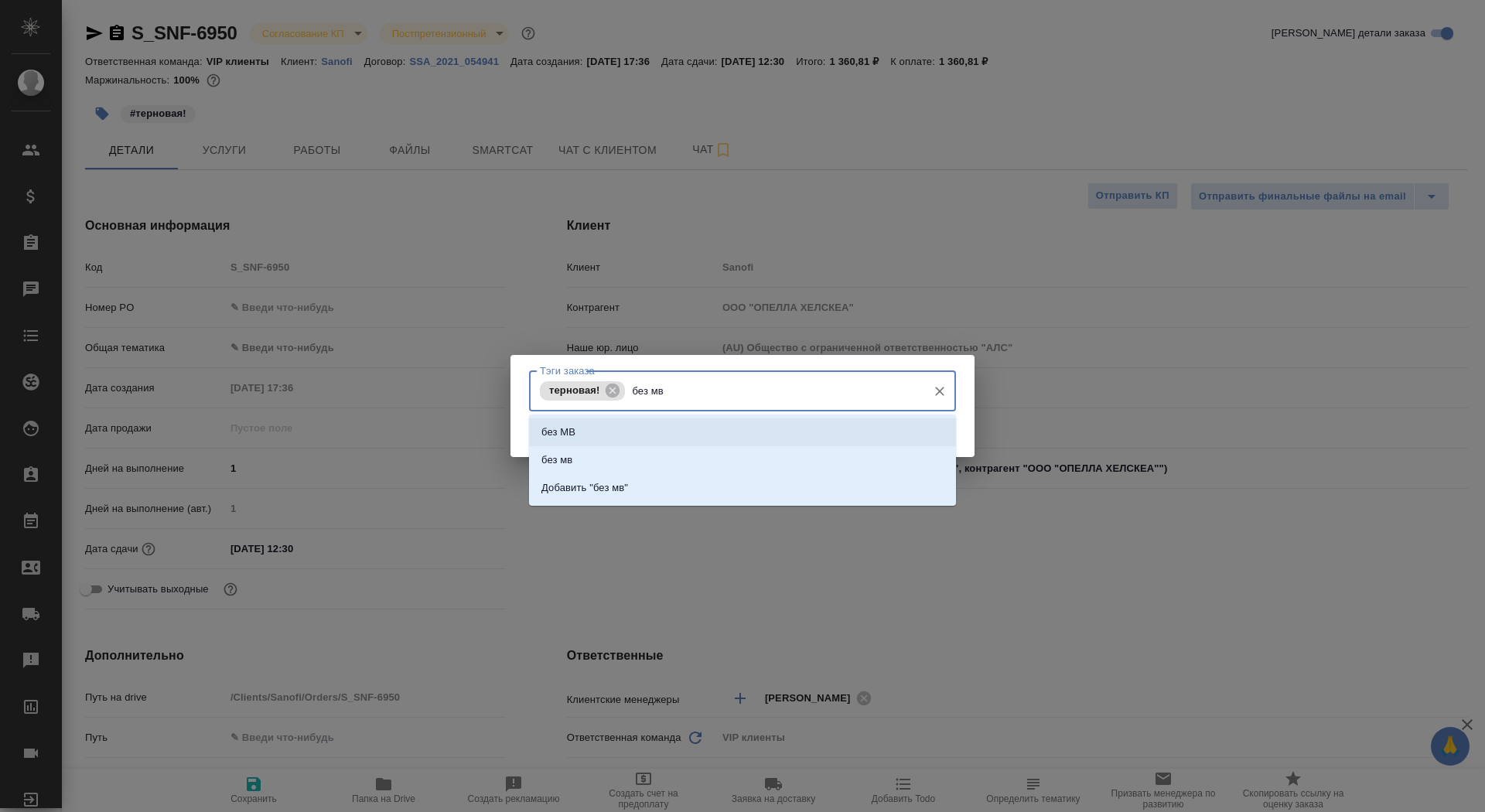
click at [746, 423] on li "без МВ" at bounding box center [742, 432] width 427 height 28
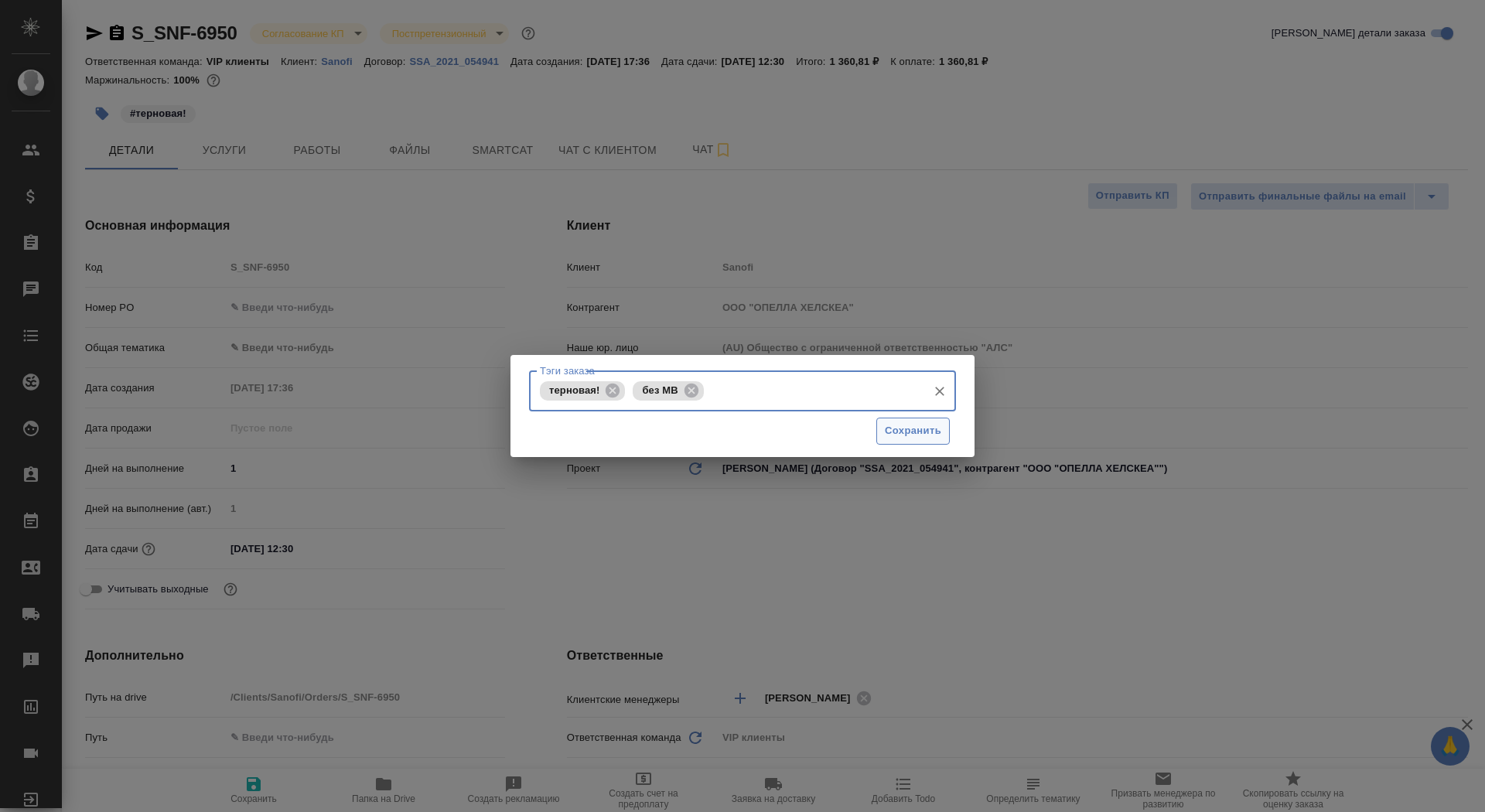
click at [938, 424] on span "Сохранить" at bounding box center [913, 431] width 57 height 18
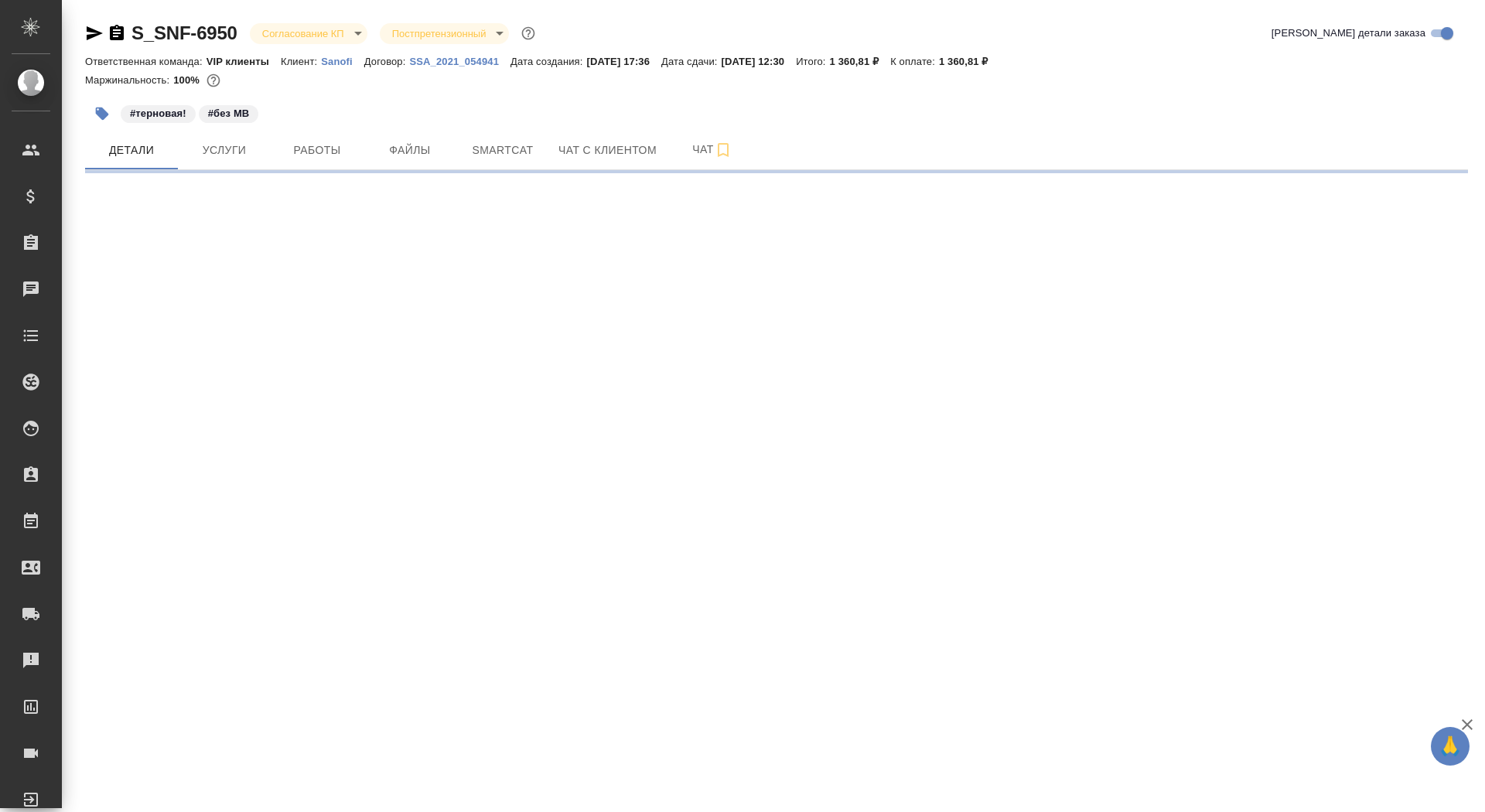
select select "RU"
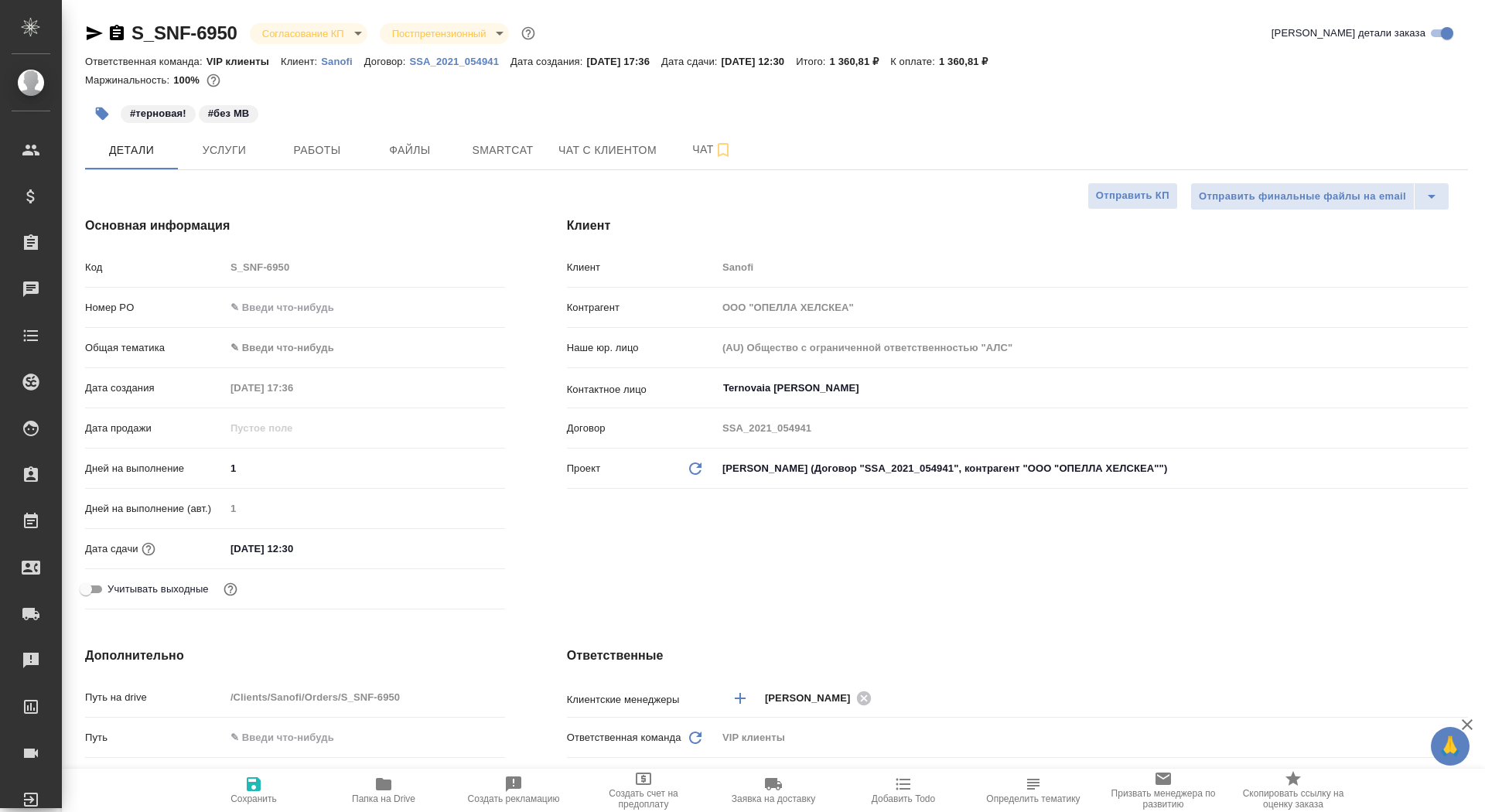
type textarea "x"
click at [360, 147] on button "Работы" at bounding box center [317, 150] width 93 height 38
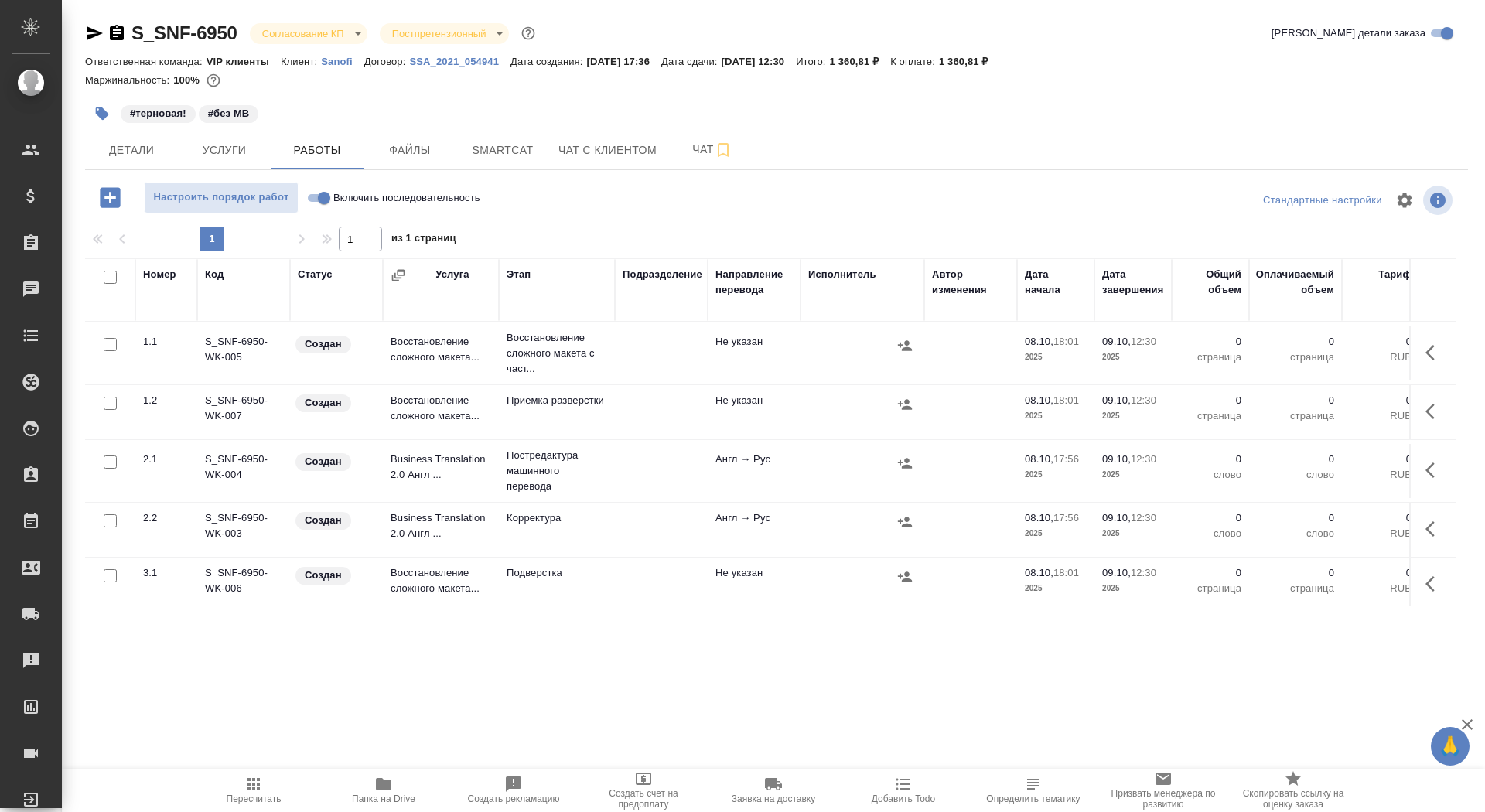
click at [1438, 351] on icon "button" at bounding box center [1435, 352] width 18 height 18
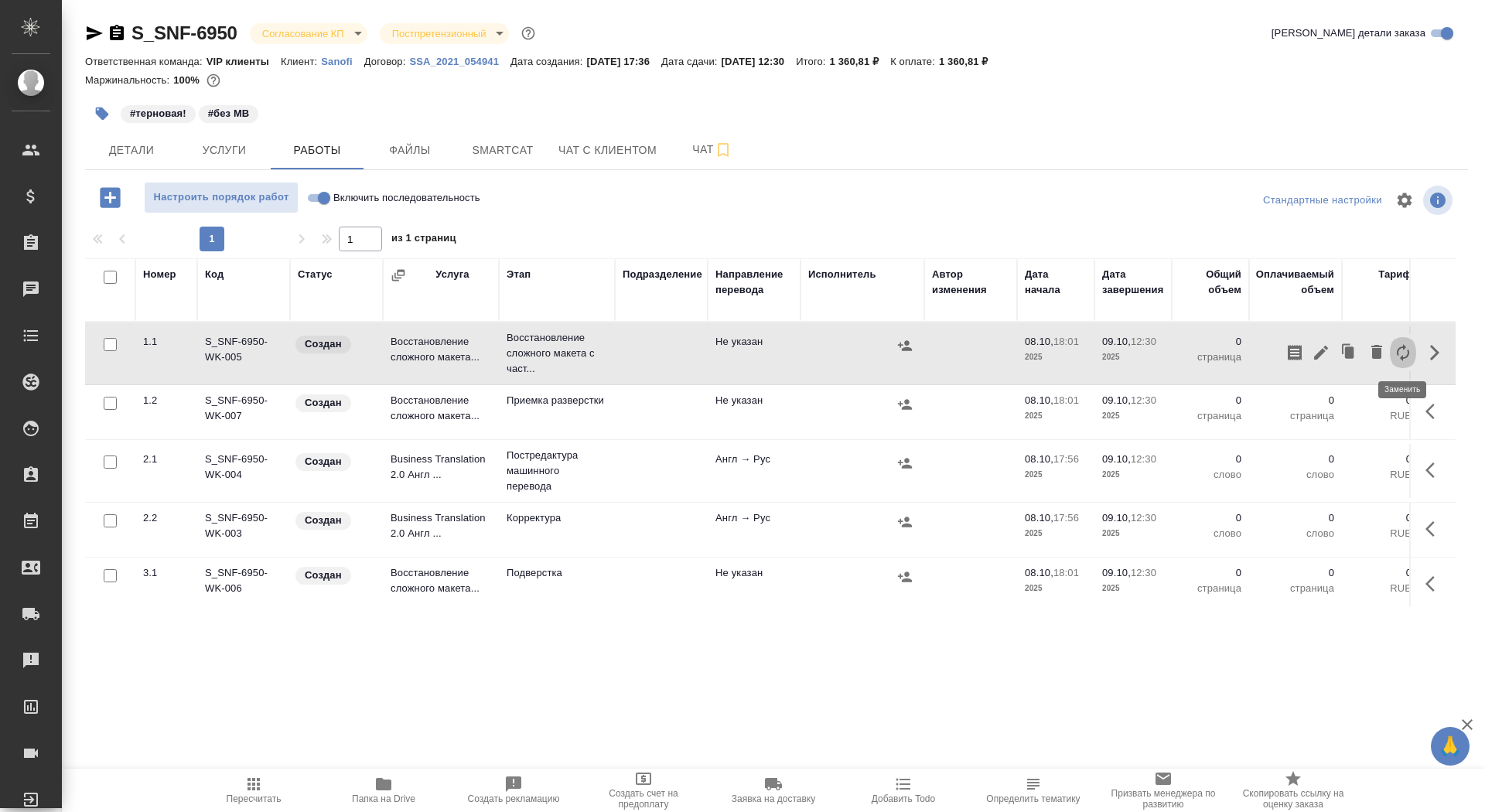
click at [1404, 349] on icon "button" at bounding box center [1403, 352] width 18 height 18
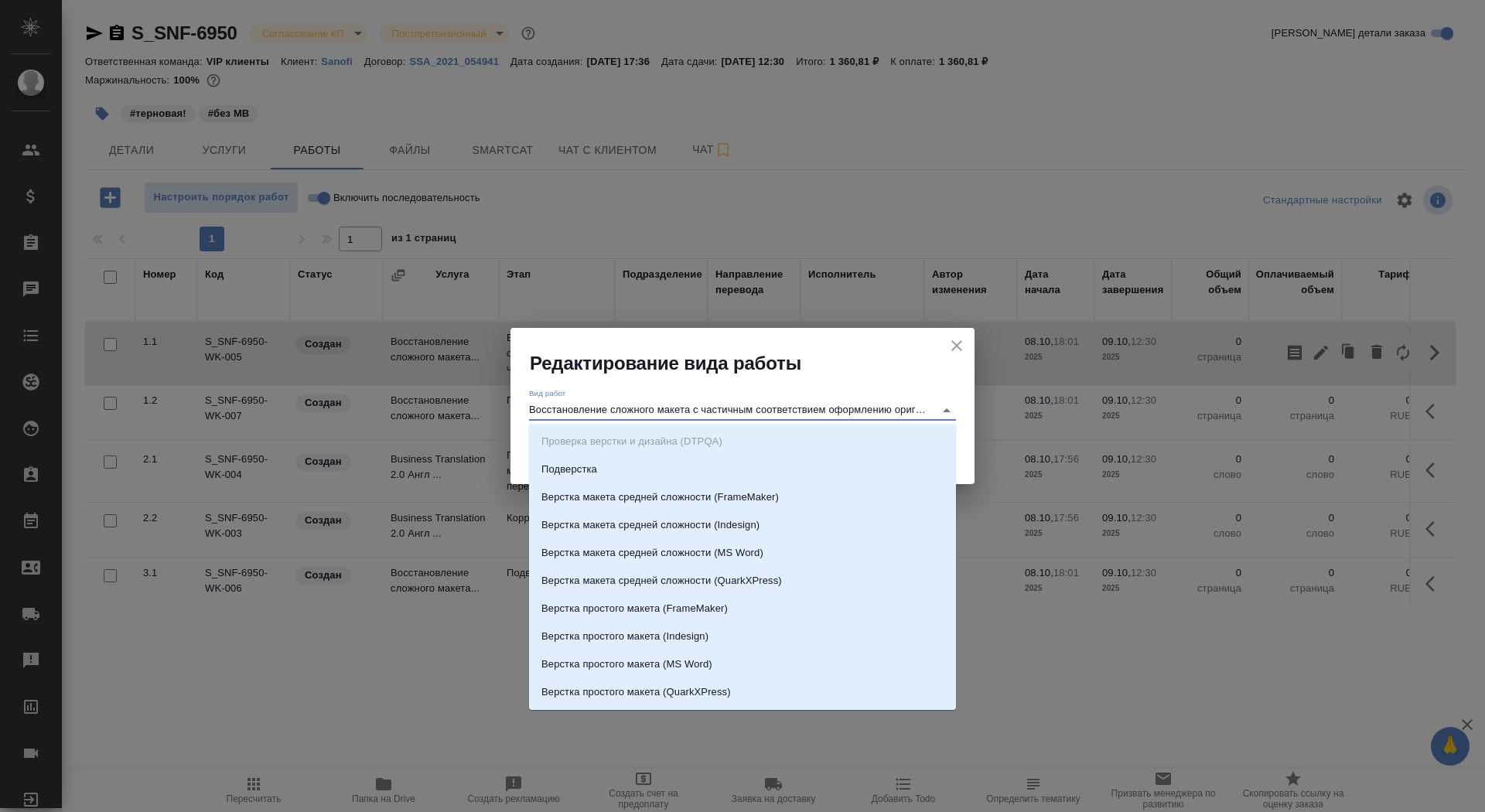
click at [729, 401] on input "Восстановление сложного макета с частичным соответствием оформлению оригинала" at bounding box center [728, 409] width 397 height 18
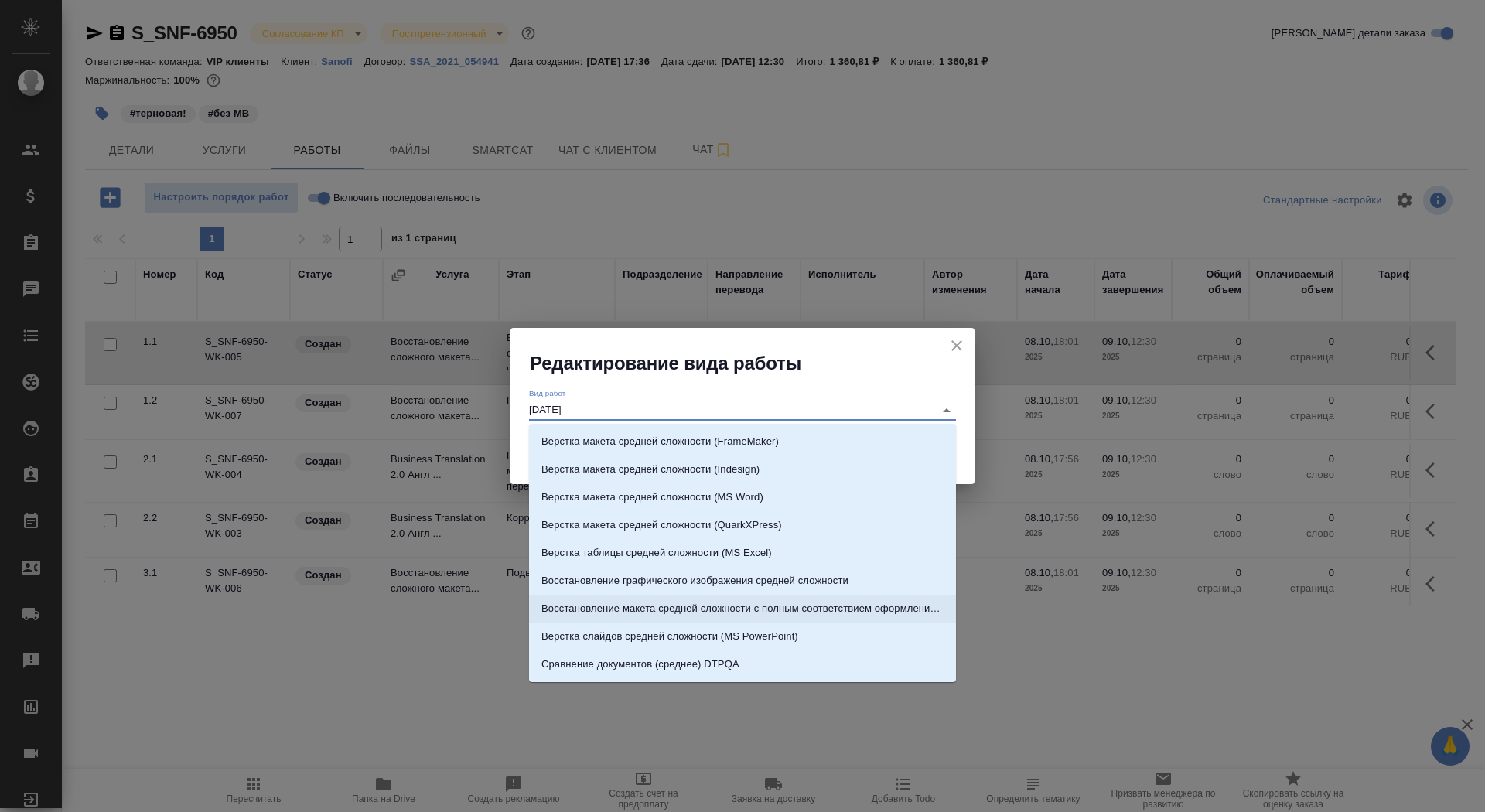
click at [771, 605] on p "Восстановление макета средней сложности с полным соответствием оформлению ориги…" at bounding box center [743, 608] width 402 height 15
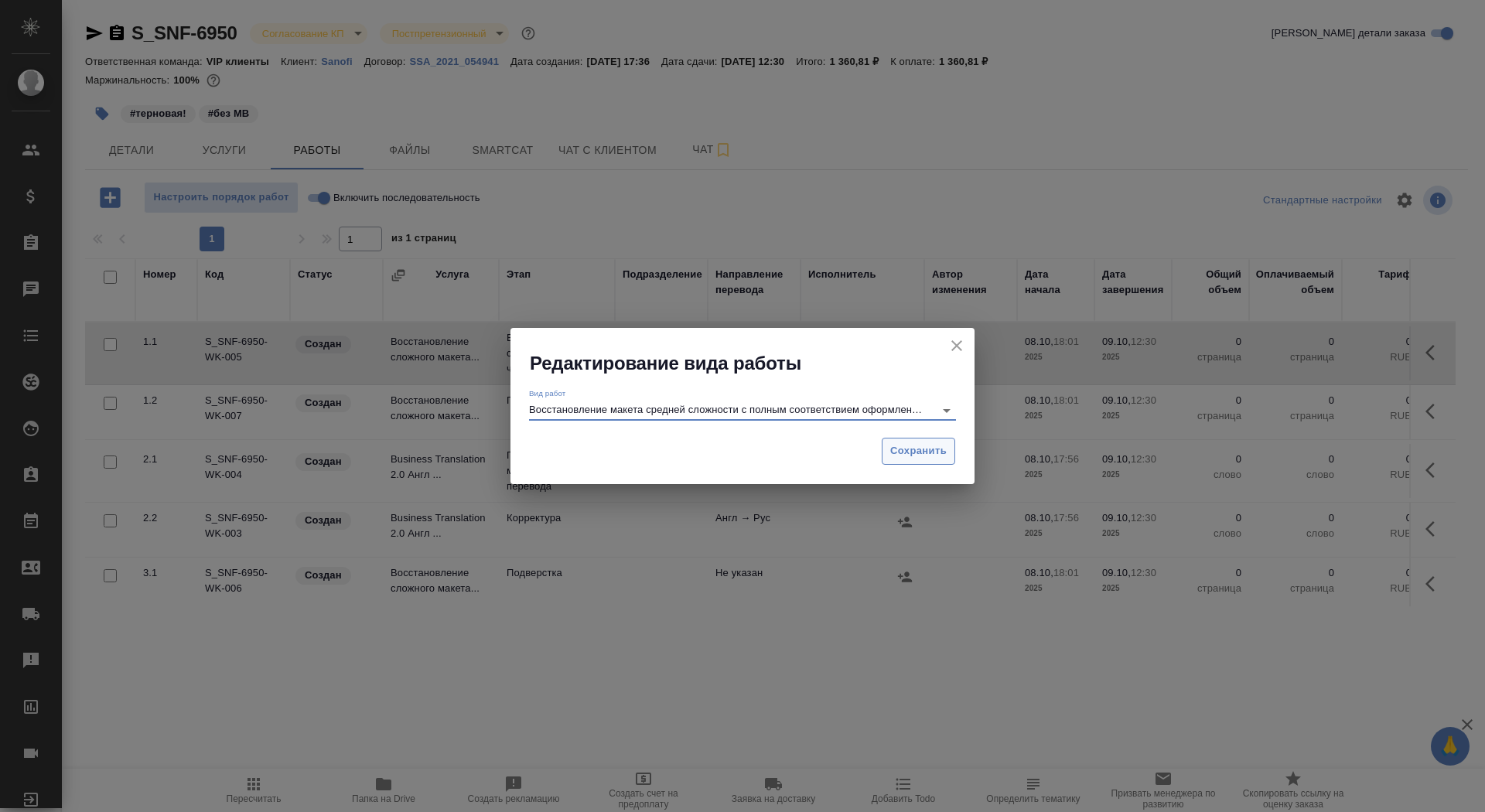
type input "Восстановление макета средней сложности с полным соответствием оформлению ориги…"
click at [902, 451] on span "Сохранить" at bounding box center [918, 451] width 57 height 18
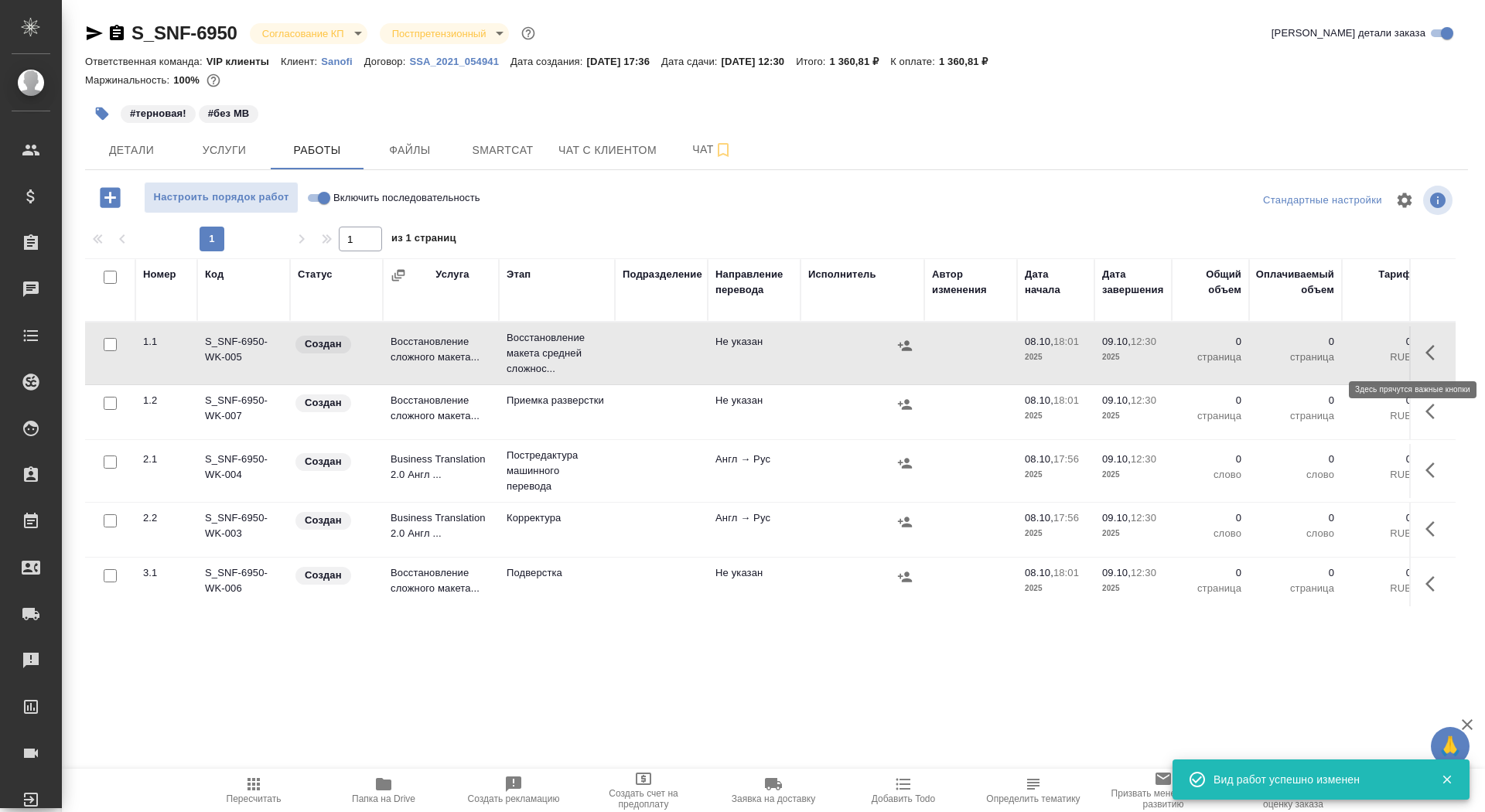
click at [1429, 351] on icon "button" at bounding box center [1435, 352] width 18 height 18
click at [1312, 349] on icon "button" at bounding box center [1321, 352] width 18 height 18
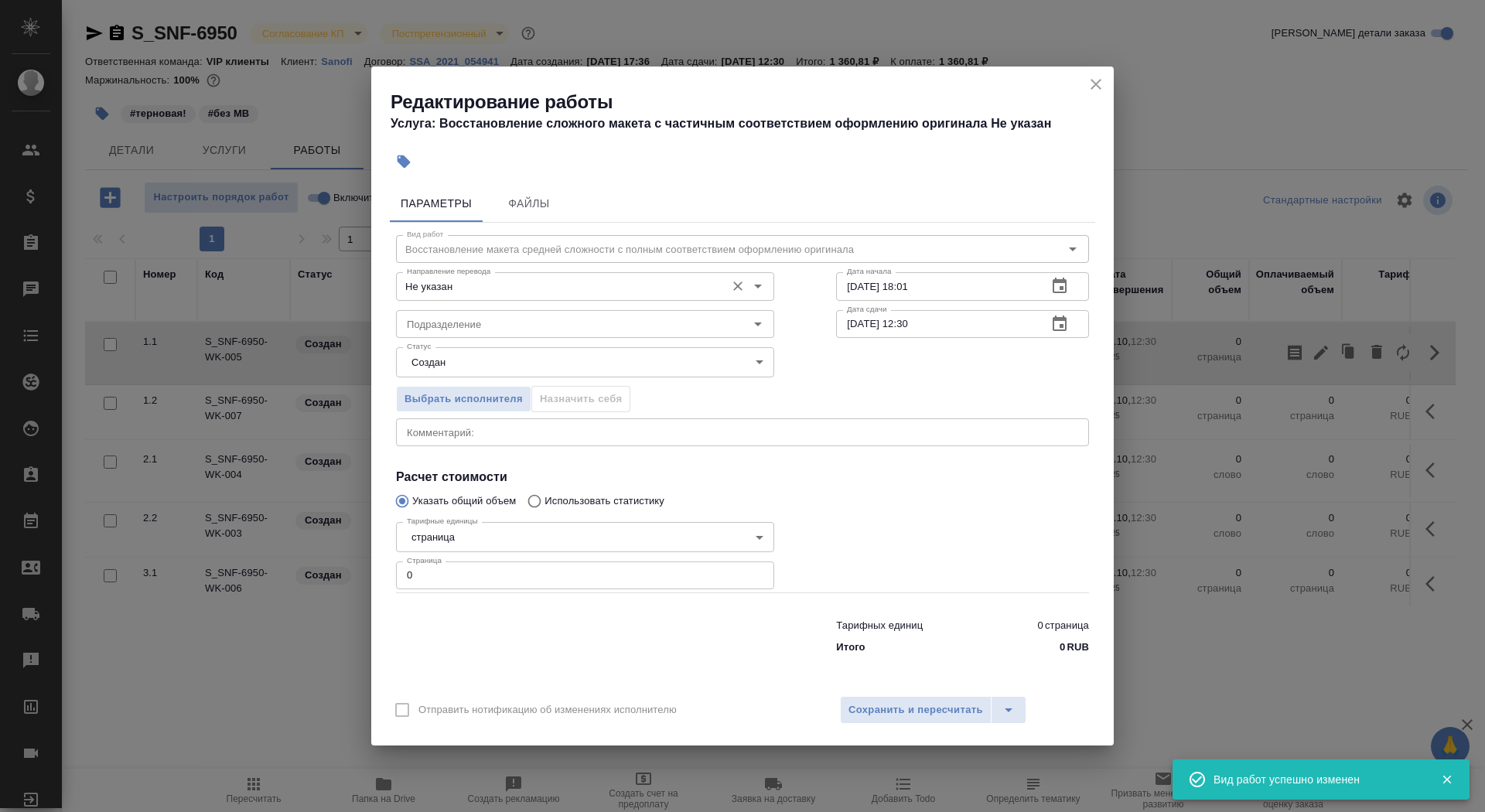
click at [568, 290] on input "Не указан" at bounding box center [559, 286] width 317 height 18
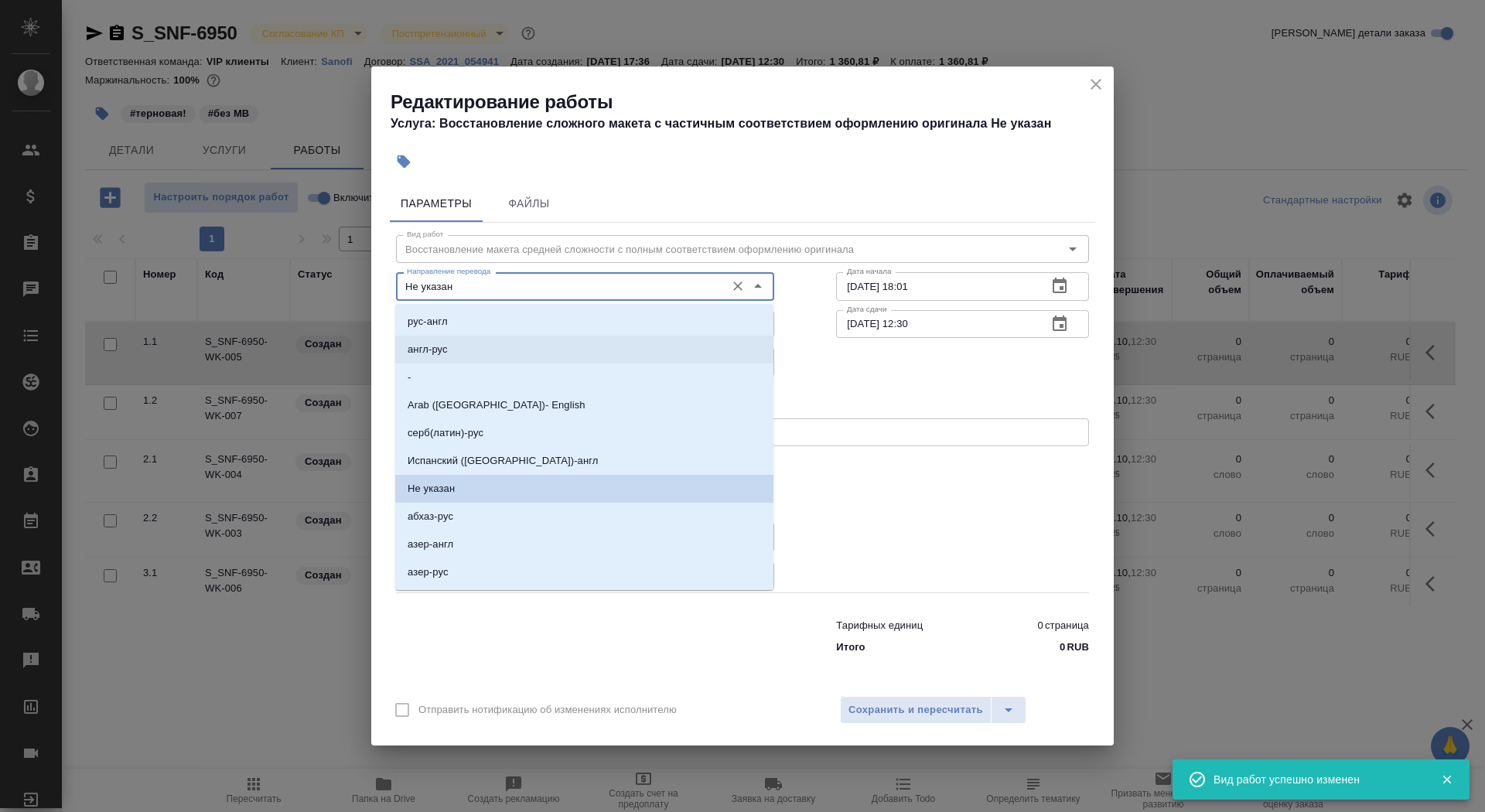
click at [551, 365] on li "-" at bounding box center [584, 377] width 378 height 28
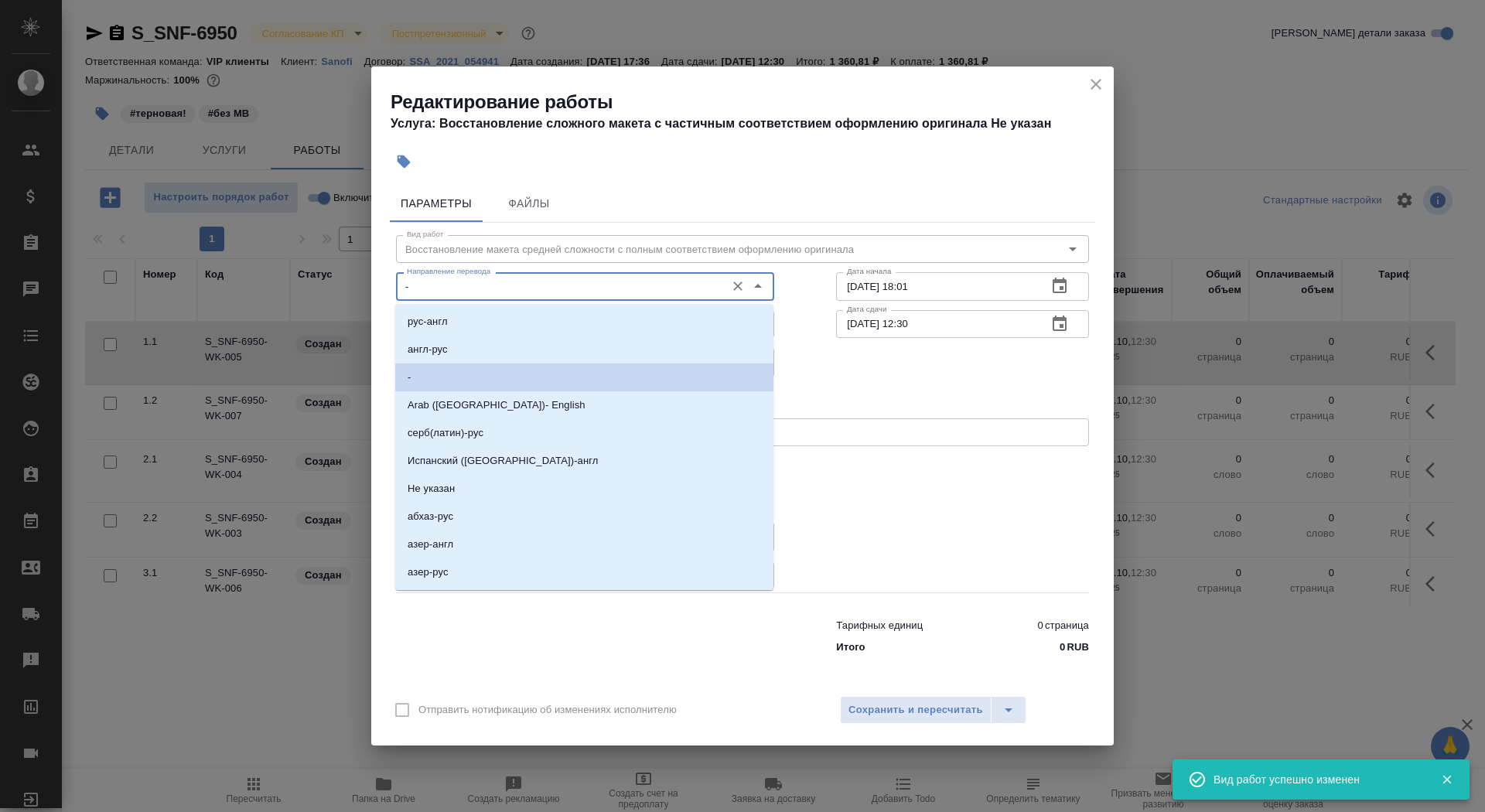
click at [544, 293] on input "-" at bounding box center [559, 286] width 317 height 18
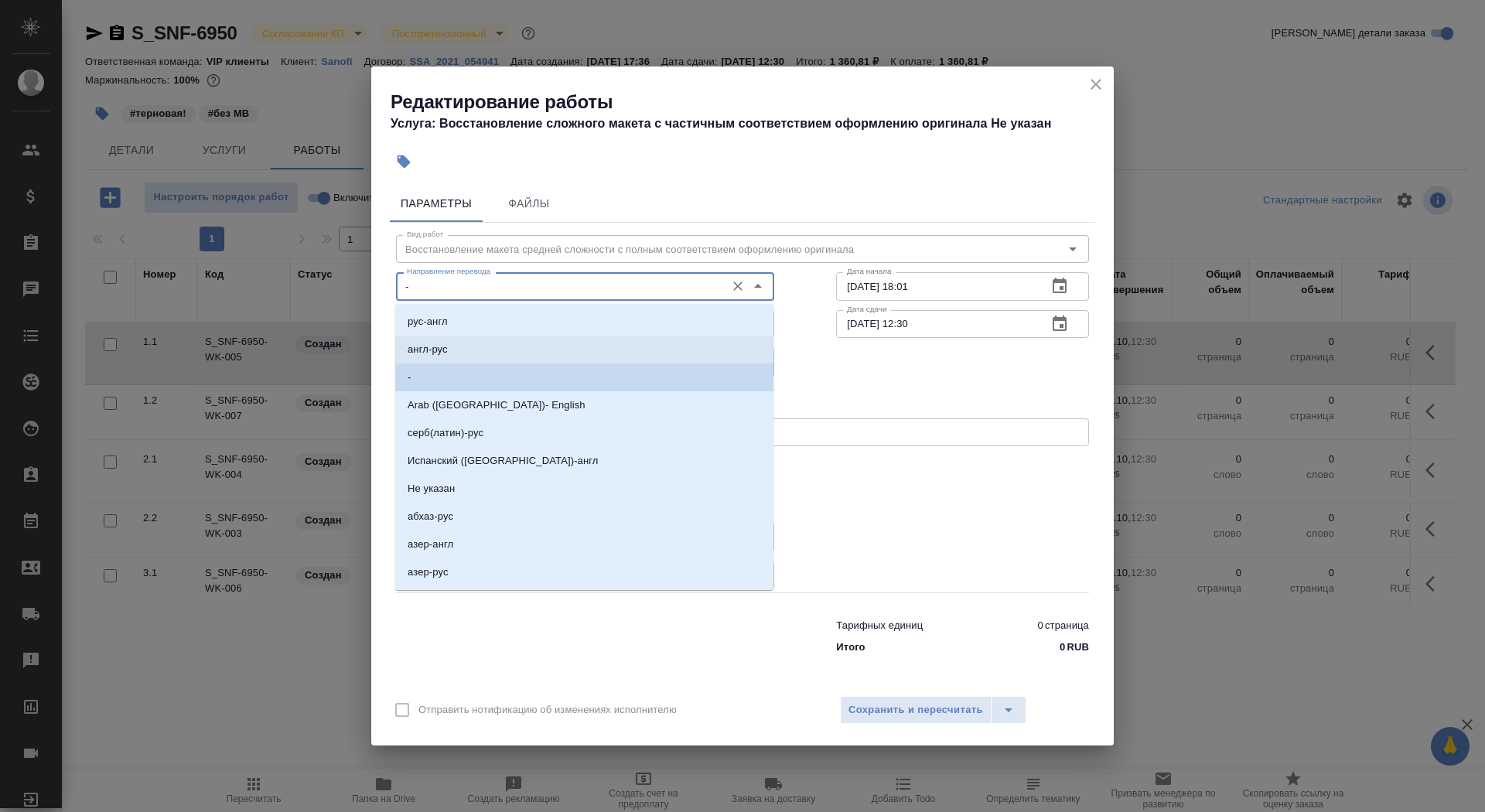
click at [544, 346] on li "англ-рус" at bounding box center [584, 349] width 378 height 28
type input "англ-рус"
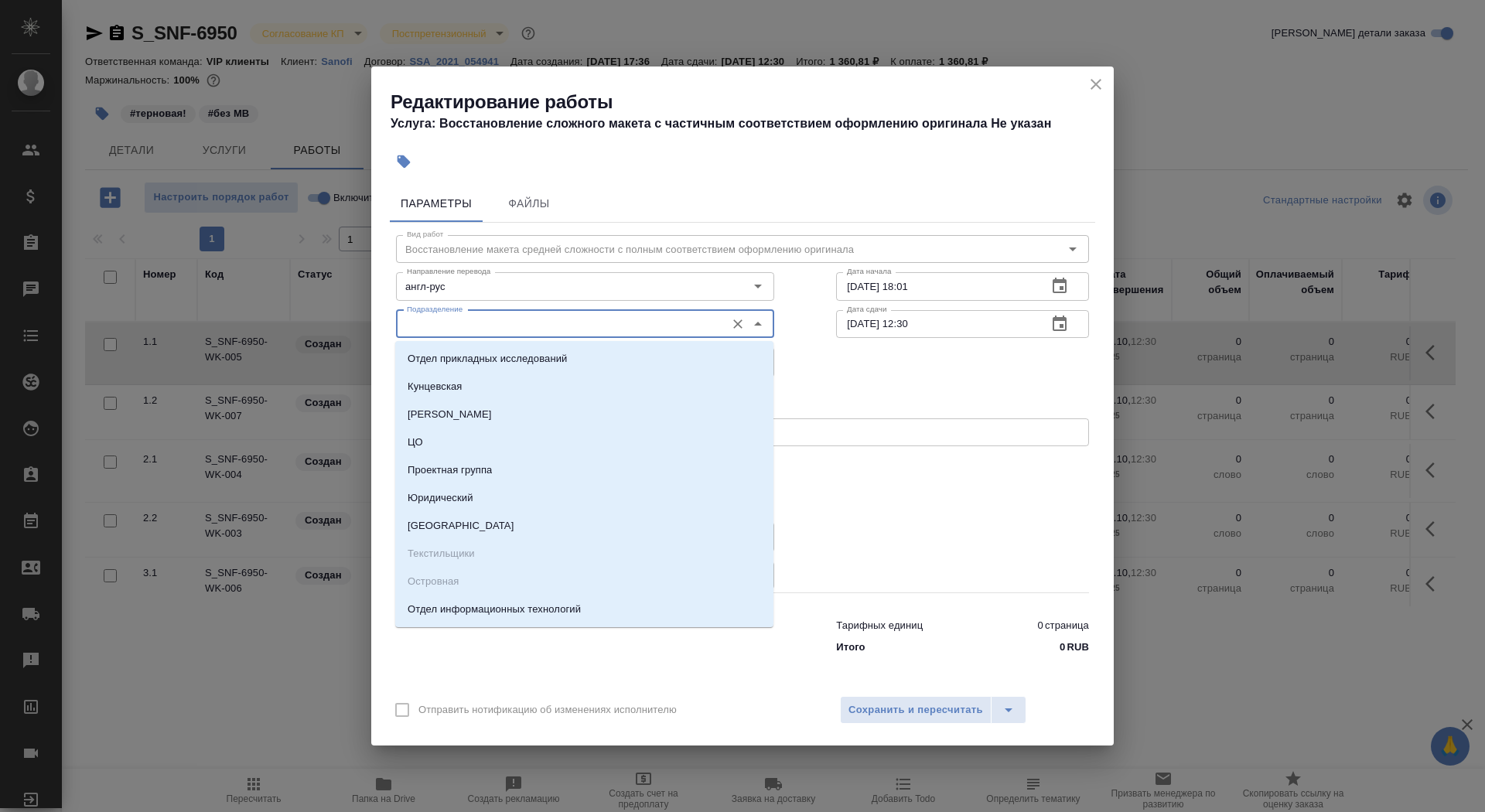
click at [531, 332] on input "Подразделение" at bounding box center [559, 324] width 317 height 18
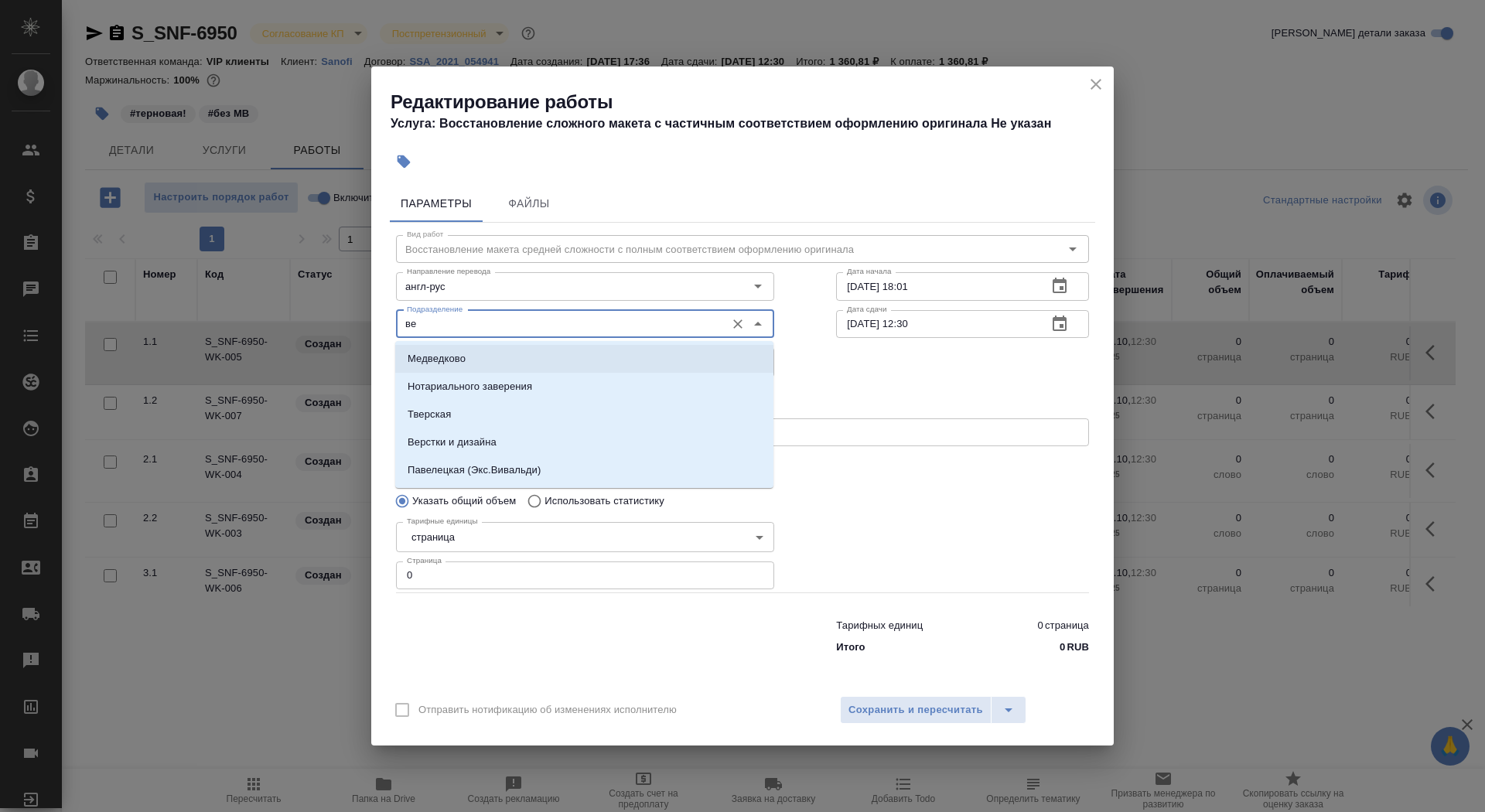
type input "в"
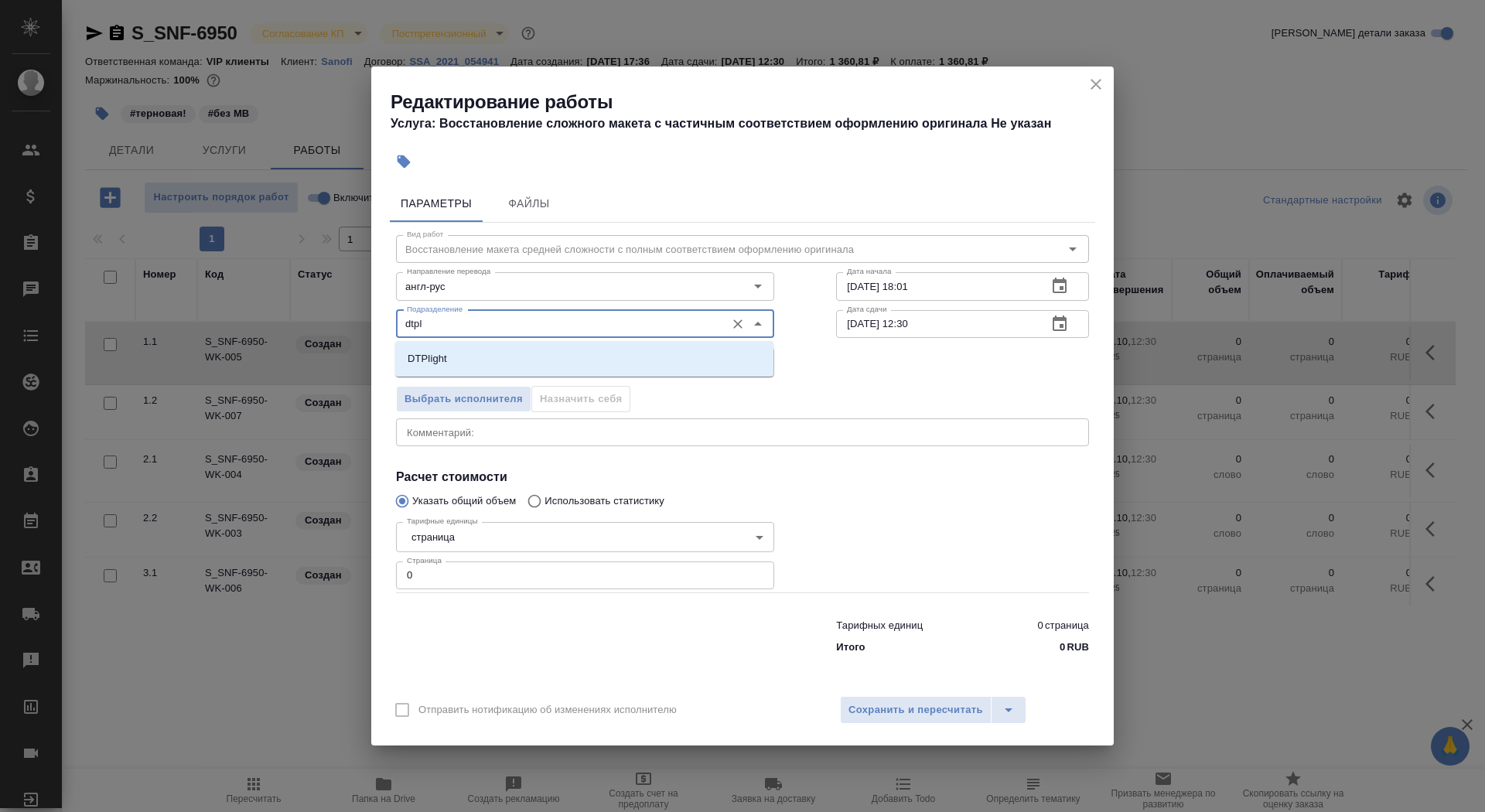
click at [565, 357] on li "DTPlight" at bounding box center [584, 358] width 378 height 28
type input "DTPlight"
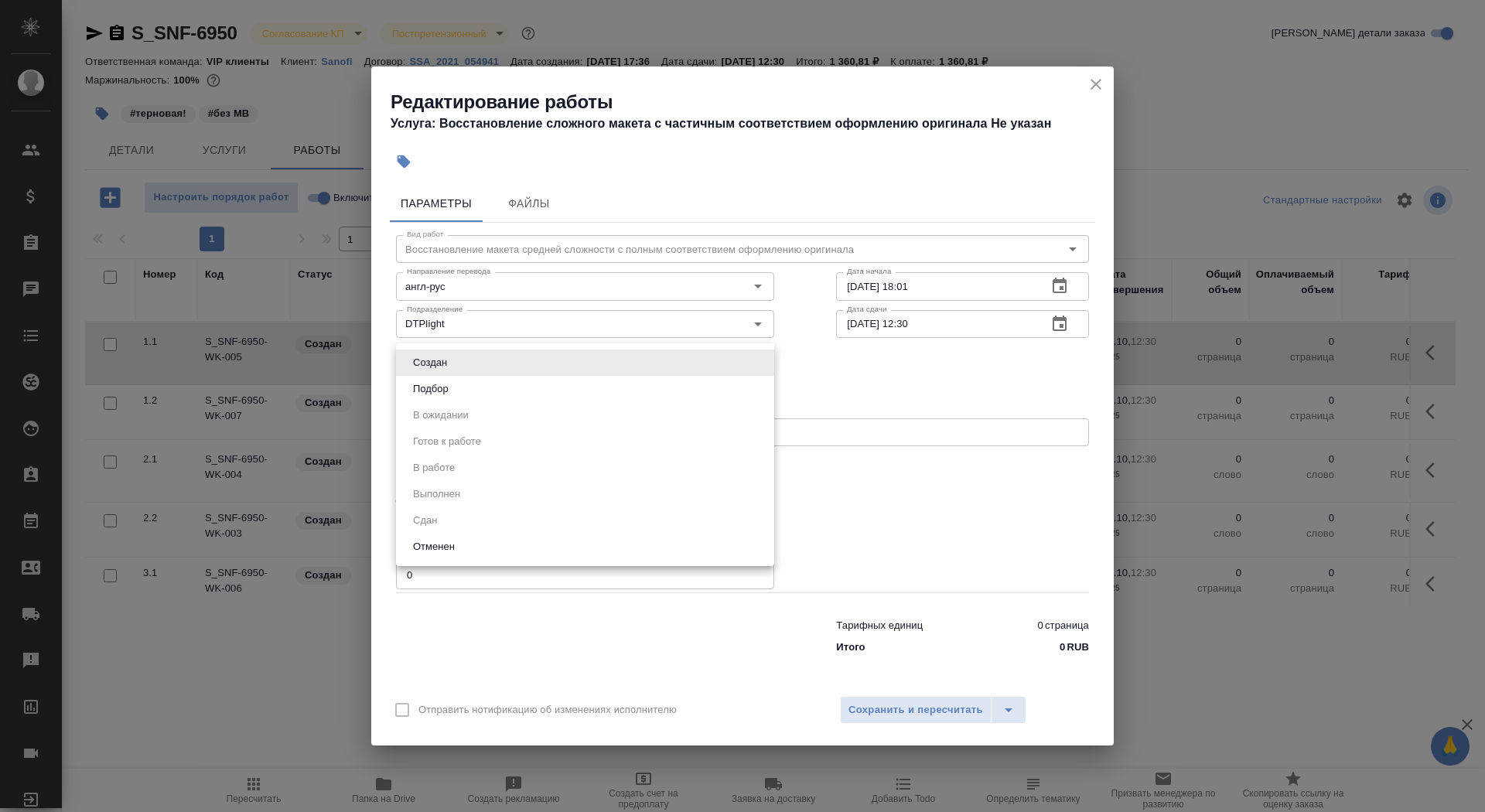
click at [563, 364] on body "🙏 .cls-1 fill:#fff; AWATERA Saydasheva Dilyara Клиенты Спецификации Заказы 0 Ча…" at bounding box center [742, 406] width 1485 height 812
click at [555, 399] on li "Подбор" at bounding box center [585, 388] width 378 height 26
type input "recruiting"
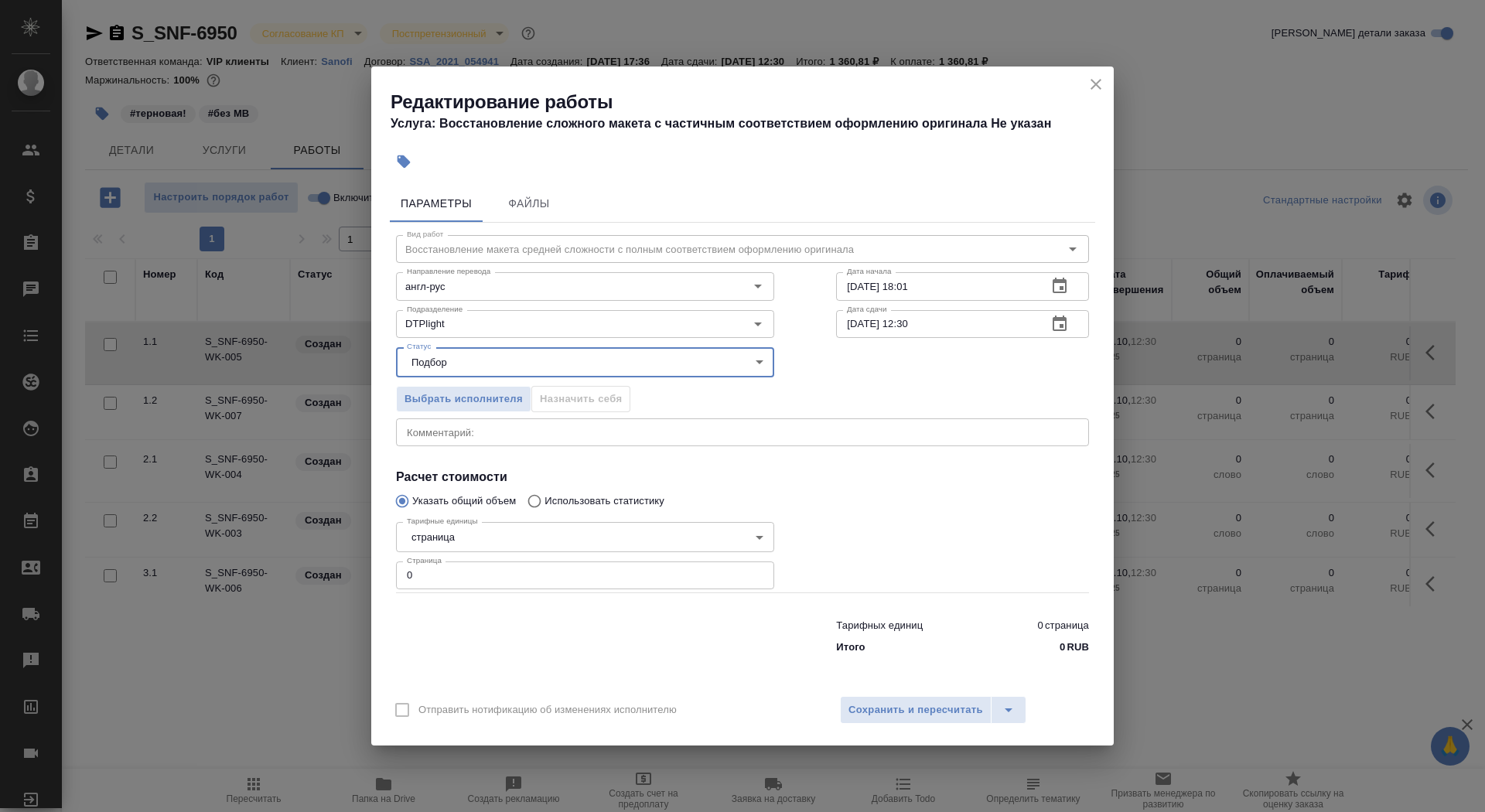
click at [502, 533] on body "🙏 .cls-1 fill:#fff; AWATERA Saydasheva Dilyara Клиенты Спецификации Заказы 0 Ча…" at bounding box center [742, 406] width 1485 height 812
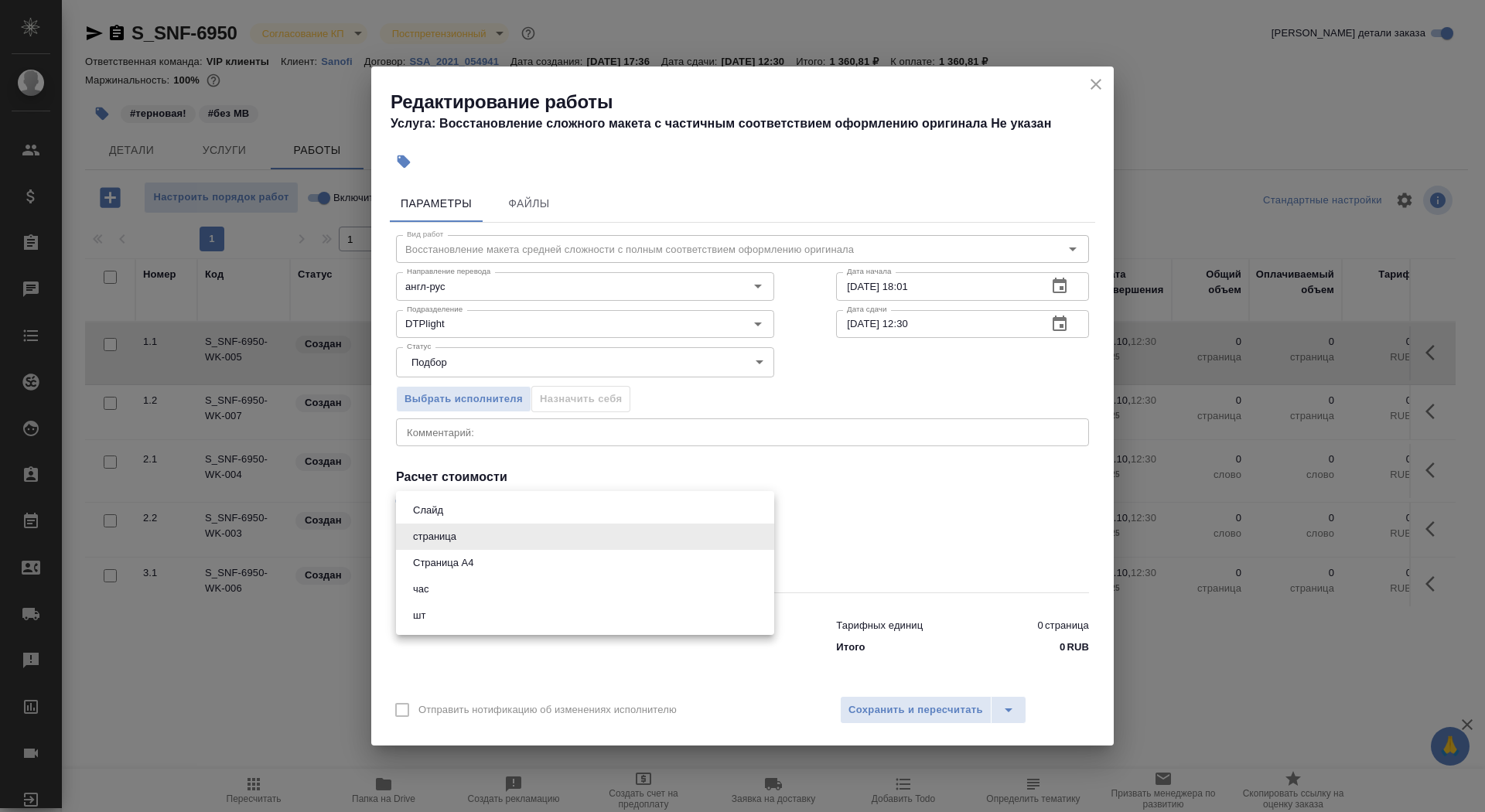
click at [500, 570] on li "Страница А4" at bounding box center [585, 562] width 378 height 26
type input "5f036ec4e16dec2d6b59c8ff"
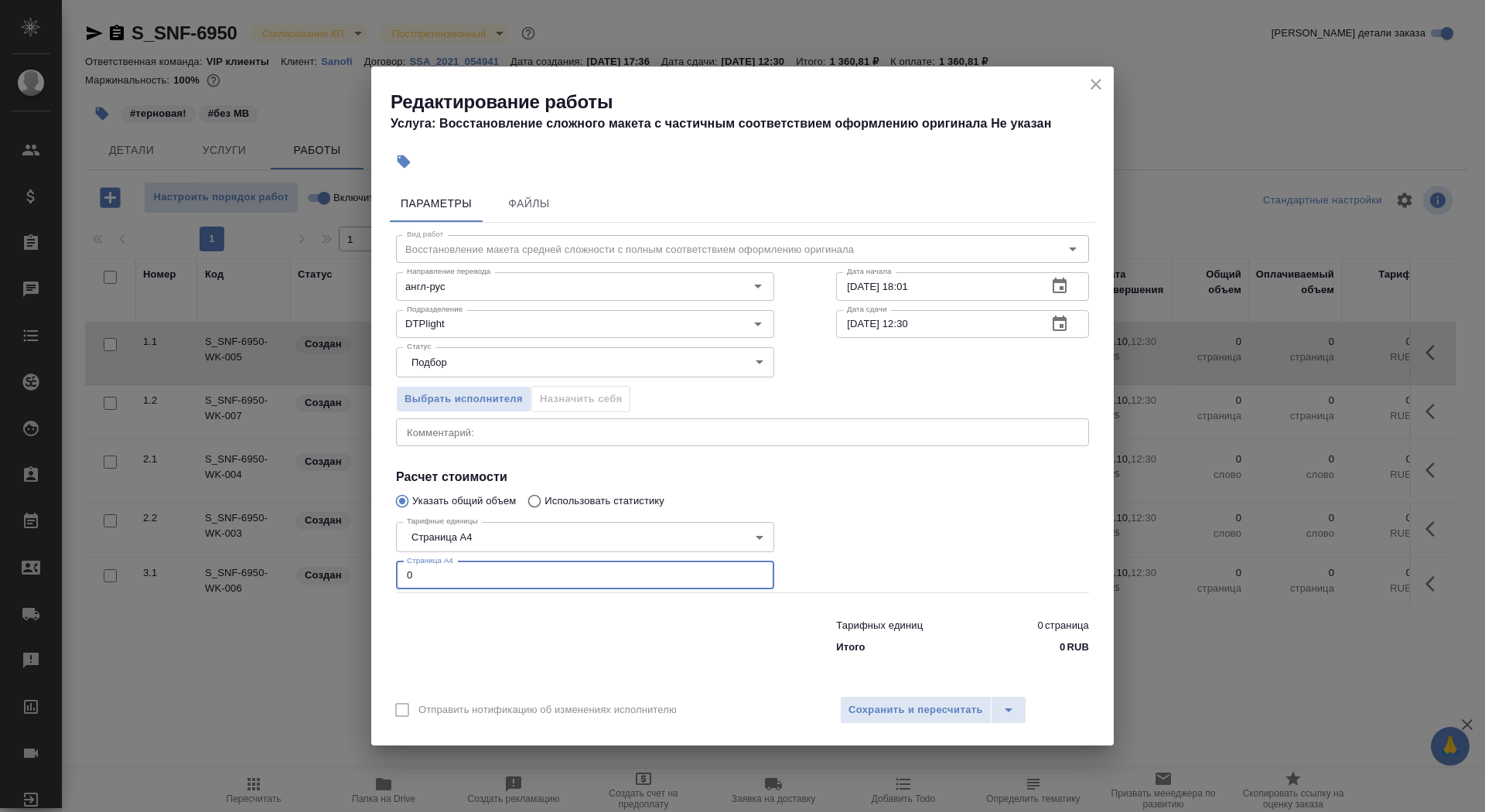
click at [499, 577] on input "0" at bounding box center [585, 575] width 378 height 28
type input "4"
click at [1007, 288] on input "08.10.2025 18:01" at bounding box center [935, 286] width 199 height 28
click at [1064, 325] on icon "button" at bounding box center [1059, 324] width 18 height 18
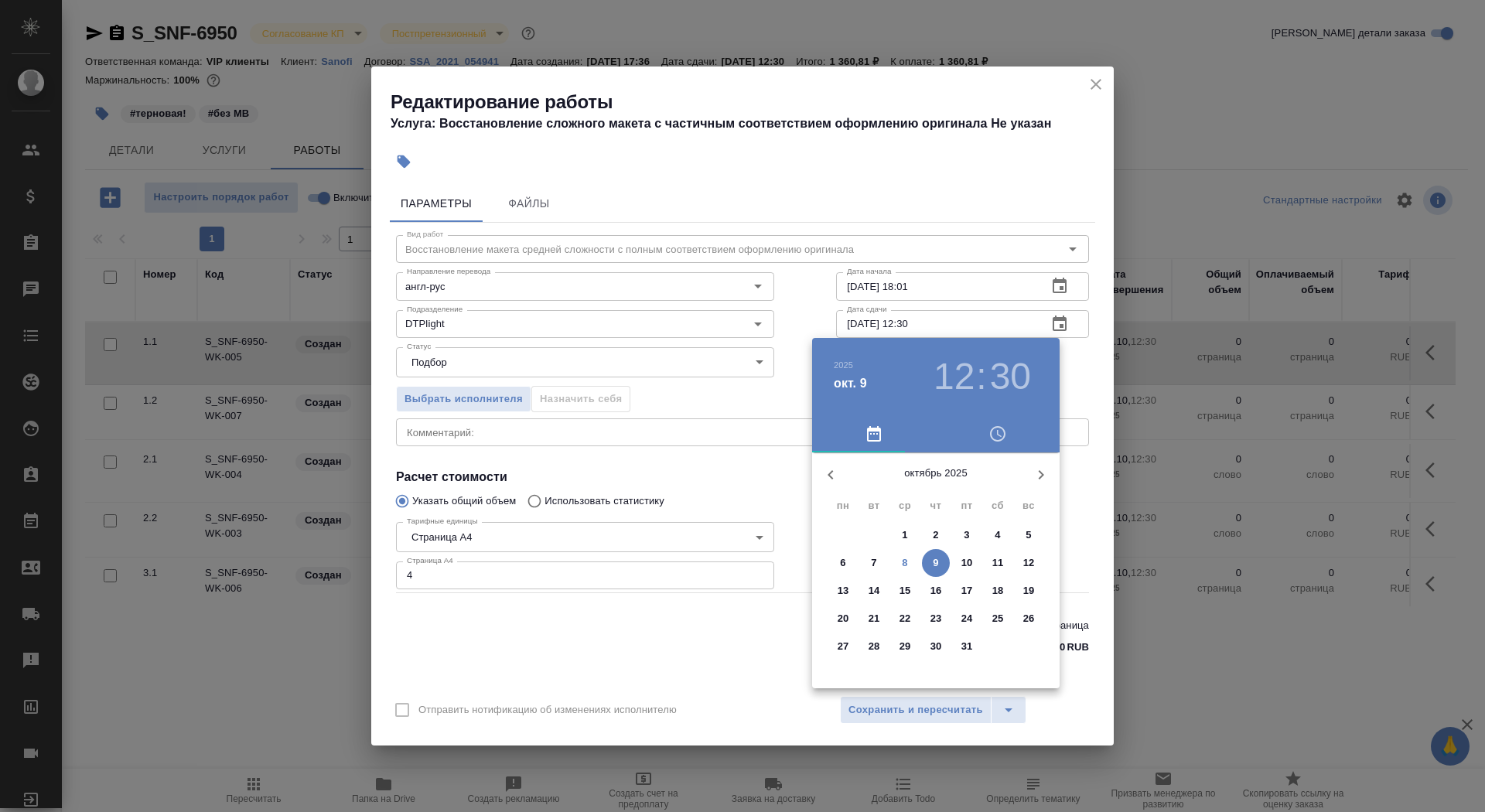
click at [906, 560] on p "8" at bounding box center [904, 562] width 6 height 15
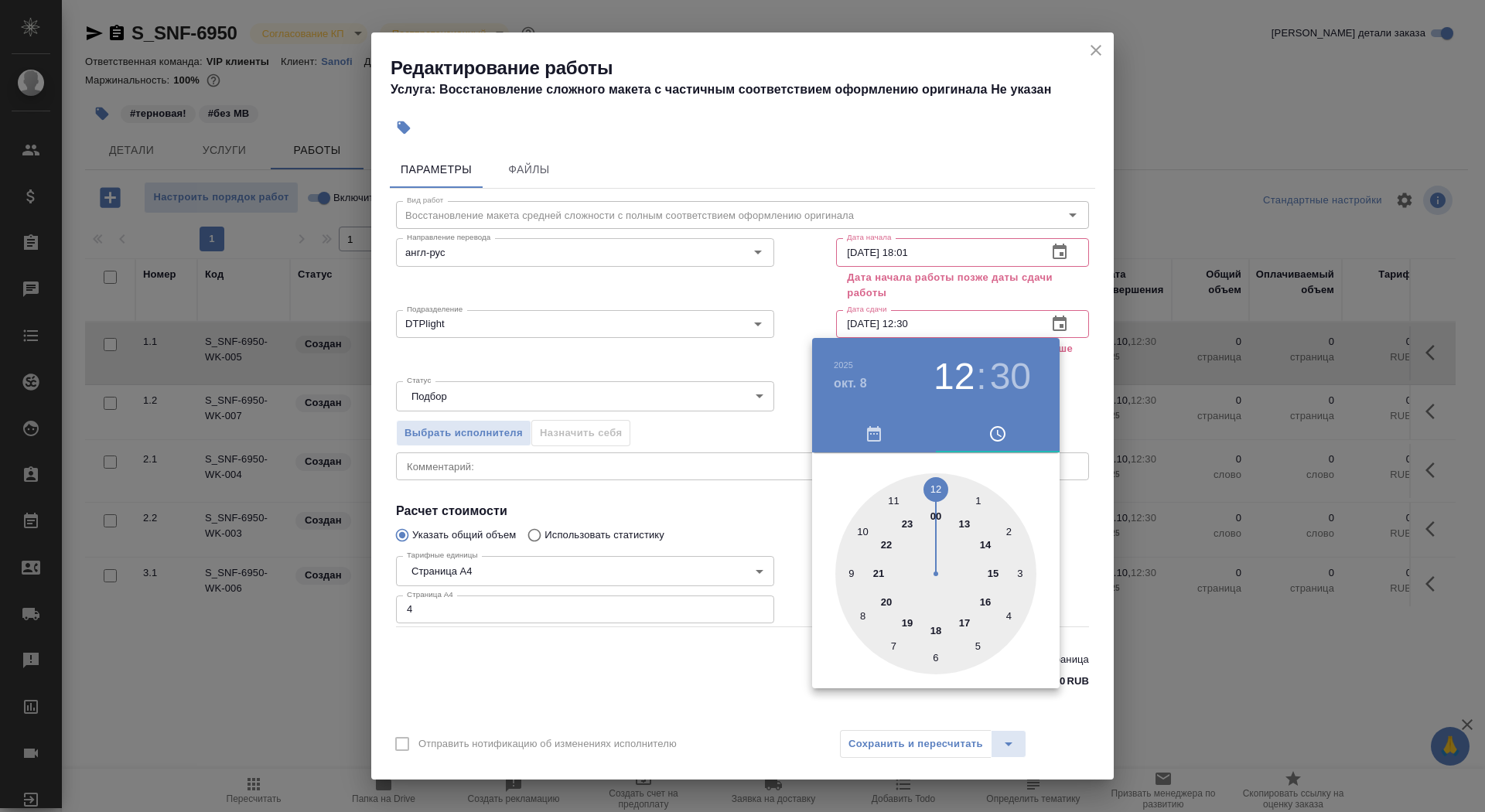
click at [885, 599] on div at bounding box center [936, 574] width 201 height 201
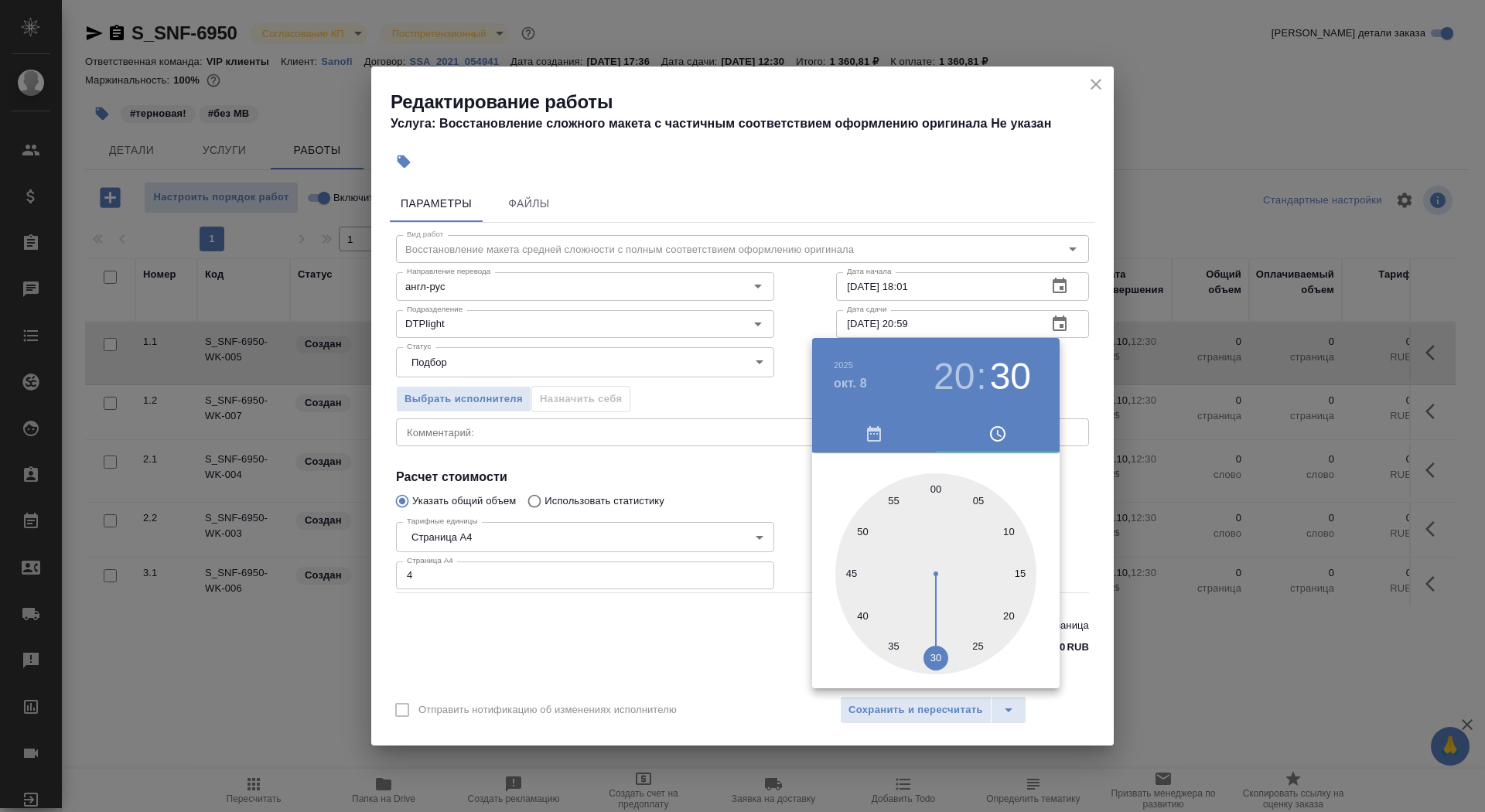
click at [931, 487] on div at bounding box center [936, 574] width 201 height 201
type input "08.10.2025 20:00"
click at [683, 632] on div at bounding box center [742, 406] width 1485 height 812
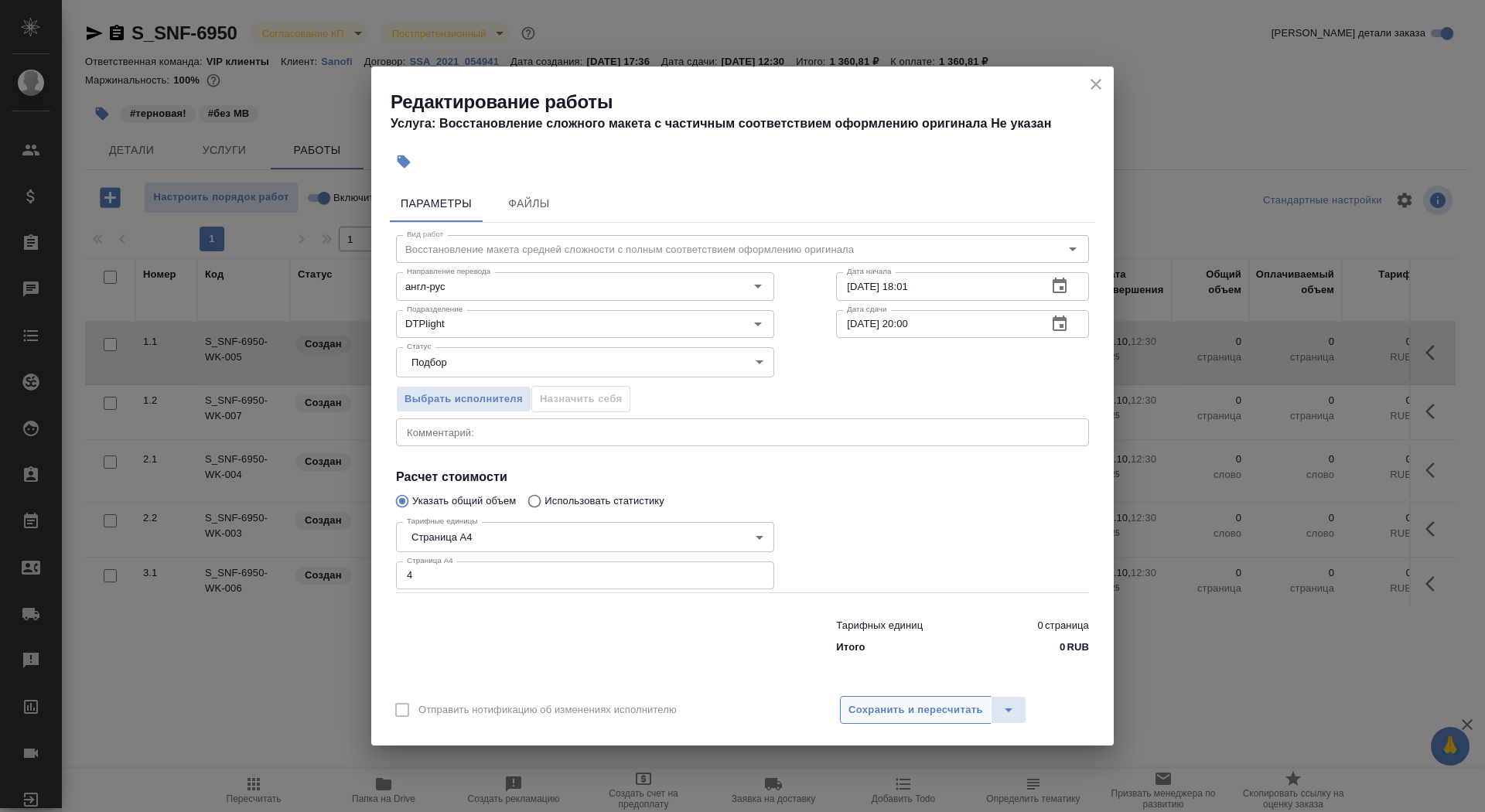
click at [871, 715] on span "Сохранить и пересчитать" at bounding box center [915, 710] width 135 height 18
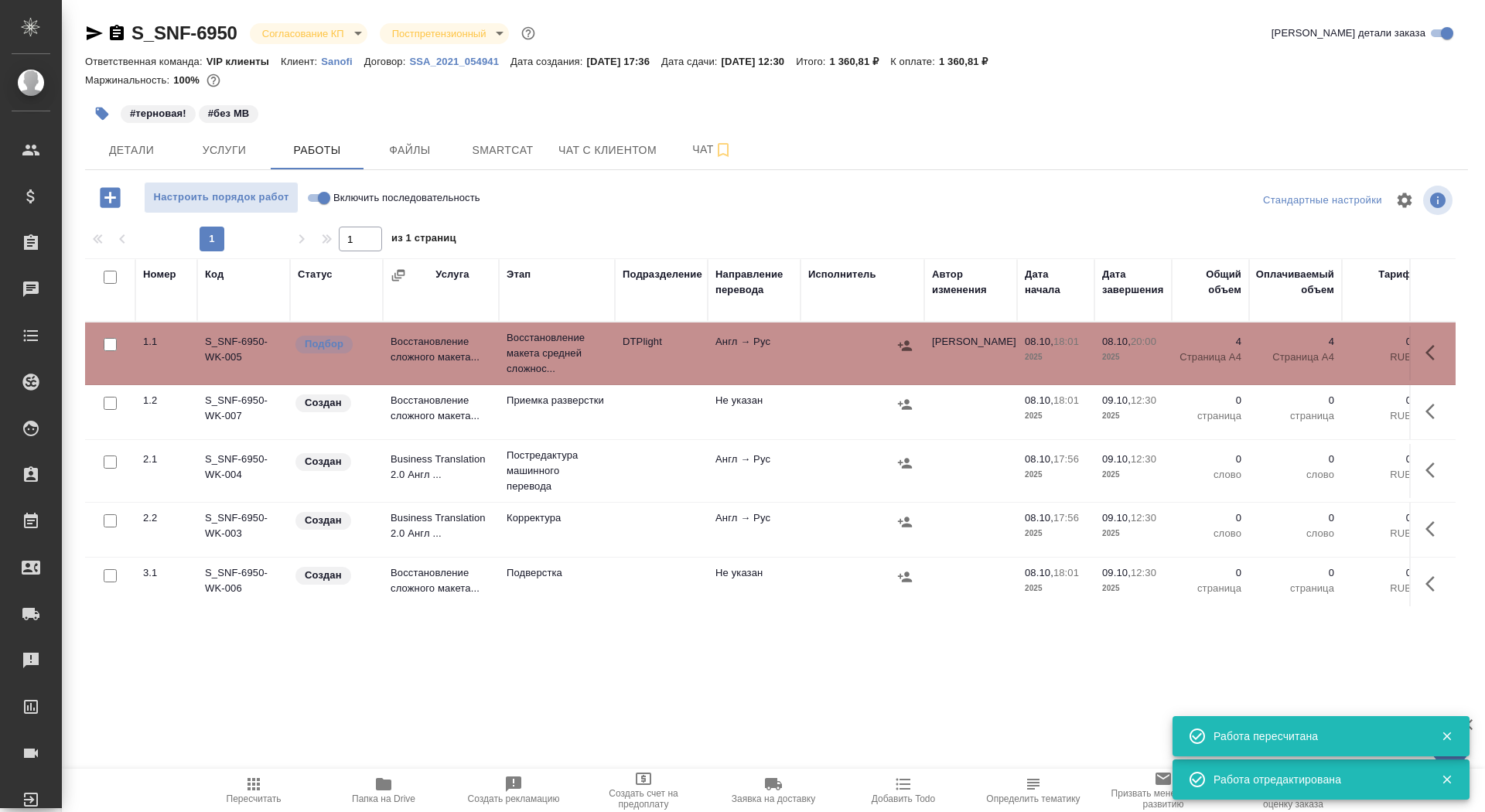
click at [378, 799] on span "Папка на Drive" at bounding box center [383, 799] width 63 height 11
click at [423, 144] on span "Файлы" at bounding box center [409, 150] width 74 height 19
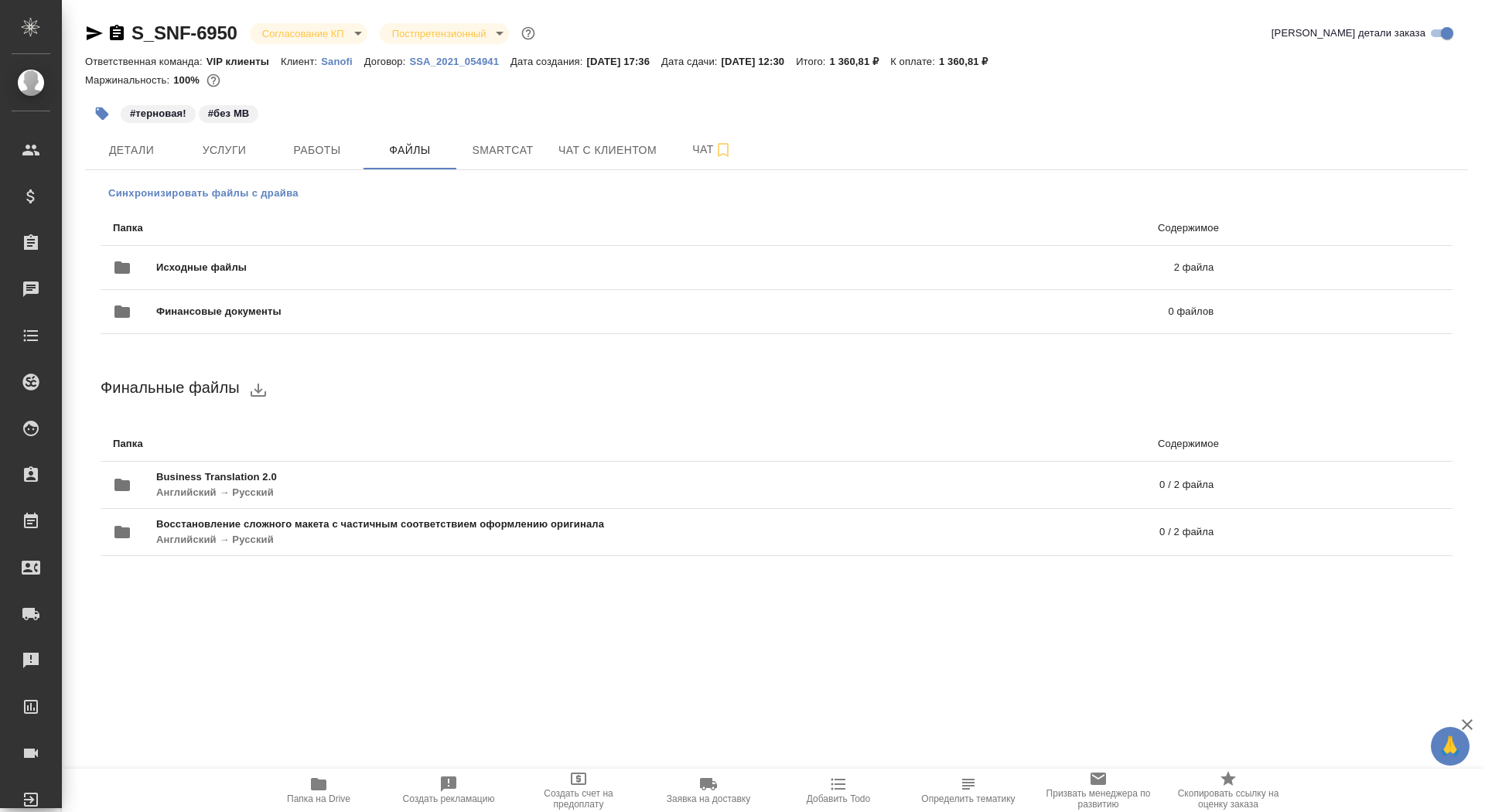
click at [213, 194] on span "Синхронизировать файлы с драйва" at bounding box center [203, 193] width 190 height 15
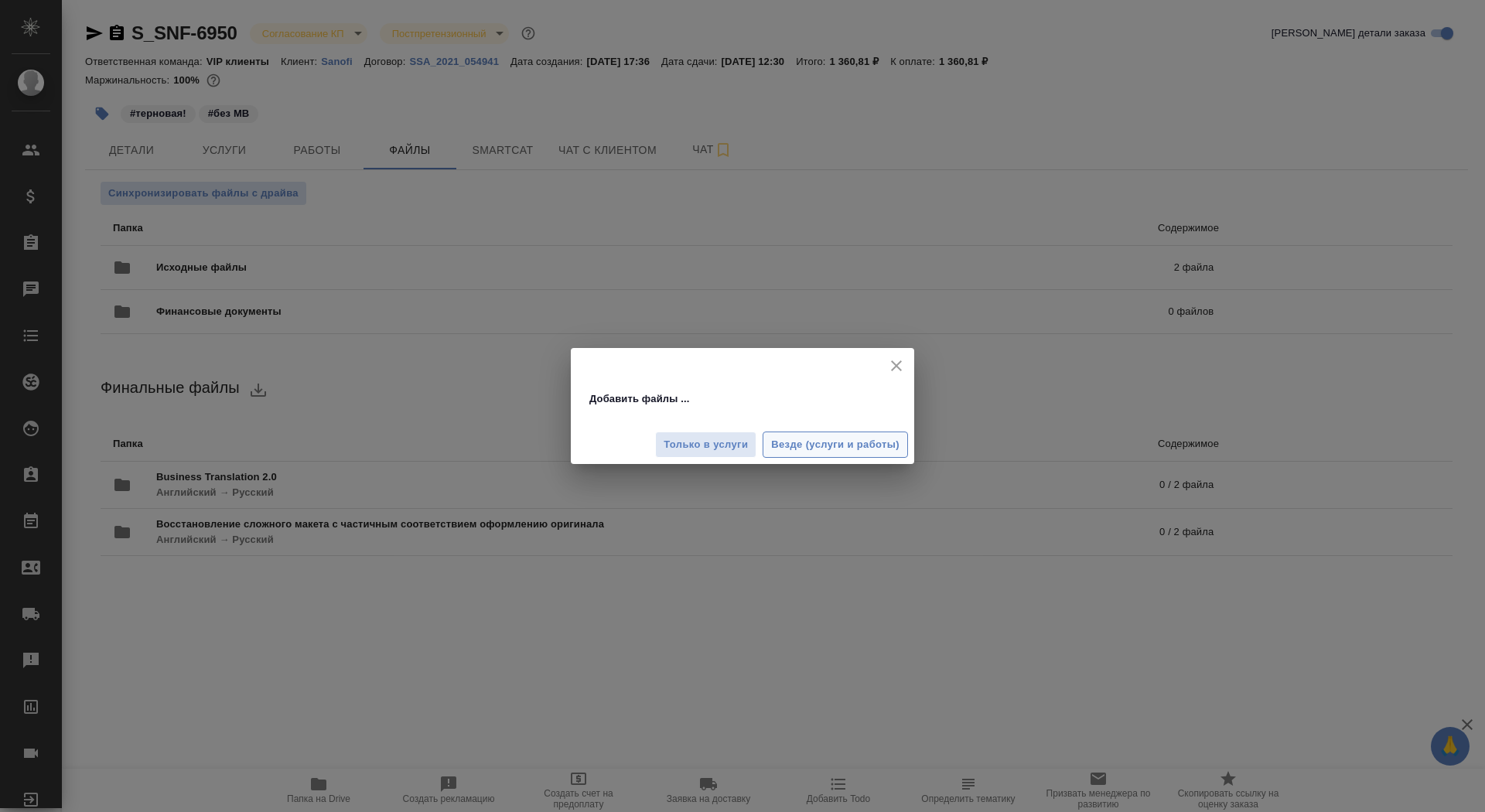
click at [799, 446] on span "Везде (услуги и работы)" at bounding box center [835, 445] width 128 height 18
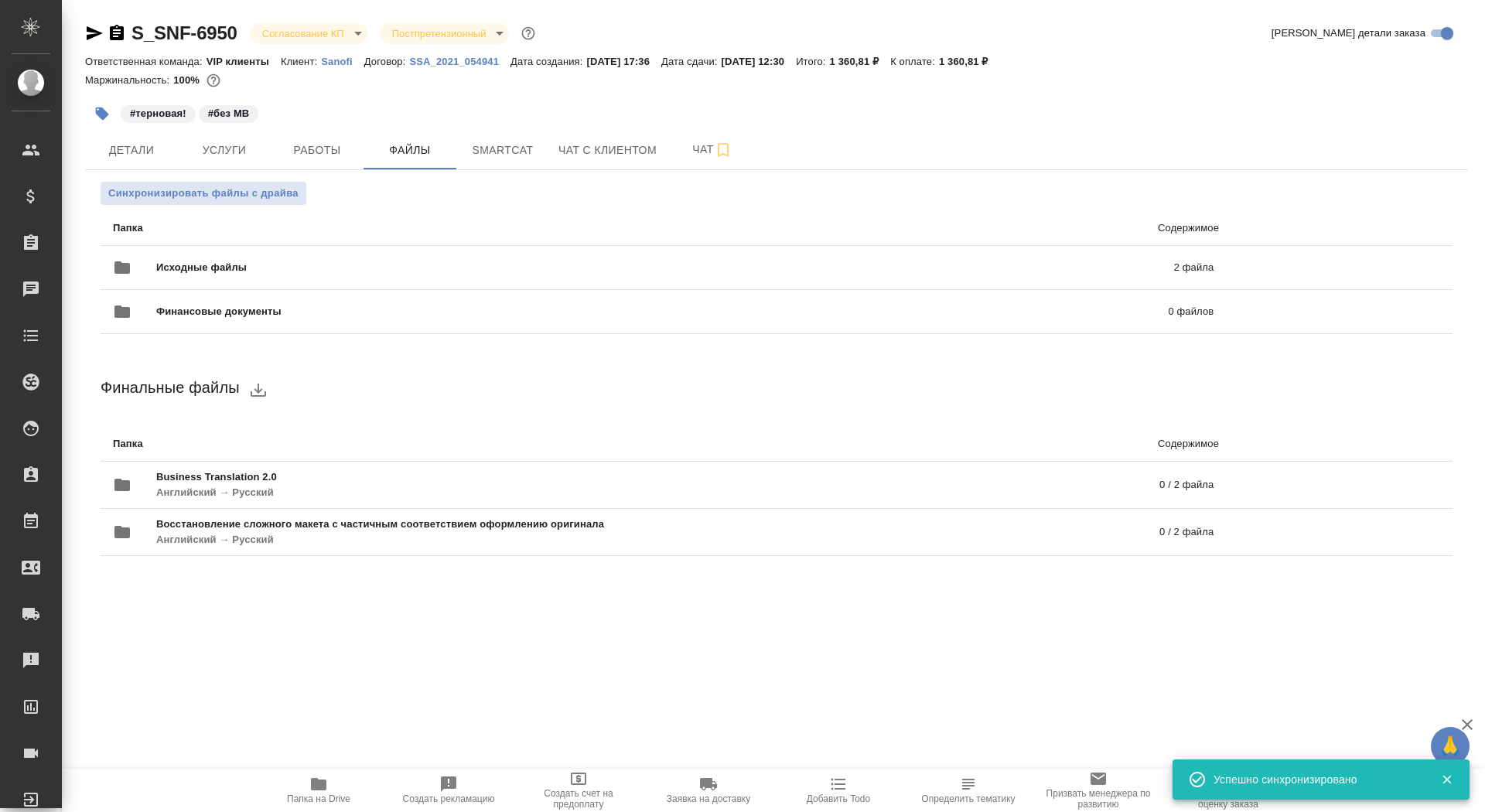
click at [83, 38] on div "S_SNF-6950 Согласование КП kpNegotiation Постпретензионный postClaim Кратко дет…" at bounding box center [776, 306] width 1400 height 613
click at [95, 33] on icon "button" at bounding box center [95, 33] width 16 height 14
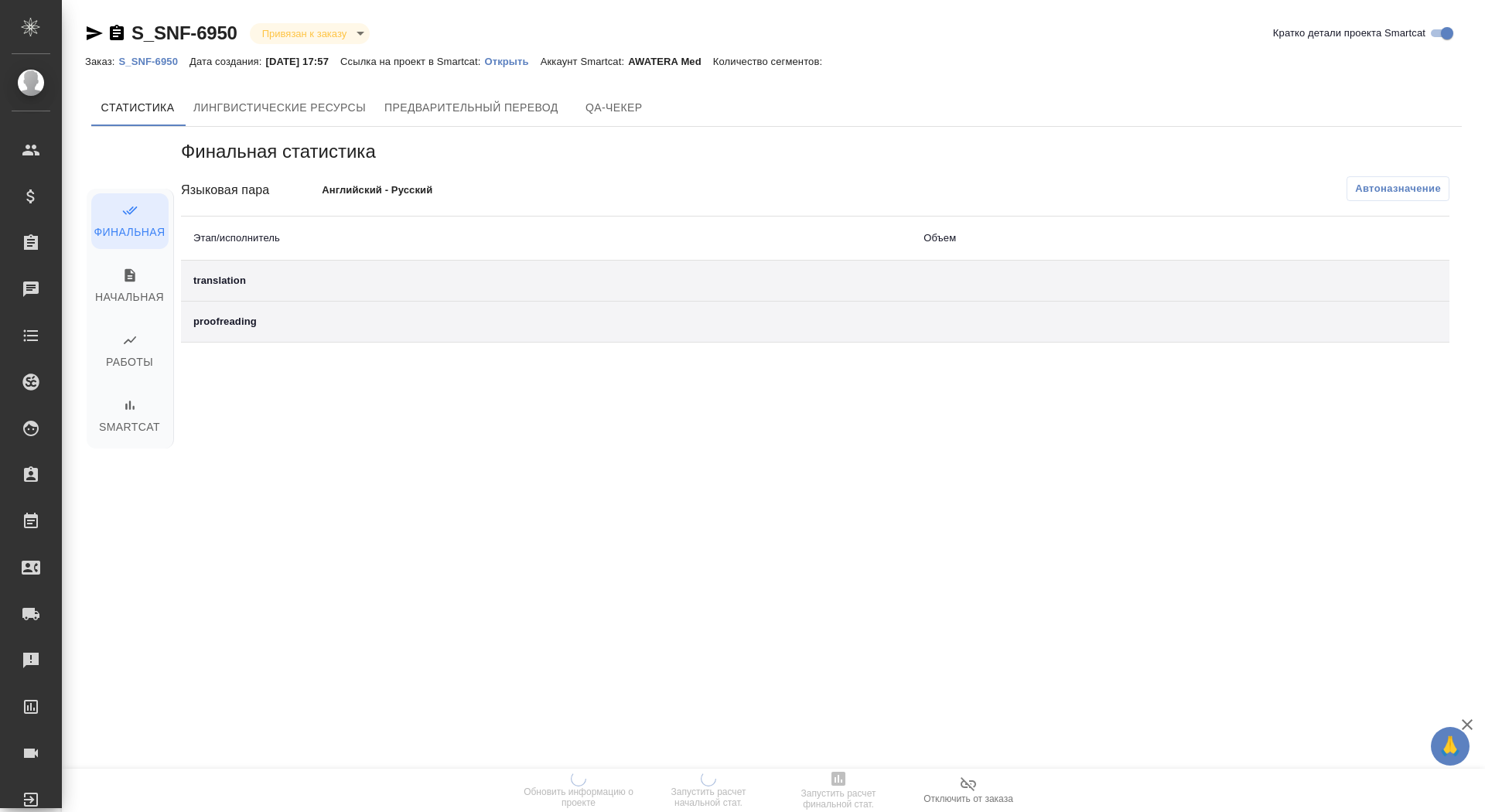
click at [517, 62] on p "Открыть" at bounding box center [512, 61] width 56 height 12
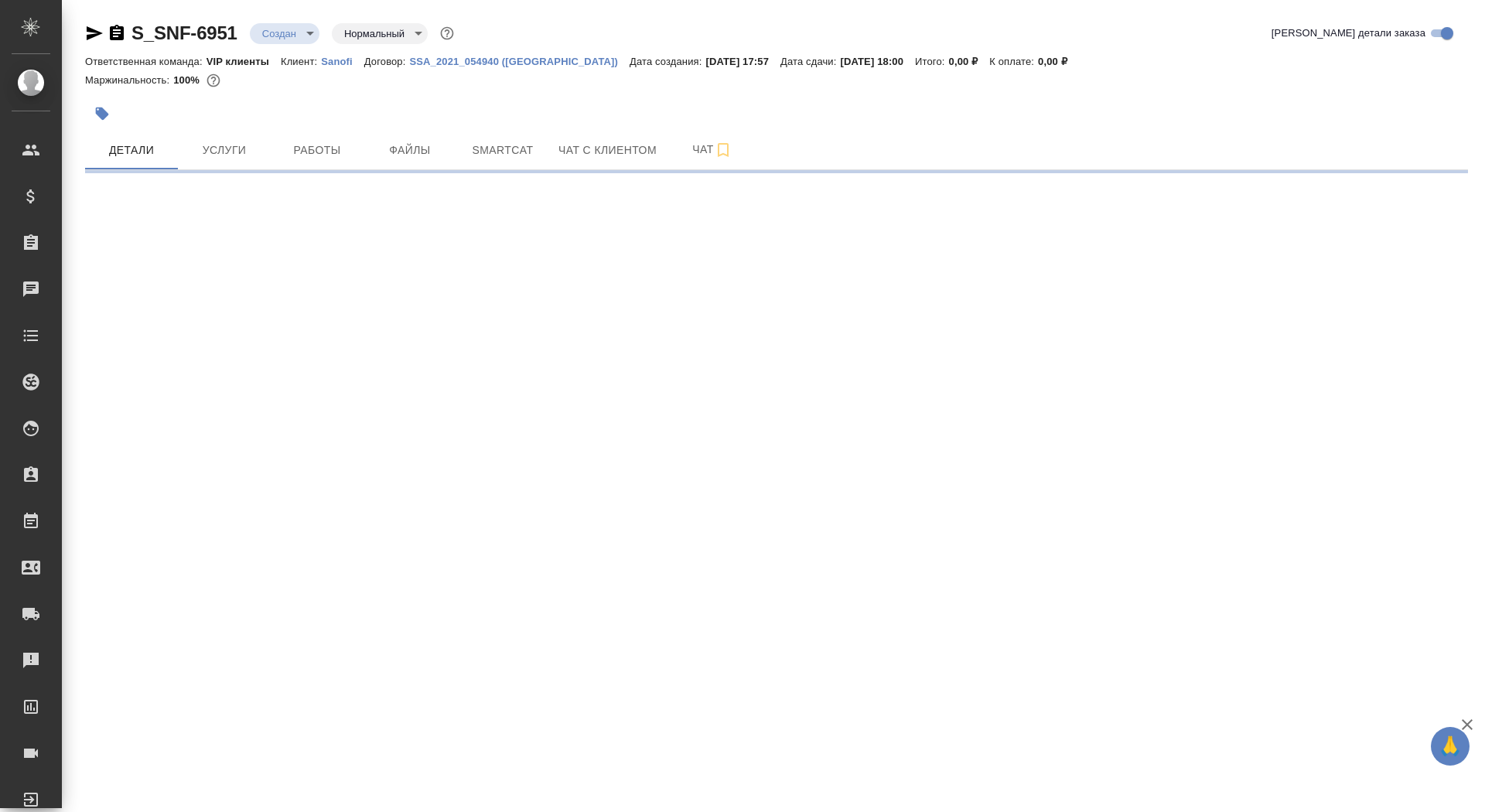
select select "RU"
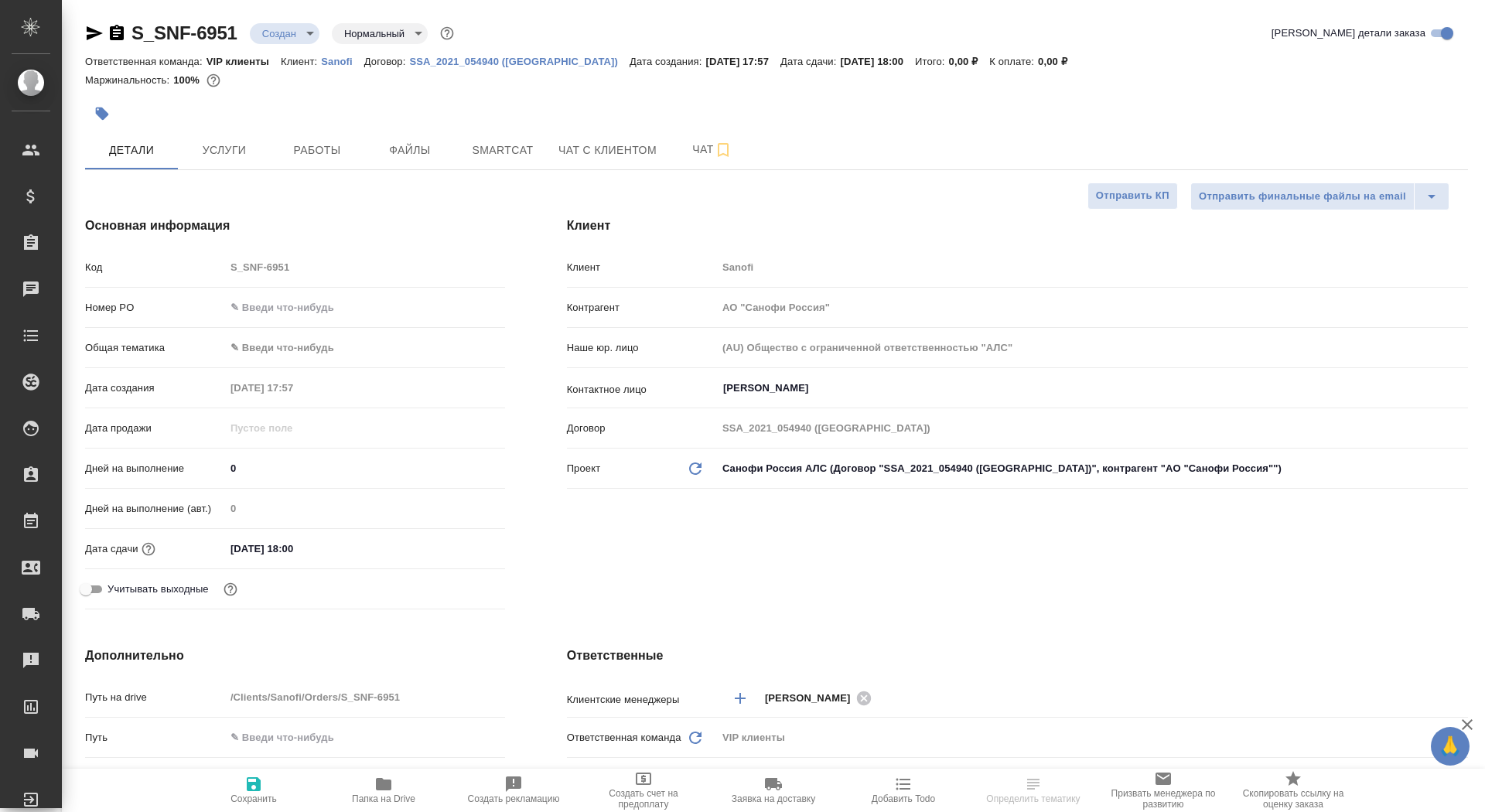
type textarea "x"
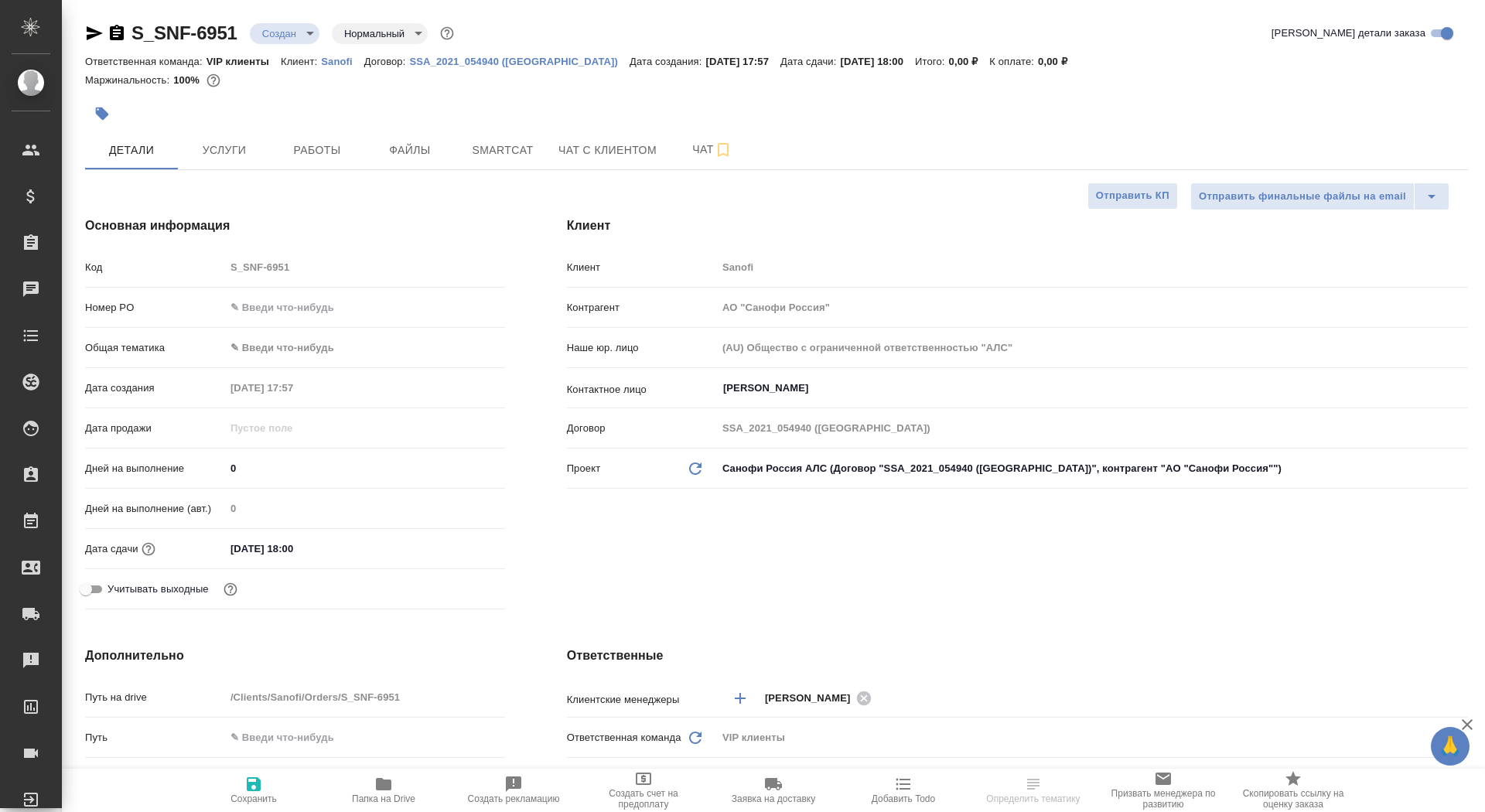
type textarea "x"
click at [243, 452] on div "Дата продажи" at bounding box center [295, 435] width 420 height 40
drag, startPoint x: 235, startPoint y: 470, endPoint x: 207, endPoint y: 470, distance: 28.0
click at [207, 470] on div "Дней на выполнение 0" at bounding box center [295, 468] width 420 height 27
type input "1"
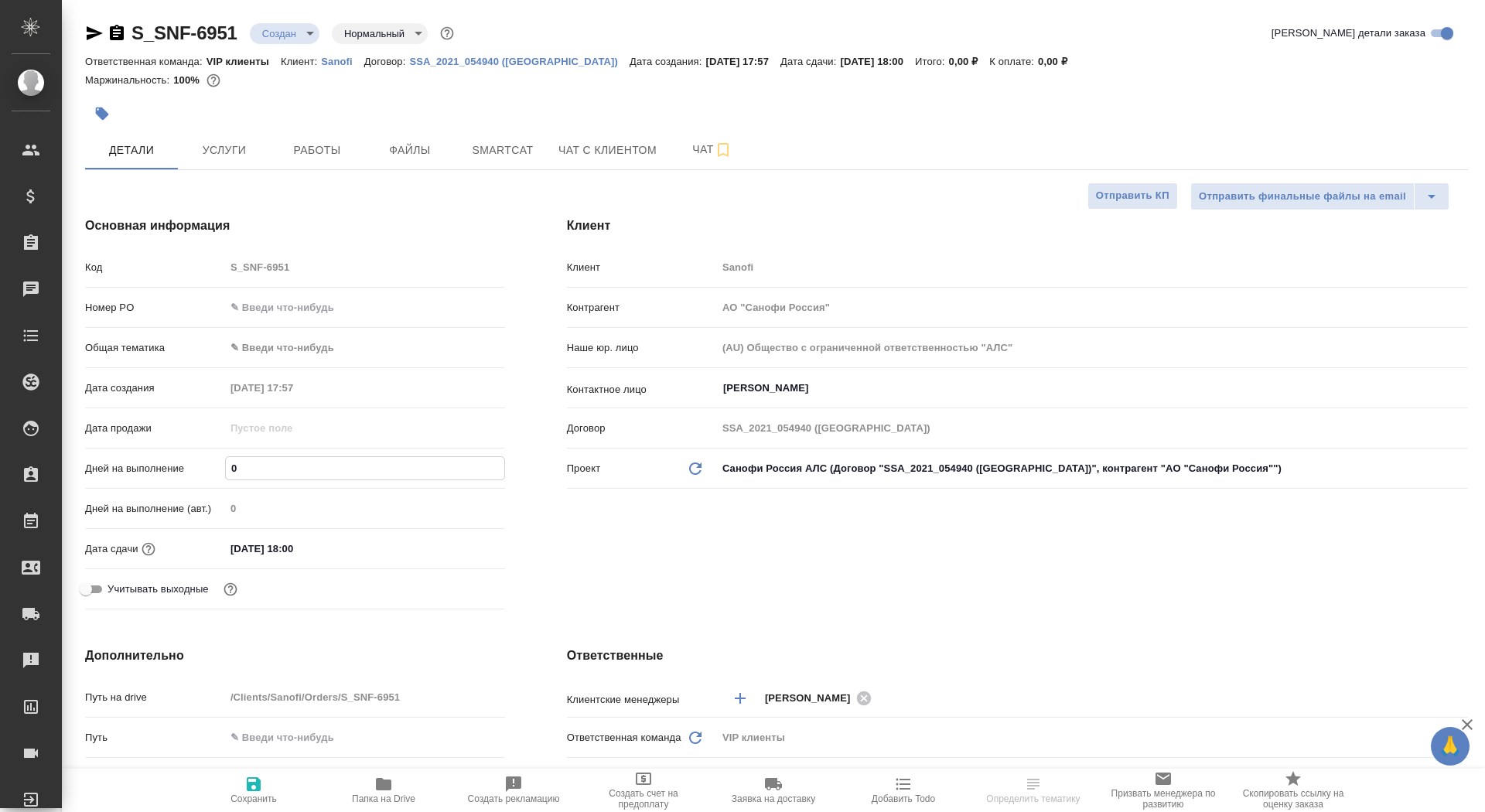
type textarea "x"
type input "1"
click at [250, 792] on icon "button" at bounding box center [253, 783] width 18 height 18
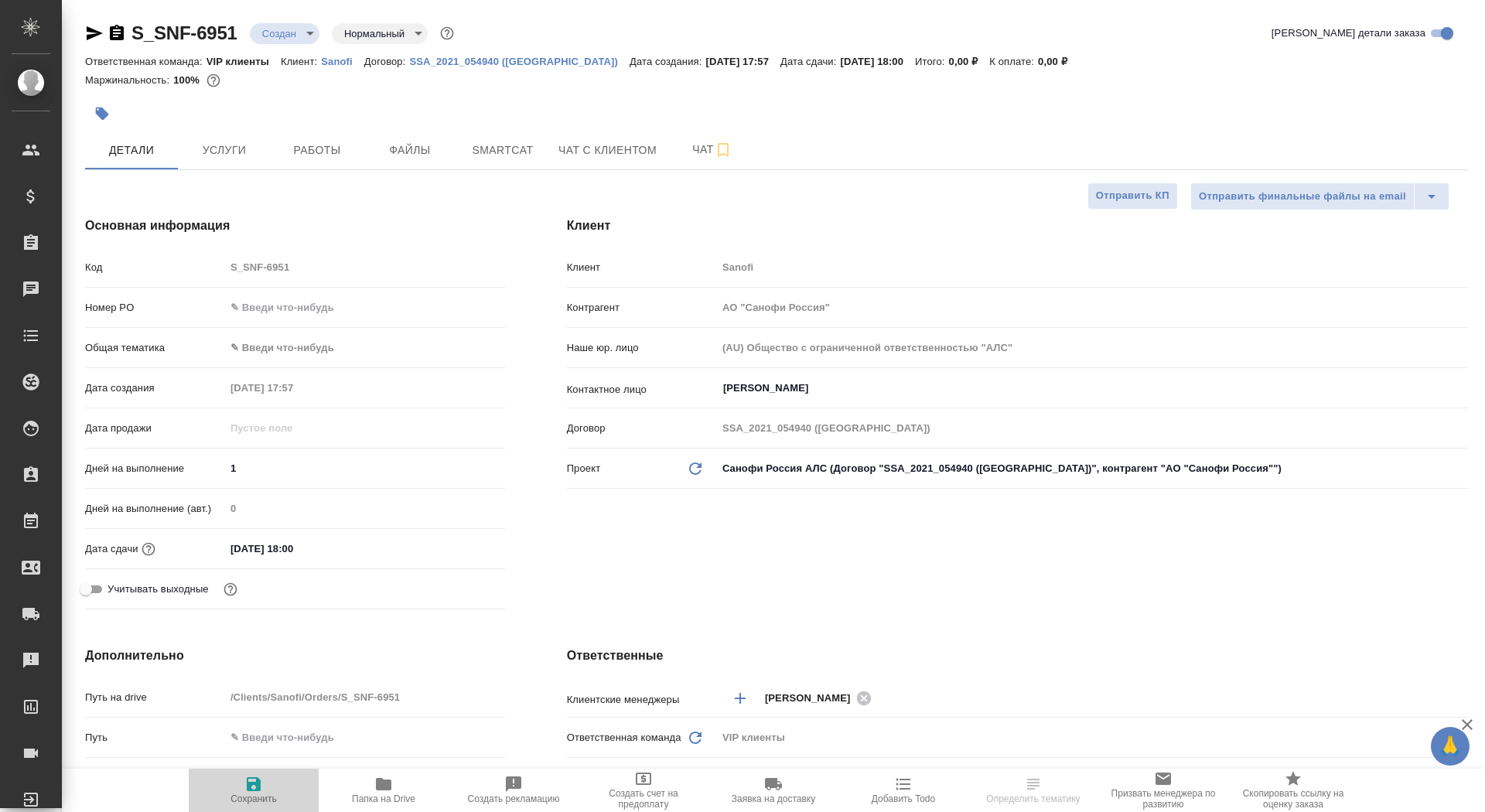
type textarea "x"
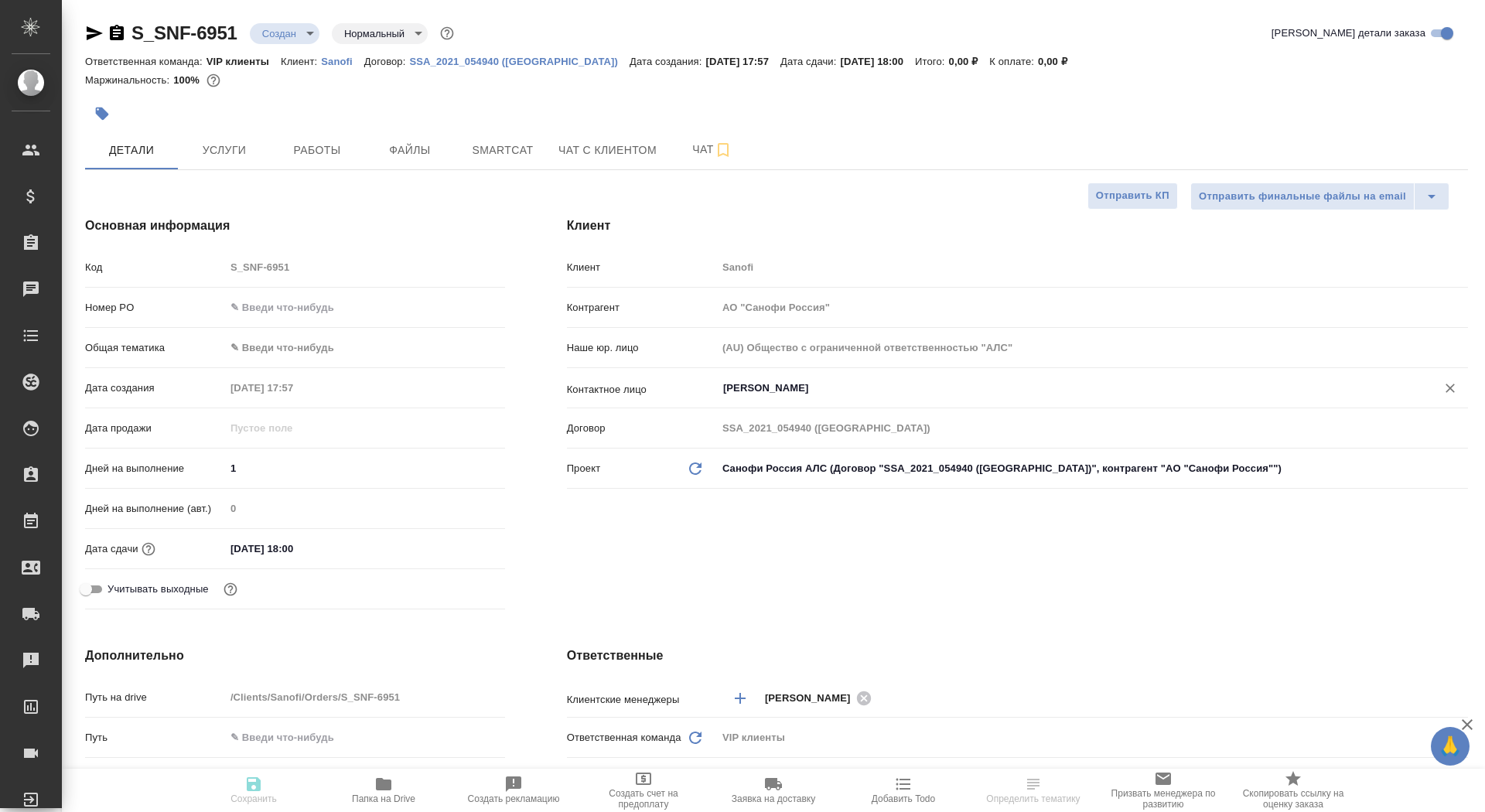
type textarea "x"
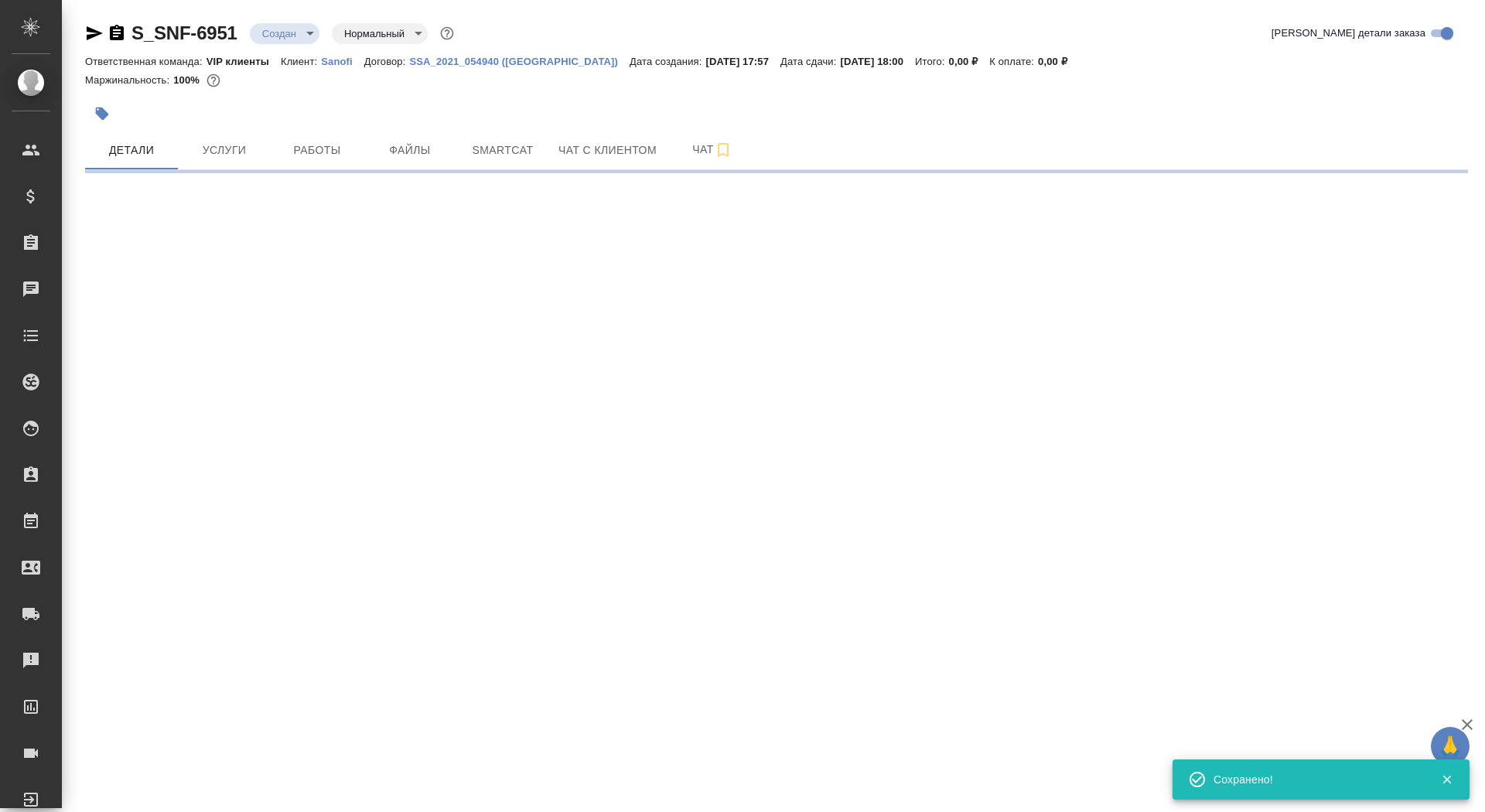
select select "RU"
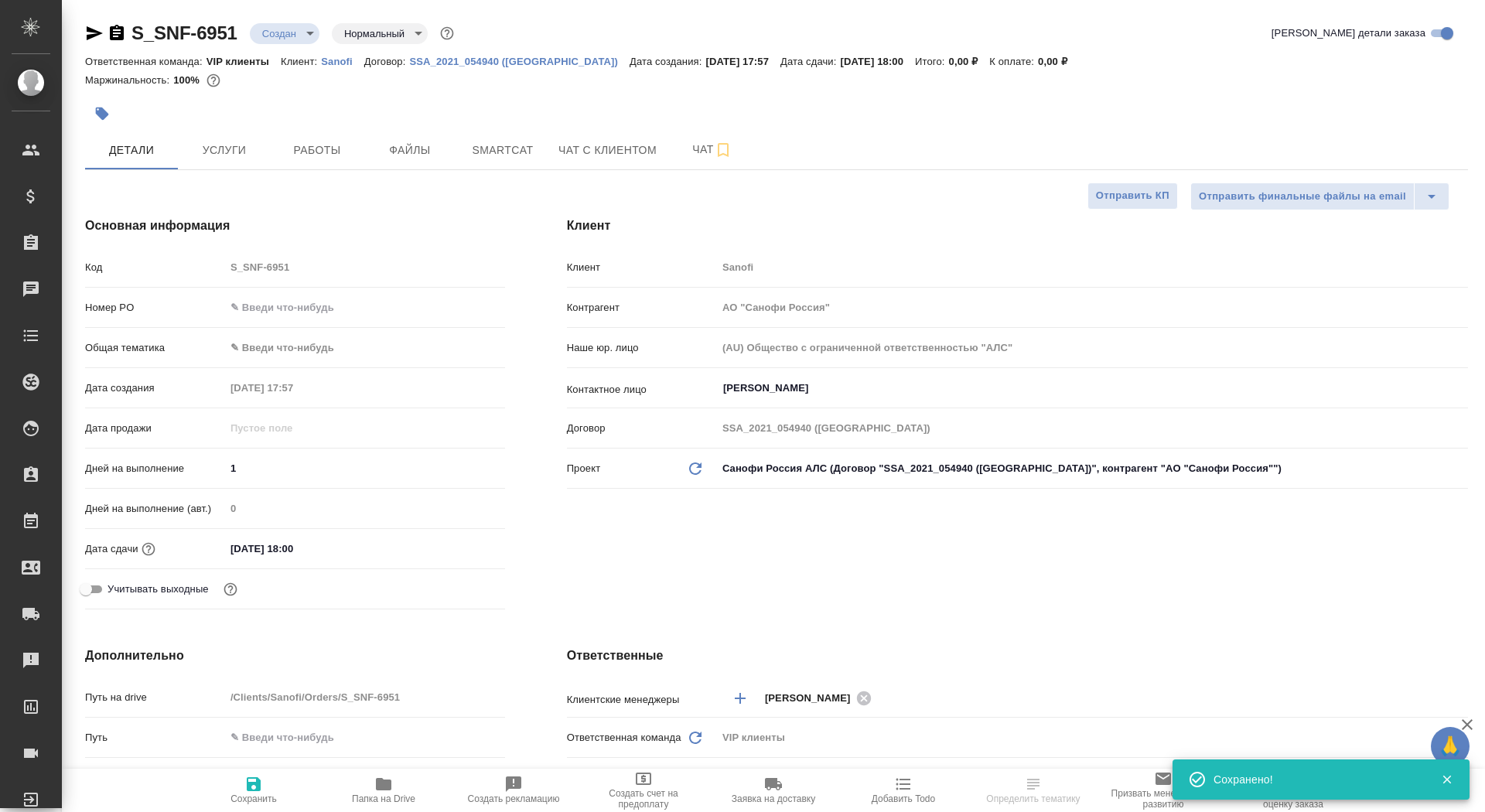
type textarea "x"
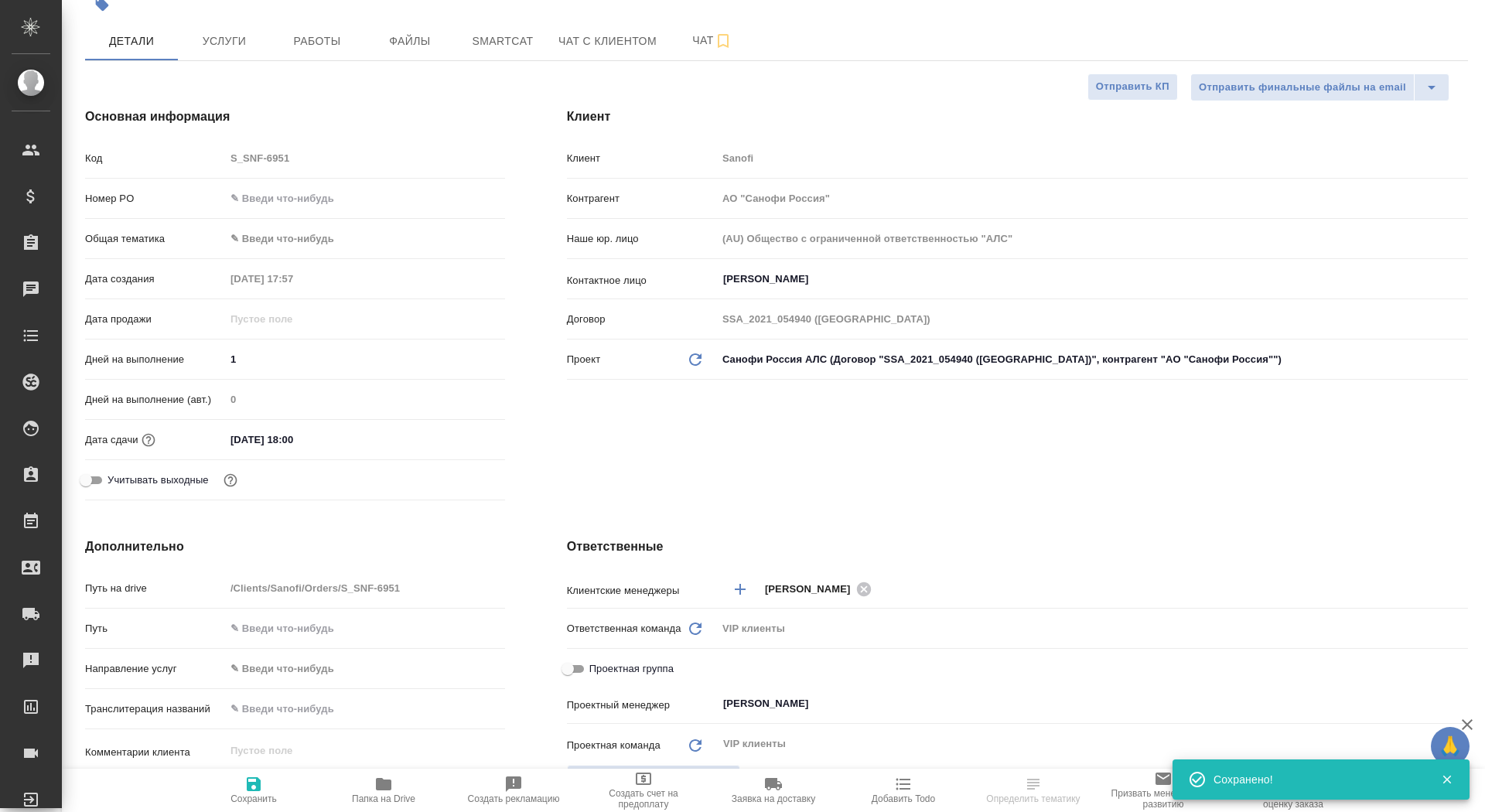
scroll to position [318, 0]
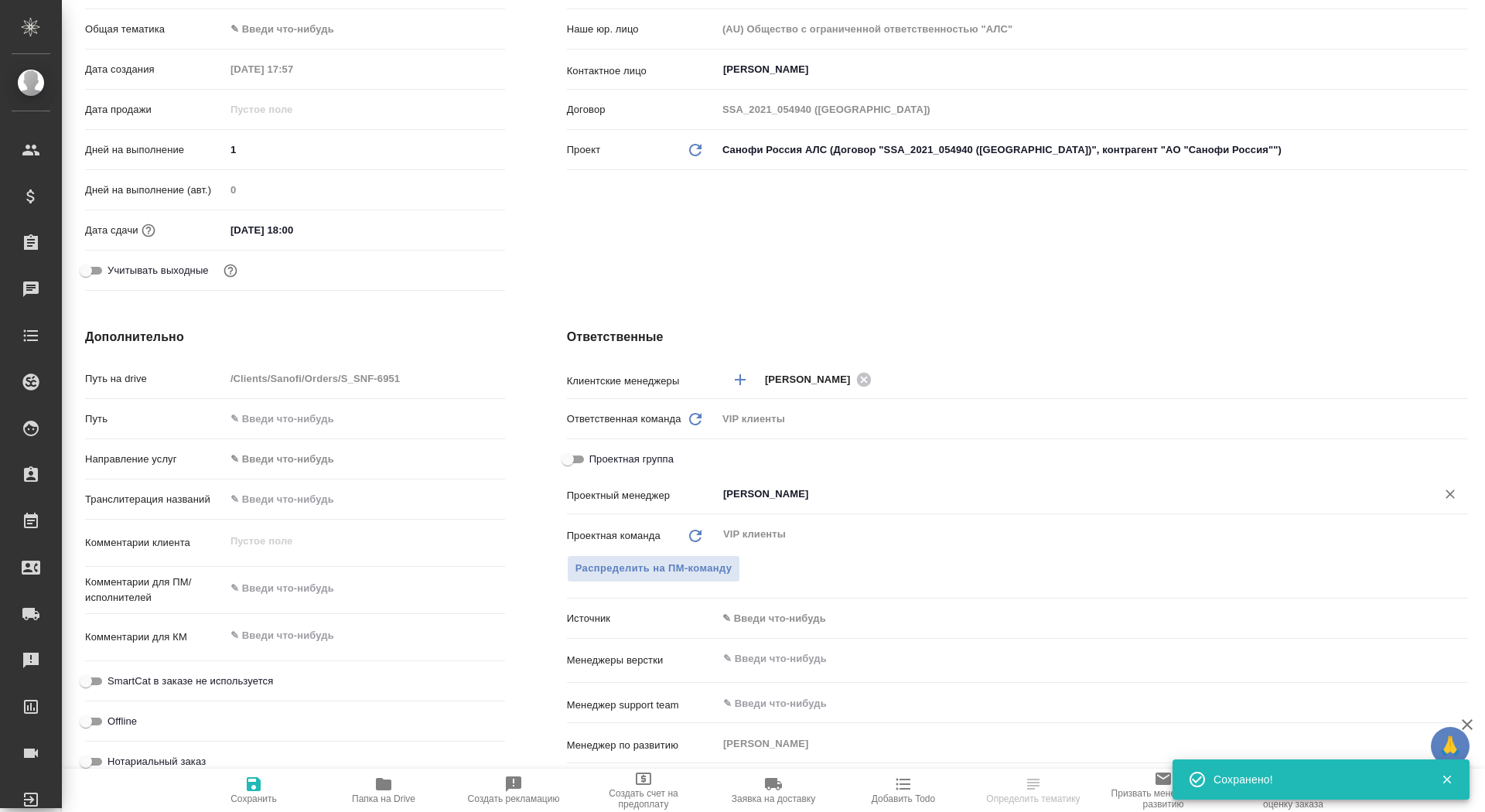
click at [753, 495] on input "[PERSON_NAME]" at bounding box center [1066, 494] width 690 height 18
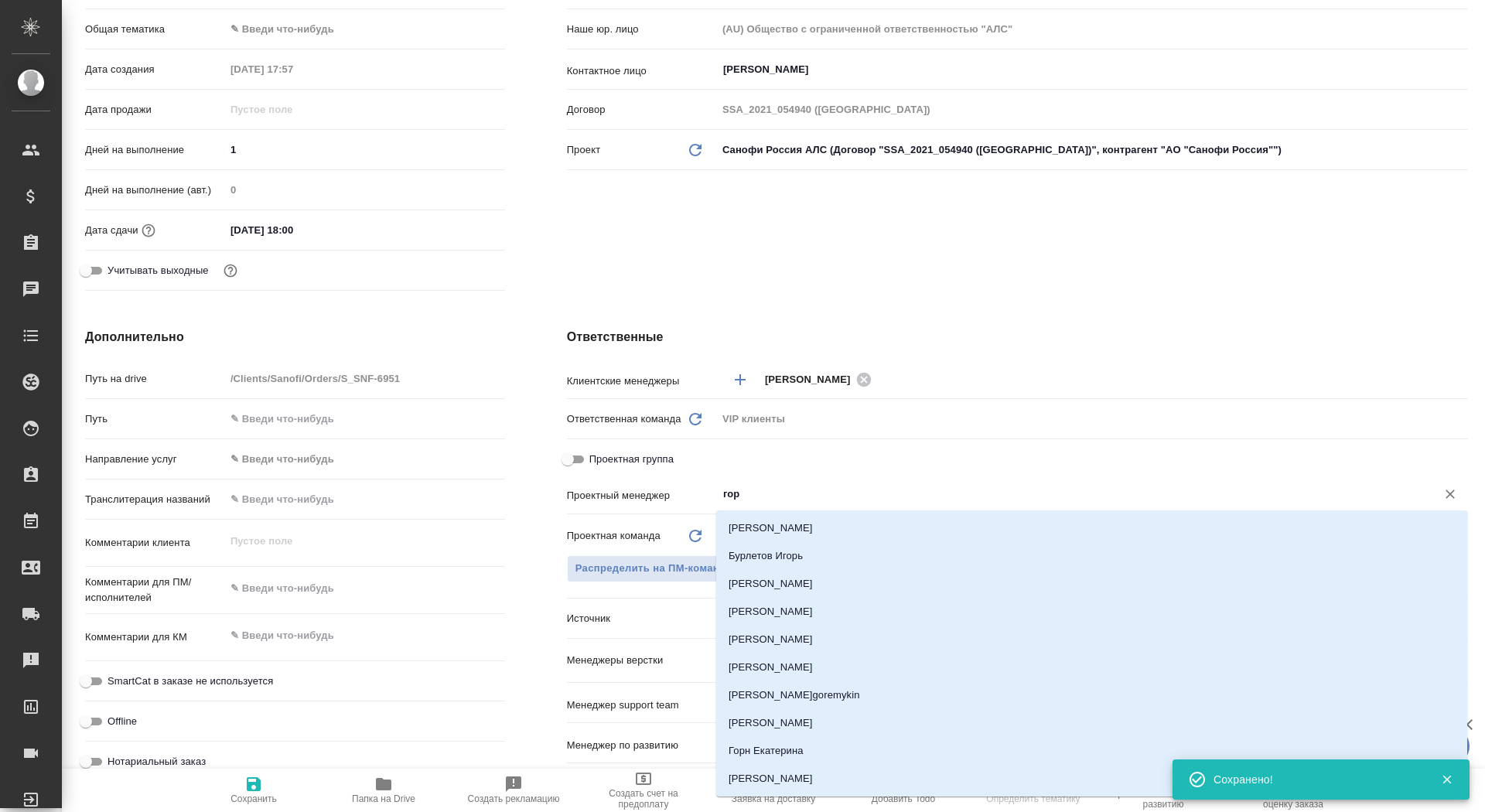
type input "горш"
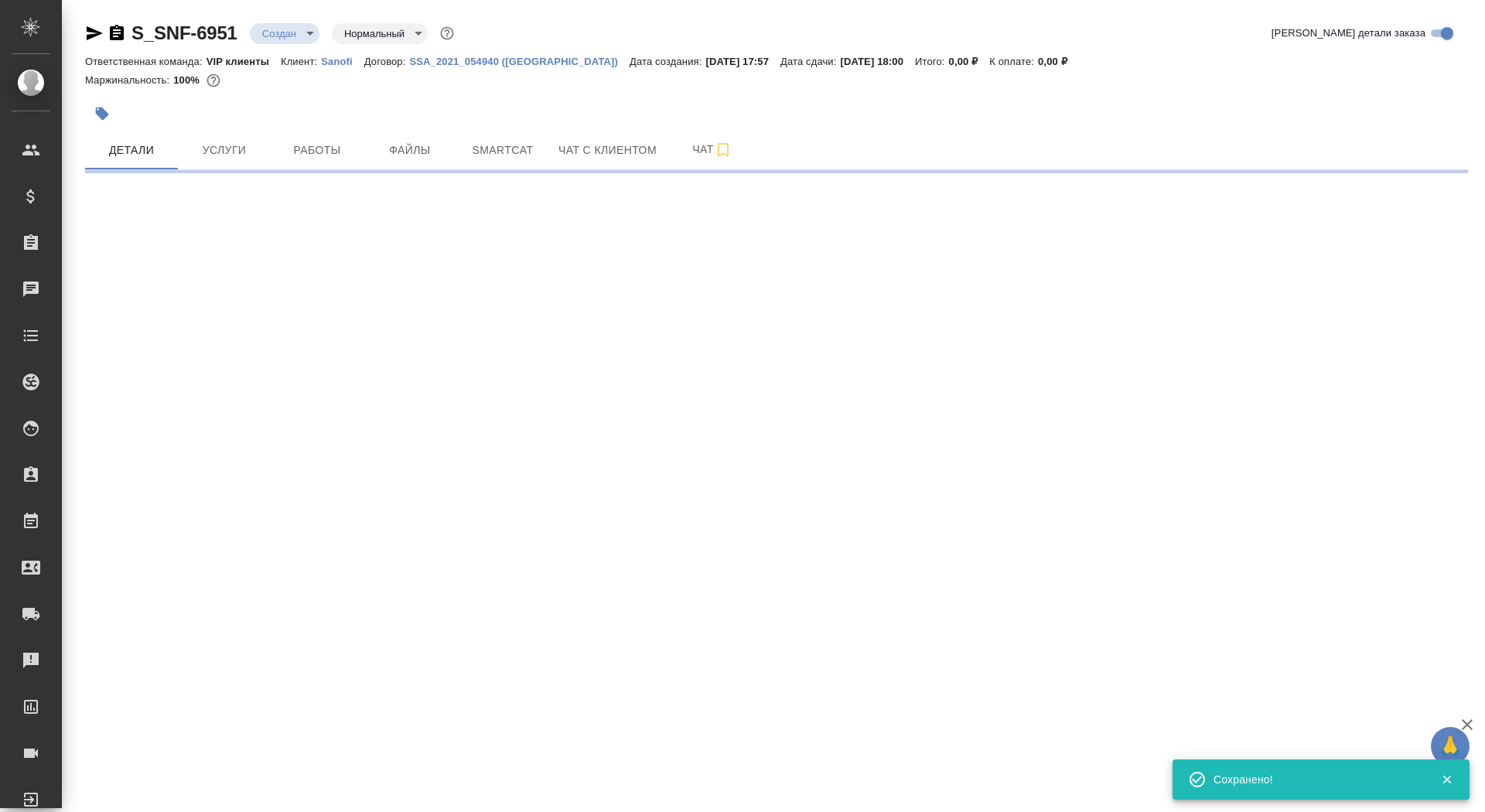
scroll to position [0, 0]
select select "RU"
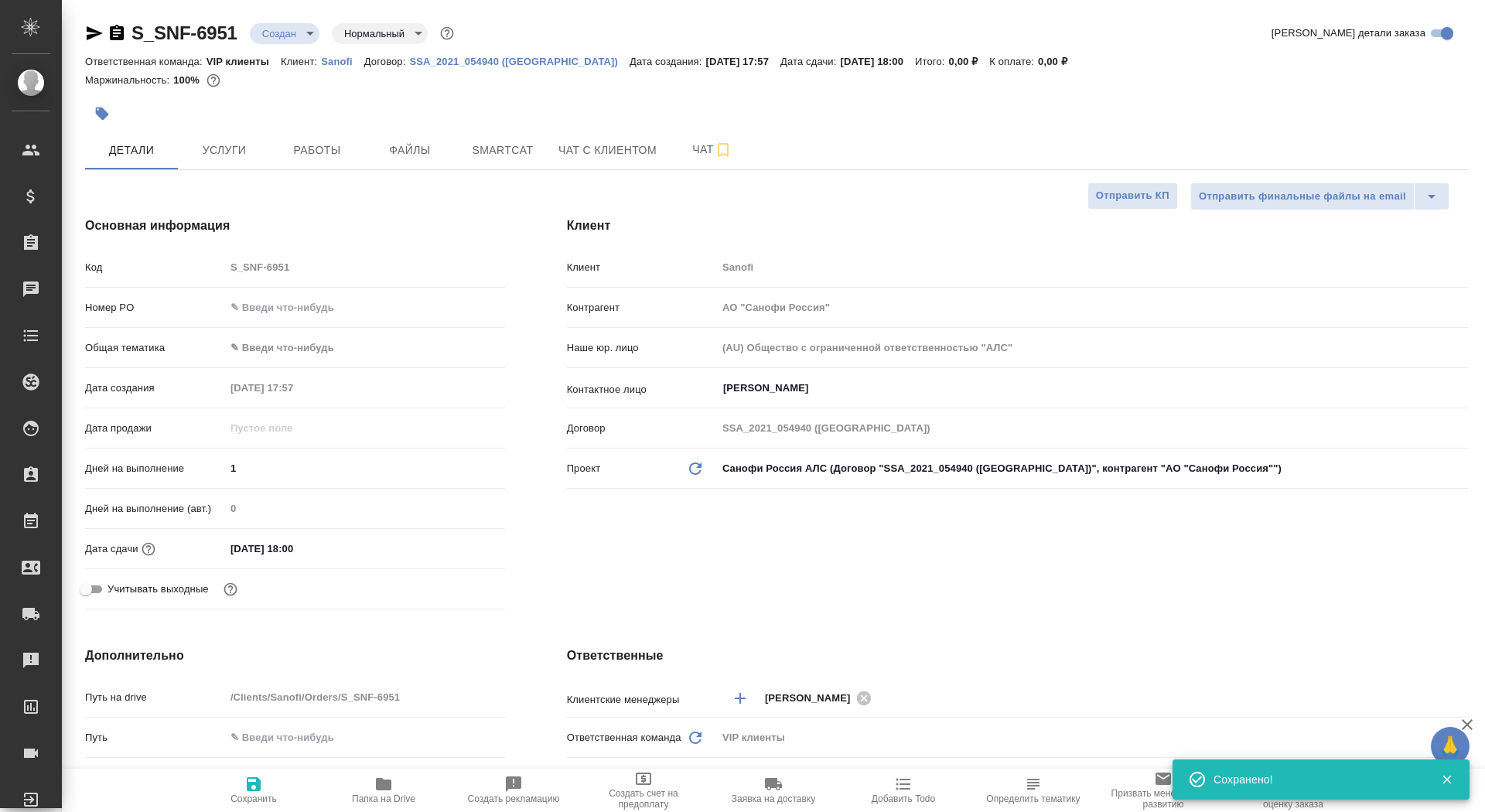
type textarea "x"
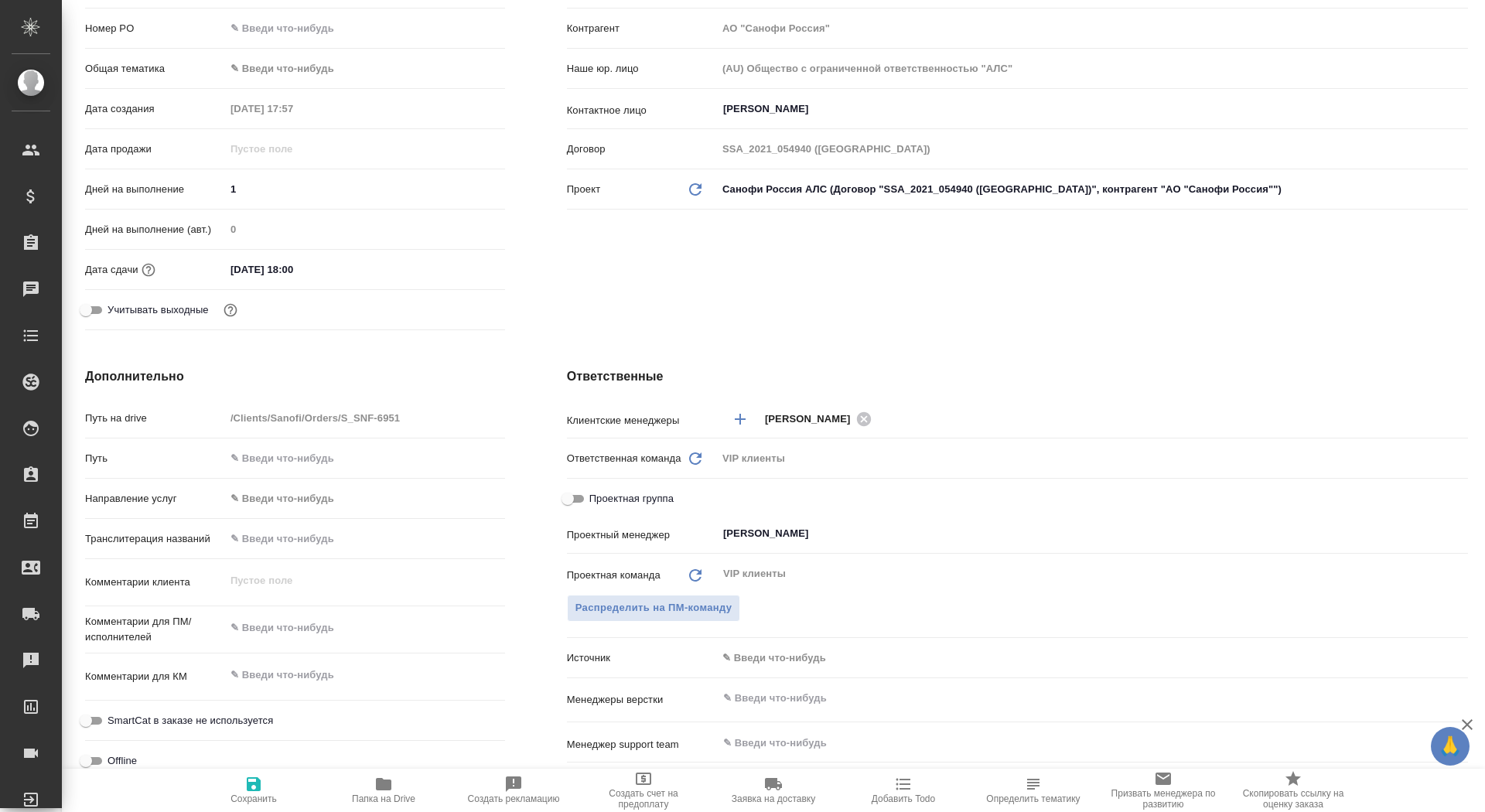
scroll to position [391, 0]
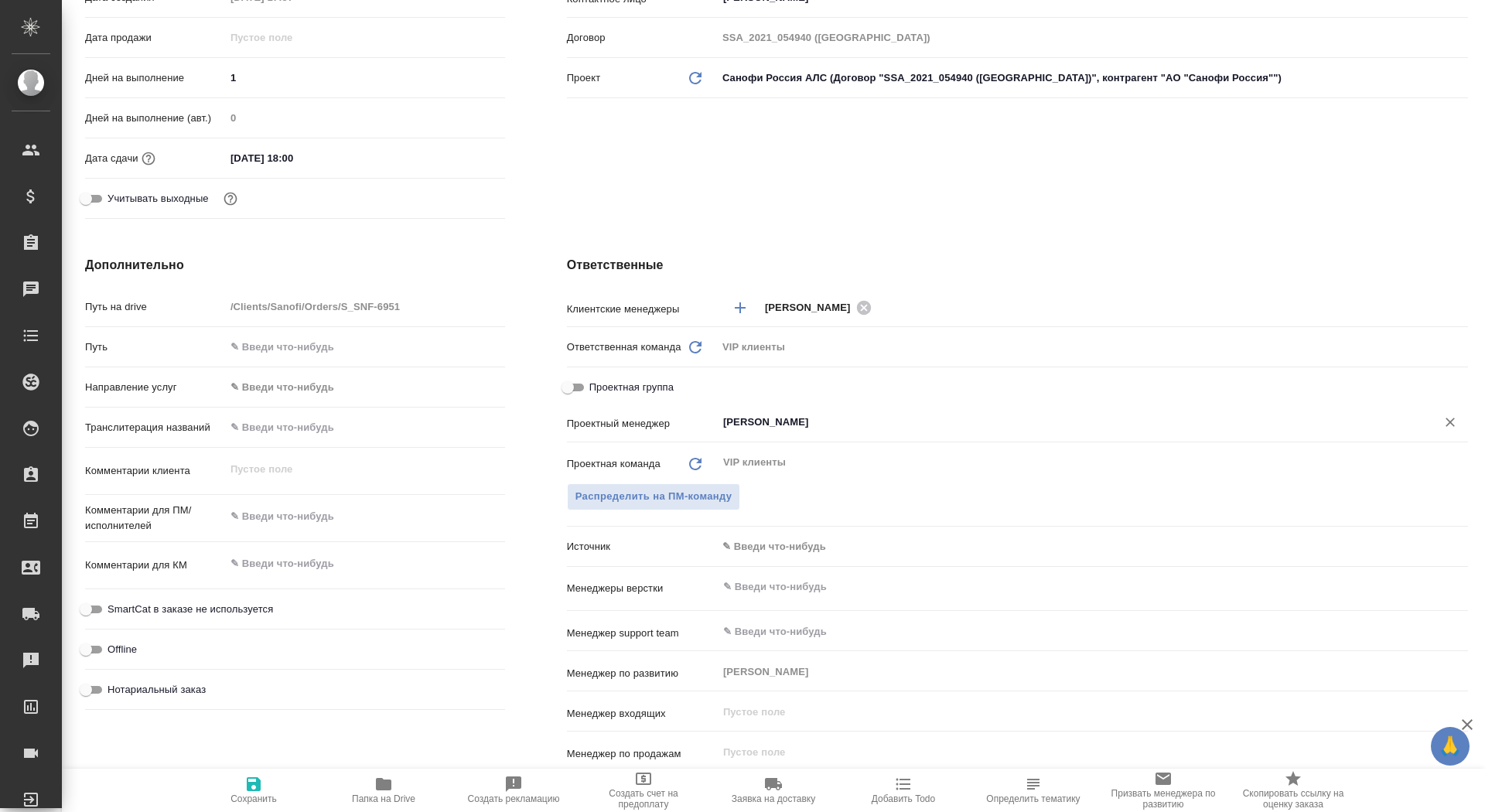
click at [752, 428] on input "[PERSON_NAME]" at bounding box center [1066, 422] width 690 height 18
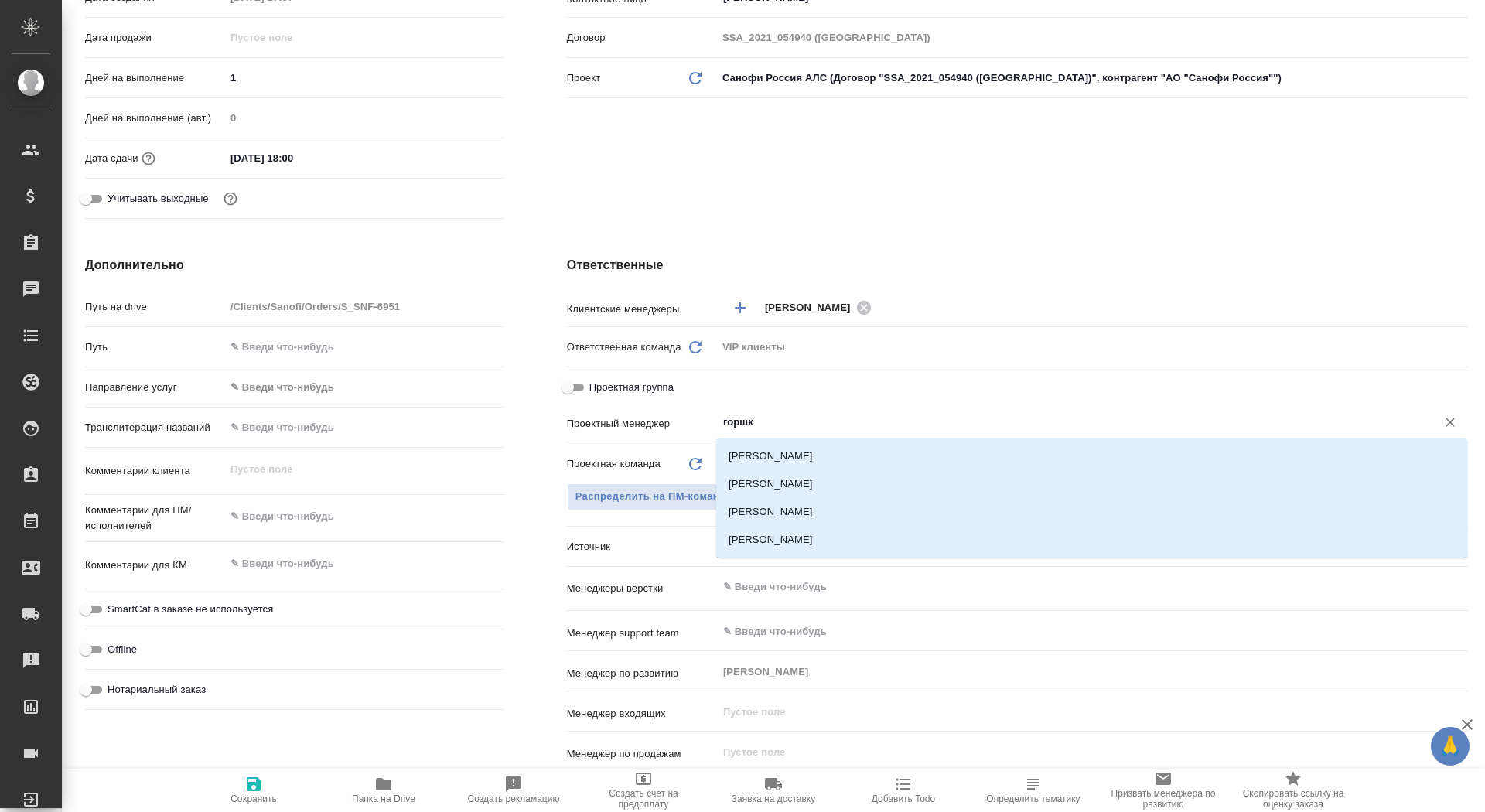
type input "горшко"
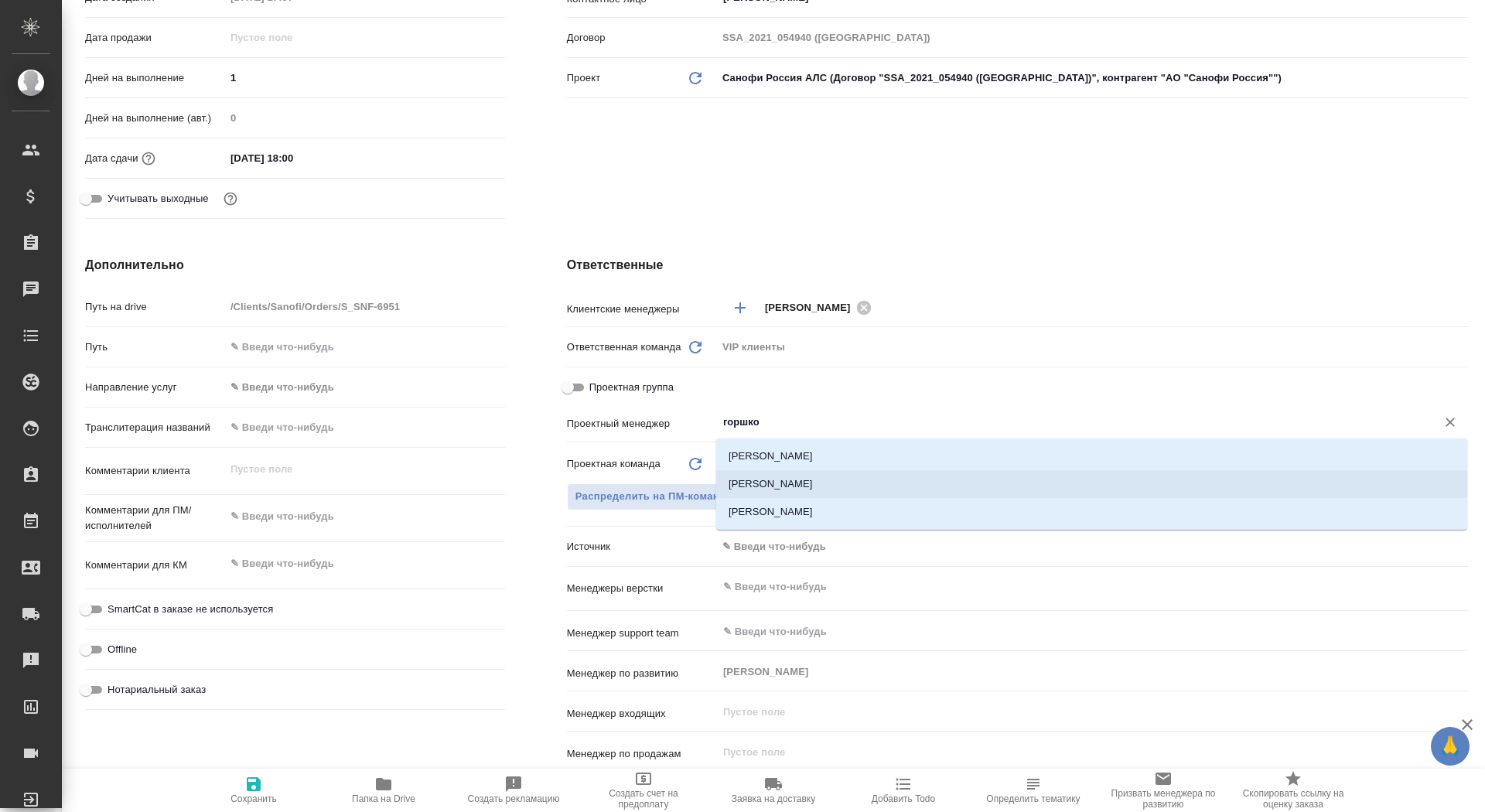
click at [839, 471] on li "[PERSON_NAME]" at bounding box center [1092, 483] width 751 height 28
type textarea "x"
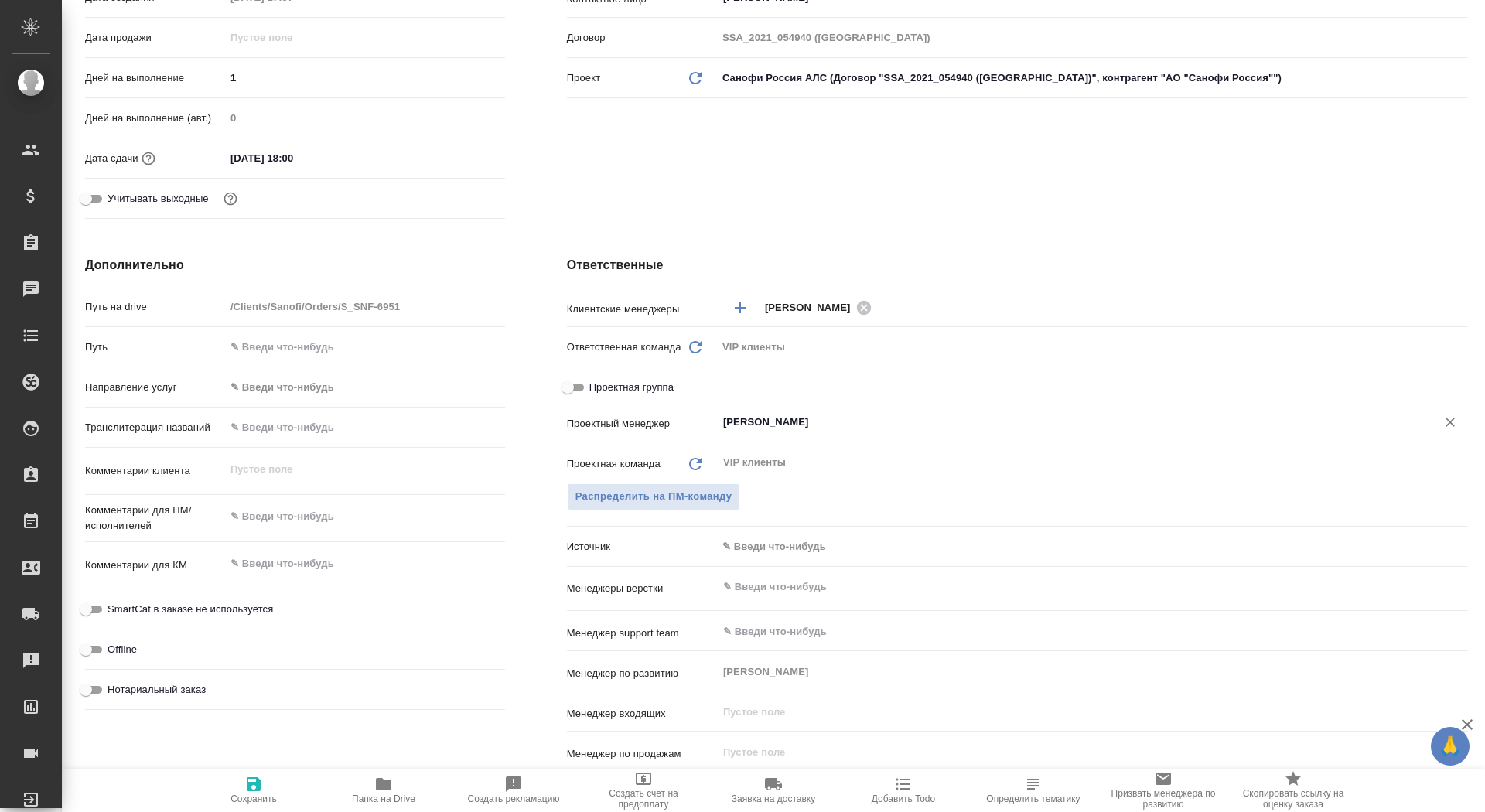
type input "[PERSON_NAME]"
click at [290, 783] on span "Сохранить" at bounding box center [254, 789] width 112 height 30
type textarea "x"
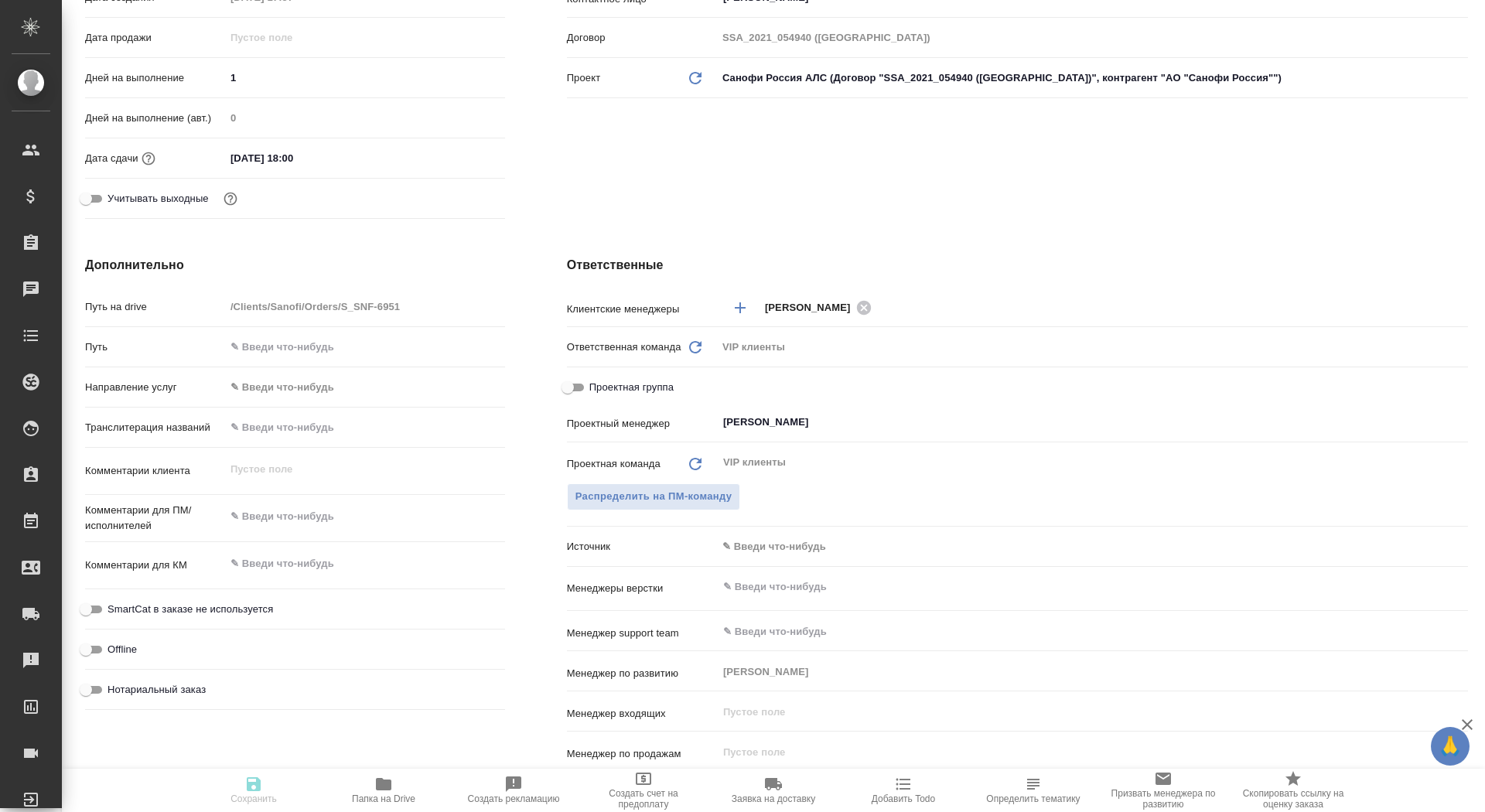
type textarea "x"
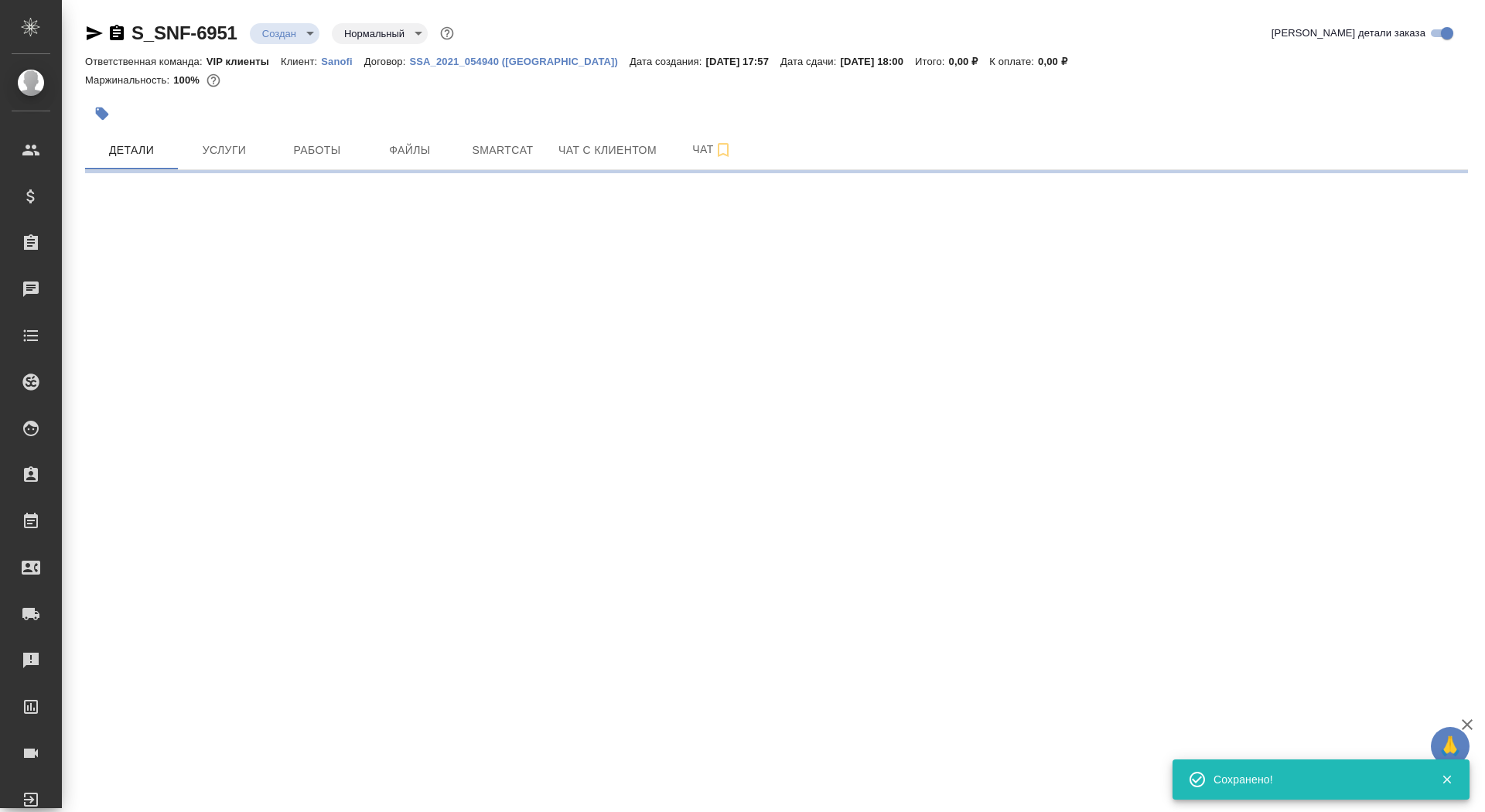
scroll to position [0, 0]
select select "RU"
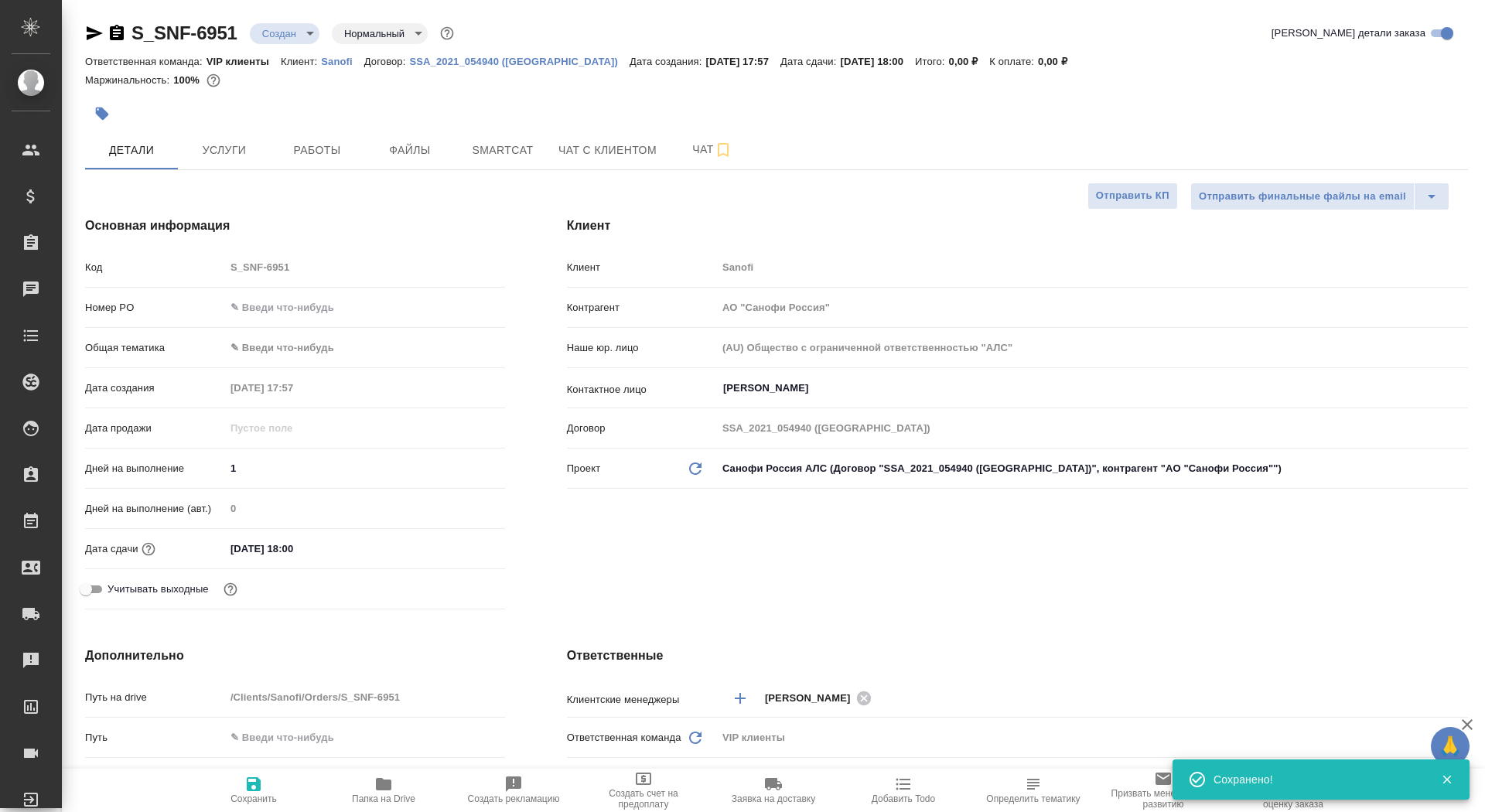
type textarea "x"
click at [389, 808] on button "Папка на Drive" at bounding box center [383, 790] width 130 height 43
type textarea "x"
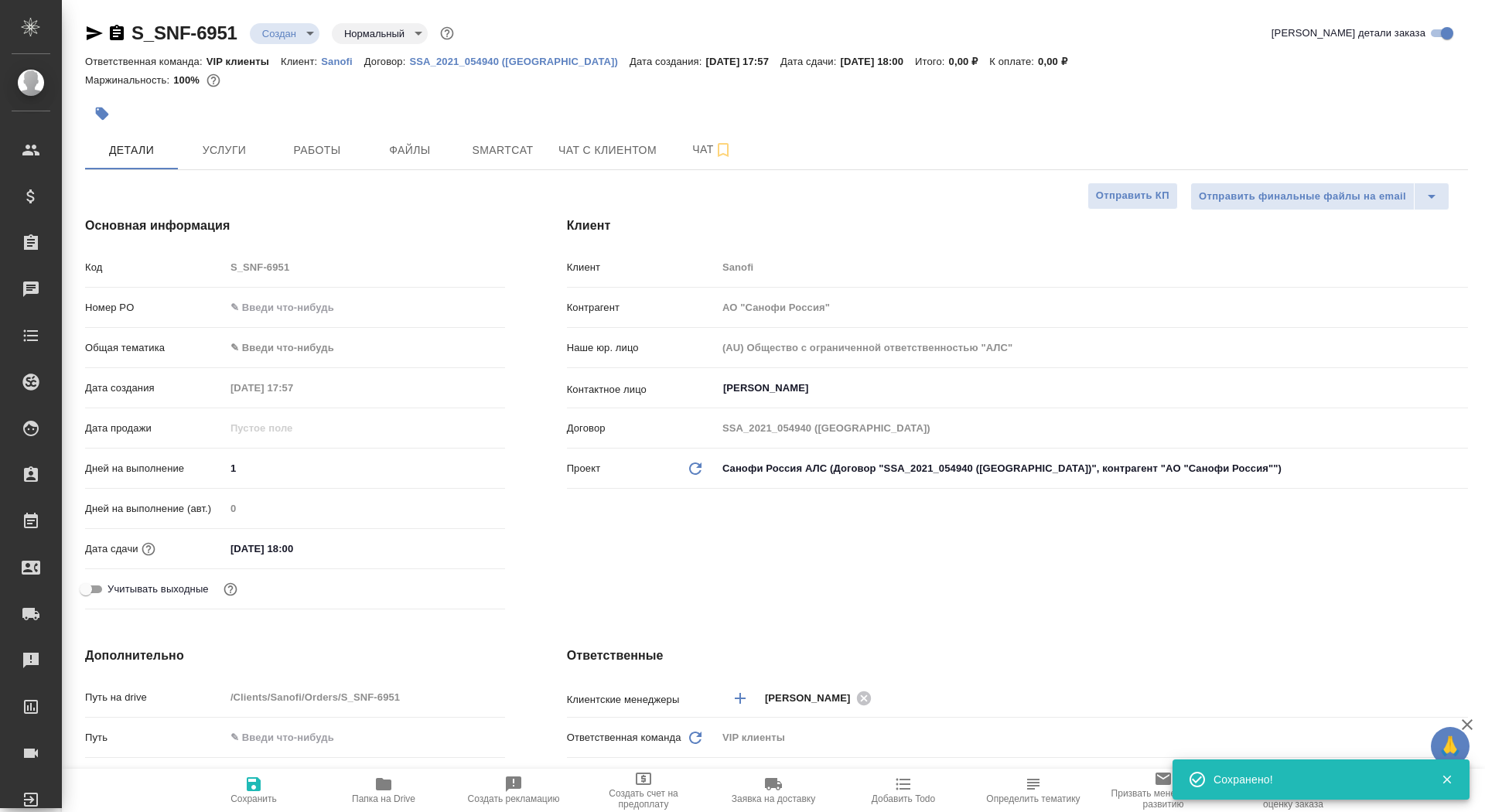
type textarea "x"
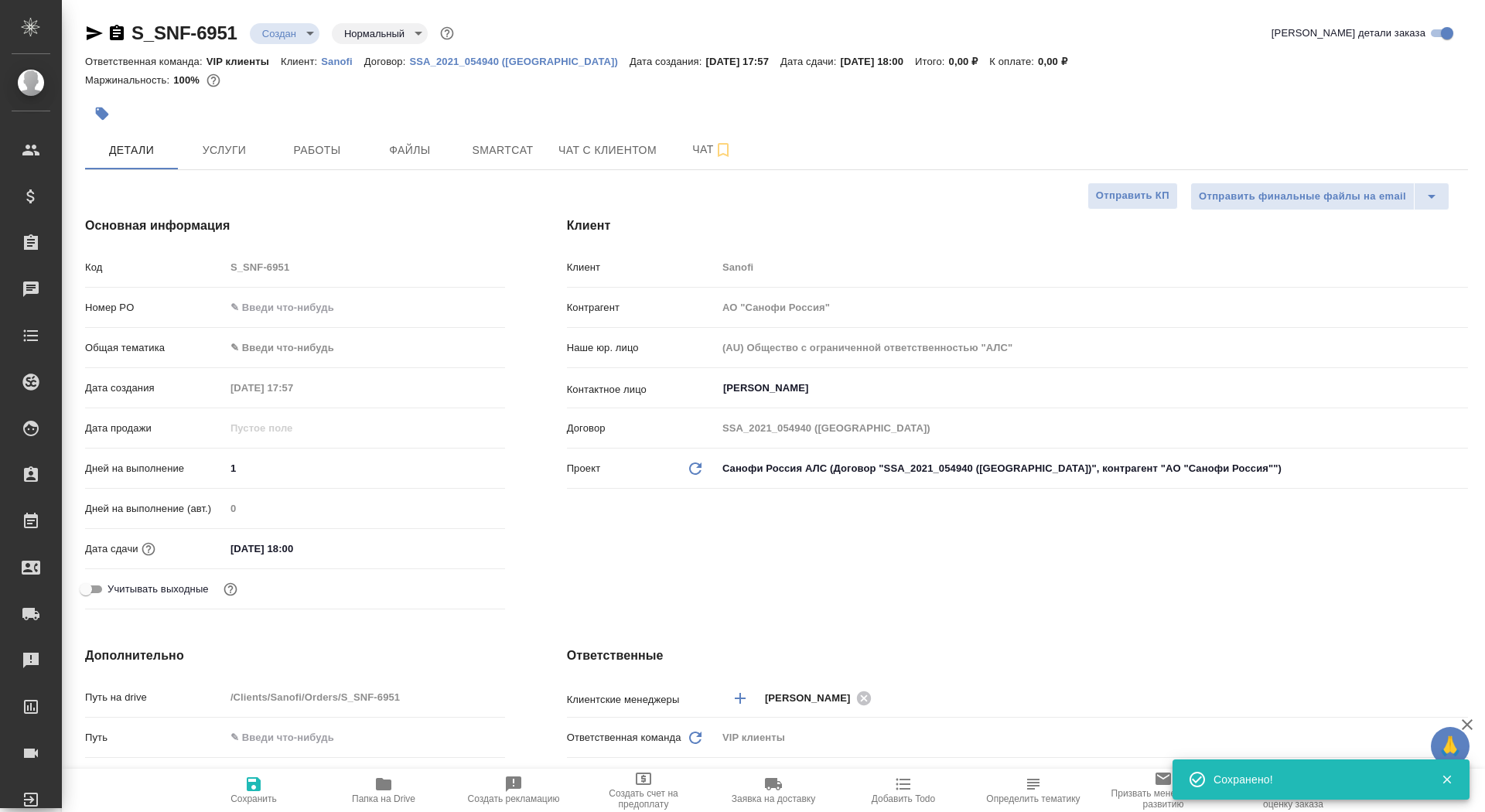
type textarea "x"
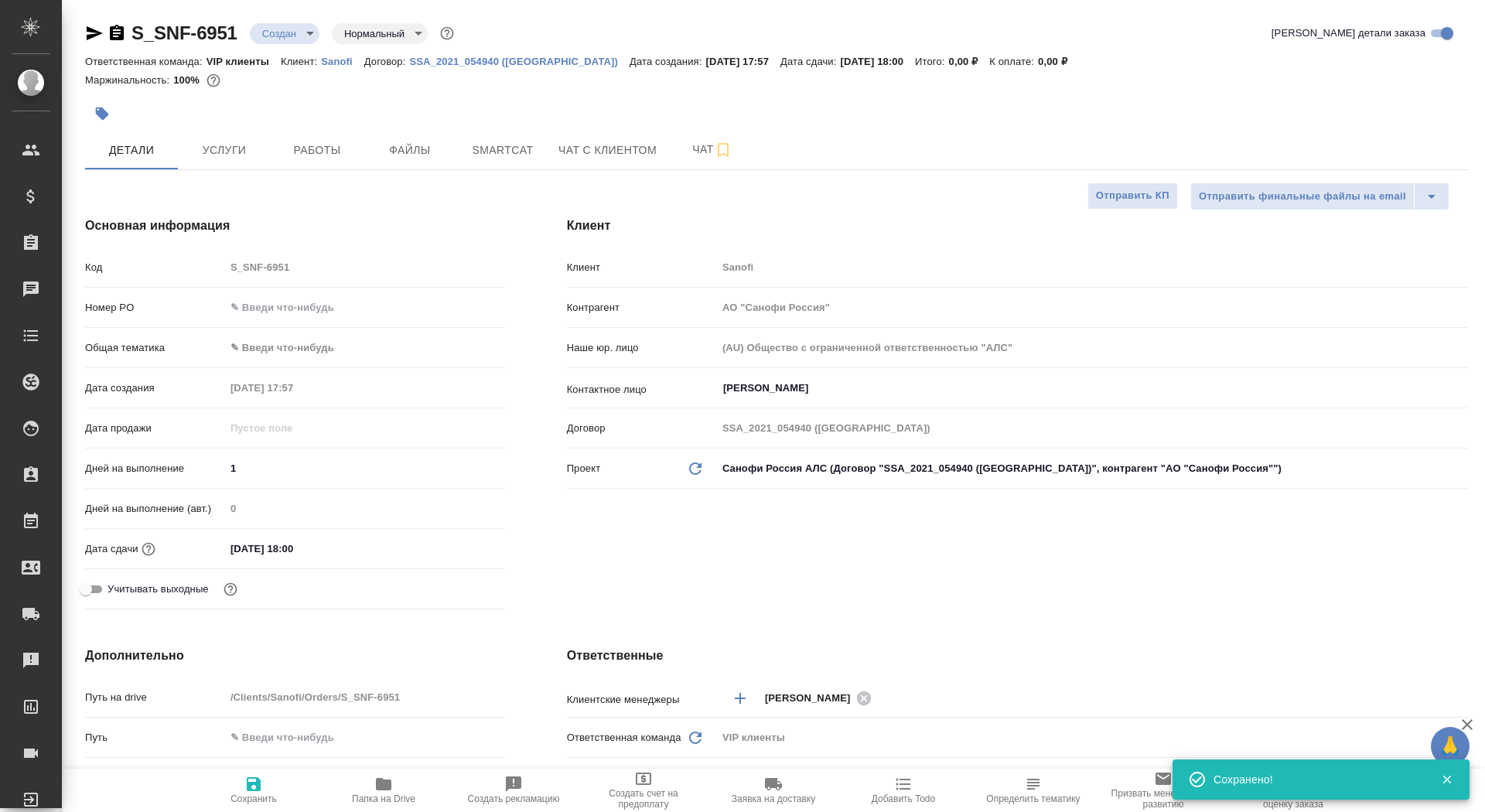
type textarea "x"
click at [234, 160] on button "Услуги" at bounding box center [224, 150] width 93 height 38
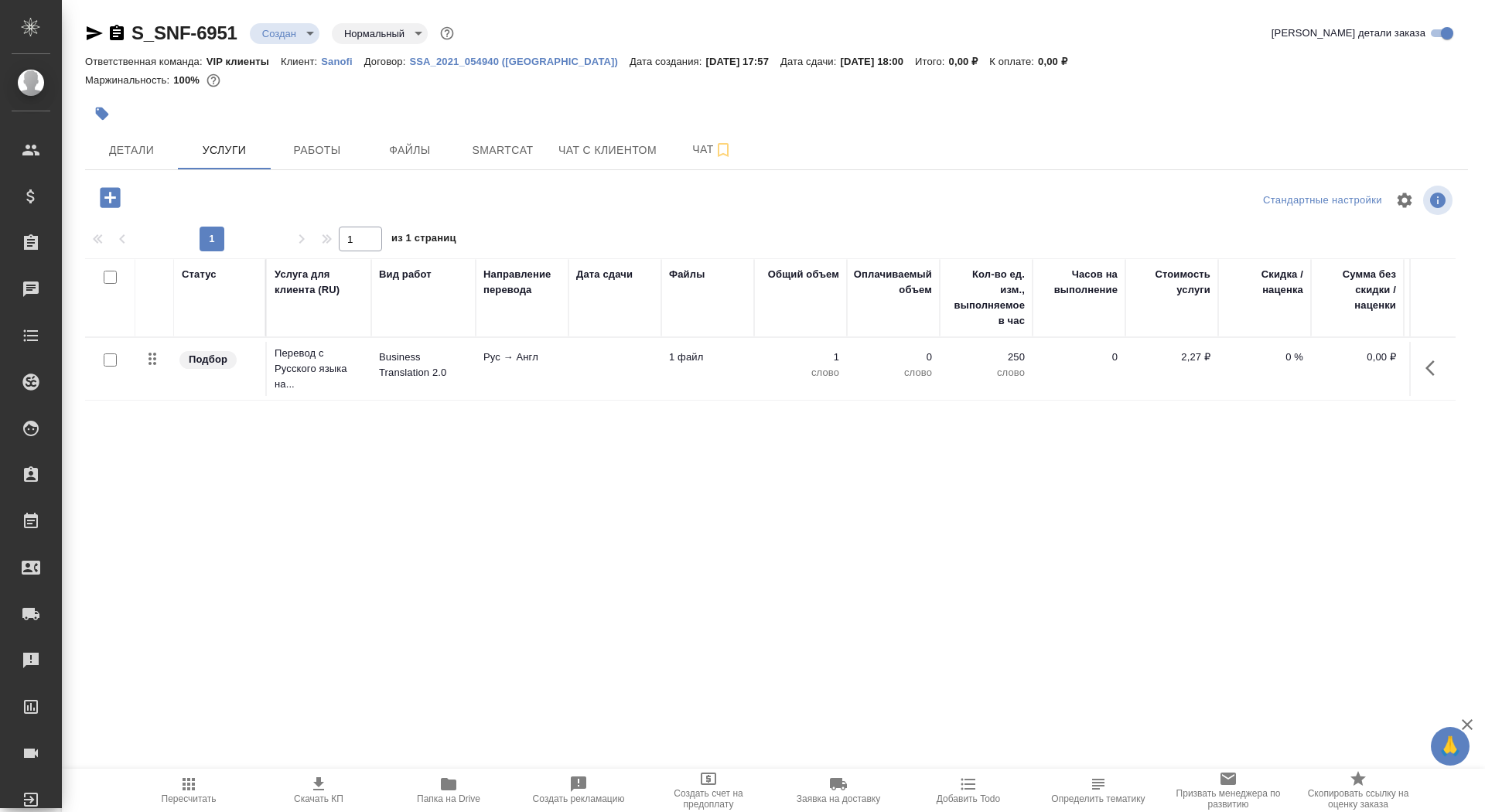
click at [572, 385] on td at bounding box center [615, 369] width 93 height 54
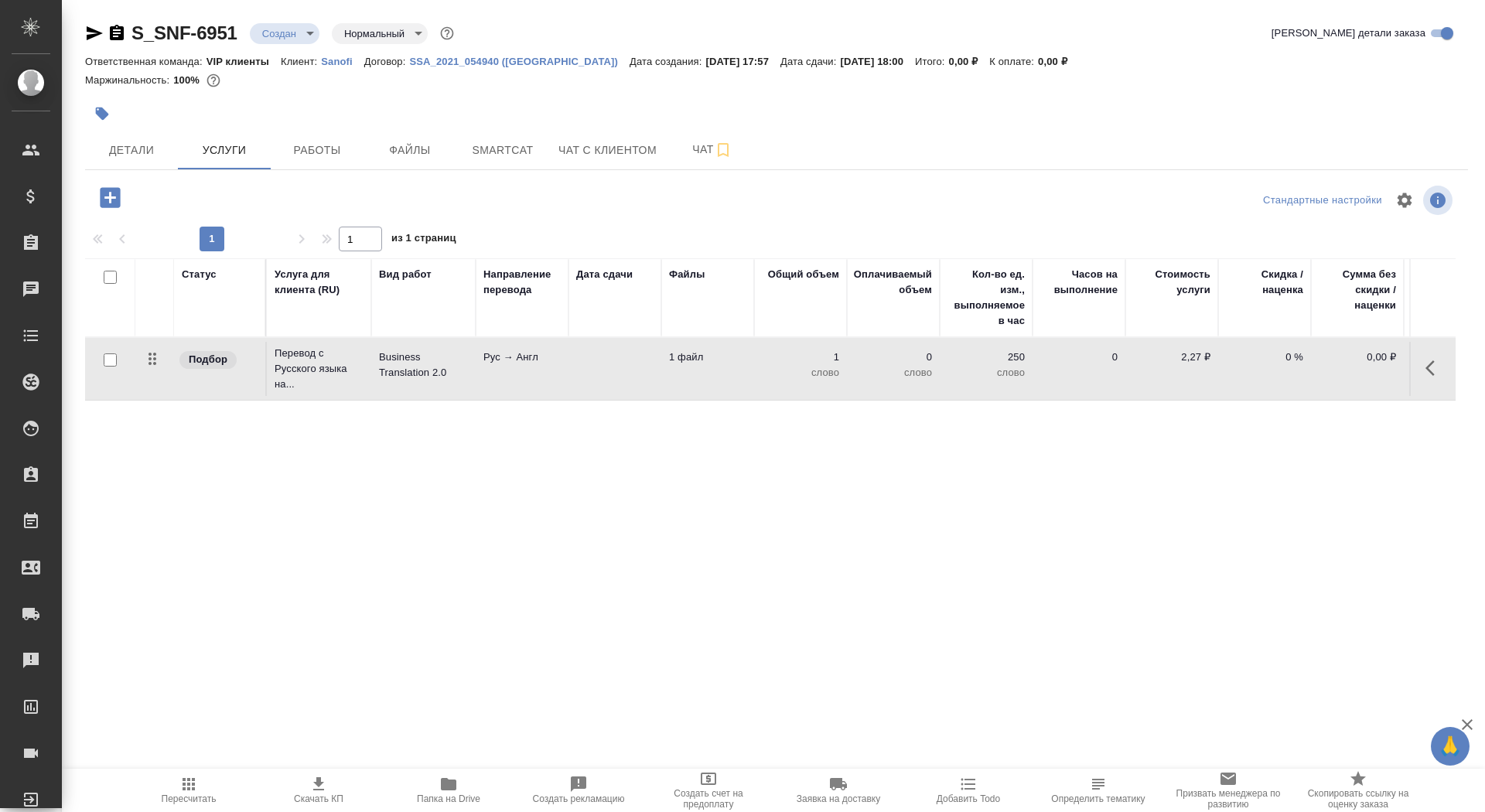
click at [572, 385] on td at bounding box center [615, 369] width 93 height 54
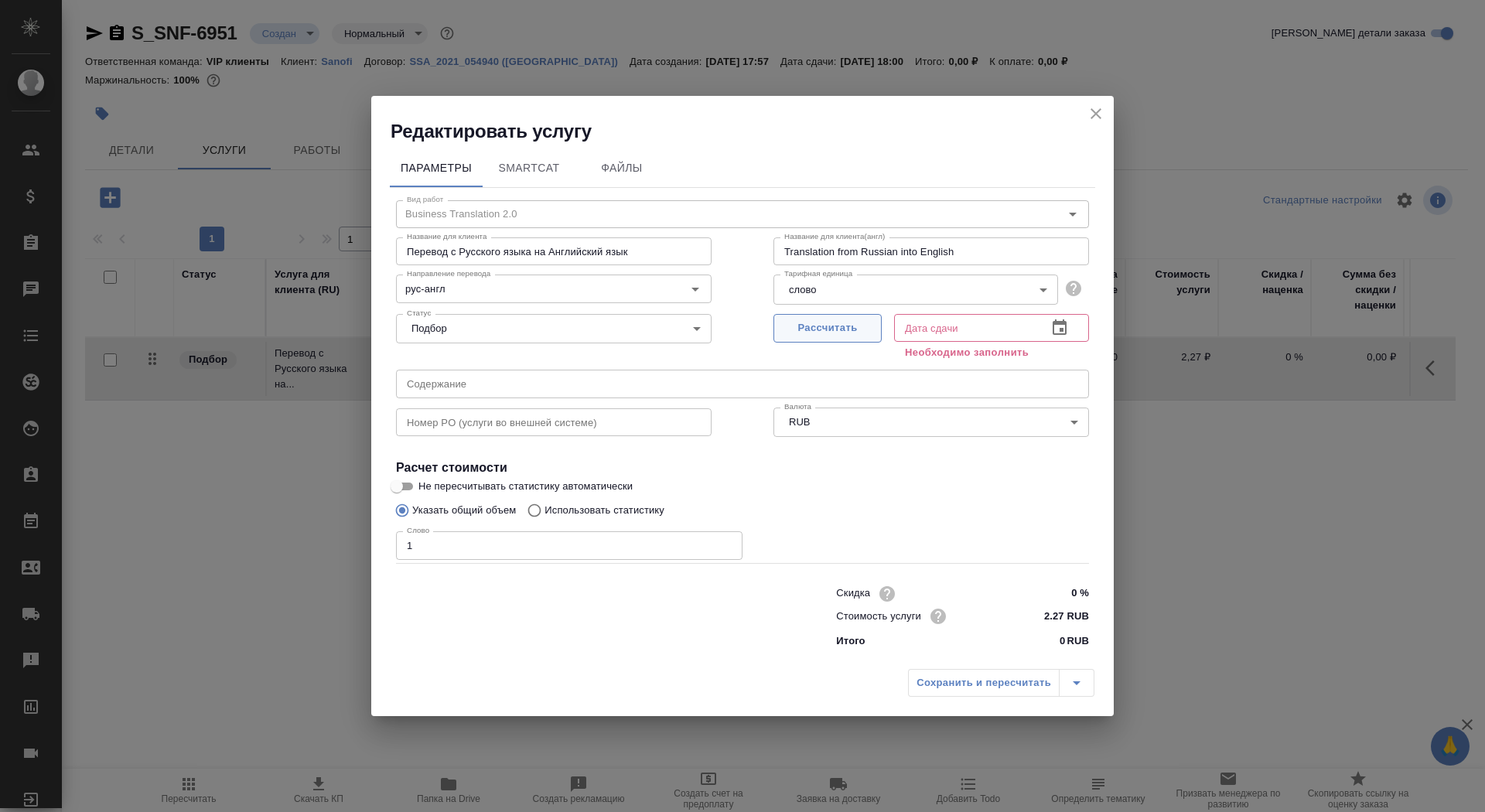
click at [847, 332] on span "Рассчитать" at bounding box center [827, 328] width 91 height 18
type input "09.10.2025 18:00"
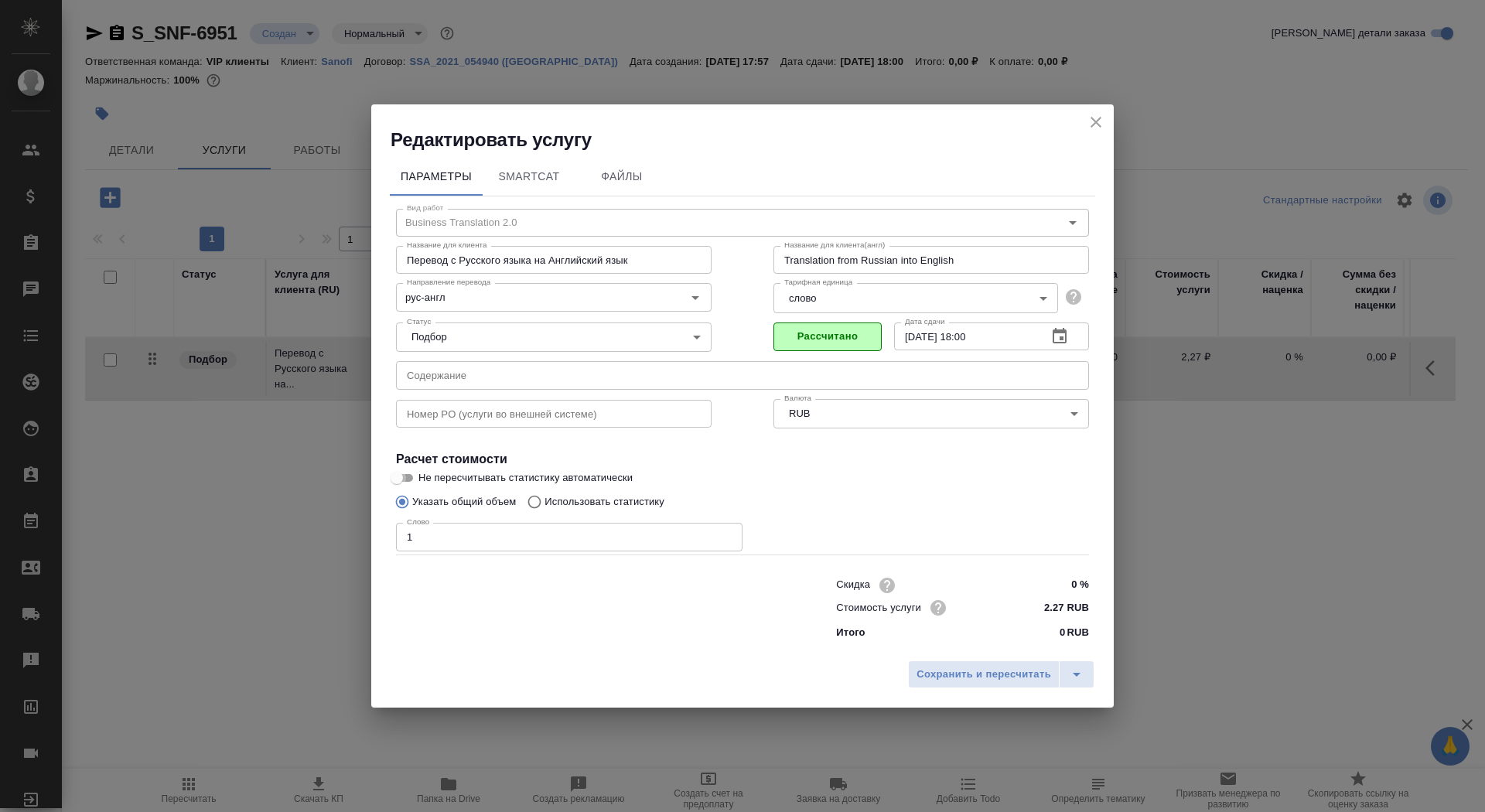
click at [403, 472] on input "Не пересчитывать статистику автоматически" at bounding box center [397, 477] width 56 height 18
checkbox input "true"
click at [945, 678] on span "Сохранить и пересчитать" at bounding box center [984, 675] width 135 height 18
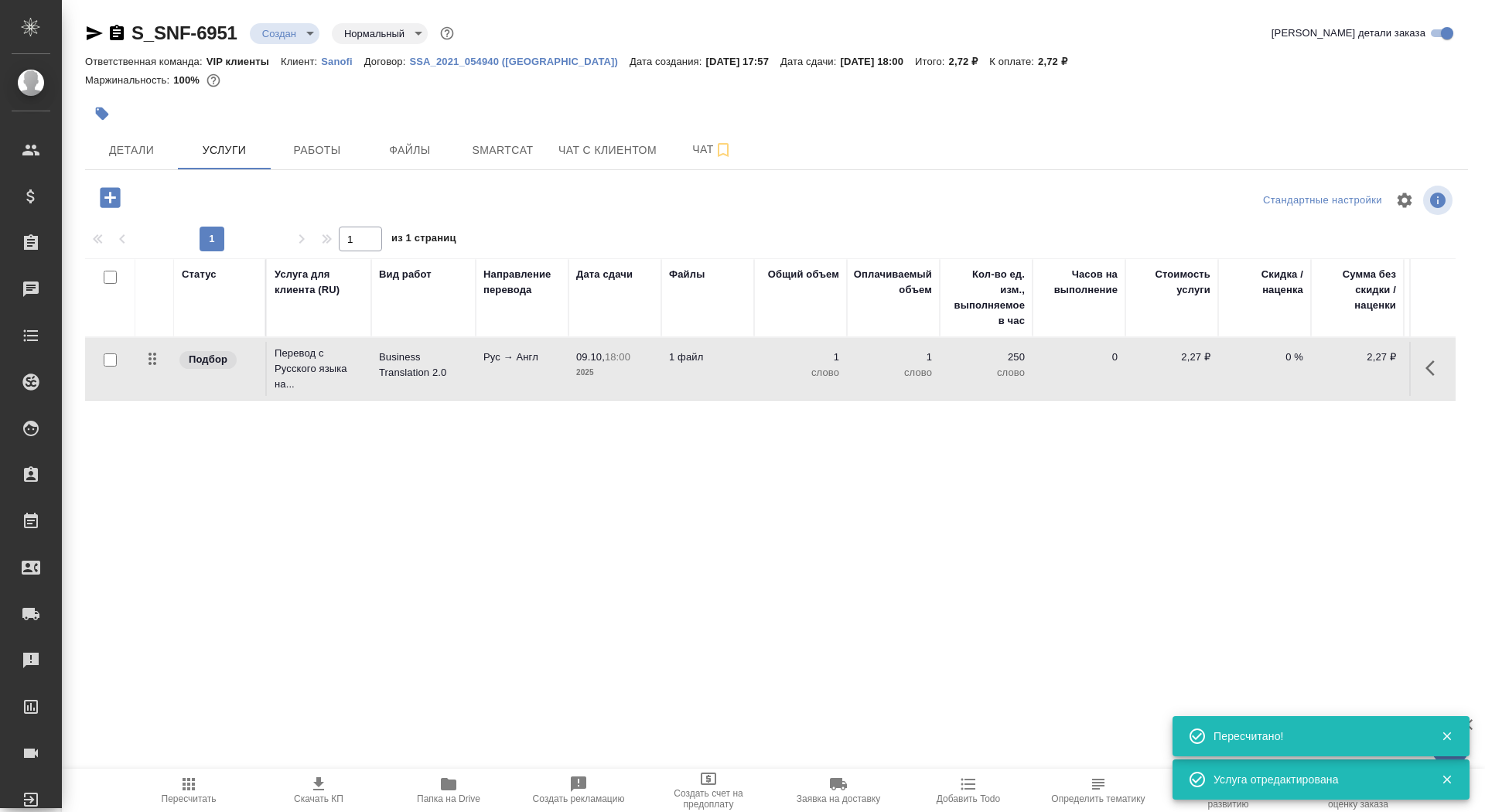
click at [107, 361] on input "checkbox" at bounding box center [110, 360] width 13 height 13
checkbox input "true"
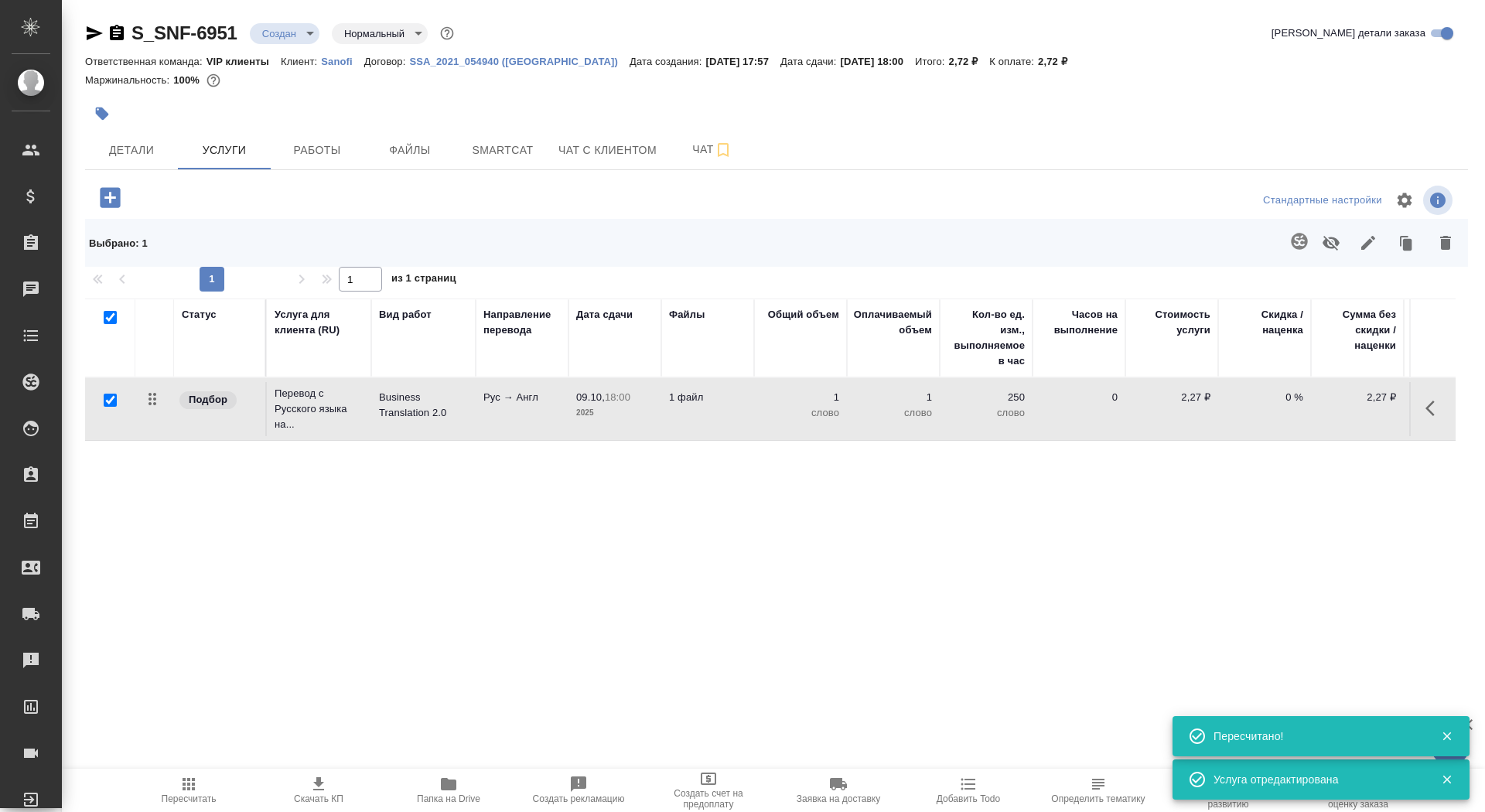
click at [1302, 237] on icon "button" at bounding box center [1299, 241] width 18 height 18
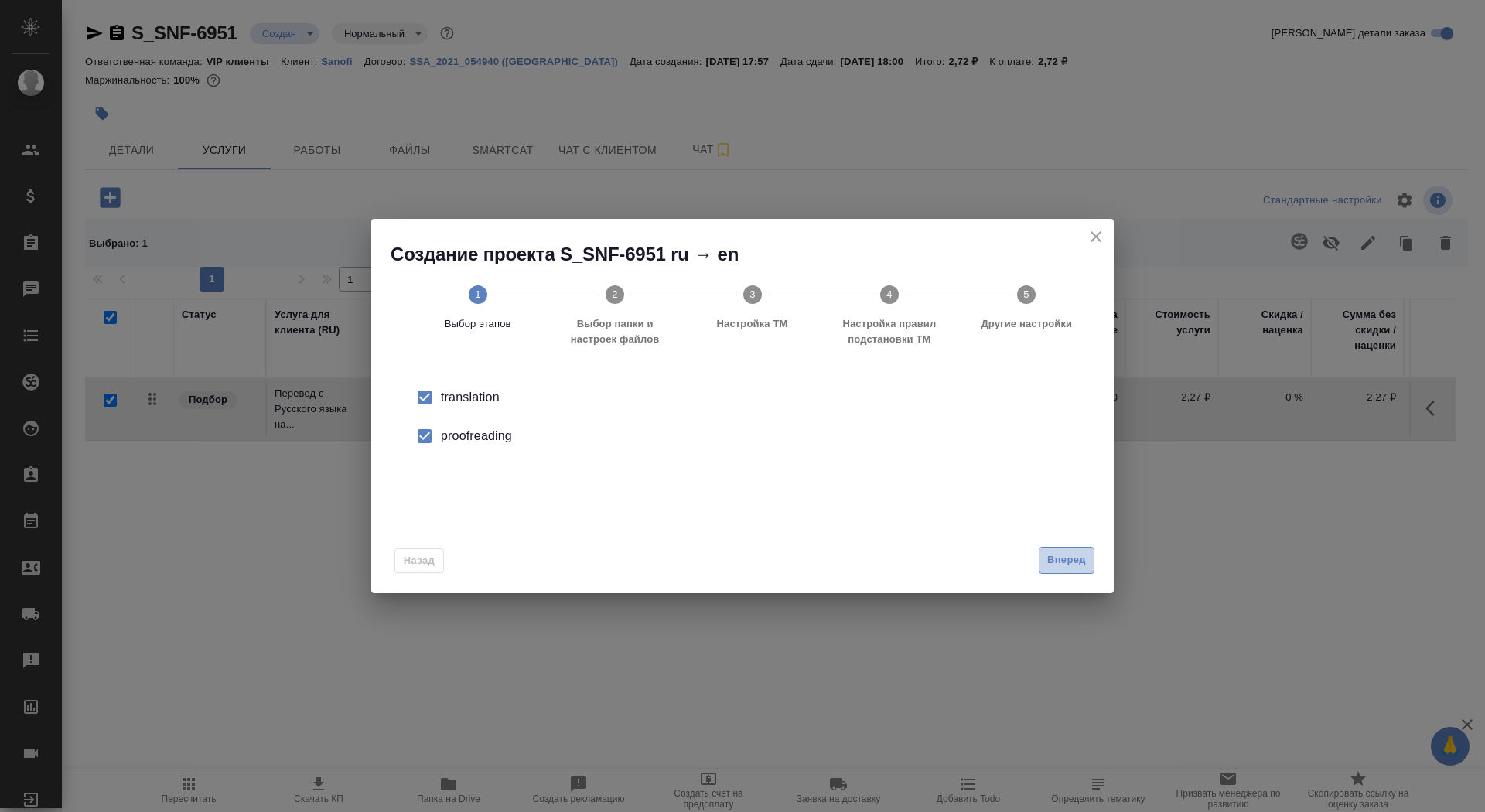
click at [1062, 558] on span "Вперед" at bounding box center [1067, 560] width 38 height 18
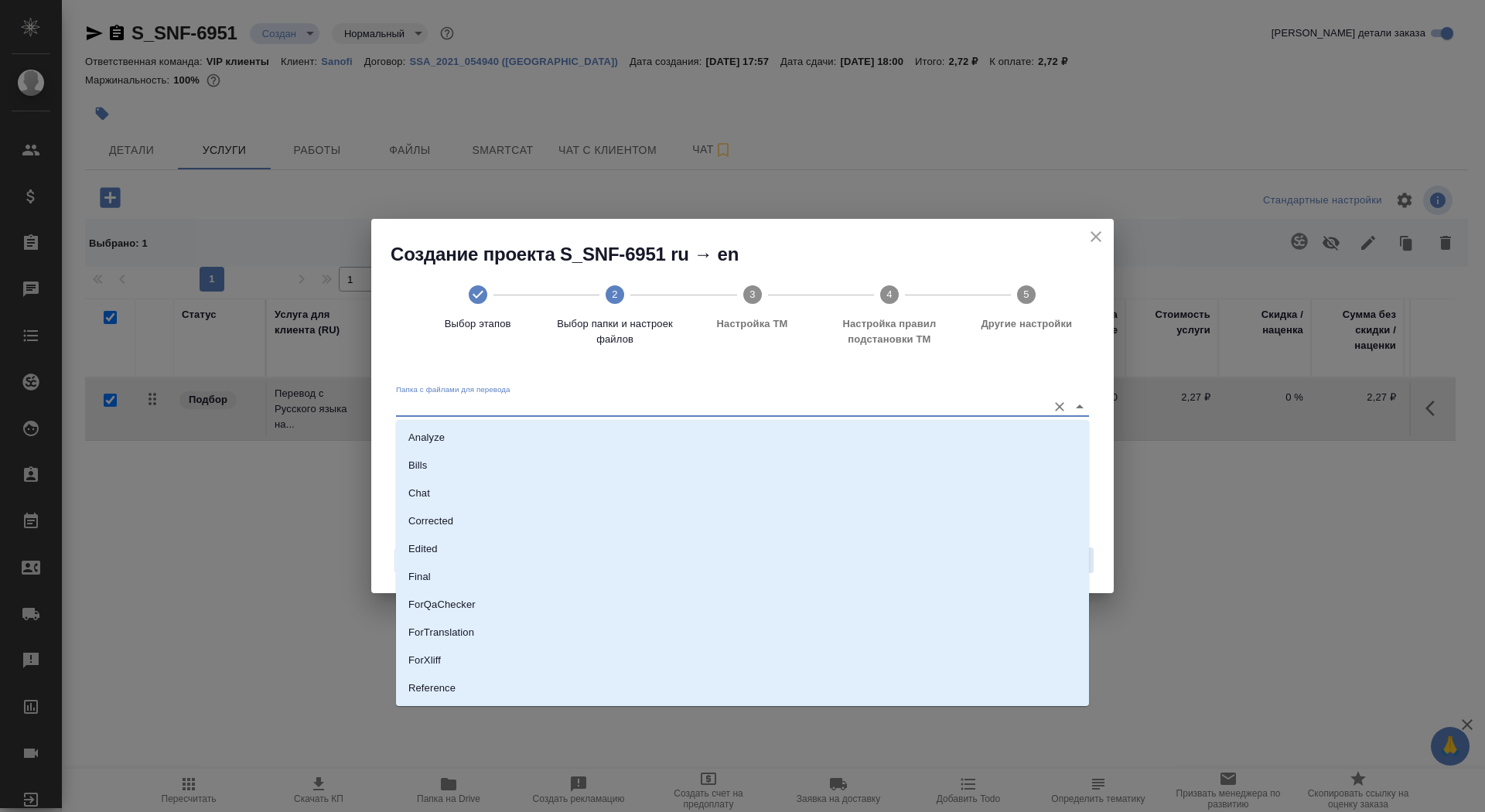
click at [831, 406] on input "Папка с файлами для перевода" at bounding box center [717, 405] width 644 height 18
click at [830, 670] on li "Source" at bounding box center [742, 683] width 693 height 28
type input "Source"
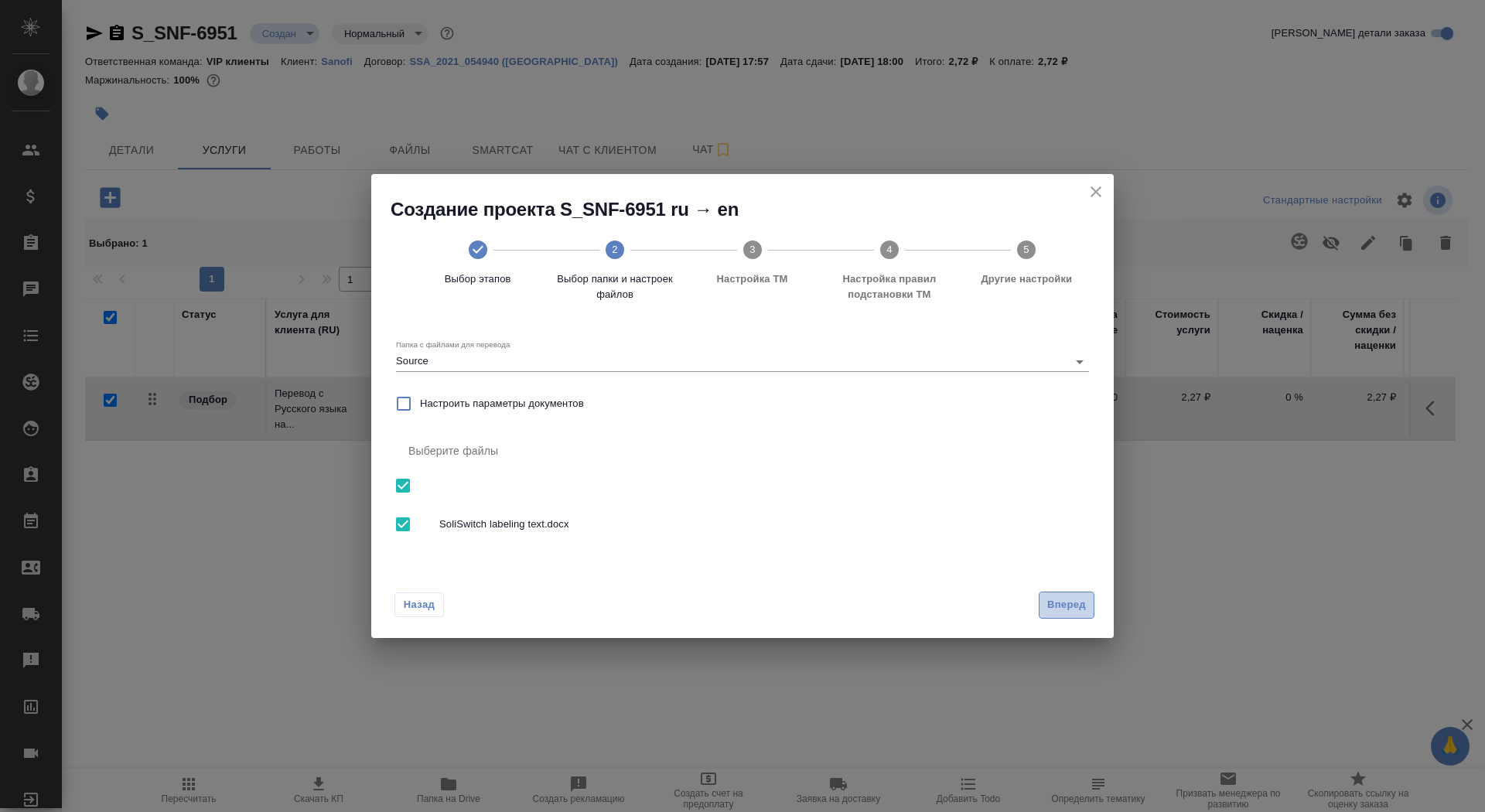
click at [1072, 605] on span "Вперед" at bounding box center [1067, 605] width 38 height 18
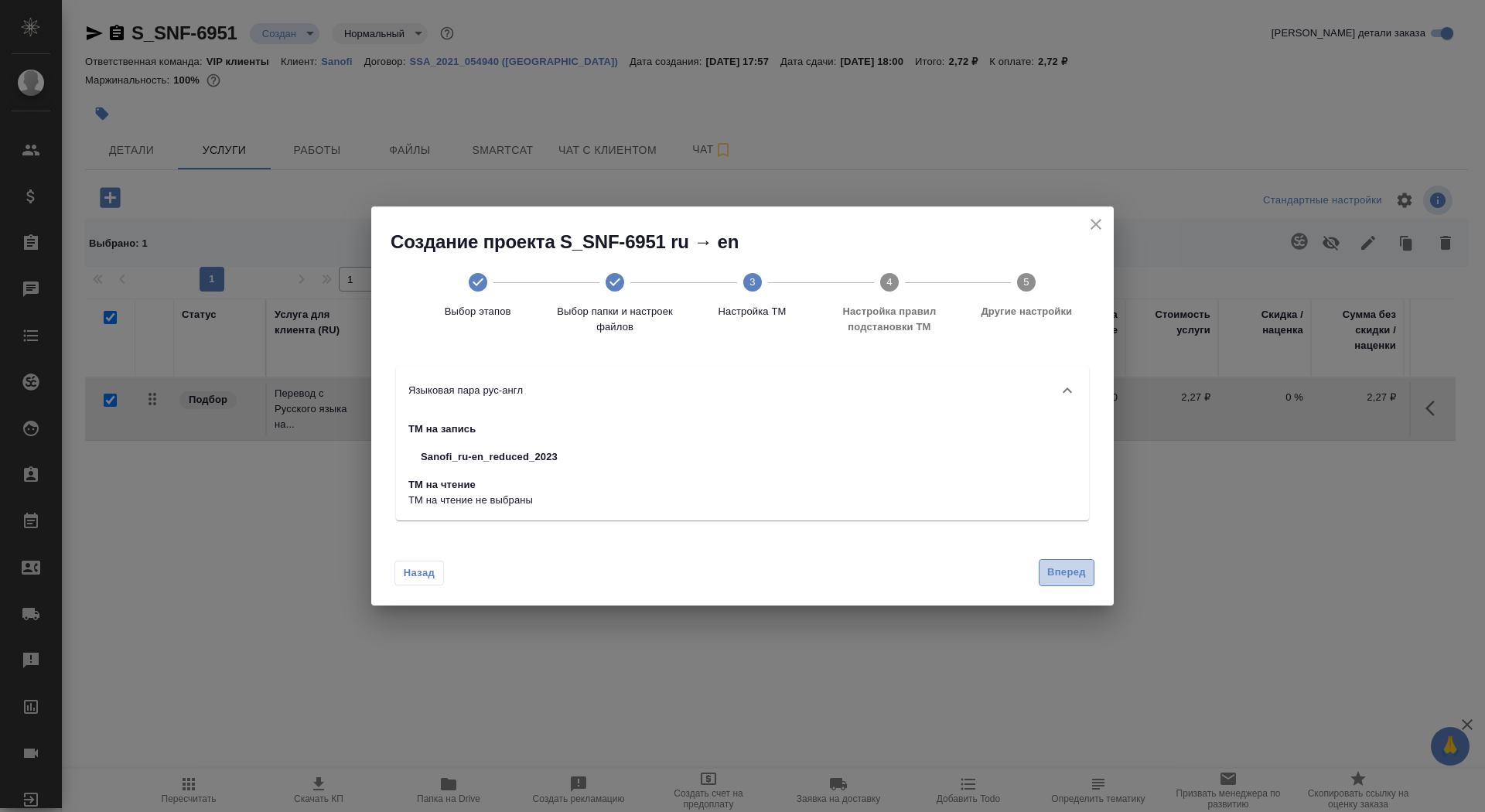
click at [1067, 577] on span "Вперед" at bounding box center [1067, 573] width 38 height 18
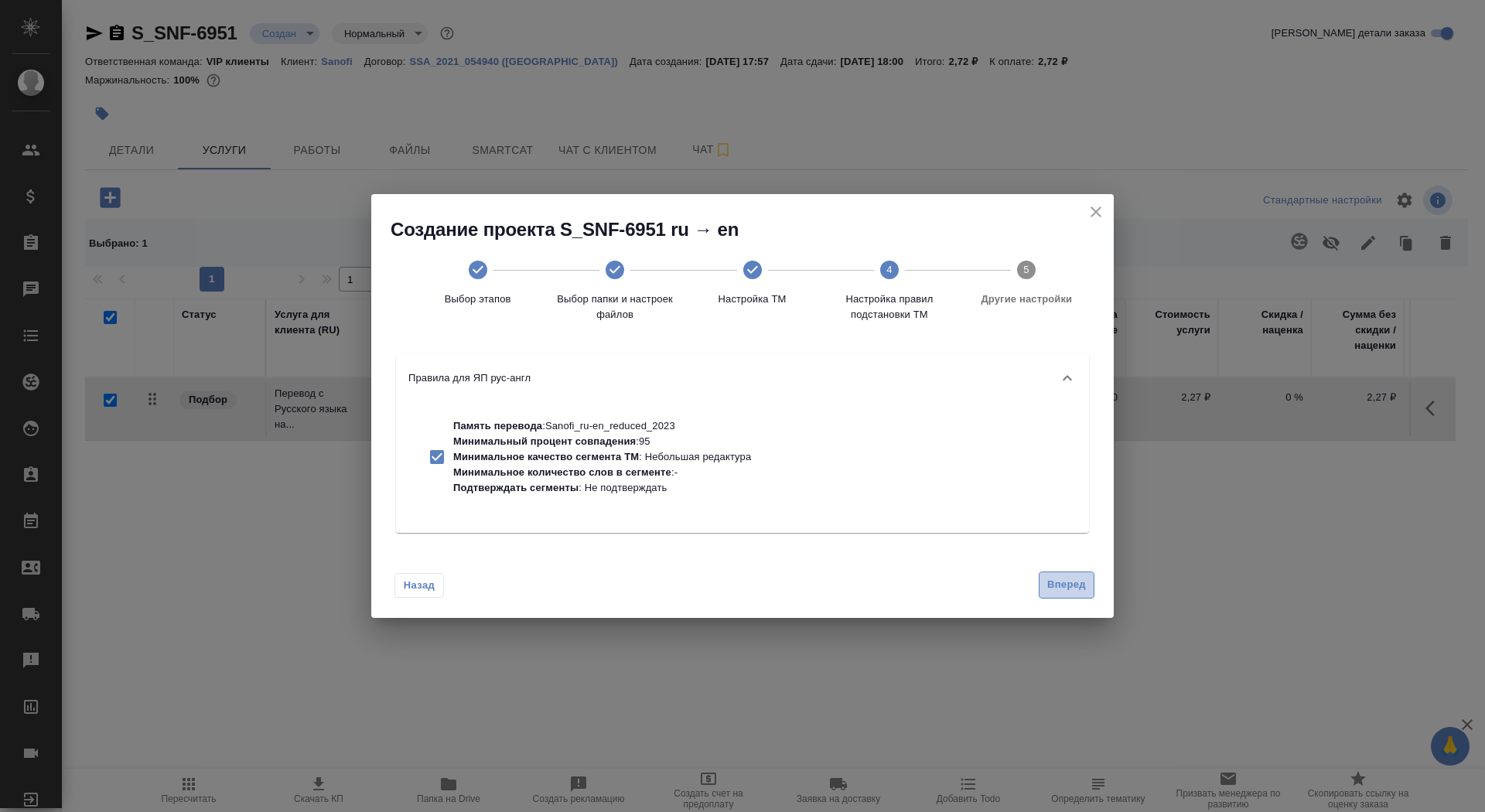
click at [1057, 573] on button "Вперед" at bounding box center [1067, 585] width 56 height 27
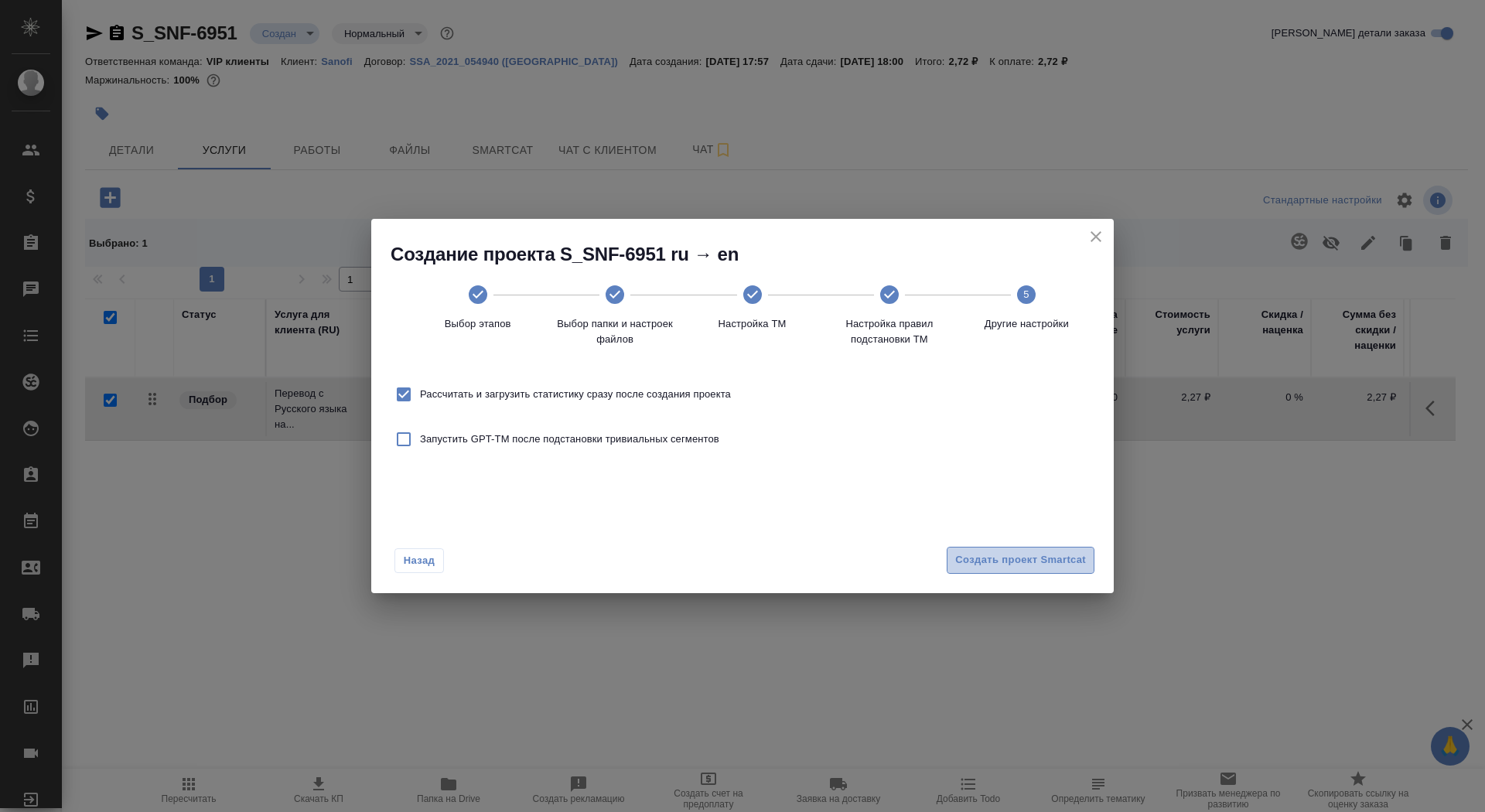
click at [1049, 568] on span "Создать проект Smartcat" at bounding box center [1021, 560] width 131 height 18
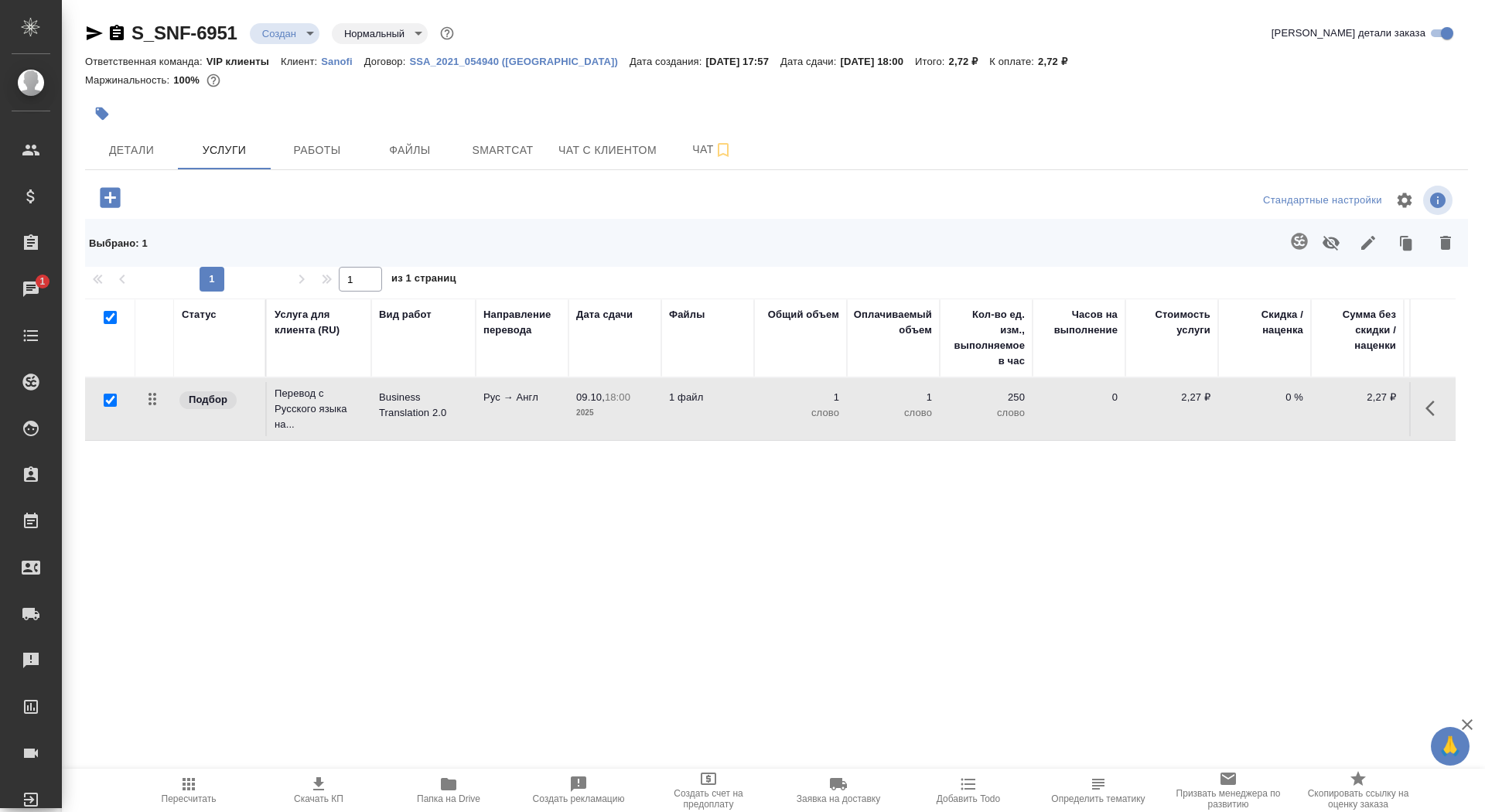
click at [114, 29] on icon "button" at bounding box center [117, 32] width 14 height 15
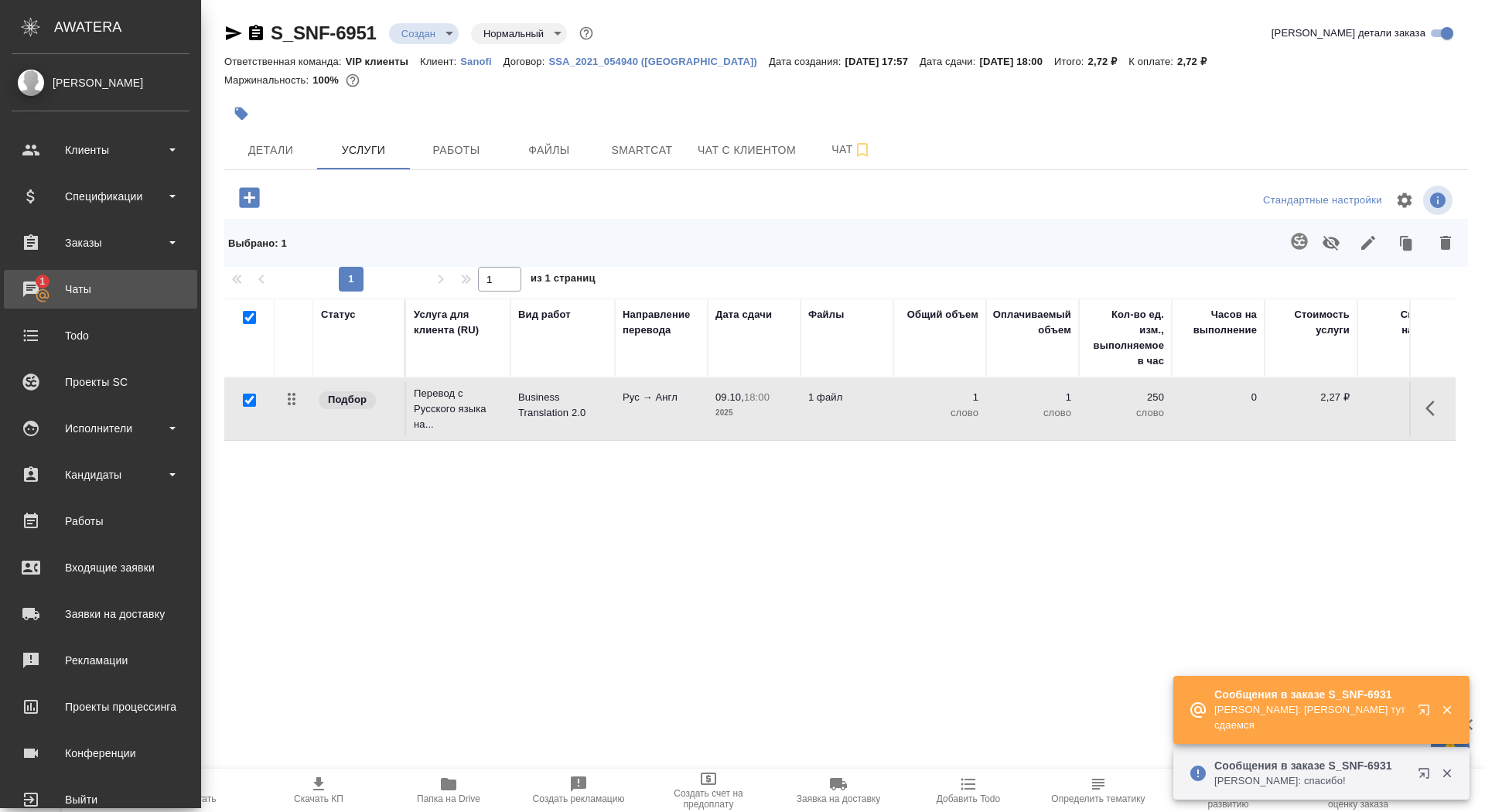
click at [21, 289] on div "Чаты" at bounding box center [101, 289] width 178 height 23
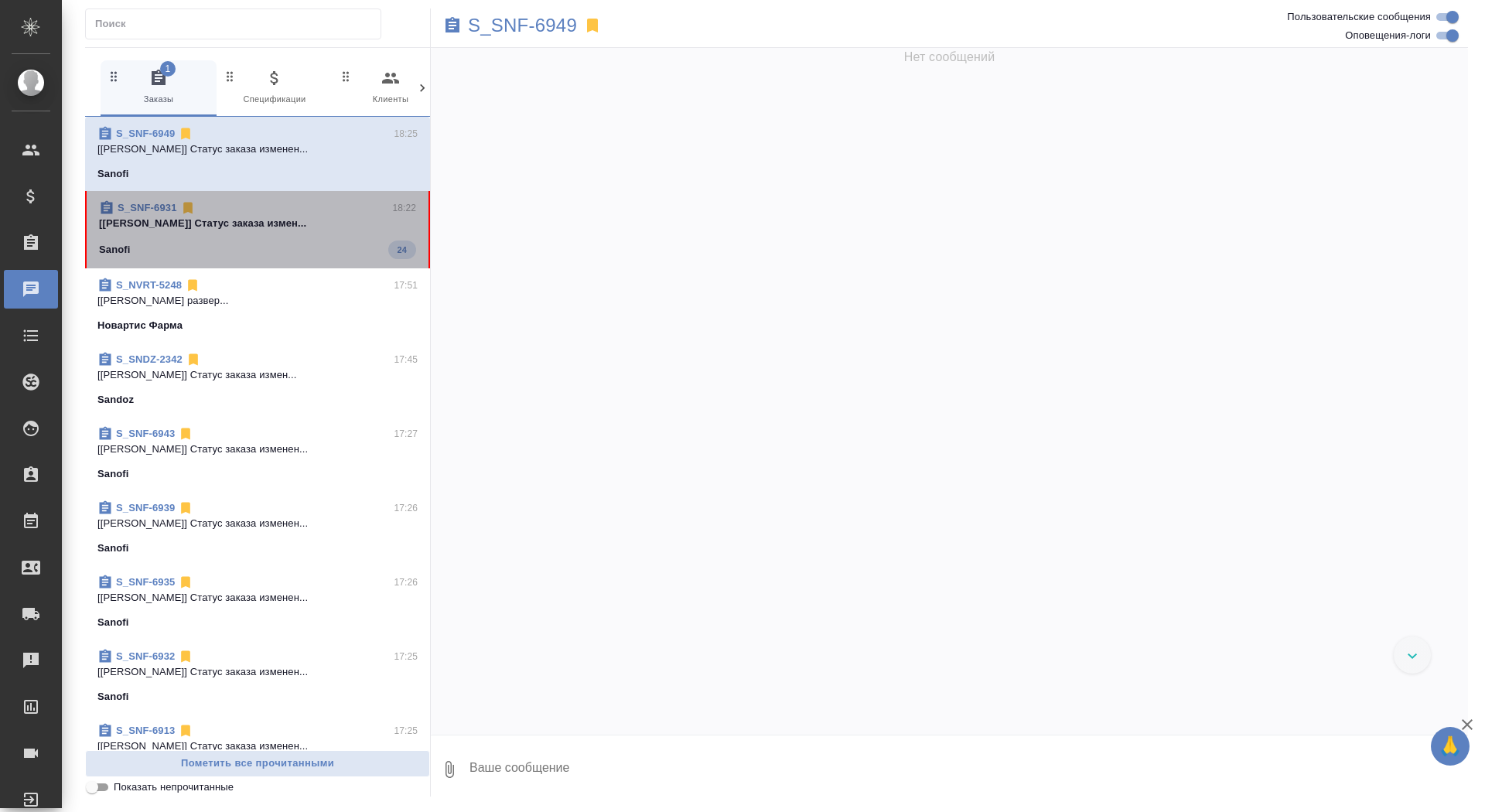
click at [372, 259] on div "S_SNF-6931 18:22 [Горшкова Валентина] Статус заказа измен... Sanofi 24" at bounding box center [258, 229] width 345 height 77
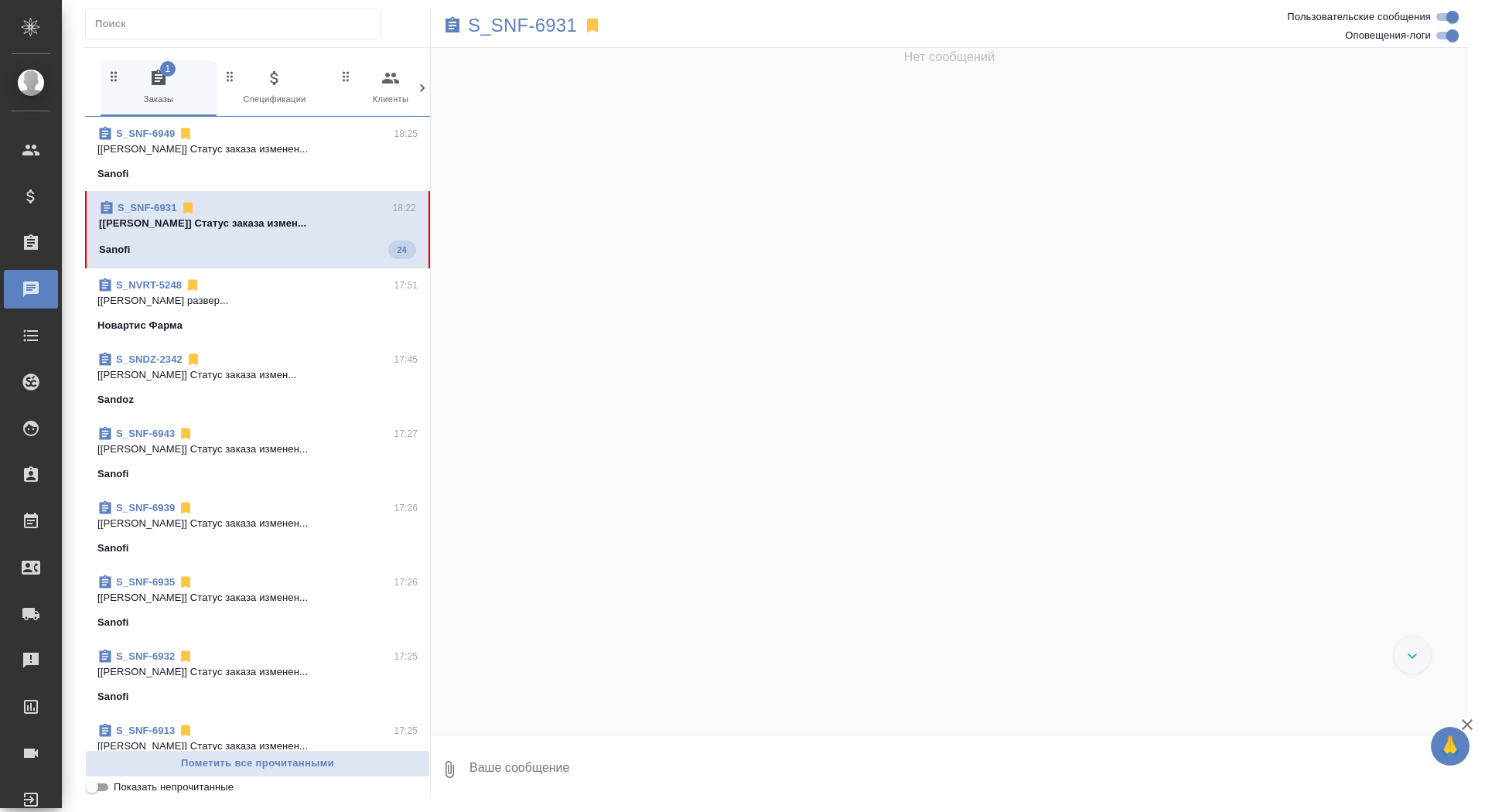
scroll to position [43489, 0]
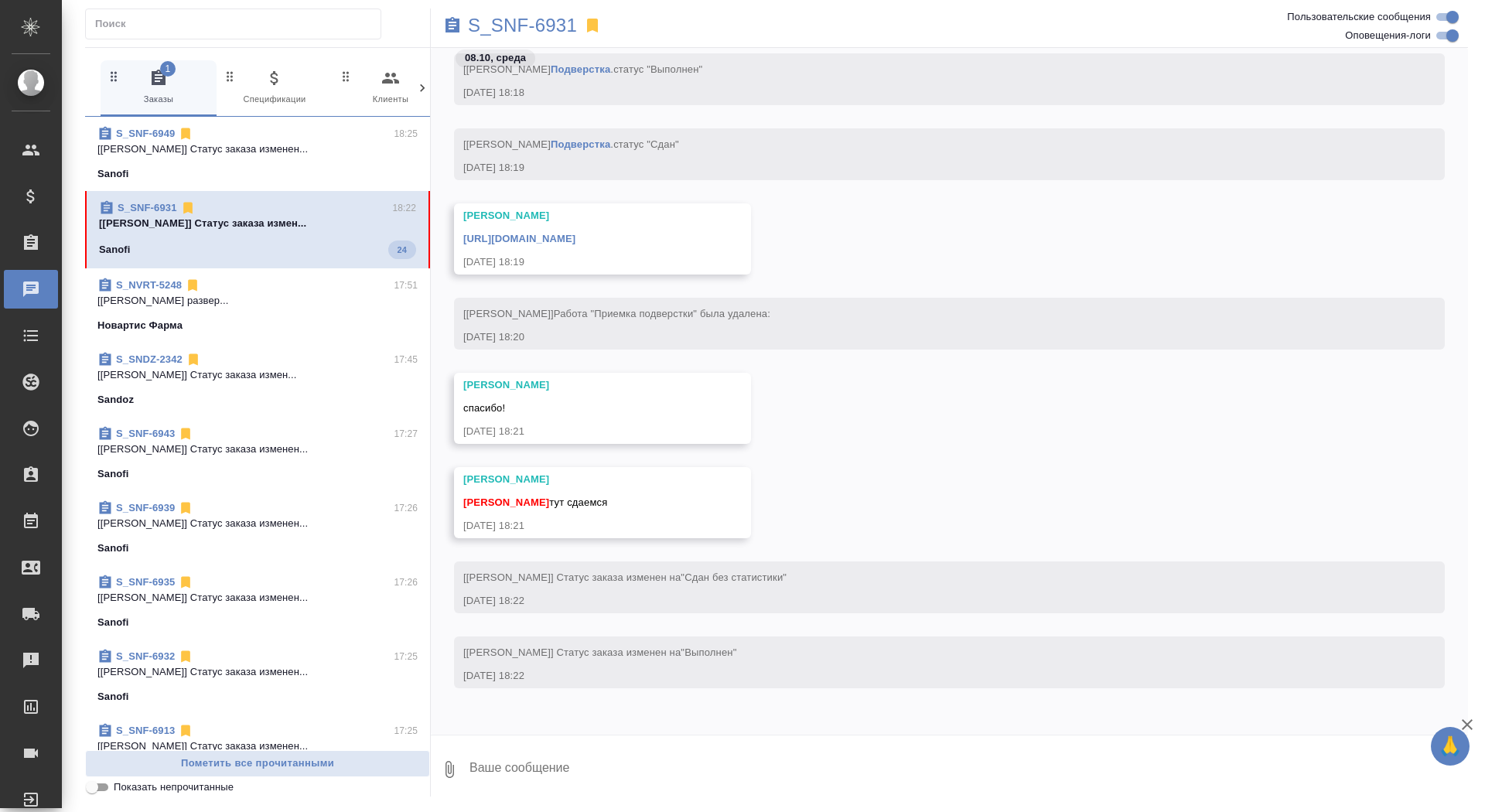
click at [578, 772] on textarea at bounding box center [967, 770] width 1000 height 53
type textarea "забрала, спасибо!"
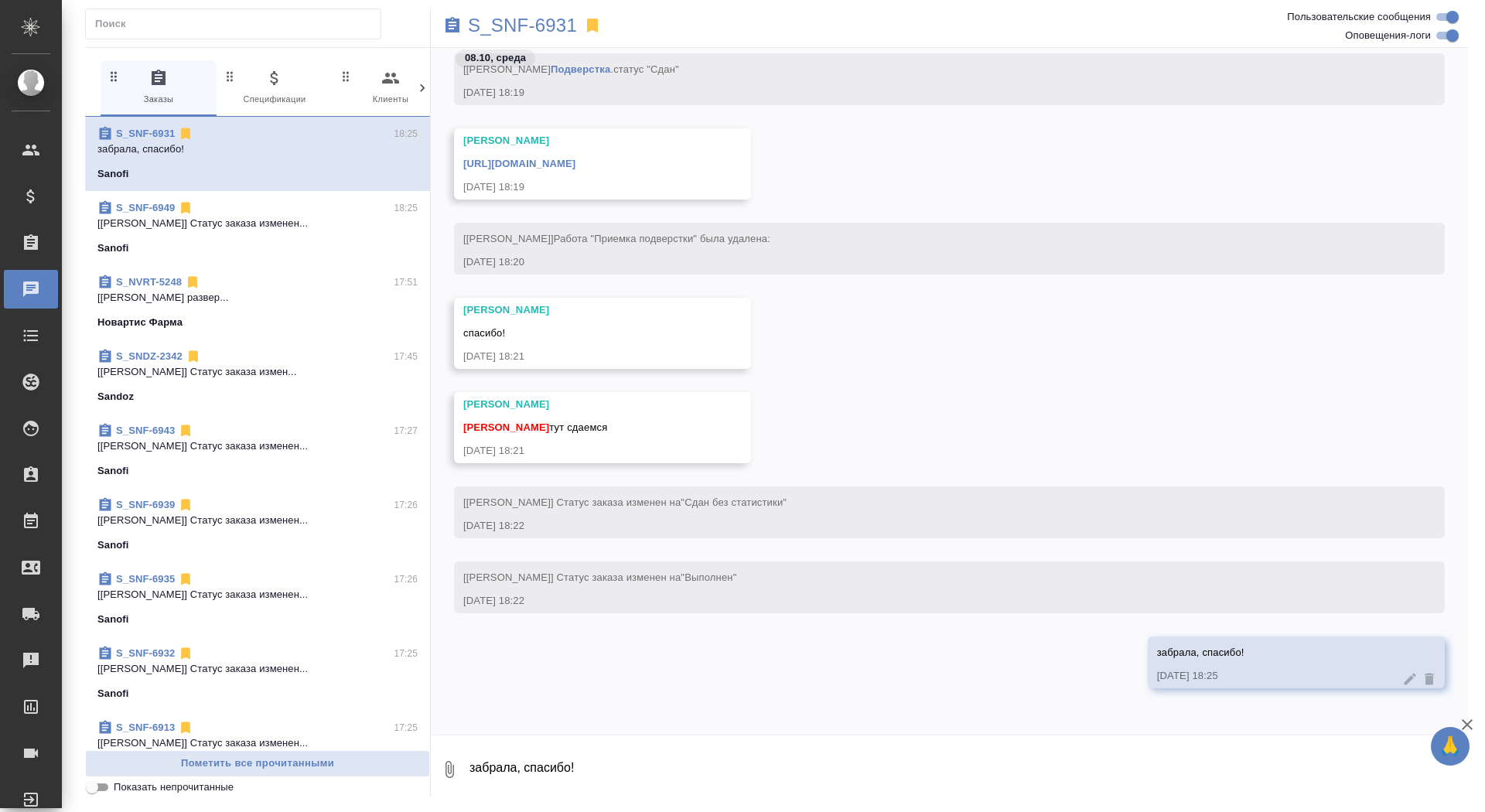
click at [575, 163] on link "https://drive.awatera.com/apps/files/files/10557428?dir=/Shares/Sanofi/Orders/S…" at bounding box center [519, 164] width 113 height 12
click at [522, 18] on p "S_SNF-6931" at bounding box center [522, 25] width 109 height 15
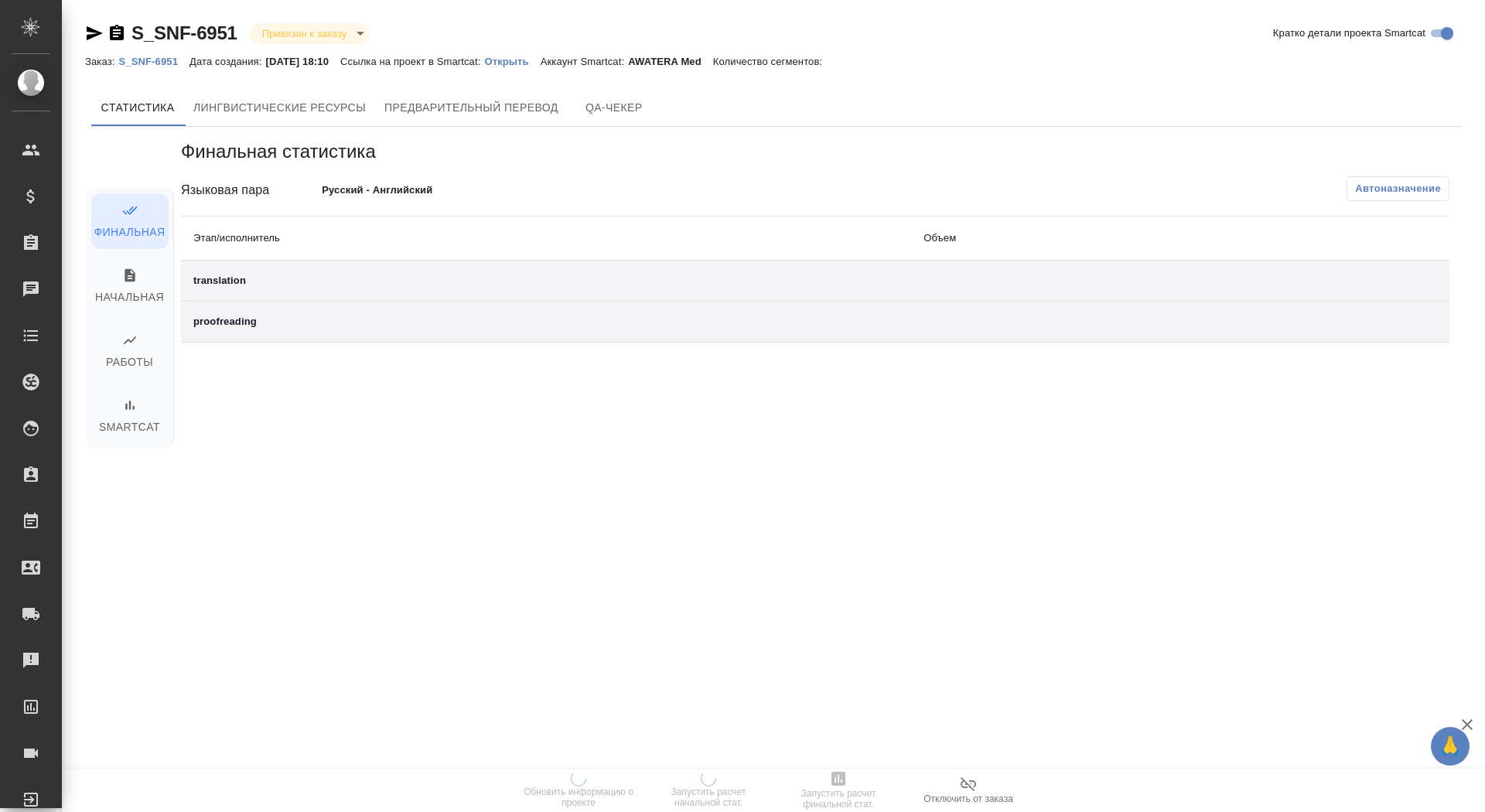
click at [540, 58] on p "Открыть" at bounding box center [512, 61] width 56 height 12
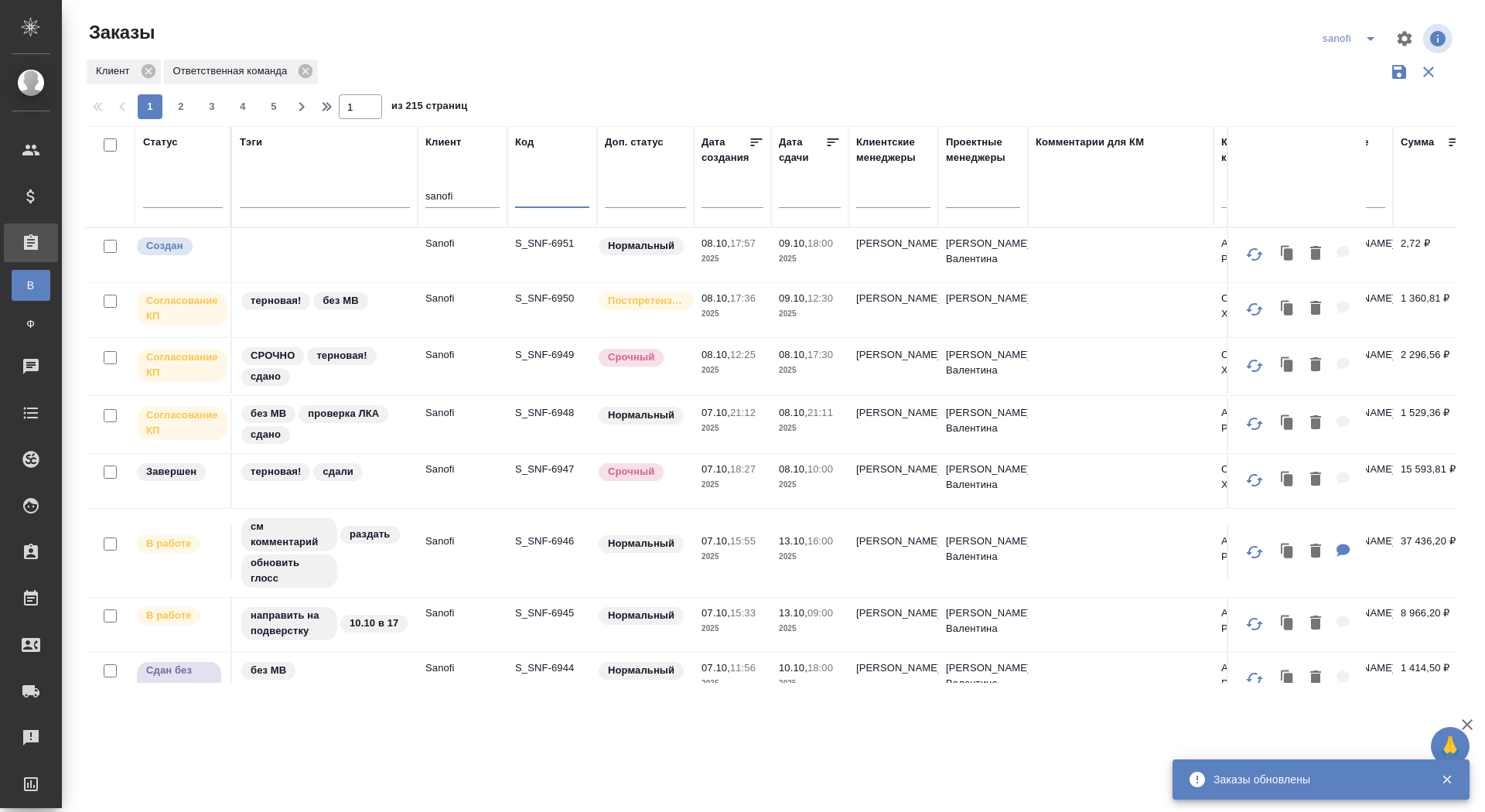
click at [540, 202] on input "text" at bounding box center [552, 198] width 74 height 19
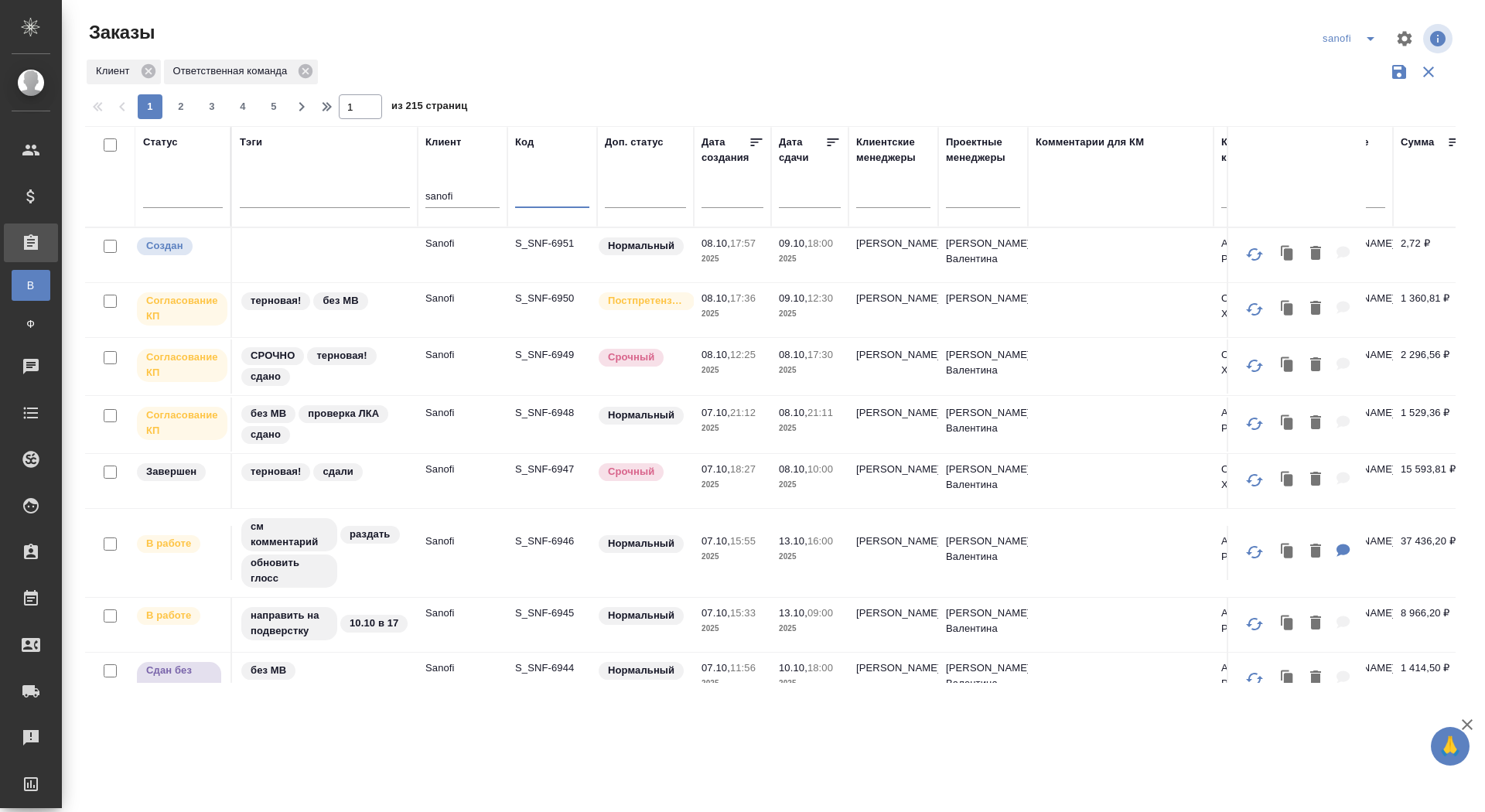
paste input "S_SNF-6723"
type input "S_SNF-6723"
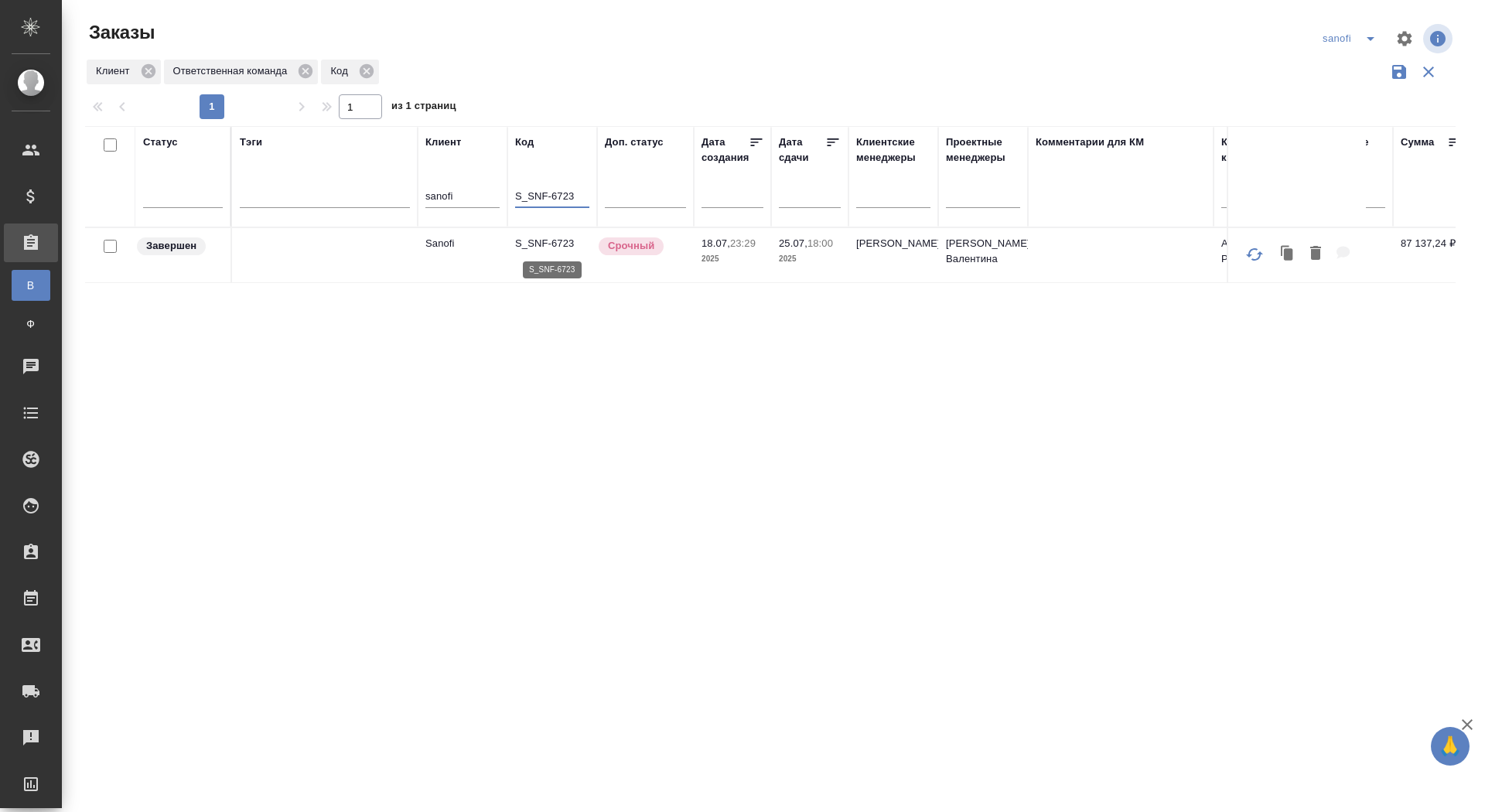
click at [545, 237] on p "S_SNF-6723" at bounding box center [552, 243] width 74 height 15
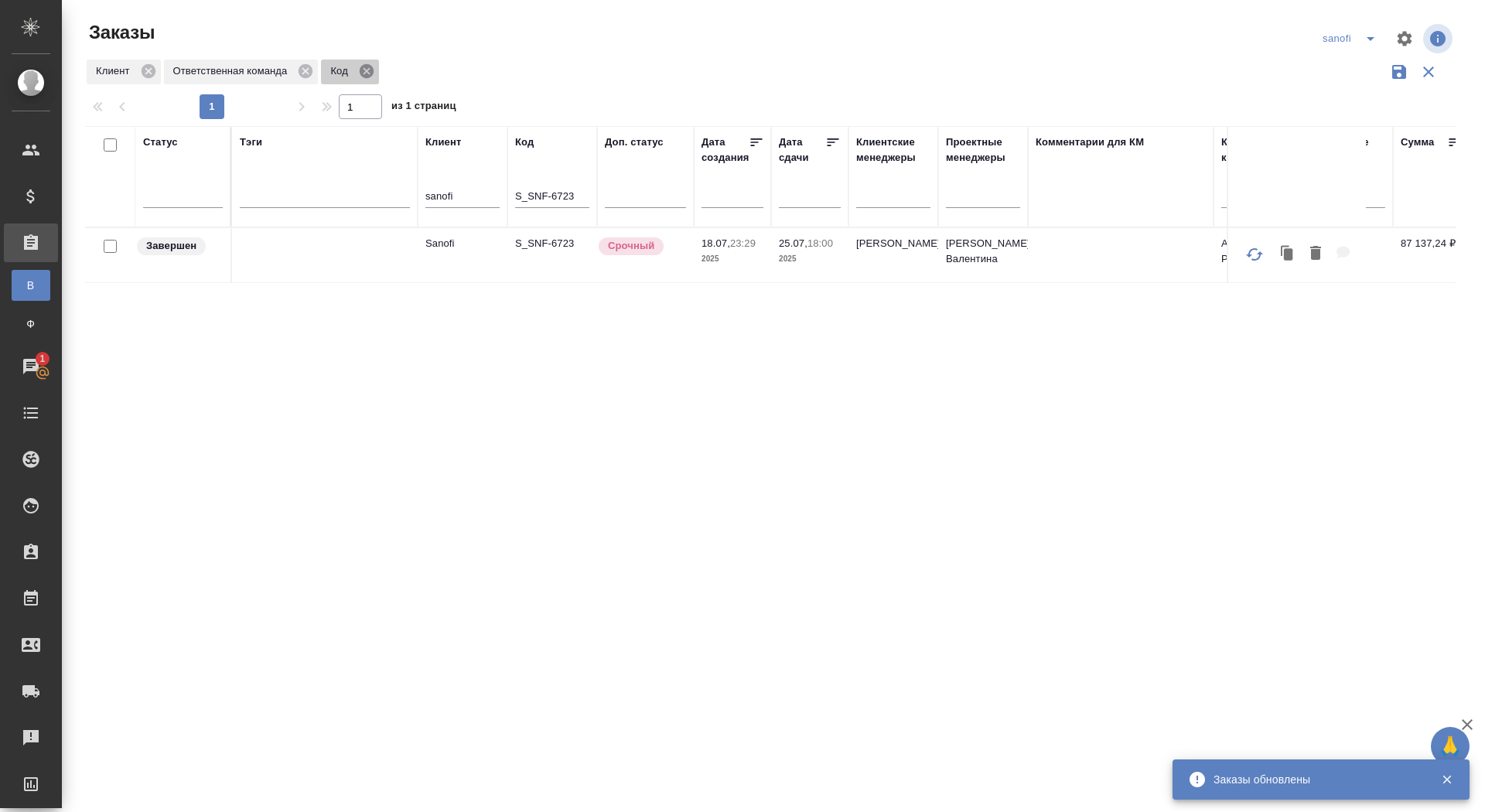
click at [373, 68] on icon at bounding box center [366, 70] width 14 height 14
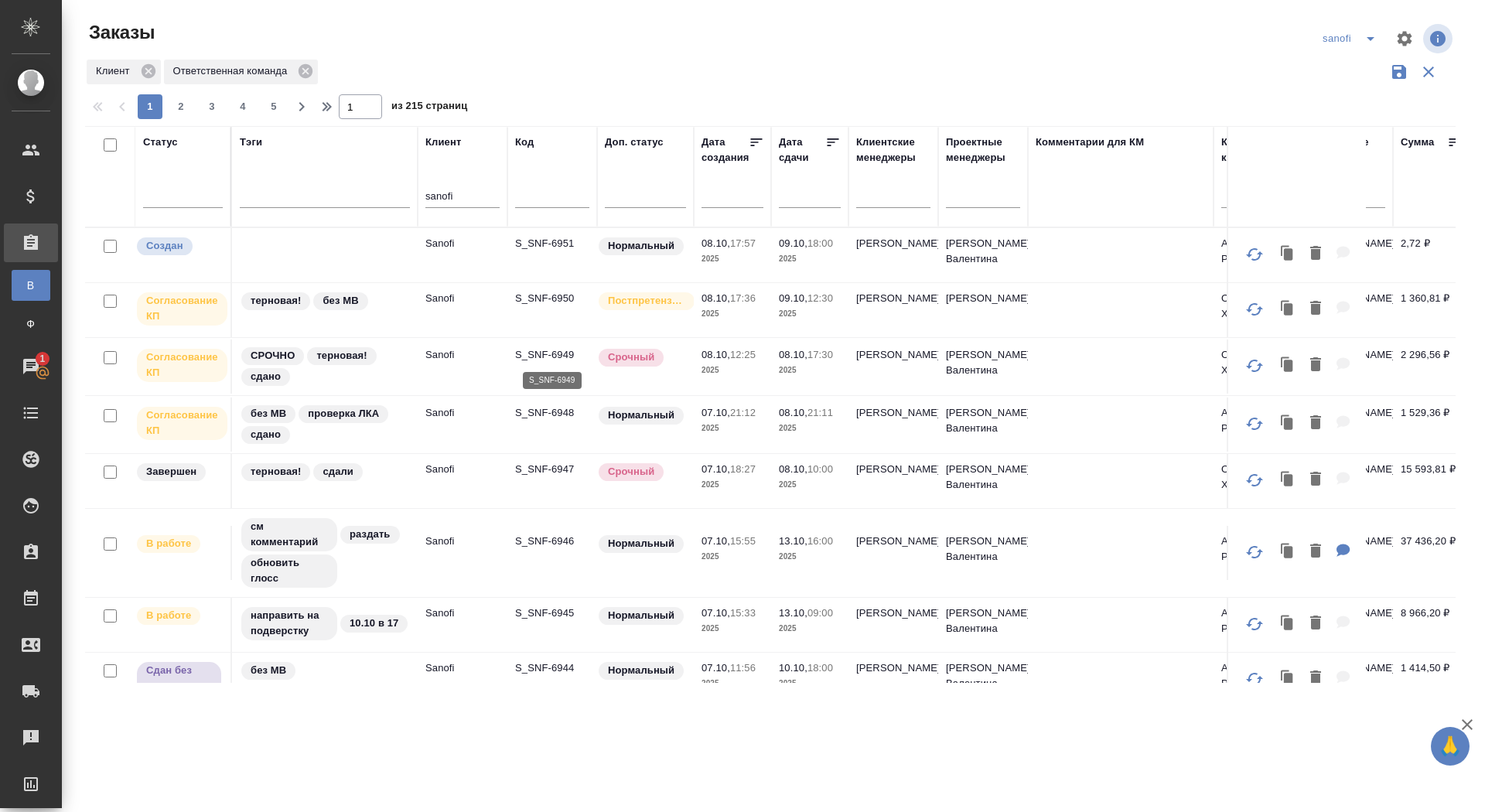
click at [555, 356] on p "S_SNF-6949" at bounding box center [552, 354] width 74 height 15
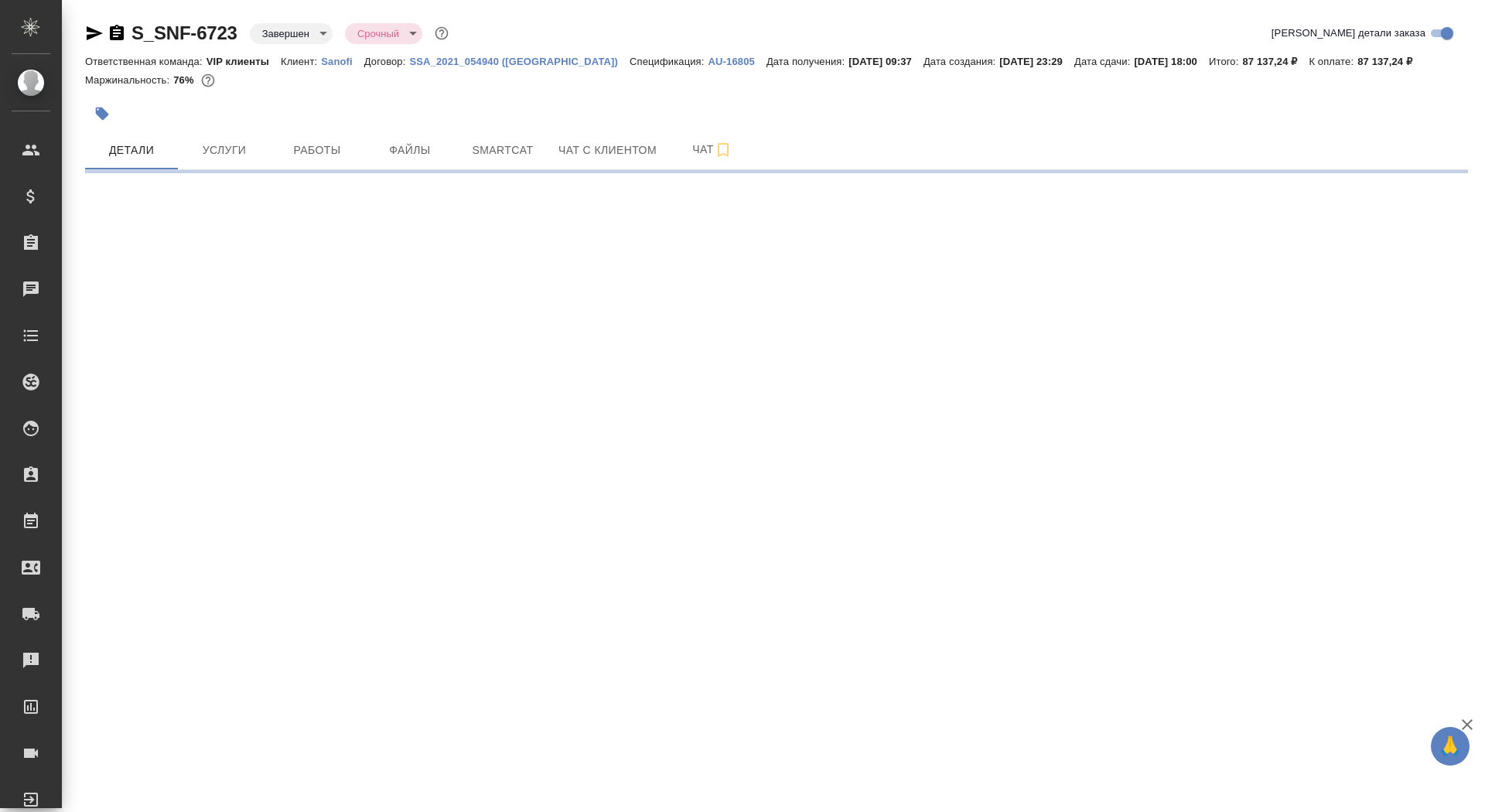
select select "RU"
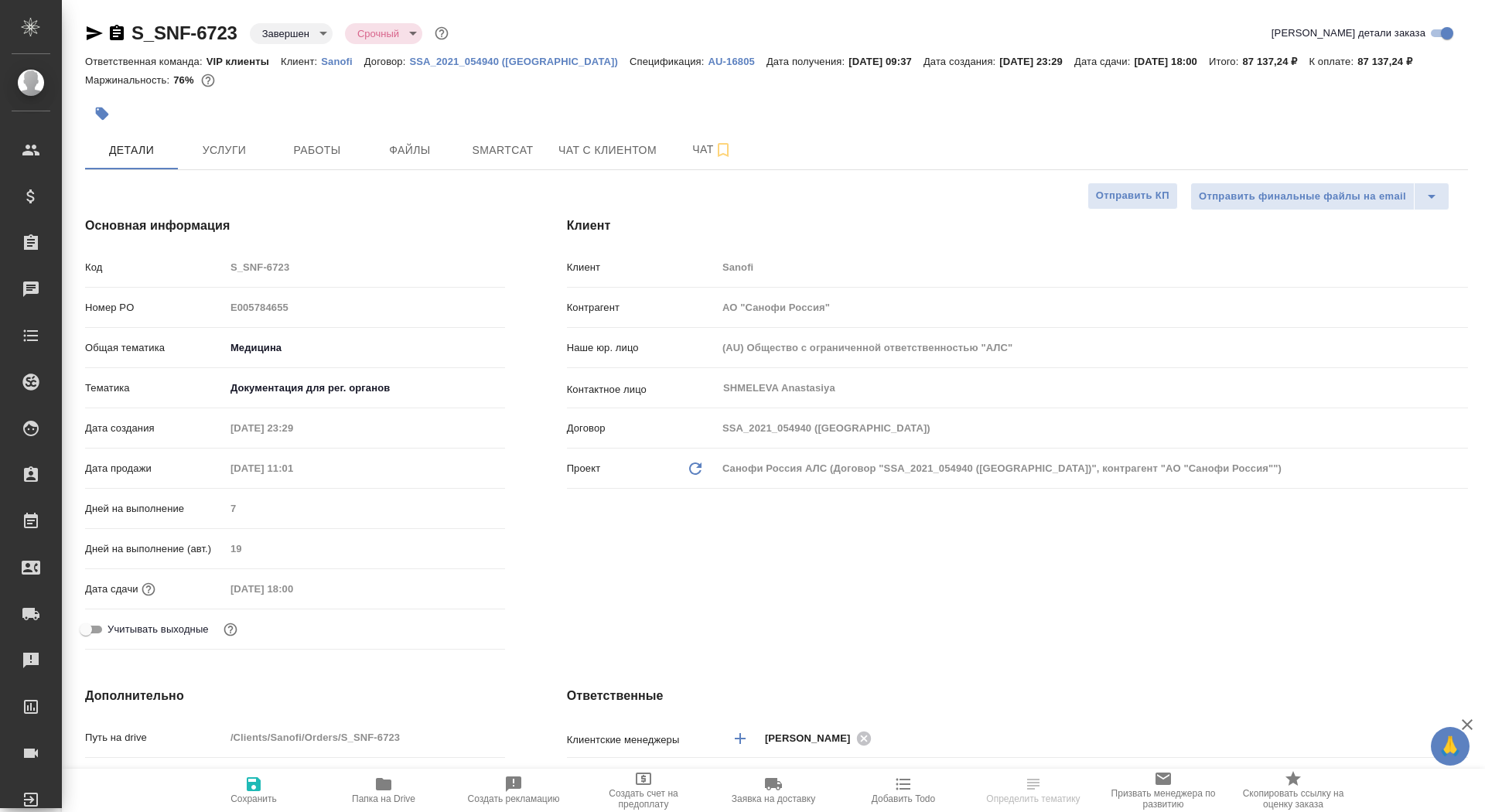
type textarea "x"
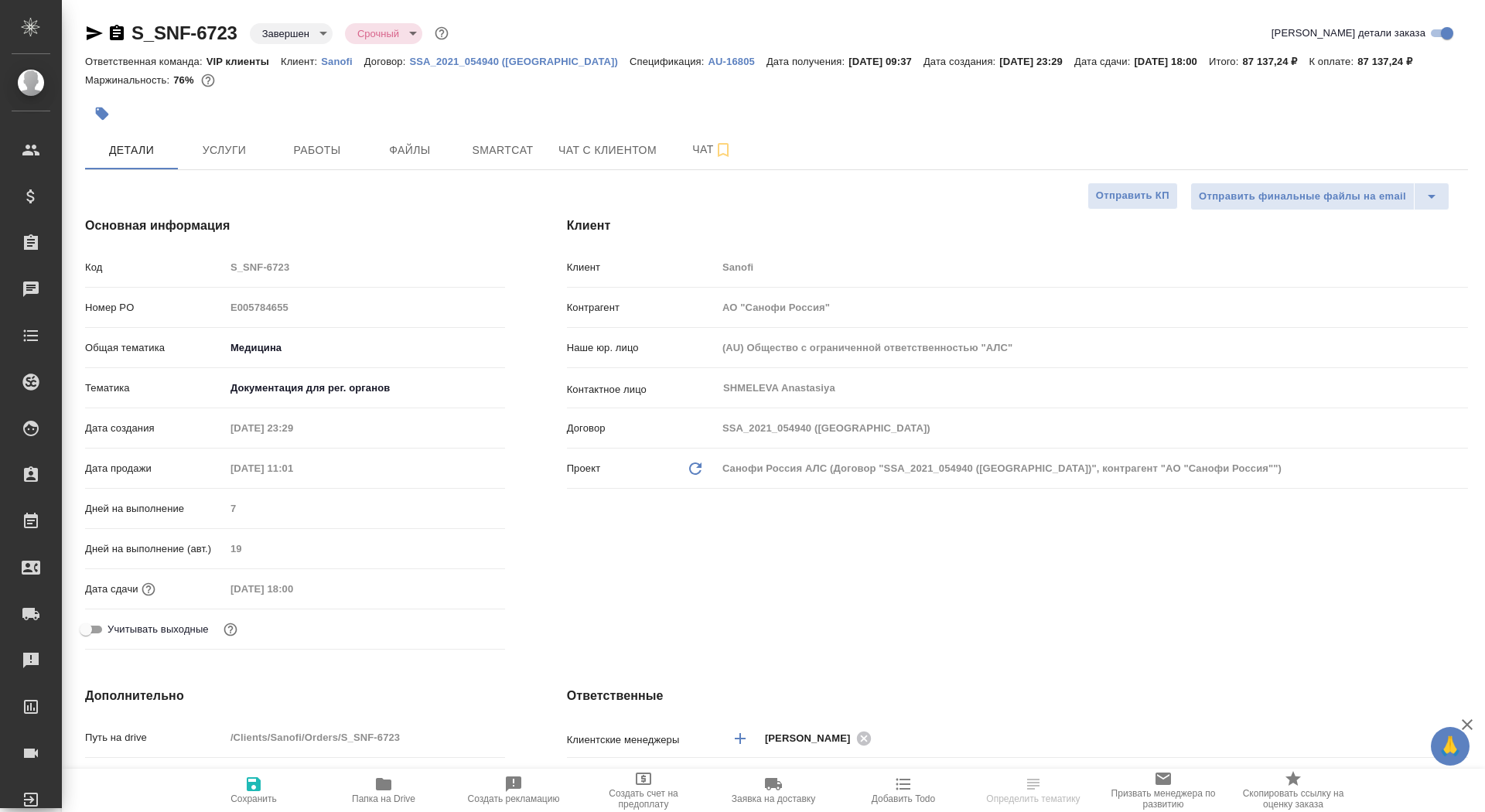
type textarea "x"
click at [377, 779] on icon "button" at bounding box center [383, 784] width 15 height 13
type textarea "x"
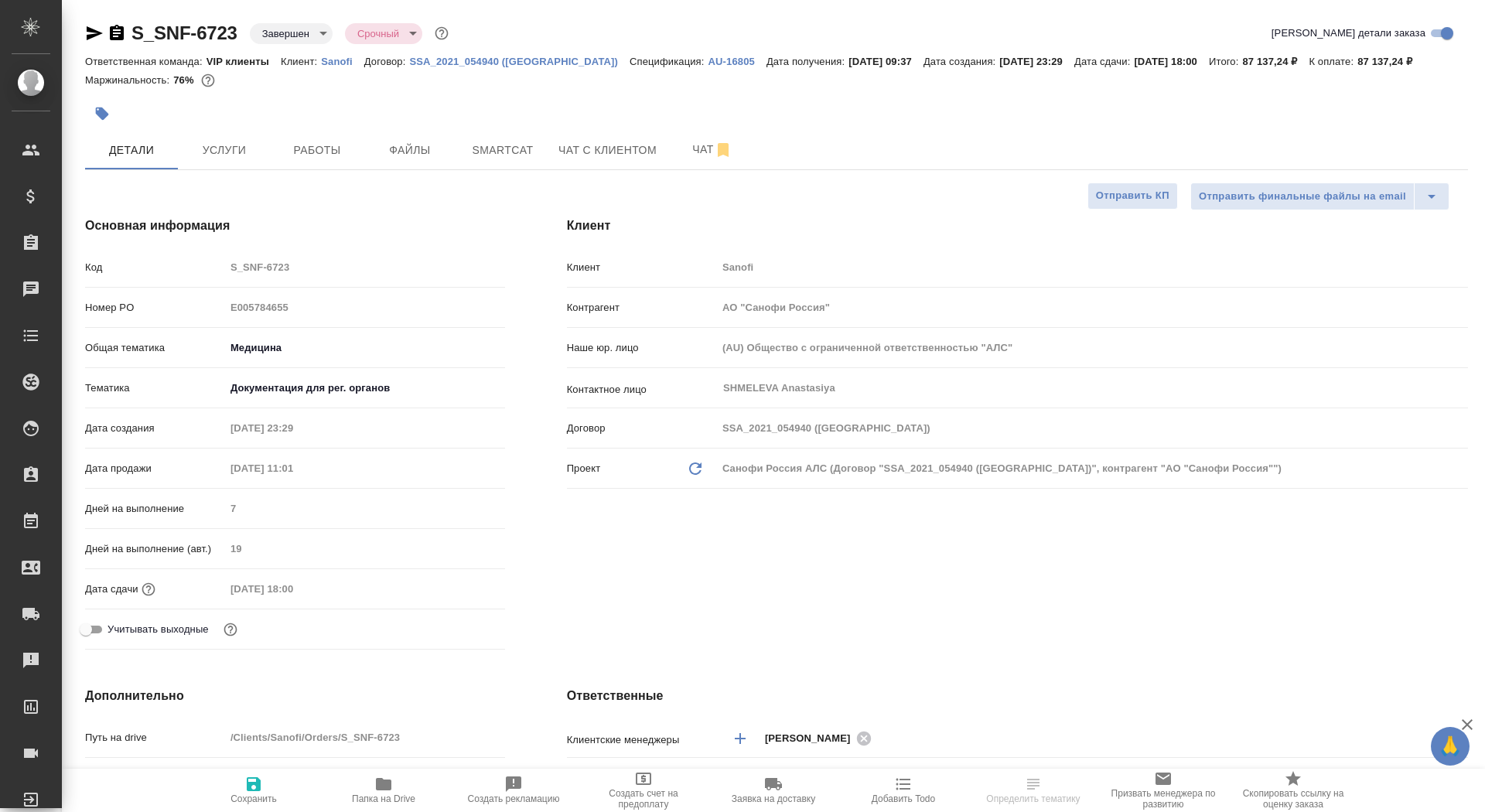
select select "RU"
type textarea "x"
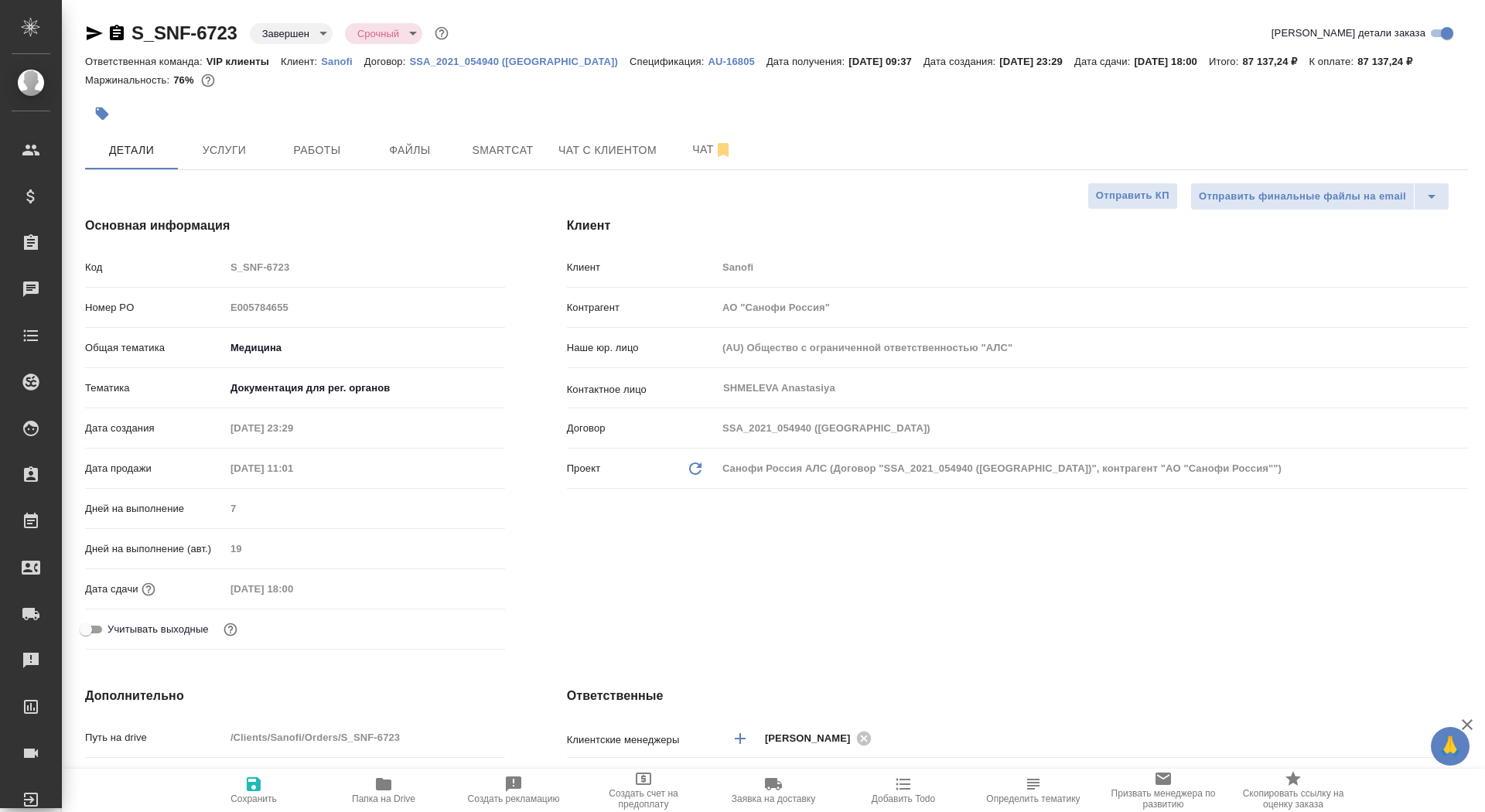
type textarea "x"
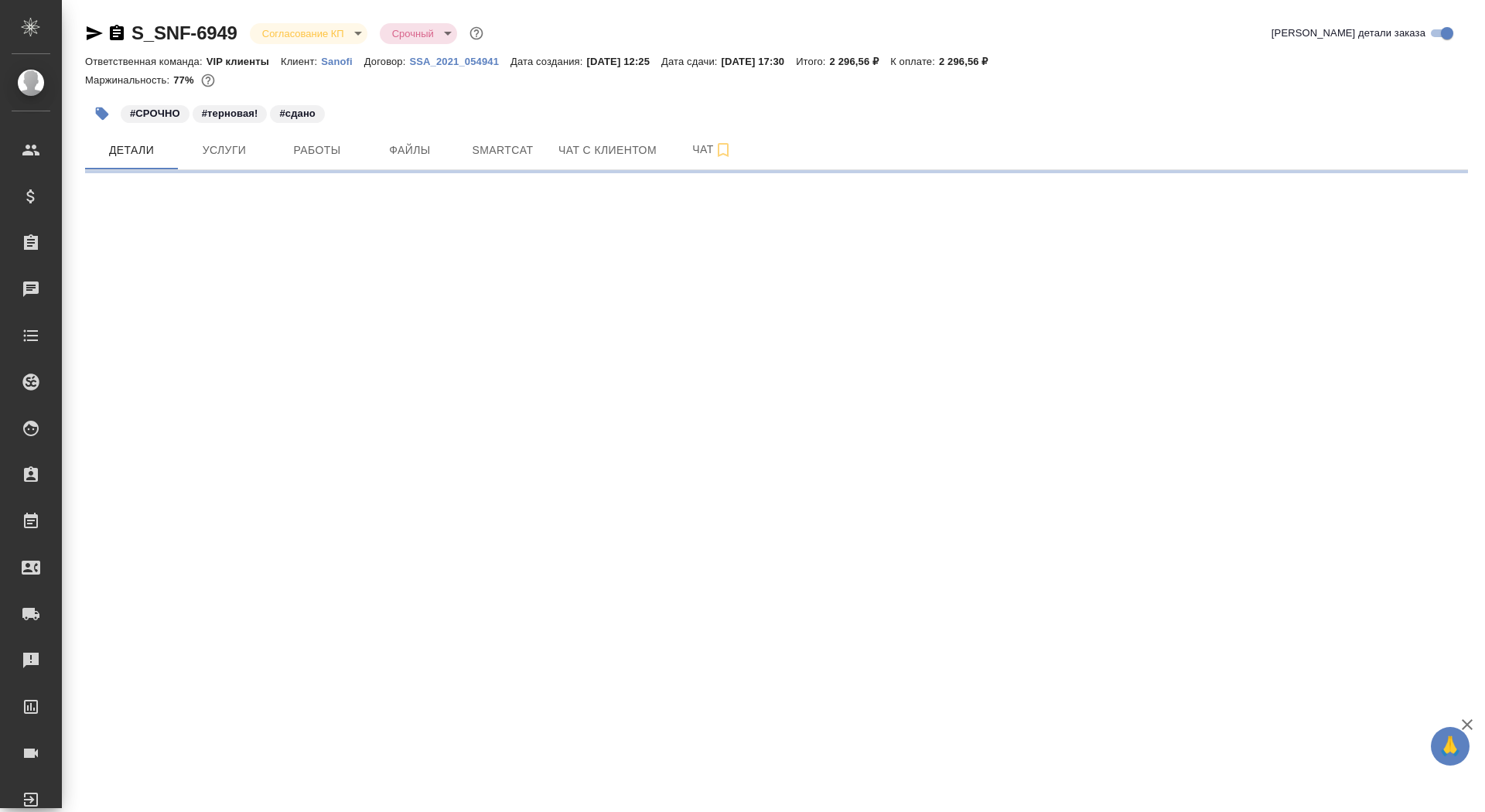
select select "RU"
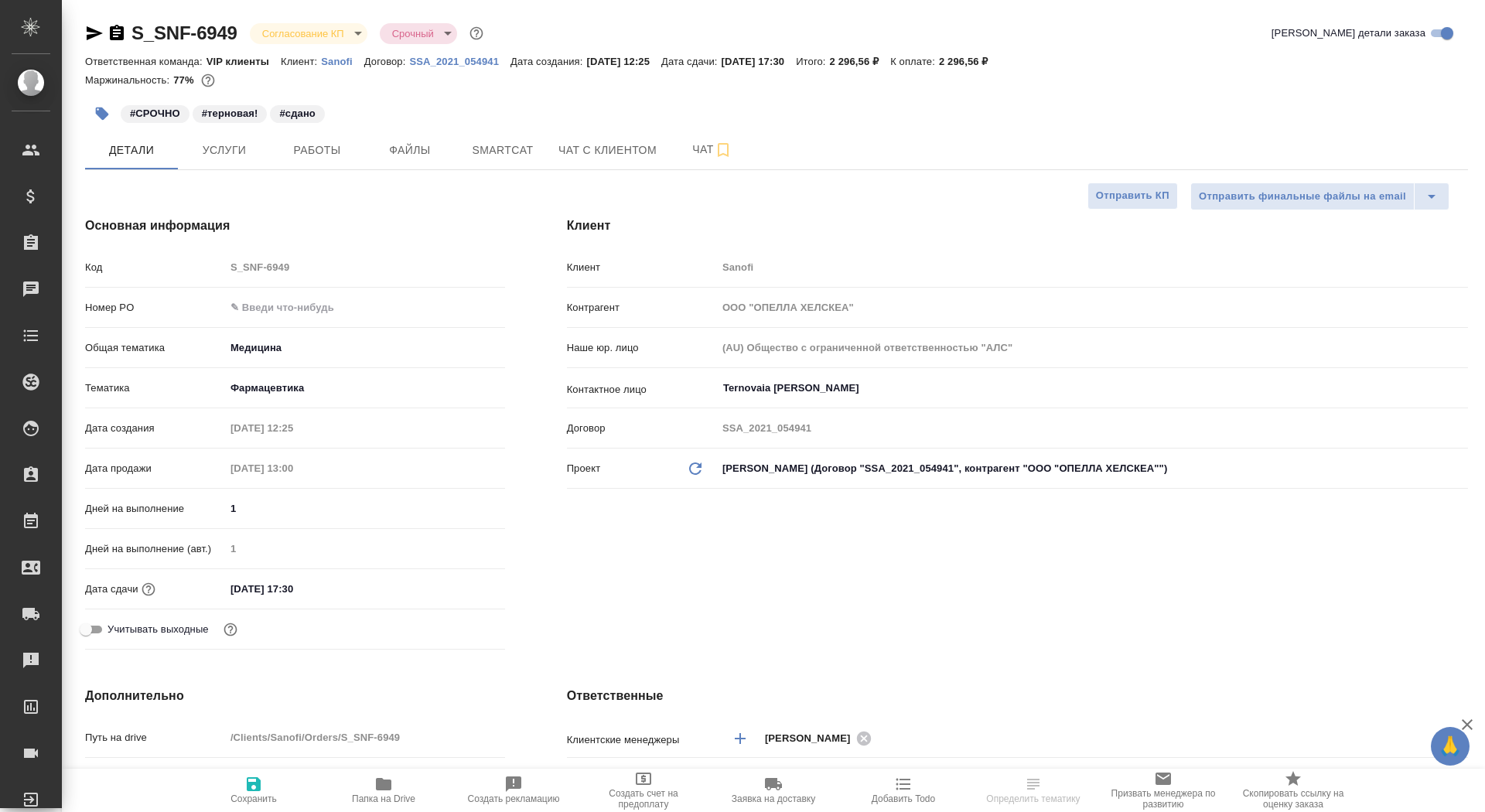
type textarea "x"
click at [267, 309] on input "text" at bounding box center [365, 307] width 278 height 22
paste input "E005892695"
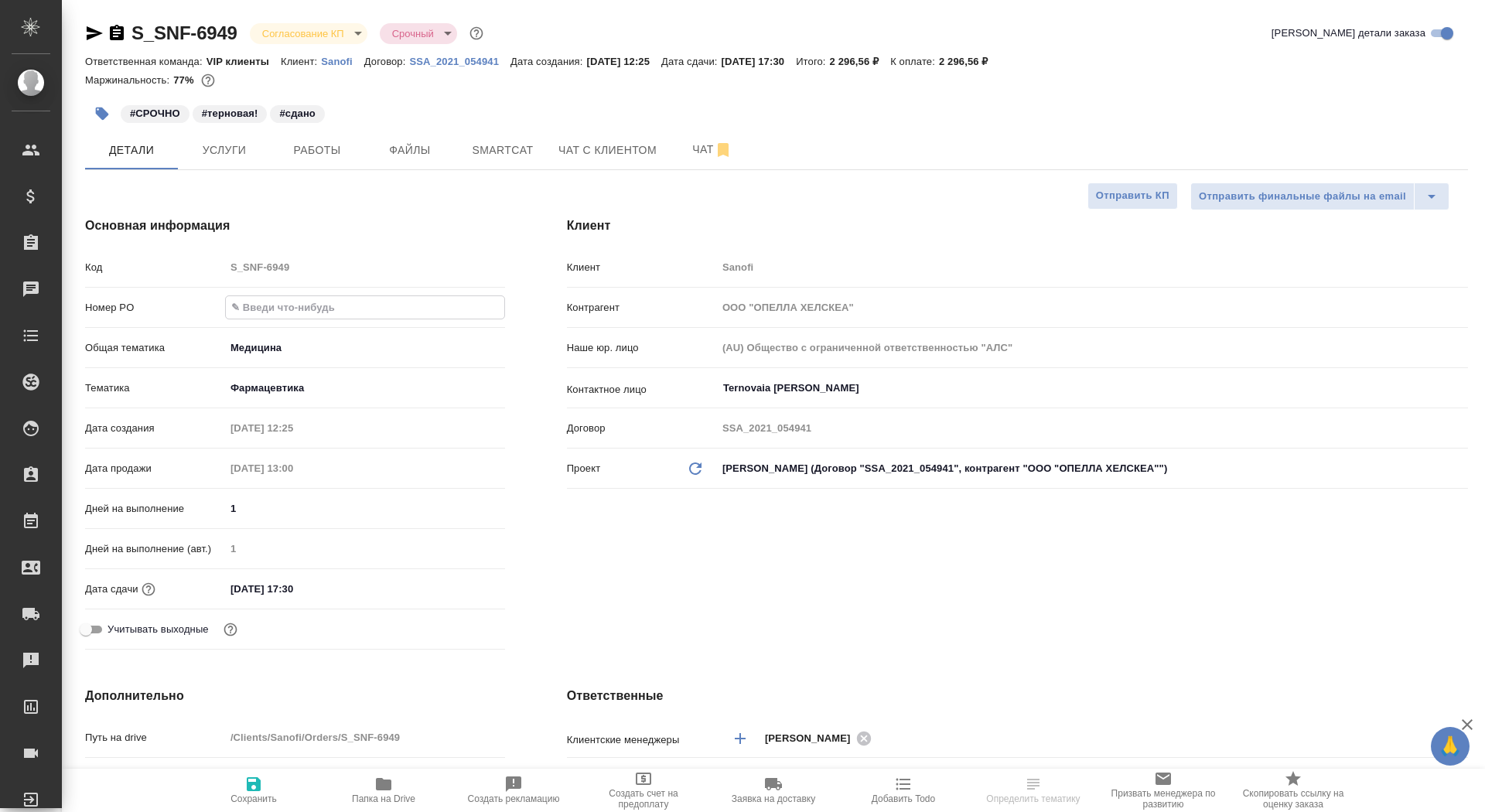
type input "E005892695"
type textarea "x"
type input "E005892695"
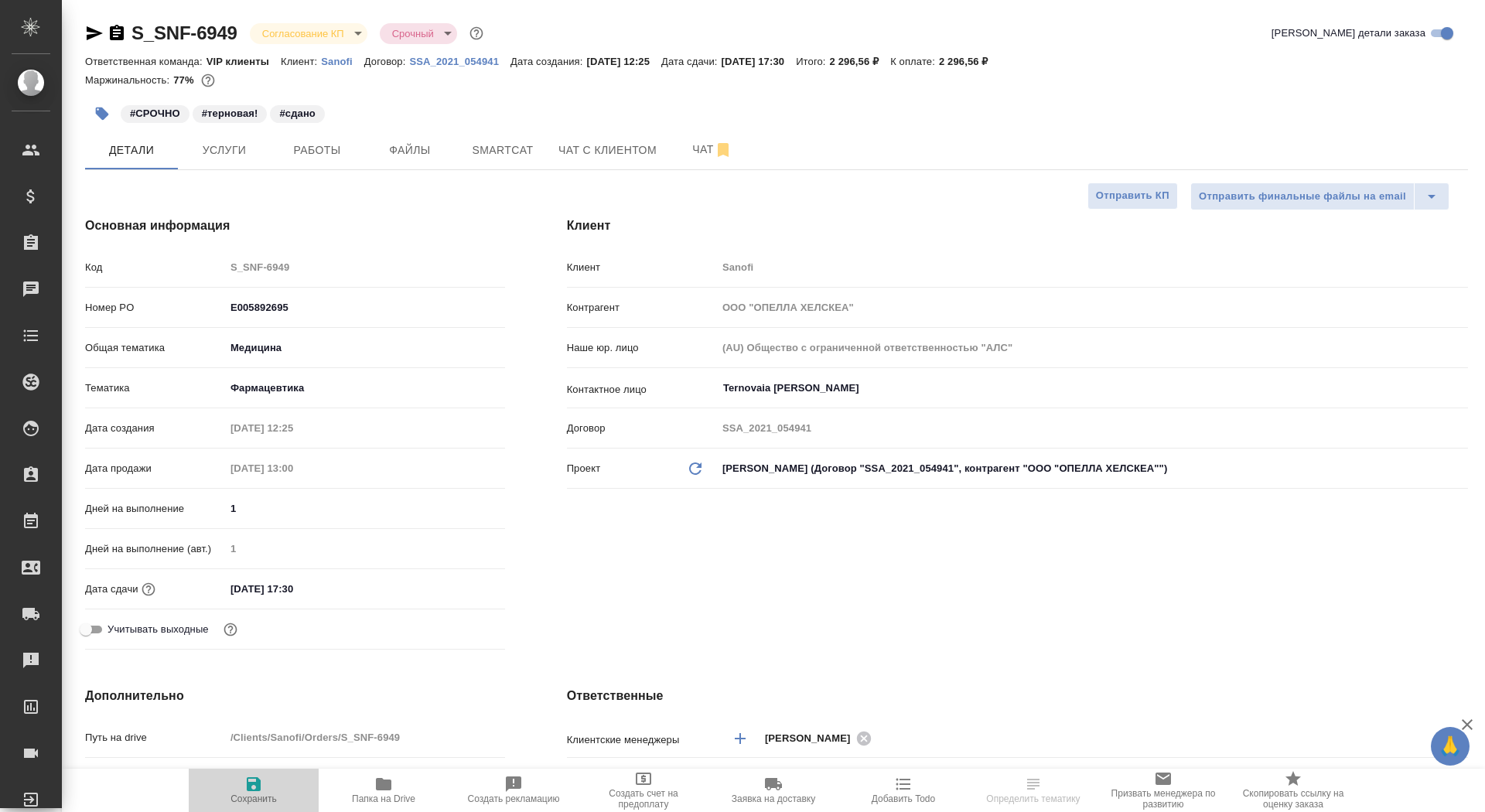
click at [273, 789] on span "Сохранить" at bounding box center [254, 789] width 112 height 30
type textarea "x"
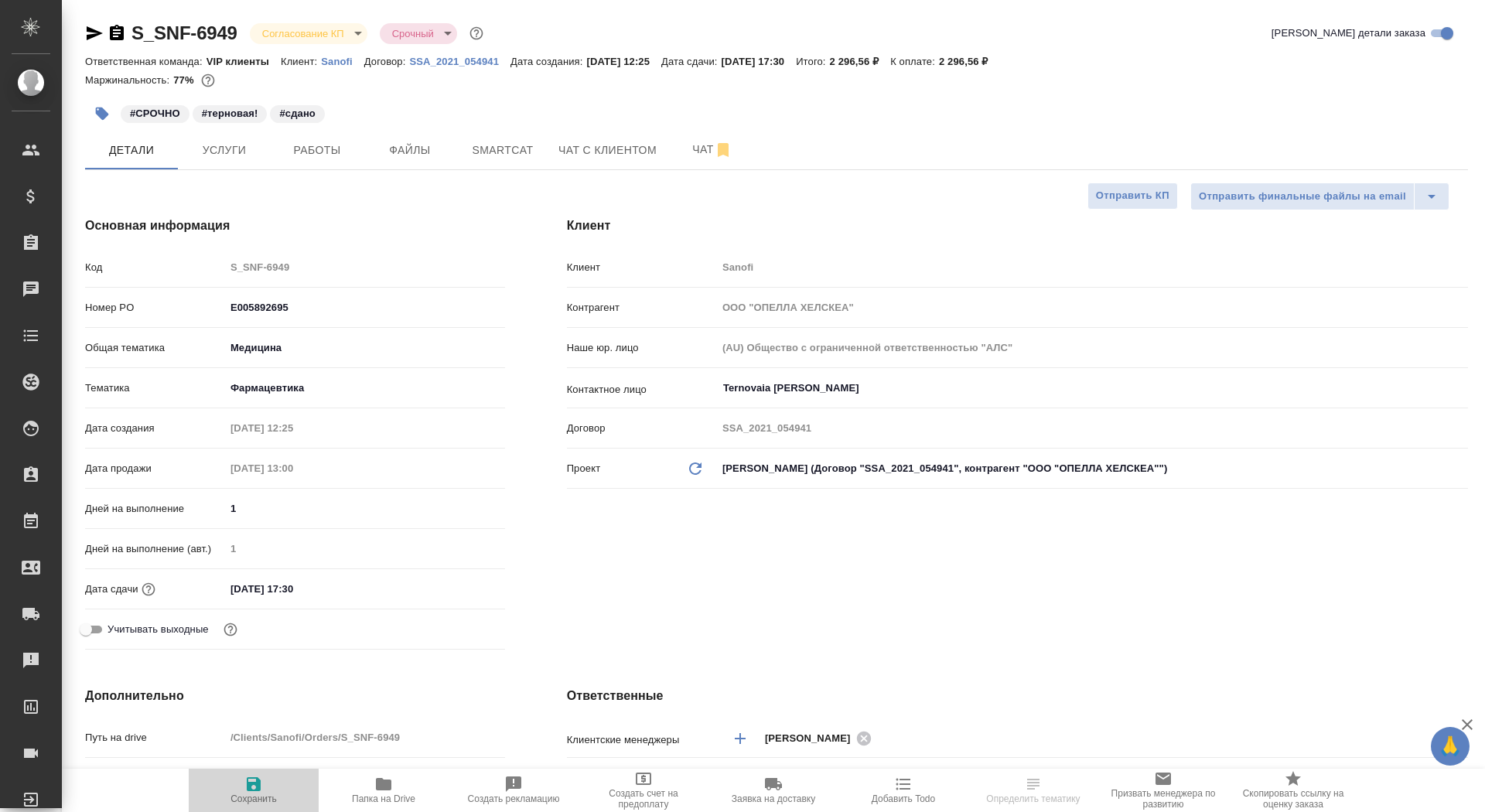
type textarea "x"
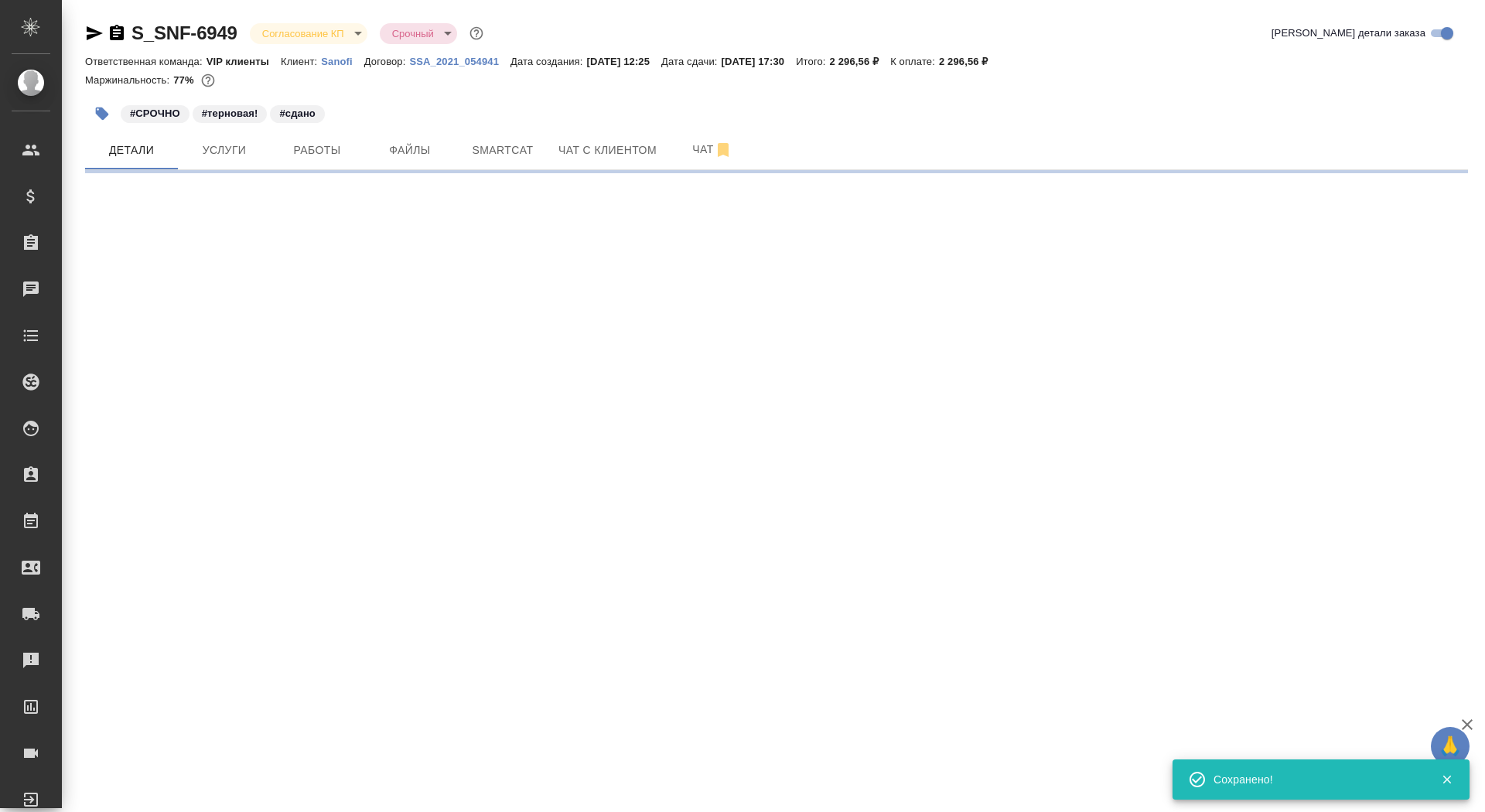
select select "RU"
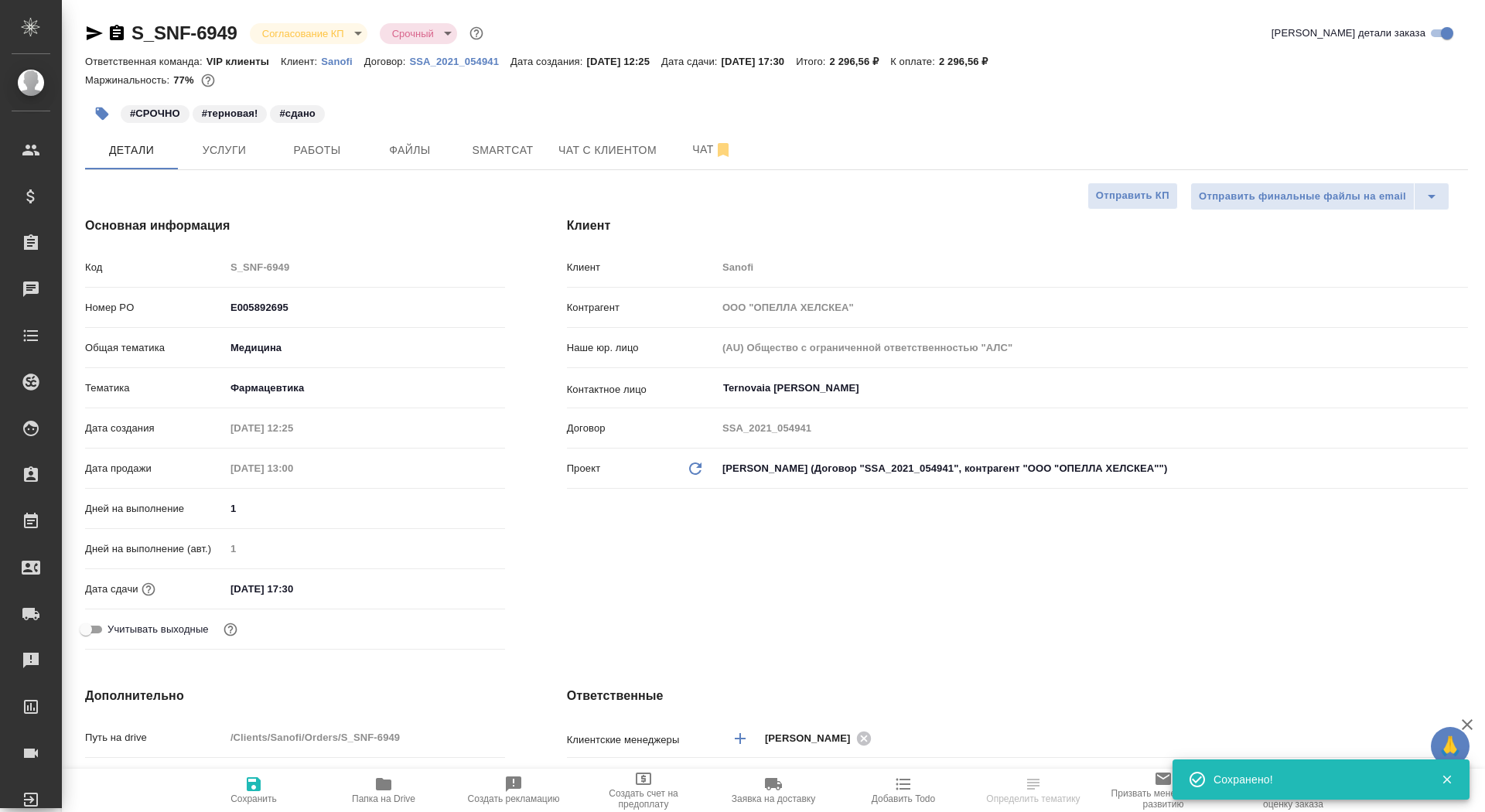
type textarea "x"
click at [273, 789] on span "Сохранить" at bounding box center [254, 789] width 112 height 30
type textarea "x"
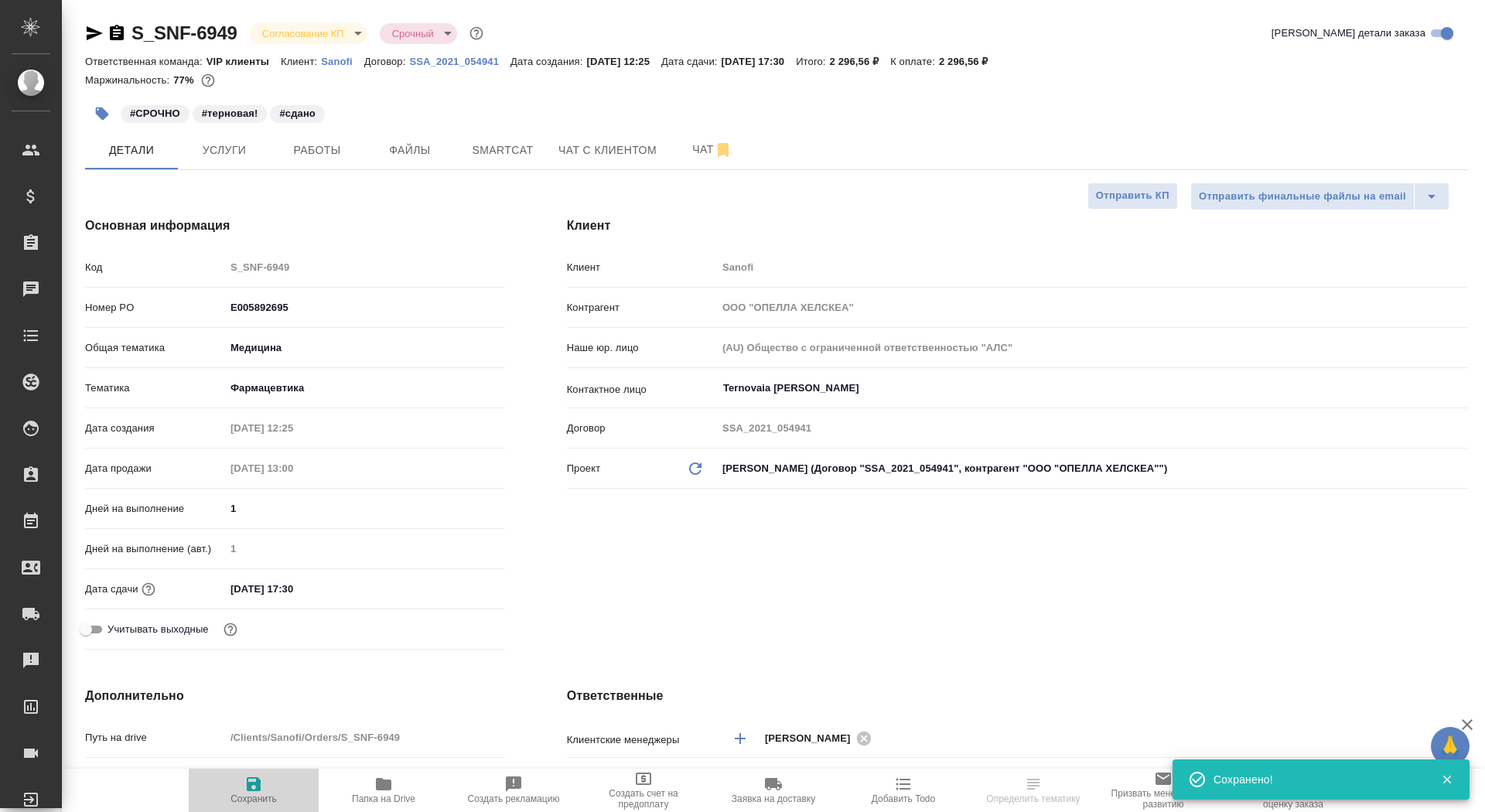
type textarea "x"
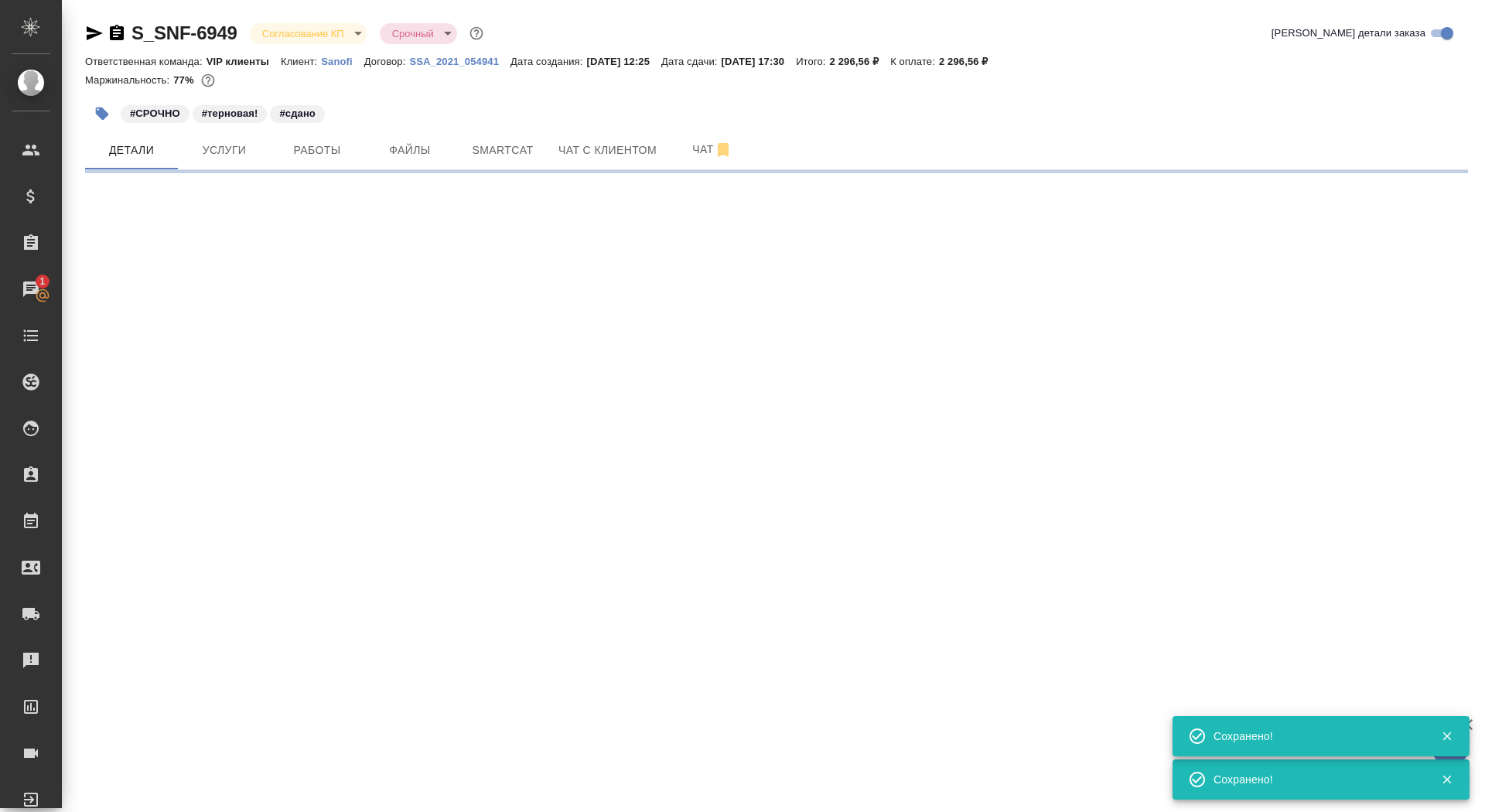
click at [305, 49] on div "S_SNF-6949 Согласование КП kpNegotiation Срочный urgent Кратко детали заказа" at bounding box center [776, 36] width 1383 height 31
select select "RU"
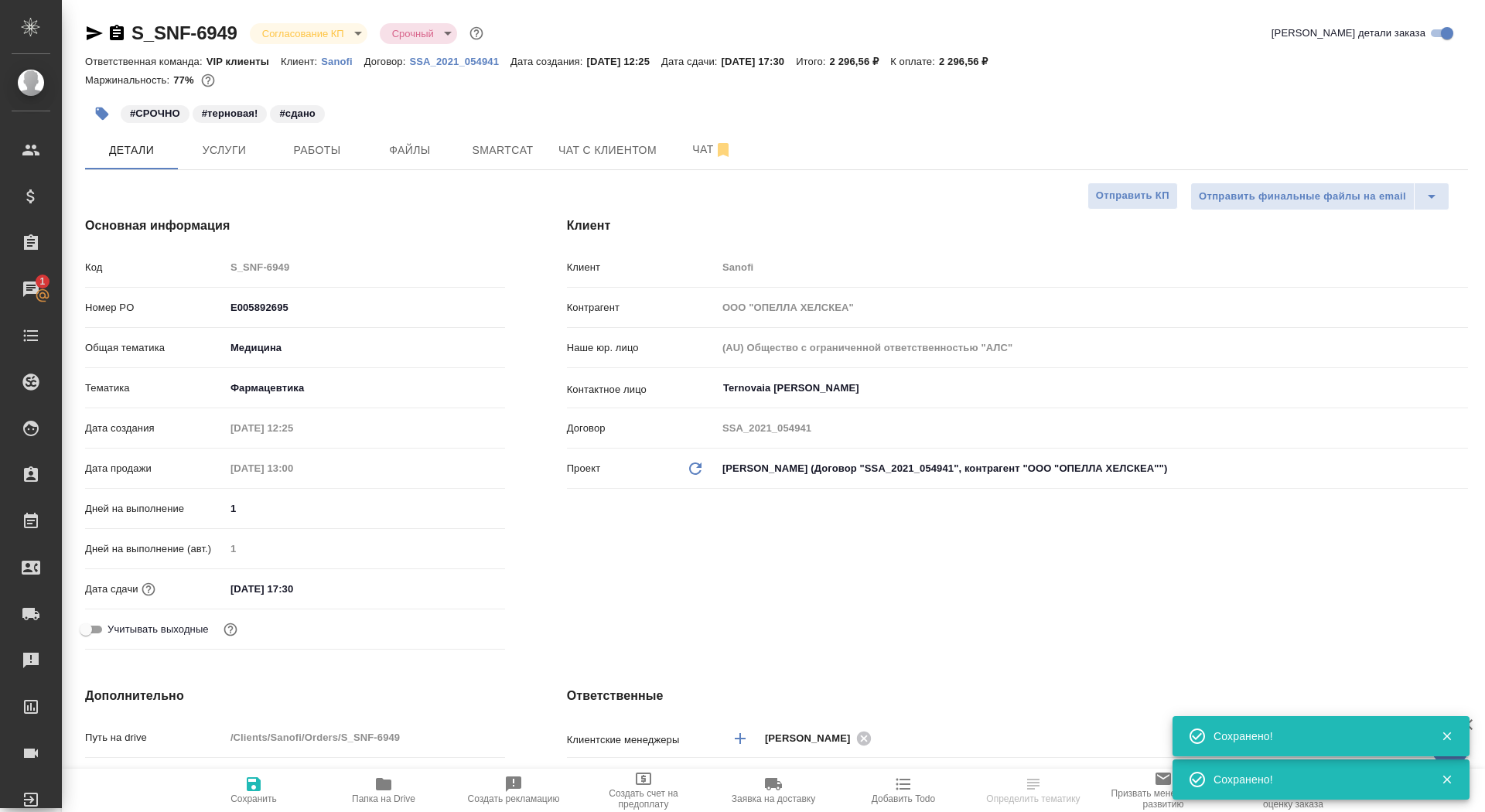
type textarea "x"
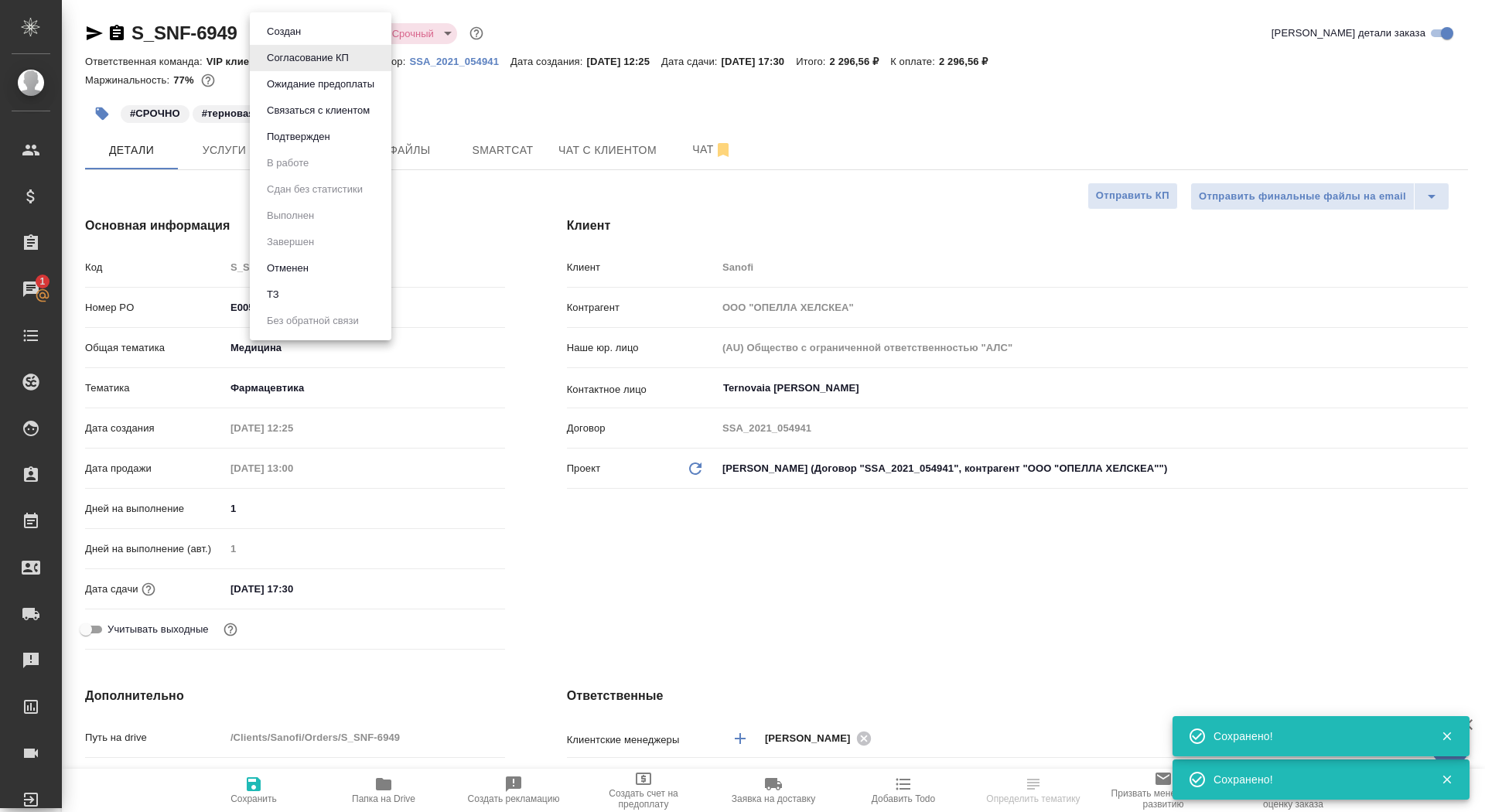
click at [309, 37] on body "🙏 .cls-1 fill:#fff; AWATERA Saydasheva Dilyara Клиенты Спецификации Заказы 1 Ча…" at bounding box center [742, 406] width 1485 height 812
click at [334, 152] on ul "Создан Согласование КП Ожидание предоплаты Связаться с клиентом Подтвержден В р…" at bounding box center [320, 176] width 141 height 328
click at [330, 131] on button "Подтвержден" at bounding box center [298, 136] width 73 height 17
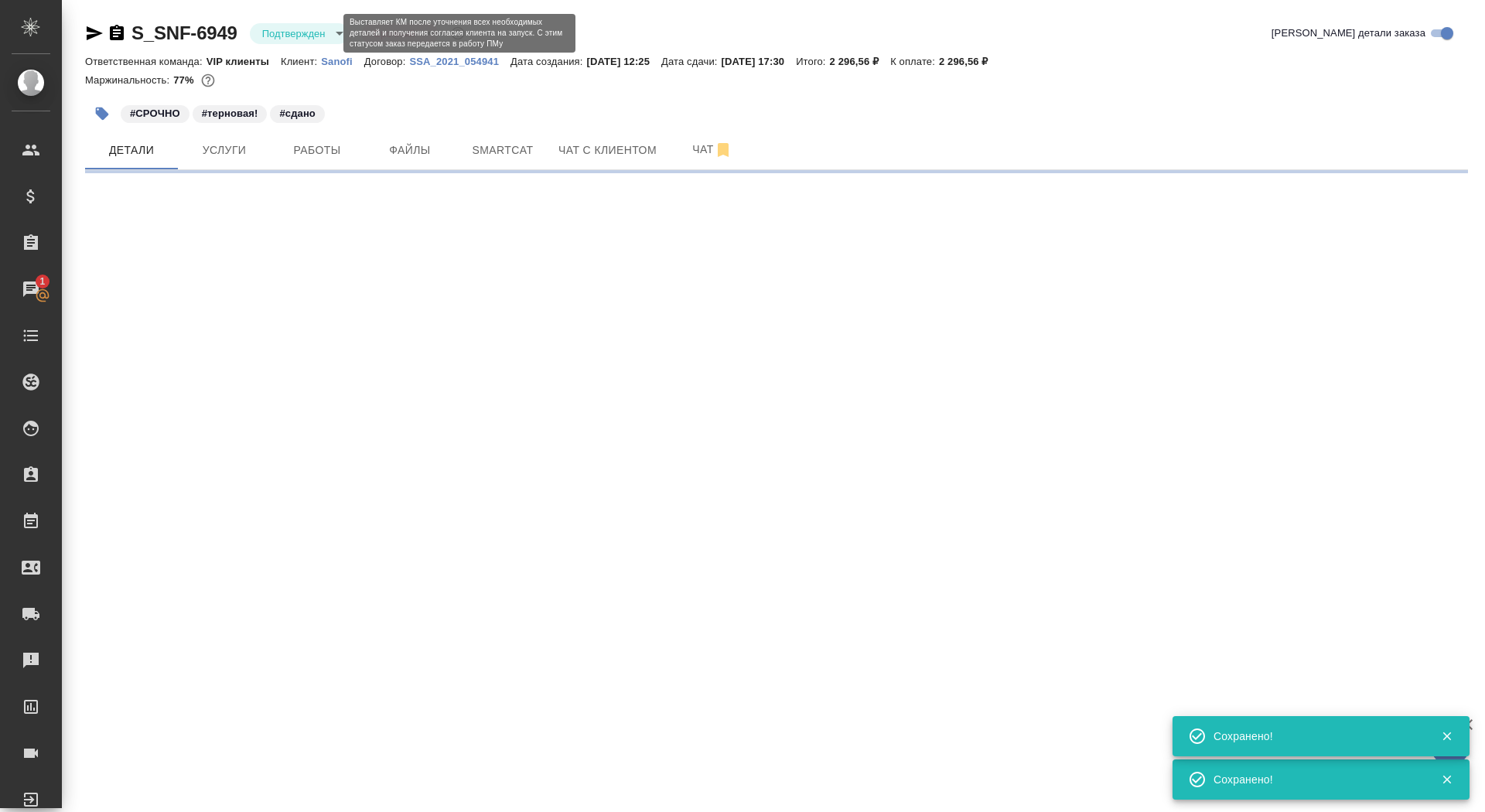
click at [326, 32] on body "🙏 .cls-1 fill:#fff; AWATERA Saydasheva Dilyara Клиенты Спецификации Заказы 1 Ча…" at bounding box center [742, 406] width 1485 height 812
select select "RU"
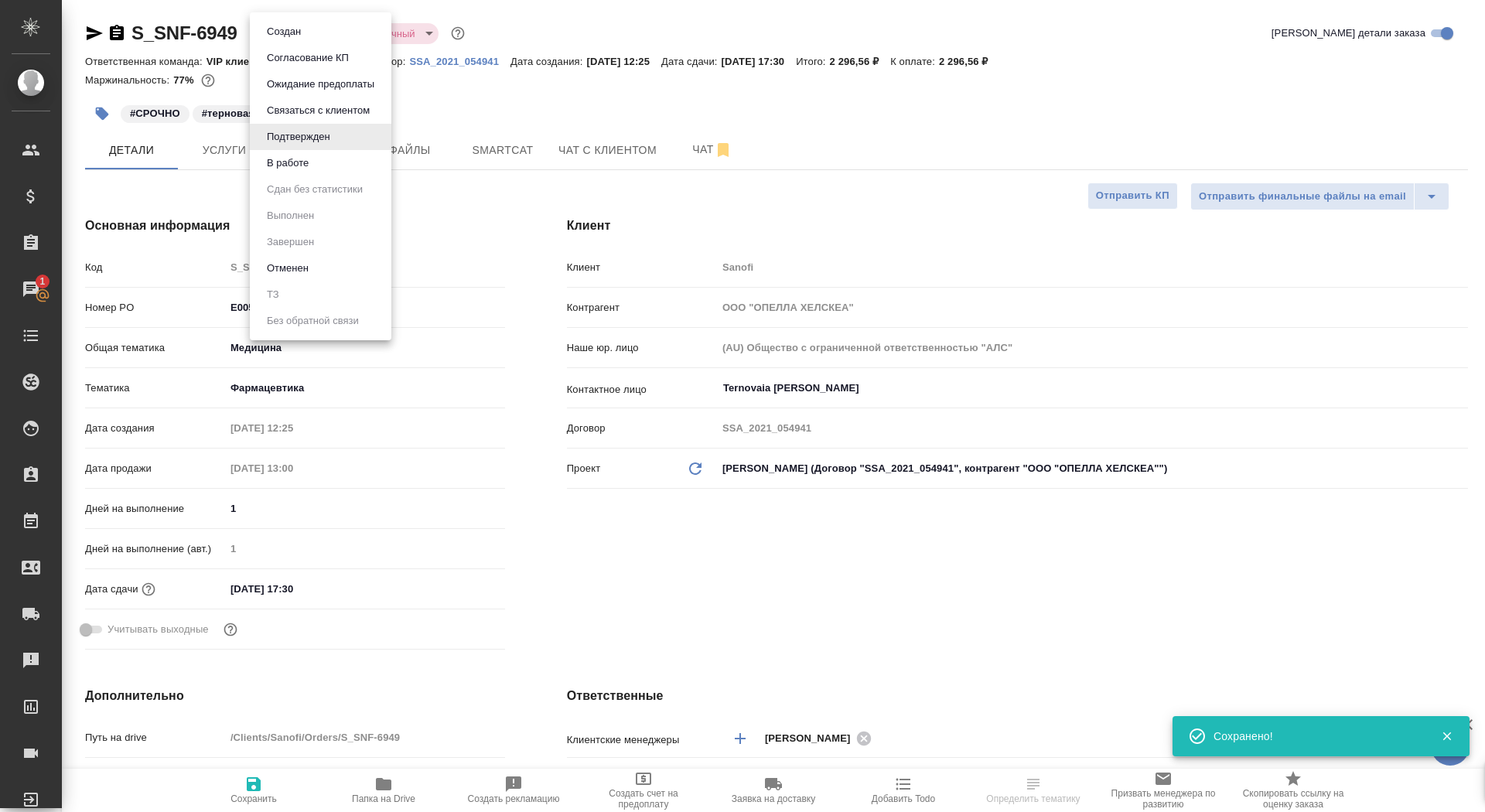
type textarea "x"
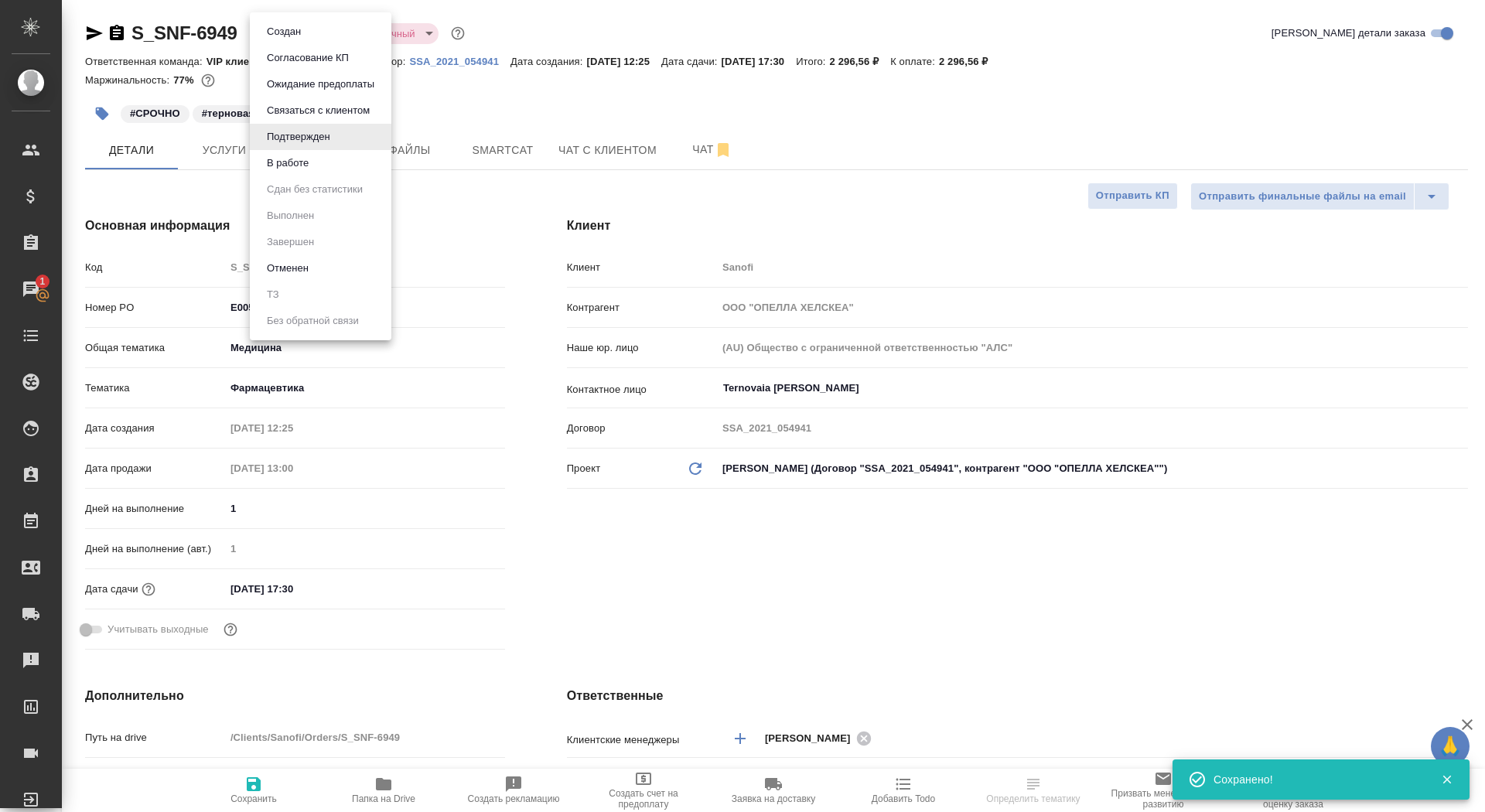
click at [318, 164] on li "В работе" at bounding box center [320, 163] width 141 height 26
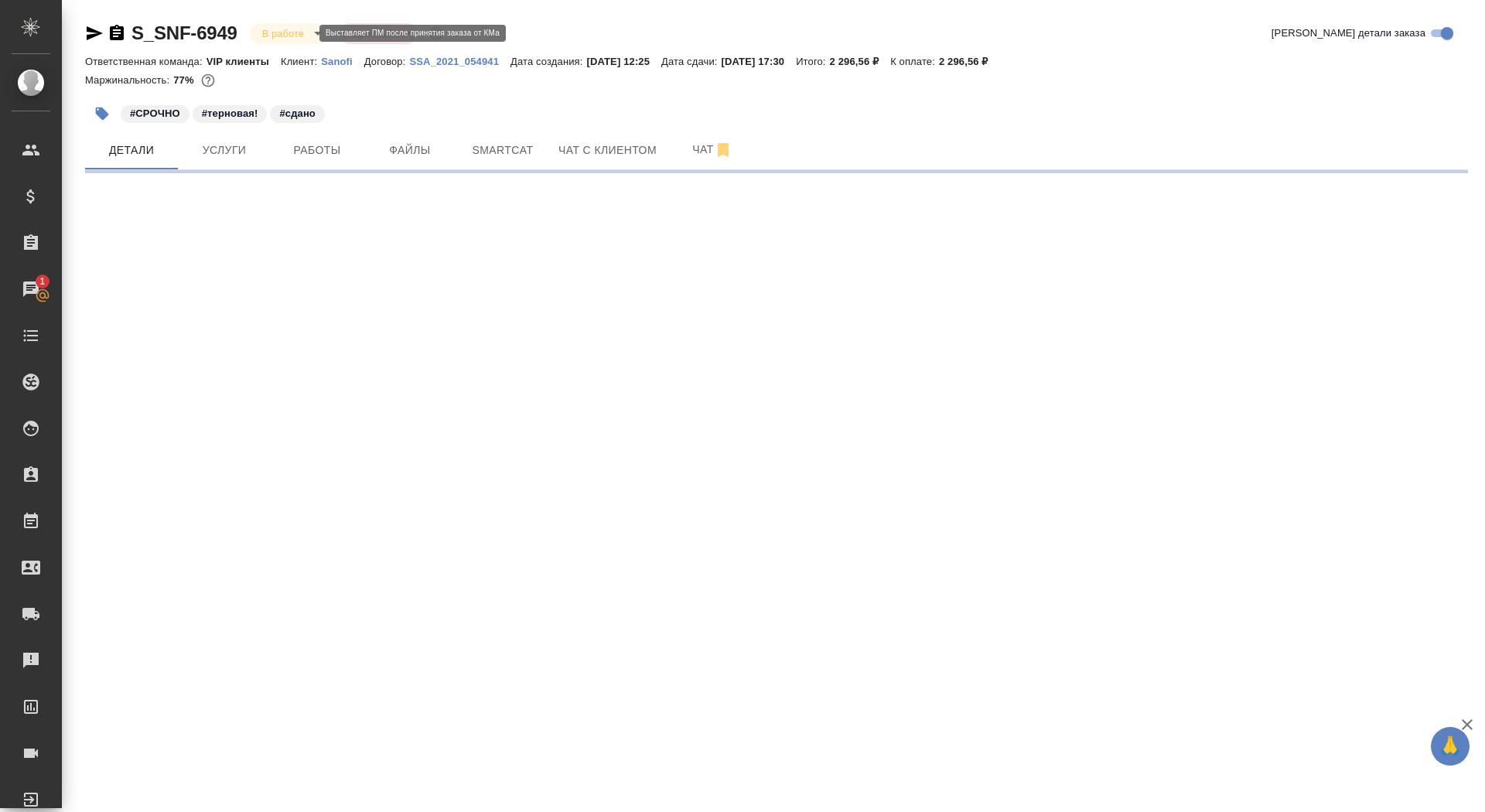
click at [290, 28] on body "🙏 .cls-1 fill:#fff; AWATERA Saydasheva Dilyara Клиенты Спецификации Заказы 1 Ча…" at bounding box center [742, 406] width 1485 height 812
select select "RU"
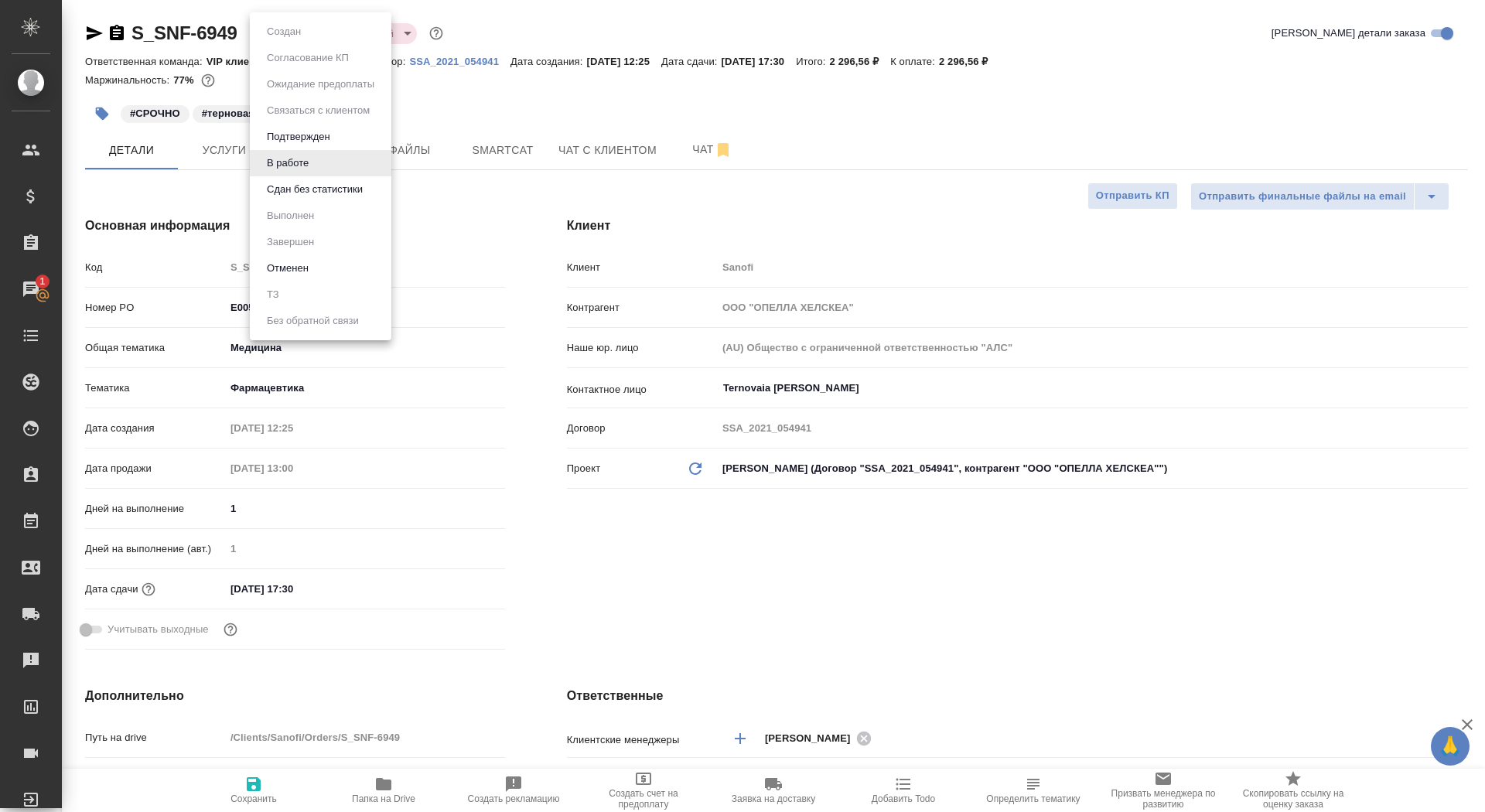
type textarea "x"
click at [297, 191] on button "Сдан без статистики" at bounding box center [315, 189] width 105 height 17
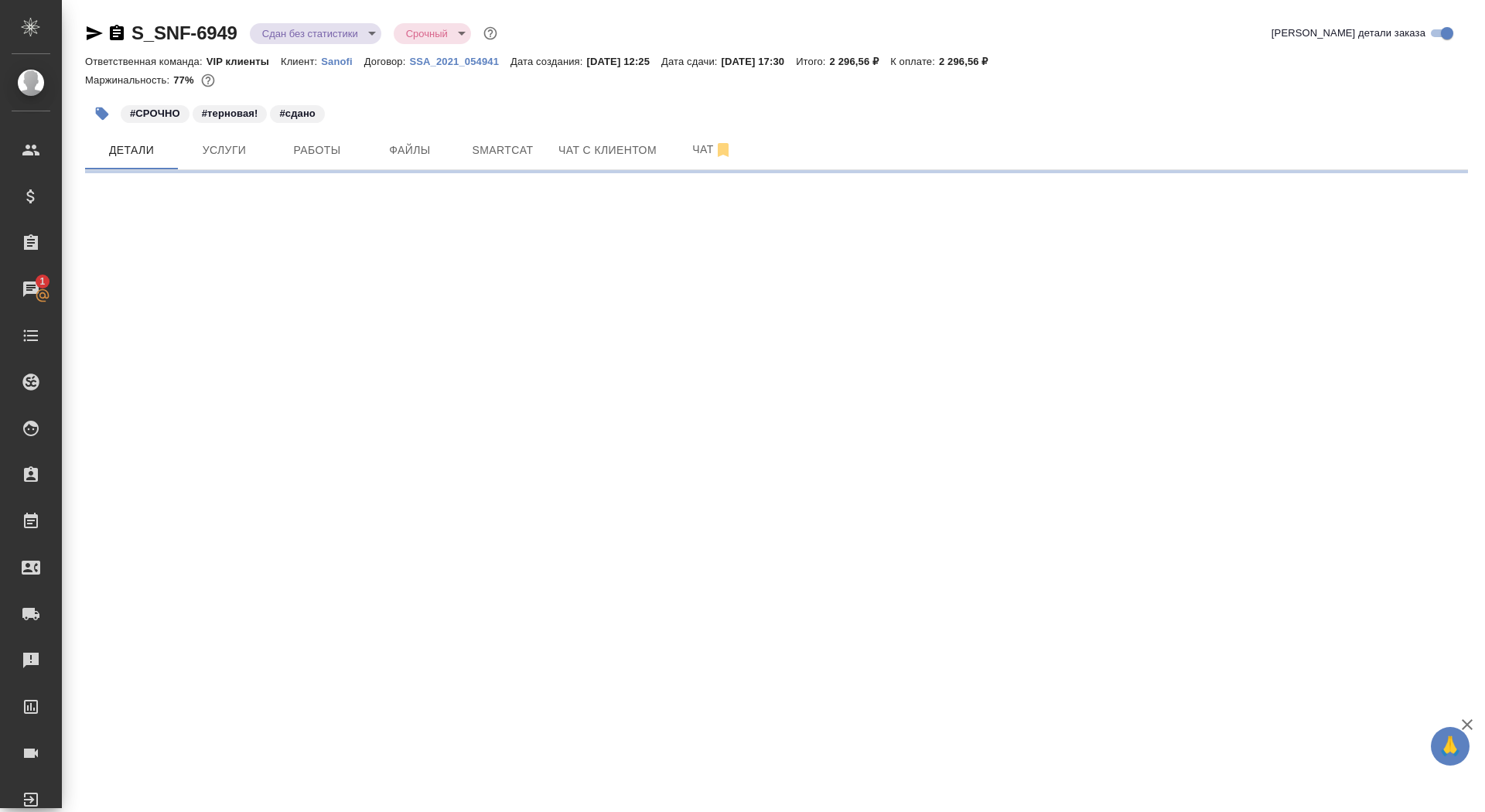
click at [278, 40] on body "🙏 .cls-1 fill:#fff; AWATERA Saydasheva Dilyara Клиенты Спецификации Заказы 1 Ча…" at bounding box center [742, 406] width 1485 height 812
select select "RU"
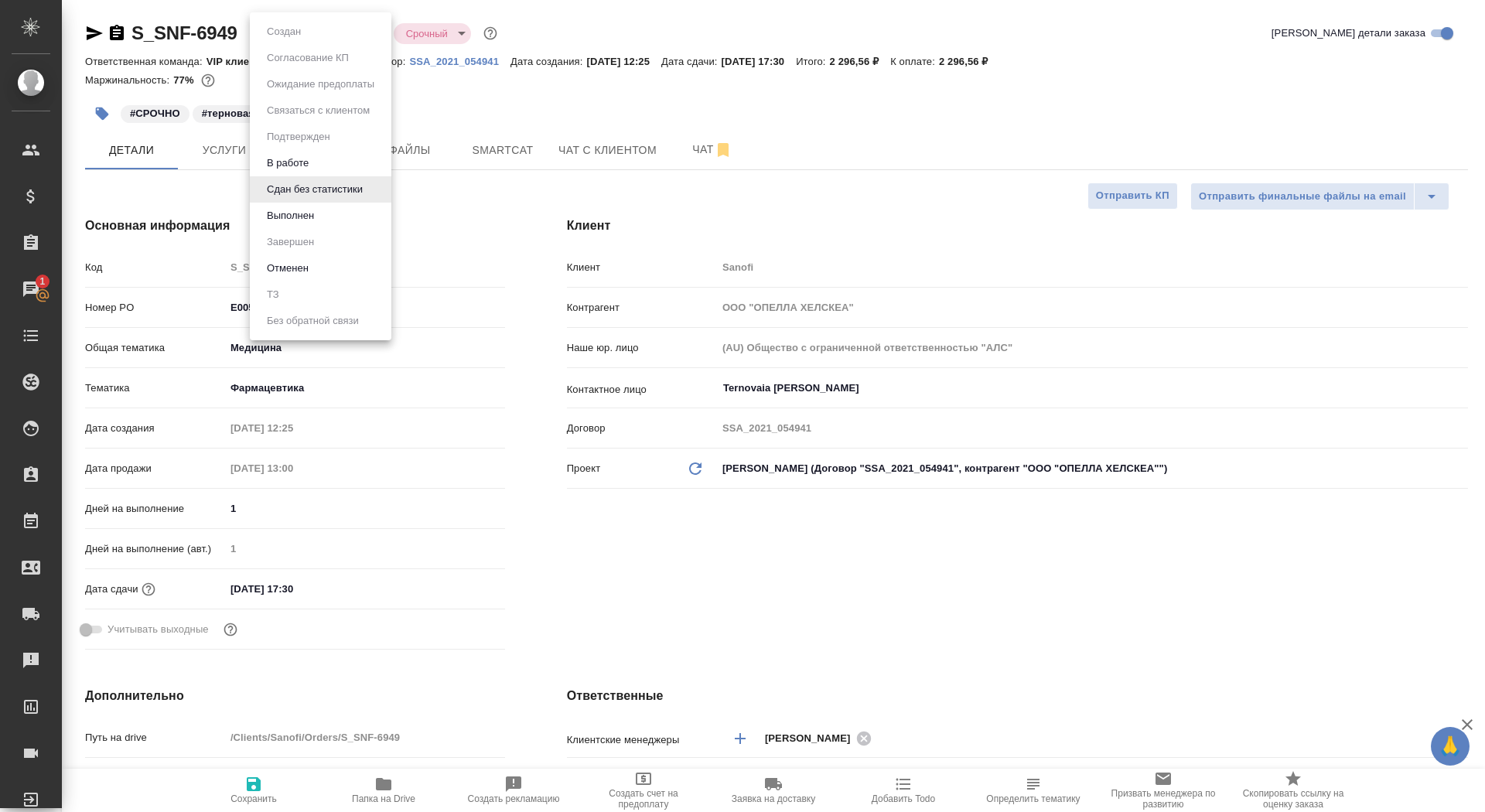
type textarea "x"
click at [306, 223] on button "Выполнен" at bounding box center [290, 215] width 57 height 17
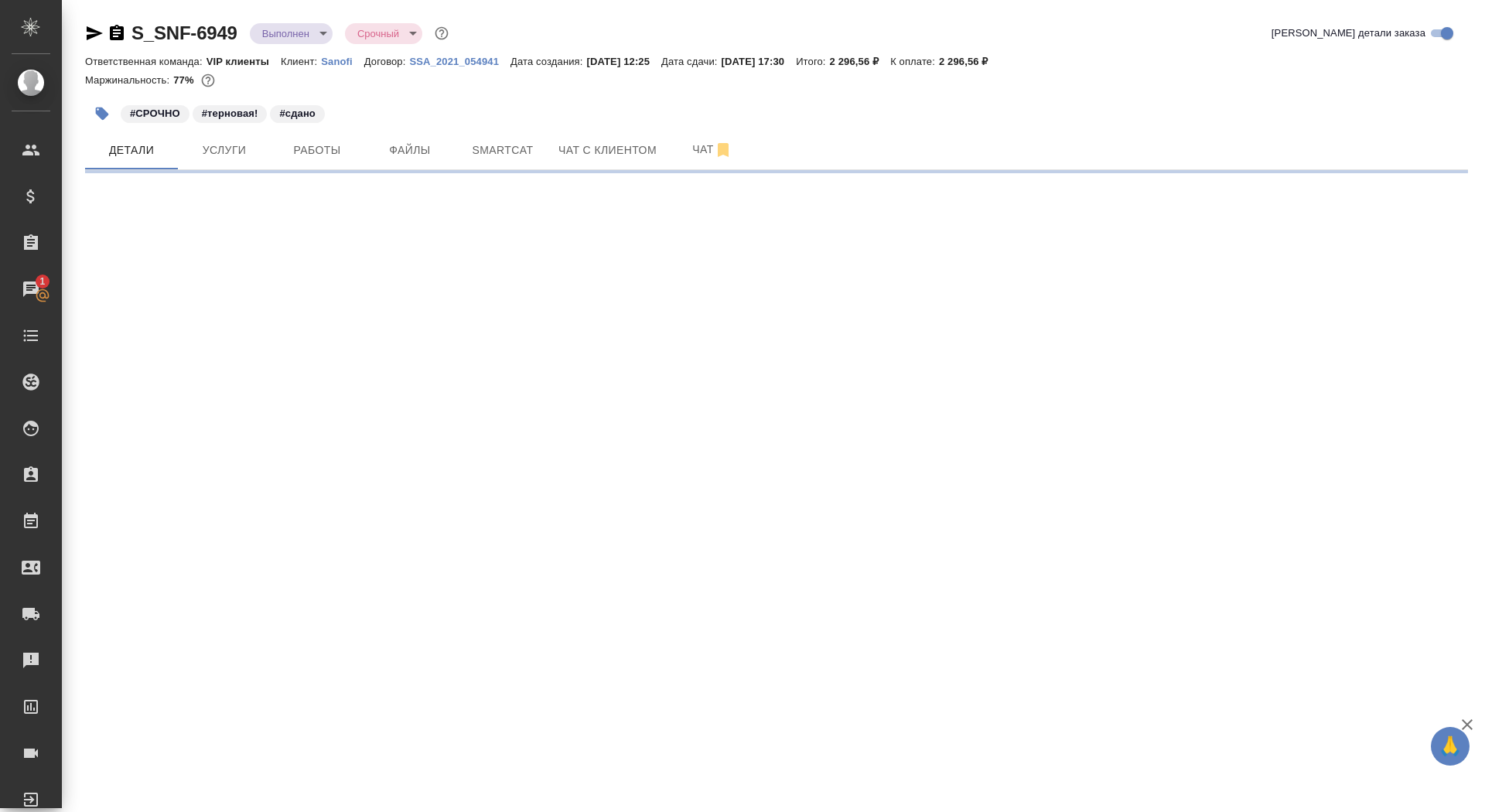
select select "RU"
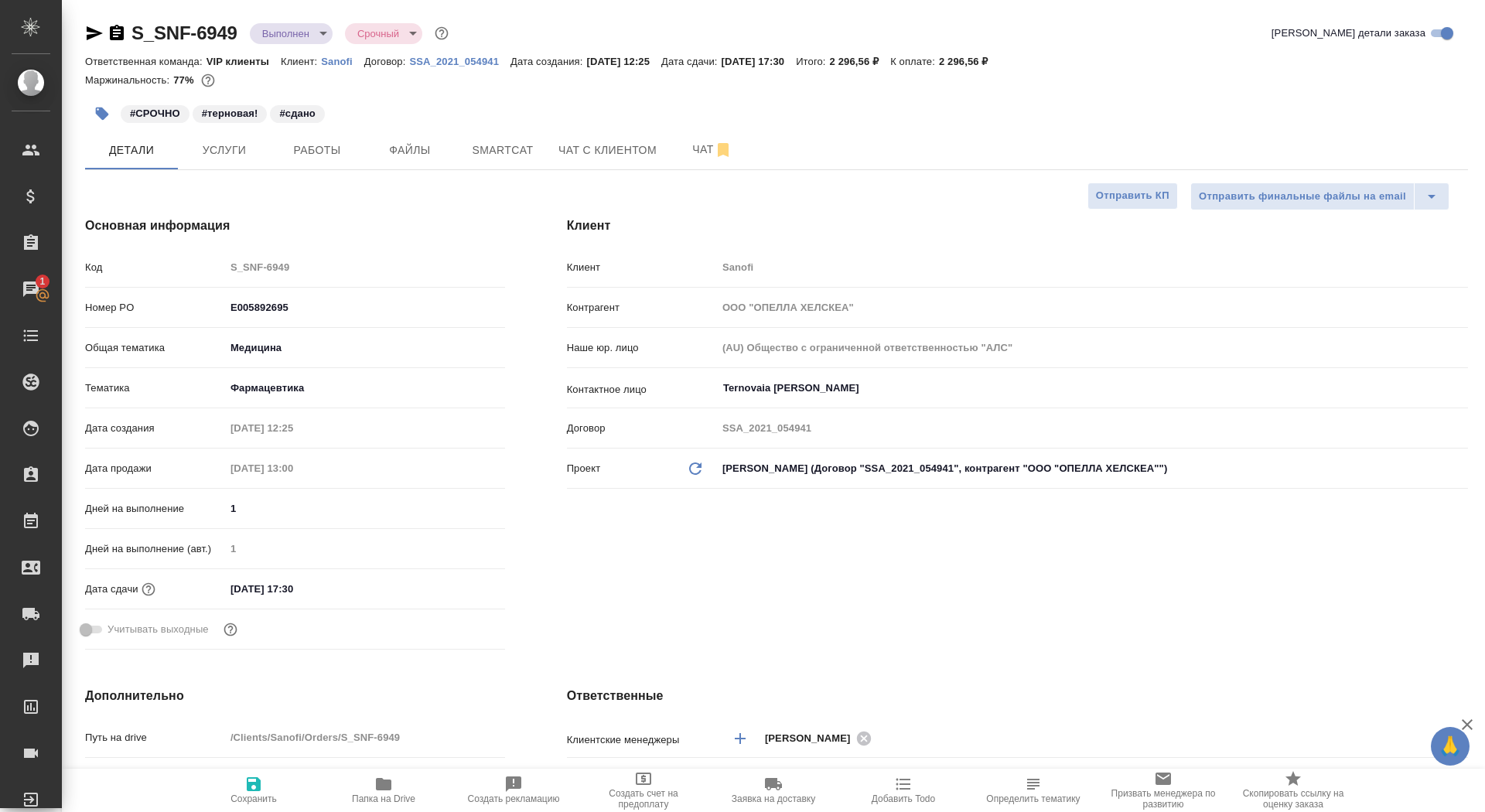
type textarea "x"
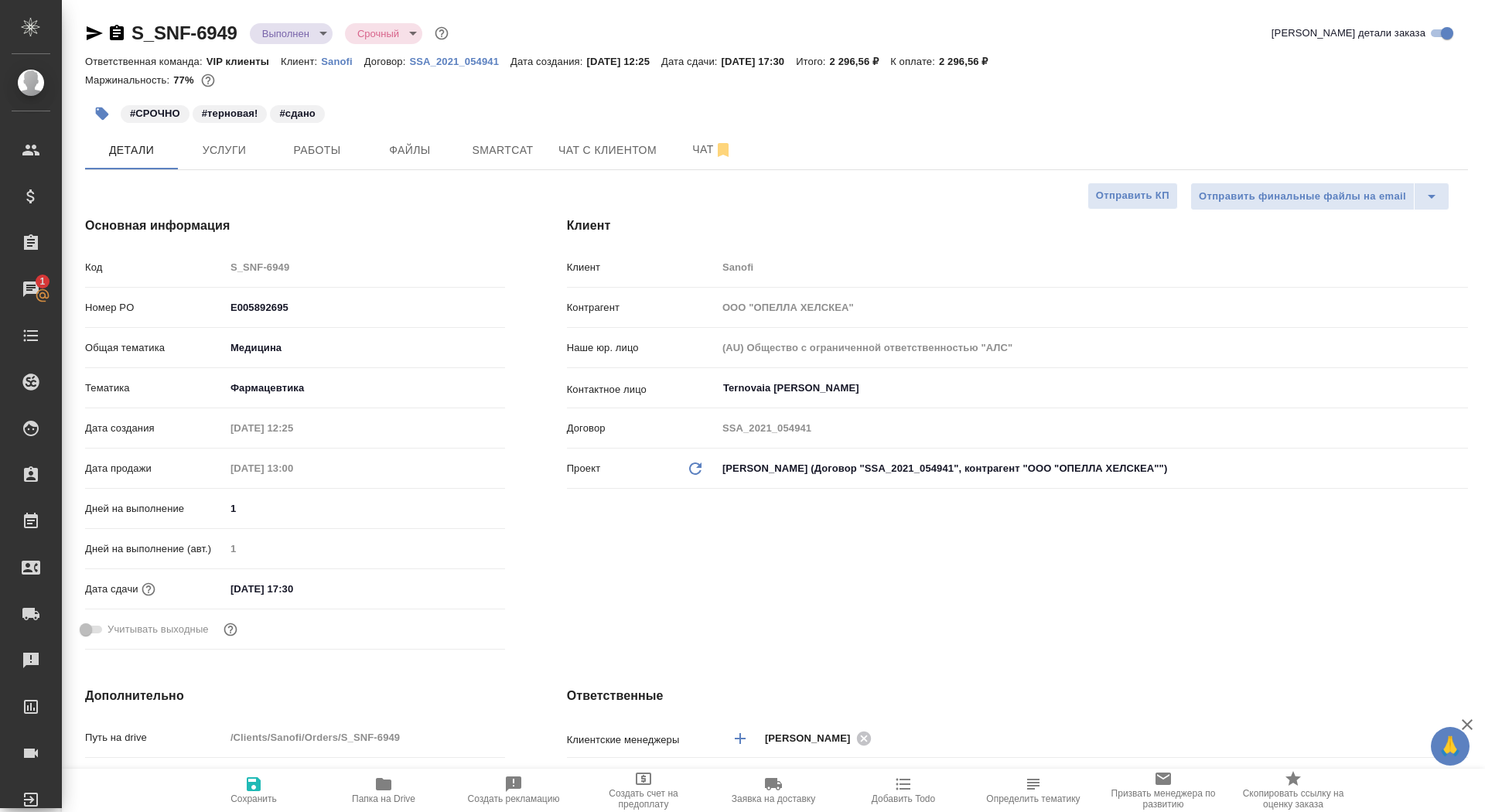
type textarea "x"
click at [306, 45] on div "S_SNF-6949 Выполнен completed Срочный urgent Кратко детали заказа" at bounding box center [776, 36] width 1383 height 31
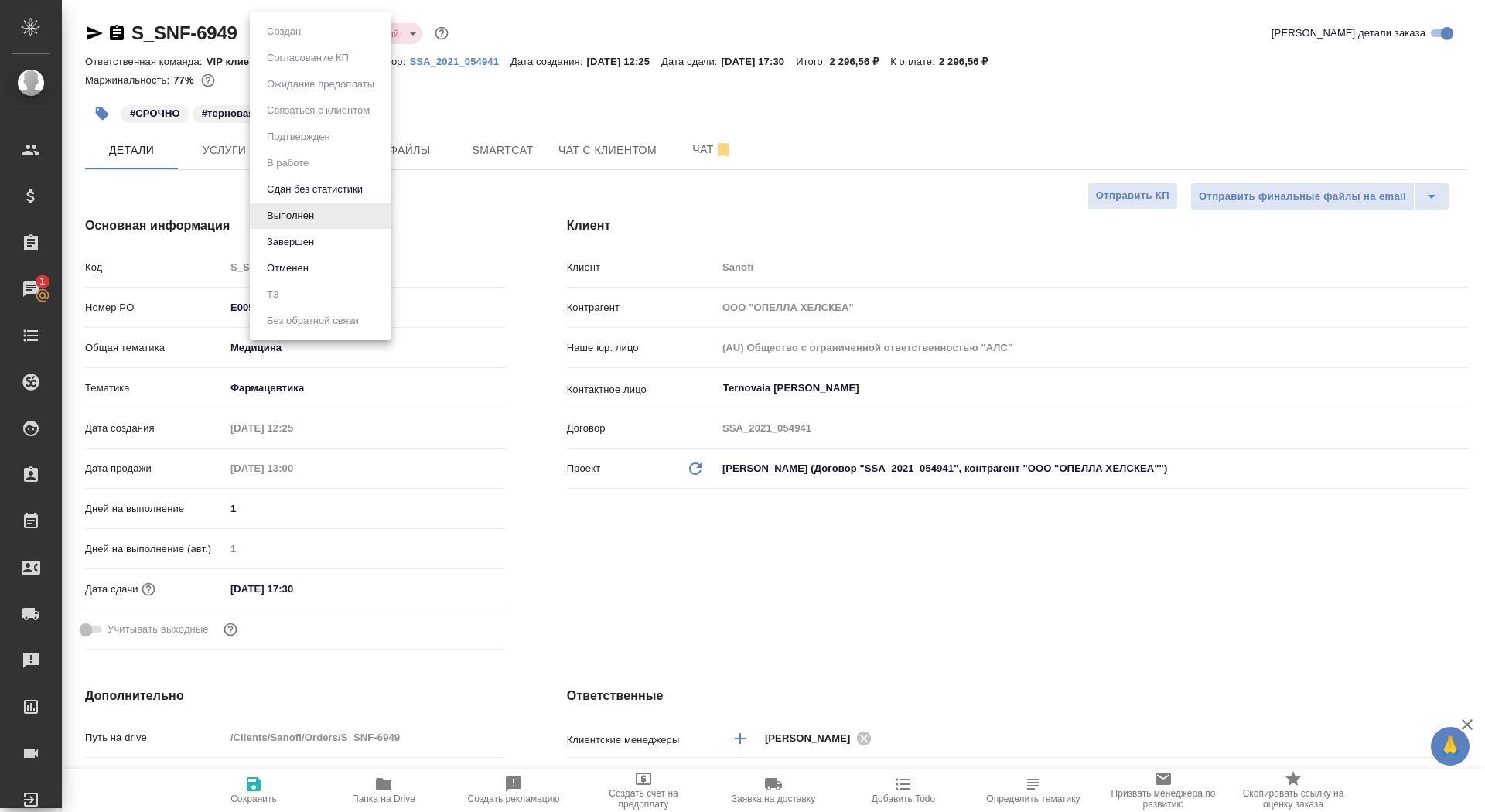
click at [302, 34] on body "🙏 .cls-1 fill:#fff; AWATERA Saydasheva Dilyara Клиенты Спецификации Заказы 1 Ча…" at bounding box center [742, 406] width 1485 height 812
click at [327, 247] on li "Завершен" at bounding box center [320, 242] width 141 height 26
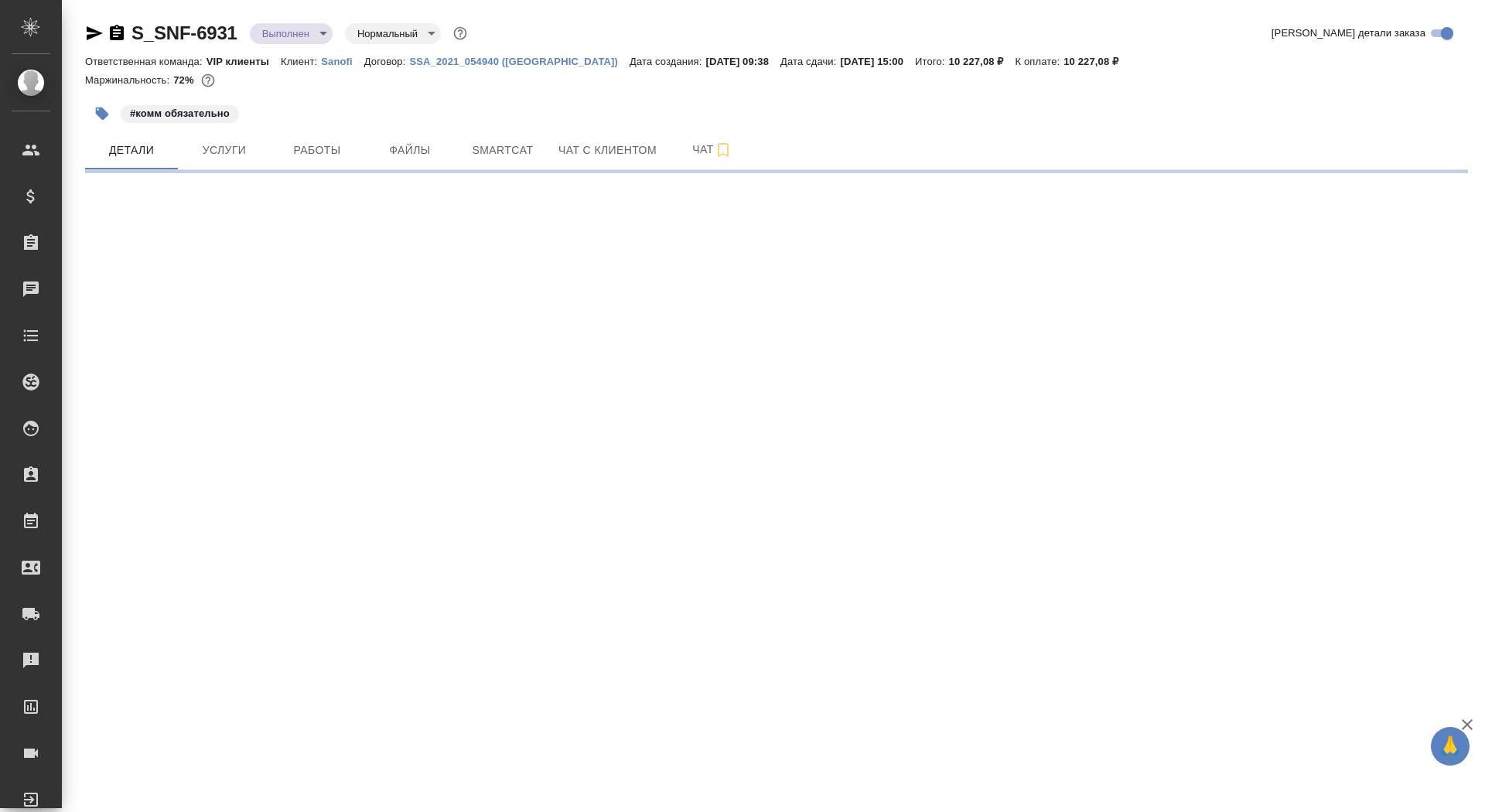
click at [117, 36] on icon "button" at bounding box center [117, 33] width 18 height 18
select select "RU"
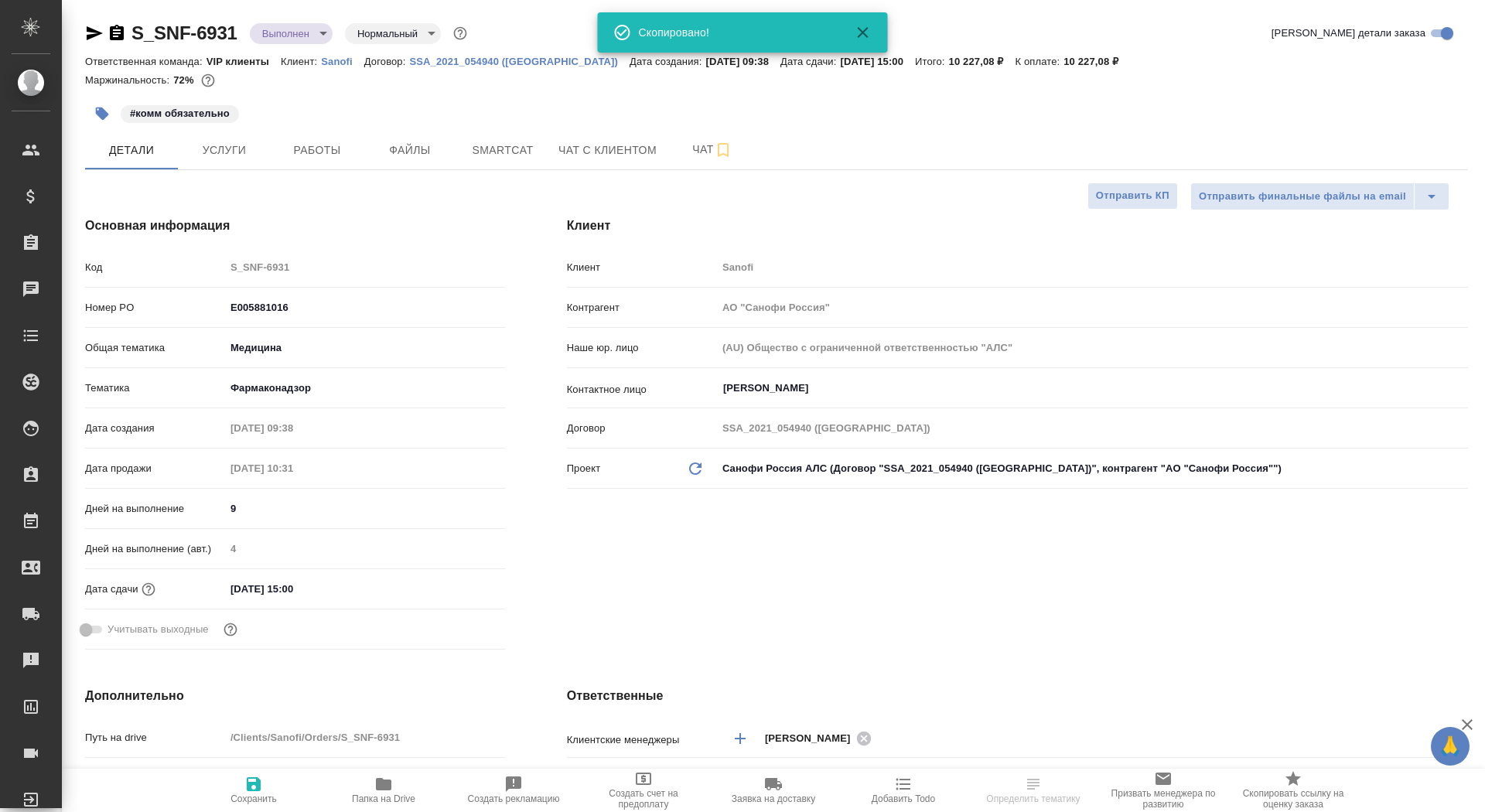
type textarea "x"
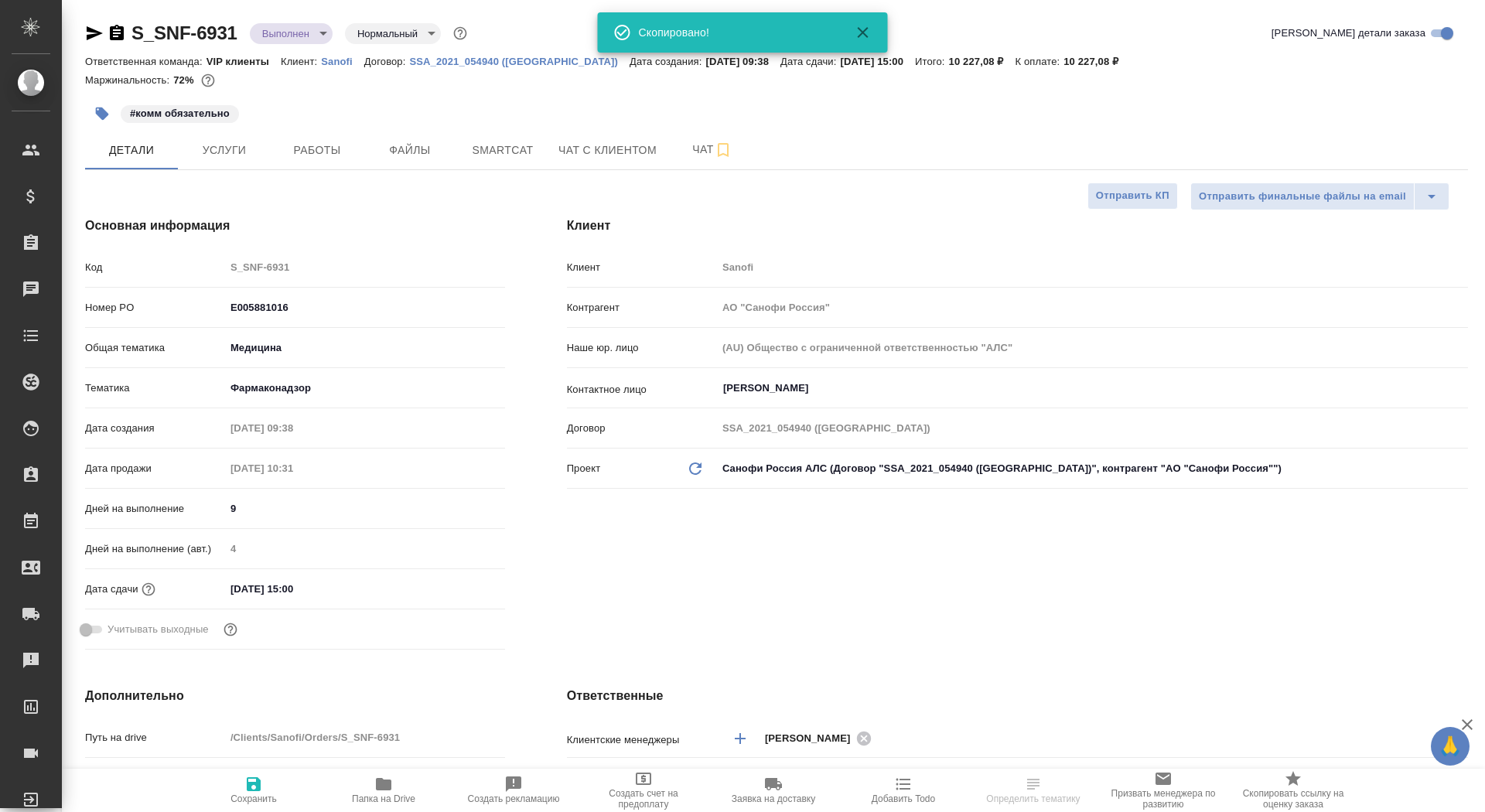
type textarea "x"
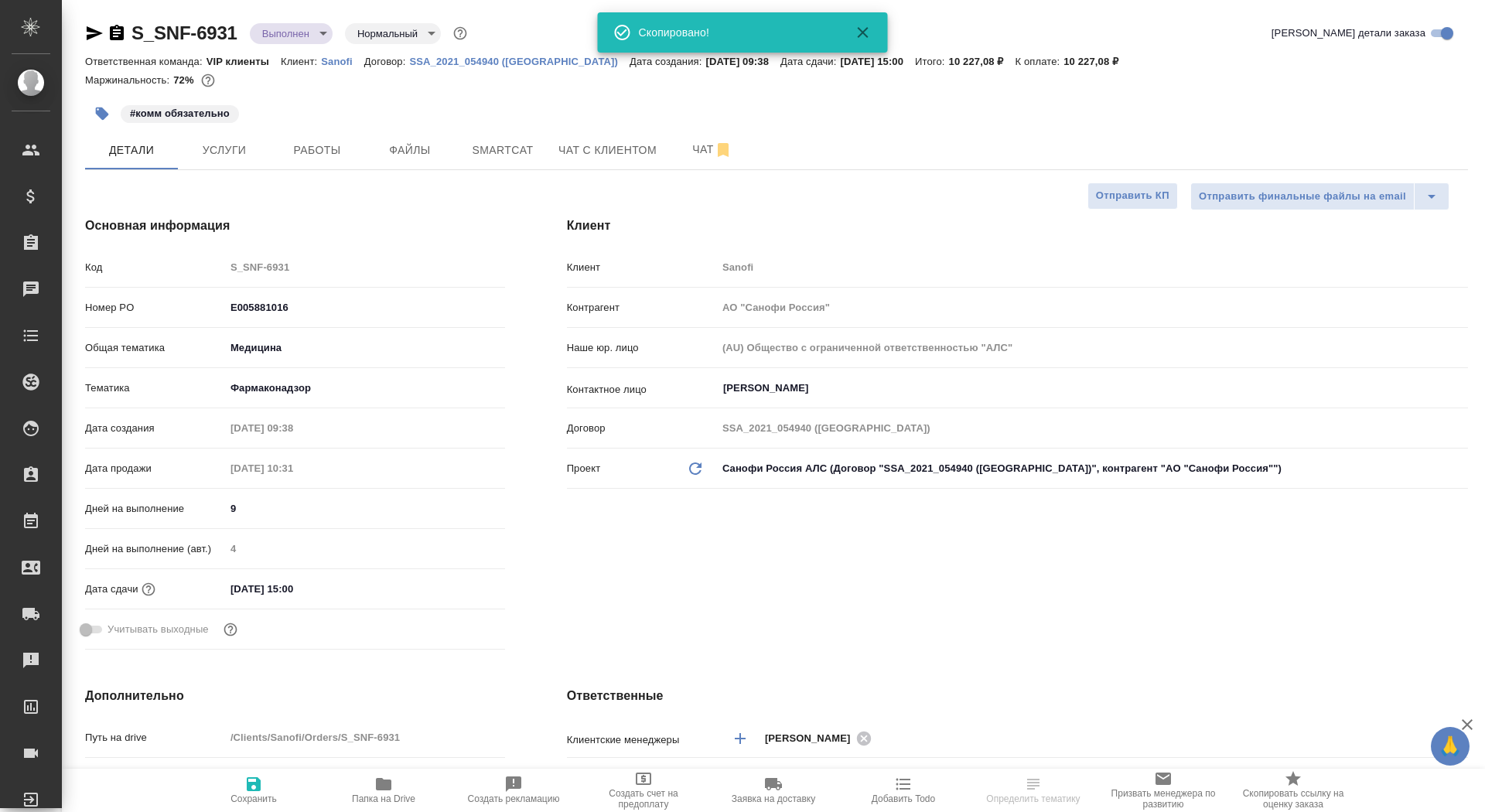
type textarea "x"
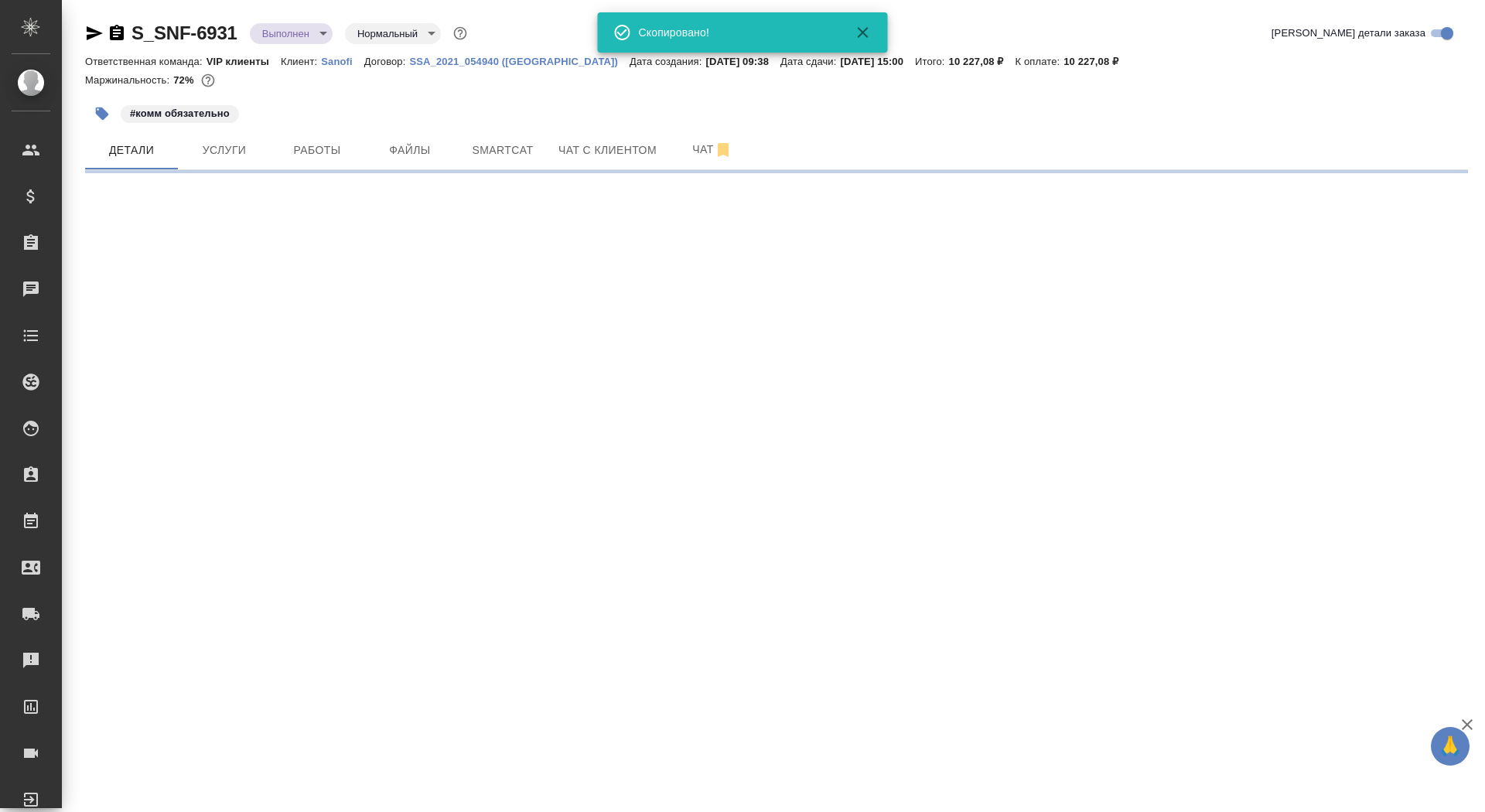
select select "RU"
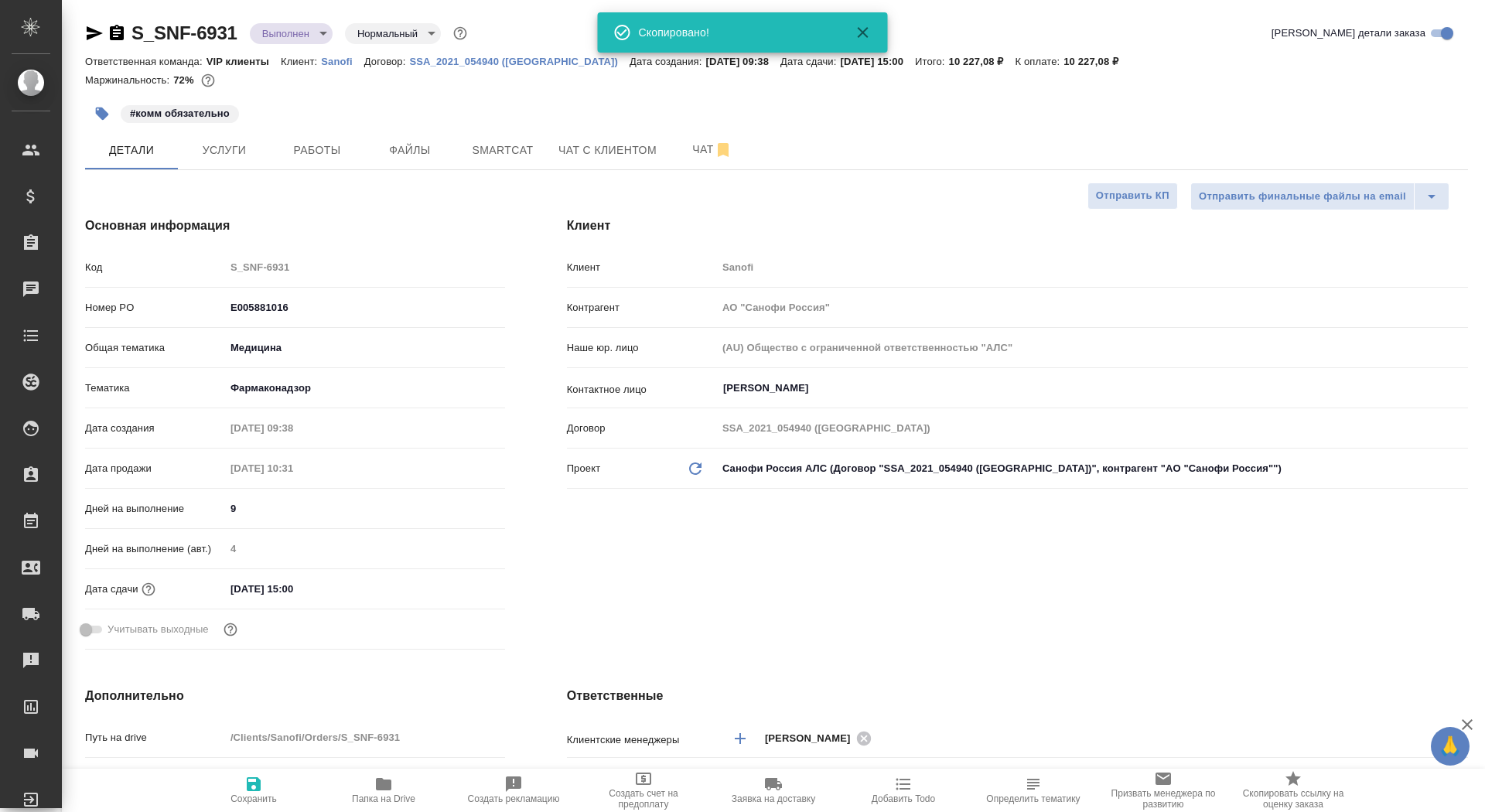
type textarea "x"
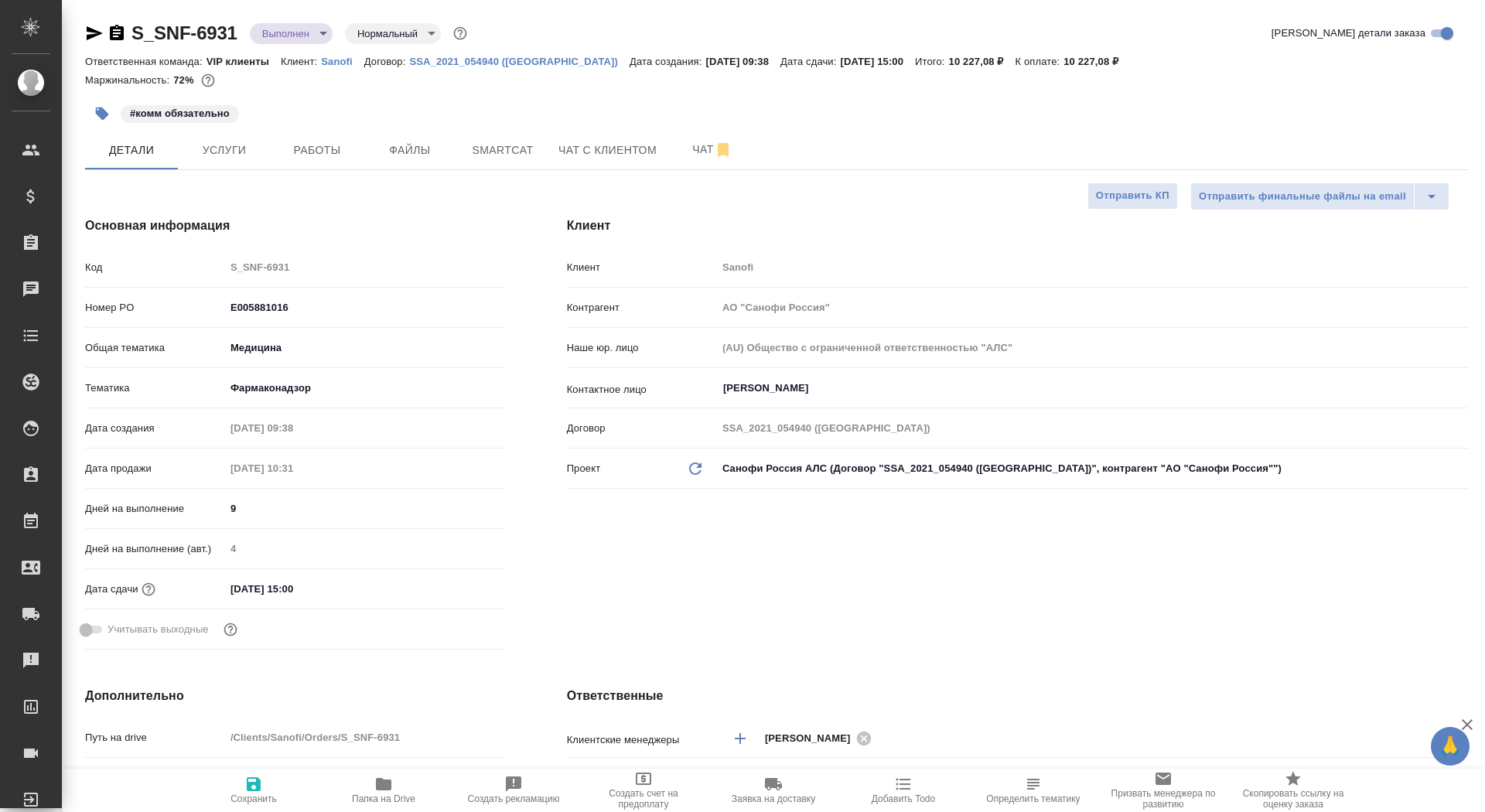
type textarea "x"
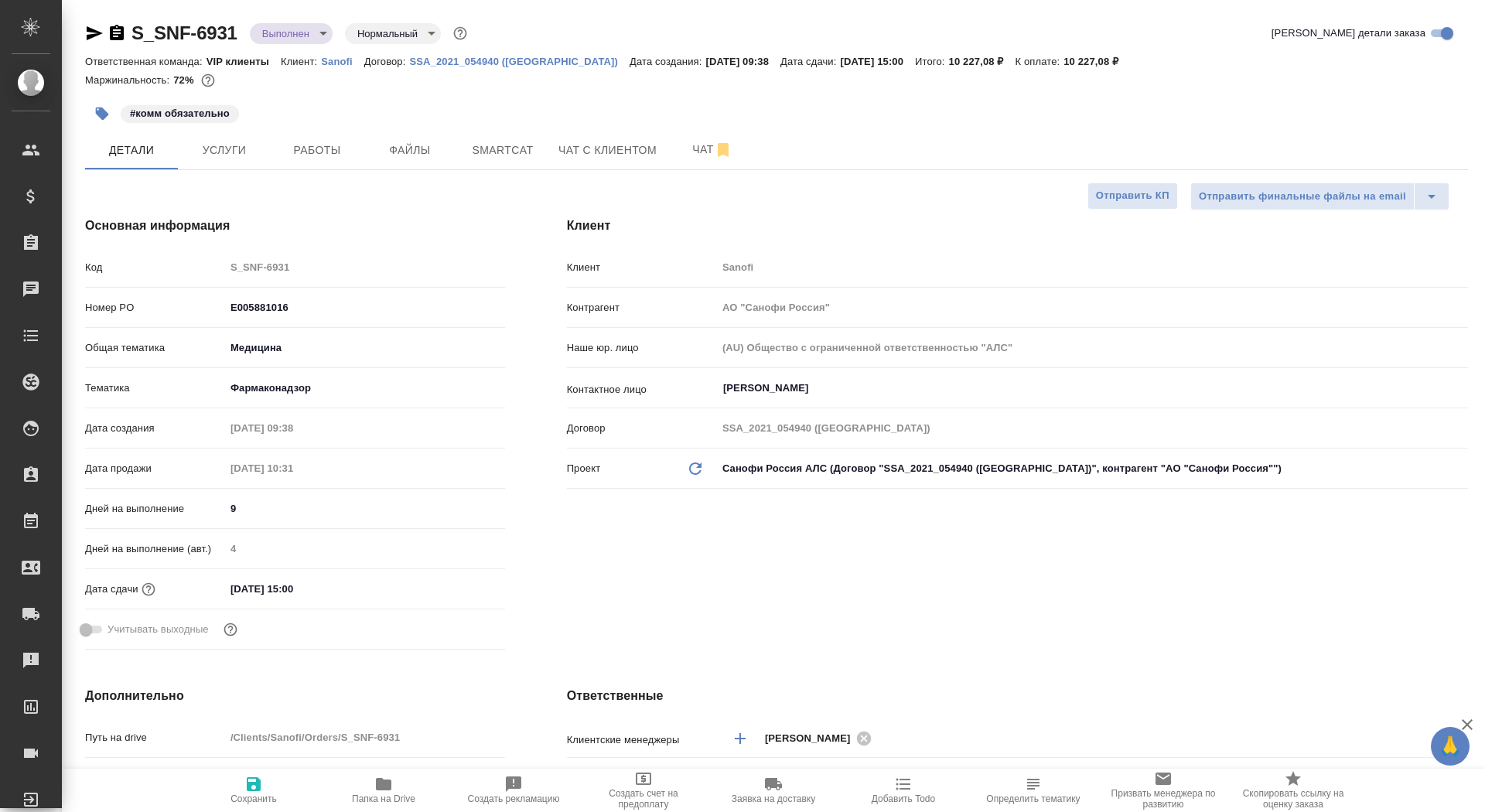
type textarea "x"
